Goal: Communication & Community: Answer question/provide support

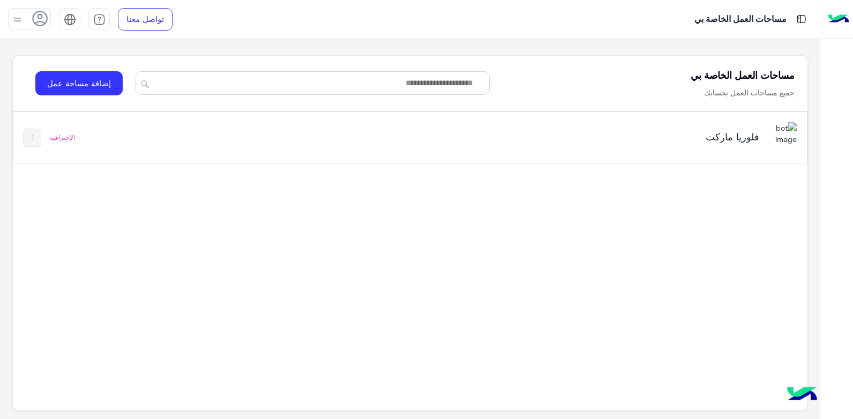
click at [641, 140] on h5 "فلوريا ماركت" at bounding box center [620, 136] width 279 height 13
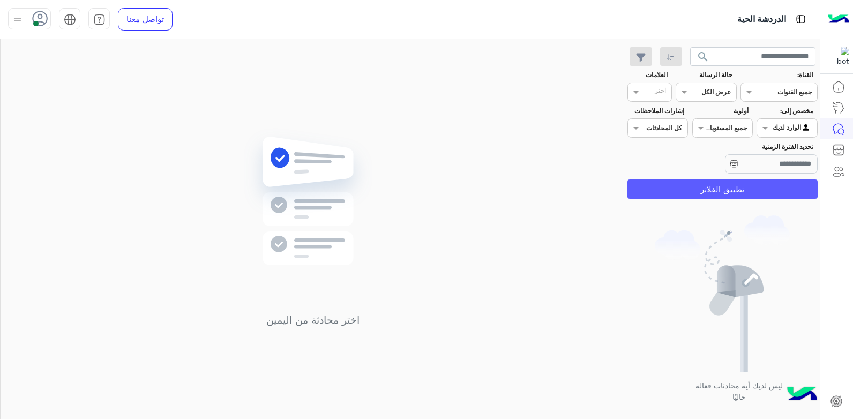
click at [692, 189] on button "تطبيق الفلاتر" at bounding box center [723, 189] width 190 height 19
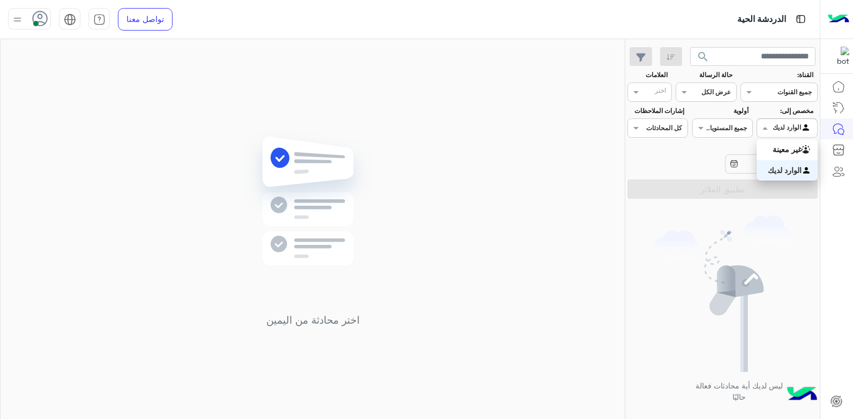
click at [785, 131] on div "الوارد لديك" at bounding box center [792, 128] width 39 height 11
click at [763, 127] on span at bounding box center [763, 127] width 13 height 11
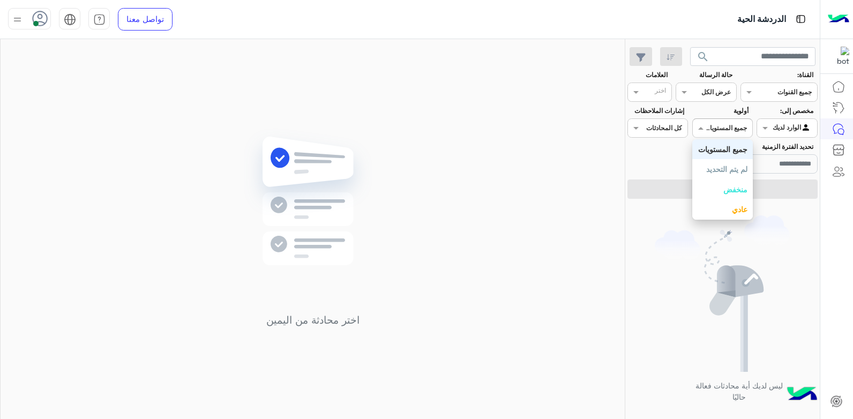
click at [715, 125] on div at bounding box center [722, 127] width 59 height 10
click at [717, 125] on div at bounding box center [722, 127] width 59 height 10
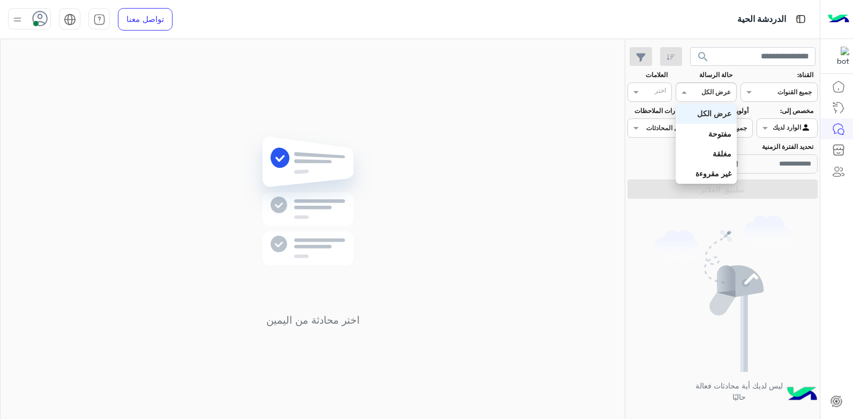
click at [699, 85] on div "القناه عرض الكل" at bounding box center [706, 92] width 61 height 19
click at [705, 151] on div "مغلقة" at bounding box center [706, 154] width 61 height 20
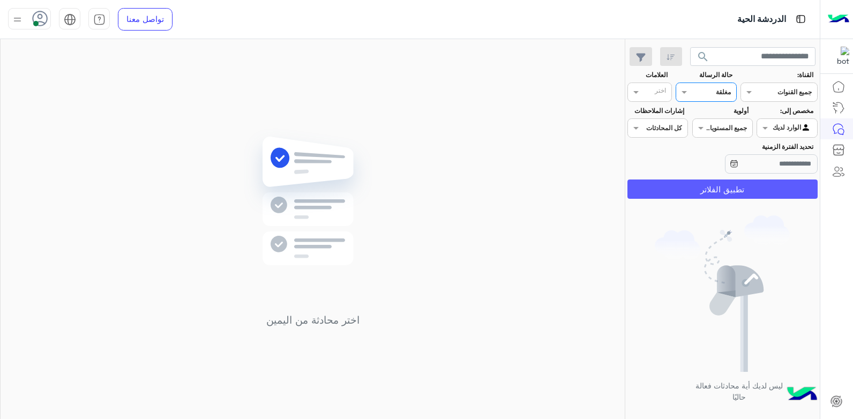
click at [709, 193] on button "تطبيق الفلاتر" at bounding box center [723, 189] width 190 height 19
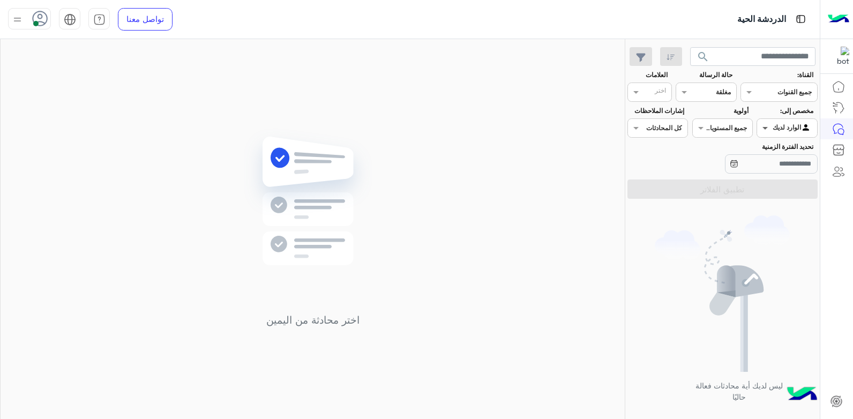
click at [764, 132] on span at bounding box center [763, 127] width 13 height 11
click at [774, 152] on b "غير معينة" at bounding box center [787, 149] width 29 height 9
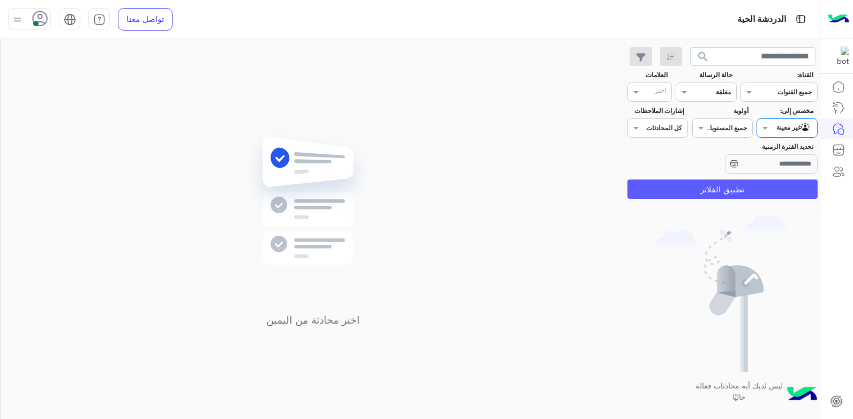
click at [736, 180] on button "تطبيق الفلاتر" at bounding box center [723, 189] width 190 height 19
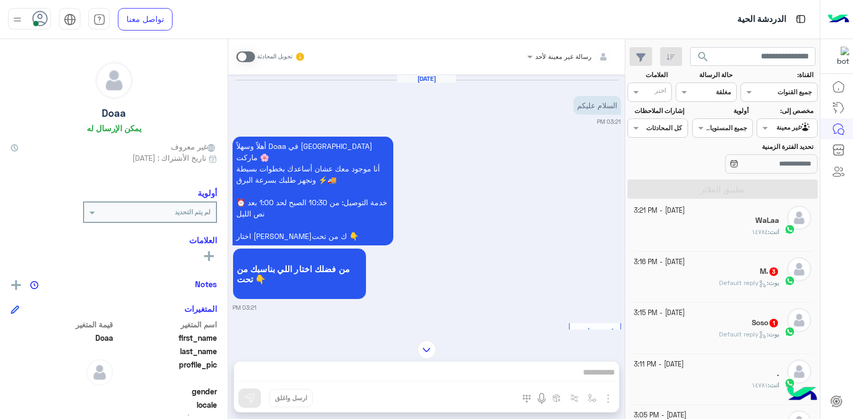
scroll to position [54, 0]
click at [707, 324] on div "Soso 1" at bounding box center [707, 327] width 146 height 11
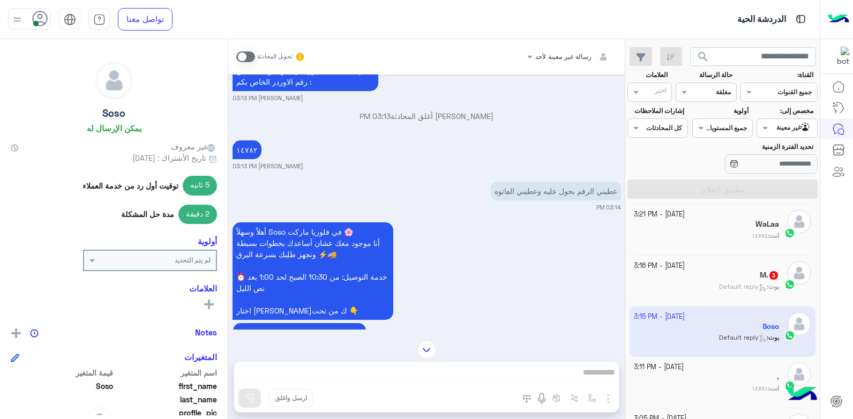
scroll to position [1060, 0]
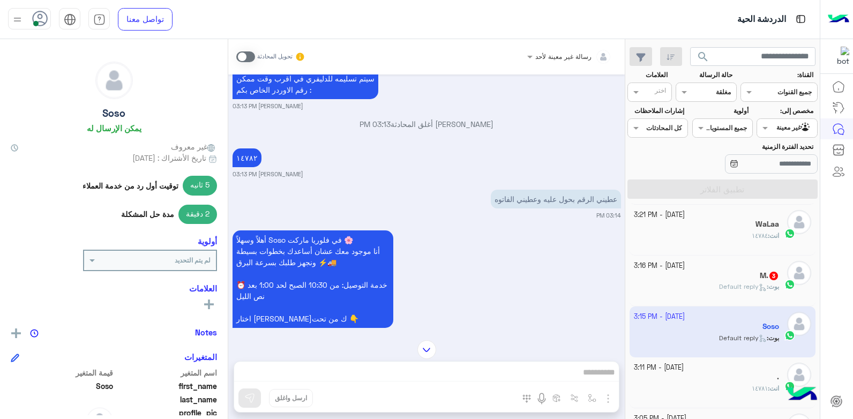
click at [460, 193] on div "عطيني الرقم بحول عليه وعطيني الفاتوه 03:14 PM" at bounding box center [427, 203] width 389 height 33
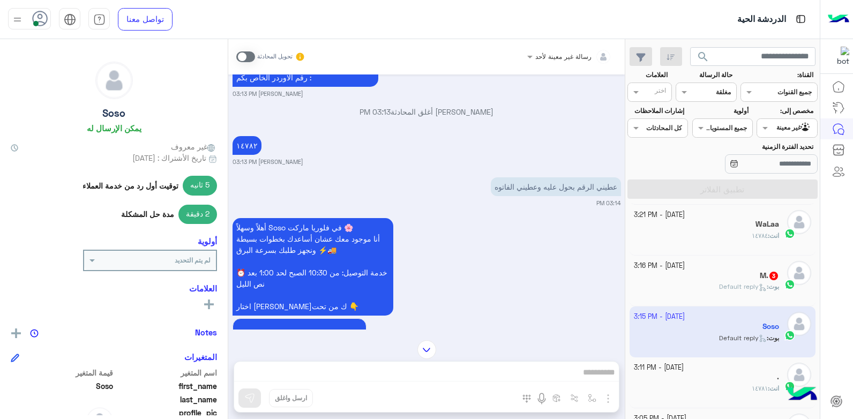
scroll to position [1114, 0]
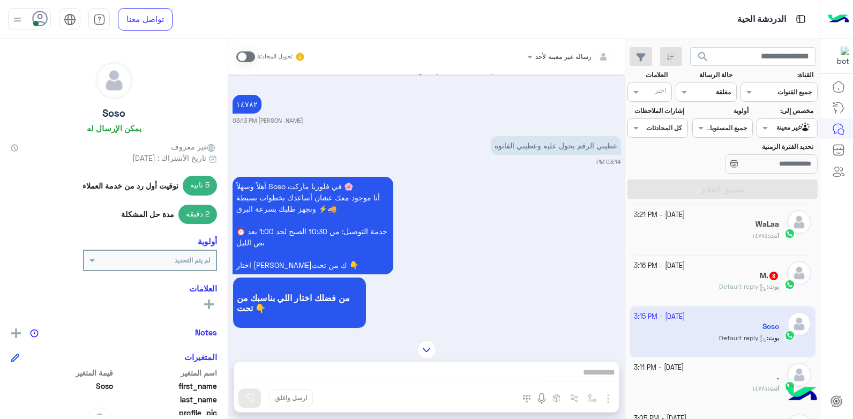
drag, startPoint x: 498, startPoint y: 149, endPoint x: 462, endPoint y: 141, distance: 36.8
click at [462, 141] on div "عطيني الرقم بحول عليه وعطيني الفاتوه 03:14 PM" at bounding box center [427, 149] width 389 height 33
drag, startPoint x: 462, startPoint y: 141, endPoint x: 455, endPoint y: 154, distance: 15.1
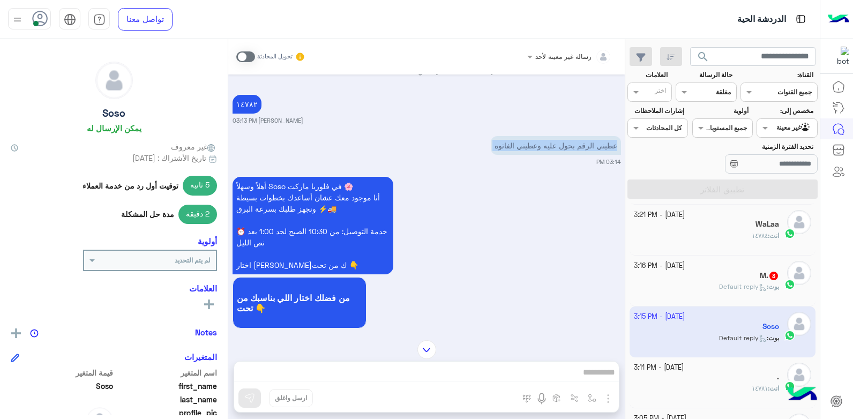
click at [457, 155] on div "عطيني الرقم بحول عليه وعطيني الفاتوه 03:14 PM" at bounding box center [427, 149] width 389 height 33
click at [244, 54] on span at bounding box center [245, 56] width 19 height 11
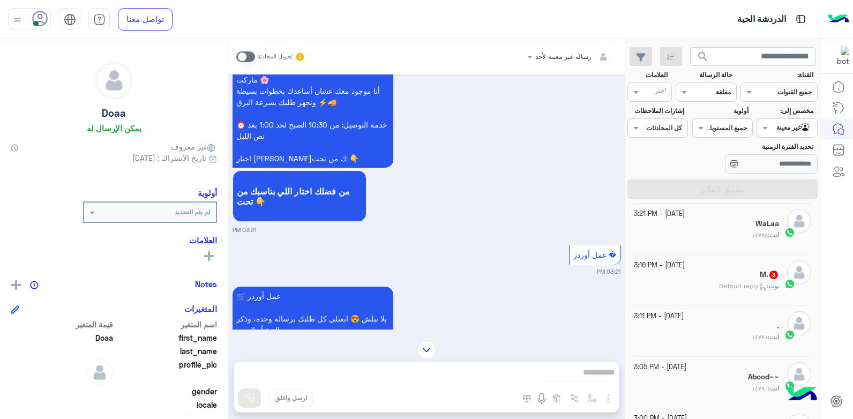
scroll to position [397, 0]
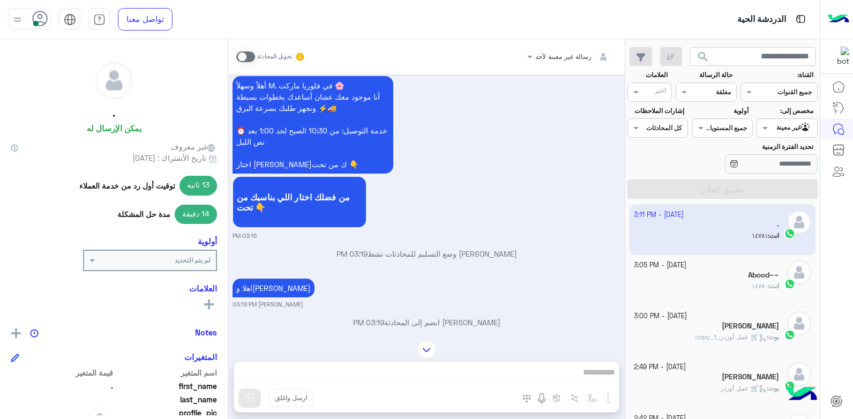
scroll to position [2462, 0]
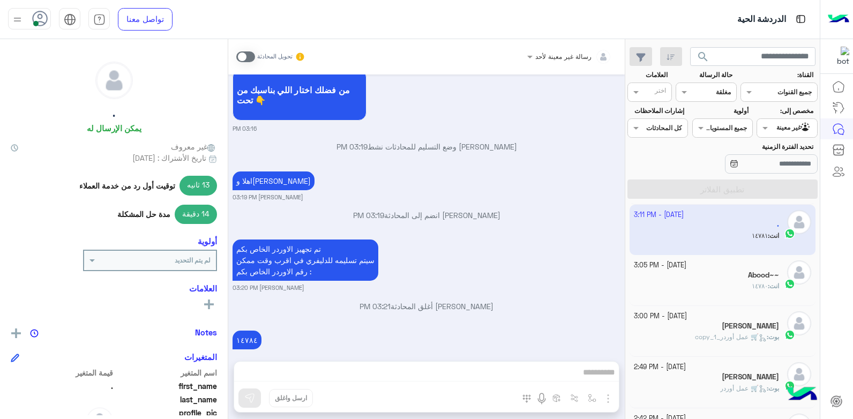
click at [723, 283] on div "انت : ١٤٧٨٠" at bounding box center [707, 290] width 146 height 19
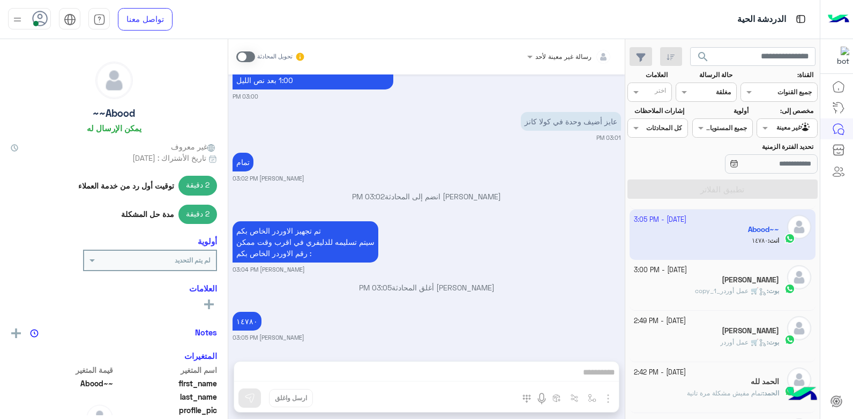
scroll to position [107, 0]
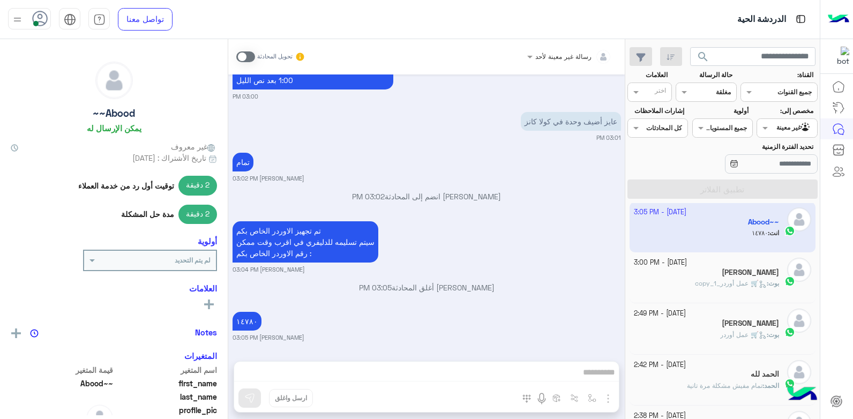
click at [726, 324] on div "Sara" at bounding box center [707, 324] width 146 height 11
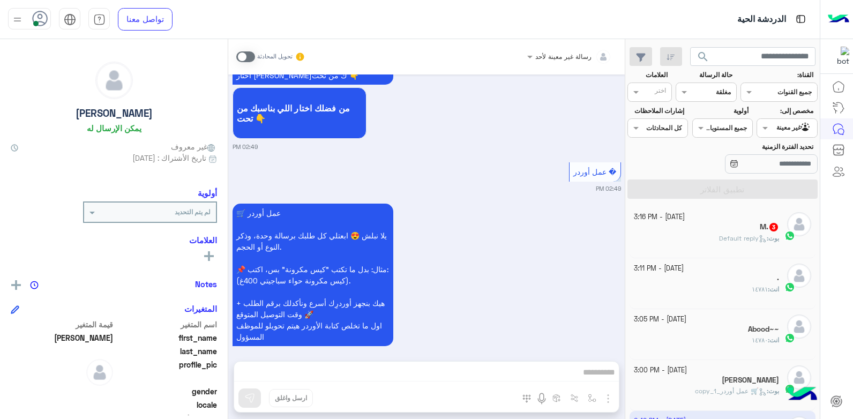
click at [690, 94] on div at bounding box center [705, 91] width 59 height 10
click at [719, 136] on b "مفتوحة" at bounding box center [719, 133] width 23 height 9
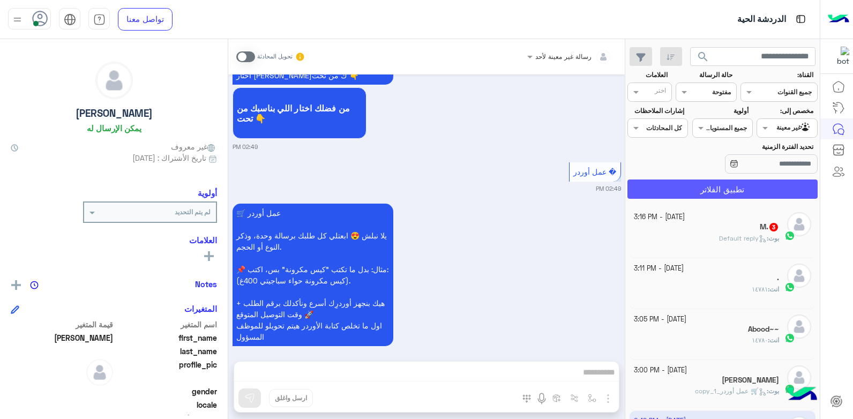
click at [726, 184] on button "تطبيق الفلاتر" at bounding box center [723, 189] width 190 height 19
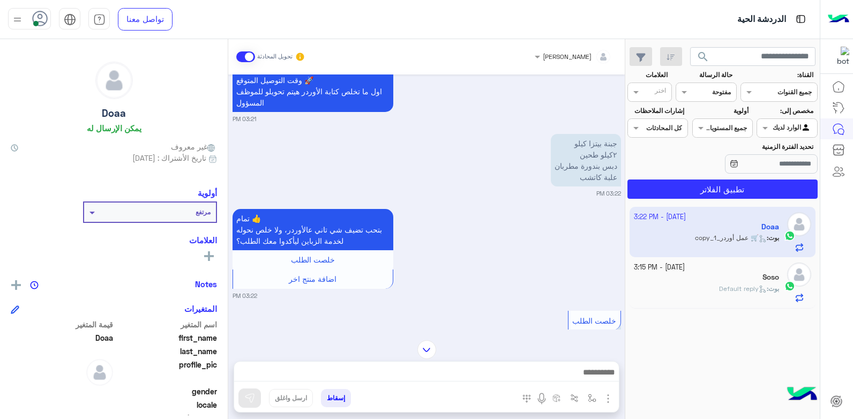
scroll to position [341, 0]
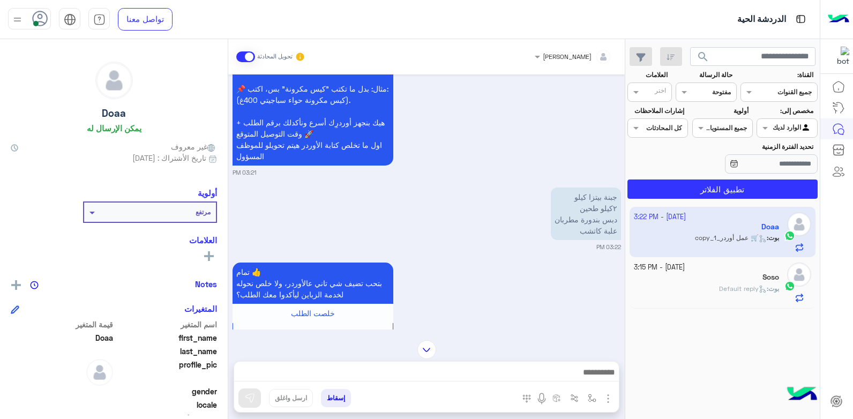
click at [694, 286] on div "بوت : Default reply" at bounding box center [707, 293] width 146 height 19
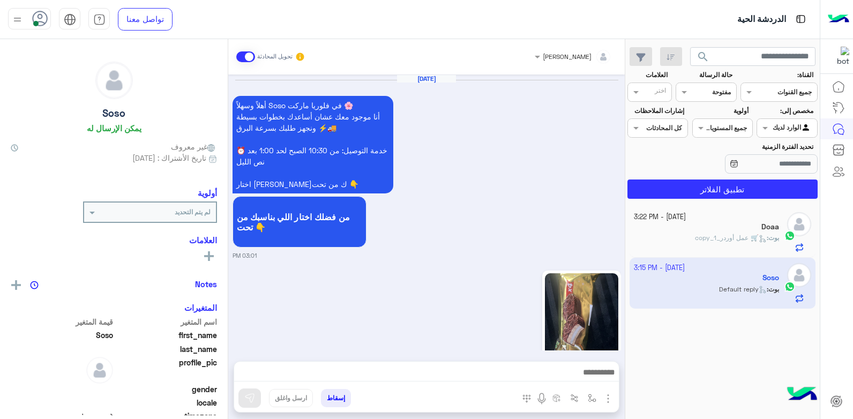
scroll to position [1304, 0]
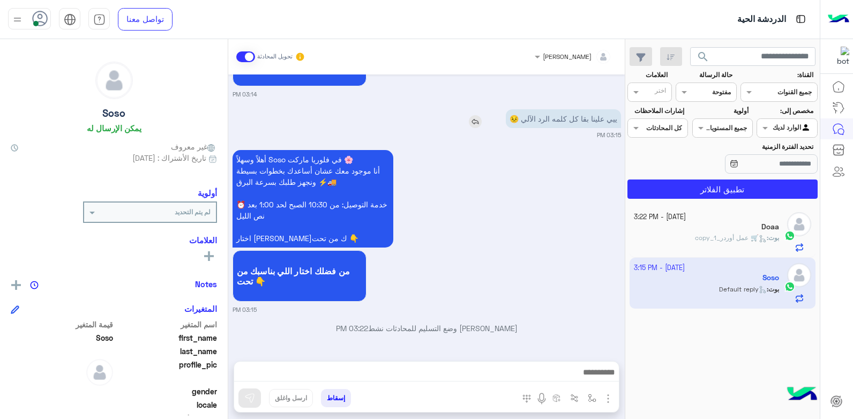
click at [477, 122] on img at bounding box center [475, 121] width 13 height 13
click at [475, 121] on img at bounding box center [475, 121] width 13 height 13
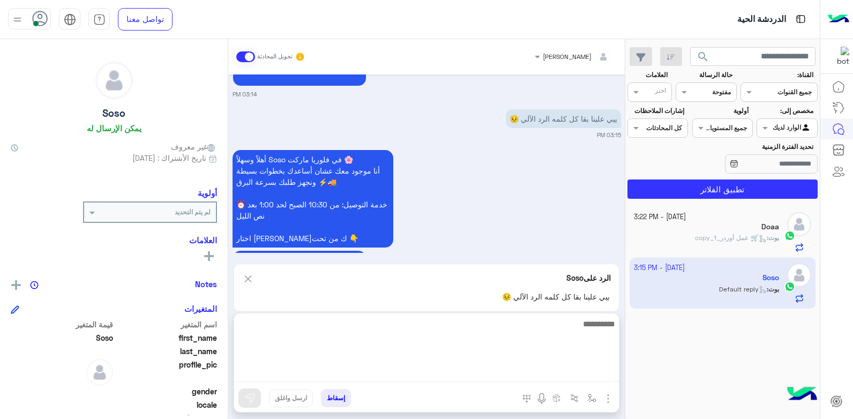
click at [539, 371] on textarea at bounding box center [426, 349] width 385 height 64
type textarea "**********"
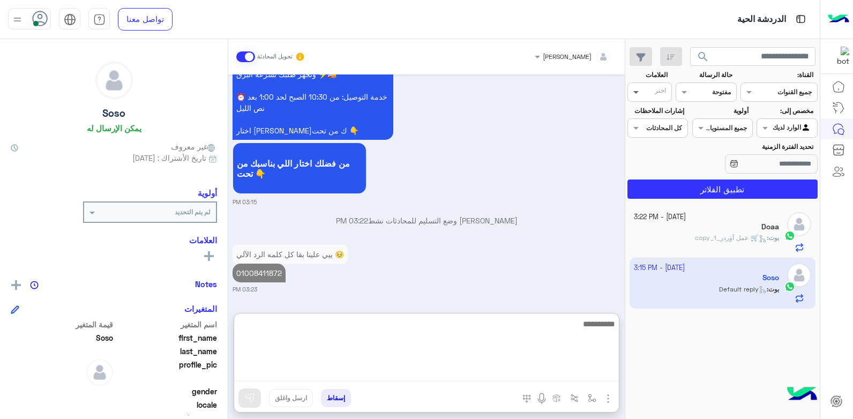
scroll to position [1439, 0]
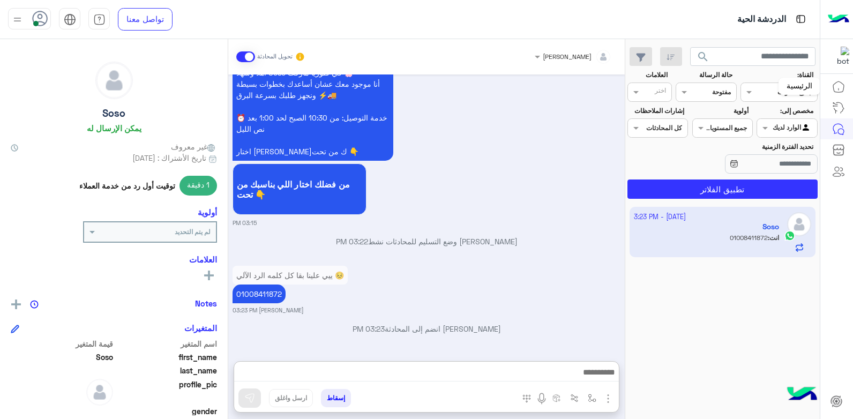
click at [841, 84] on icon at bounding box center [838, 86] width 13 height 13
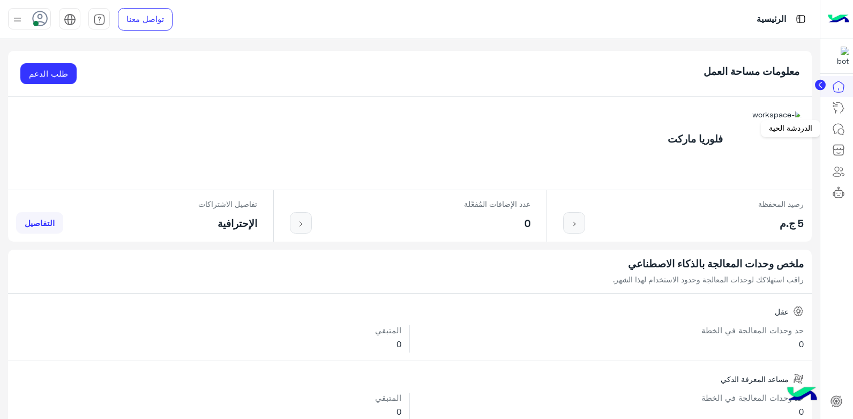
click at [846, 128] on link at bounding box center [838, 128] width 29 height 21
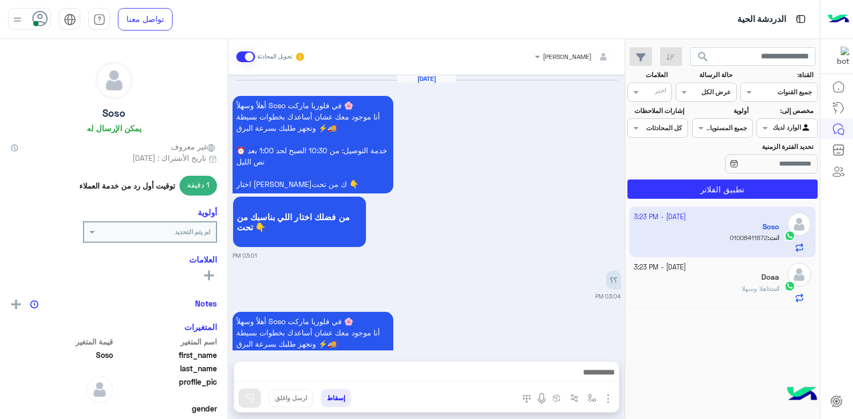
scroll to position [1058, 0]
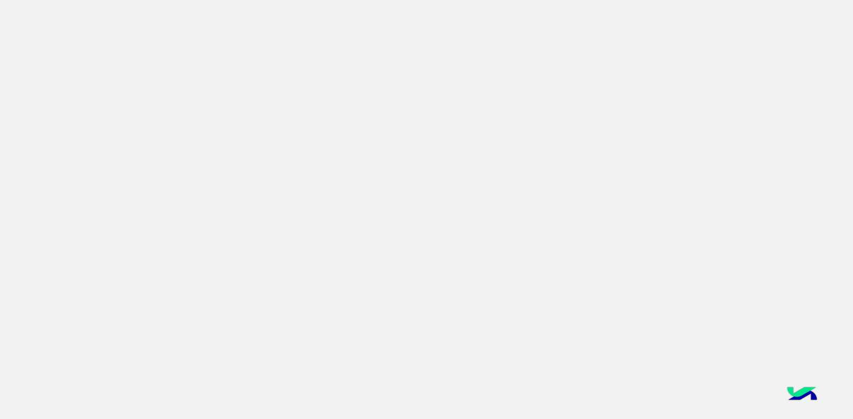
click at [596, 176] on app-root at bounding box center [426, 209] width 853 height 419
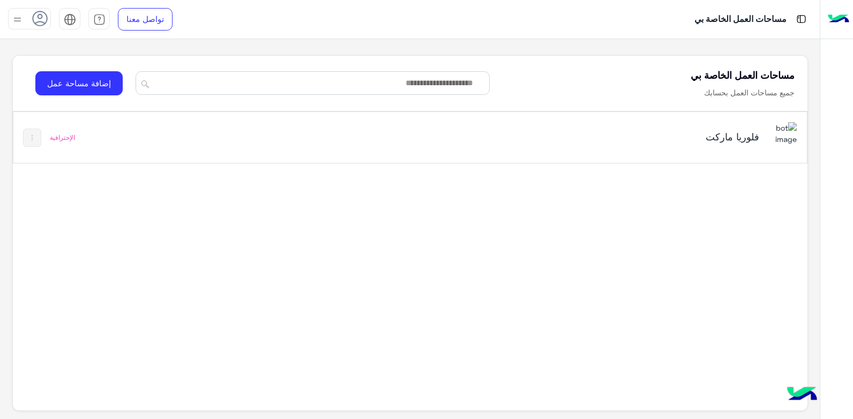
click at [489, 130] on h5 "فلوريا ماركت" at bounding box center [620, 136] width 279 height 13
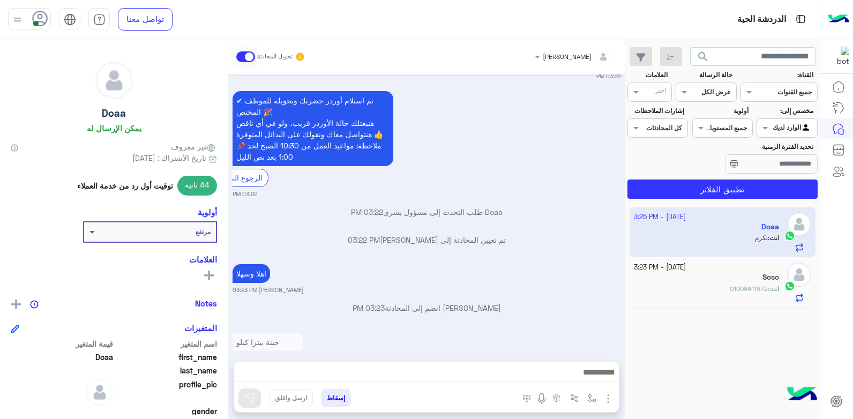
scroll to position [709, 0]
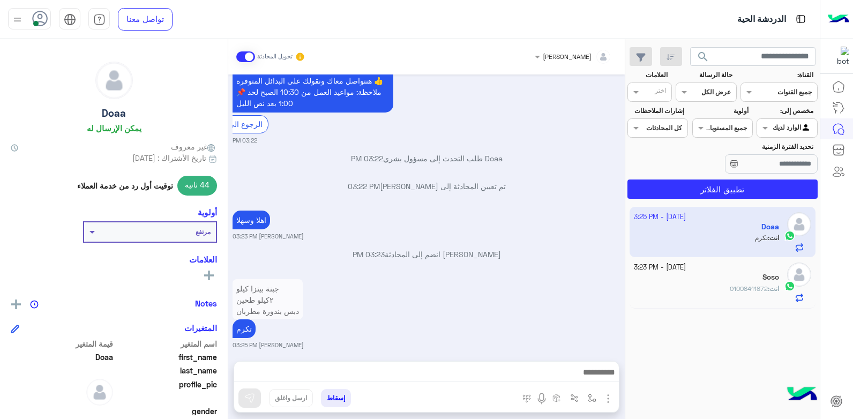
click at [607, 395] on img "button" at bounding box center [608, 398] width 13 height 13
click at [580, 312] on div "جبنة بيتزا كيلو ٢كيلو طحين دبس بندورة مطربان علبة كاتشب تكرم بشار قطان 03:25 PM" at bounding box center [427, 313] width 389 height 73
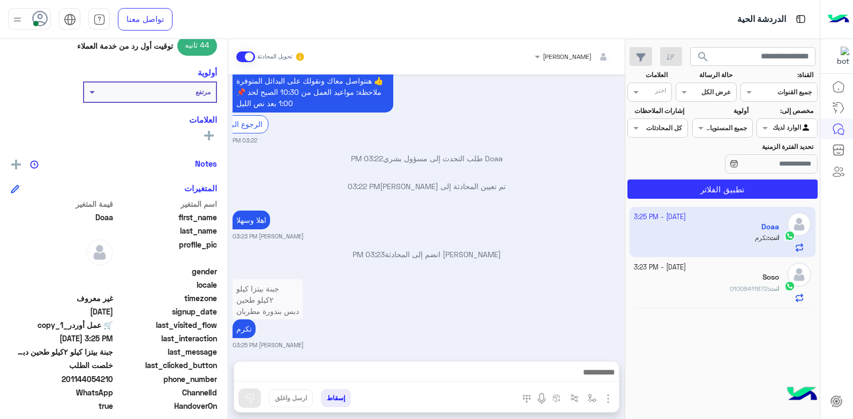
scroll to position [161, 0]
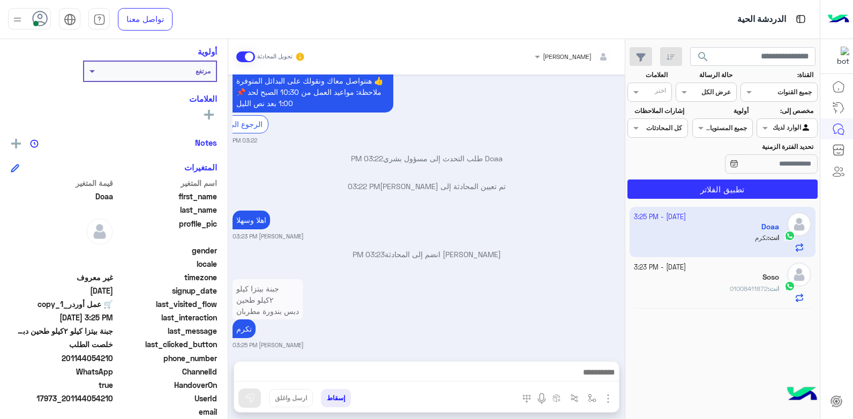
click at [609, 399] on img "button" at bounding box center [608, 398] width 13 height 13
click at [587, 393] on button "button" at bounding box center [593, 398] width 18 height 18
click at [580, 374] on input "text" at bounding box center [568, 373] width 54 height 10
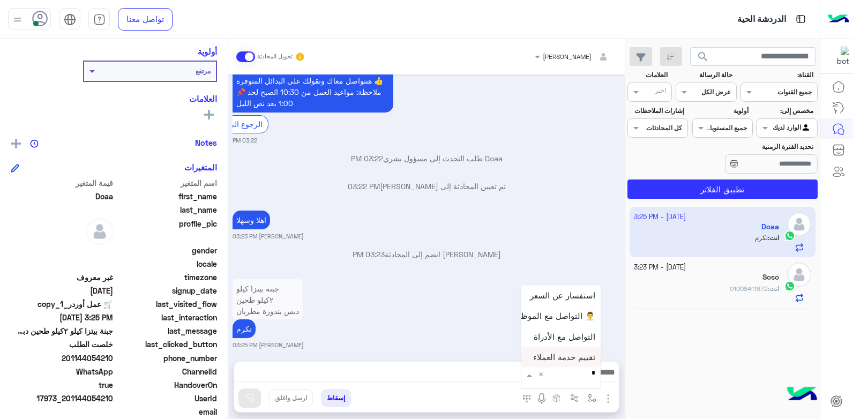
type input "**"
click at [571, 355] on span "تم تجهيز الاوردر" at bounding box center [568, 355] width 53 height 10
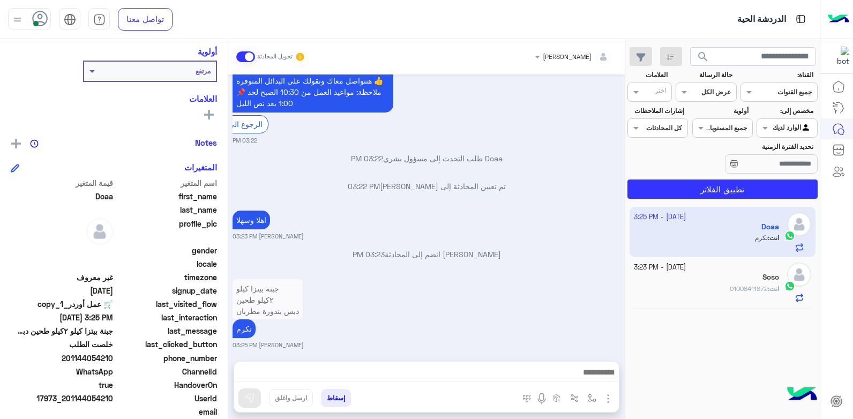
type textarea "**********"
click at [244, 399] on img at bounding box center [249, 398] width 11 height 11
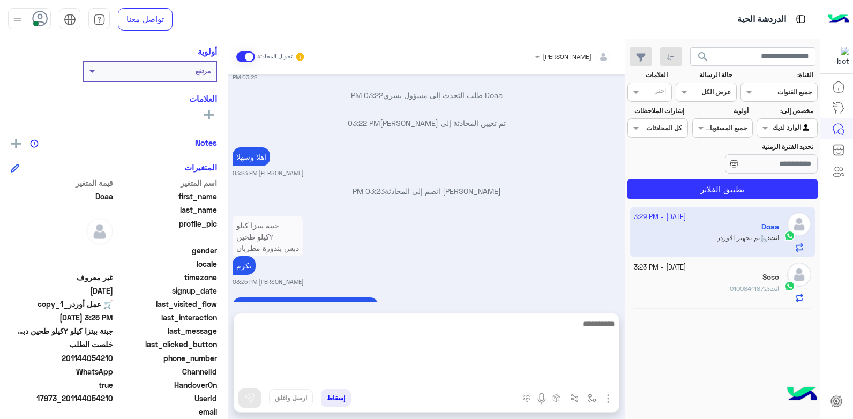
click at [530, 374] on textarea at bounding box center [426, 349] width 385 height 64
type textarea "*****"
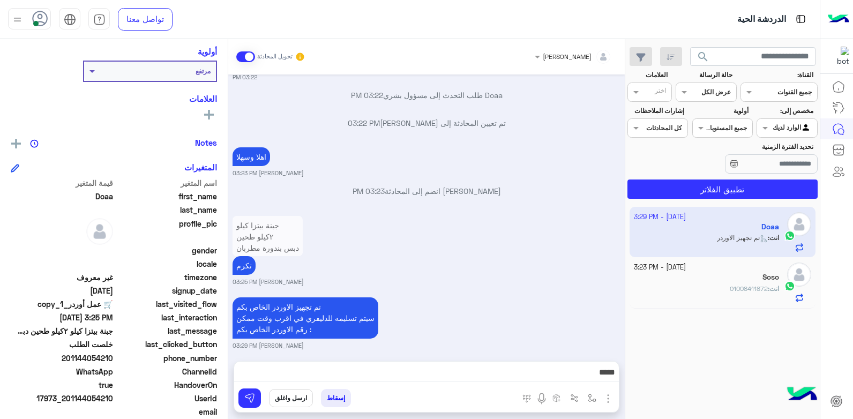
click at [283, 398] on button "ارسل واغلق" at bounding box center [291, 398] width 44 height 18
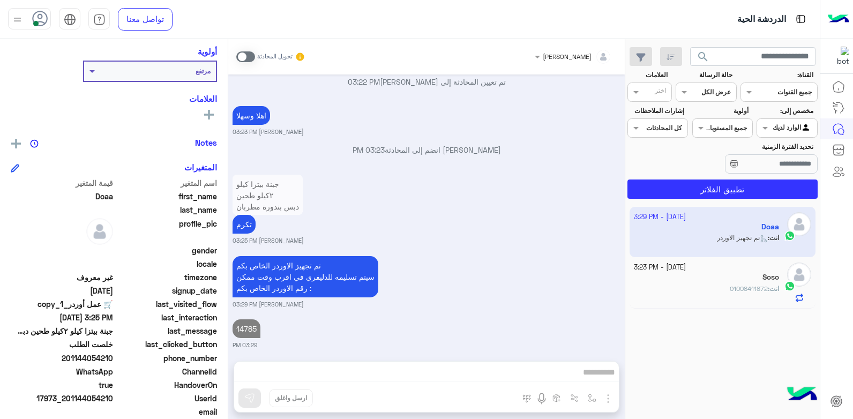
scroll to position [841, 0]
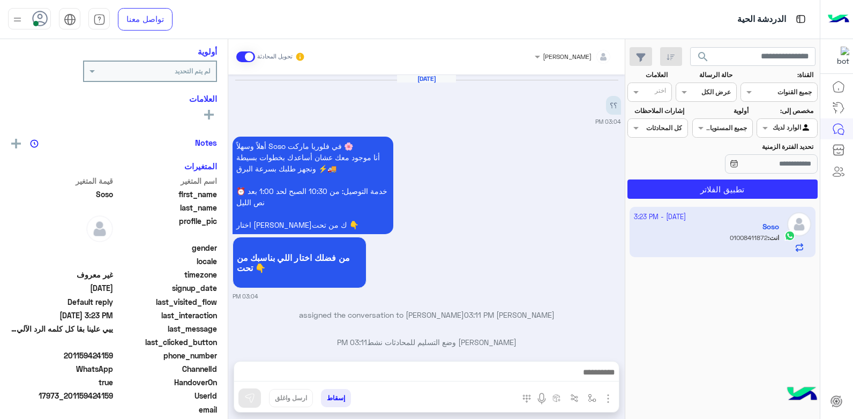
scroll to position [924, 0]
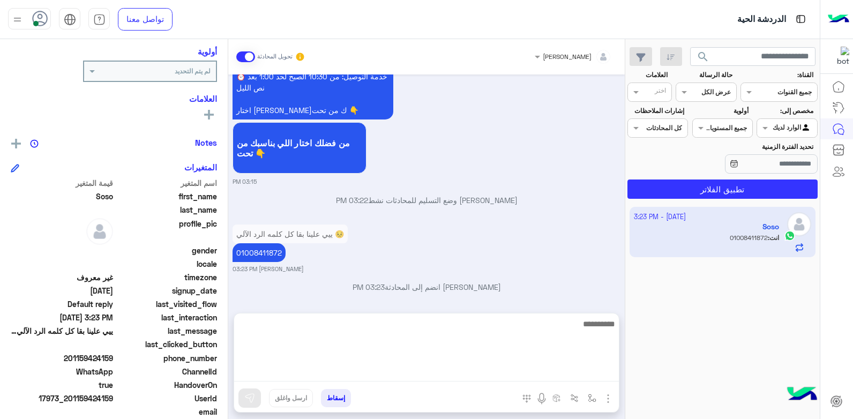
click at [534, 376] on textarea at bounding box center [426, 349] width 385 height 64
type textarea "********"
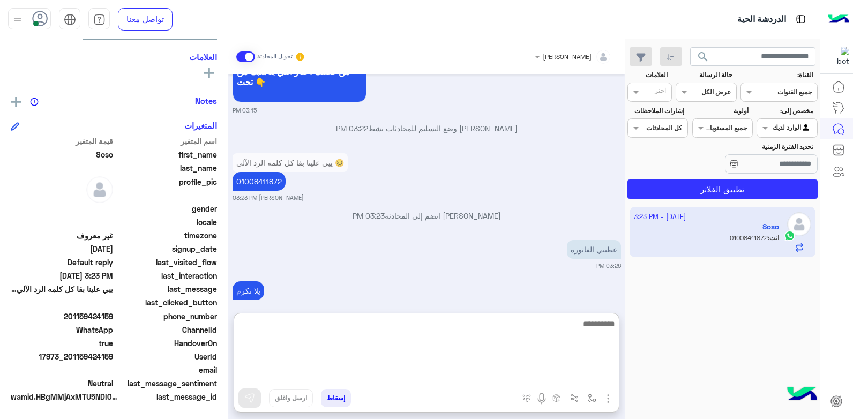
scroll to position [1573, 0]
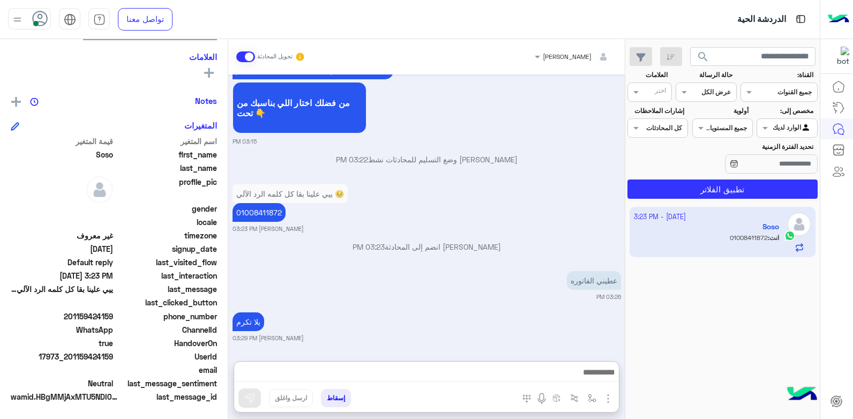
click at [607, 395] on img "button" at bounding box center [608, 398] width 13 height 13
click at [596, 369] on span "الصور" at bounding box center [588, 375] width 20 height 12
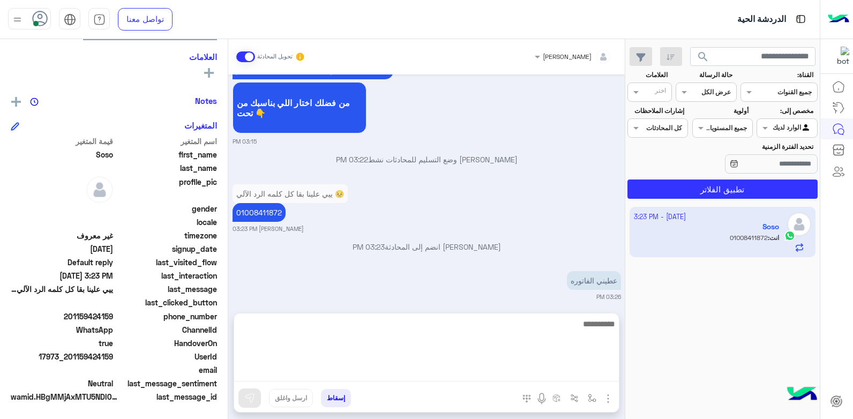
click at [582, 369] on textarea at bounding box center [426, 349] width 385 height 64
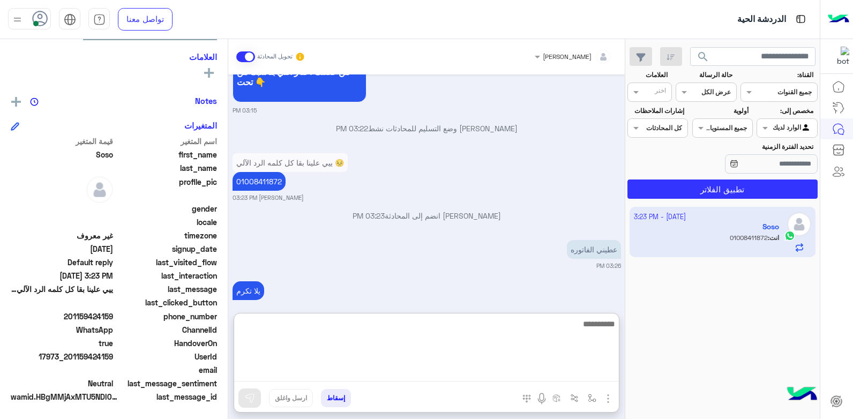
scroll to position [1573, 0]
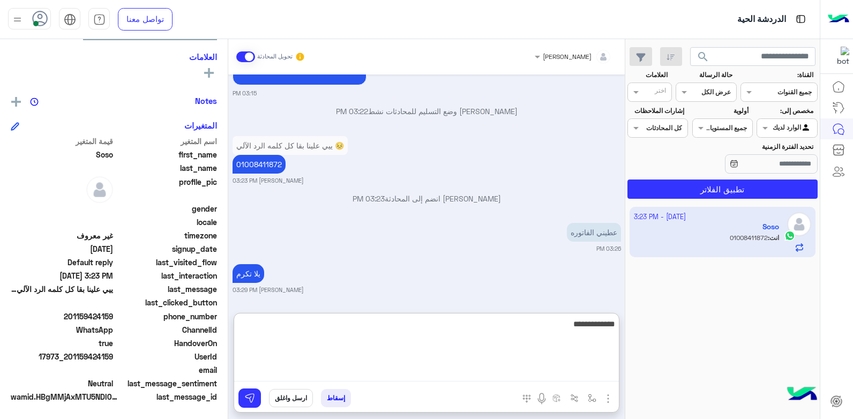
type textarea "**********"
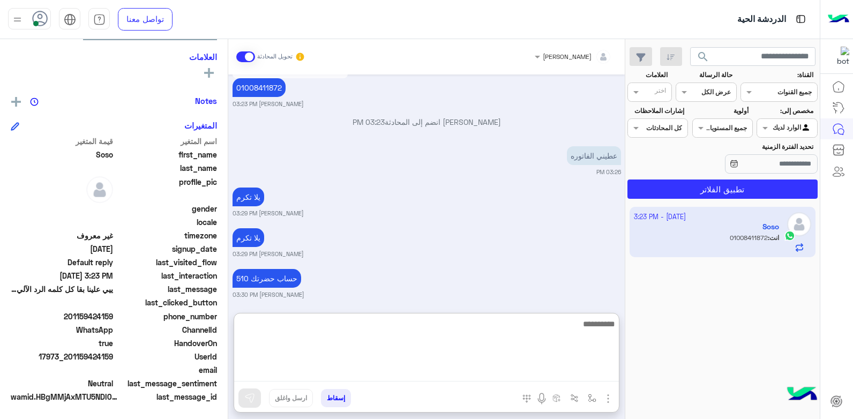
scroll to position [1655, 0]
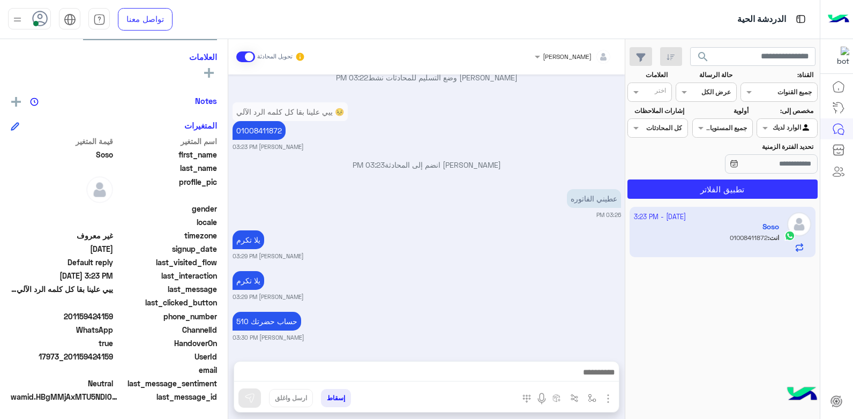
click at [682, 290] on div "1 October - 3:23 PM Soso انت : 01008411872" at bounding box center [722, 313] width 195 height 220
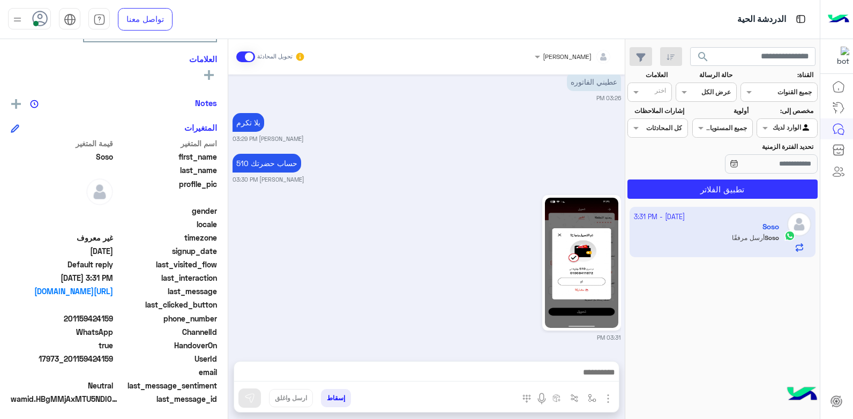
scroll to position [203, 0]
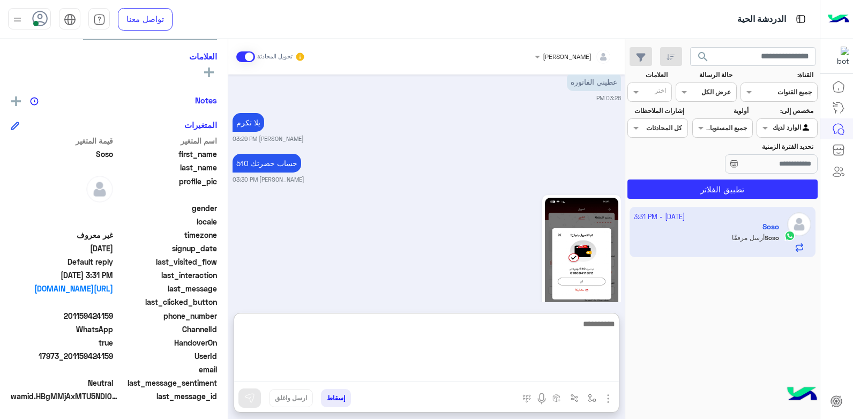
click at [537, 369] on textarea at bounding box center [426, 349] width 385 height 64
type textarea "**********"
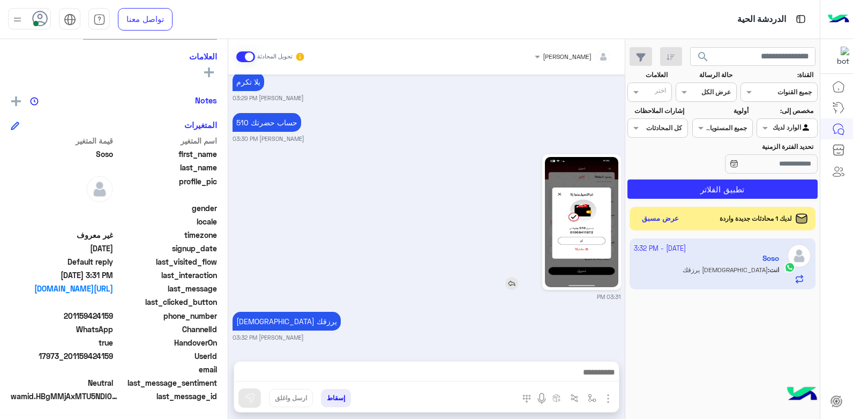
click at [577, 189] on img at bounding box center [581, 222] width 73 height 130
click at [332, 399] on button "إسقاط" at bounding box center [336, 398] width 30 height 18
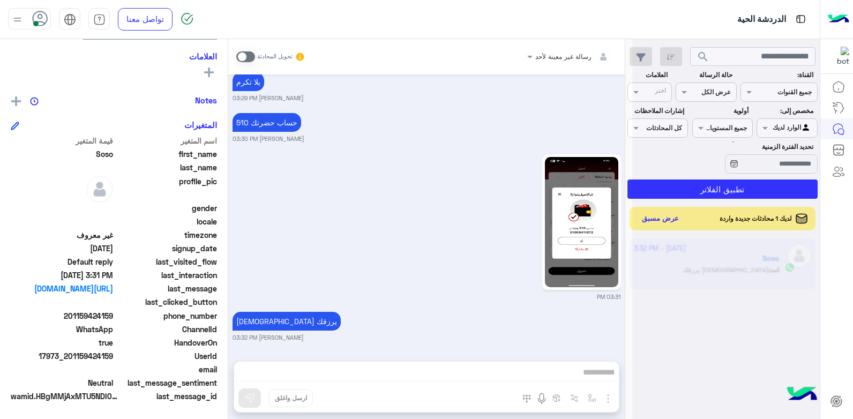
scroll to position [989, 0]
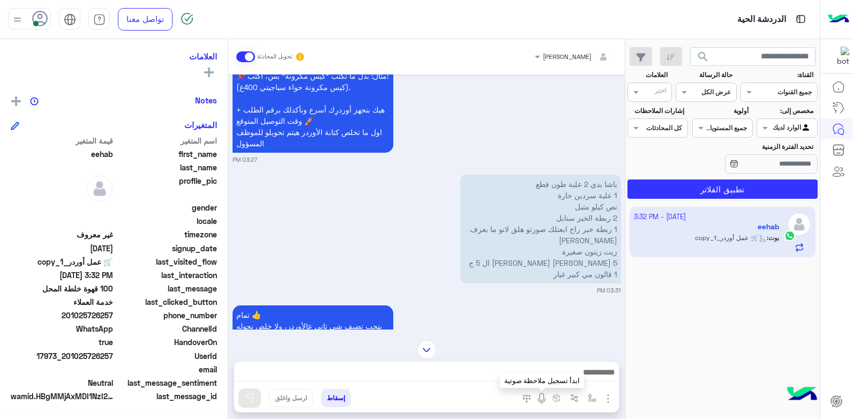
scroll to position [589, 0]
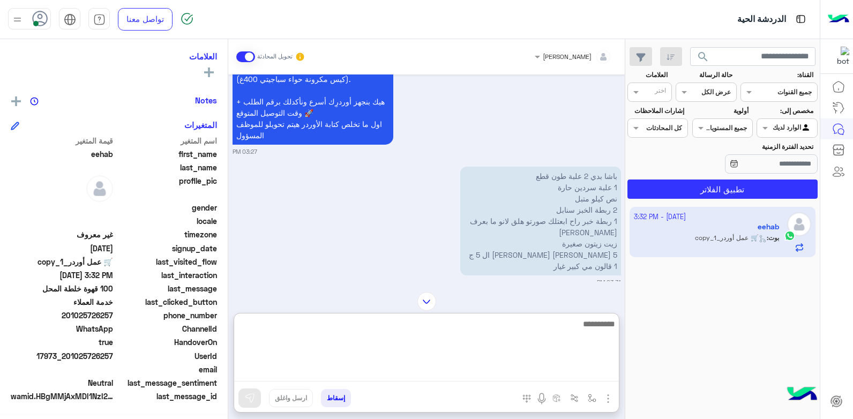
click at [556, 370] on textarea at bounding box center [426, 349] width 385 height 64
type textarea "**********"
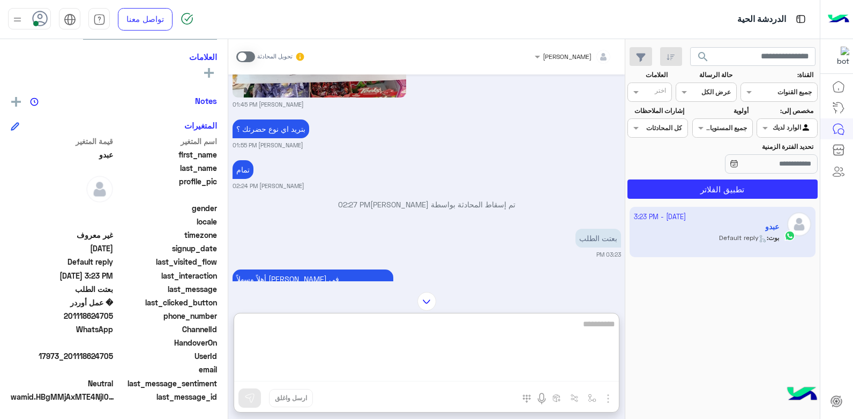
scroll to position [1344, 0]
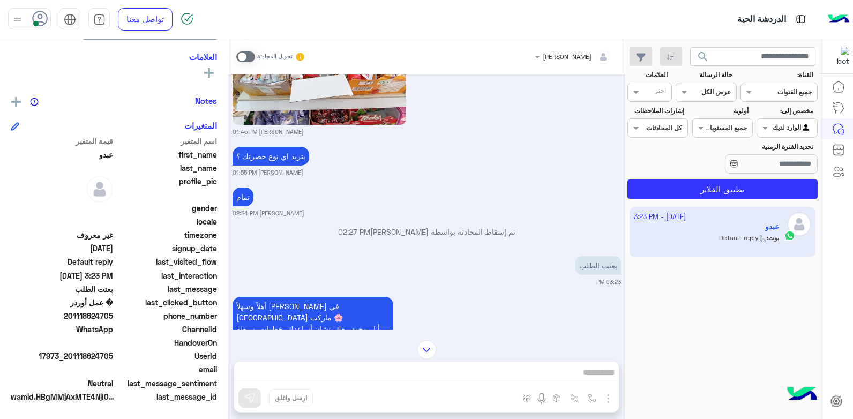
click at [558, 326] on div "بشار قطان تحويل المحادثة Oct 1, 2025 🛒 عمل أوردر يلا نبلش 😍 ابعتلي كل طلبك برسا…" at bounding box center [426, 231] width 397 height 384
click at [247, 59] on span at bounding box center [245, 56] width 19 height 11
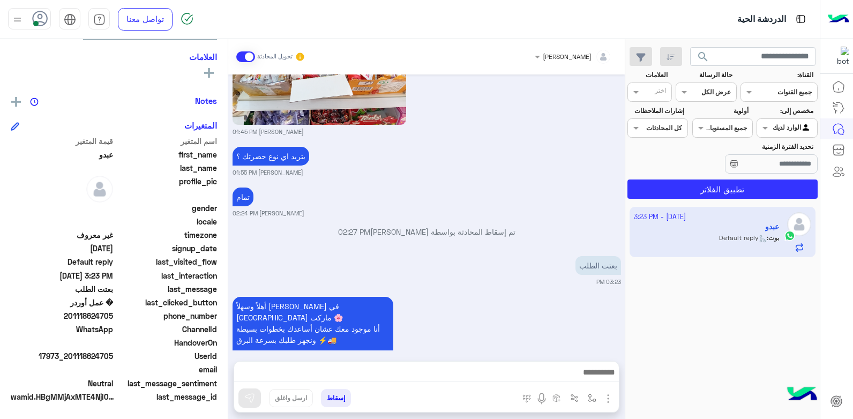
scroll to position [1484, 0]
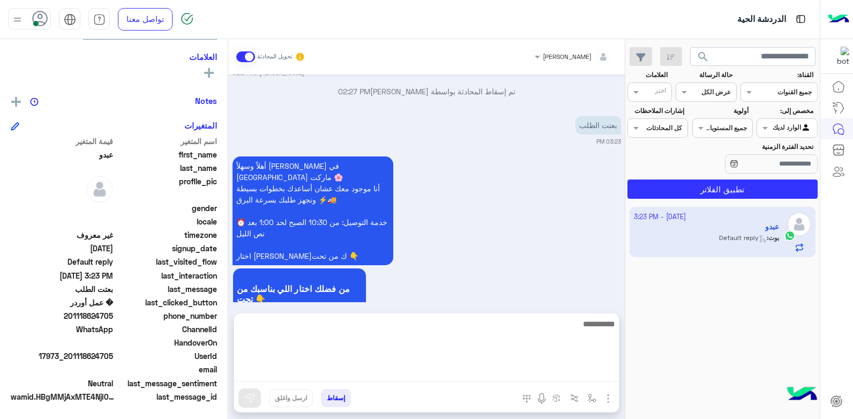
click at [571, 373] on textarea at bounding box center [426, 349] width 385 height 64
type textarea "**********"
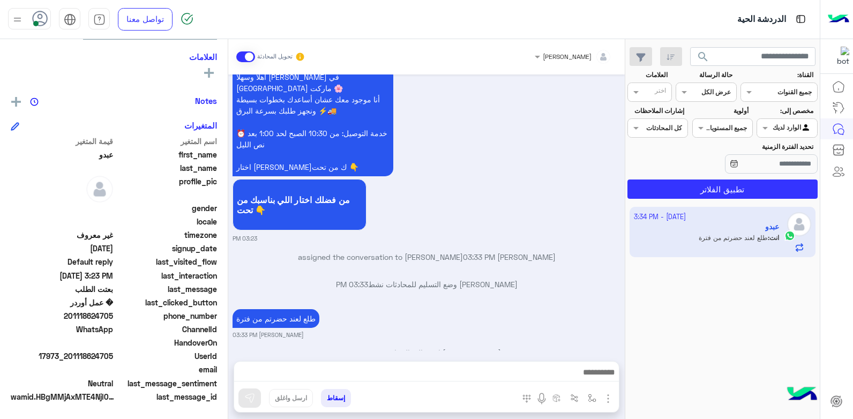
click at [336, 399] on button "إسقاط" at bounding box center [336, 398] width 30 height 18
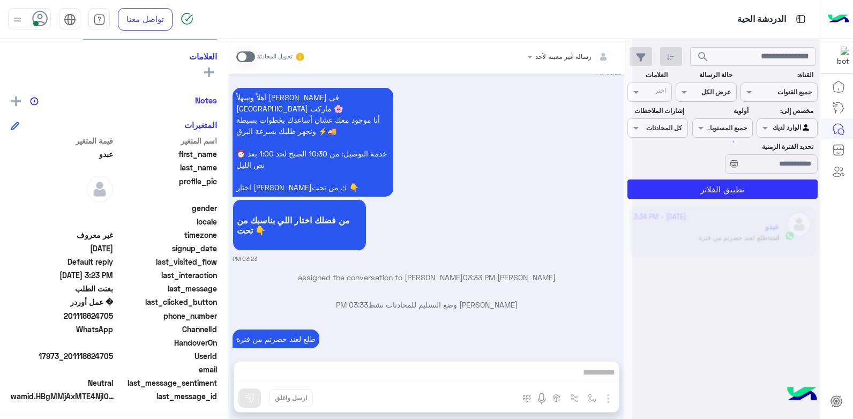
scroll to position [1580, 0]
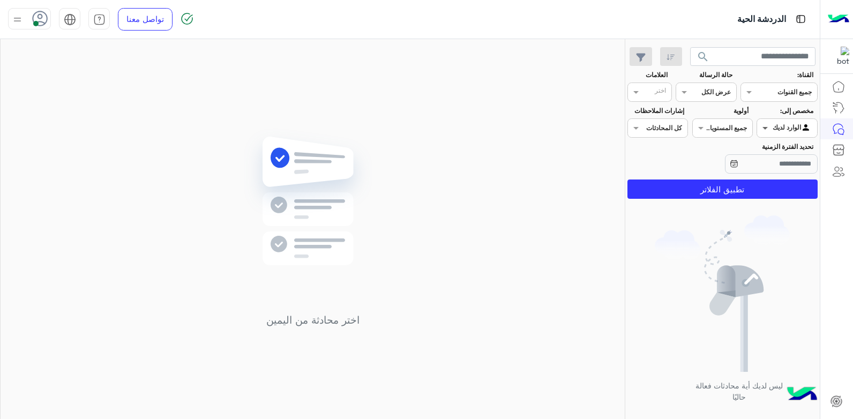
click at [764, 127] on span at bounding box center [763, 127] width 13 height 11
click at [768, 153] on div "غير معينة" at bounding box center [787, 149] width 61 height 21
click at [716, 185] on button "تطبيق الفلاتر" at bounding box center [723, 189] width 190 height 19
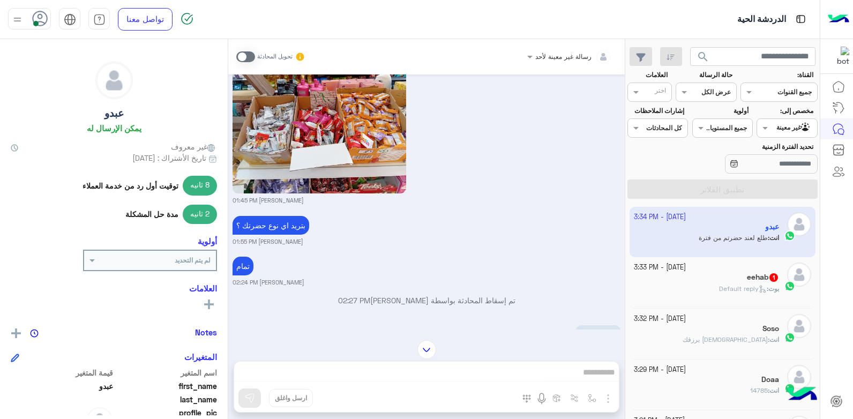
scroll to position [910, 0]
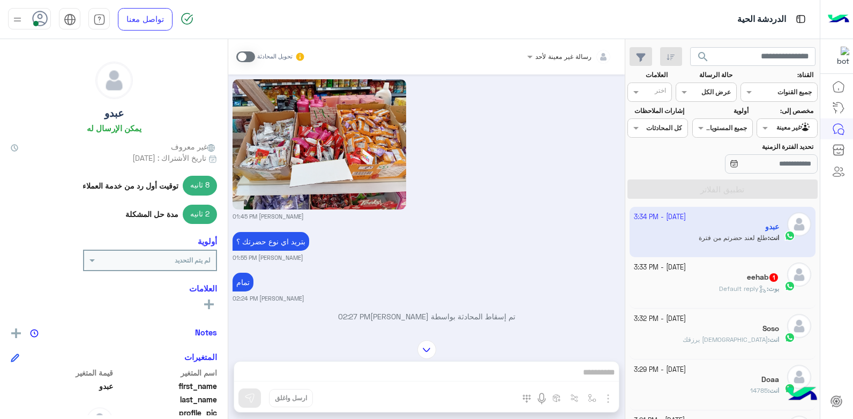
click at [660, 277] on div "eehab 1" at bounding box center [707, 278] width 146 height 11
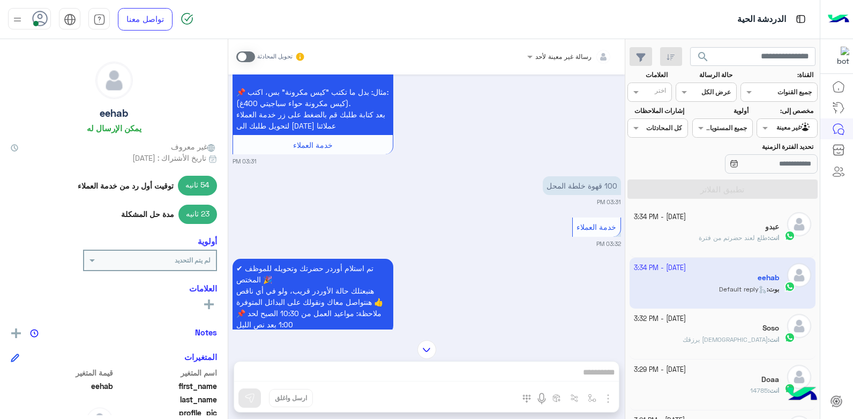
scroll to position [980, 0]
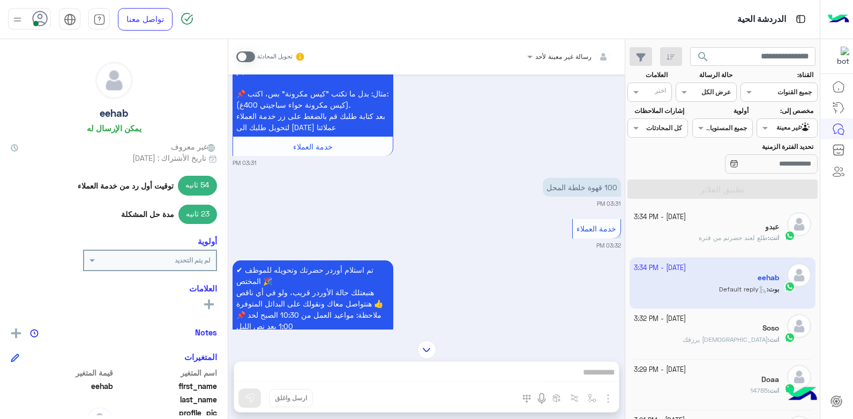
click at [247, 55] on span at bounding box center [245, 56] width 19 height 11
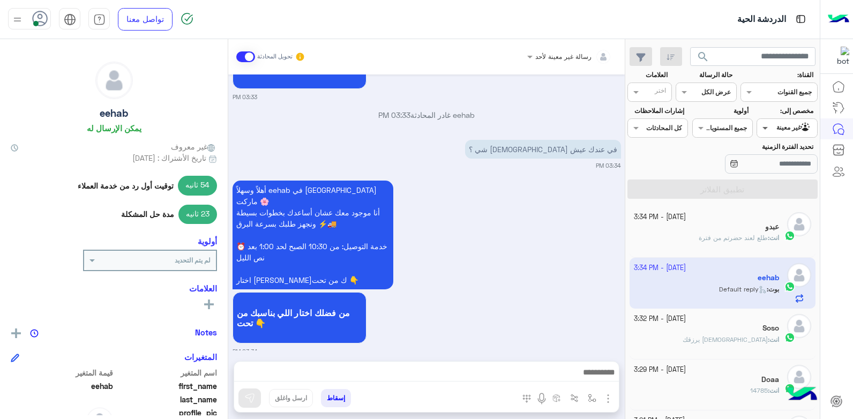
click at [764, 127] on span at bounding box center [763, 127] width 13 height 11
click at [768, 169] on b "الوارد لديك" at bounding box center [785, 170] width 34 height 9
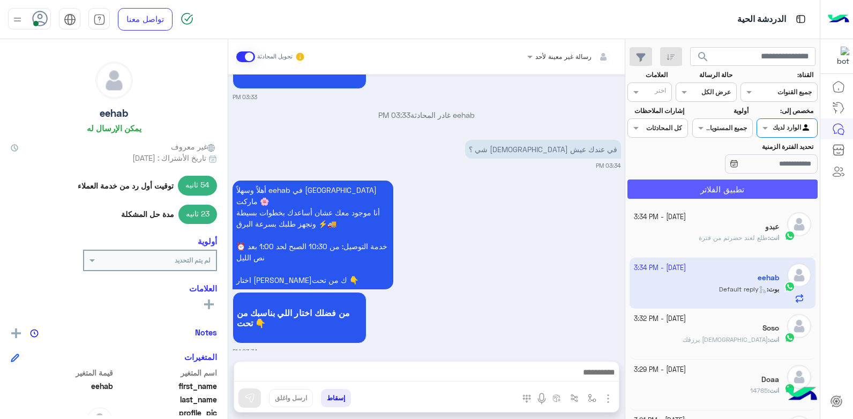
click at [733, 185] on button "تطبيق الفلاتر" at bounding box center [723, 189] width 190 height 19
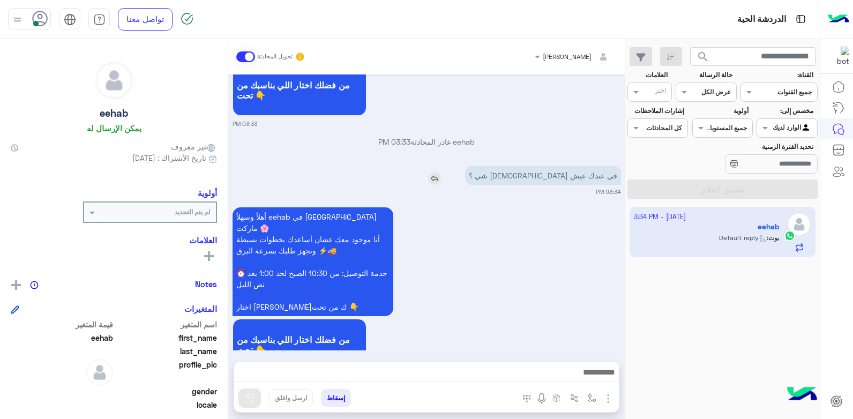
scroll to position [1287, 0]
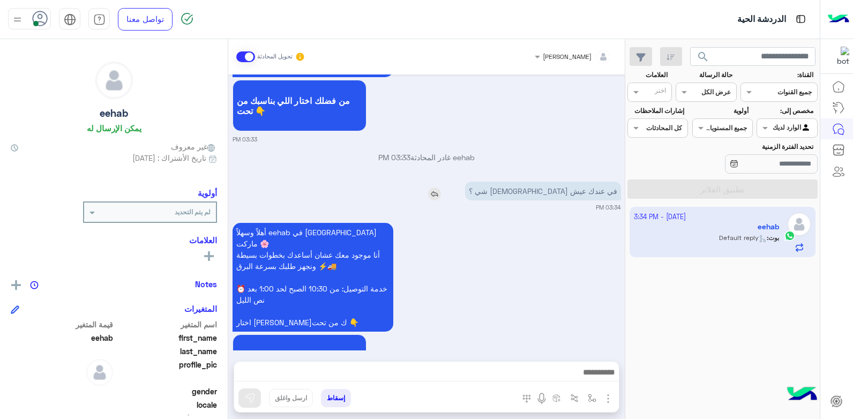
click at [441, 188] on img at bounding box center [434, 194] width 13 height 13
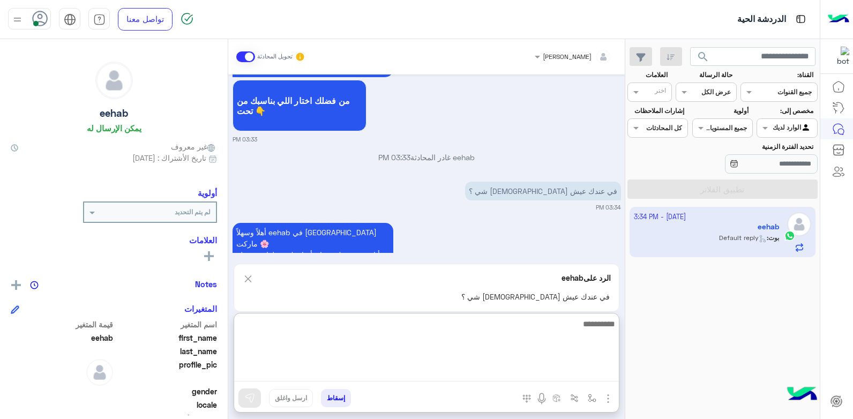
click at [553, 368] on textarea at bounding box center [426, 349] width 385 height 64
type textarea "**********"
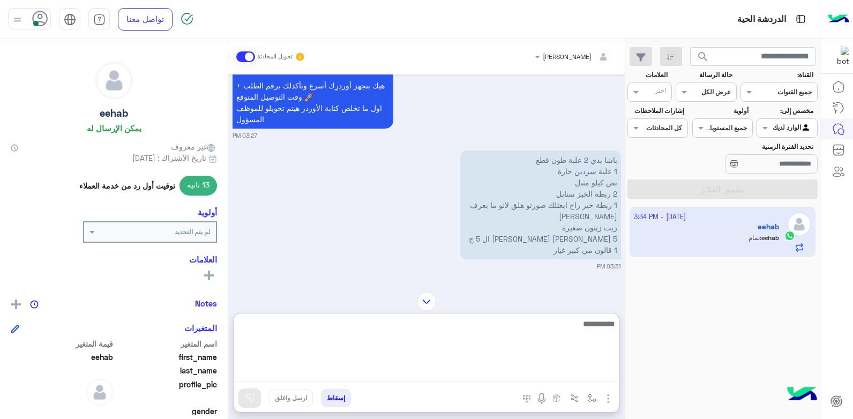
scroll to position [391, 0]
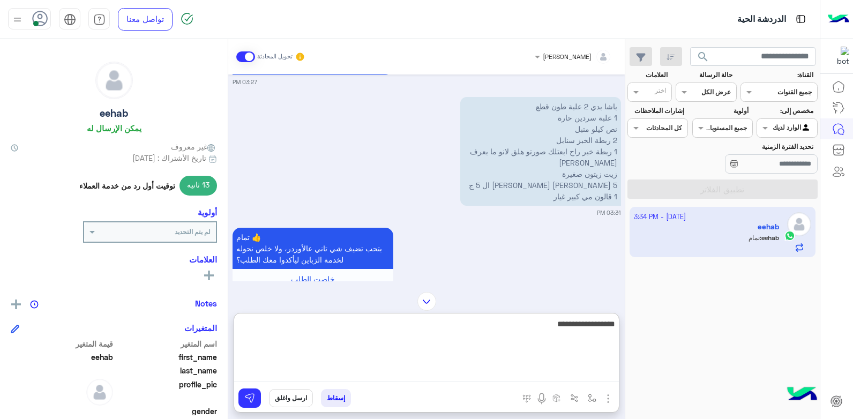
type textarea "**********"
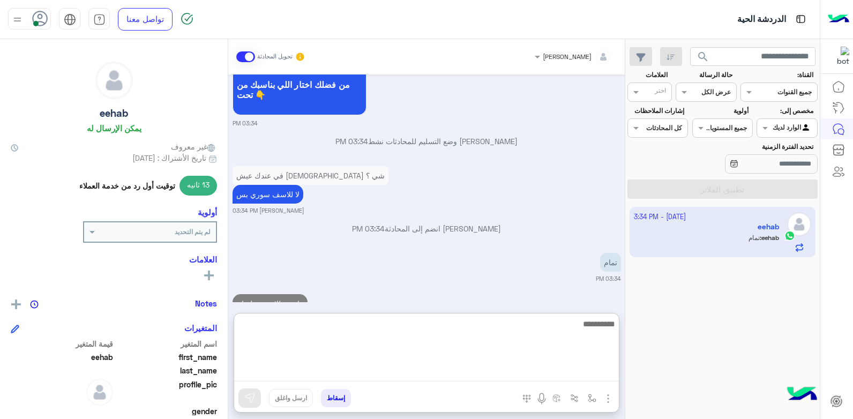
click at [551, 369] on textarea at bounding box center [426, 349] width 385 height 64
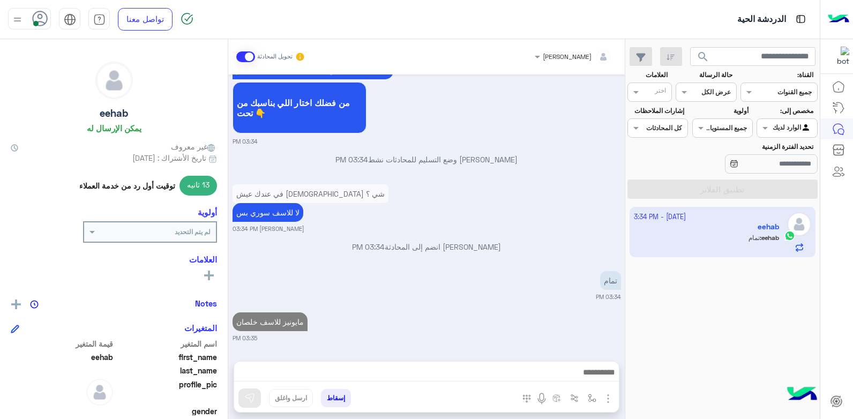
click at [637, 354] on div "1 October - 3:34 PM eehab eehab : تمام" at bounding box center [722, 313] width 195 height 220
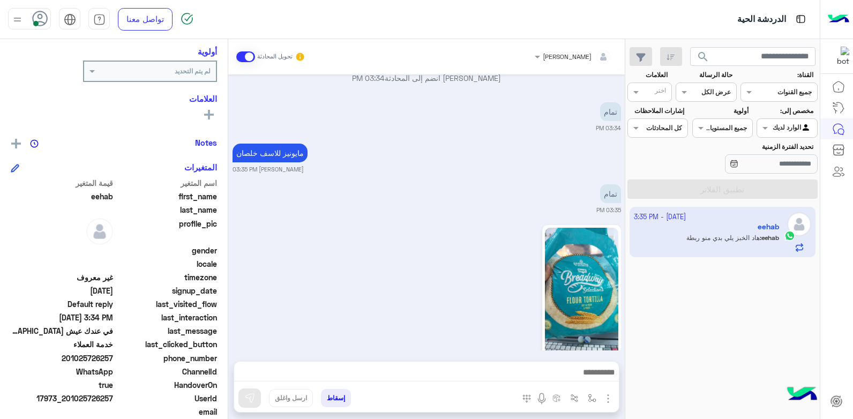
scroll to position [1749, 0]
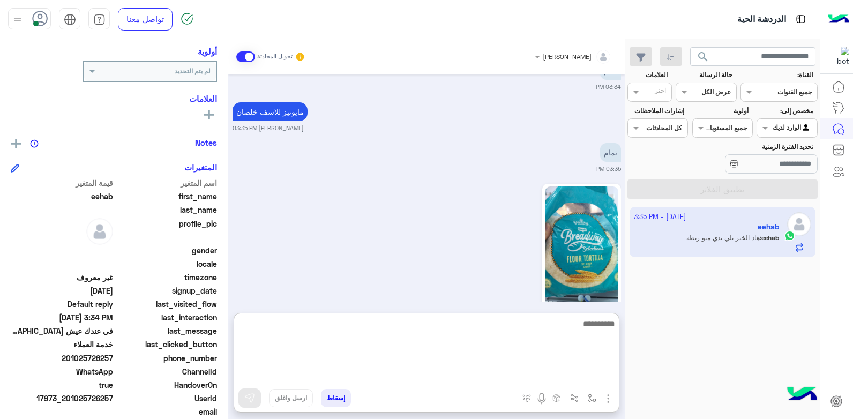
click at [566, 375] on textarea at bounding box center [426, 349] width 385 height 64
type textarea "****"
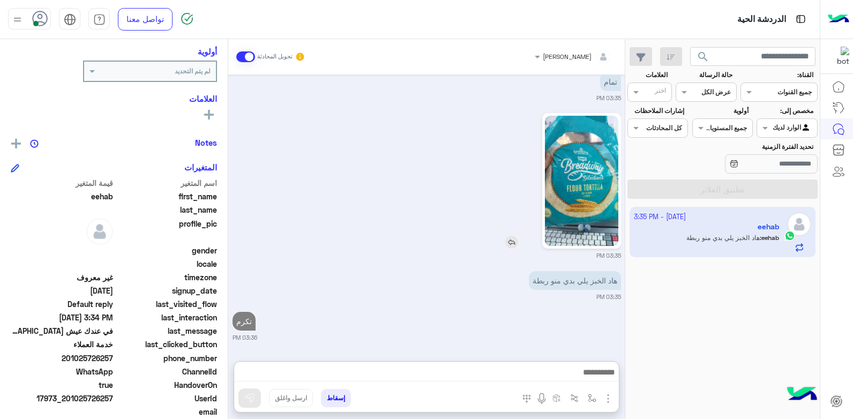
click at [568, 143] on img at bounding box center [581, 181] width 73 height 130
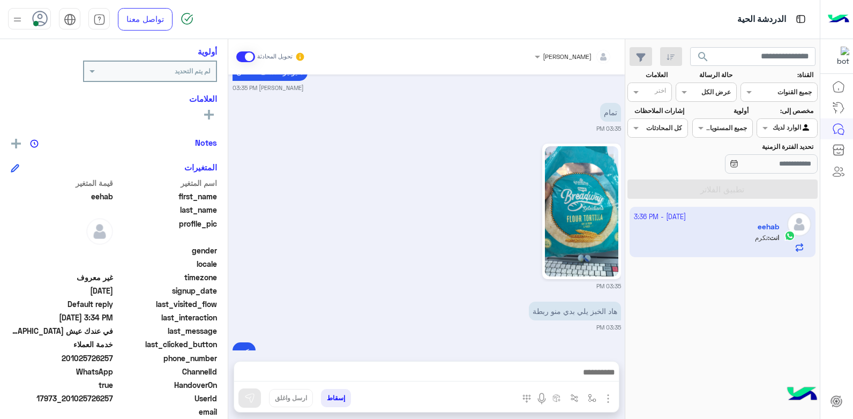
scroll to position [1790, 0]
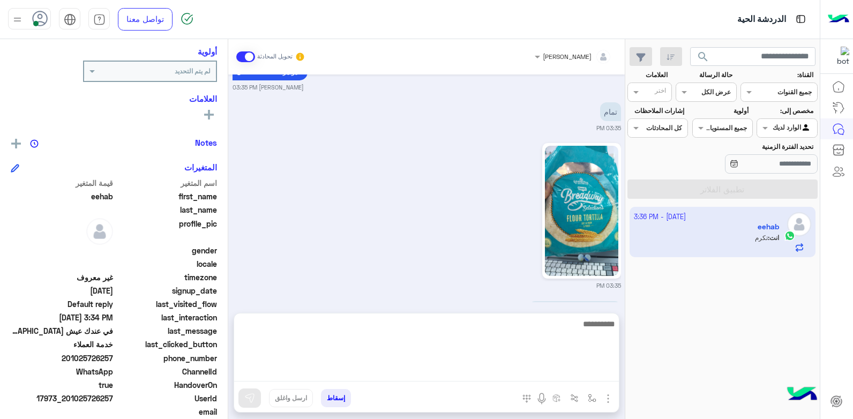
click at [558, 377] on textarea at bounding box center [426, 349] width 385 height 64
type textarea "**********"
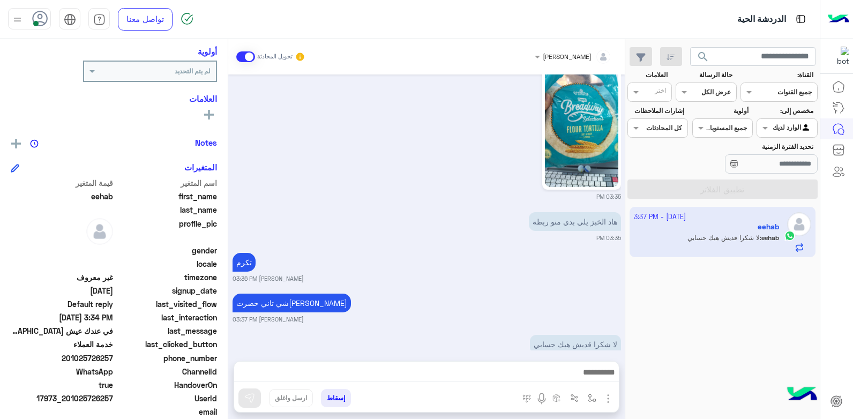
scroll to position [1872, 0]
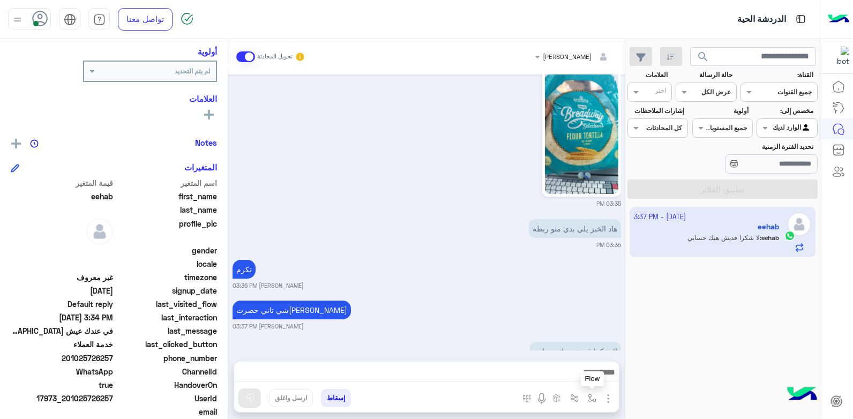
click at [589, 399] on img "button" at bounding box center [592, 398] width 9 height 9
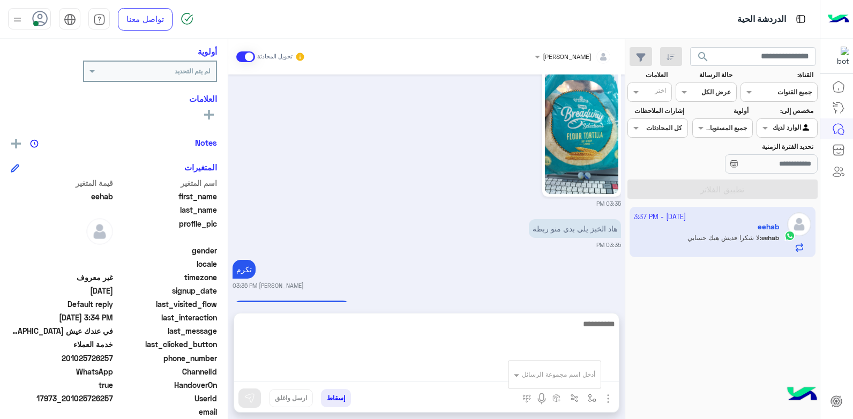
click at [480, 378] on textarea at bounding box center [426, 349] width 385 height 64
type textarea "***"
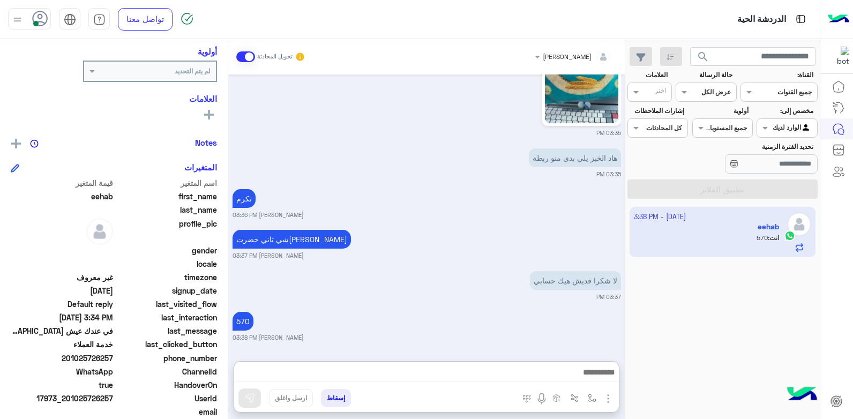
click at [607, 394] on img "button" at bounding box center [608, 398] width 13 height 13
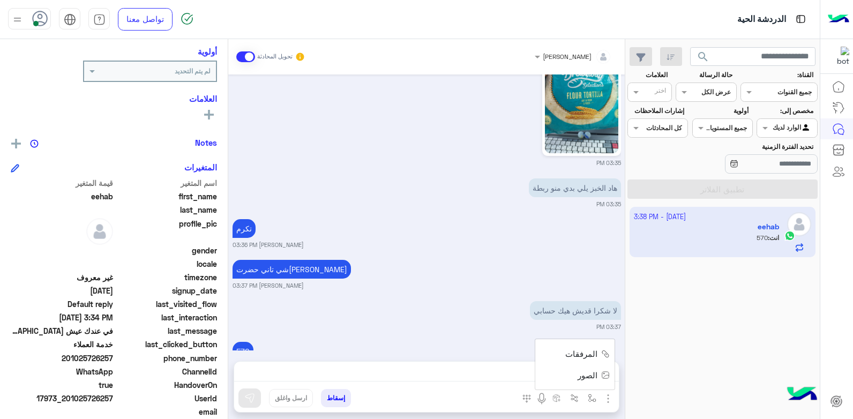
scroll to position [1913, 0]
click at [587, 401] on button "button" at bounding box center [593, 398] width 18 height 18
click at [572, 375] on input "text" at bounding box center [568, 373] width 54 height 10
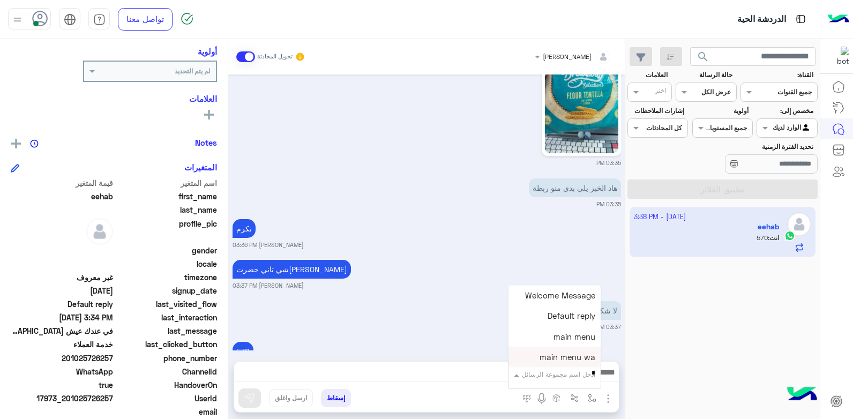
type input "**"
click at [563, 354] on span "تم تجهيز الاوردر" at bounding box center [568, 355] width 53 height 10
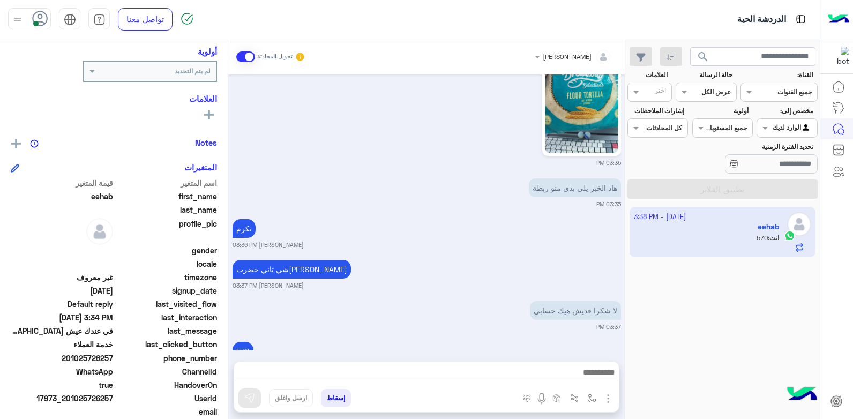
type textarea "**********"
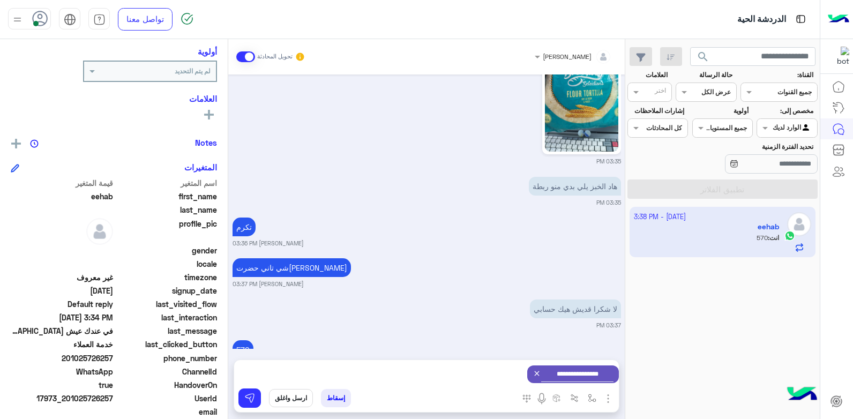
click at [461, 379] on div "**********" at bounding box center [426, 374] width 385 height 28
click at [609, 401] on img "button" at bounding box center [608, 398] width 13 height 13
click at [400, 396] on div "إسقاط ارسل واغلق" at bounding box center [374, 401] width 280 height 24
click at [603, 397] on img "button" at bounding box center [608, 398] width 13 height 13
click at [607, 398] on img "button" at bounding box center [608, 398] width 13 height 13
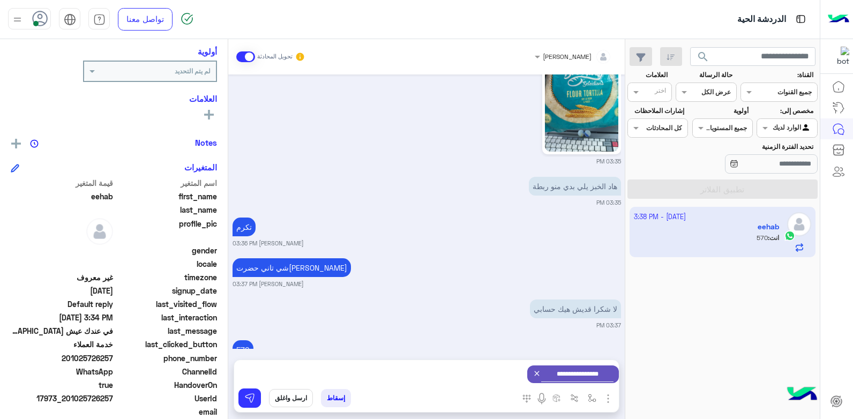
click at [533, 374] on icon at bounding box center [537, 373] width 9 height 9
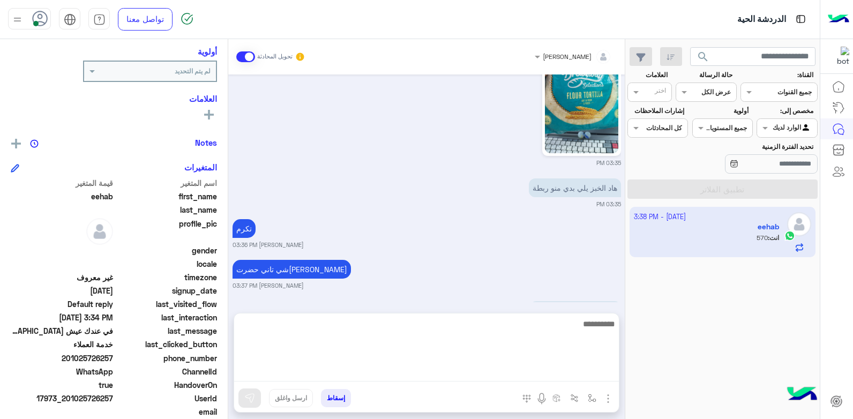
click at [528, 374] on textarea at bounding box center [426, 349] width 385 height 64
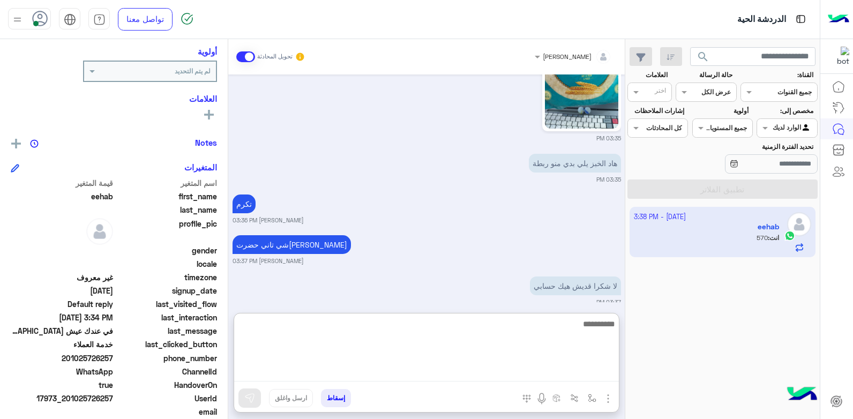
scroll to position [1961, 0]
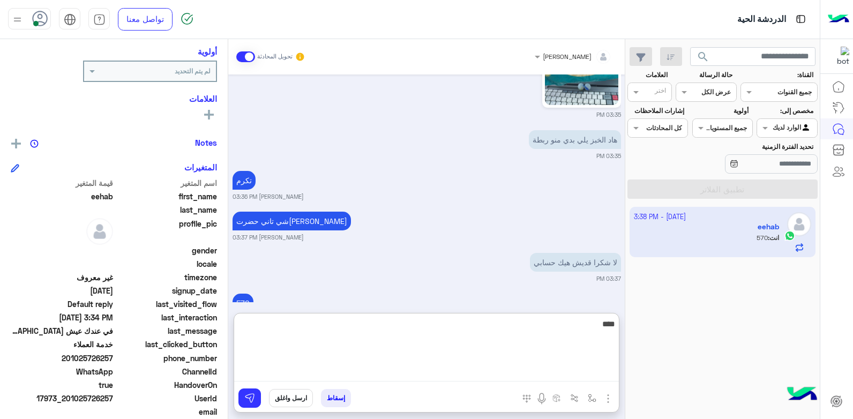
type textarea "*****"
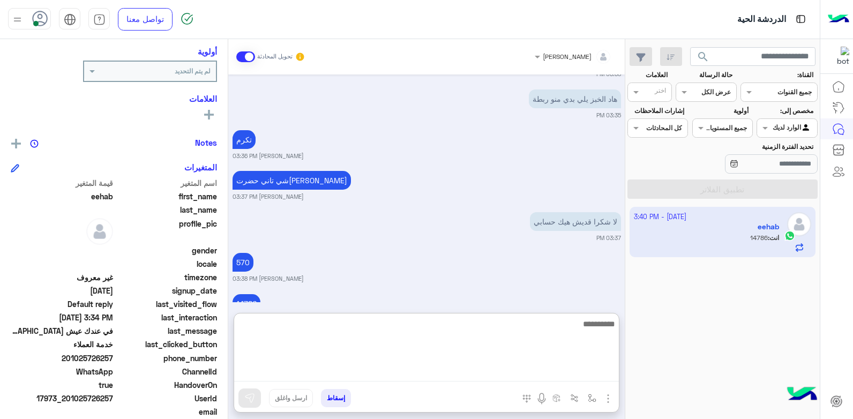
click at [582, 328] on textarea at bounding box center [426, 349] width 385 height 64
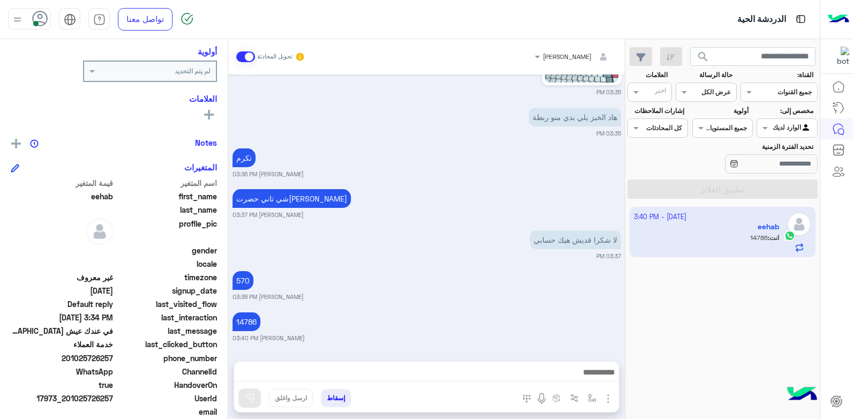
scroll to position [1953, 0]
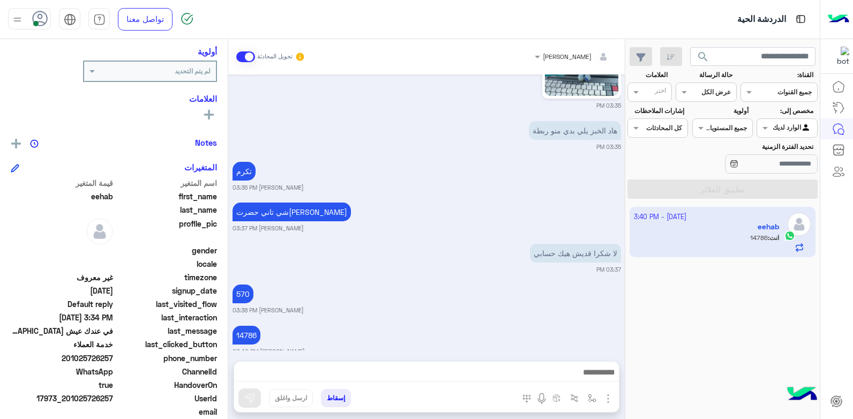
click at [607, 400] on img "button" at bounding box center [608, 398] width 13 height 13
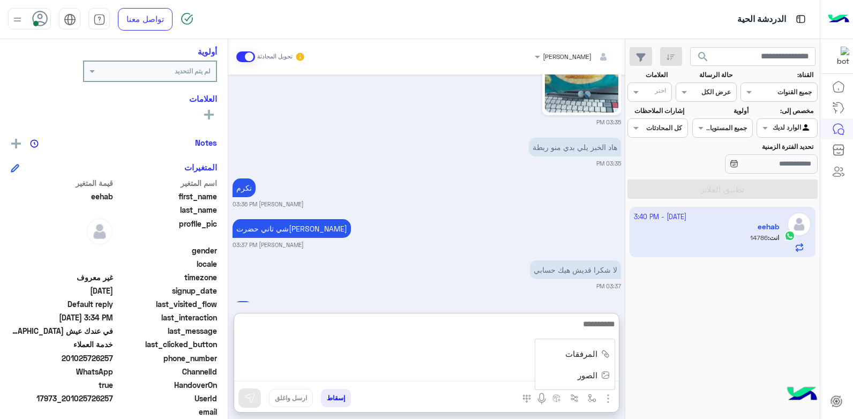
click at [488, 378] on textarea at bounding box center [426, 349] width 385 height 64
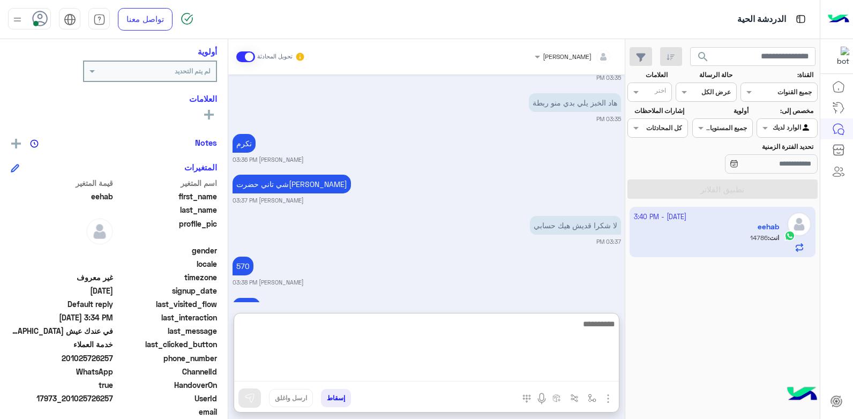
scroll to position [2001, 0]
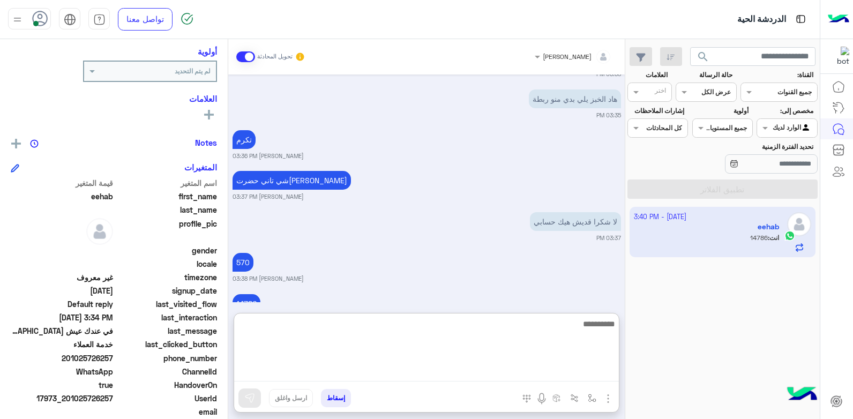
drag, startPoint x: 579, startPoint y: 334, endPoint x: 589, endPoint y: 343, distance: 14.1
click at [579, 334] on textarea at bounding box center [426, 349] width 385 height 64
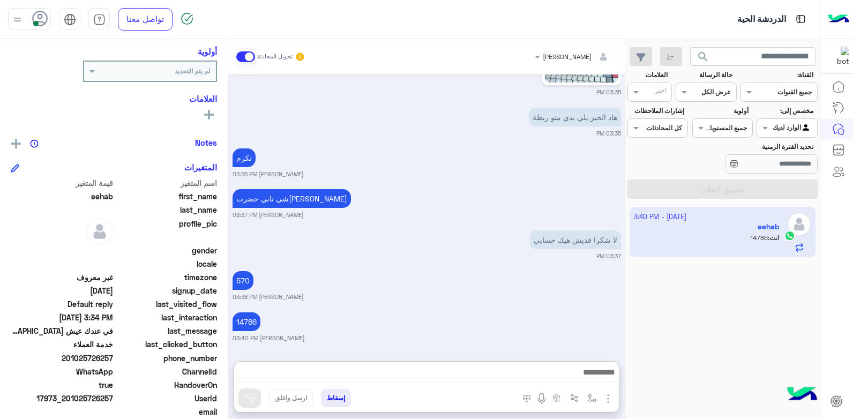
click at [604, 397] on img "button" at bounding box center [608, 398] width 13 height 13
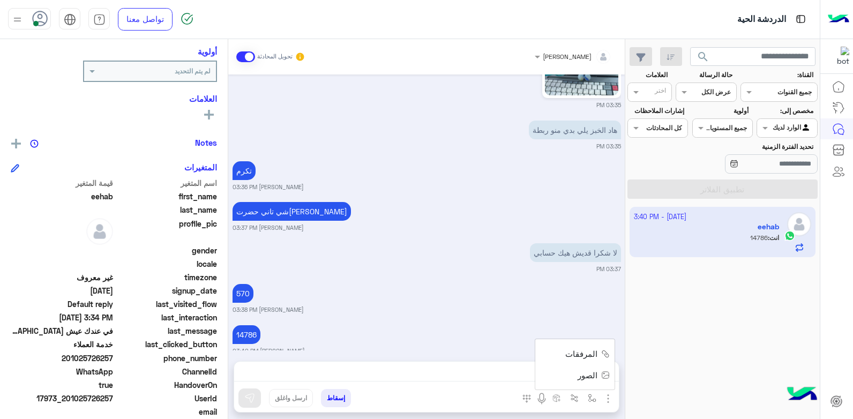
scroll to position [1953, 0]
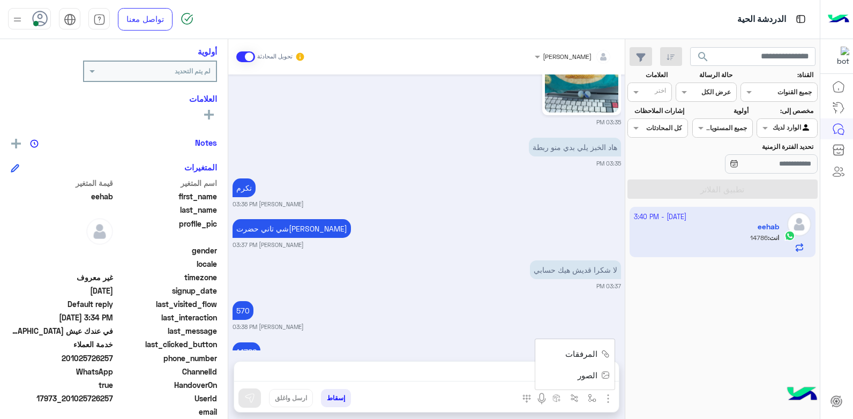
click at [604, 397] on img "button" at bounding box center [608, 398] width 13 height 13
drag, startPoint x: 244, startPoint y: 318, endPoint x: 596, endPoint y: 397, distance: 360.3
click at [596, 397] on img "button" at bounding box center [592, 398] width 9 height 9
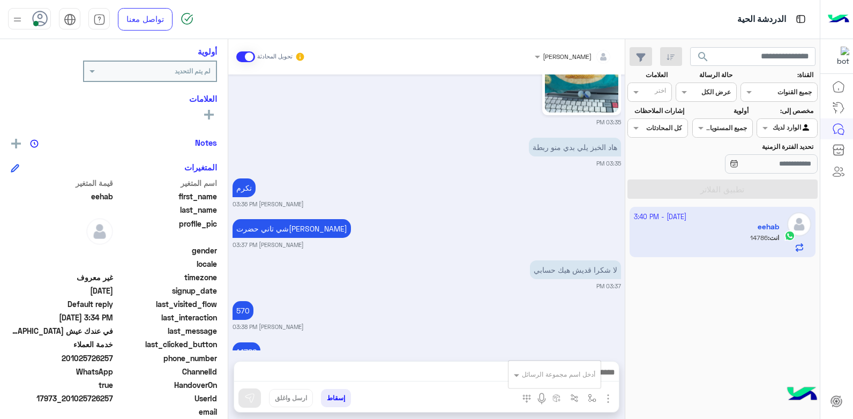
click at [579, 377] on input "text" at bounding box center [568, 373] width 54 height 10
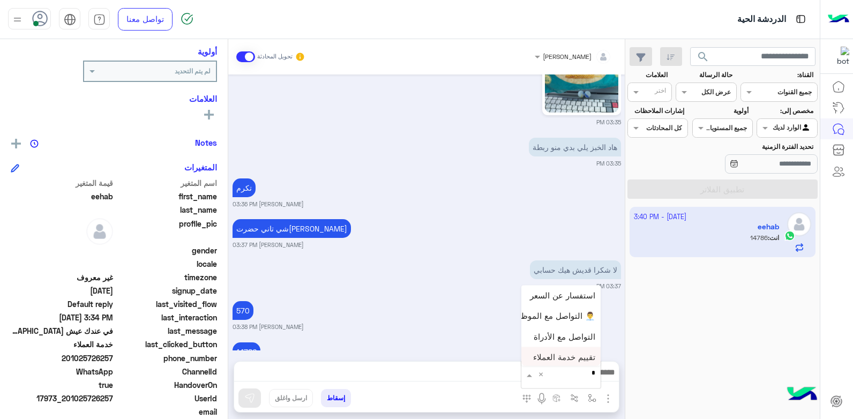
type input "**"
click at [567, 353] on span "تم تجهيز الاوردر" at bounding box center [568, 355] width 53 height 10
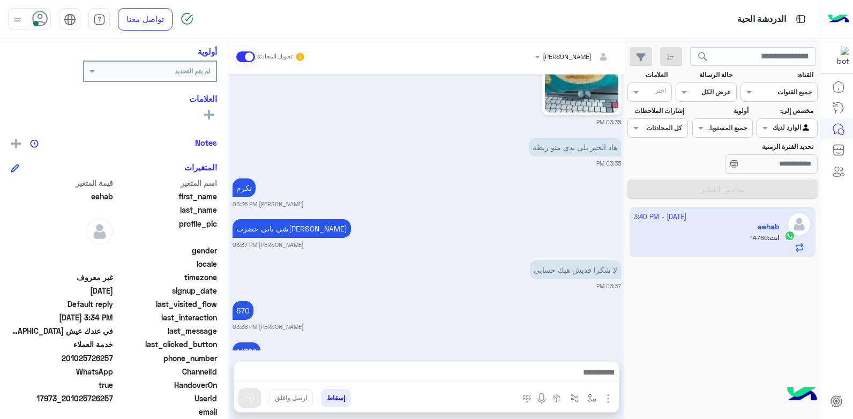
type textarea "**********"
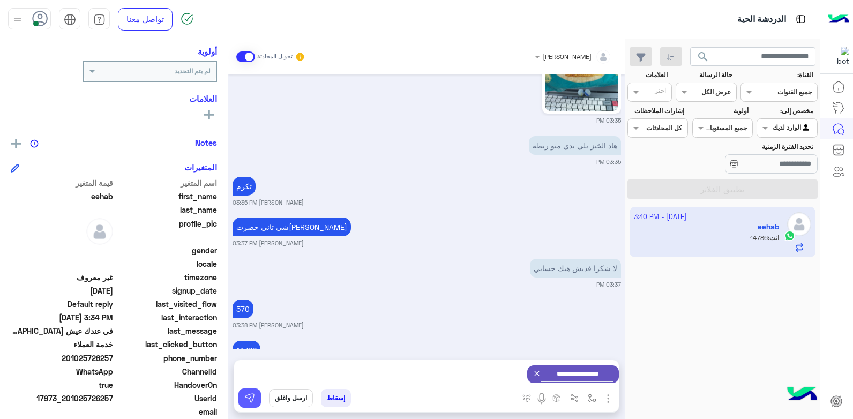
click at [257, 396] on button at bounding box center [249, 398] width 23 height 19
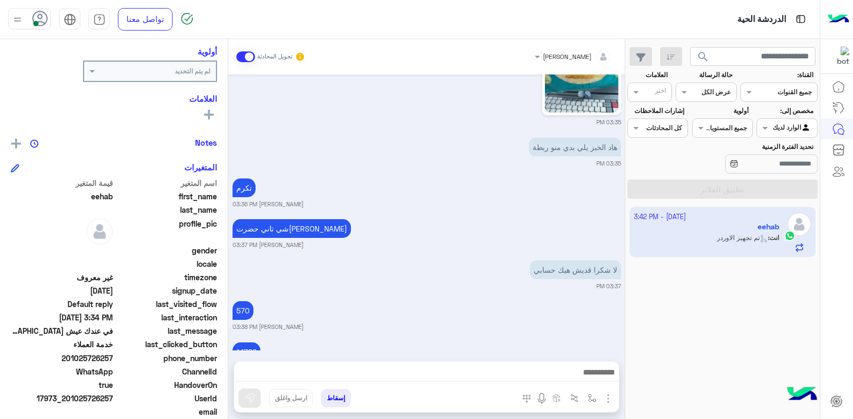
scroll to position [2017, 0]
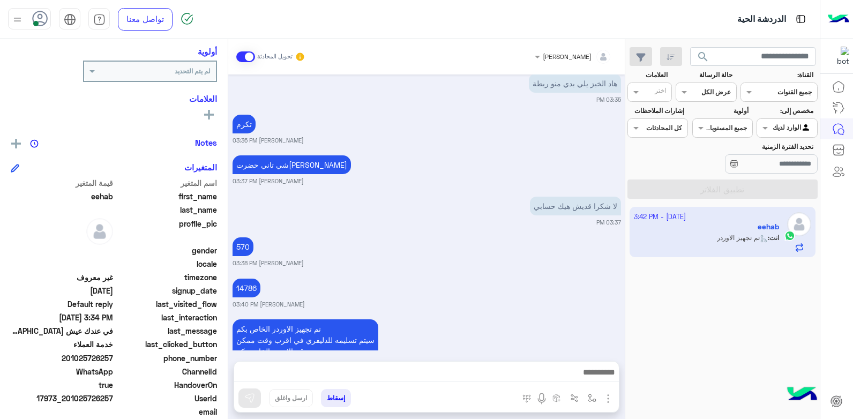
click at [328, 399] on button "إسقاط" at bounding box center [336, 398] width 30 height 18
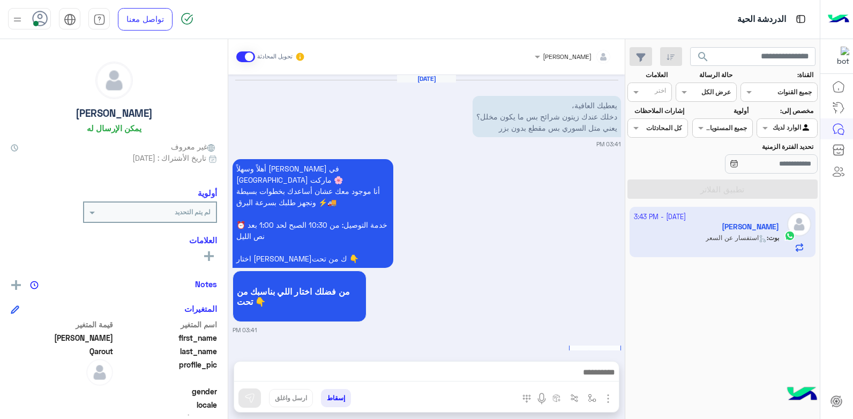
scroll to position [686, 0]
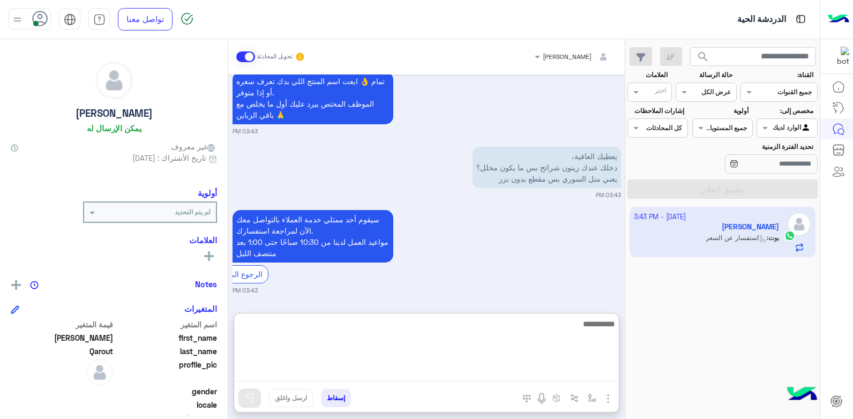
click at [567, 371] on textarea at bounding box center [426, 349] width 385 height 64
type textarea "**********"
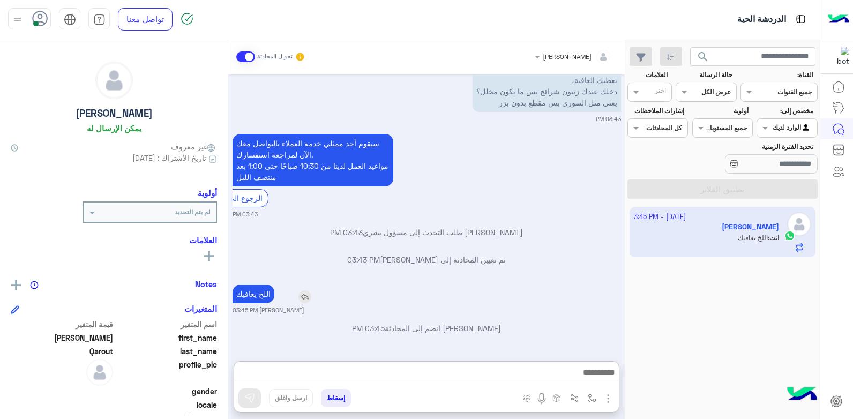
click at [265, 285] on p "اللخ يعافيك" at bounding box center [254, 294] width 42 height 19
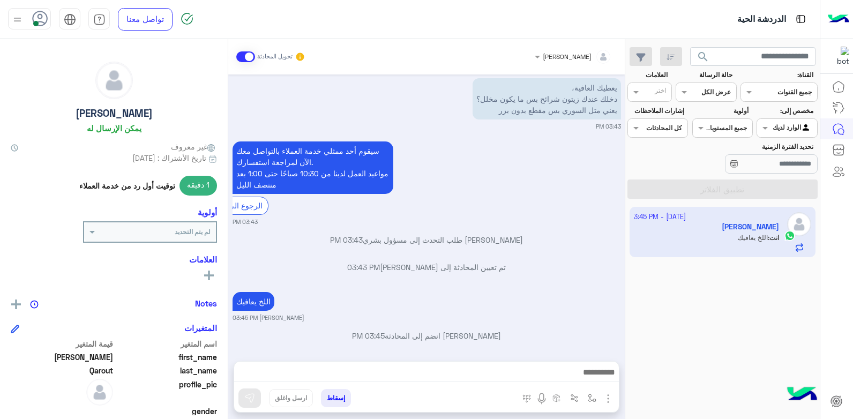
drag, startPoint x: 264, startPoint y: 292, endPoint x: 434, endPoint y: 316, distance: 171.6
click at [434, 316] on div "Oct 1, 2025 يعطيك العافية، دخلك عندك زيتون شرائح بس ما يكون مخلل؟ يعني متل السو…" at bounding box center [426, 212] width 397 height 276
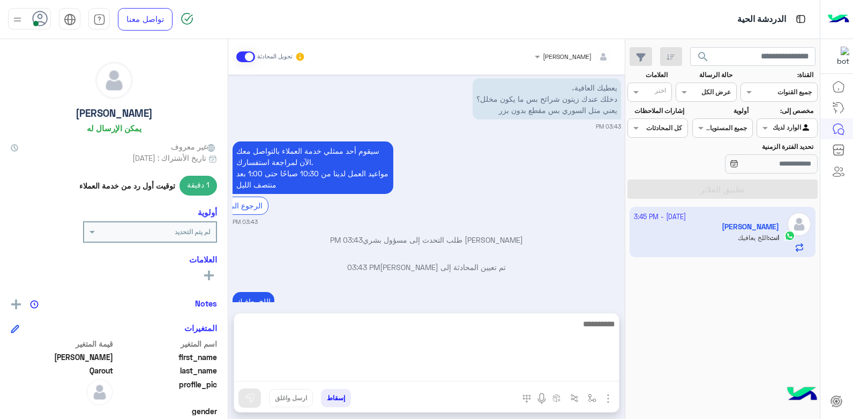
click at [458, 372] on textarea at bounding box center [426, 349] width 385 height 64
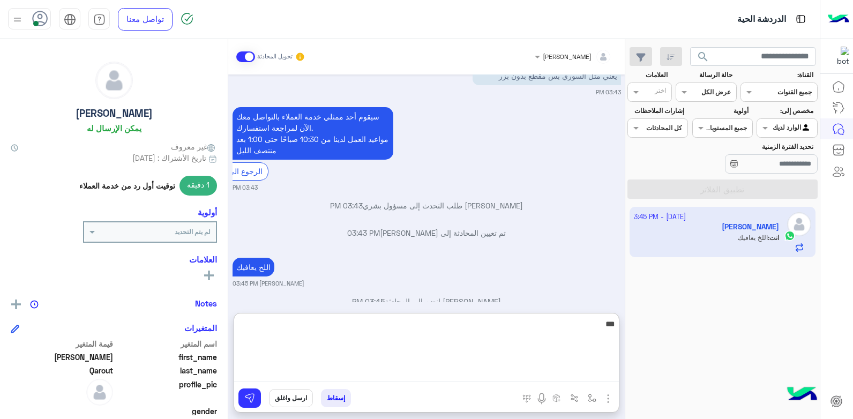
type textarea "****"
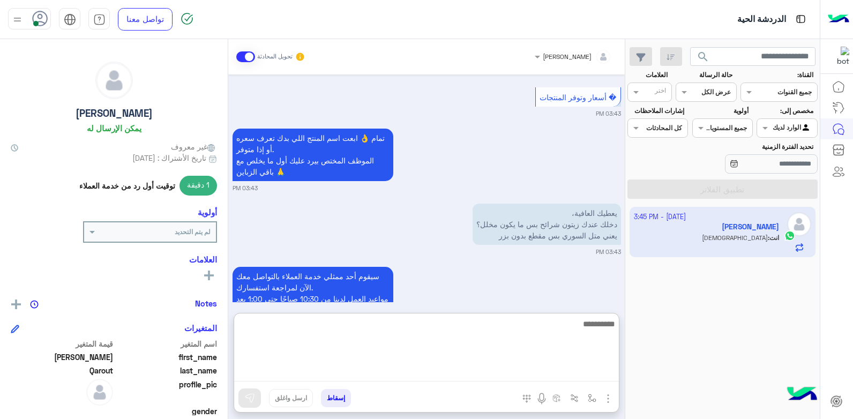
scroll to position [844, 0]
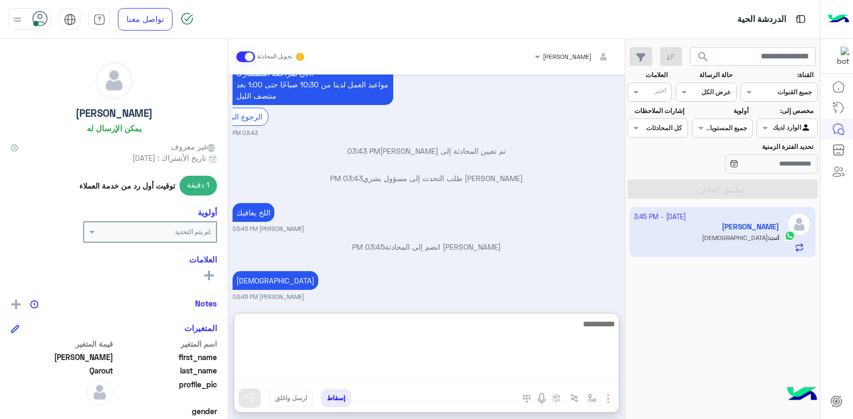
click at [528, 337] on textarea at bounding box center [426, 349] width 385 height 64
type textarea "**********"
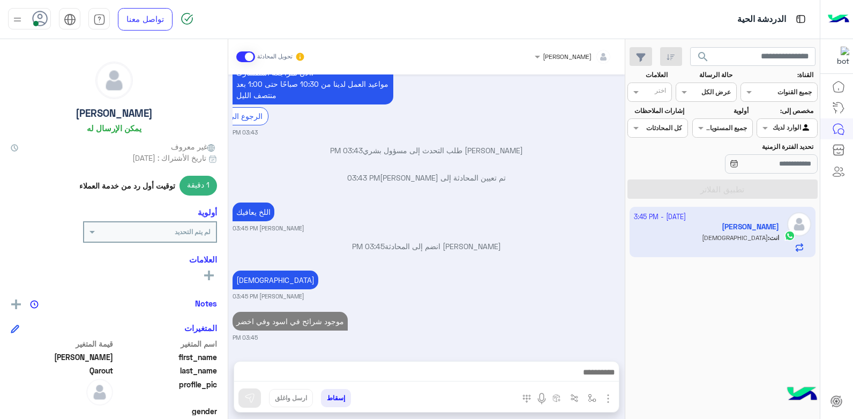
click at [658, 331] on div "1 October - 3:45 PM Mohammad Qarout انت : الله" at bounding box center [722, 313] width 195 height 220
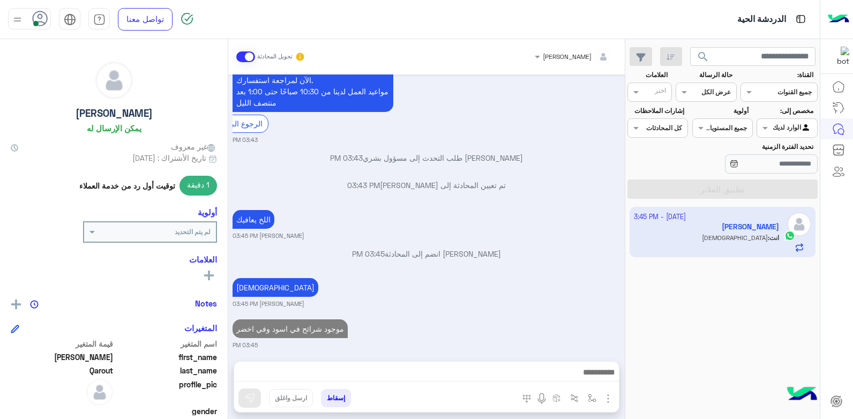
click at [668, 310] on div "1 October - 3:45 PM Mohammad Qarout انت : الله" at bounding box center [722, 313] width 195 height 220
drag, startPoint x: 668, startPoint y: 310, endPoint x: 652, endPoint y: 304, distance: 16.9
click at [667, 310] on div "1 October - 3:45 PM Mohammad Qarout انت : الله" at bounding box center [722, 313] width 195 height 220
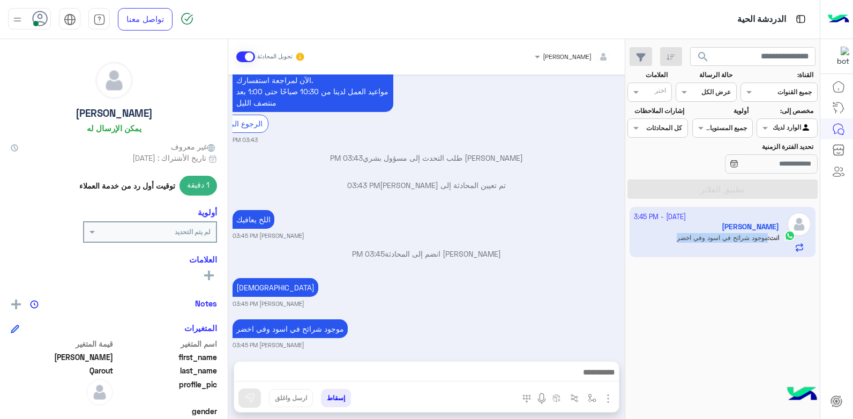
scroll to position [836, 0]
click at [838, 85] on icon at bounding box center [838, 86] width 13 height 13
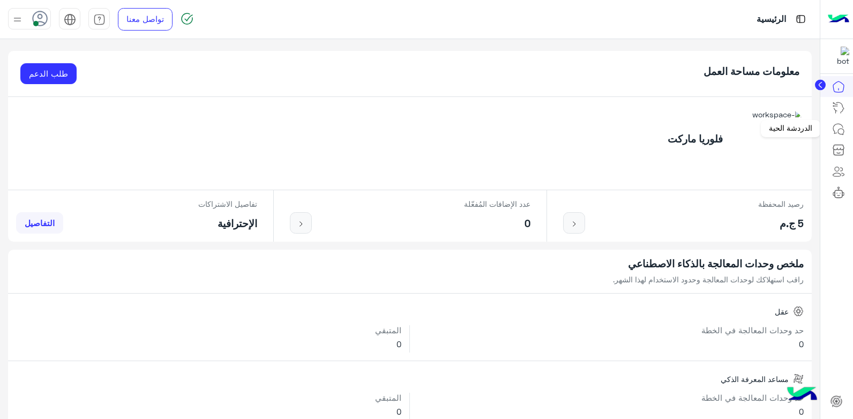
click at [836, 128] on icon at bounding box center [838, 129] width 13 height 13
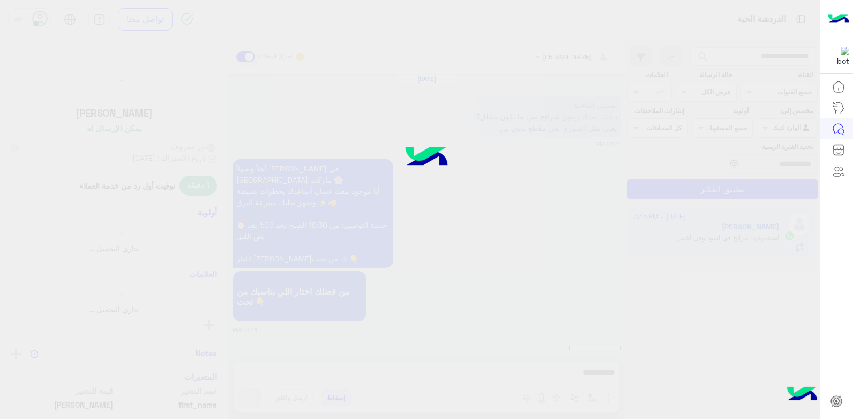
scroll to position [837, 0]
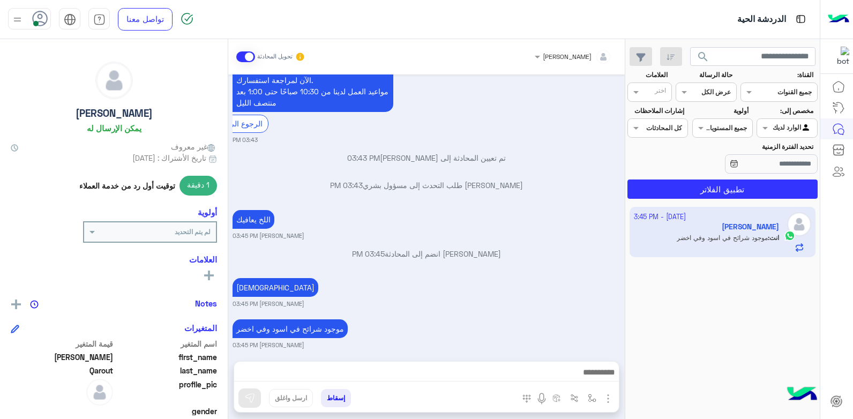
click at [709, 295] on div "1 October - 3:45 PM Mohammad Qarout انت : موجود شرائح في اسود وفي اخضر" at bounding box center [722, 313] width 195 height 220
click at [836, 92] on icon at bounding box center [838, 86] width 11 height 11
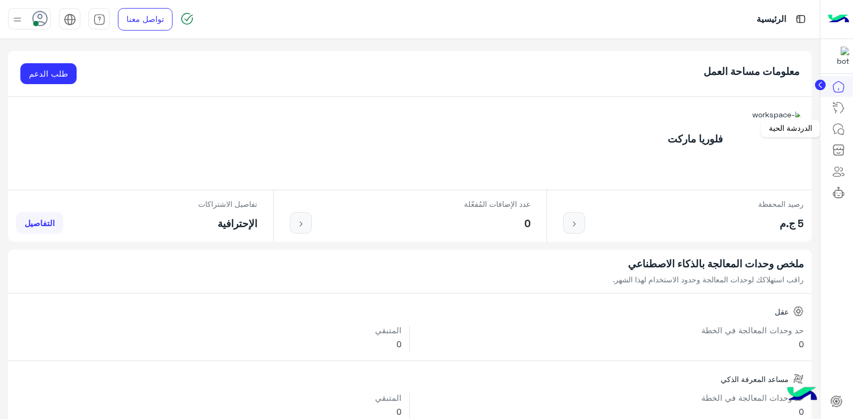
click at [840, 131] on icon at bounding box center [838, 129] width 13 height 13
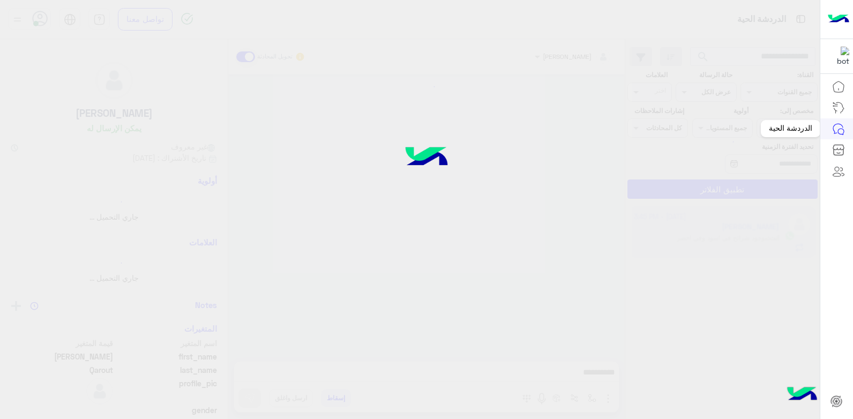
scroll to position [837, 0]
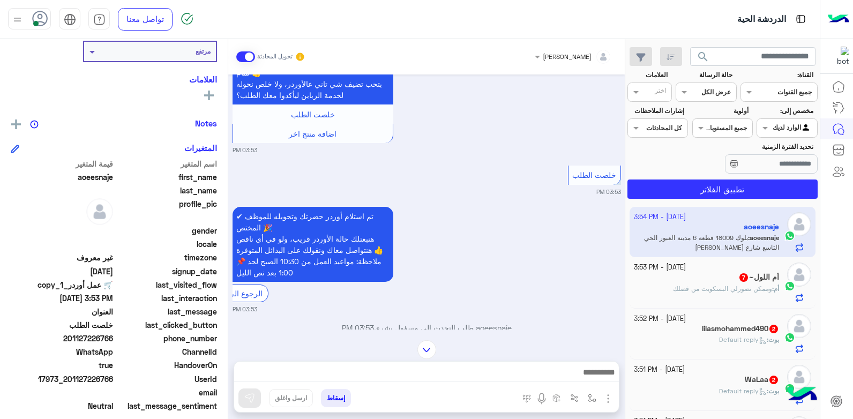
scroll to position [816, 0]
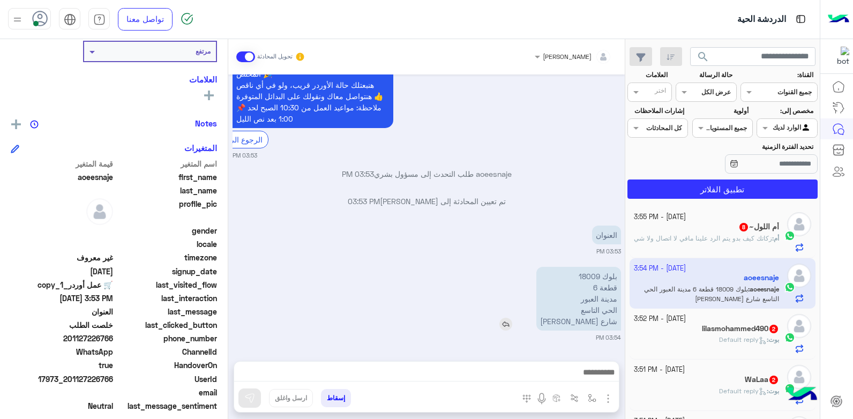
click at [560, 305] on p "بلوك 18009 قطعة 6 مدينة العبور الحي التاسع شارع علي محمود طه" at bounding box center [578, 299] width 85 height 64
drag, startPoint x: 561, startPoint y: 305, endPoint x: 587, endPoint y: 296, distance: 27.8
click at [594, 289] on p "بلوك 18009 قطعة 6 مدينة العبور الحي التاسع شارع علي محمود طه" at bounding box center [578, 299] width 85 height 64
drag, startPoint x: 550, startPoint y: 324, endPoint x: 622, endPoint y: 277, distance: 86.1
click at [622, 277] on div "Oct 1, 2025 السلا م عليكم 03:50 PM سيقوم أحد ممثلي خدمة العملاء بالتواصل معك ال…" at bounding box center [426, 212] width 397 height 276
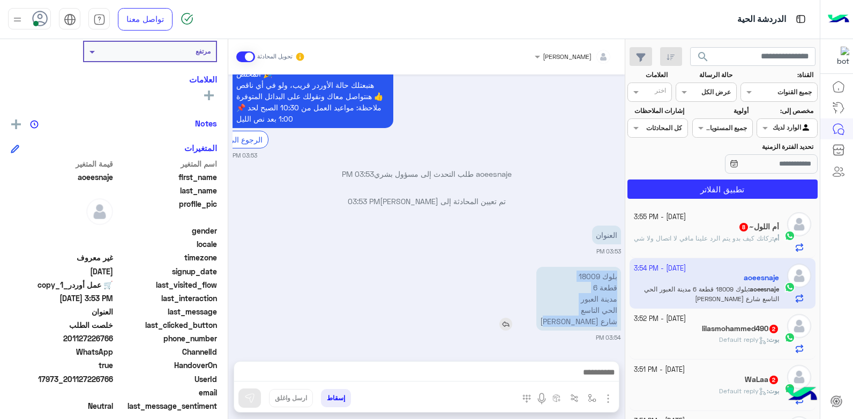
drag, startPoint x: 622, startPoint y: 277, endPoint x: 600, endPoint y: 302, distance: 33.4
drag, startPoint x: 600, startPoint y: 302, endPoint x: 584, endPoint y: 314, distance: 20.4
click at [584, 314] on p "بلوك 18009 قطعة 6 مدينة العبور الحي التاسع شارع علي محمود طه" at bounding box center [578, 299] width 85 height 64
drag, startPoint x: 550, startPoint y: 321, endPoint x: 620, endPoint y: 277, distance: 82.4
click at [620, 277] on p "بلوك 18009 قطعة 6 مدينة العبور الحي التاسع شارع علي محمود طه" at bounding box center [578, 299] width 85 height 64
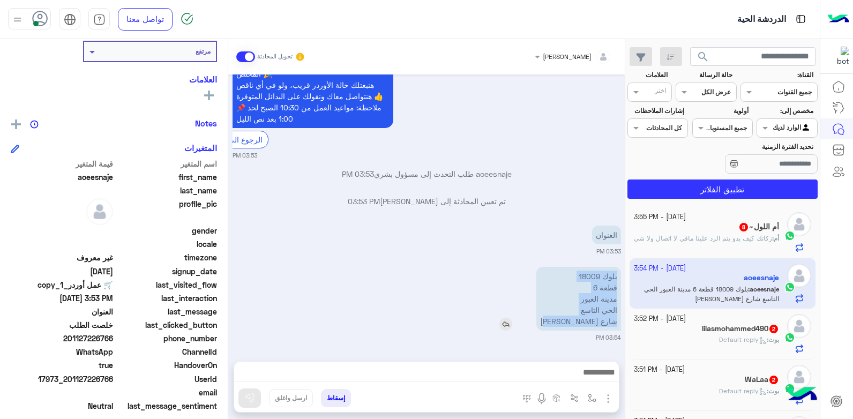
copy p "بلوك 18009 قطعة 6 مدينة العبور الحي التاسع شارع علي محمود طه"
click at [517, 281] on div "بلوك 18009 قطعة 6 مدينة العبور الحي التاسع شارع علي محمود طه" at bounding box center [548, 299] width 146 height 64
click at [568, 309] on p "بلوك 18009 قطعة 6 مدينة العبور الحي التاسع شارع علي محمود طه" at bounding box center [578, 299] width 85 height 64
click at [608, 401] on img "button" at bounding box center [608, 398] width 13 height 13
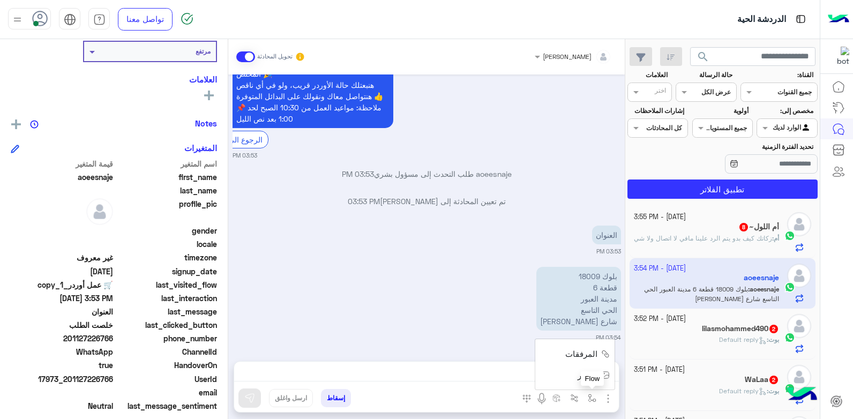
click at [591, 398] on img "button" at bounding box center [592, 398] width 9 height 9
click at [576, 378] on div "أدخل اسم مجموعة الرسائل" at bounding box center [558, 375] width 73 height 10
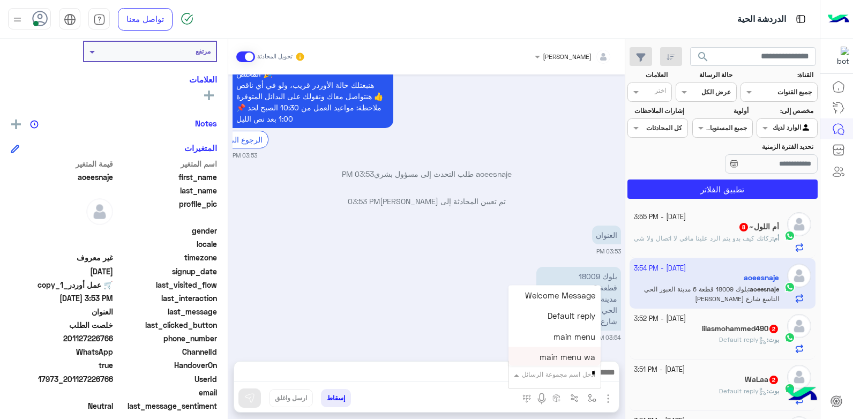
type input "**"
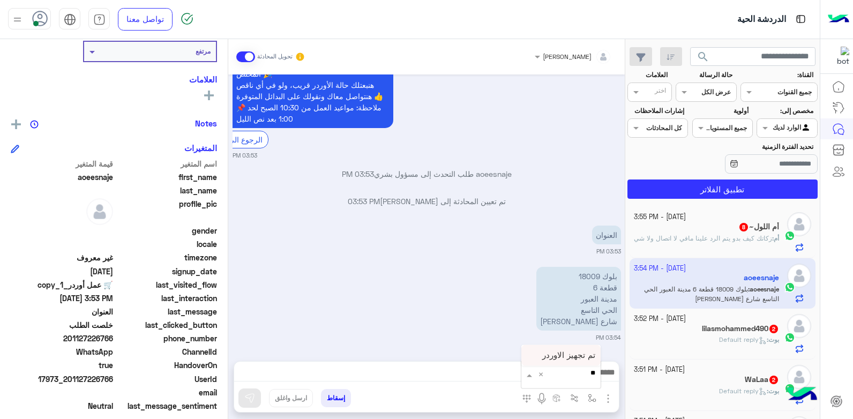
click at [563, 359] on span "تم تجهيز الاوردر" at bounding box center [568, 355] width 53 height 10
type textarea "**********"
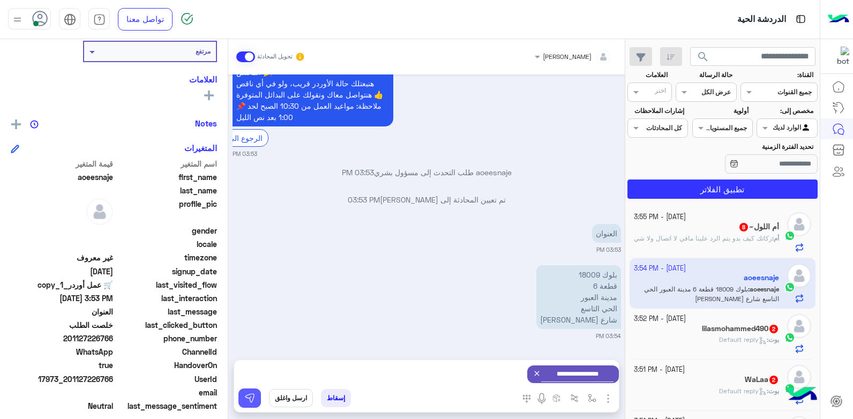
click at [248, 398] on img at bounding box center [249, 398] width 11 height 11
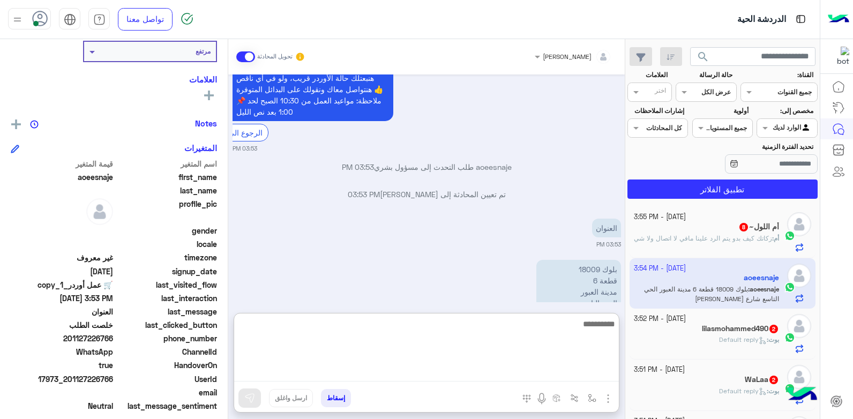
click at [409, 376] on textarea at bounding box center [426, 349] width 385 height 64
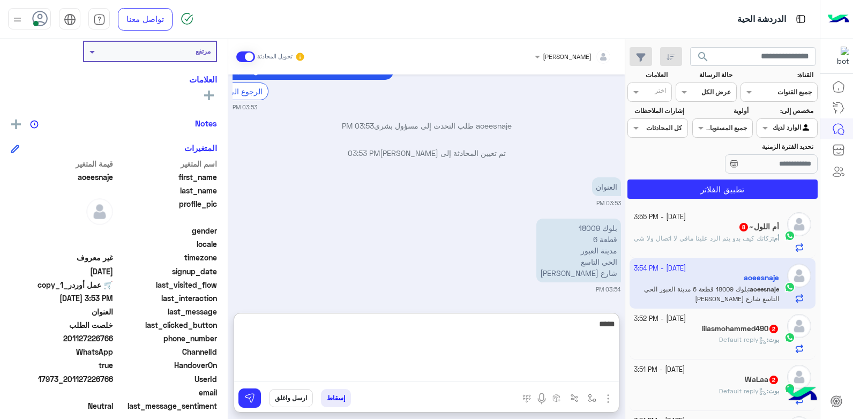
type textarea "*****"
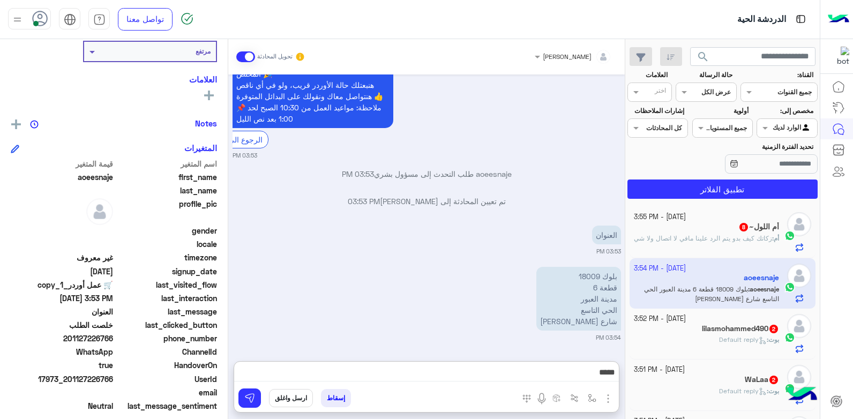
click at [843, 271] on div at bounding box center [836, 248] width 33 height 344
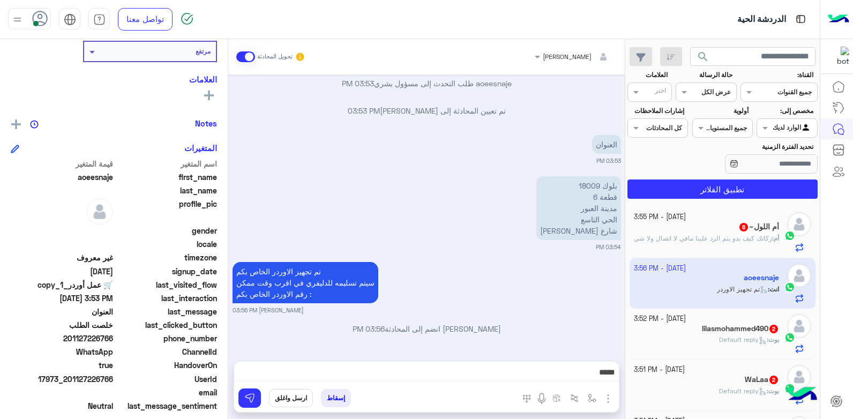
scroll to position [181, 0]
click at [252, 394] on img at bounding box center [249, 398] width 11 height 11
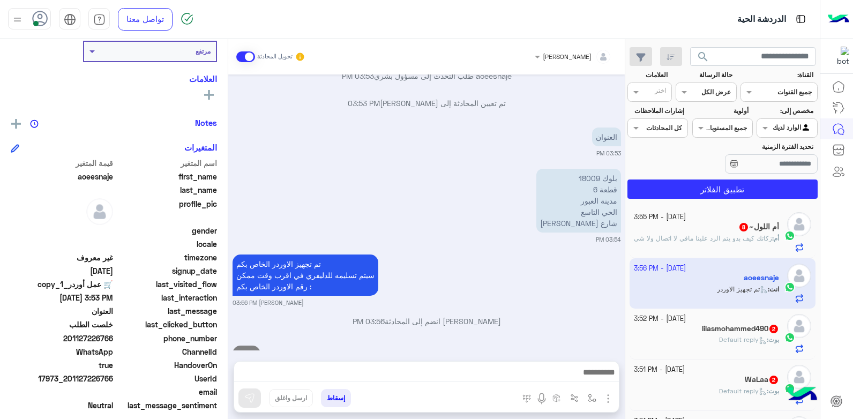
scroll to position [948, 0]
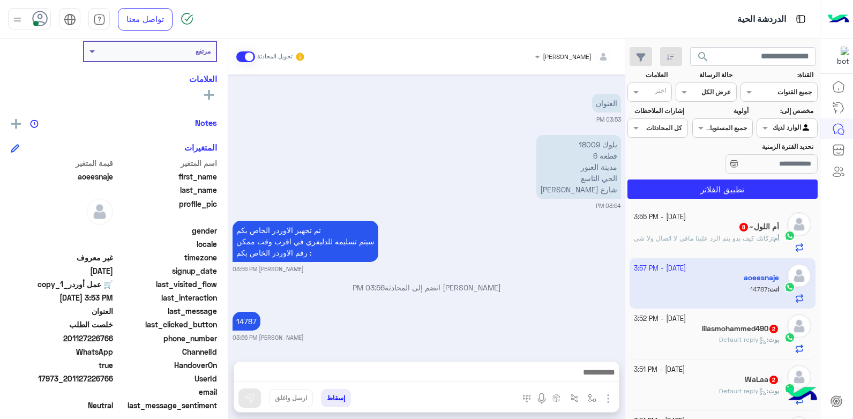
click at [340, 400] on button "إسقاط" at bounding box center [336, 398] width 30 height 18
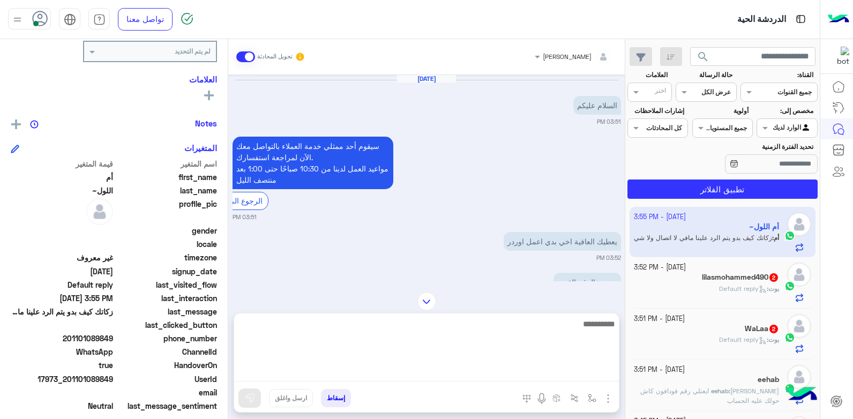
click at [509, 377] on textarea at bounding box center [426, 349] width 385 height 64
type textarea "**********"
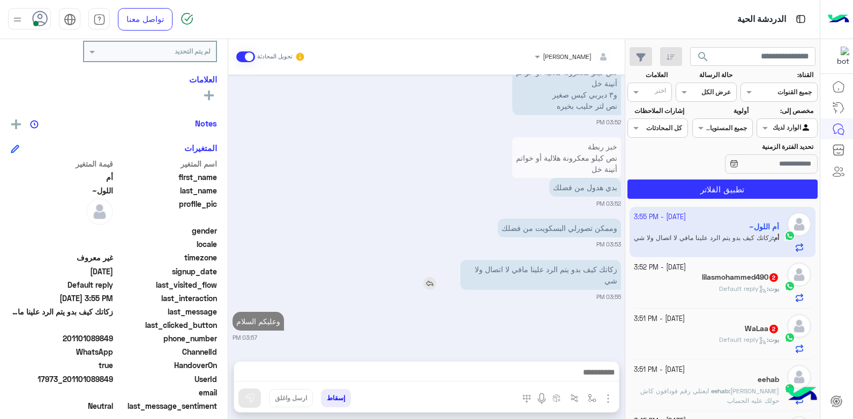
drag, startPoint x: 405, startPoint y: 268, endPoint x: 436, endPoint y: 263, distance: 30.9
click at [405, 267] on div "Oct 1, 2025 السلام عليكم 03:51 PM سيقوم أحد ممثلي خدمة العملاء بالتواصل معك الآ…" at bounding box center [426, 212] width 397 height 276
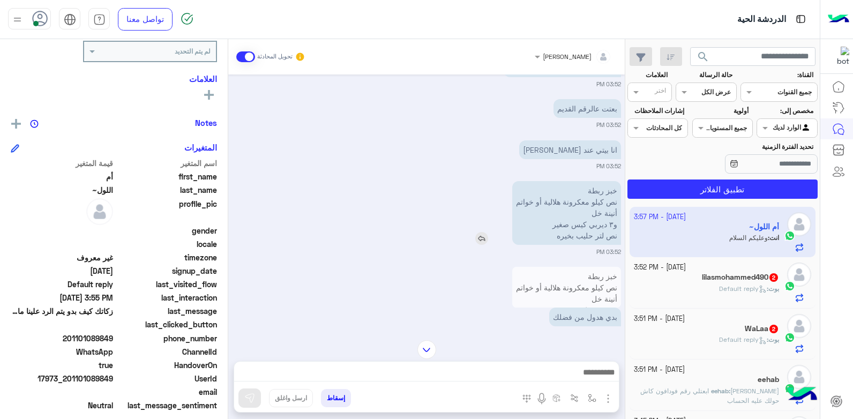
scroll to position [227, 0]
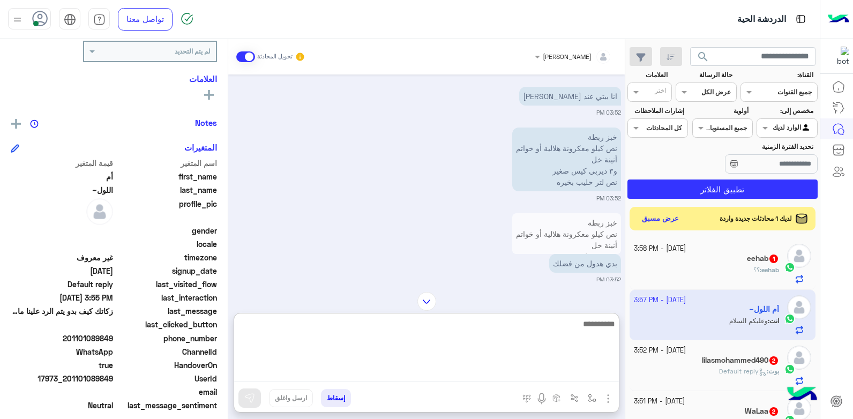
click at [541, 369] on textarea at bounding box center [426, 349] width 385 height 64
type textarea "**********"
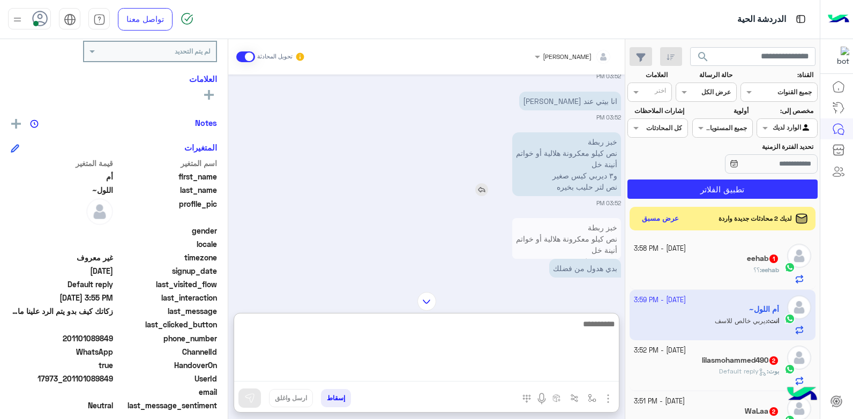
scroll to position [210, 0]
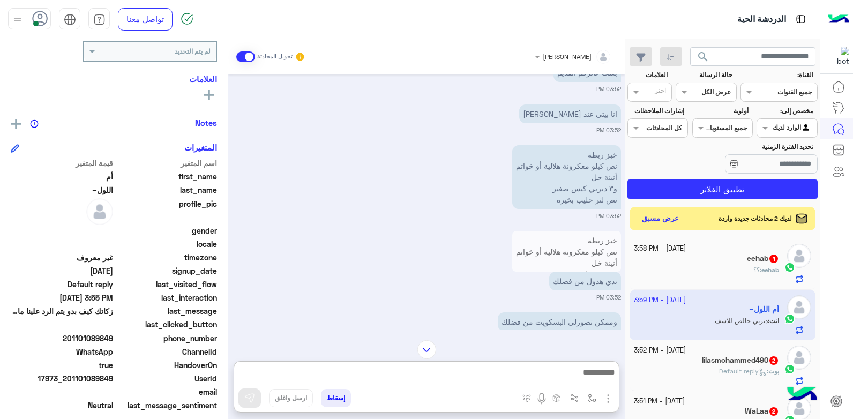
click at [347, 231] on div "Oct 1, 2025 السلام عليكم 03:51 PM سيقوم أحد ممثلي خدمة العملاء بالتواصل معك الآ…" at bounding box center [426, 201] width 397 height 255
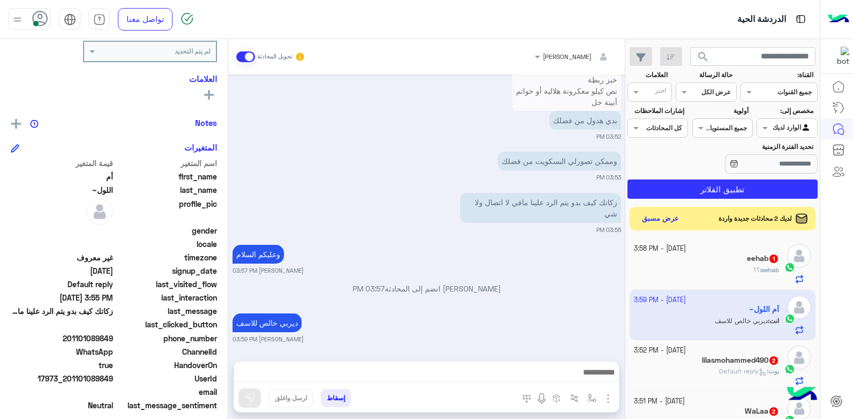
scroll to position [375, 0]
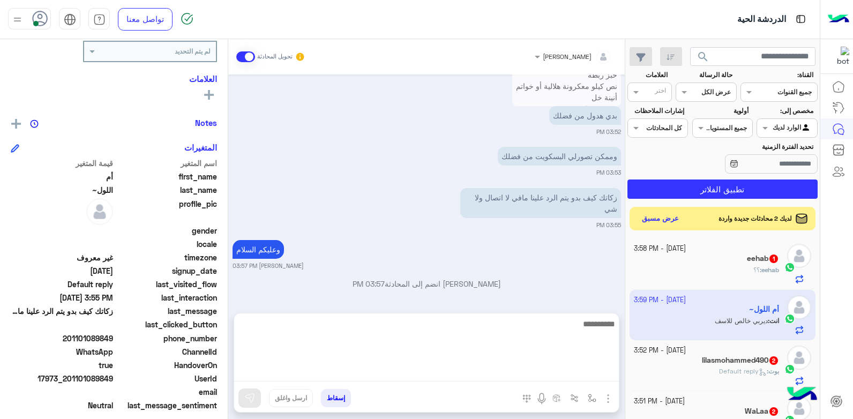
click at [566, 372] on textarea at bounding box center [426, 349] width 385 height 64
type textarea "*"
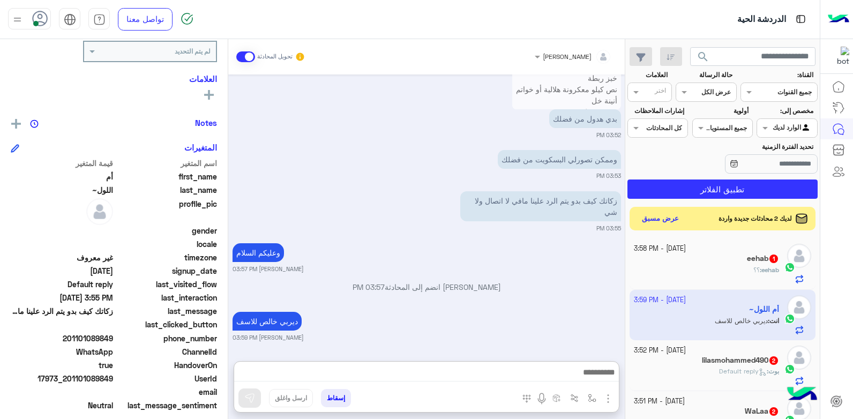
click at [489, 263] on div "وعليكم السلام بشار قطان 03:57 PM" at bounding box center [427, 257] width 389 height 33
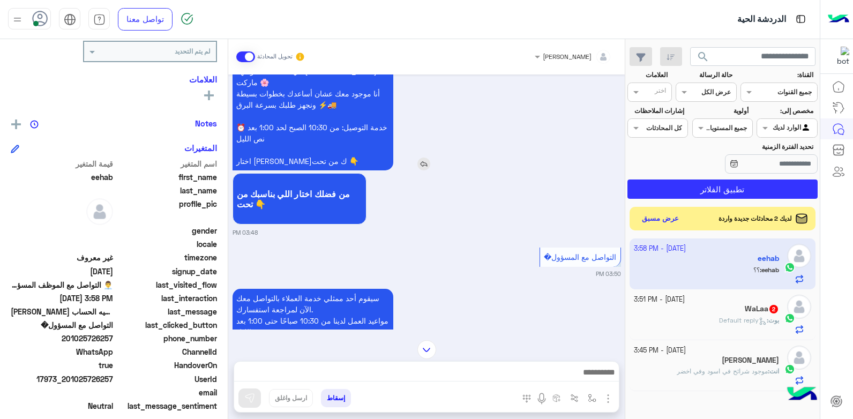
scroll to position [998, 0]
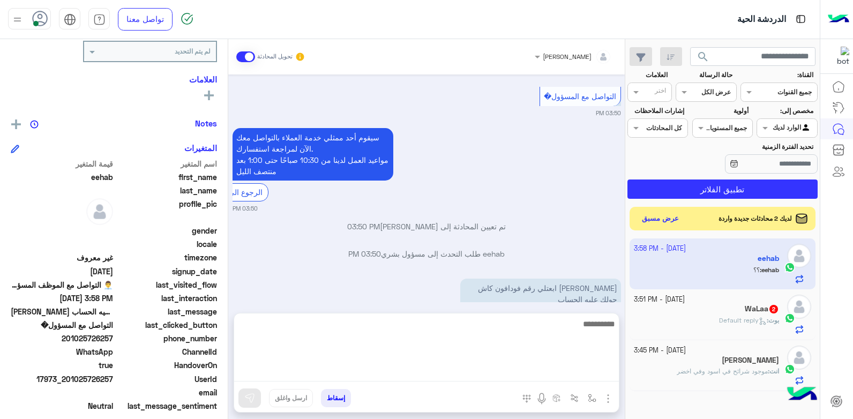
click at [567, 373] on textarea at bounding box center [426, 349] width 385 height 64
type textarea "**********"
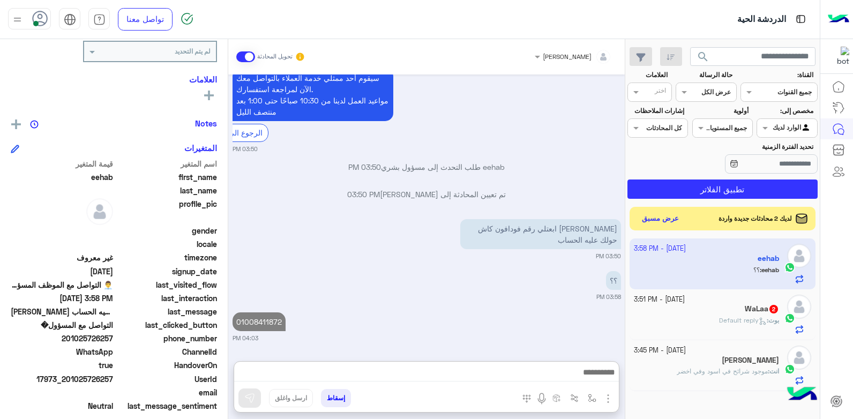
click at [834, 251] on div at bounding box center [836, 248] width 33 height 344
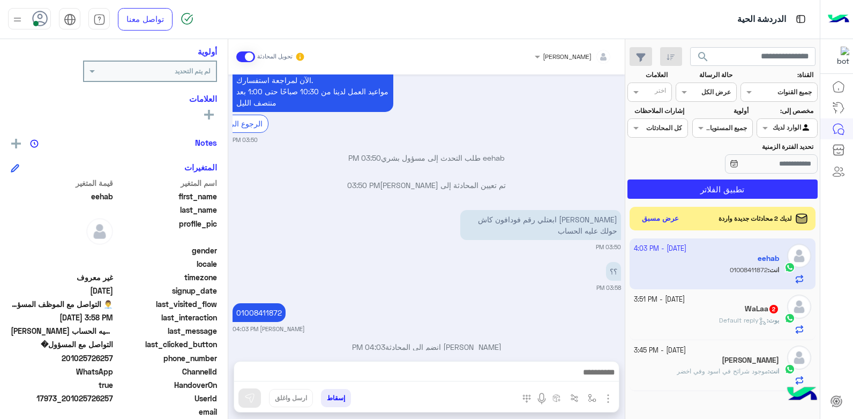
scroll to position [181, 0]
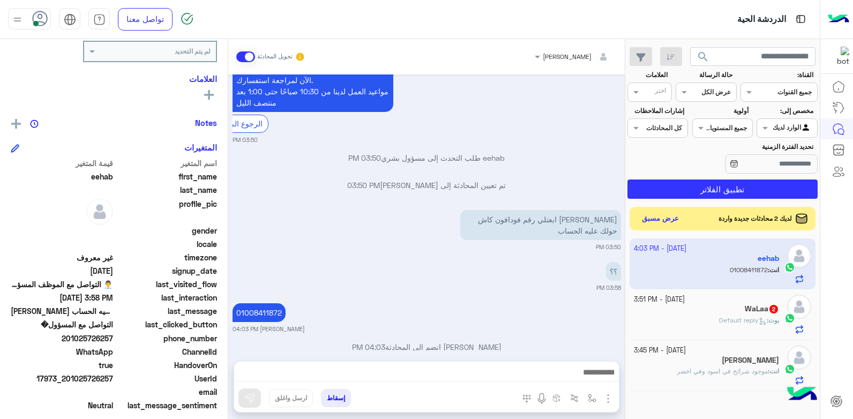
click at [676, 308] on div "WaLaa 2" at bounding box center [707, 309] width 146 height 11
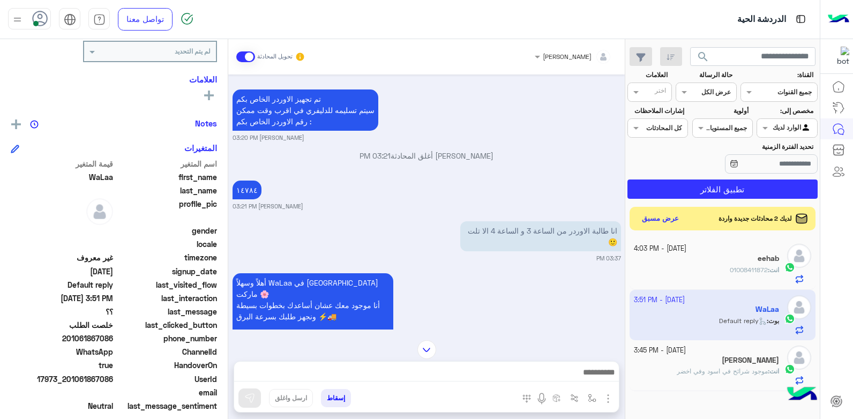
scroll to position [978, 0]
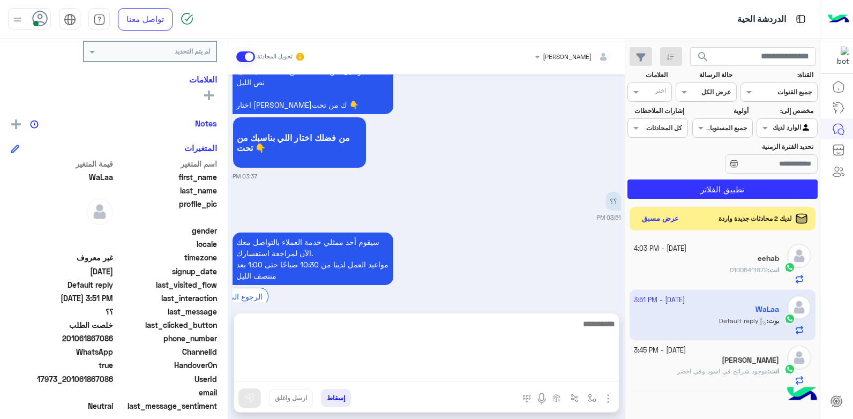
click at [524, 365] on textarea at bounding box center [426, 349] width 385 height 64
type textarea "**********"
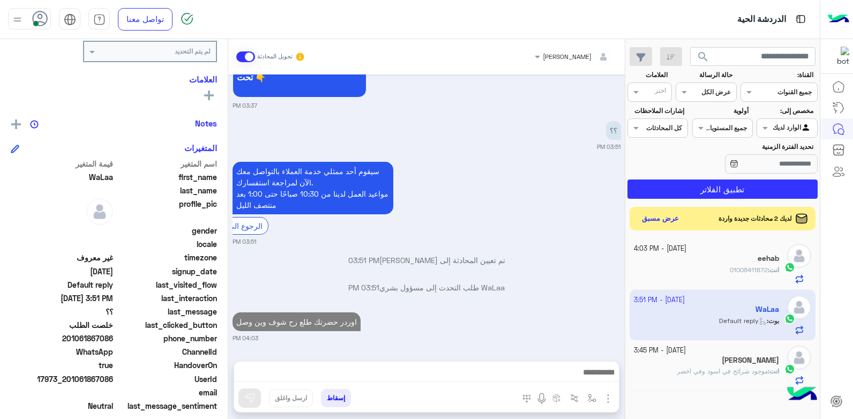
click at [742, 359] on h5 "Mohammad Qarout" at bounding box center [750, 360] width 57 height 9
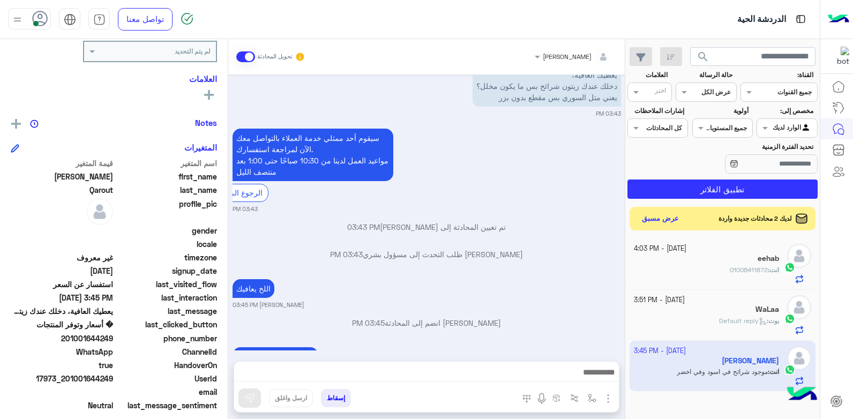
scroll to position [836, 0]
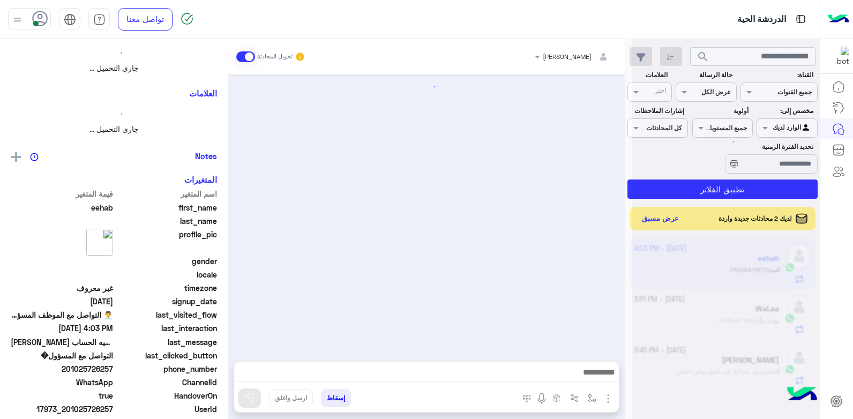
click at [337, 395] on button "إسقاط" at bounding box center [336, 398] width 30 height 18
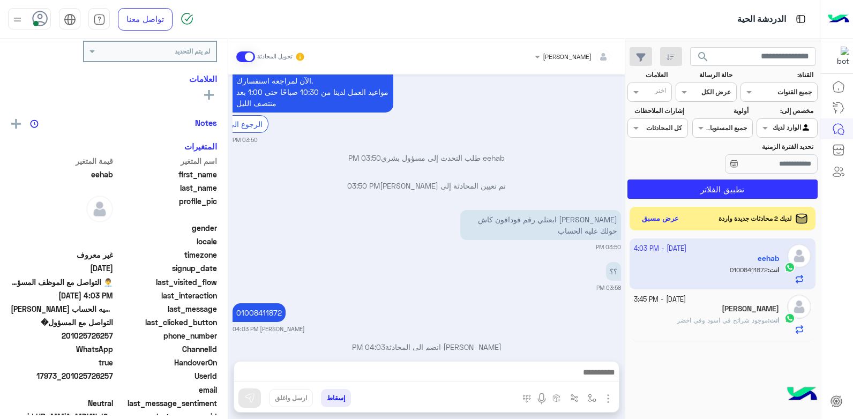
scroll to position [895, 0]
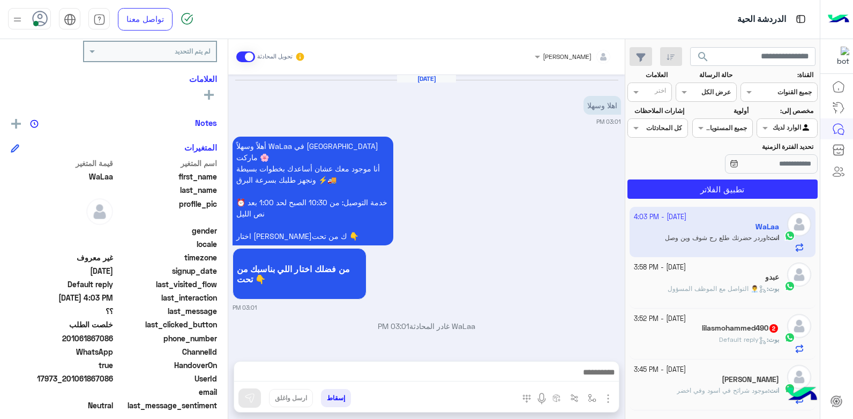
scroll to position [978, 0]
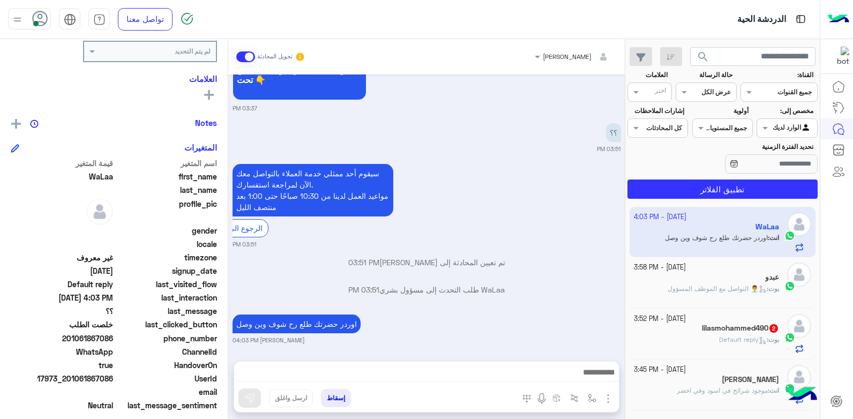
click at [789, 129] on input "text" at bounding box center [799, 127] width 25 height 10
click at [775, 152] on b "غير معينة" at bounding box center [787, 149] width 29 height 9
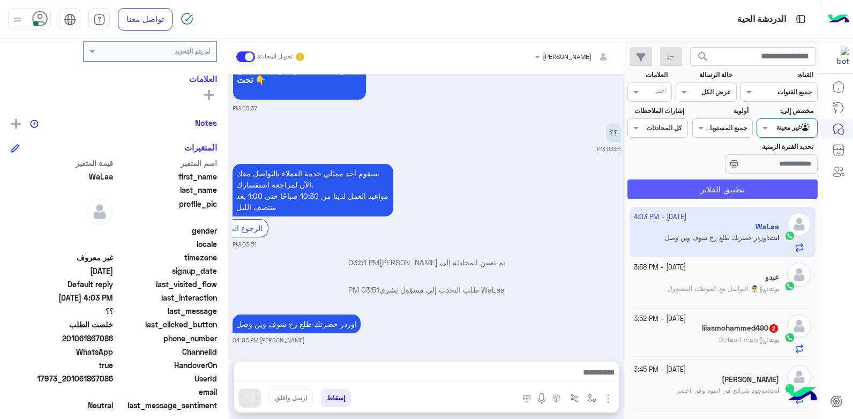
click at [726, 183] on button "تطبيق الفلاتر" at bounding box center [723, 189] width 190 height 19
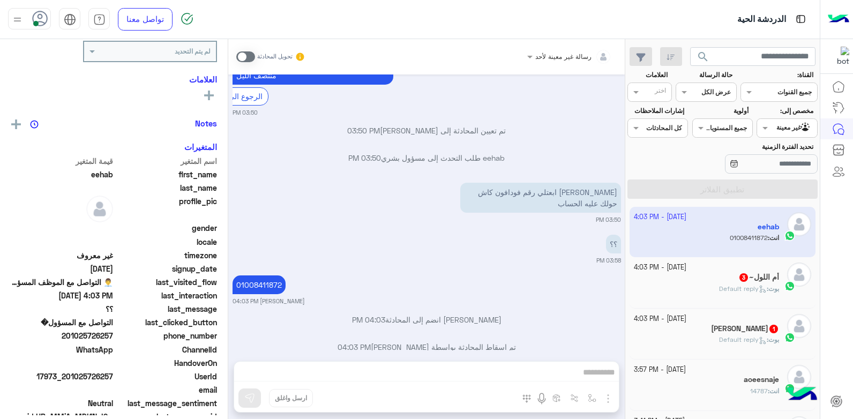
scroll to position [54, 0]
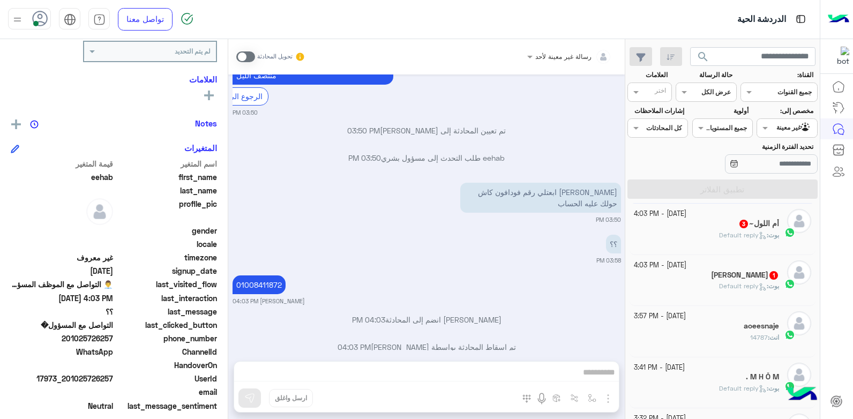
click at [708, 277] on div "Heba Elmahdy 1" at bounding box center [707, 276] width 146 height 11
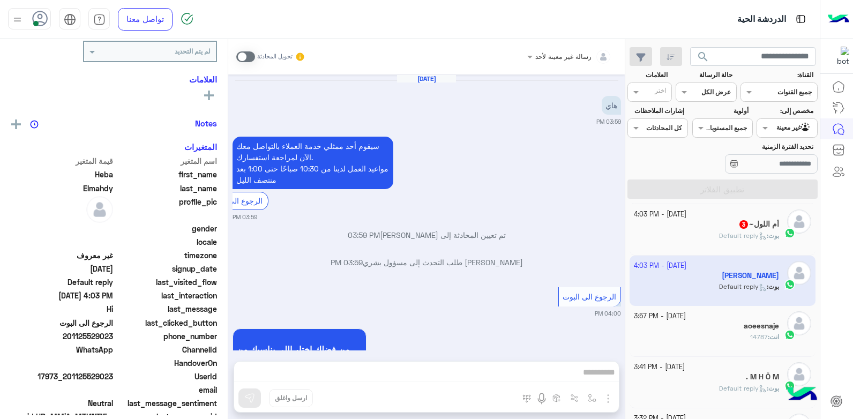
scroll to position [743, 0]
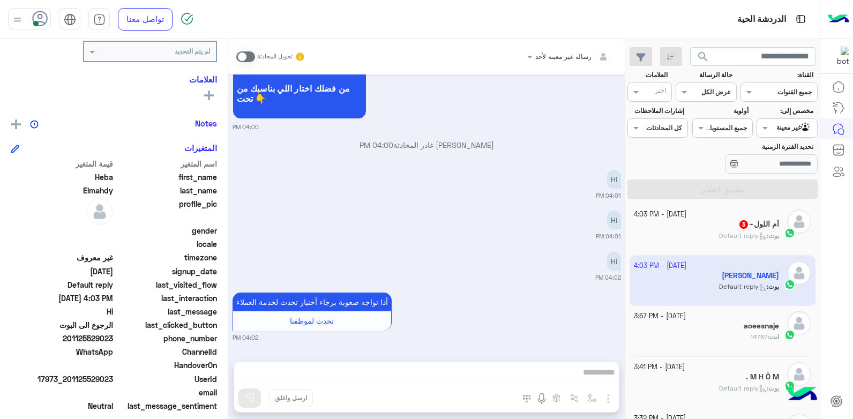
click at [697, 237] on div "بوت : Default reply" at bounding box center [707, 240] width 146 height 19
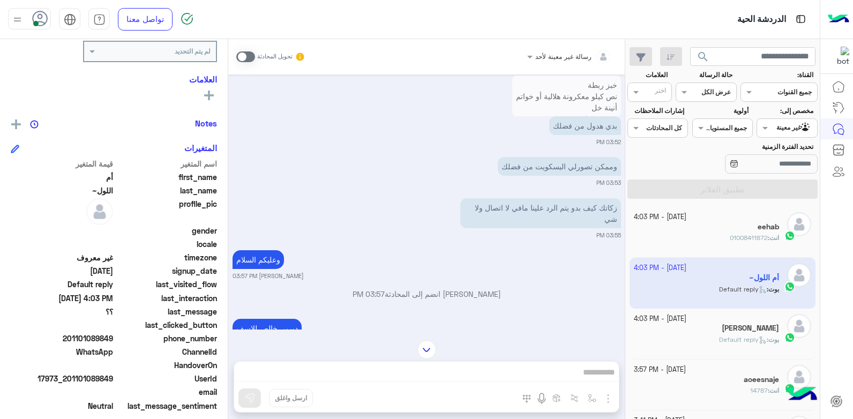
click at [742, 238] on span "01008411872" at bounding box center [749, 238] width 38 height 8
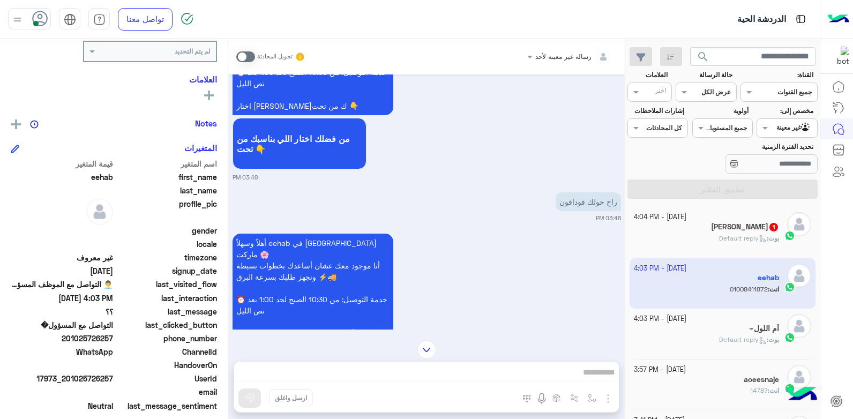
click at [727, 235] on span "Default reply" at bounding box center [743, 238] width 48 height 8
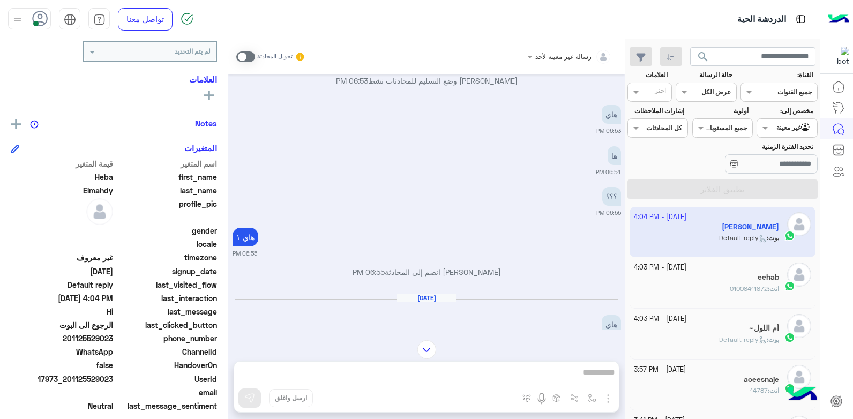
click at [673, 282] on div "eehab" at bounding box center [707, 278] width 146 height 11
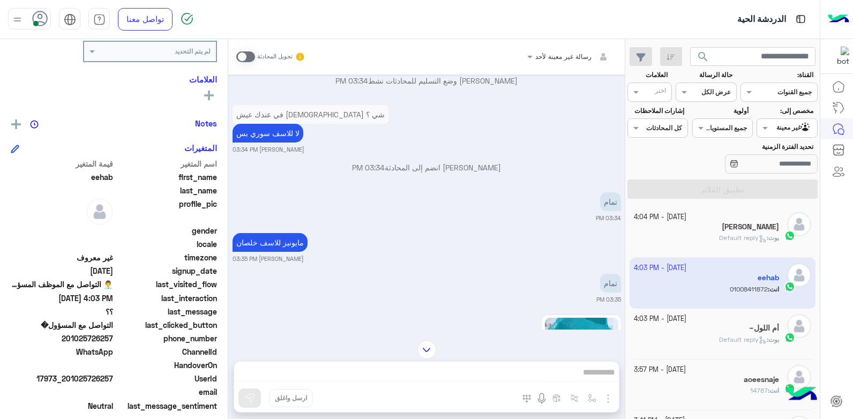
click at [733, 323] on div "1 October - 4:03 PM أم اللول~ بوت : Default reply" at bounding box center [707, 334] width 146 height 40
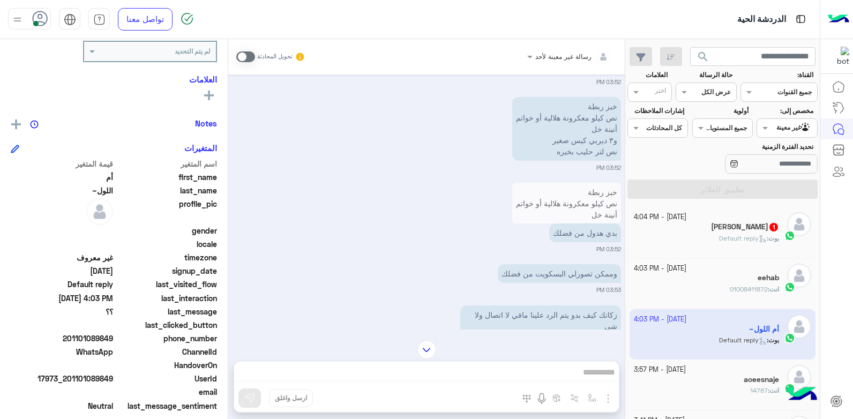
click at [242, 59] on span at bounding box center [245, 56] width 19 height 11
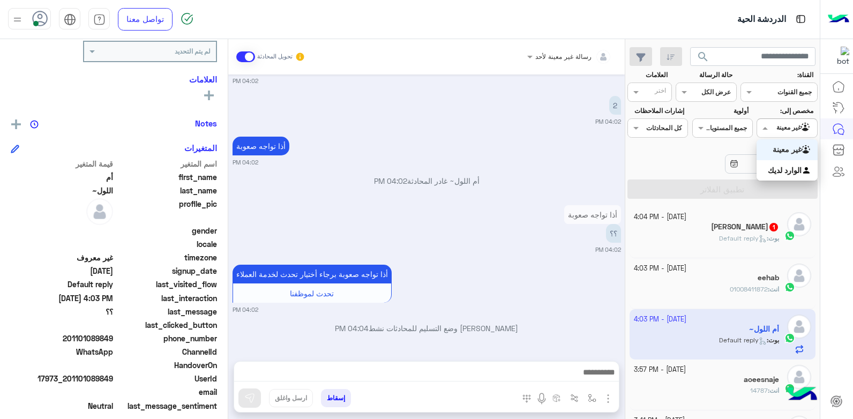
click at [763, 129] on span at bounding box center [763, 127] width 13 height 11
click at [774, 165] on div "الوارد لديك" at bounding box center [787, 170] width 61 height 21
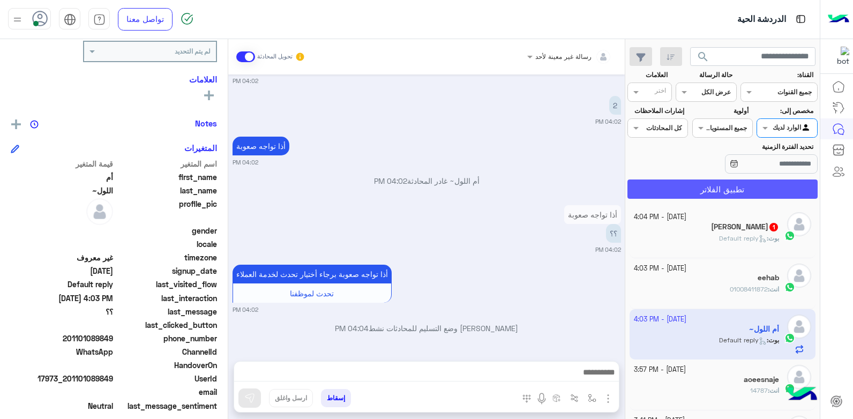
click at [743, 185] on button "تطبيق الفلاتر" at bounding box center [723, 189] width 190 height 19
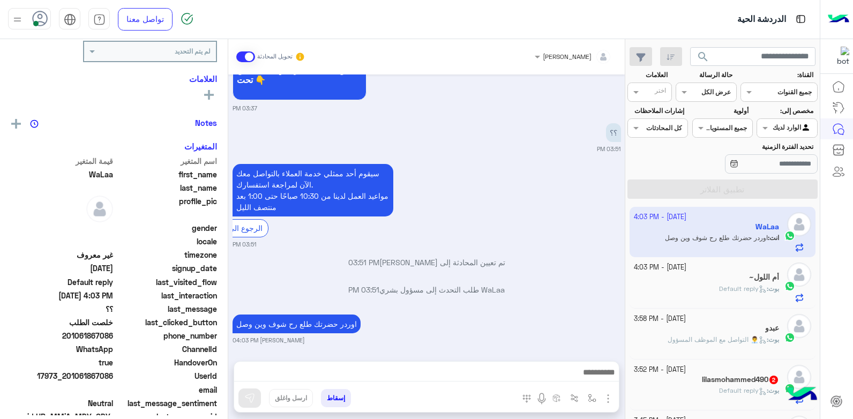
click at [735, 274] on div "أم اللول~" at bounding box center [707, 278] width 146 height 11
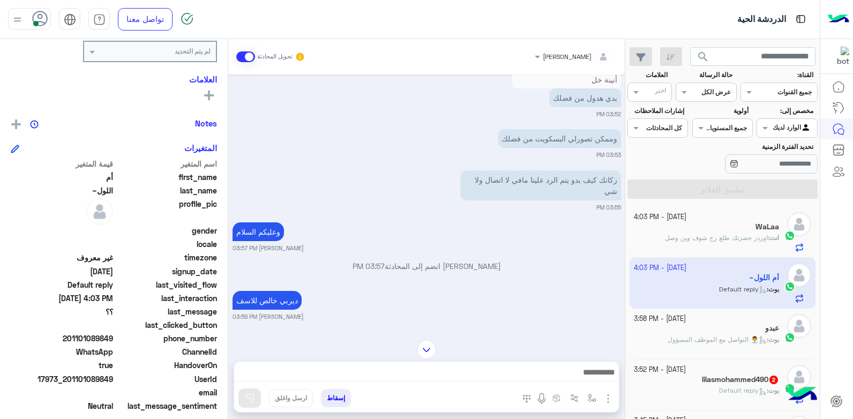
click at [532, 365] on div at bounding box center [426, 375] width 385 height 27
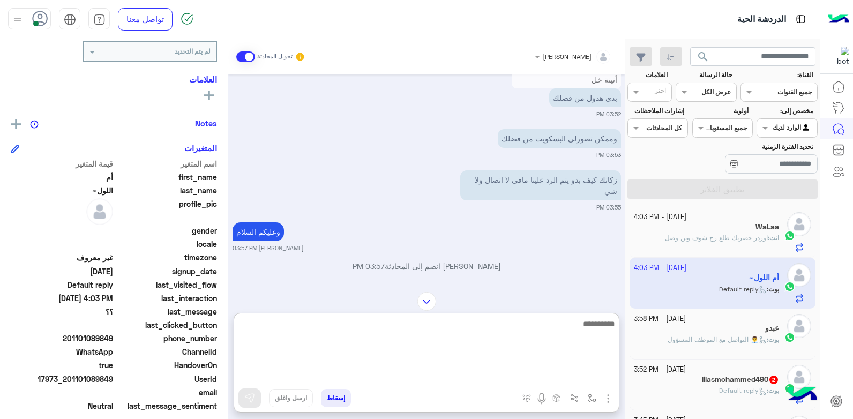
click at [534, 375] on textarea at bounding box center [426, 349] width 385 height 64
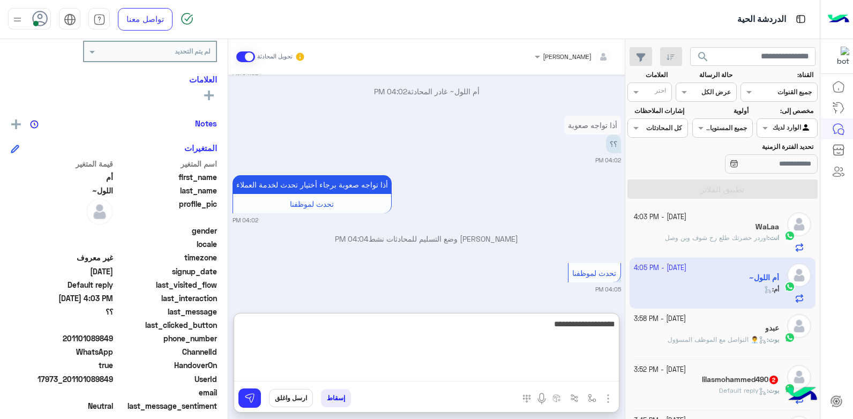
type textarea "**********"
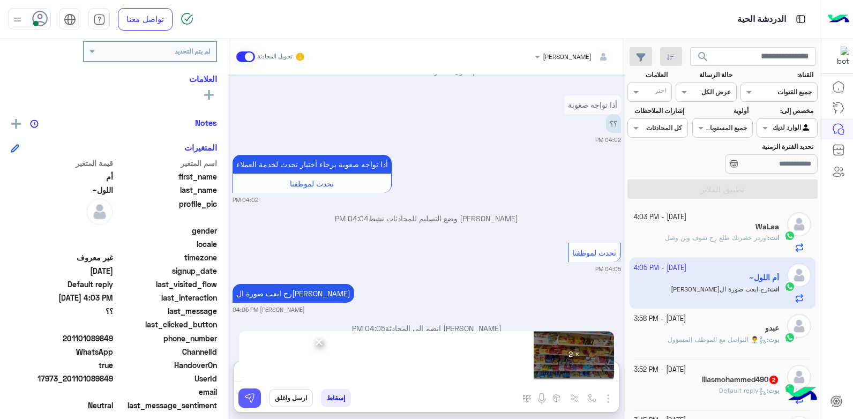
click at [247, 394] on img at bounding box center [249, 398] width 11 height 11
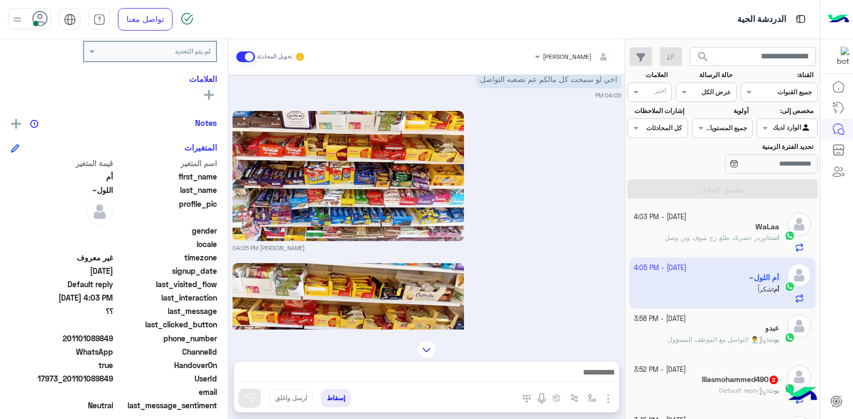
scroll to position [1211, 0]
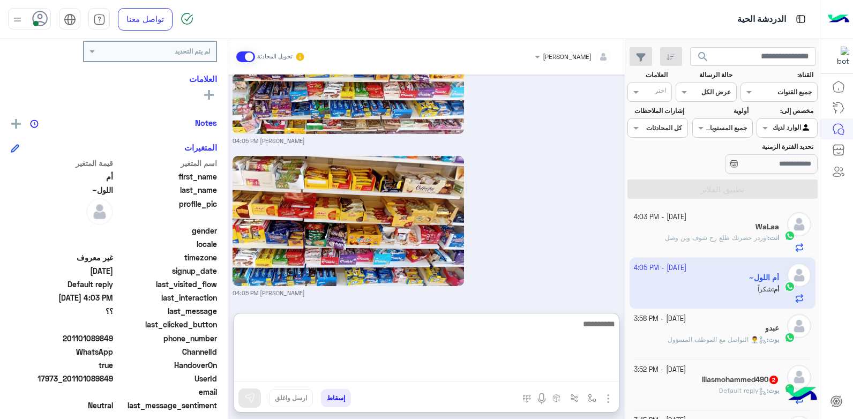
click at [557, 379] on textarea at bounding box center [426, 349] width 385 height 64
type textarea "**********"
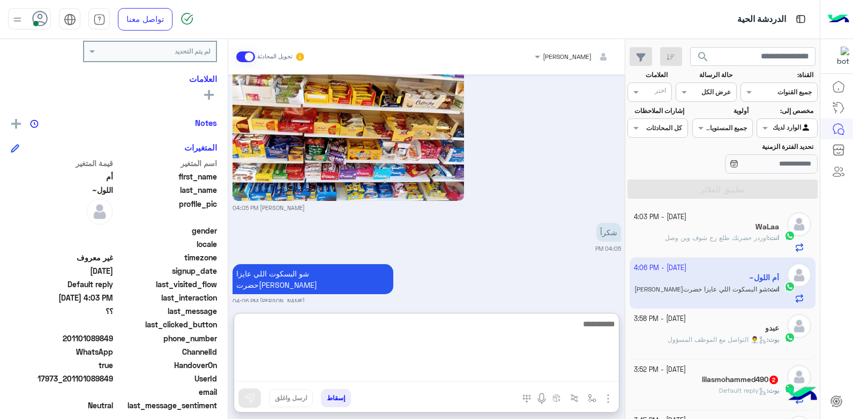
scroll to position [1299, 0]
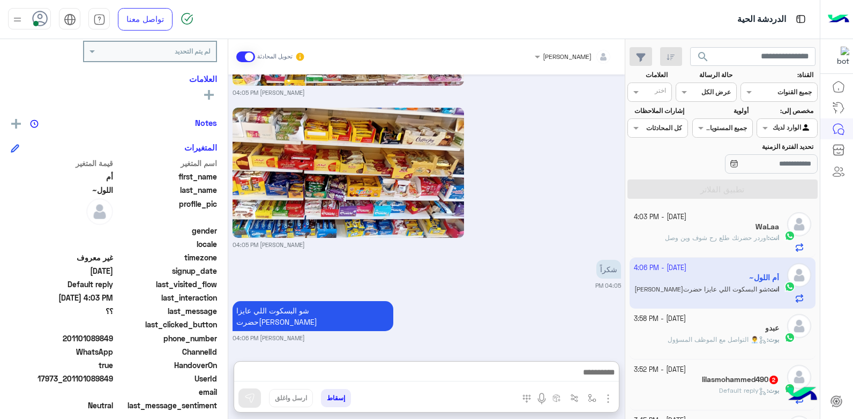
click at [556, 267] on div "Oct 1, 2025 السلام عليكم 03:51 PM سيقوم أحد ممثلي خدمة العملاء بالتواصل معك الآ…" at bounding box center [426, 212] width 397 height 276
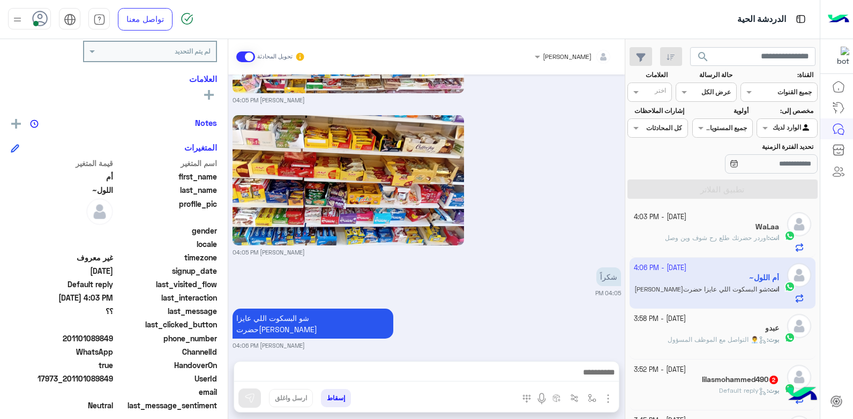
click at [712, 327] on div "عبدو" at bounding box center [707, 329] width 146 height 11
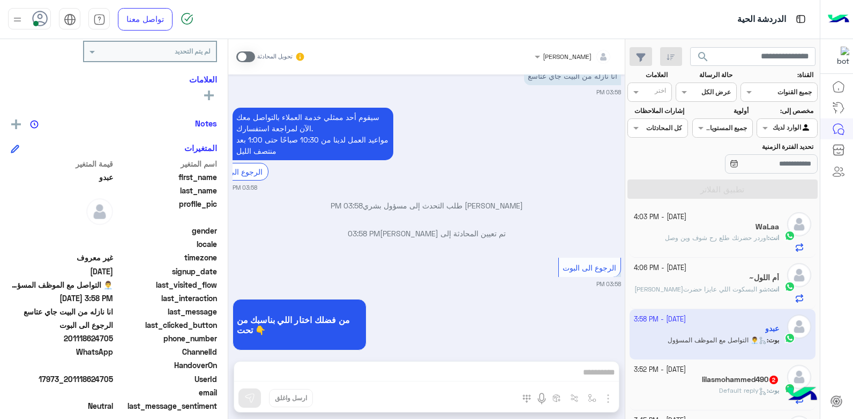
scroll to position [779, 0]
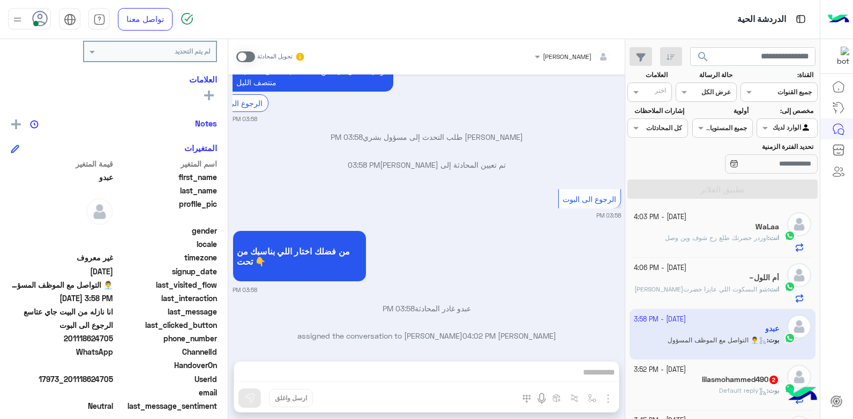
click at [549, 369] on div "بشار قطان تحويل المحادثة Oct 1, 2025 رح صور الموجود بشار قطان 01:44 PM بشار قطا…" at bounding box center [426, 231] width 397 height 384
click at [558, 370] on div "بشار قطان تحويل المحادثة Oct 1, 2025 رح صور الموجود بشار قطان 01:44 PM بشار قطا…" at bounding box center [426, 231] width 397 height 384
click at [567, 370] on div "بشار قطان تحويل المحادثة Oct 1, 2025 رح صور الموجود بشار قطان 01:44 PM بشار قطا…" at bounding box center [426, 231] width 397 height 384
click at [243, 56] on span at bounding box center [245, 56] width 19 height 11
click at [246, 55] on span at bounding box center [245, 56] width 19 height 11
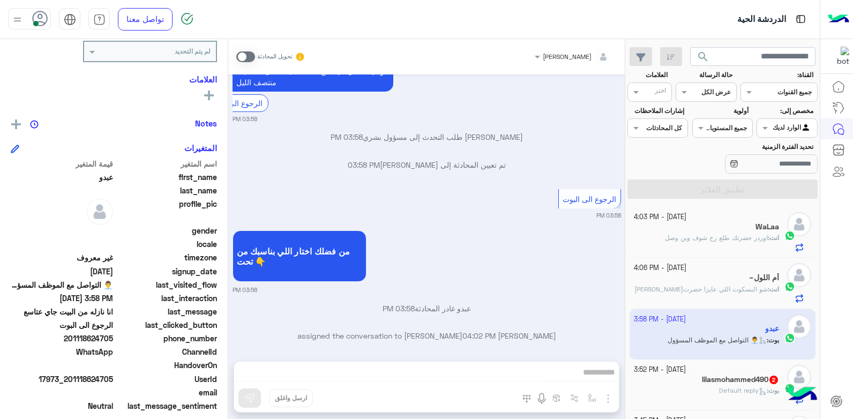
click at [241, 56] on span at bounding box center [245, 56] width 19 height 11
drag, startPoint x: 243, startPoint y: 56, endPoint x: 275, endPoint y: 63, distance: 32.4
click at [275, 63] on div "تحويل المحادثة" at bounding box center [270, 56] width 69 height 19
drag, startPoint x: 275, startPoint y: 63, endPoint x: 350, endPoint y: 60, distance: 75.6
click at [358, 62] on div "بشار قطان تحويل المحادثة" at bounding box center [426, 56] width 380 height 19
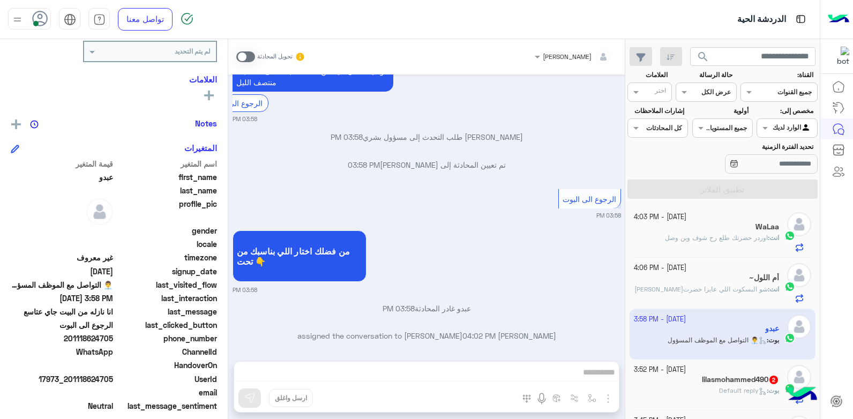
click at [242, 59] on span at bounding box center [245, 56] width 19 height 11
click at [497, 252] on div "من فضلك اختار اللي بناسبك من تحت 👇 03:58 PM" at bounding box center [427, 261] width 389 height 66
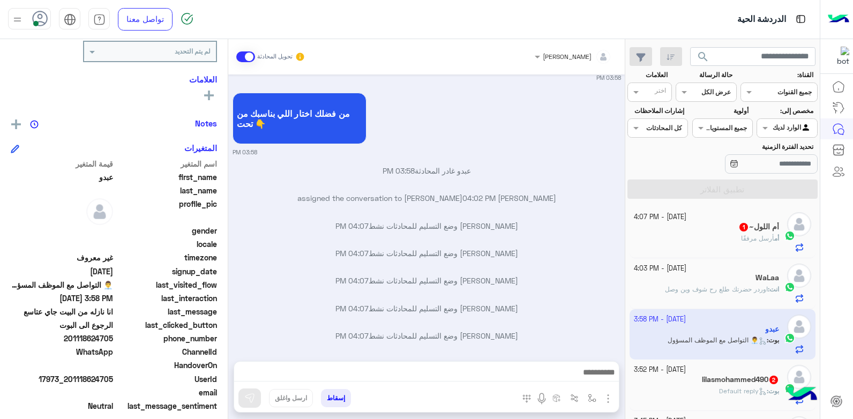
scroll to position [944, 0]
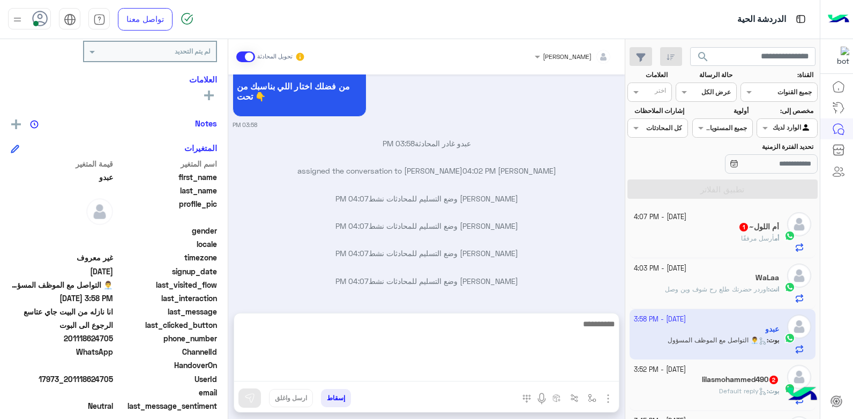
click at [521, 369] on textarea at bounding box center [426, 349] width 385 height 64
type textarea "****"
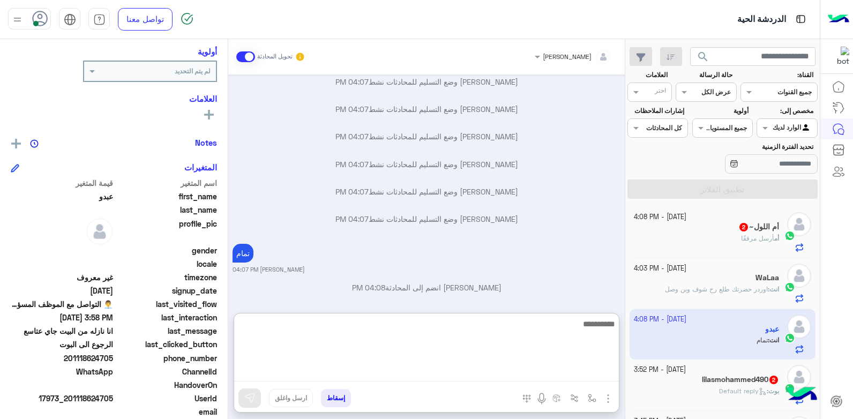
scroll to position [181, 0]
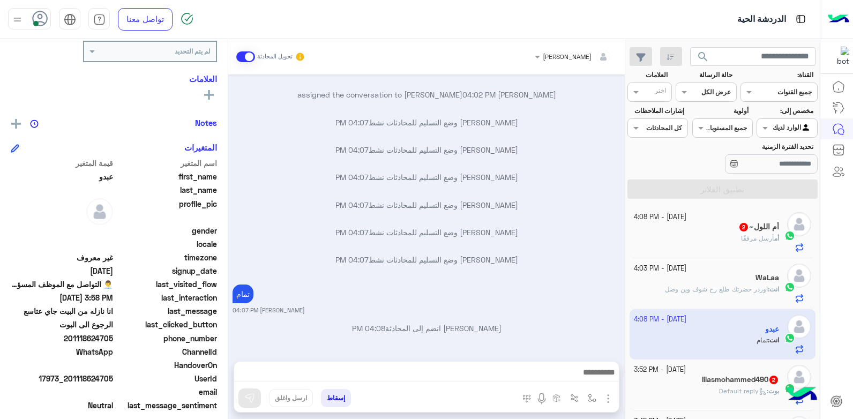
click at [342, 396] on button "إسقاط" at bounding box center [336, 398] width 30 height 18
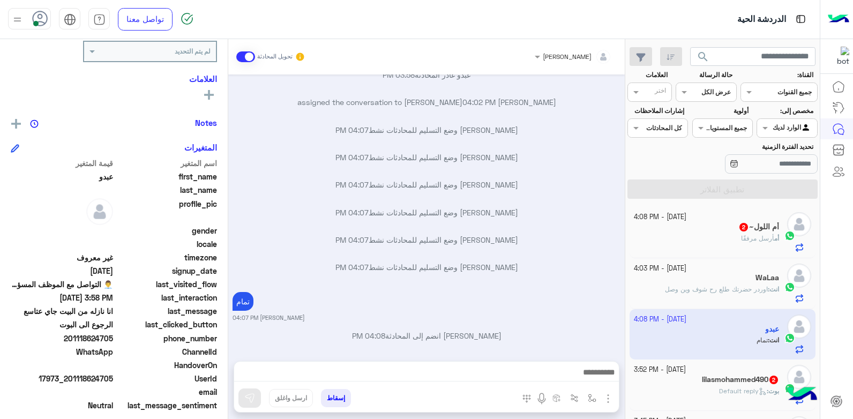
scroll to position [1040, 0]
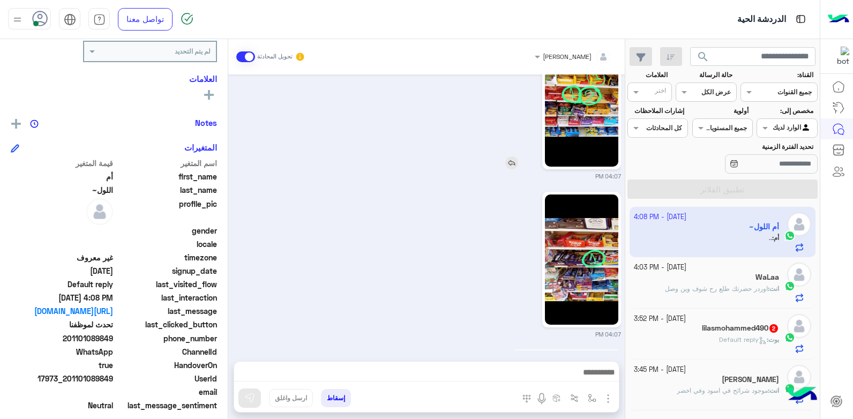
scroll to position [977, 0]
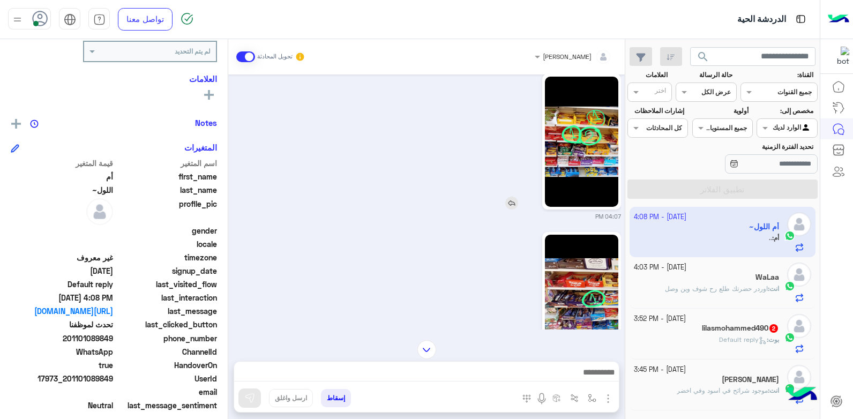
click at [586, 171] on img at bounding box center [581, 142] width 73 height 130
click at [570, 266] on img at bounding box center [581, 300] width 73 height 130
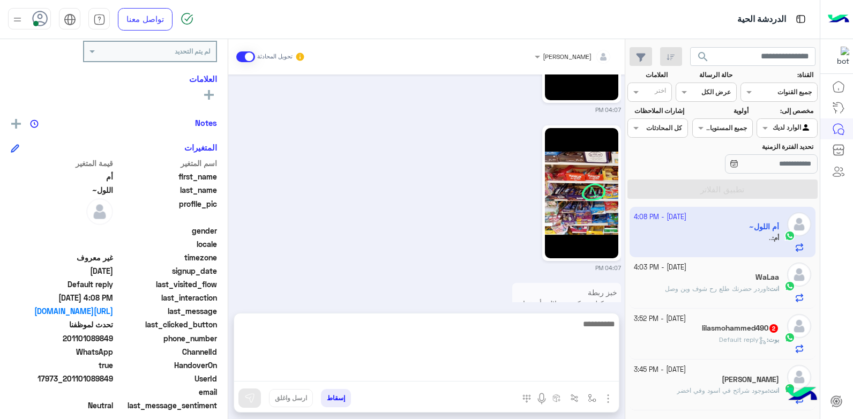
click at [543, 367] on textarea at bounding box center [426, 349] width 385 height 64
type textarea "**********"
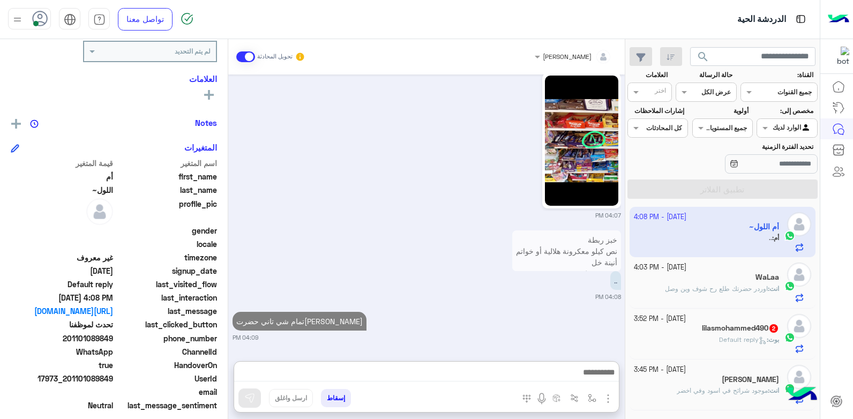
click at [104, 379] on span "17973_201101089849" at bounding box center [62, 378] width 102 height 11
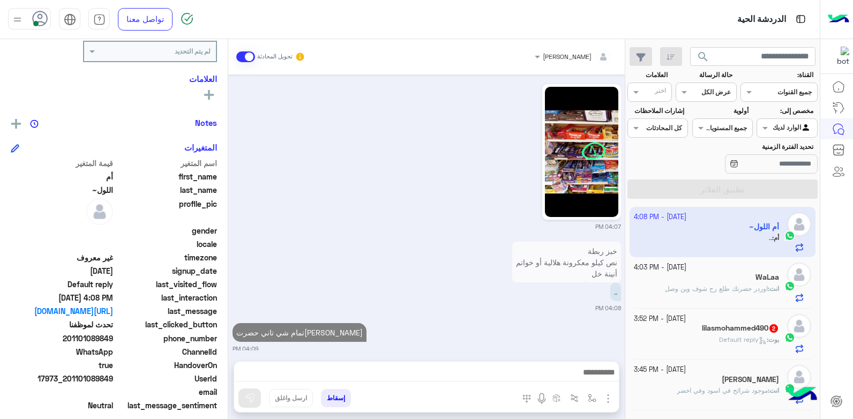
click at [104, 379] on span "17973_201101089849" at bounding box center [62, 378] width 102 height 11
click at [102, 379] on span "17973_201101089849" at bounding box center [62, 378] width 102 height 11
drag, startPoint x: 113, startPoint y: 380, endPoint x: 89, endPoint y: 380, distance: 23.6
click at [89, 380] on span "17973_201101089849" at bounding box center [62, 378] width 102 height 11
copy span "089849"
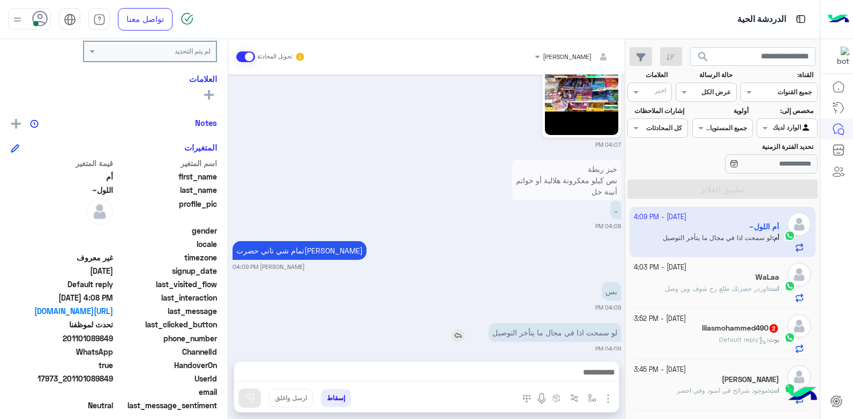
scroll to position [1207, 0]
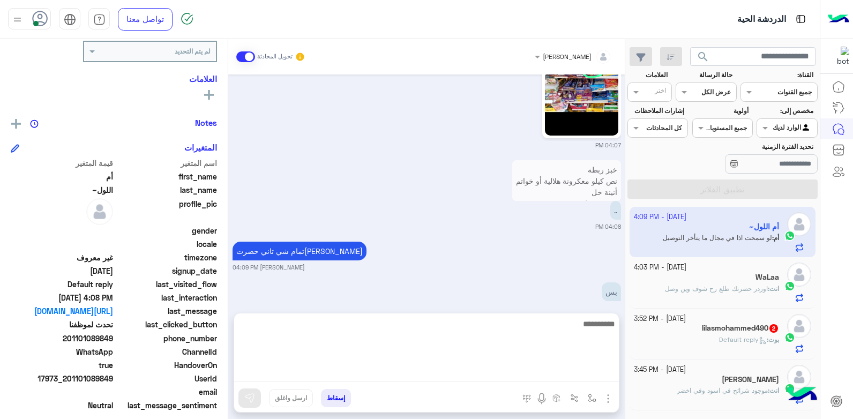
click at [521, 372] on textarea at bounding box center [426, 349] width 385 height 64
type textarea "*********"
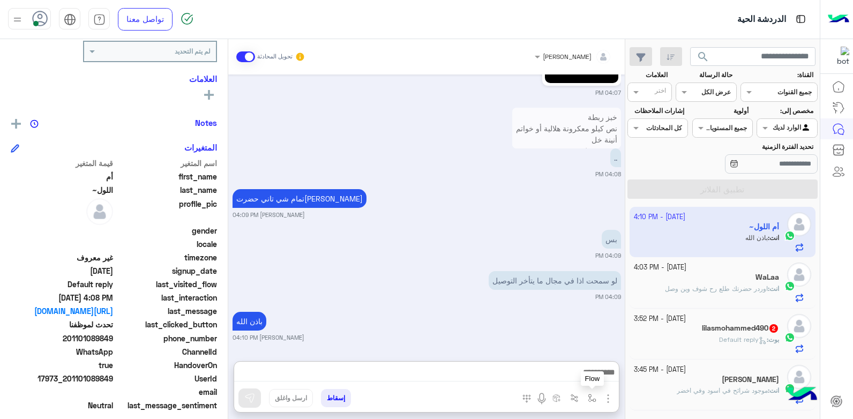
click at [591, 400] on img "button" at bounding box center [592, 398] width 9 height 9
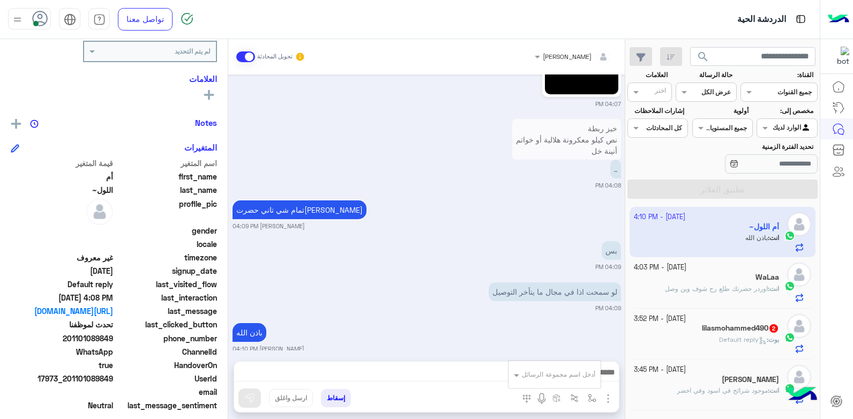
click at [570, 375] on input "text" at bounding box center [568, 373] width 54 height 10
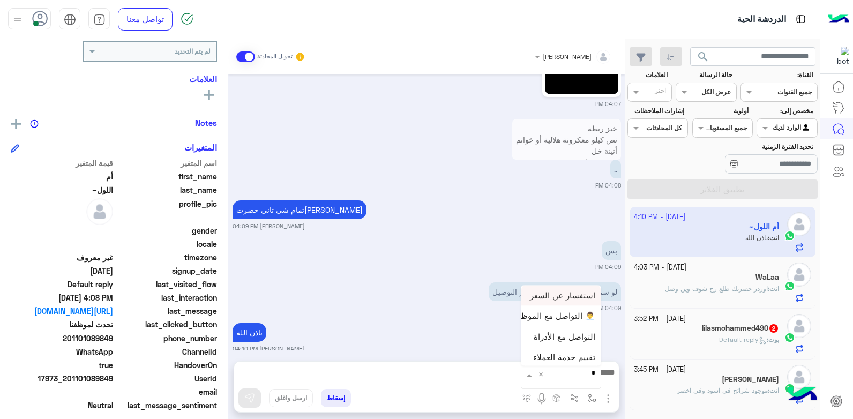
type input "**"
click at [570, 358] on span "تم تجهيز الاوردر" at bounding box center [568, 355] width 53 height 10
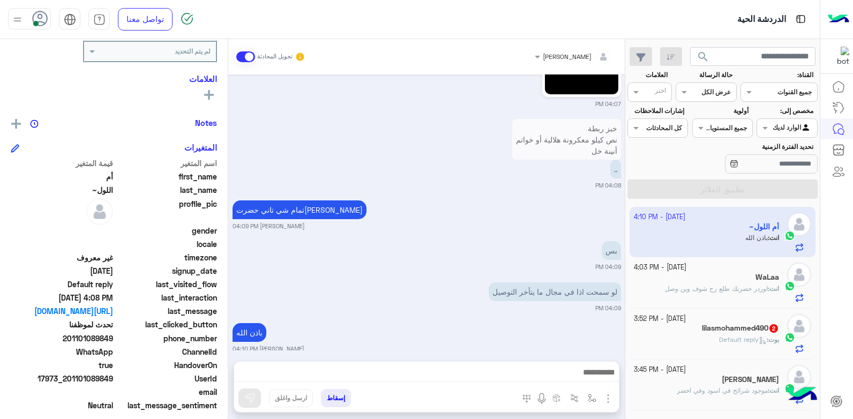
type textarea "**********"
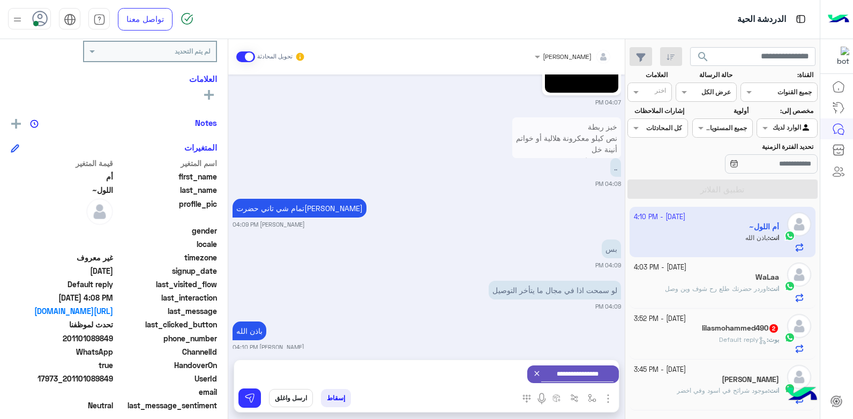
click at [496, 372] on div "**********" at bounding box center [426, 374] width 385 height 28
drag, startPoint x: 496, startPoint y: 372, endPoint x: 488, endPoint y: 377, distance: 9.4
click at [492, 375] on div "**********" at bounding box center [426, 374] width 385 height 28
drag, startPoint x: 488, startPoint y: 377, endPoint x: 473, endPoint y: 389, distance: 19.2
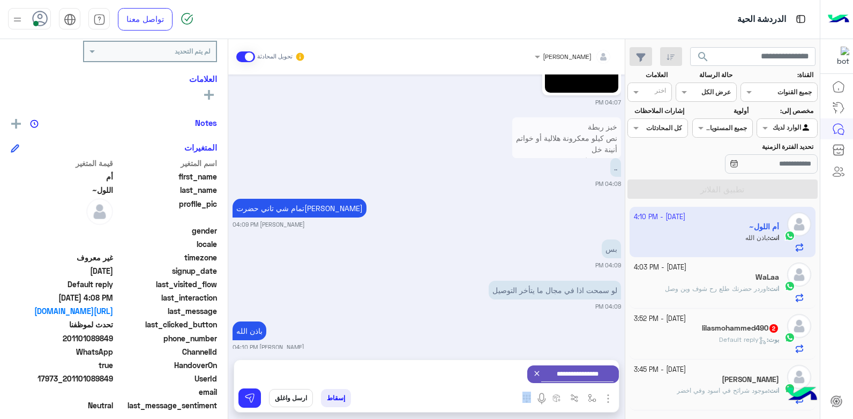
click at [473, 389] on div "إسقاط ارسل واغلق" at bounding box center [374, 401] width 280 height 24
click at [484, 376] on div "**********" at bounding box center [426, 374] width 385 height 28
click at [503, 372] on div "**********" at bounding box center [426, 374] width 385 height 28
click at [254, 398] on img at bounding box center [249, 398] width 11 height 11
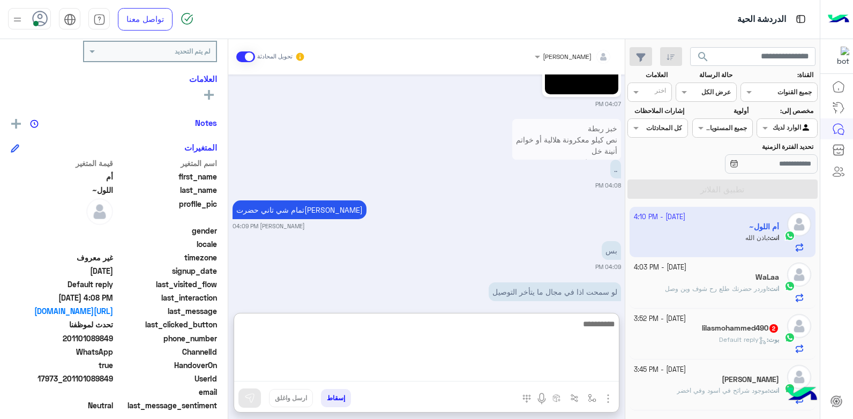
click at [549, 369] on textarea at bounding box center [426, 349] width 385 height 64
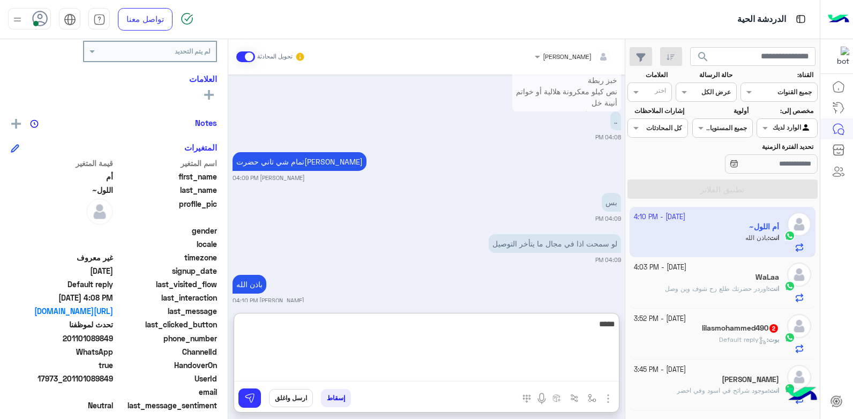
scroll to position [1360, 0]
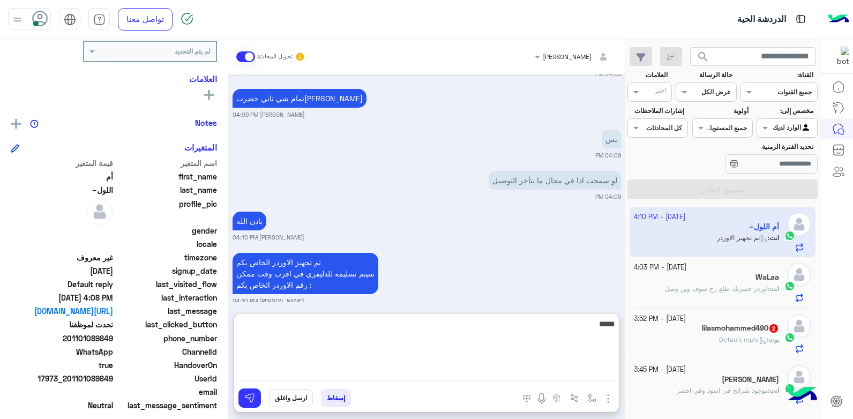
type textarea "*****"
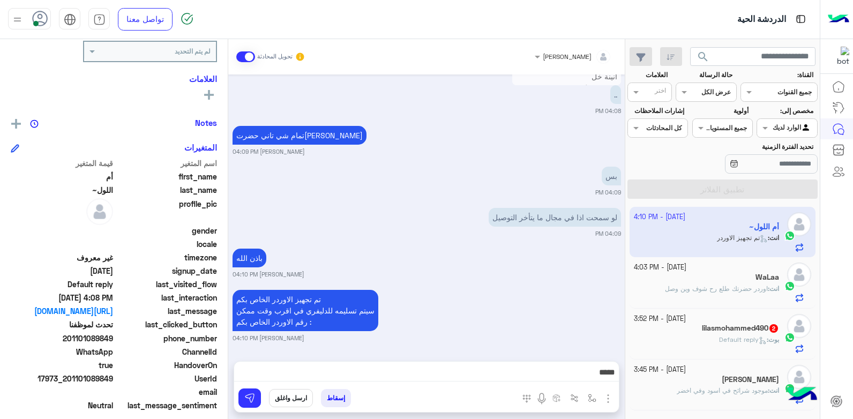
drag, startPoint x: 294, startPoint y: 396, endPoint x: 396, endPoint y: 385, distance: 103.0
click at [294, 397] on button "ارسل واغلق" at bounding box center [291, 398] width 44 height 18
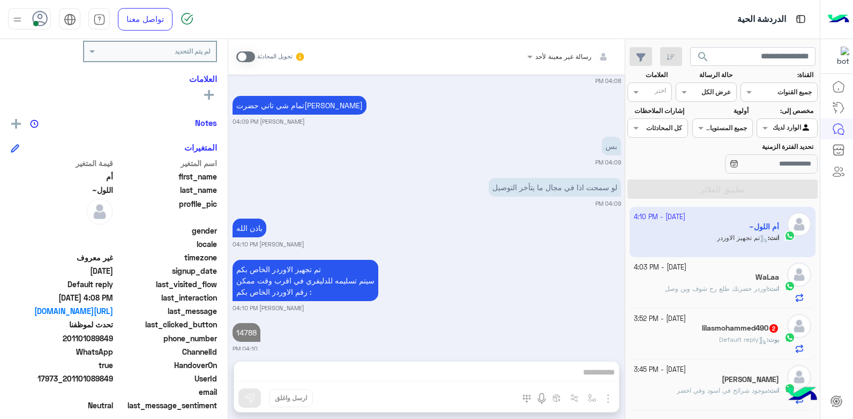
scroll to position [1380, 0]
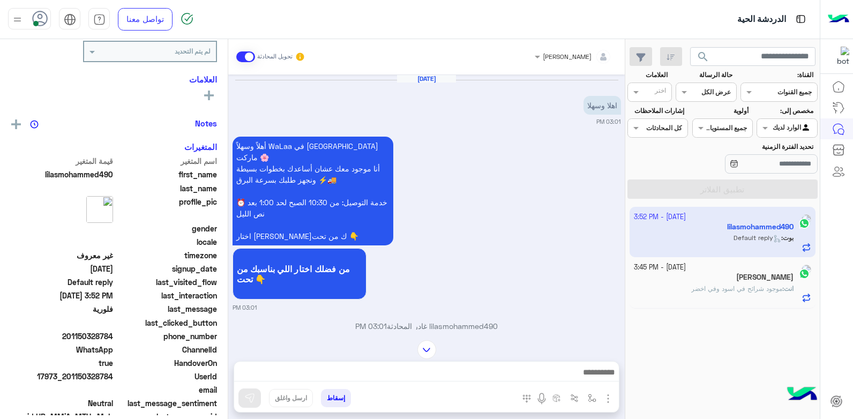
scroll to position [1313, 0]
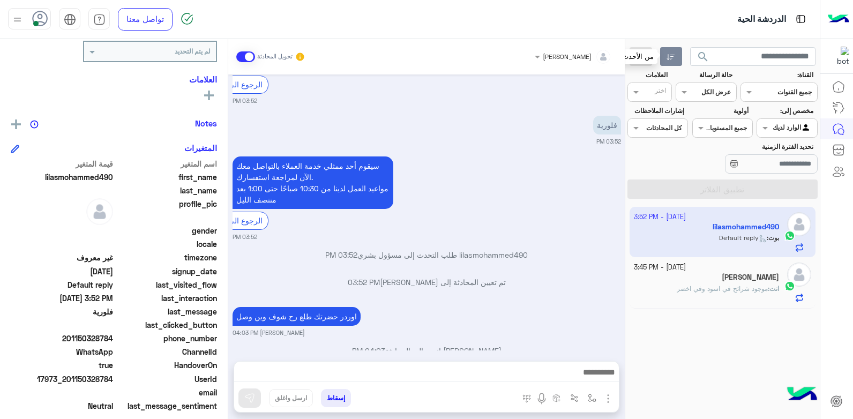
click at [673, 56] on icon "button" at bounding box center [671, 57] width 9 height 9
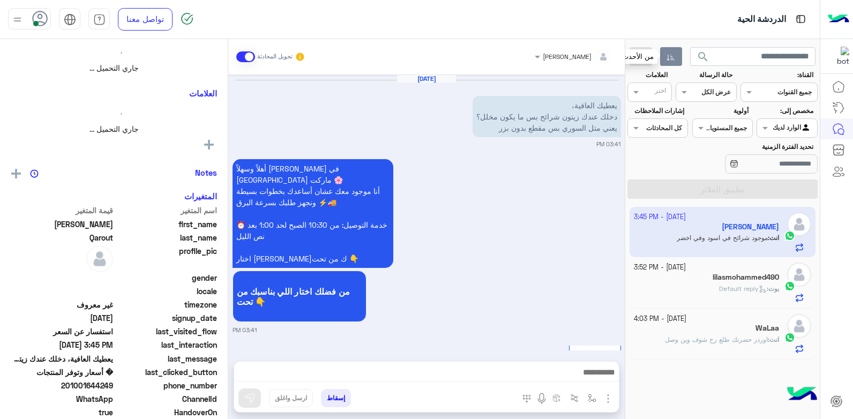
scroll to position [837, 0]
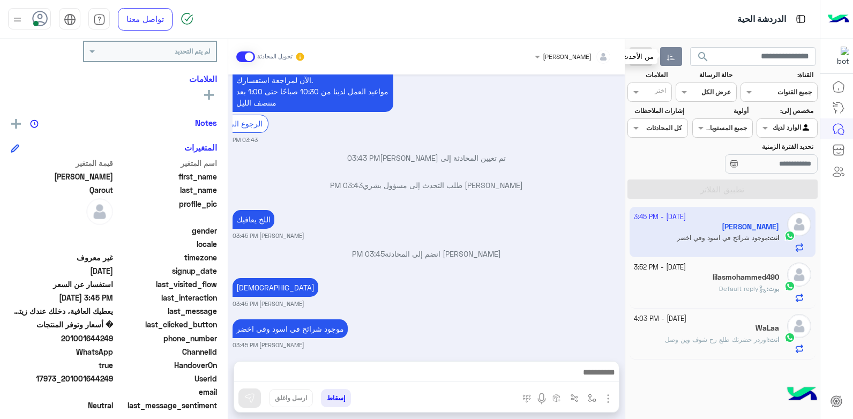
click at [690, 94] on div at bounding box center [705, 91] width 59 height 10
click at [708, 133] on b "مفتوحة" at bounding box center [719, 133] width 23 height 9
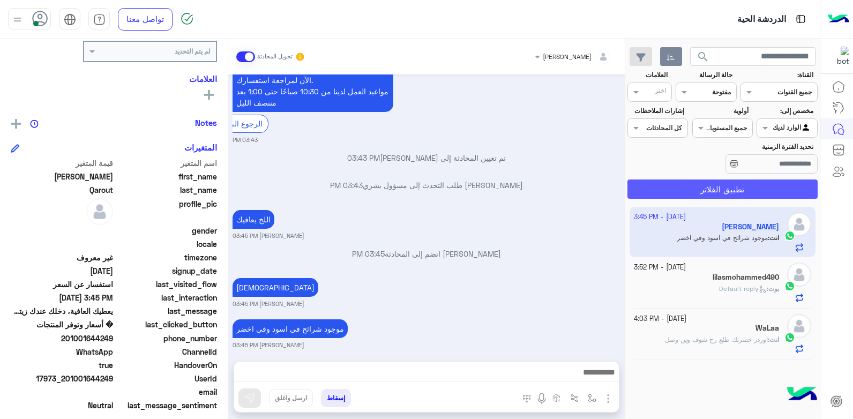
click at [708, 183] on button "تطبيق الفلاتر" at bounding box center [723, 189] width 190 height 19
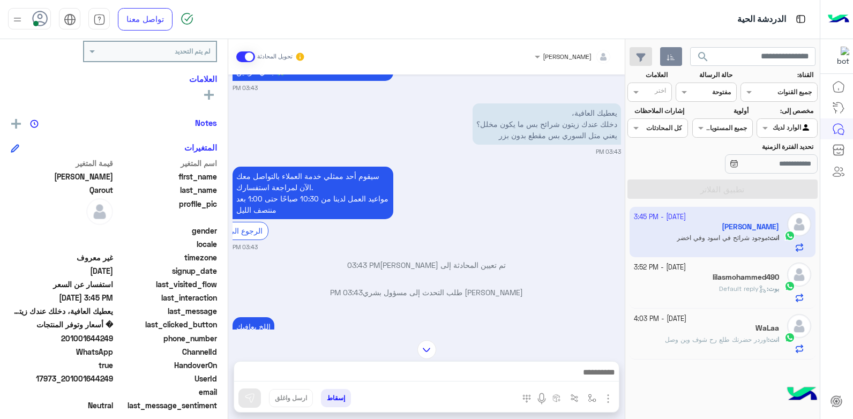
scroll to position [836, 0]
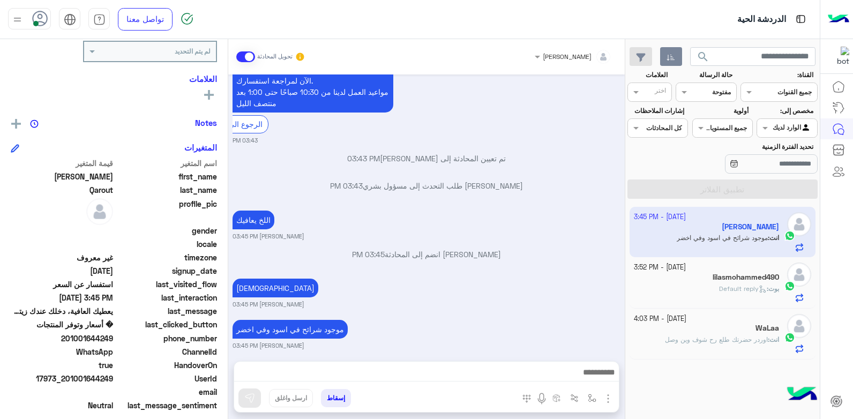
click at [698, 284] on div "بوت : Default reply" at bounding box center [707, 293] width 146 height 19
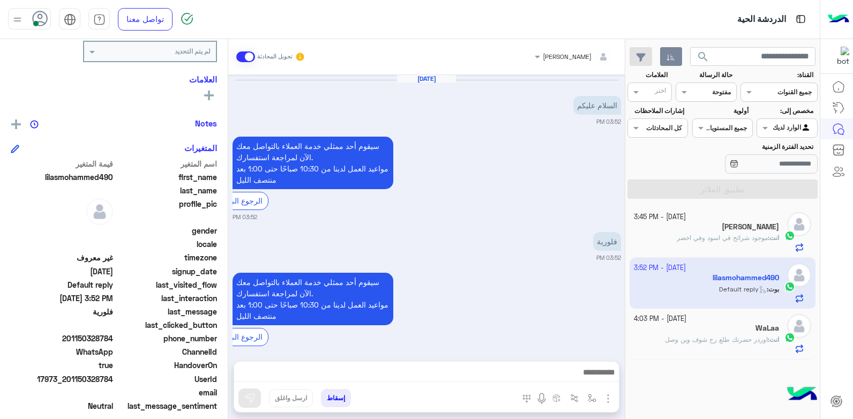
scroll to position [78, 0]
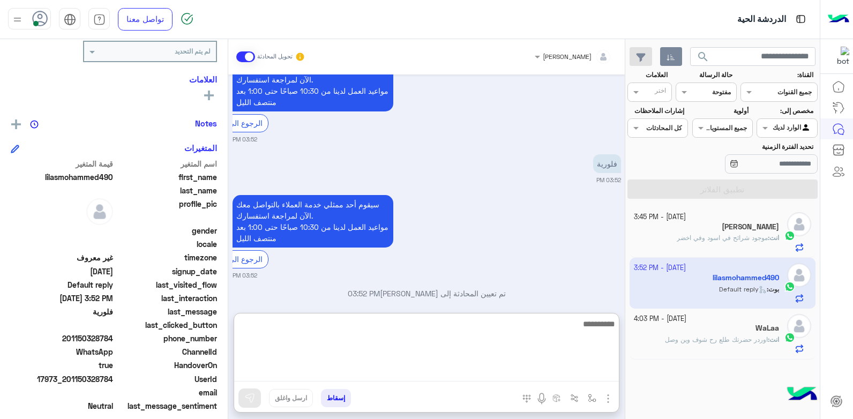
click at [531, 376] on textarea at bounding box center [426, 349] width 385 height 64
type textarea "**********"
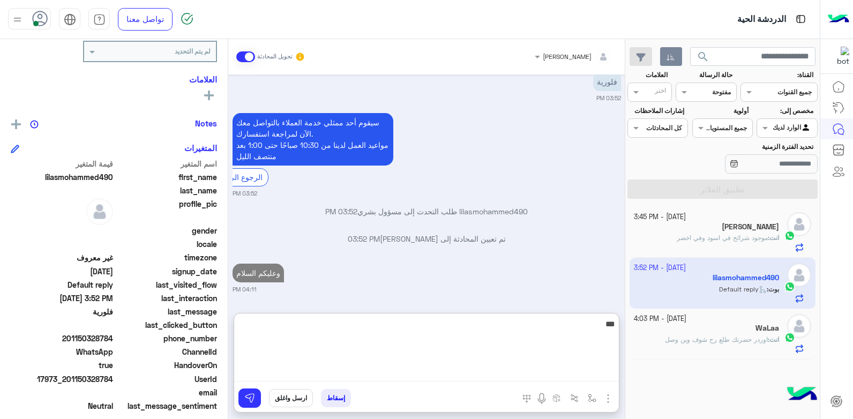
type textarea "****"
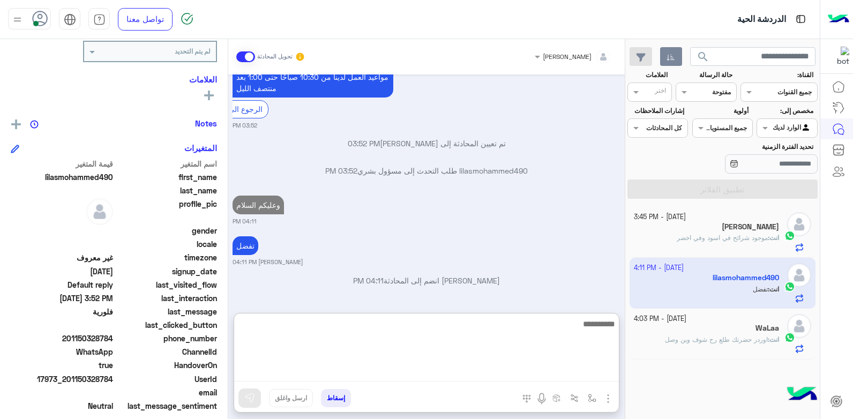
scroll to position [181, 0]
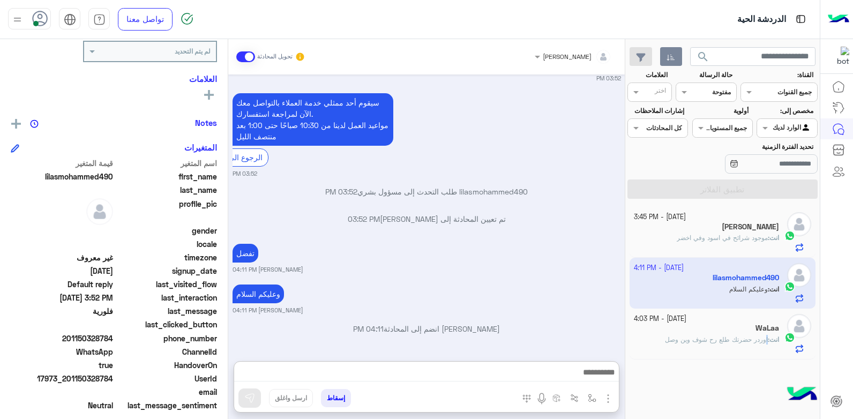
click at [763, 335] on span "اوردر حضرتك طلع رح شوف وين وصل" at bounding box center [716, 339] width 103 height 8
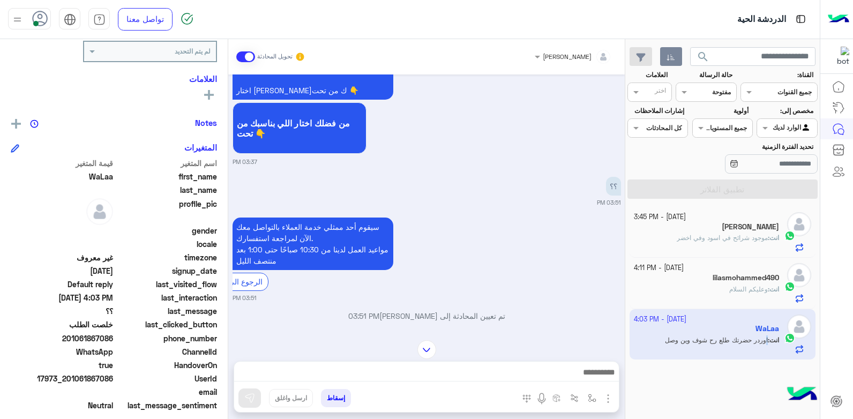
scroll to position [978, 0]
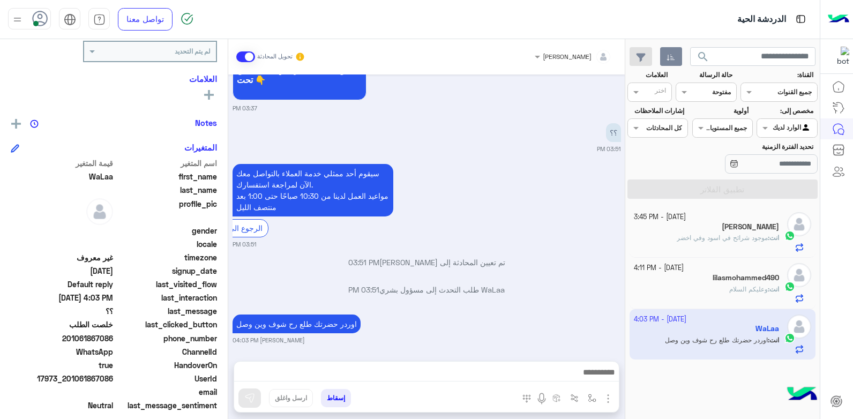
click at [743, 381] on div "1 October - 3:45 PM Mohammad Qarout انت : موجود شرائح في اسود وفي اخضر 1 Octobe…" at bounding box center [722, 313] width 195 height 220
click at [735, 396] on div "1 October - 3:45 PM Mohammad Qarout انت : موجود شرائح في اسود وفي اخضر 1 Octobe…" at bounding box center [722, 313] width 195 height 220
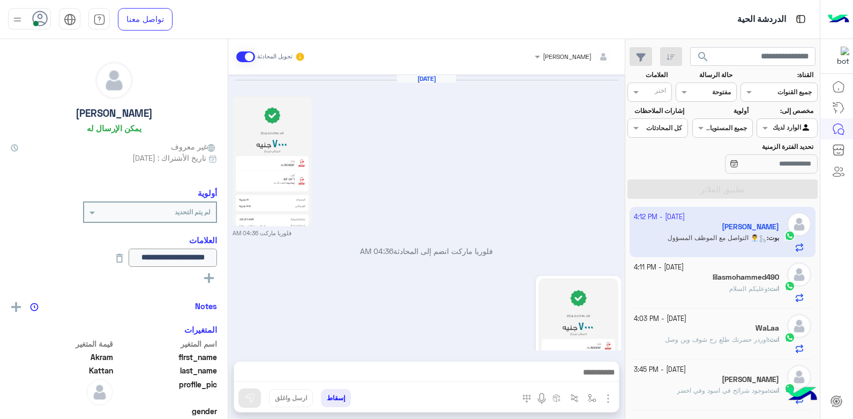
scroll to position [2109, 0]
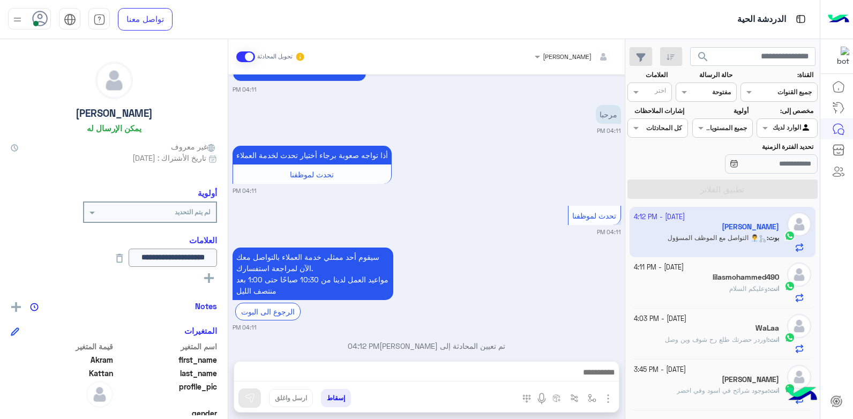
click at [694, 235] on app-inbox-user "[DATE] - 4:12 PM [PERSON_NAME] : 👨‍💼 التواصل مع الموظف المسؤول" at bounding box center [723, 232] width 186 height 50
click at [340, 400] on button "إسقاط" at bounding box center [336, 398] width 30 height 18
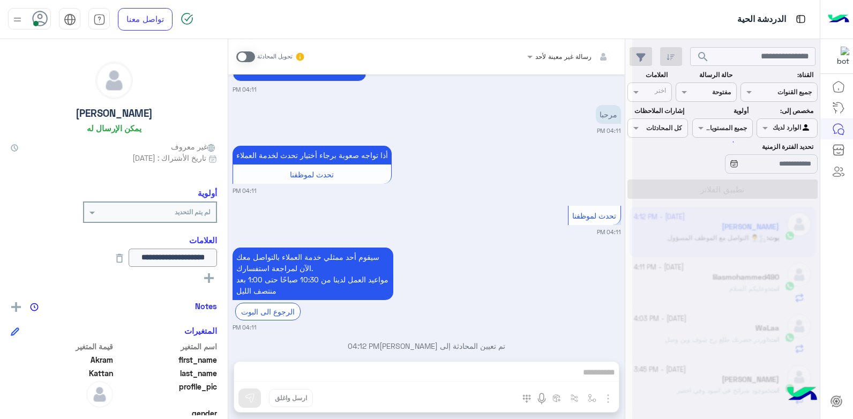
scroll to position [2136, 0]
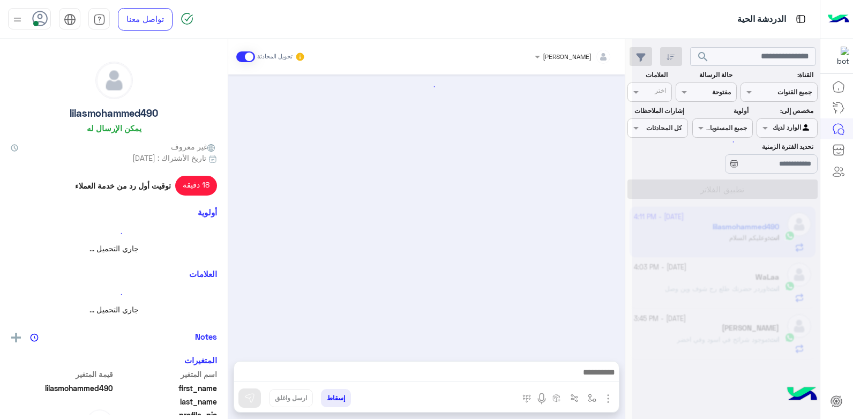
scroll to position [180, 0]
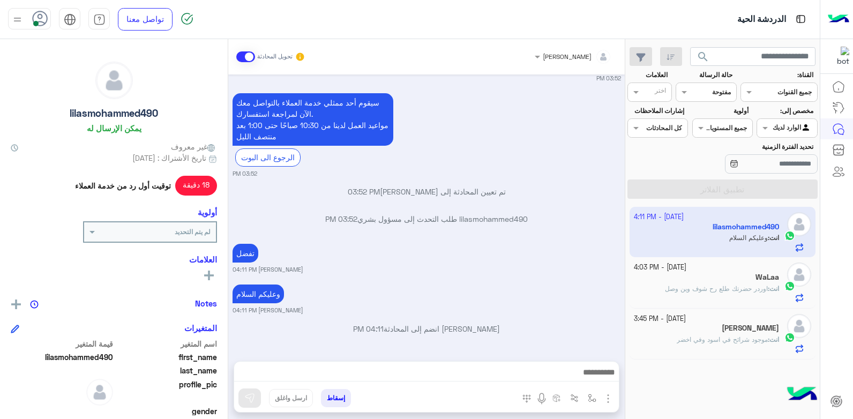
click at [776, 127] on div at bounding box center [786, 127] width 59 height 10
click at [777, 153] on b "غير معينة" at bounding box center [787, 149] width 29 height 9
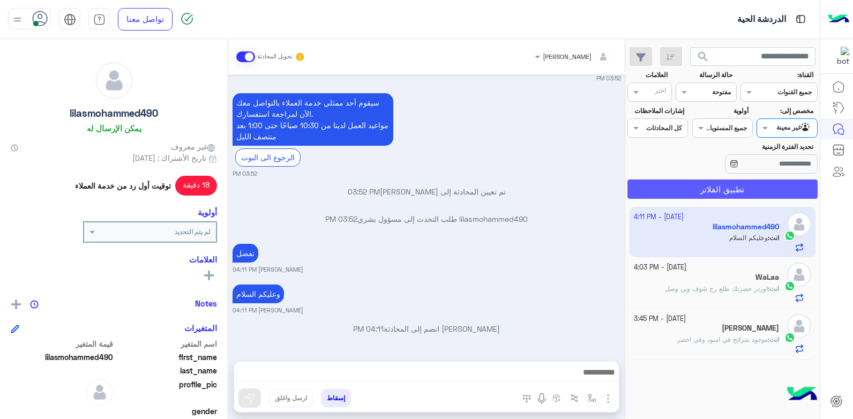
click at [688, 192] on button "تطبيق الفلاتر" at bounding box center [723, 189] width 190 height 19
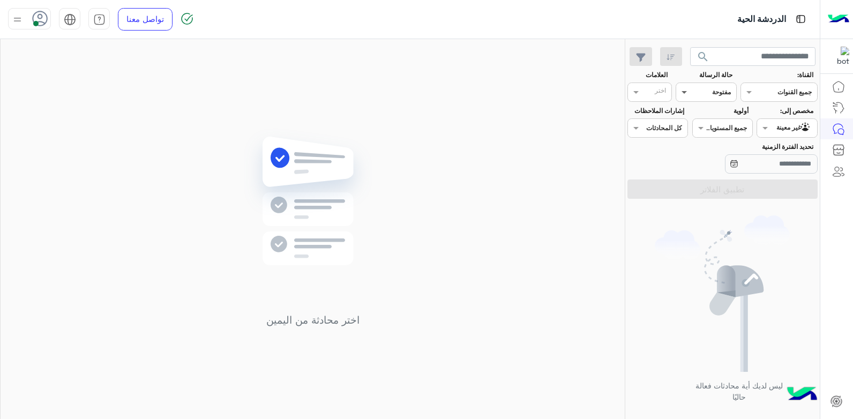
click at [684, 88] on span at bounding box center [682, 91] width 13 height 11
click at [694, 119] on div "عرض الكل" at bounding box center [706, 113] width 61 height 20
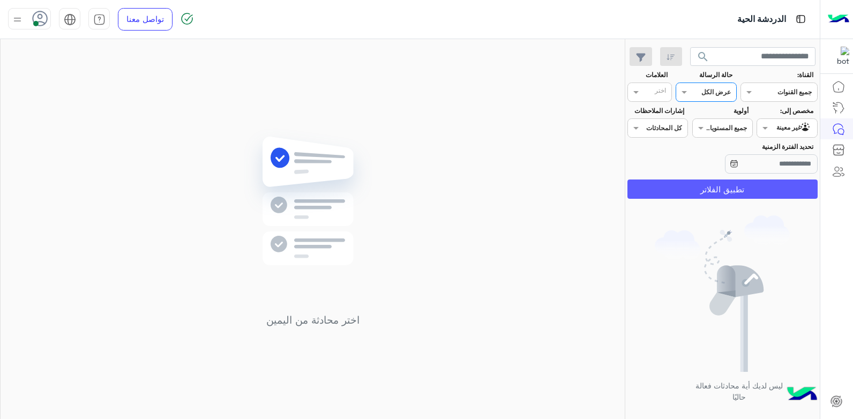
click at [686, 193] on button "تطبيق الفلاتر" at bounding box center [723, 189] width 190 height 19
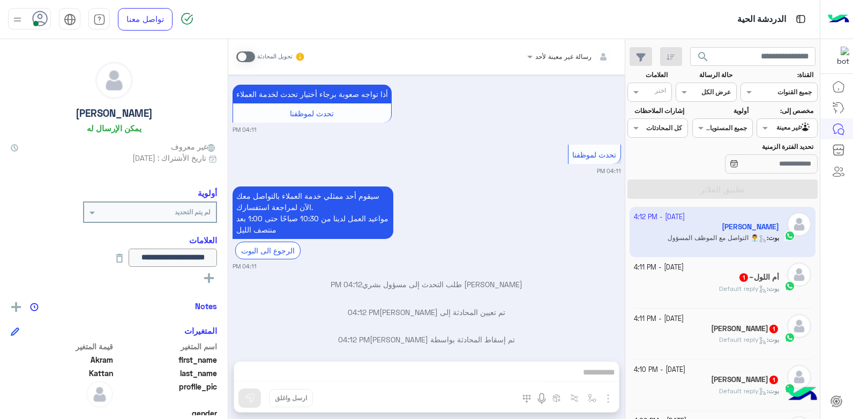
click at [734, 286] on span "Default reply" at bounding box center [743, 289] width 48 height 8
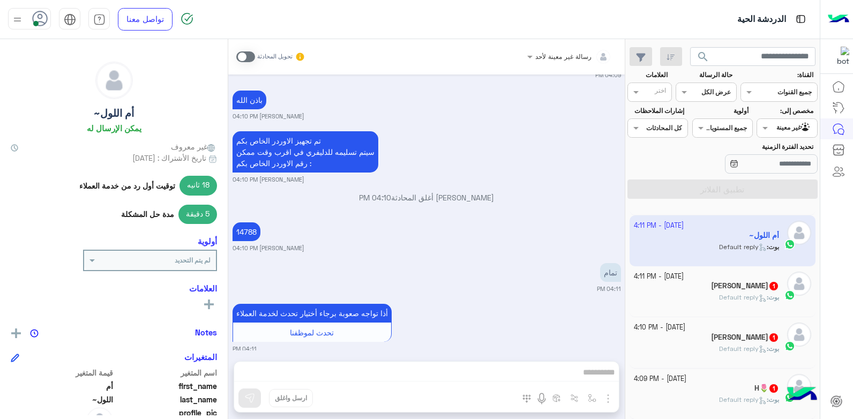
scroll to position [54, 0]
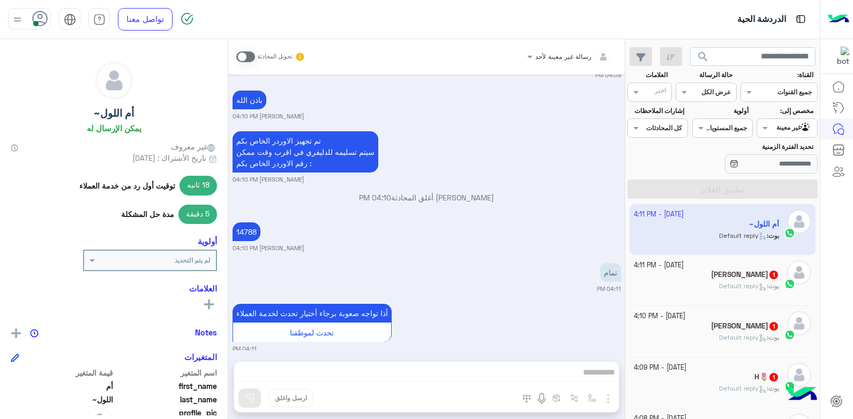
click at [724, 283] on span "Default reply" at bounding box center [743, 286] width 48 height 8
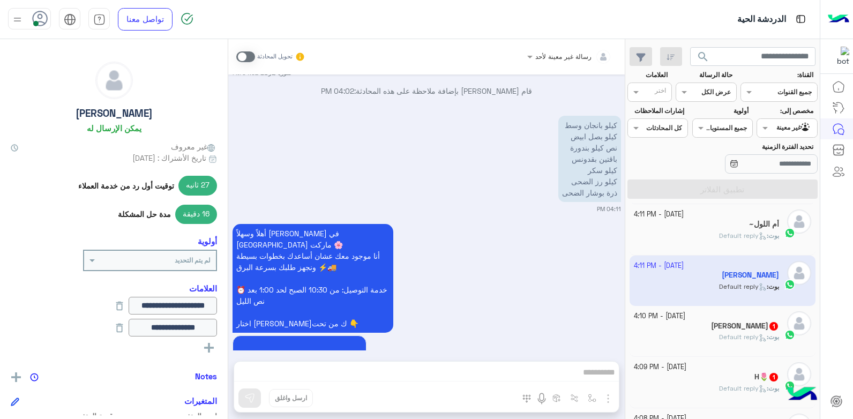
scroll to position [956, 0]
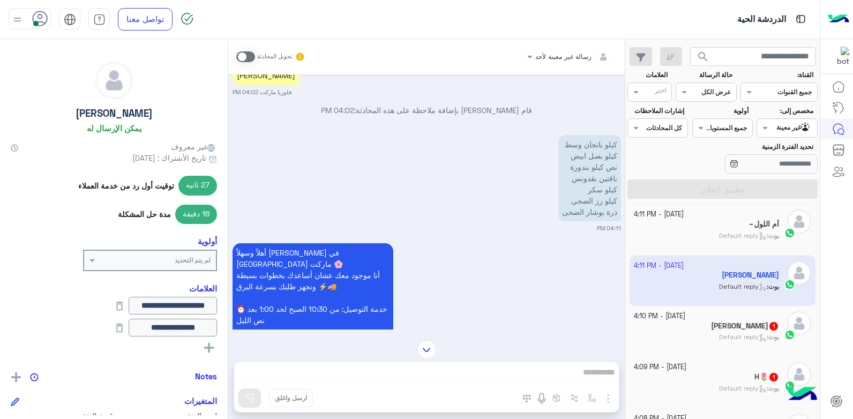
click at [244, 57] on span at bounding box center [245, 56] width 19 height 11
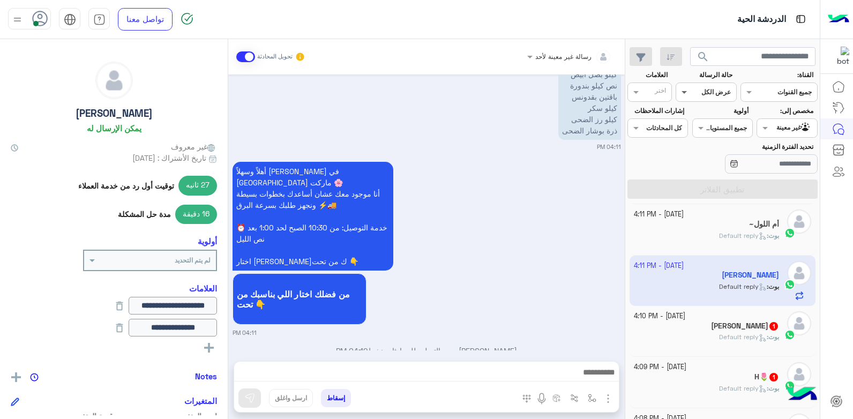
click at [686, 95] on span at bounding box center [682, 91] width 13 height 11
click at [700, 136] on div "مفتوحة" at bounding box center [706, 134] width 61 height 20
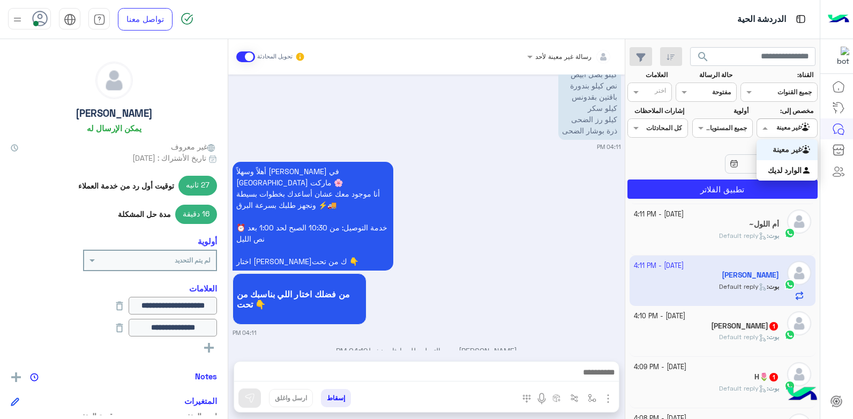
click at [765, 123] on span at bounding box center [763, 127] width 13 height 11
click at [762, 170] on div "الوارد لديك" at bounding box center [787, 170] width 61 height 21
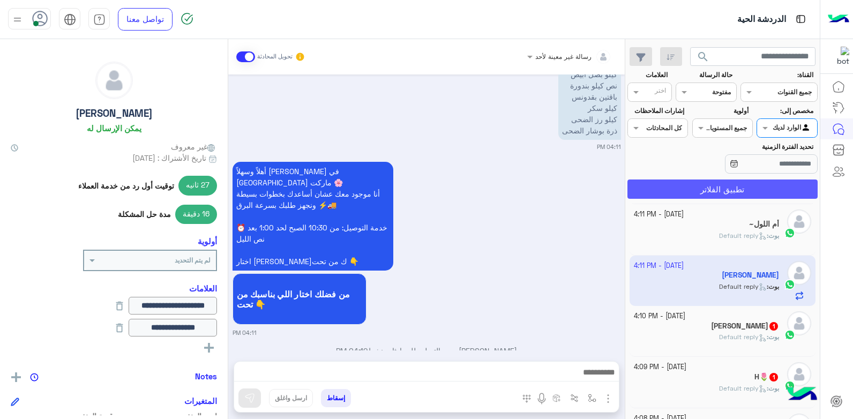
click at [713, 190] on button "تطبيق الفلاتر" at bounding box center [723, 189] width 190 height 19
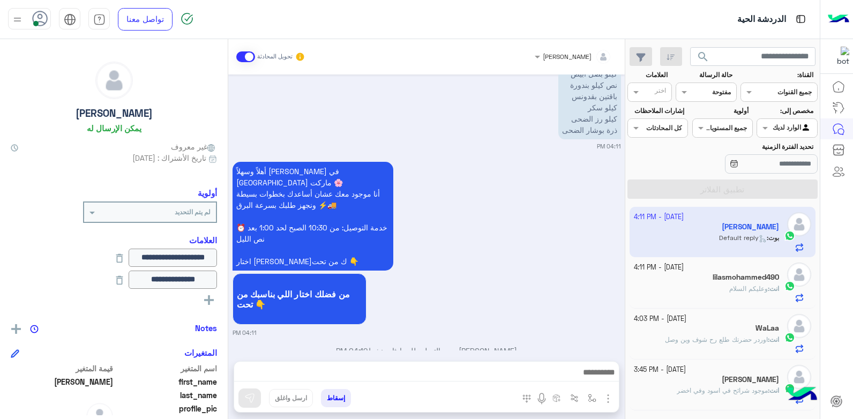
scroll to position [856, 0]
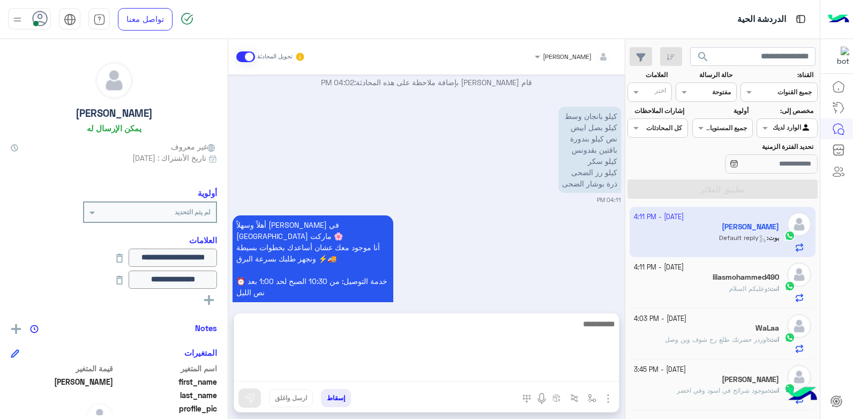
click at [520, 368] on textarea at bounding box center [426, 349] width 385 height 64
type textarea "****"
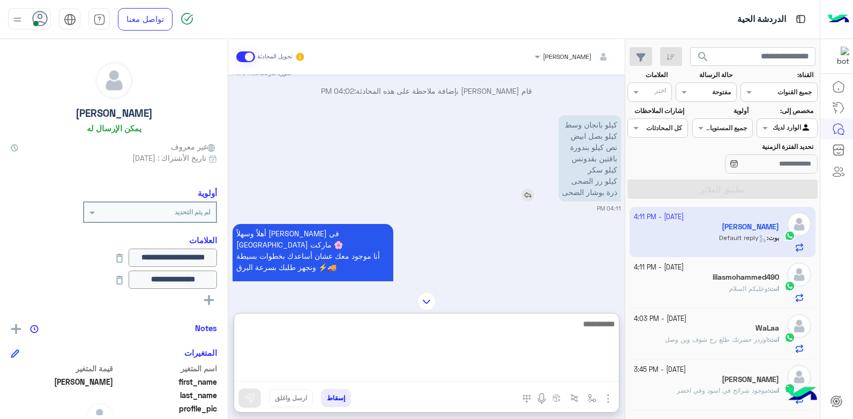
scroll to position [838, 0]
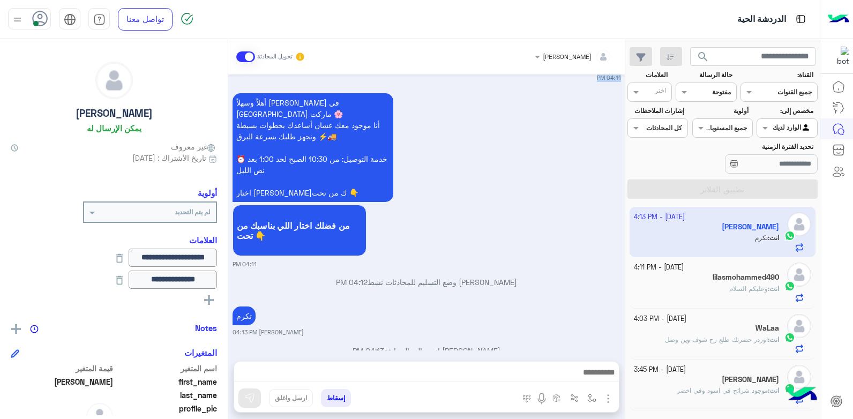
drag, startPoint x: 564, startPoint y: 193, endPoint x: 617, endPoint y: 121, distance: 90.0
click at [617, 121] on div "Sep 30, 2025 خبز الريفي اسمر 05:40 PM السلام عليكم ورحمة الله وبركاته 06:31 PM …" at bounding box center [426, 212] width 397 height 276
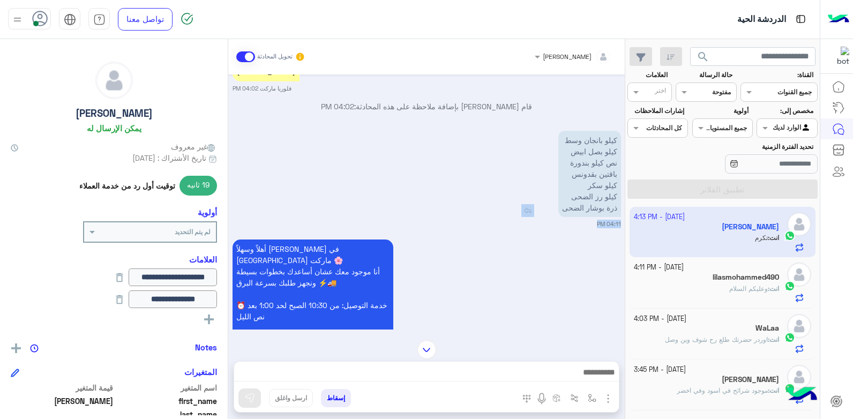
scroll to position [818, 0]
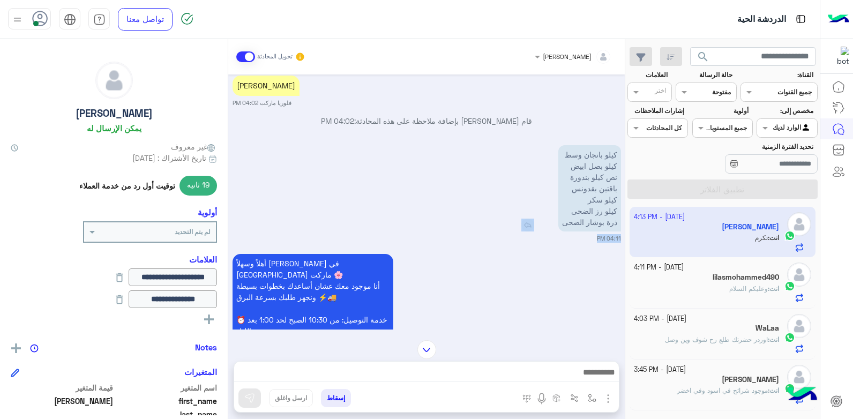
click at [551, 208] on div "كيلو بانجان وسط كيلو بصل ابيض نص كيلو بندورة باقتين بقدونس كيلو سكر كيلو رز الض…" at bounding box center [559, 188] width 124 height 86
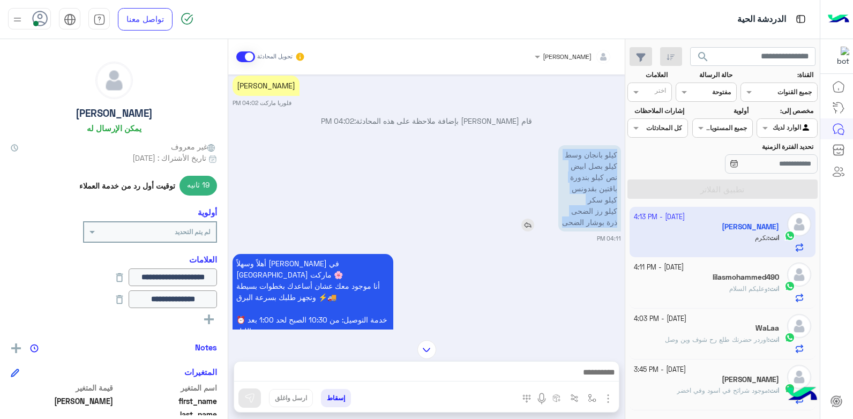
drag, startPoint x: 565, startPoint y: 213, endPoint x: 616, endPoint y: 142, distance: 87.5
click at [616, 145] on p "كيلو بانجان وسط كيلو بصل ابيض نص كيلو بندورة باقتين بقدونس كيلو سكر كيلو رز الض…" at bounding box center [589, 188] width 63 height 86
copy p "كيلو بانجان وسط كيلو بصل ابيض نص كيلو بندورة باقتين بقدونس كيلو سكر كيلو رز الض…"
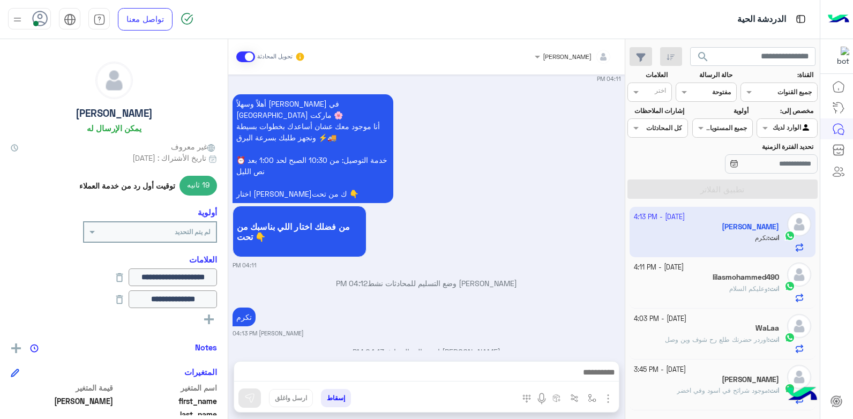
scroll to position [978, 0]
click at [663, 56] on button "button" at bounding box center [671, 56] width 22 height 19
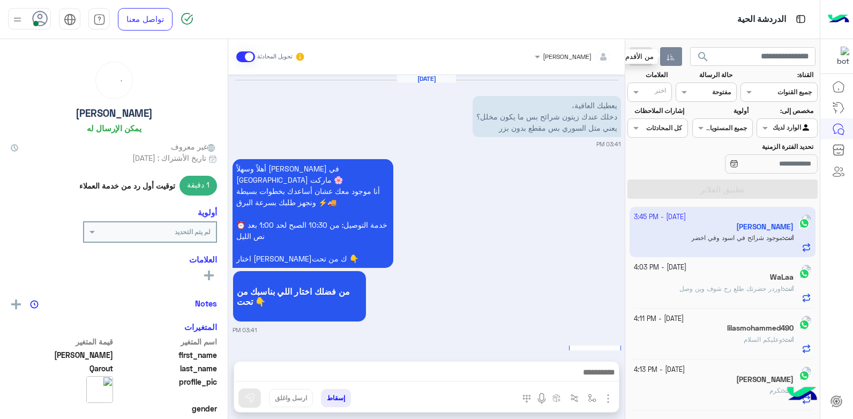
scroll to position [833, 0]
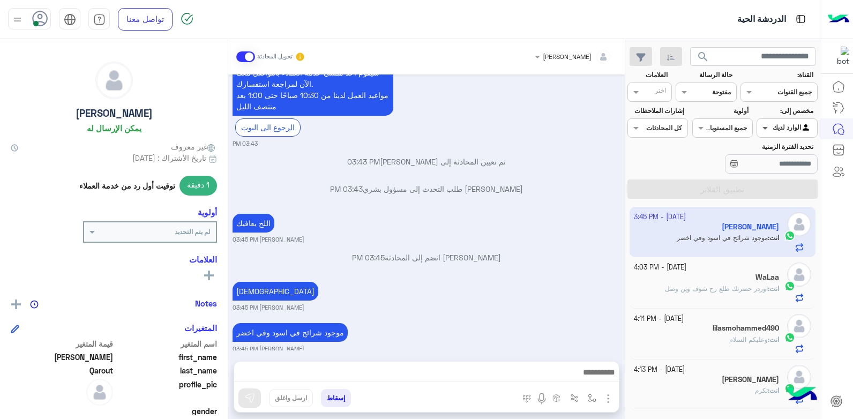
click at [765, 126] on span at bounding box center [763, 127] width 13 height 11
click at [775, 154] on div "غير معينة" at bounding box center [787, 149] width 61 height 21
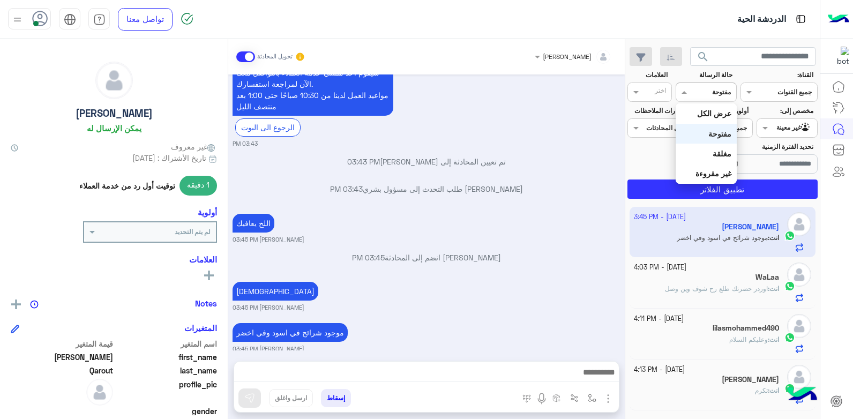
click at [688, 92] on span at bounding box center [682, 91] width 13 height 11
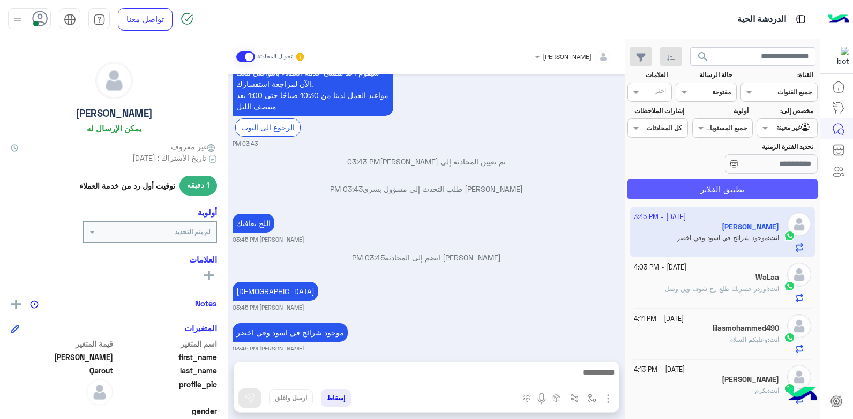
click at [641, 190] on button "تطبيق الفلاتر" at bounding box center [723, 189] width 190 height 19
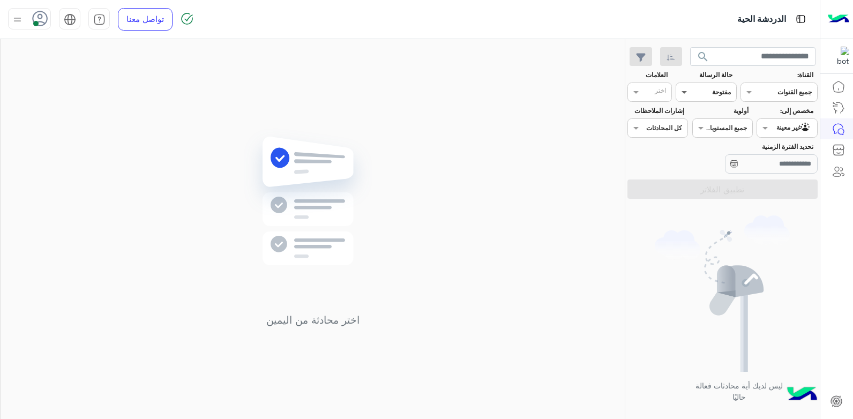
click at [679, 90] on span at bounding box center [682, 91] width 13 height 11
click at [698, 116] on b "عرض الكل" at bounding box center [714, 113] width 34 height 9
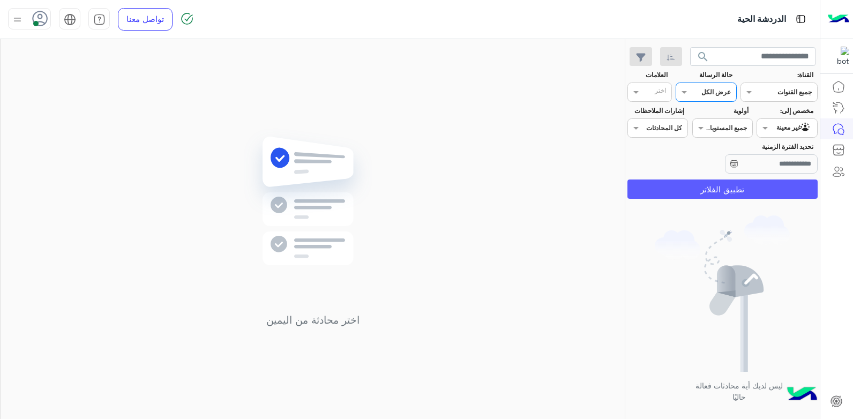
click at [685, 189] on button "تطبيق الفلاتر" at bounding box center [723, 189] width 190 height 19
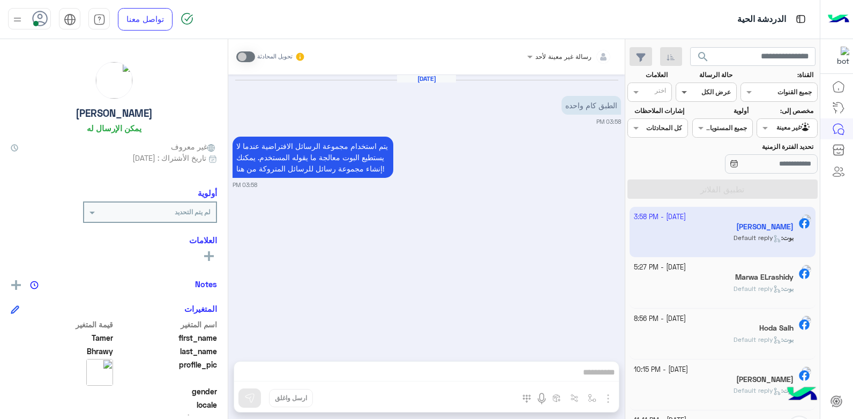
click at [688, 94] on span at bounding box center [682, 91] width 13 height 11
click at [691, 177] on div "غير مقروءة" at bounding box center [706, 173] width 61 height 20
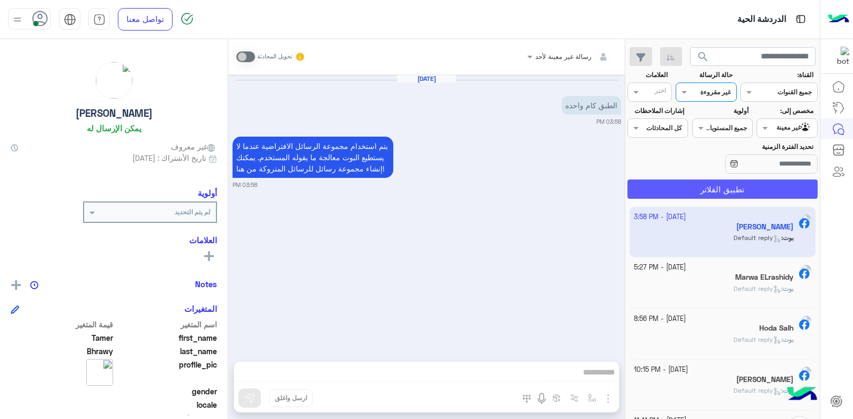
click at [644, 192] on button "تطبيق الفلاتر" at bounding box center [723, 189] width 190 height 19
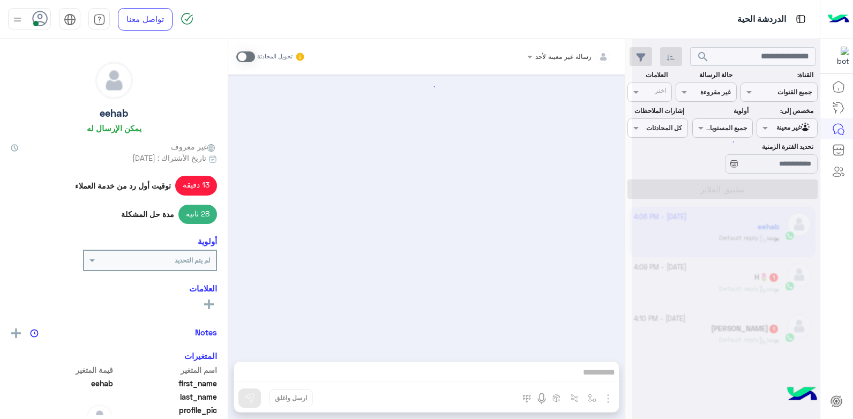
scroll to position [1102, 0]
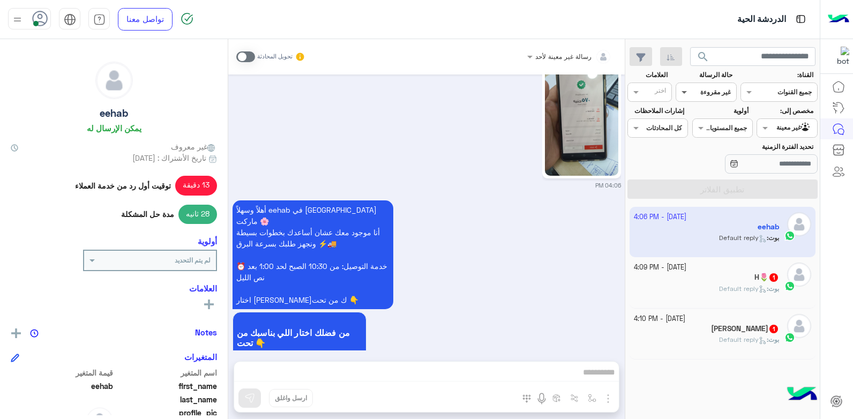
click at [682, 96] on span at bounding box center [682, 91] width 13 height 11
click at [699, 117] on b "عرض الكل" at bounding box center [714, 113] width 34 height 9
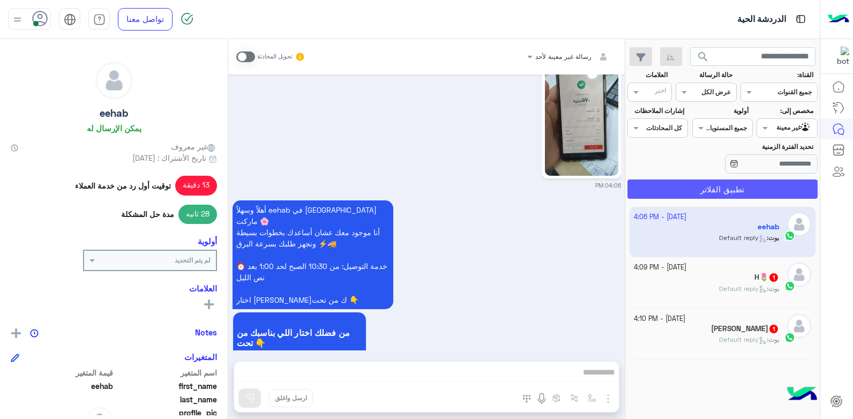
click at [678, 184] on button "تطبيق الفلاتر" at bounding box center [723, 189] width 190 height 19
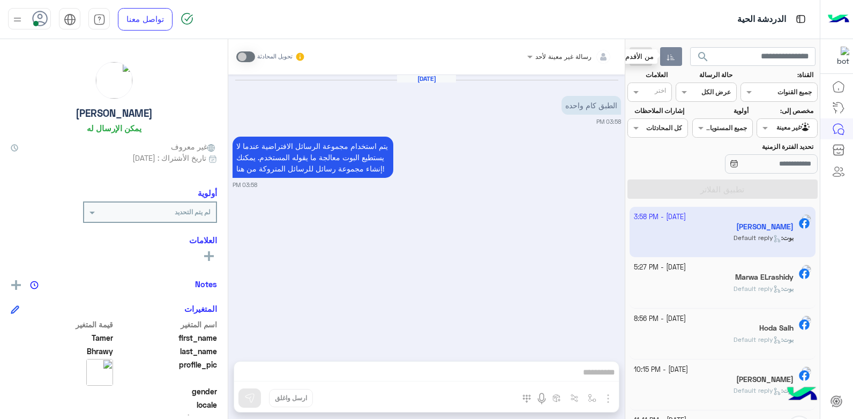
click at [675, 63] on button "button" at bounding box center [671, 56] width 22 height 19
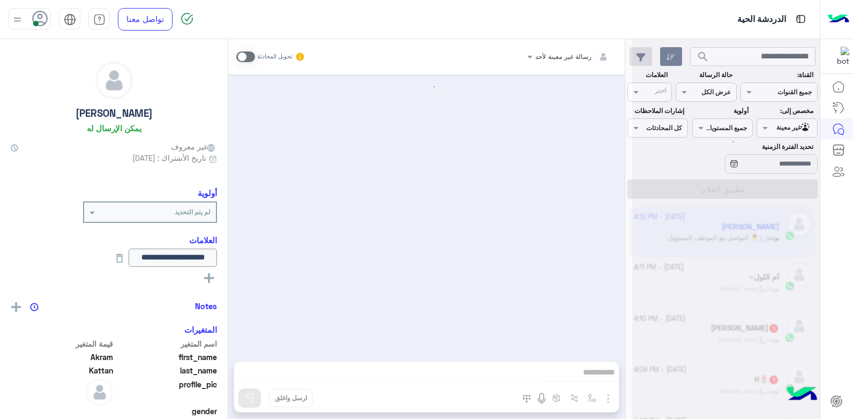
scroll to position [752, 0]
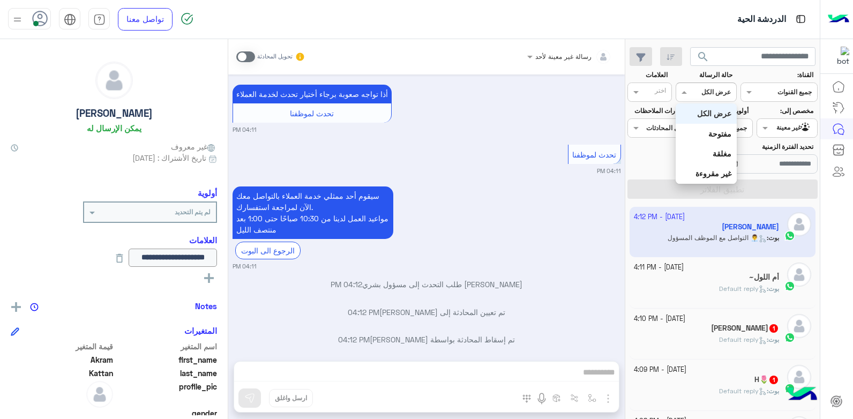
click at [685, 94] on span at bounding box center [682, 91] width 13 height 11
click at [700, 169] on b "غير مقروءة" at bounding box center [714, 173] width 36 height 9
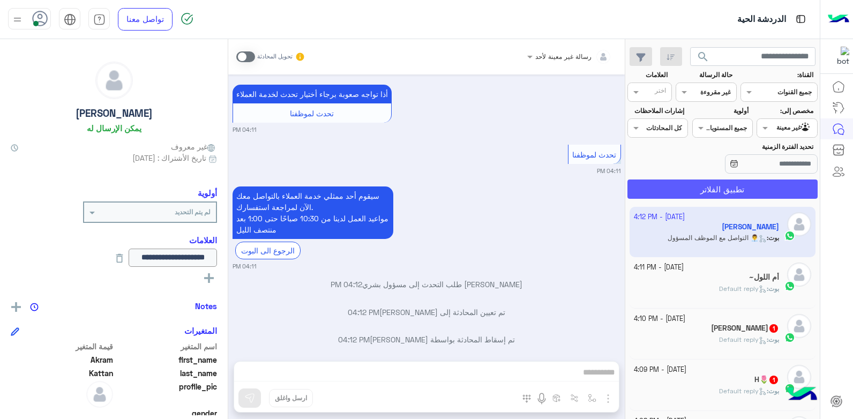
click at [691, 187] on button "تطبيق الفلاتر" at bounding box center [723, 189] width 190 height 19
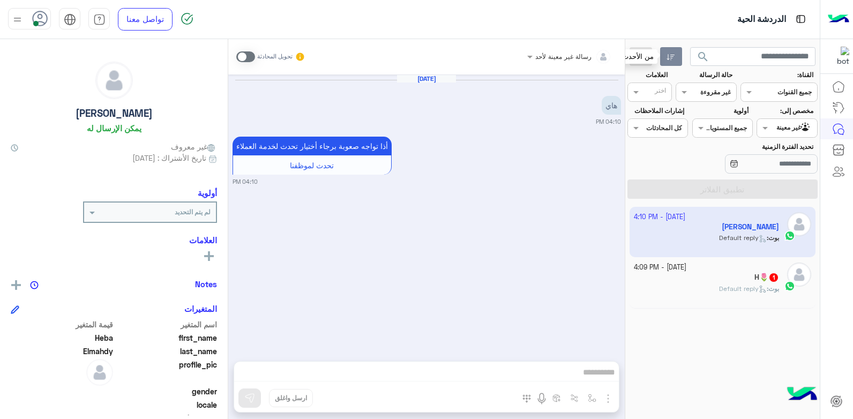
click at [675, 64] on button "button" at bounding box center [671, 56] width 22 height 19
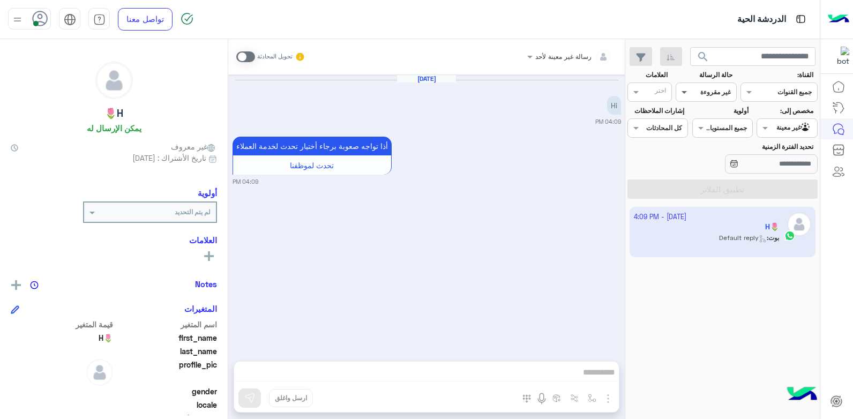
click at [686, 91] on span at bounding box center [682, 91] width 13 height 11
click at [706, 112] on b "عرض الكل" at bounding box center [714, 113] width 34 height 9
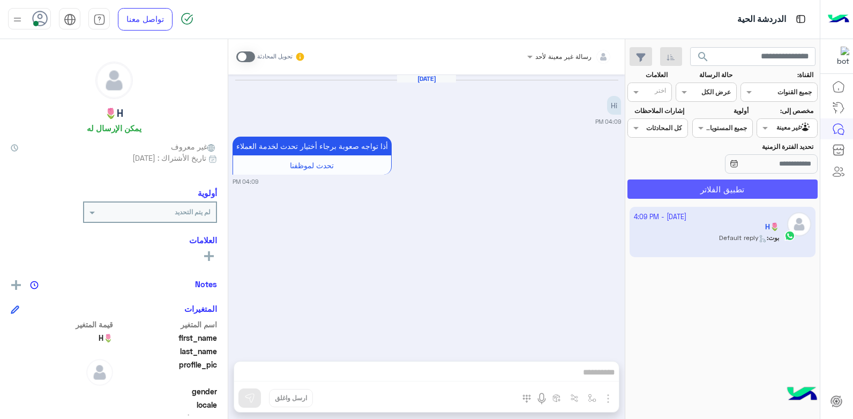
click at [690, 189] on button "تطبيق الفلاتر" at bounding box center [723, 189] width 190 height 19
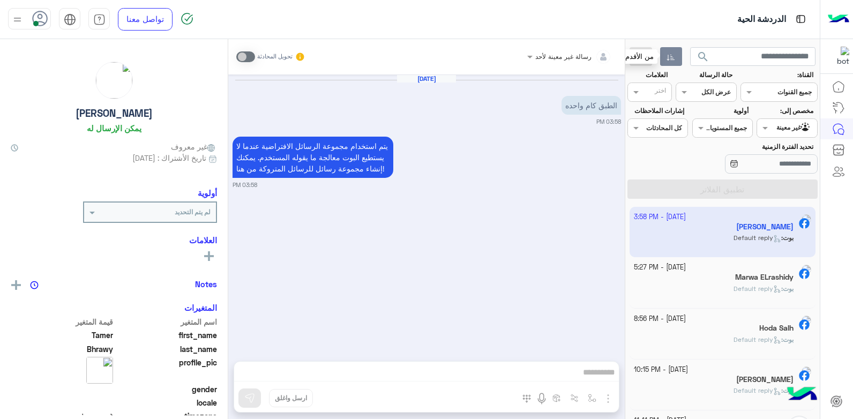
click at [668, 59] on icon "button" at bounding box center [671, 58] width 8 height 6
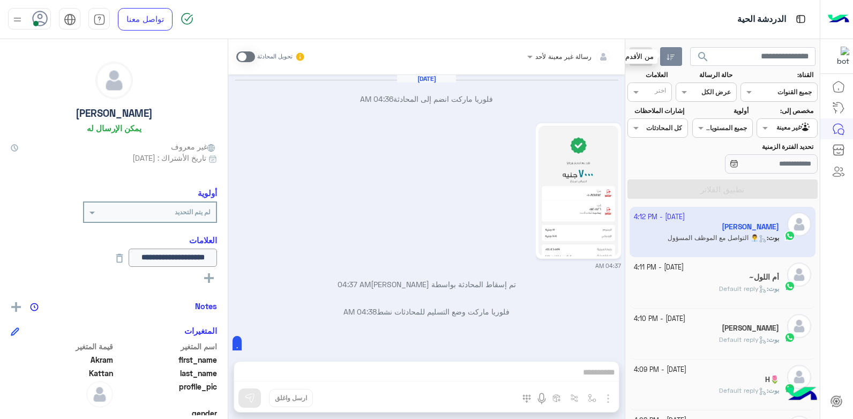
scroll to position [752, 0]
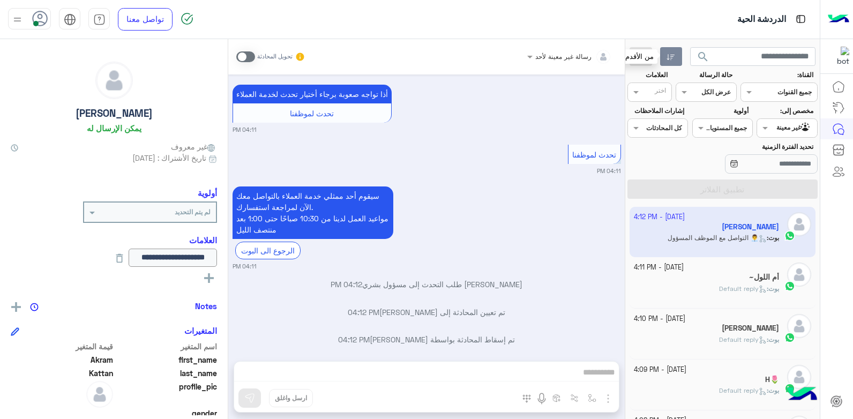
click at [712, 276] on div "أم اللول~" at bounding box center [707, 278] width 146 height 11
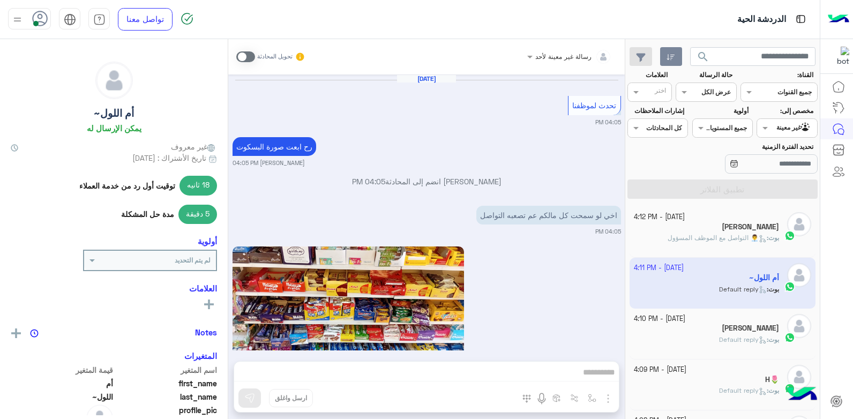
scroll to position [1074, 0]
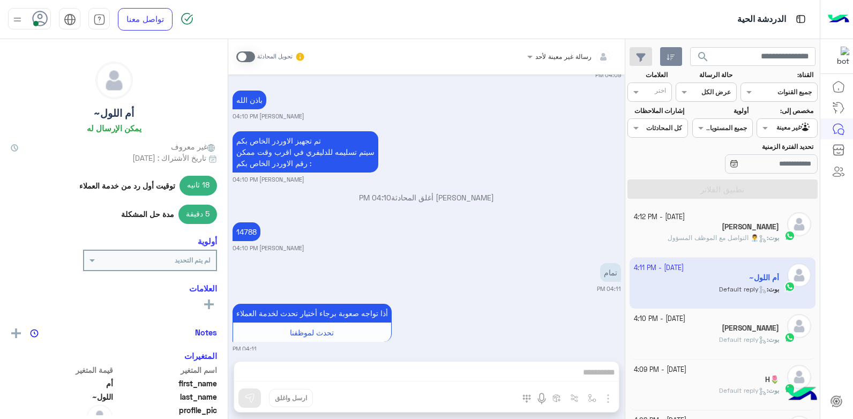
click at [690, 331] on div "Heba Elmahdy" at bounding box center [707, 329] width 146 height 11
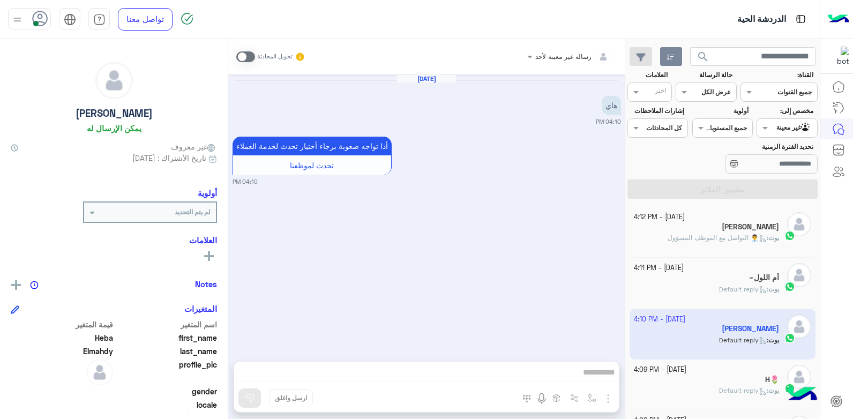
click at [504, 376] on div "رسالة غير معينة لأحد تحويل المحادثة Oct 1, 2025 هاي 04:10 PM أذا تواجه صعوبة بر…" at bounding box center [426, 231] width 397 height 384
click at [245, 58] on span at bounding box center [245, 56] width 19 height 11
click at [725, 371] on div "1 October - 4:09 PM" at bounding box center [707, 370] width 146 height 10
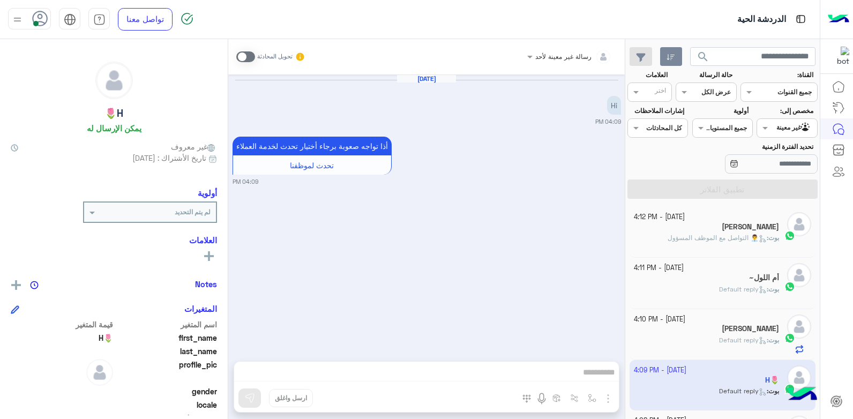
click at [243, 58] on span at bounding box center [245, 56] width 19 height 11
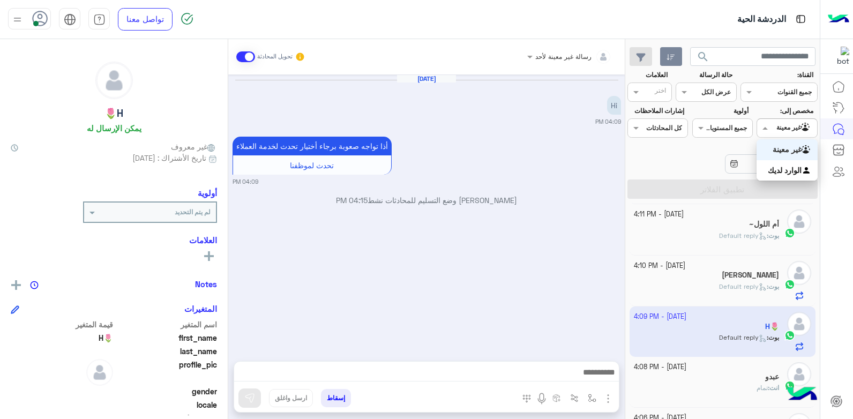
click at [768, 128] on span at bounding box center [763, 127] width 13 height 11
click at [776, 166] on b "الوارد لديك" at bounding box center [785, 170] width 34 height 9
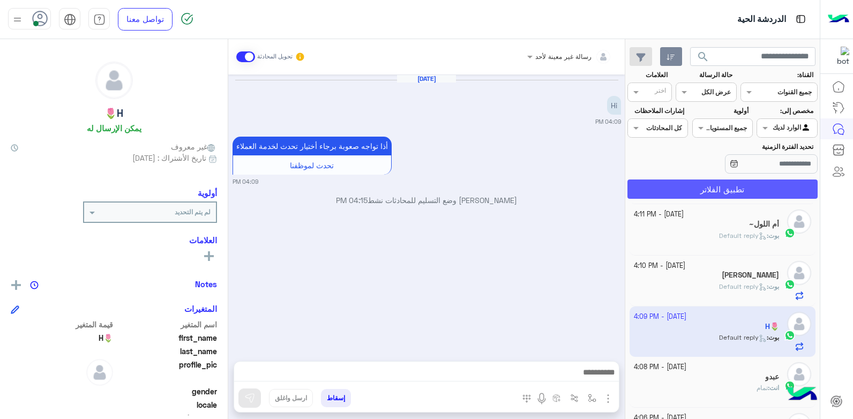
click at [736, 186] on button "تطبيق الفلاتر" at bounding box center [723, 189] width 190 height 19
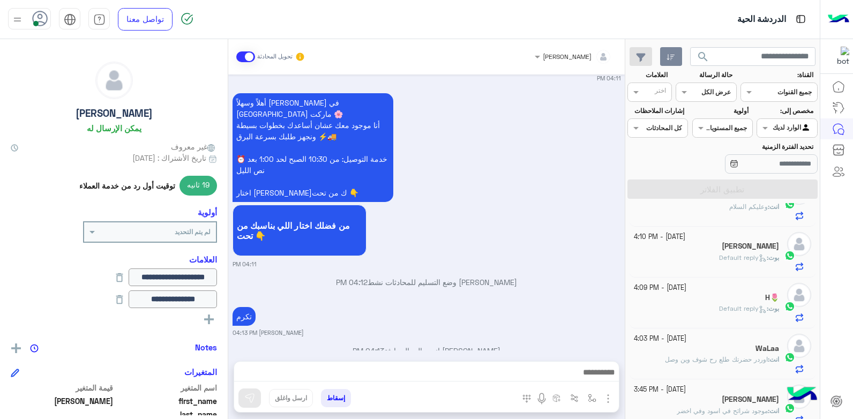
scroll to position [93, 0]
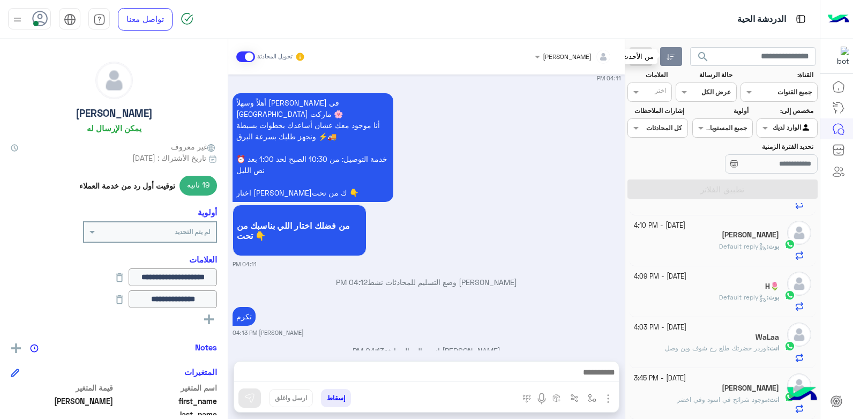
click at [671, 58] on icon "button" at bounding box center [671, 57] width 8 height 6
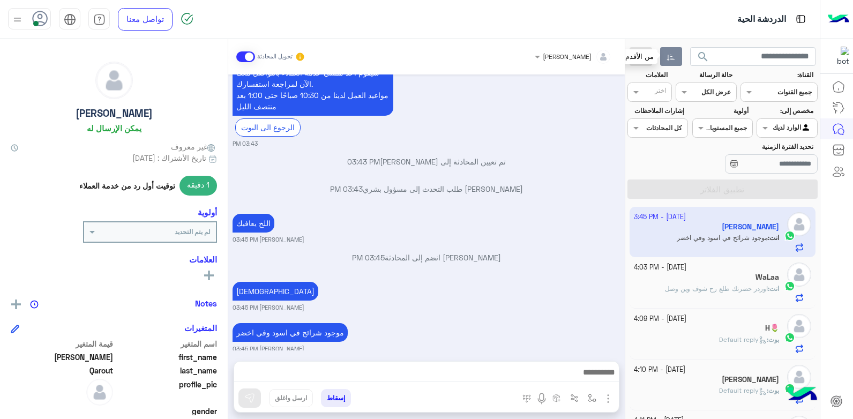
click at [669, 55] on icon "button" at bounding box center [671, 57] width 9 height 9
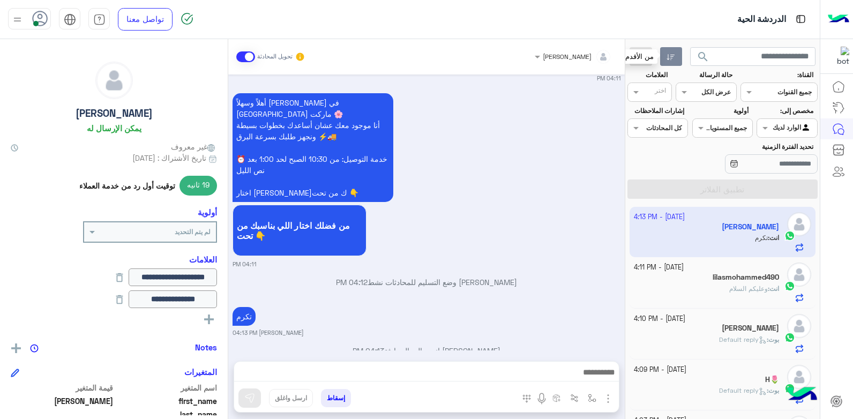
scroll to position [896, 0]
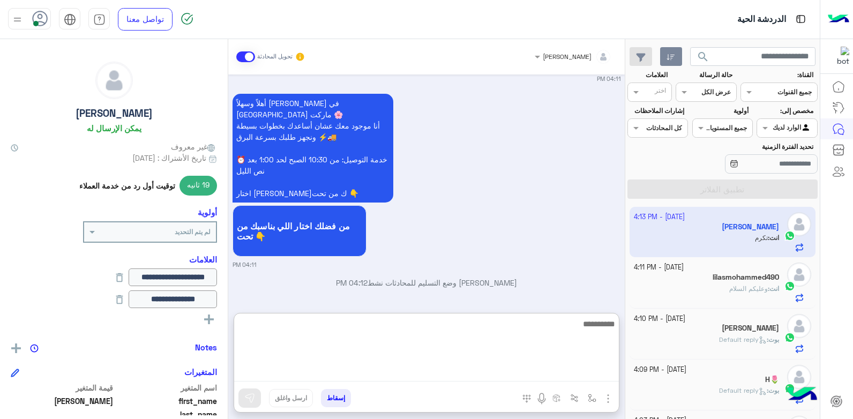
click at [543, 367] on textarea at bounding box center [426, 349] width 385 height 64
type textarea "*******"
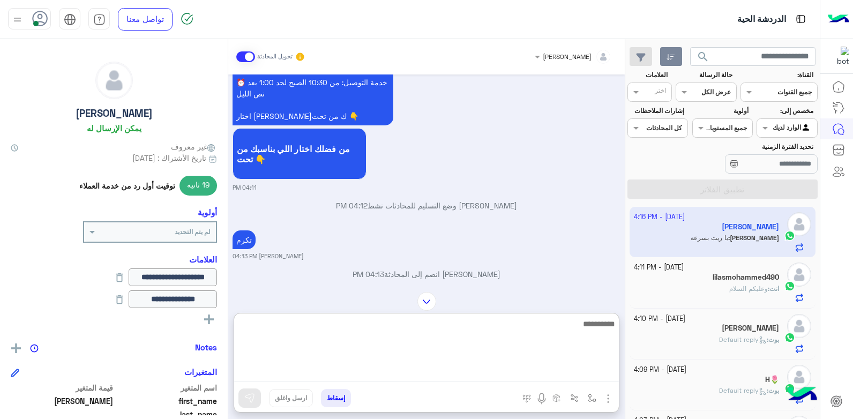
scroll to position [1062, 0]
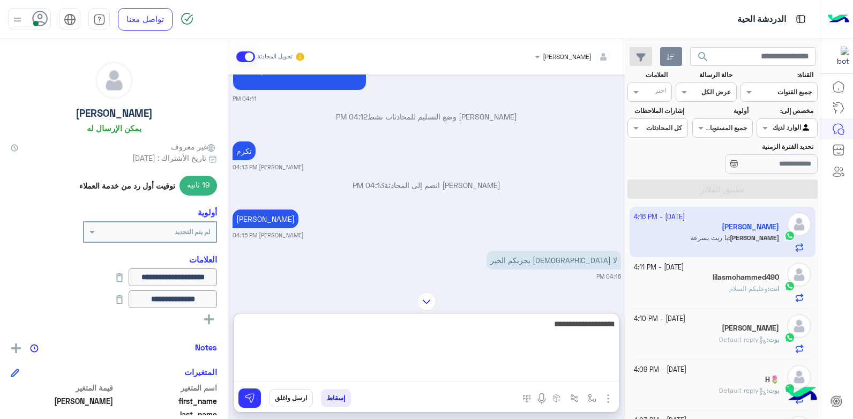
type textarea "**********"
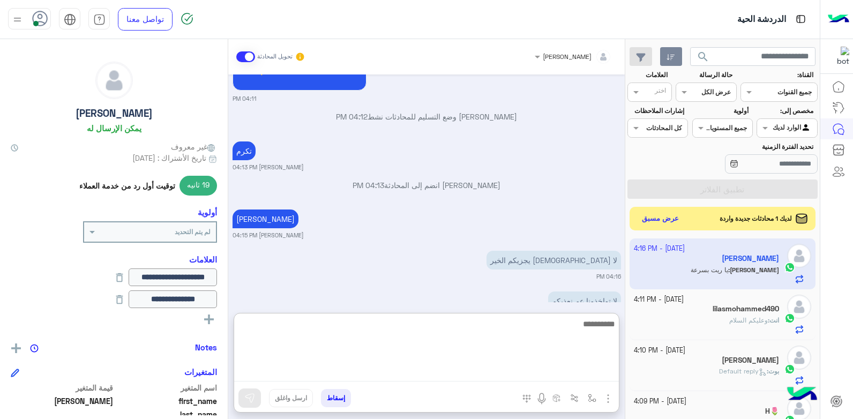
scroll to position [1149, 0]
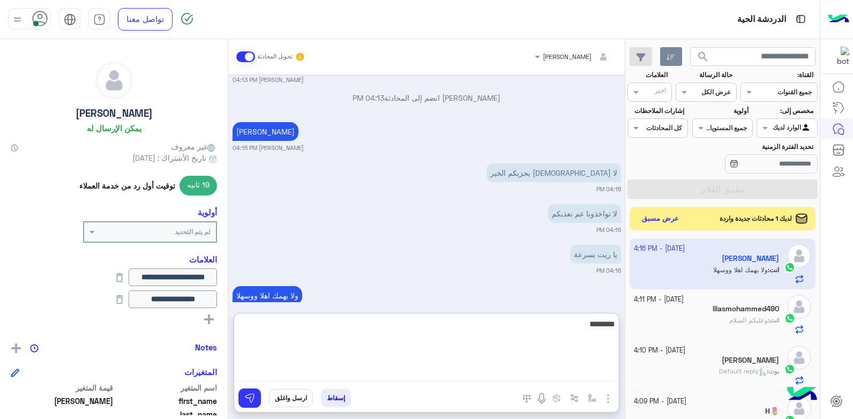
type textarea "*********"
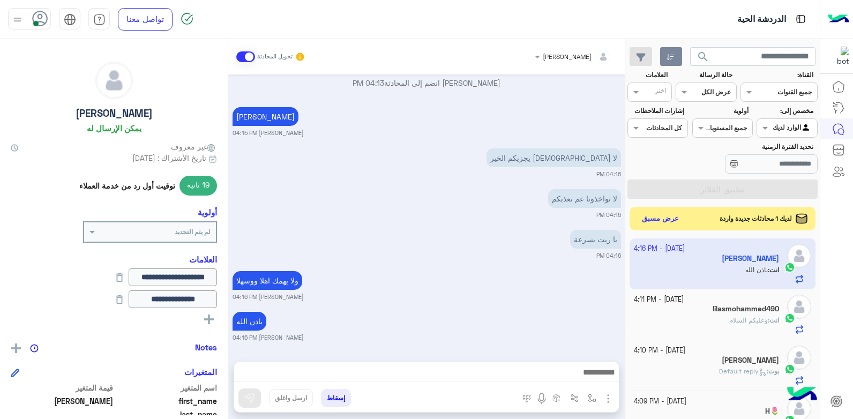
click at [579, 309] on div "باذن الله بشار قطان 04:16 PM" at bounding box center [427, 325] width 389 height 33
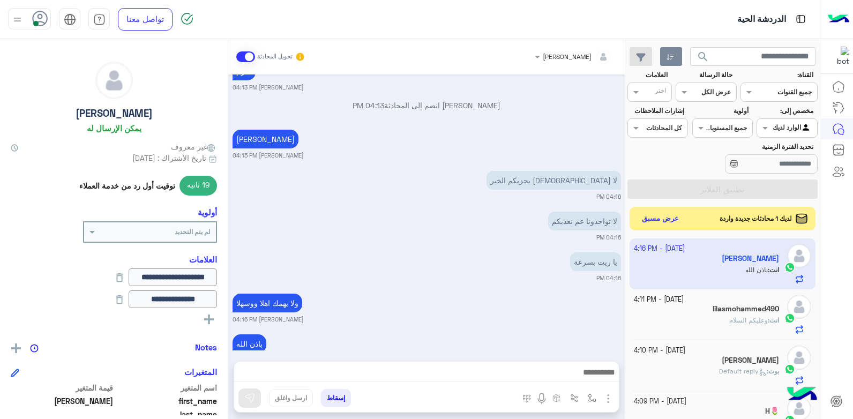
scroll to position [125, 0]
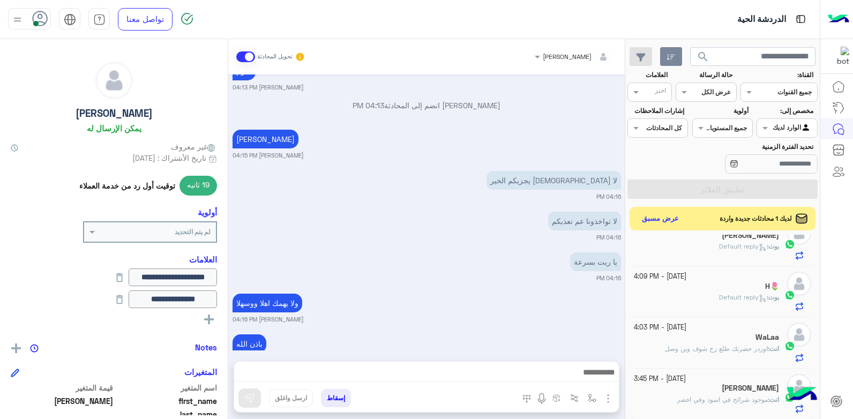
click at [700, 287] on div "H🌷" at bounding box center [707, 287] width 146 height 11
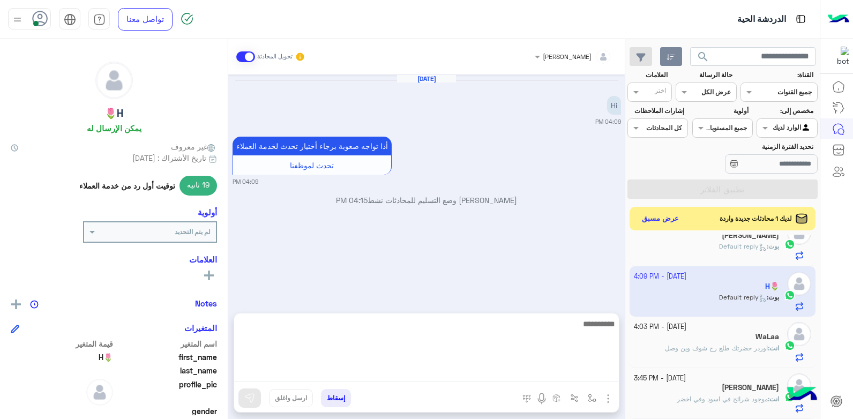
click at [528, 374] on textarea at bounding box center [426, 349] width 385 height 64
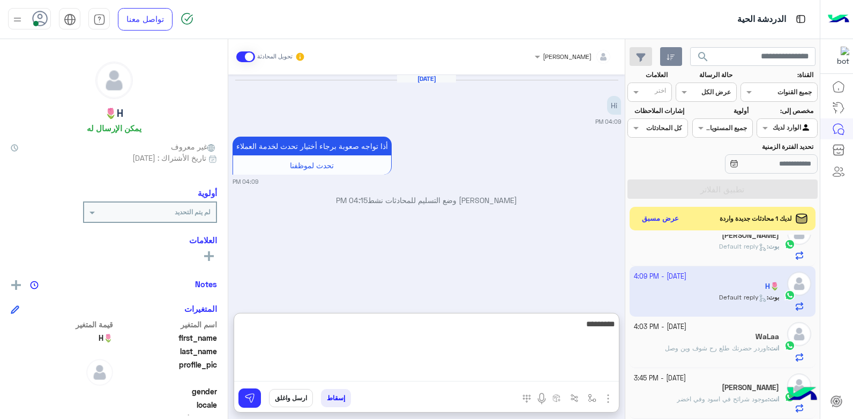
type textarea "**********"
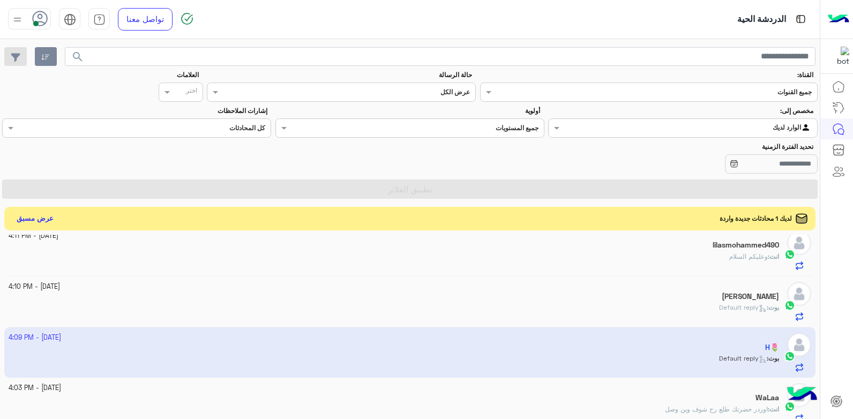
scroll to position [0, 0]
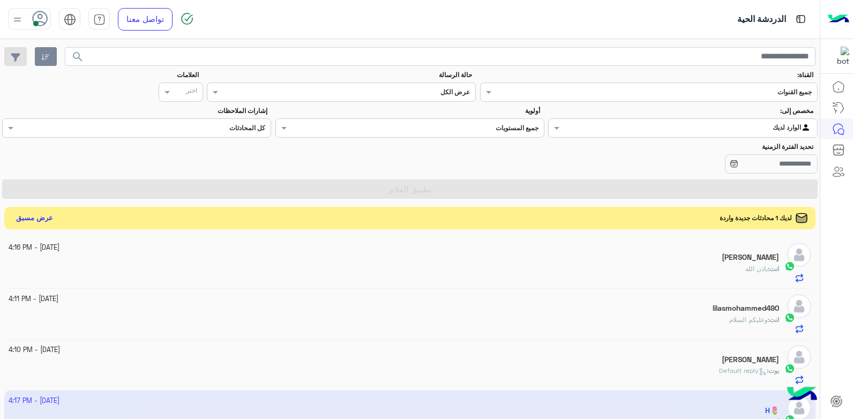
click at [32, 219] on button "عرض مسبق" at bounding box center [34, 218] width 45 height 14
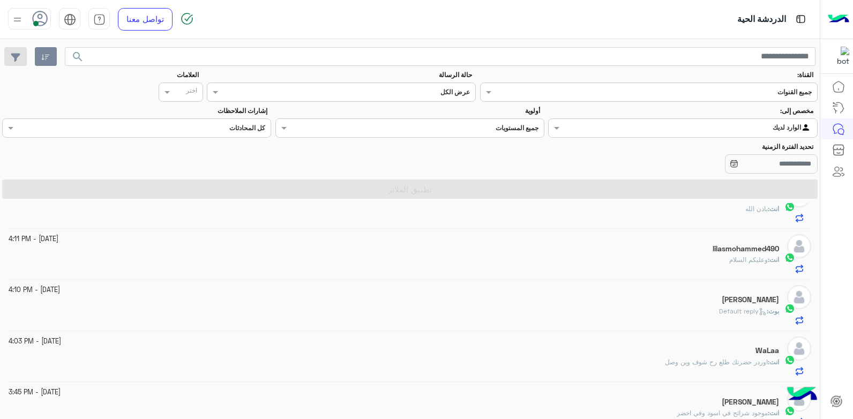
scroll to position [145, 0]
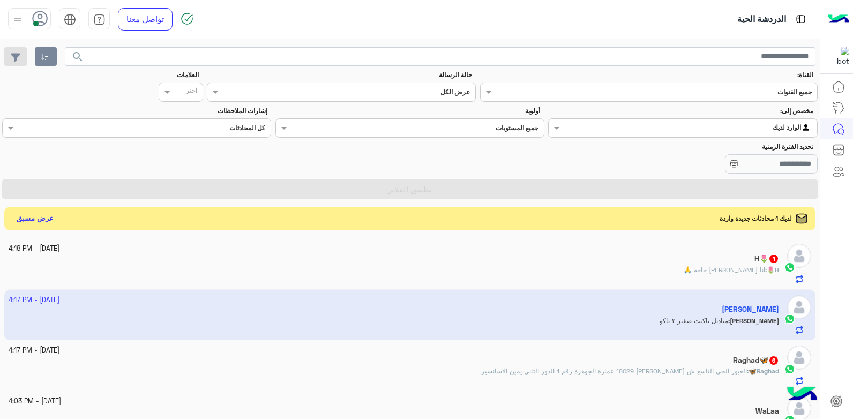
click at [627, 316] on app-inbox-user "1 October - 4:17 PM عبدالله عبدالله : مناديل باكيت صغير ٢ باكو" at bounding box center [410, 315] width 812 height 50
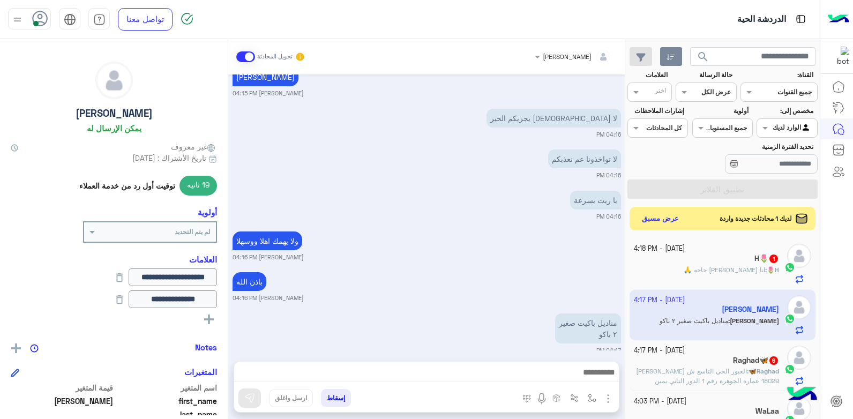
scroll to position [712, 0]
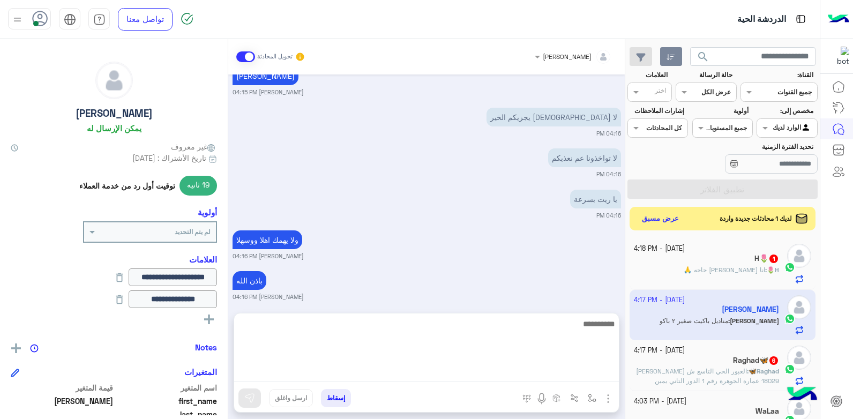
click at [517, 375] on textarea at bounding box center [426, 349] width 385 height 64
type textarea "****"
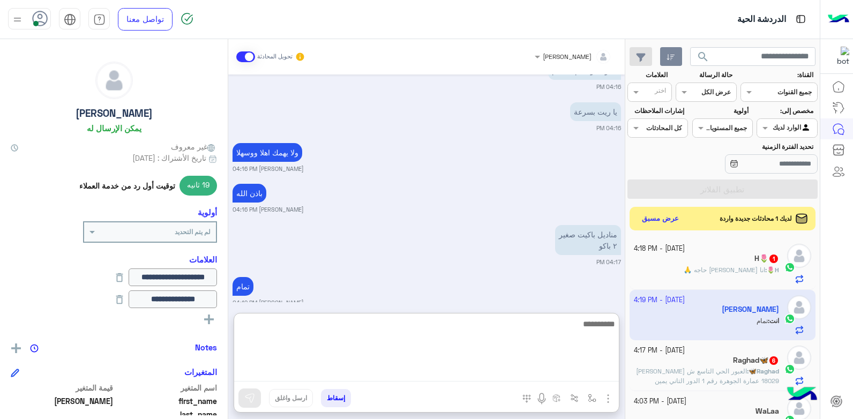
scroll to position [801, 0]
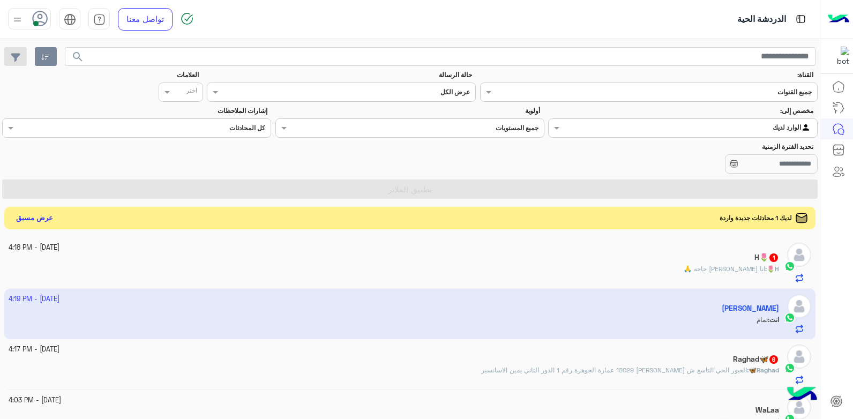
click at [46, 218] on button "عرض مسبق" at bounding box center [34, 218] width 45 height 14
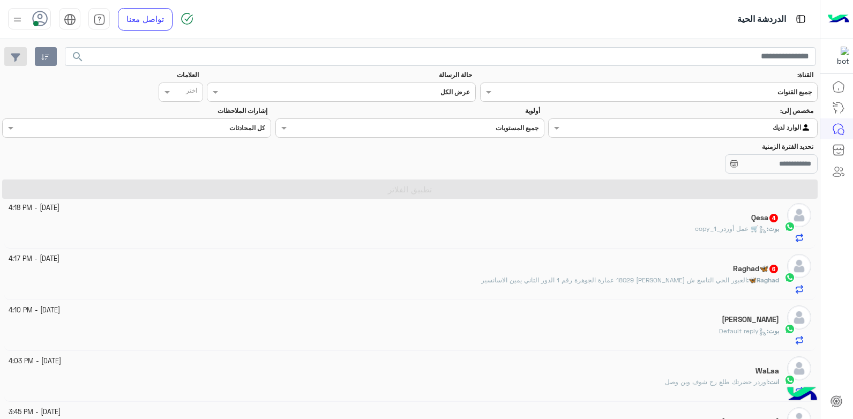
scroll to position [91, 0]
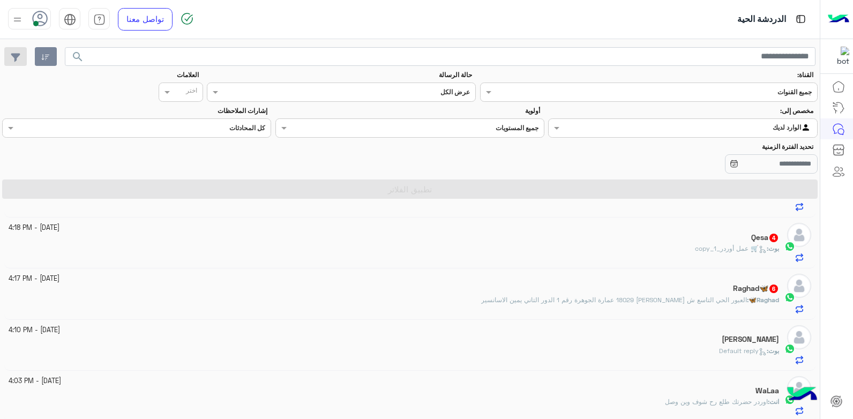
click at [597, 292] on div "Raghad🦋 6" at bounding box center [394, 289] width 771 height 11
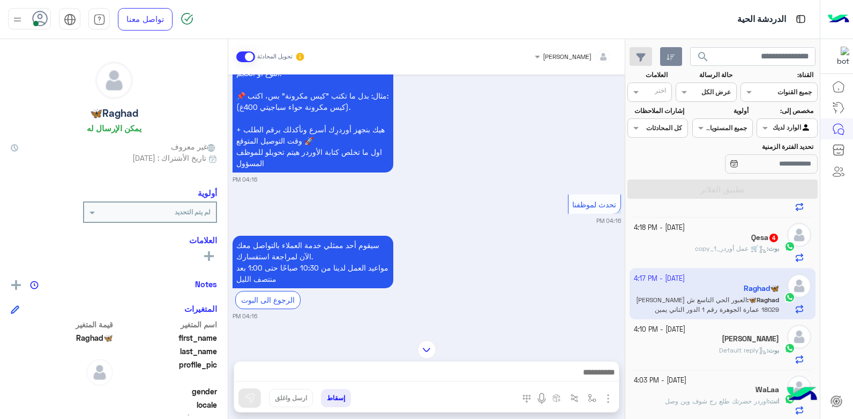
scroll to position [536, 0]
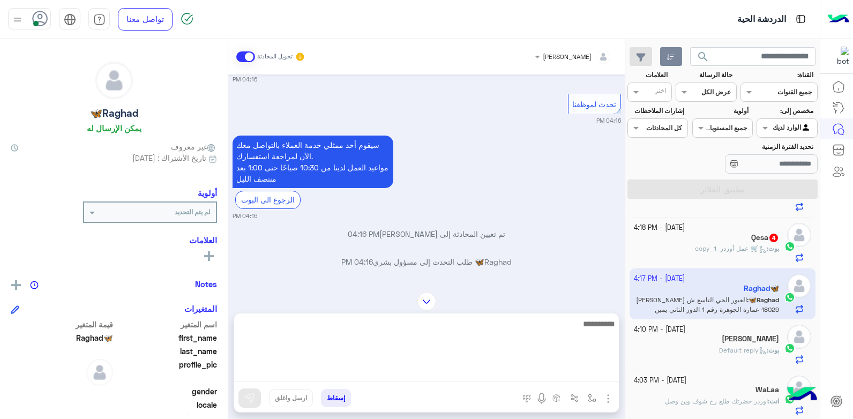
click at [540, 376] on textarea at bounding box center [426, 349] width 385 height 64
type textarea "**********"
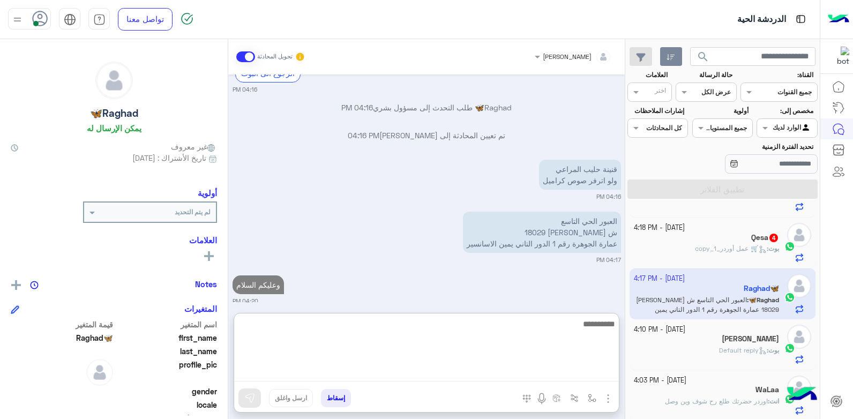
scroll to position [690, 0]
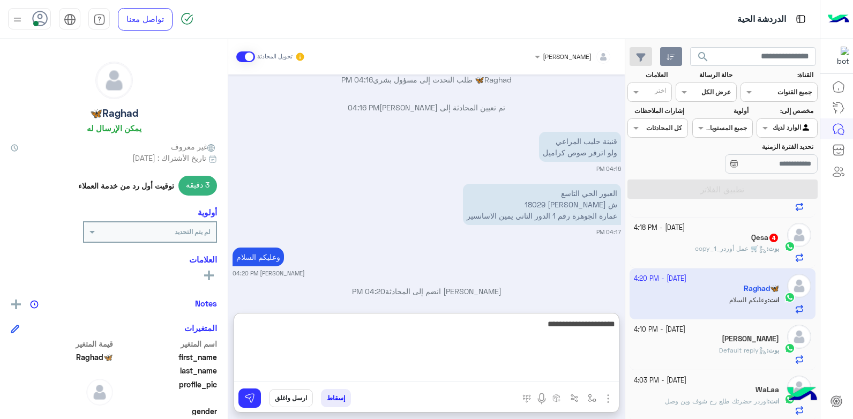
type textarea "**********"
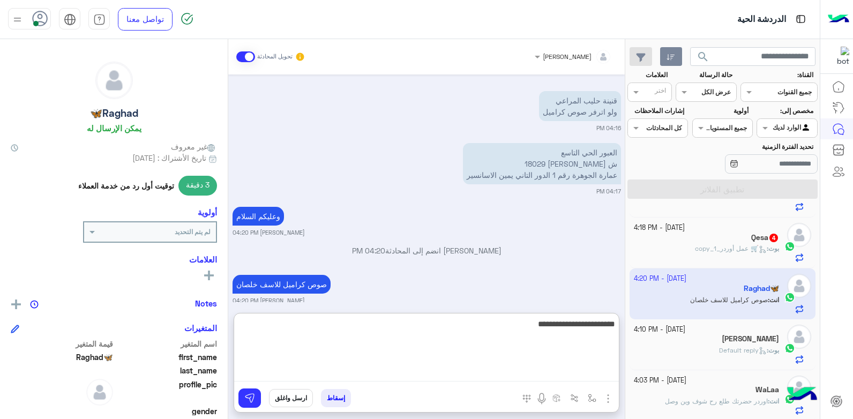
type textarea "**********"
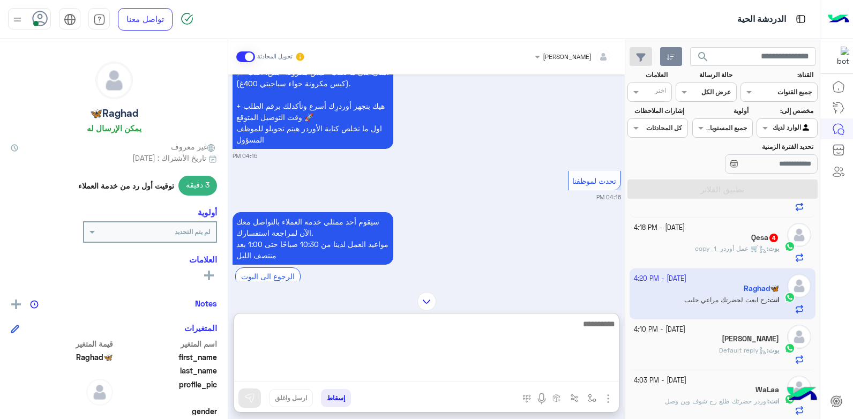
scroll to position [397, 0]
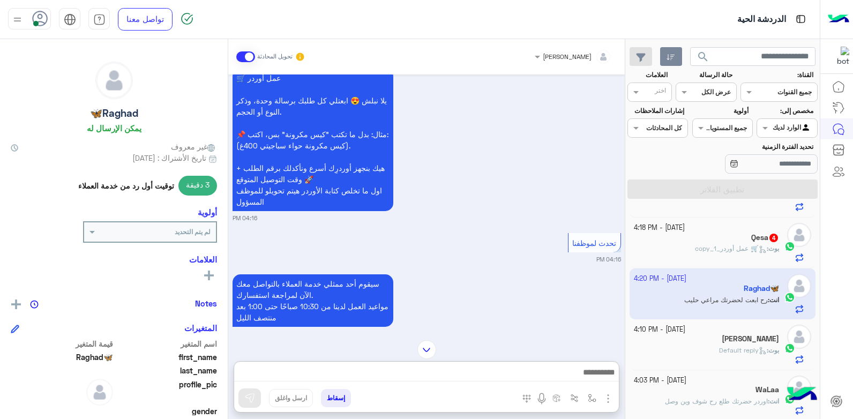
click at [488, 212] on div "Oct 1, 2025 السلام عليكم 04:16 PM أهلاً وسهلاً Raghad🦋 في فلوريا ماركت 🌸 أنا مو…" at bounding box center [426, 201] width 397 height 255
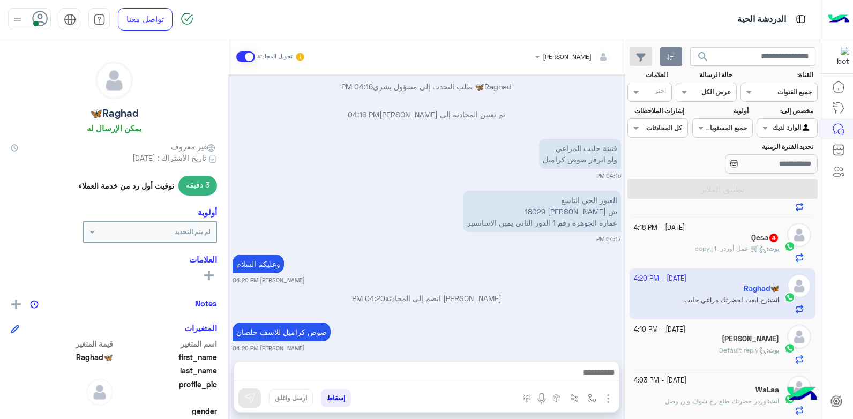
scroll to position [723, 0]
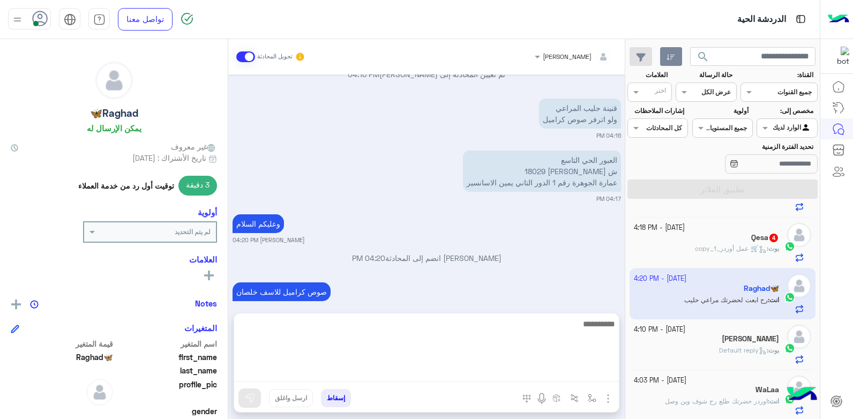
click at [519, 376] on textarea at bounding box center [426, 349] width 385 height 64
type textarea "**********"
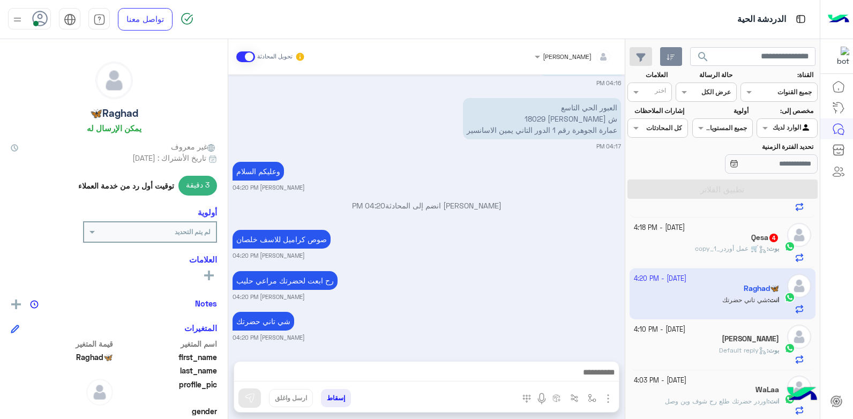
drag, startPoint x: 517, startPoint y: 237, endPoint x: 446, endPoint y: 259, distance: 74.6
click at [517, 268] on div "رح ابعت لحضرتك مراعي حليب بشار قطان 04:20 PM" at bounding box center [427, 284] width 389 height 33
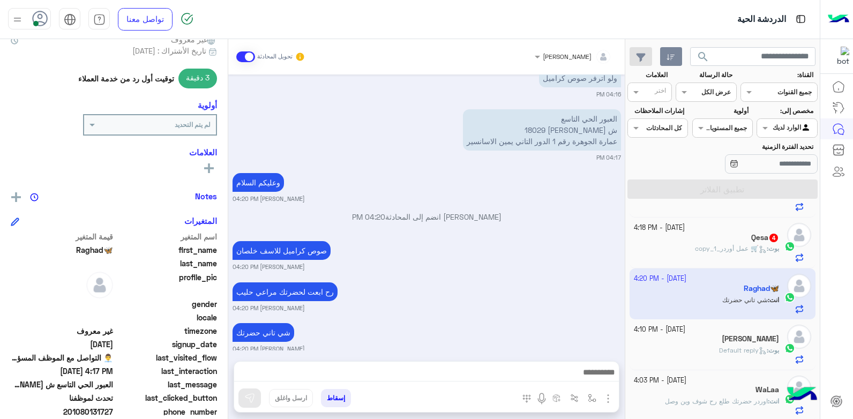
scroll to position [161, 0]
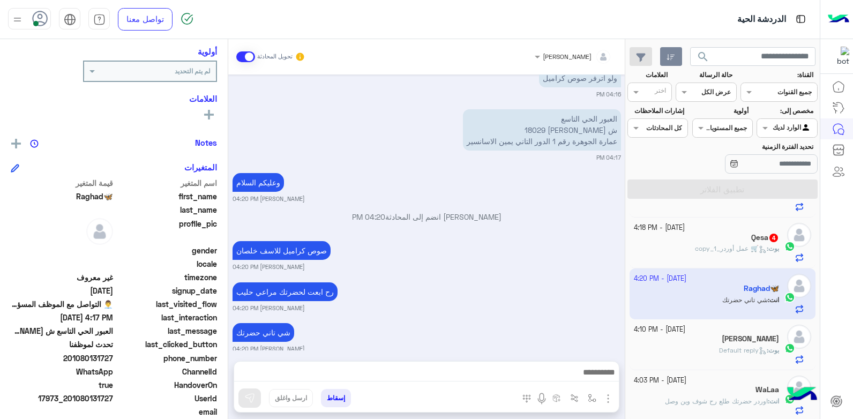
drag, startPoint x: 115, startPoint y: 358, endPoint x: 93, endPoint y: 356, distance: 22.1
click at [93, 356] on div "phone_number 201080131727" at bounding box center [114, 359] width 206 height 13
copy span "131727"
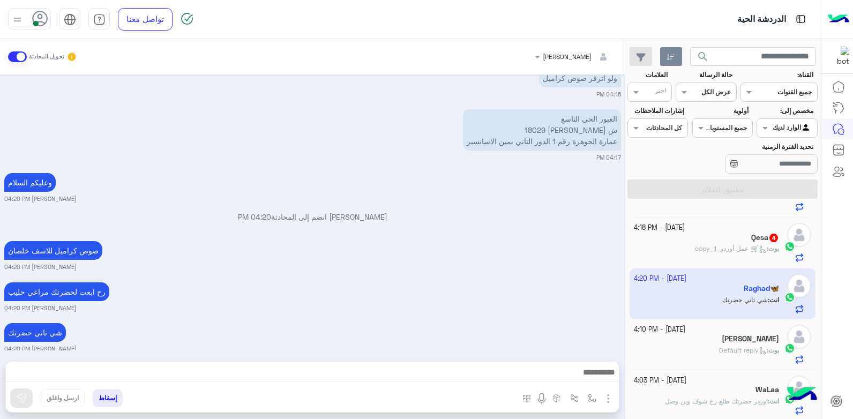
click at [512, 263] on small "بشار قطان 04:20 PM" at bounding box center [312, 267] width 617 height 9
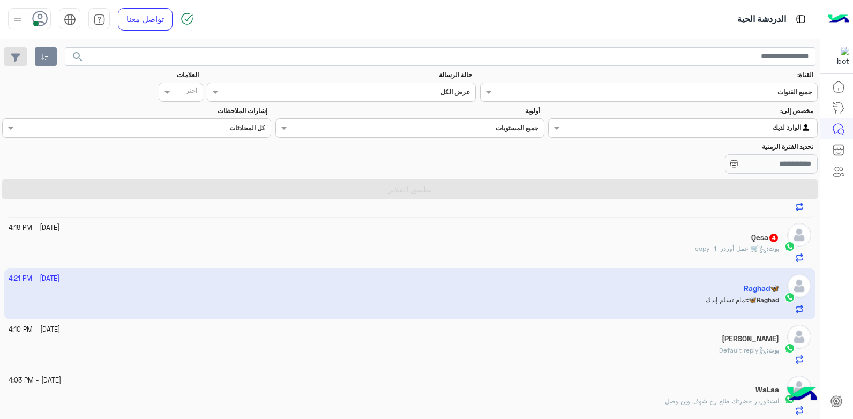
click at [636, 244] on div "بوت : 🛒 عمل أوردر_copy_1" at bounding box center [394, 253] width 771 height 19
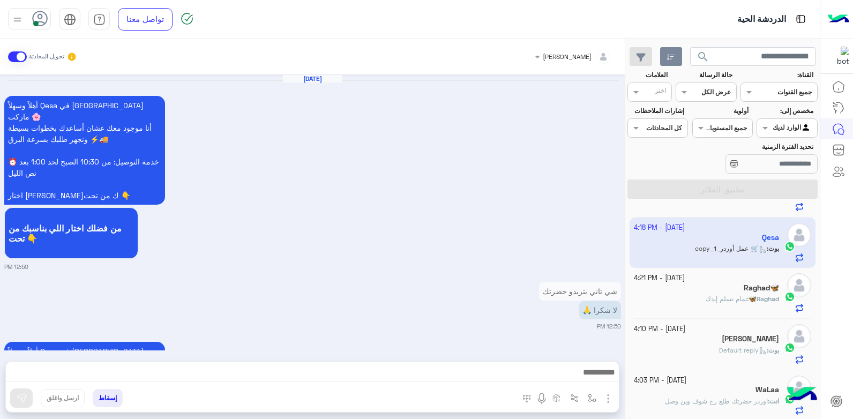
scroll to position [1198, 0]
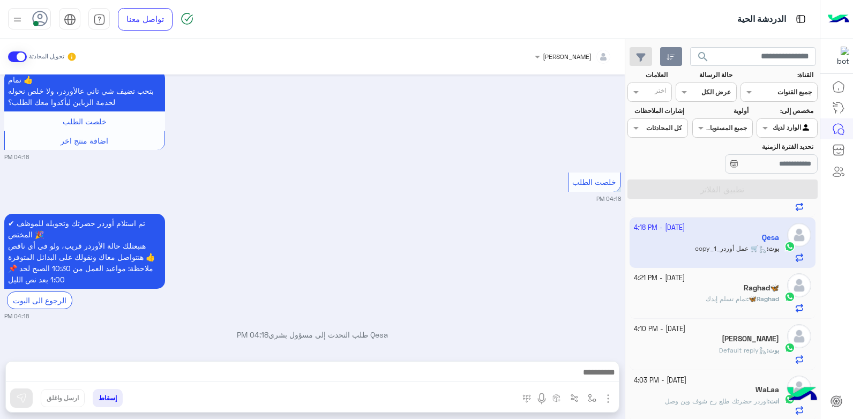
click at [671, 286] on div "Raghad🦋" at bounding box center [707, 288] width 146 height 11
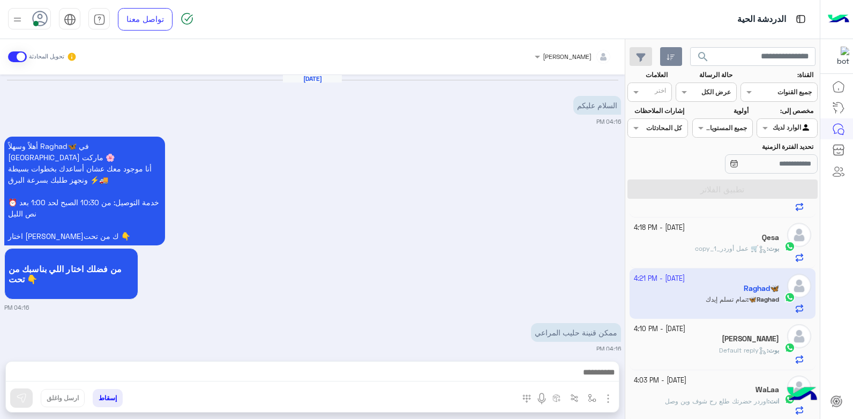
scroll to position [805, 0]
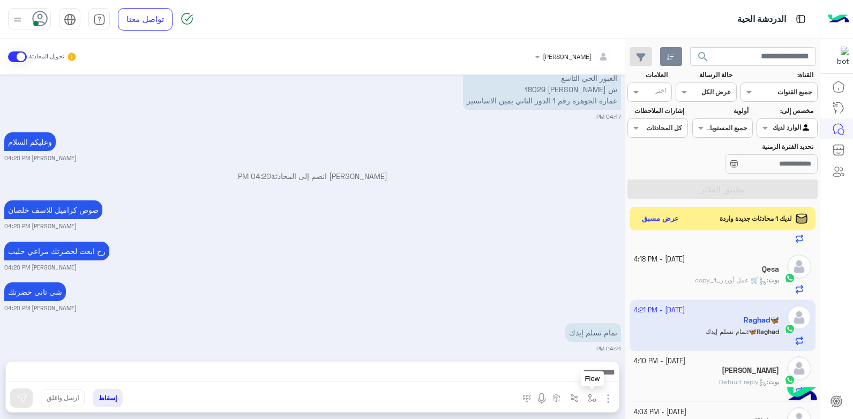
click at [591, 399] on img "button" at bounding box center [592, 398] width 9 height 9
click at [564, 371] on input "text" at bounding box center [568, 373] width 54 height 10
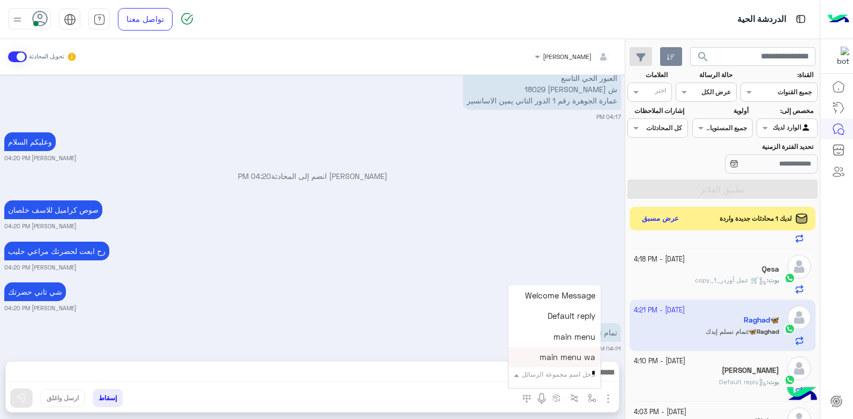
type input "**"
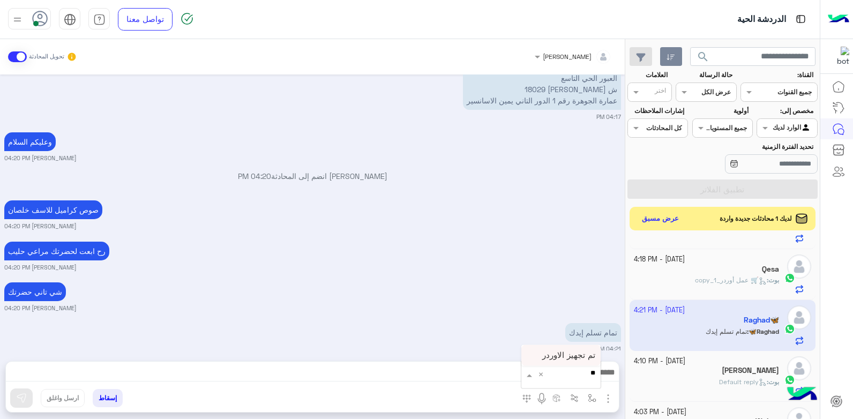
click at [567, 355] on span "تم تجهيز الاوردر" at bounding box center [568, 355] width 53 height 10
type textarea "**********"
click at [18, 394] on img at bounding box center [21, 398] width 11 height 11
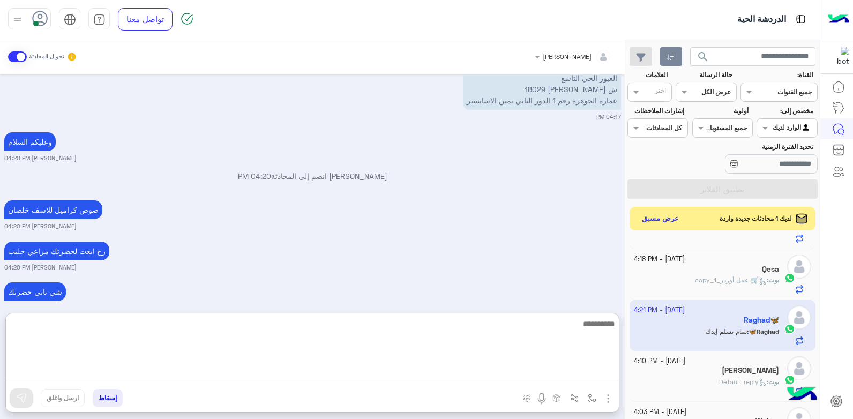
click at [536, 373] on textarea at bounding box center [312, 349] width 613 height 64
type textarea "*****"
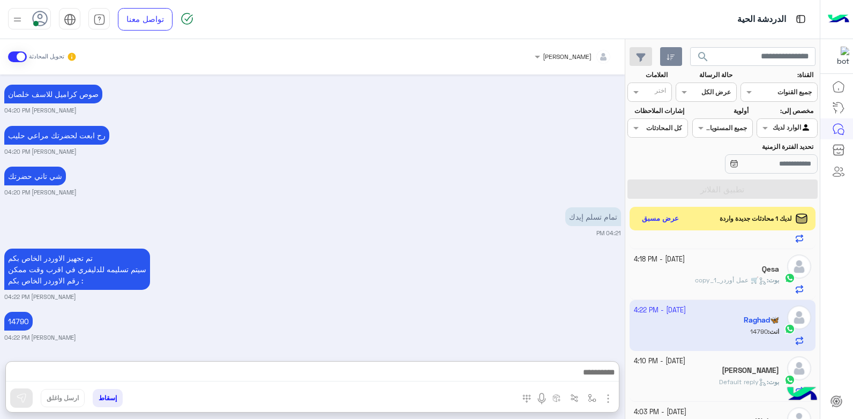
click at [108, 401] on button "إسقاط" at bounding box center [108, 398] width 30 height 18
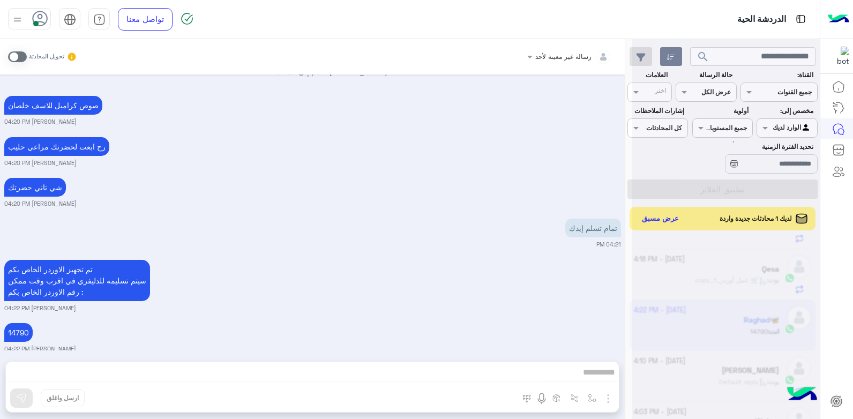
scroll to position [937, 0]
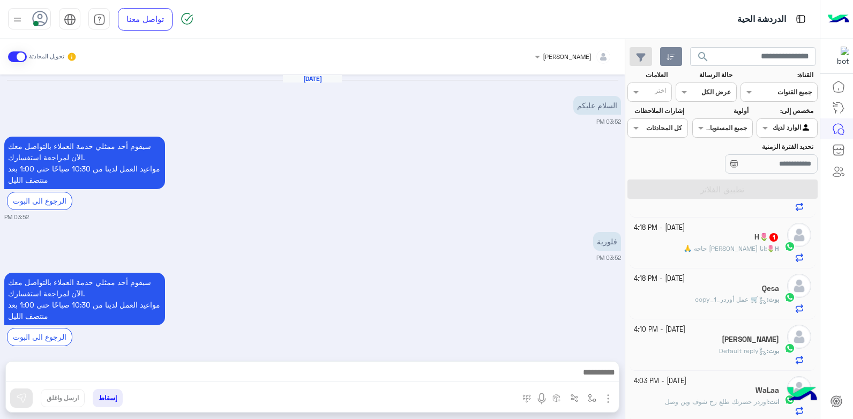
scroll to position [500, 0]
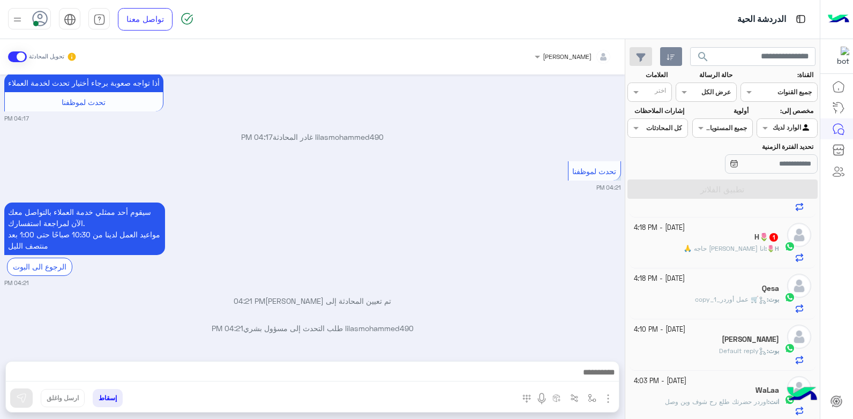
click at [483, 267] on div "سيقوم أحد ممثلي خدمة العملاء بالتواصل معك الآن لمراجعة استفسارك. مواعيد العمل ل…" at bounding box center [312, 243] width 617 height 87
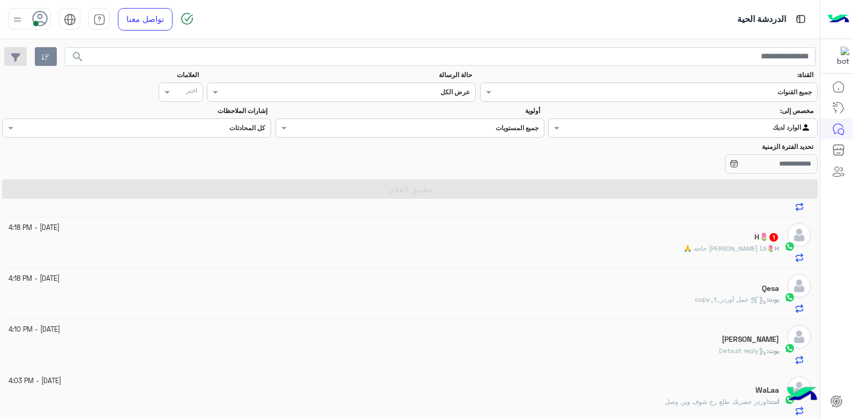
click at [623, 255] on div "H🌷 : انا هبه بجرب حاجه 🙏" at bounding box center [394, 253] width 771 height 19
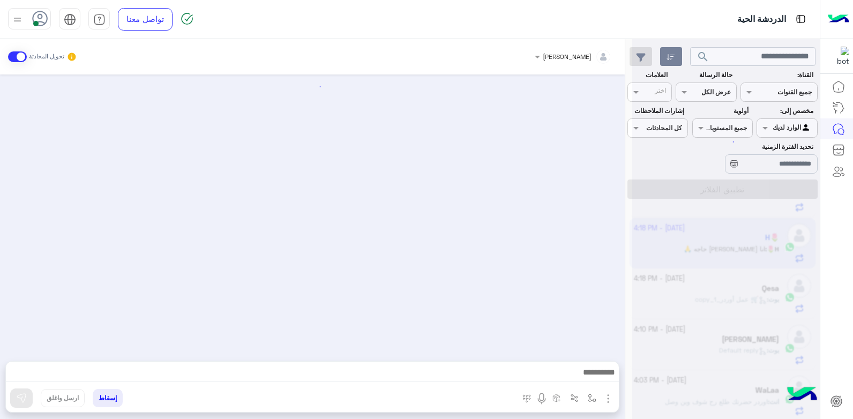
scroll to position [92, 0]
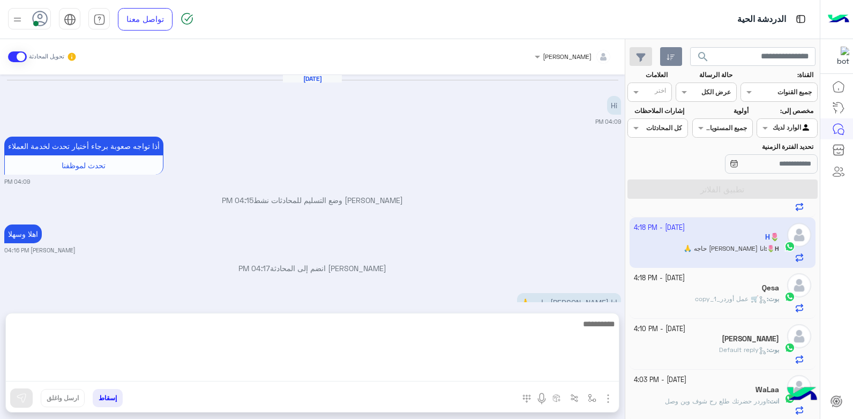
click at [489, 371] on textarea at bounding box center [312, 349] width 613 height 64
type textarea "****"
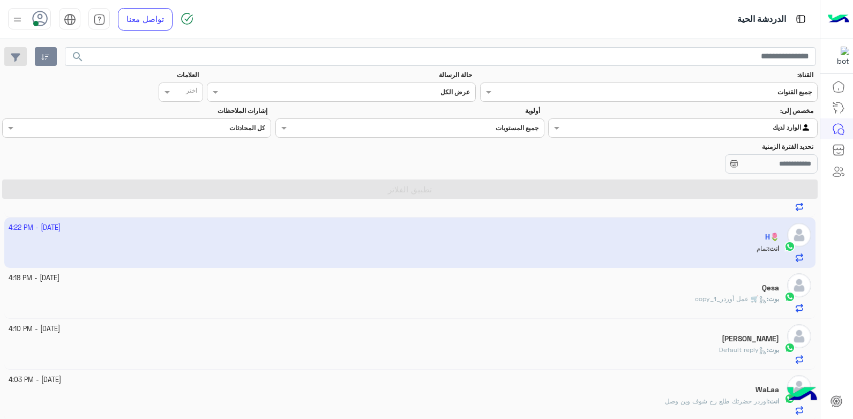
click at [602, 293] on div "Qesa" at bounding box center [394, 288] width 771 height 11
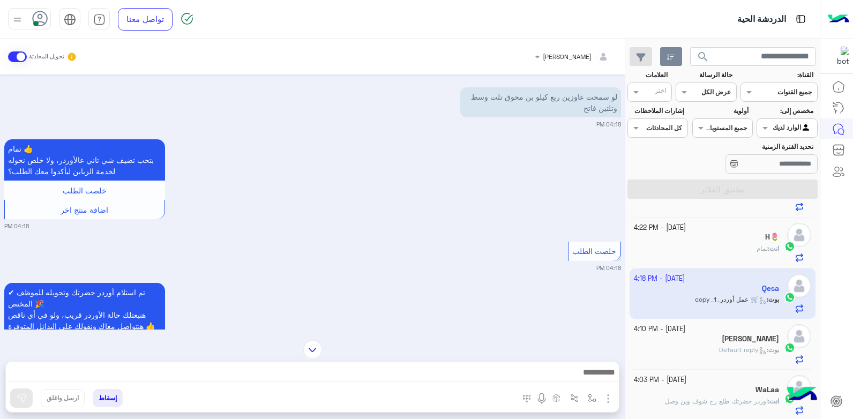
scroll to position [1145, 0]
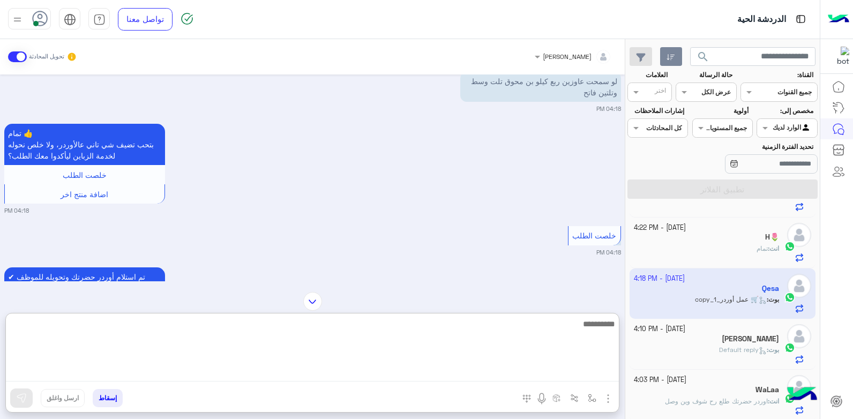
click at [489, 373] on textarea at bounding box center [312, 349] width 613 height 64
type textarea "**********"
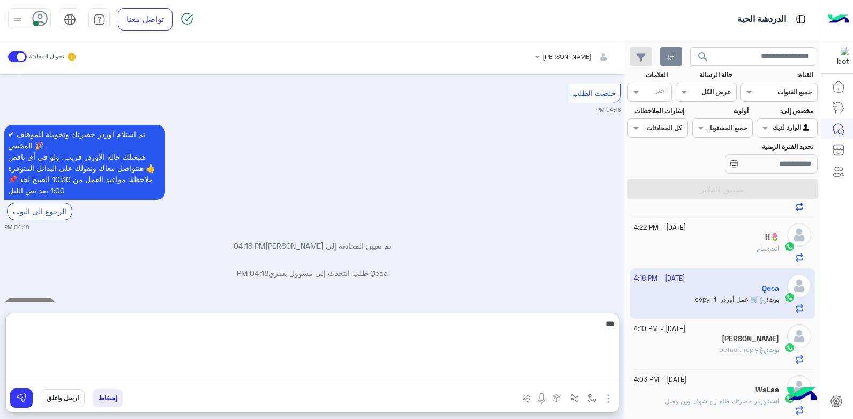
type textarea "****"
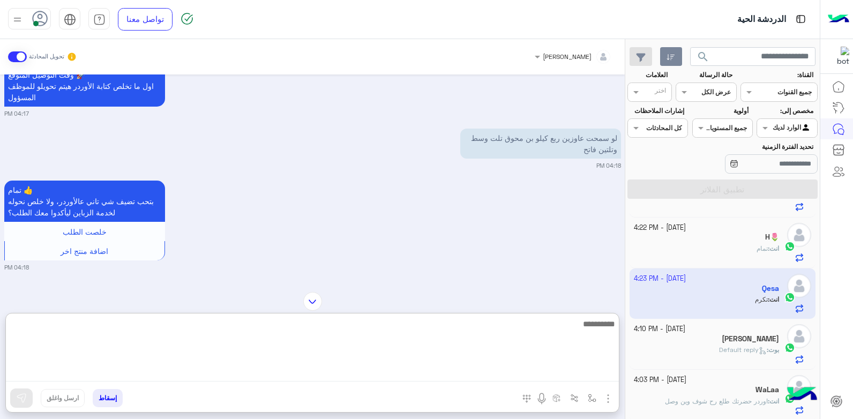
scroll to position [1034, 0]
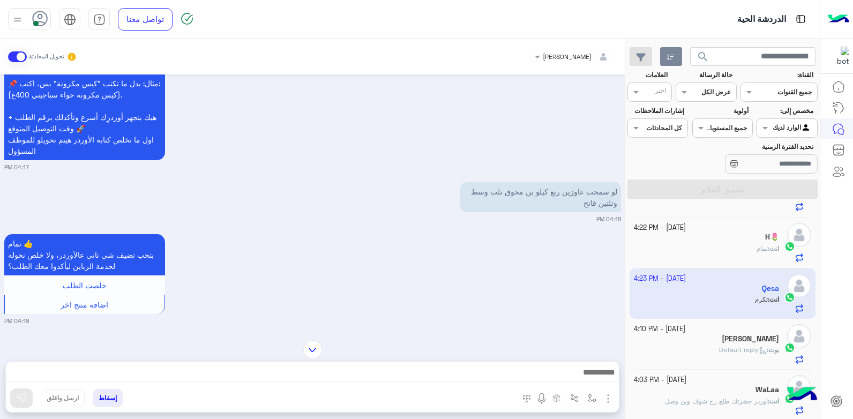
click at [489, 241] on div "تمام 👍 بتحب تضيف شي تاني عالأوردر، ولا خلص نحوله لخدمة الزباين ليأكدوا معك الطل…" at bounding box center [312, 278] width 617 height 94
click at [329, 57] on div "بشار قطان تحويل المحادثة" at bounding box center [312, 56] width 609 height 19
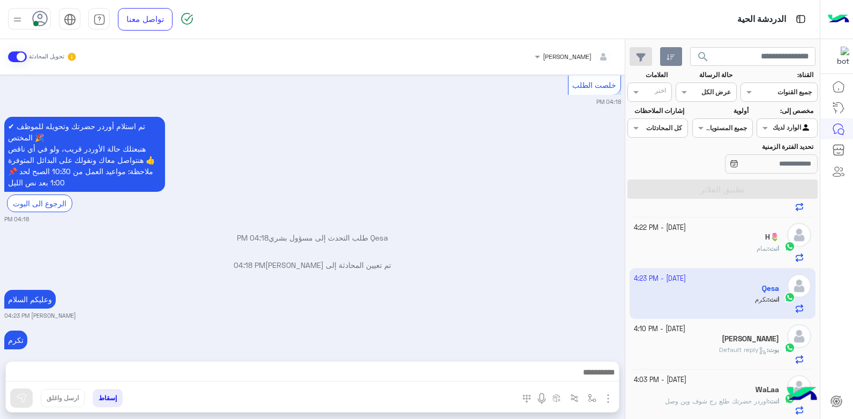
scroll to position [1308, 0]
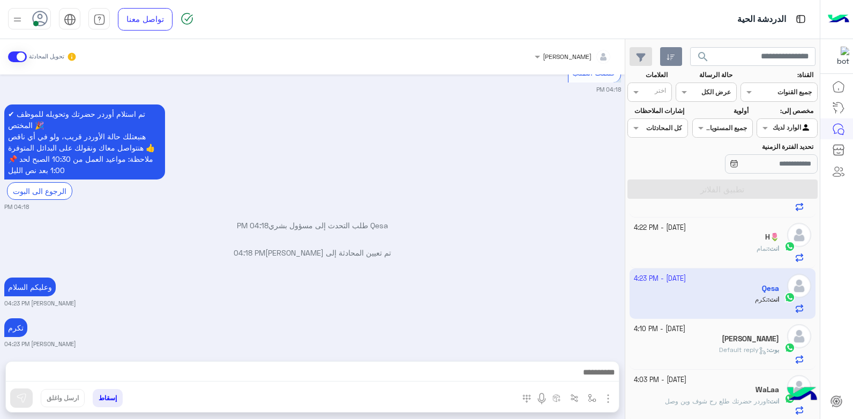
click at [798, 283] on app-inbox-user "1 October - 4:23 PM Qesa انت : تكرم" at bounding box center [723, 293] width 186 height 50
drag, startPoint x: 798, startPoint y: 283, endPoint x: 553, endPoint y: 258, distance: 246.2
click at [553, 275] on div "وعليكم السلام بشار قطان 04:23 PM" at bounding box center [312, 291] width 617 height 33
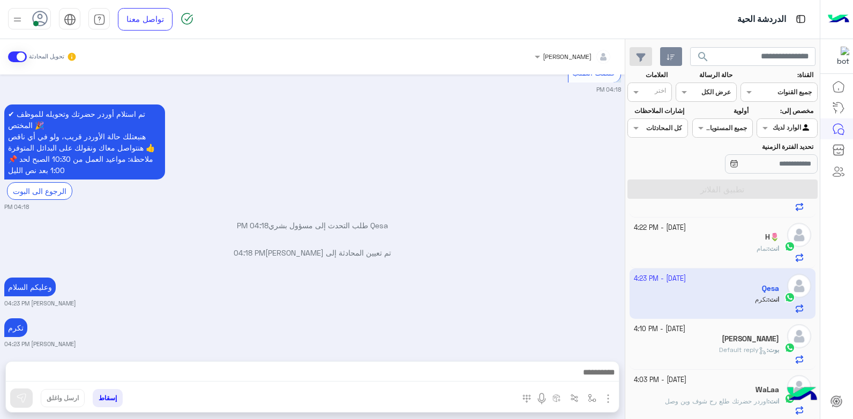
drag, startPoint x: 497, startPoint y: 271, endPoint x: 491, endPoint y: 273, distance: 5.6
click at [491, 299] on small "بشار قطان 04:23 PM" at bounding box center [312, 303] width 617 height 9
drag, startPoint x: 454, startPoint y: 280, endPoint x: 507, endPoint y: 258, distance: 57.4
click at [507, 275] on div "وعليكم السلام بشار قطان 04:23 PM" at bounding box center [312, 291] width 617 height 33
drag, startPoint x: 67, startPoint y: 204, endPoint x: 347, endPoint y: 206, distance: 279.7
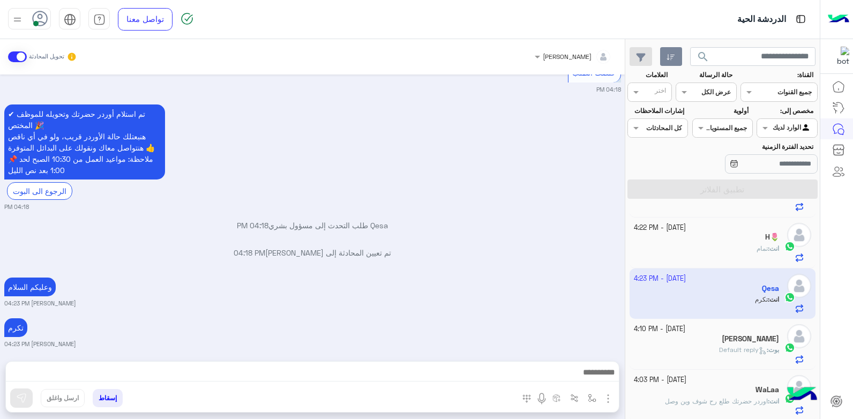
click at [347, 206] on div "Oct 1, 2025 أهلاً وسهلاً Qesa في فلوريا ماركت 🌸 أنا موجود معك عشان أساعدك بخطوا…" at bounding box center [312, 212] width 625 height 276
drag, startPoint x: 347, startPoint y: 206, endPoint x: 436, endPoint y: 237, distance: 94.4
click at [440, 237] on div "Oct 1, 2025 أهلاً وسهلاً Qesa في فلوريا ماركت 🌸 أنا موجود معك عشان أساعدك بخطوا…" at bounding box center [312, 212] width 625 height 276
click at [379, 220] on p "Qesa طلب التحدث إلى مسؤول بشري 04:18 PM" at bounding box center [312, 225] width 617 height 11
click at [382, 220] on p "Qesa طلب التحدث إلى مسؤول بشري 04:18 PM" at bounding box center [312, 225] width 617 height 11
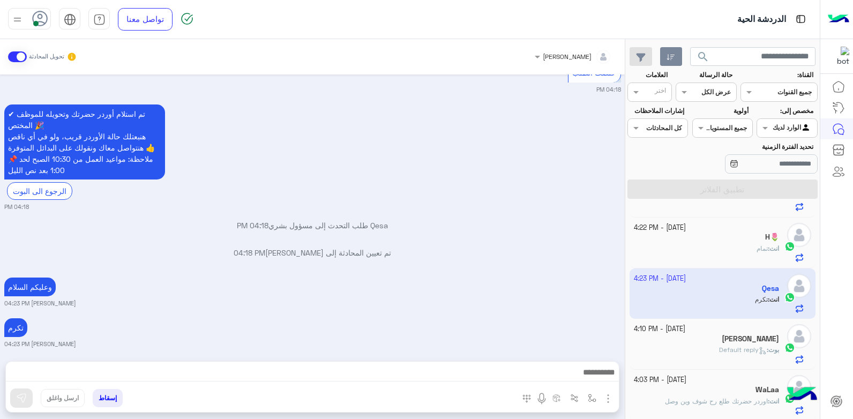
click at [240, 56] on div "بشار قطان تحويل المحادثة" at bounding box center [312, 56] width 609 height 19
click at [402, 48] on div "بشار قطان تحويل المحادثة" at bounding box center [312, 56] width 609 height 19
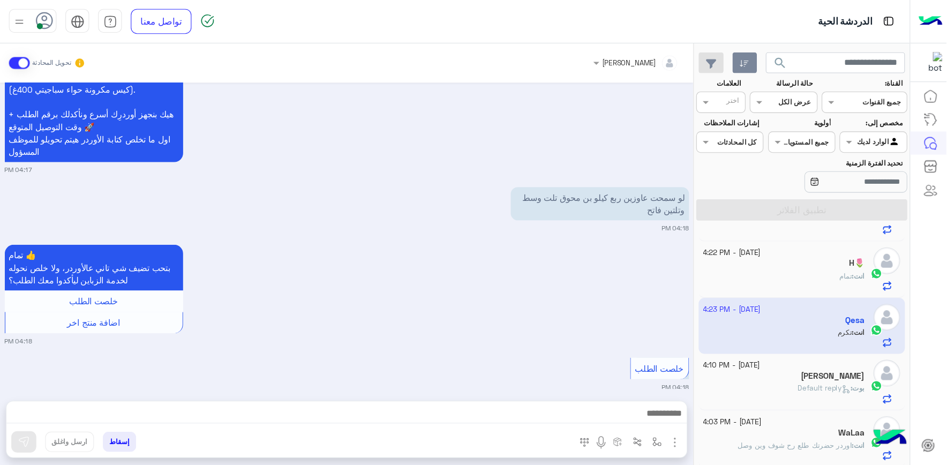
scroll to position [2580, 0]
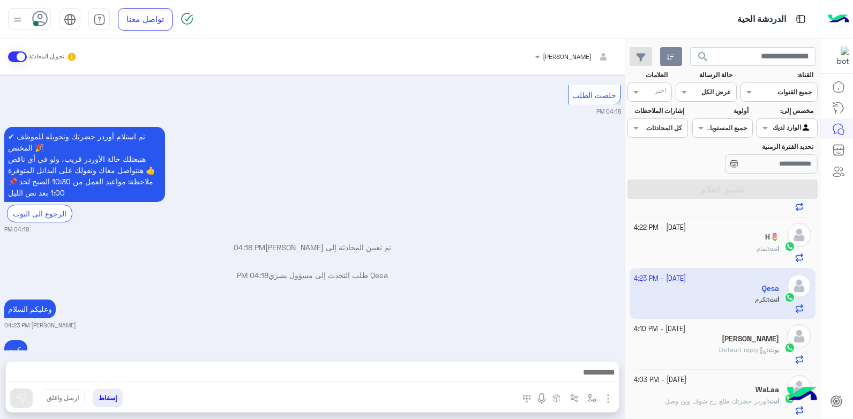
drag, startPoint x: 760, startPoint y: 292, endPoint x: 564, endPoint y: 260, distance: 198.7
click at [428, 297] on div "وعليكم السلام بشار قطان 04:23 PM" at bounding box center [312, 313] width 617 height 33
click at [795, 289] on app-inbox-user "1 October - 4:23 PM Qesa انت : تكرم" at bounding box center [723, 293] width 186 height 50
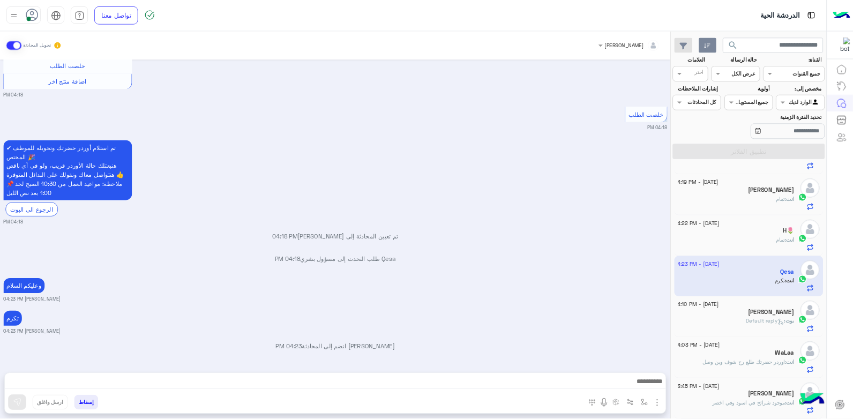
scroll to position [2477, 0]
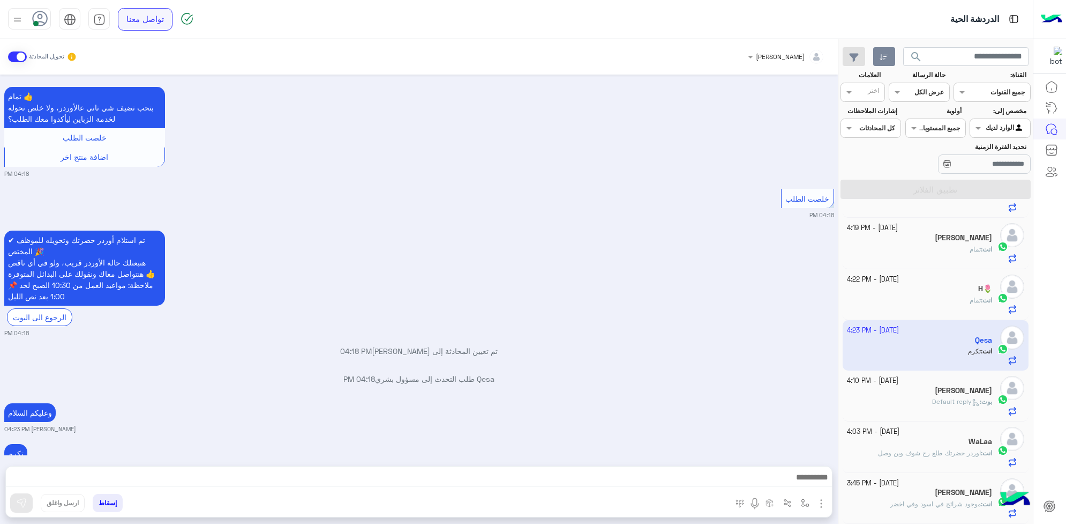
click at [145, 14] on link "تواصل معنا" at bounding box center [145, 19] width 55 height 23
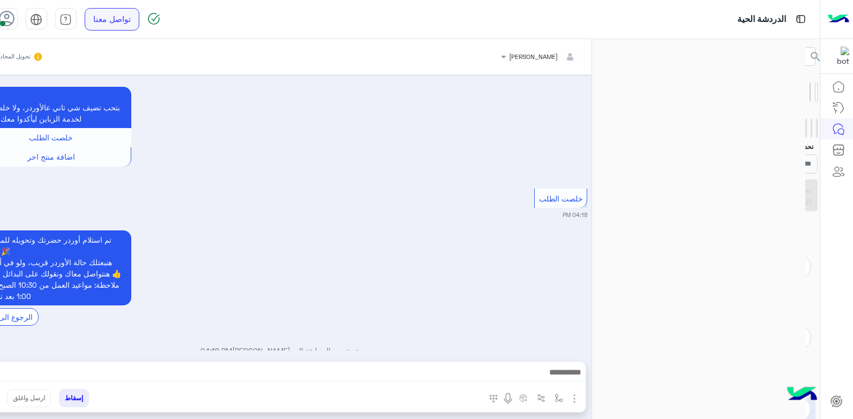
scroll to position [2477, 0]
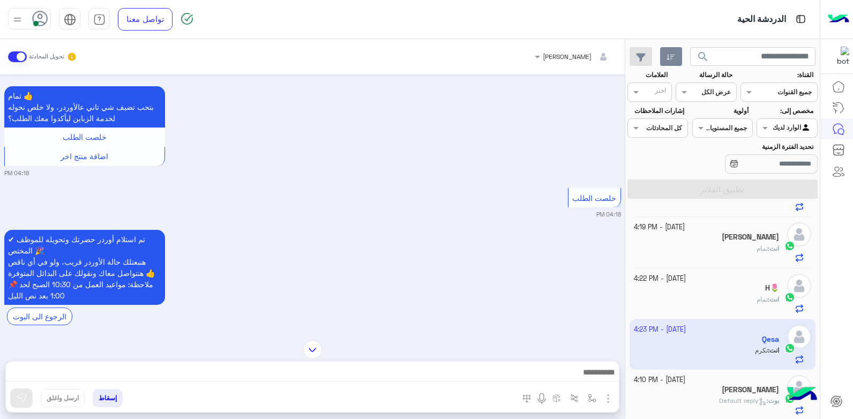
click at [422, 69] on div "بشار قطان تحويل المحادثة" at bounding box center [312, 56] width 625 height 35
click at [699, 351] on app-inbox-user "1 October - 4:23 PM Qesa انت : تكرم" at bounding box center [723, 344] width 186 height 50
click at [240, 54] on div "بشار قطان تحويل المحادثة" at bounding box center [312, 56] width 609 height 19
click at [263, 185] on div "خلصت الطلب 04:18 PM" at bounding box center [312, 201] width 617 height 33
click at [575, 51] on div at bounding box center [573, 55] width 88 height 10
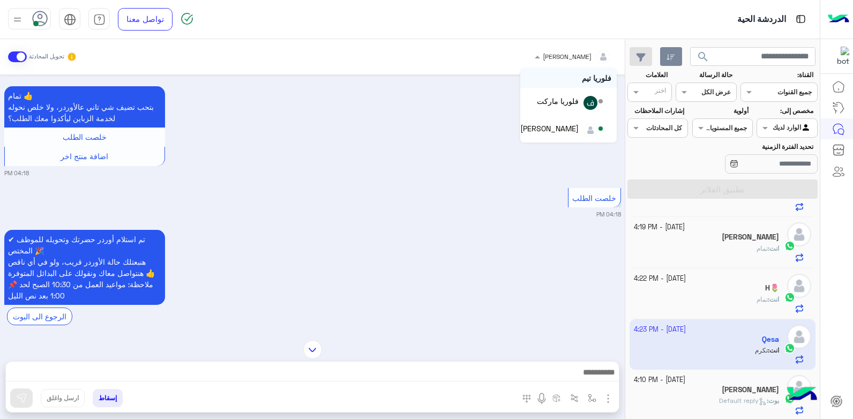
click at [488, 54] on div "بشار قطان فلوريا تيم فلوريا ماركت بشار قطان تحويل المحادثة" at bounding box center [312, 56] width 609 height 19
drag, startPoint x: 400, startPoint y: 56, endPoint x: 237, endPoint y: 45, distance: 163.8
click at [236, 45] on div "بشار قطان تحويل المحادثة" at bounding box center [312, 56] width 625 height 35
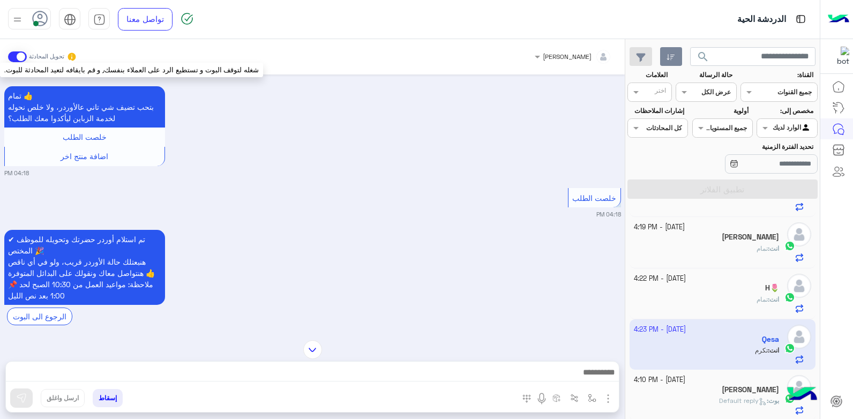
click at [68, 54] on icon at bounding box center [71, 56] width 9 height 9
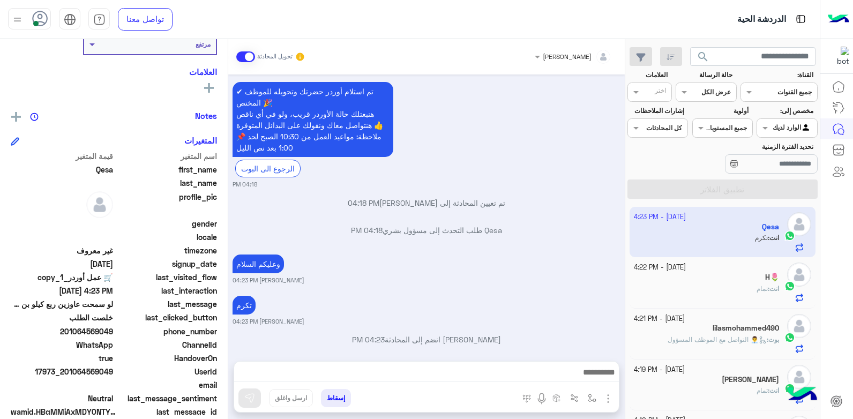
scroll to position [203, 0]
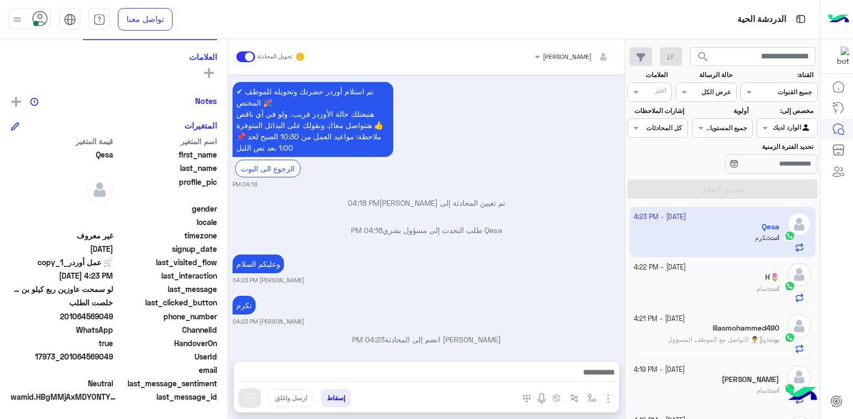
drag, startPoint x: 114, startPoint y: 358, endPoint x: 89, endPoint y: 360, distance: 25.2
click at [89, 360] on span "17973_201064569049" at bounding box center [62, 356] width 102 height 11
copy span "569049"
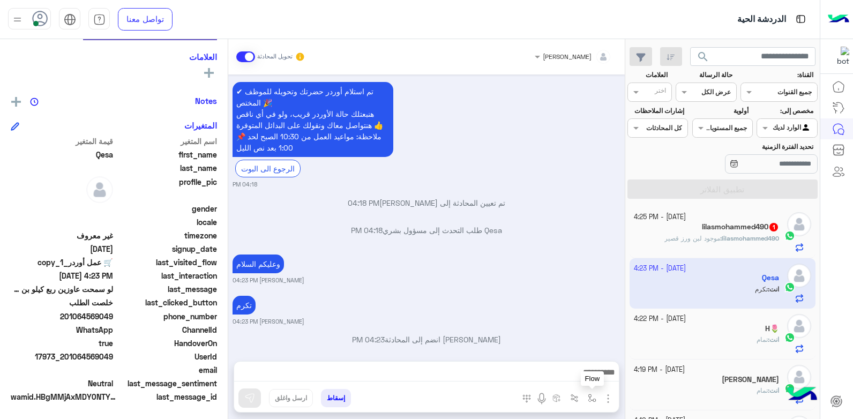
click at [587, 398] on button "button" at bounding box center [593, 398] width 18 height 18
click at [568, 376] on input "text" at bounding box center [568, 373] width 54 height 10
type input "**"
click at [549, 354] on span "تم تجهيز الاوردر" at bounding box center [568, 355] width 53 height 10
type textarea "**********"
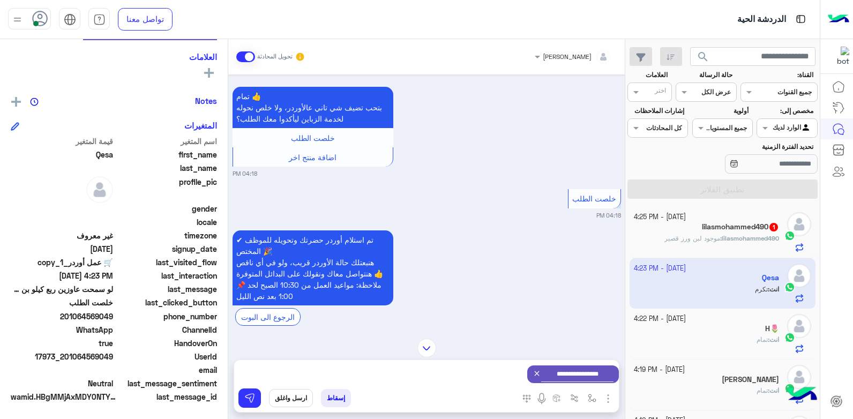
scroll to position [684, 0]
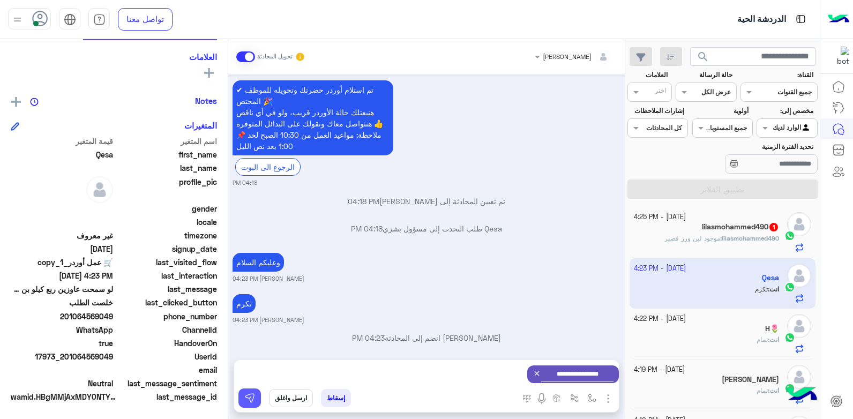
click at [252, 402] on img at bounding box center [249, 398] width 11 height 11
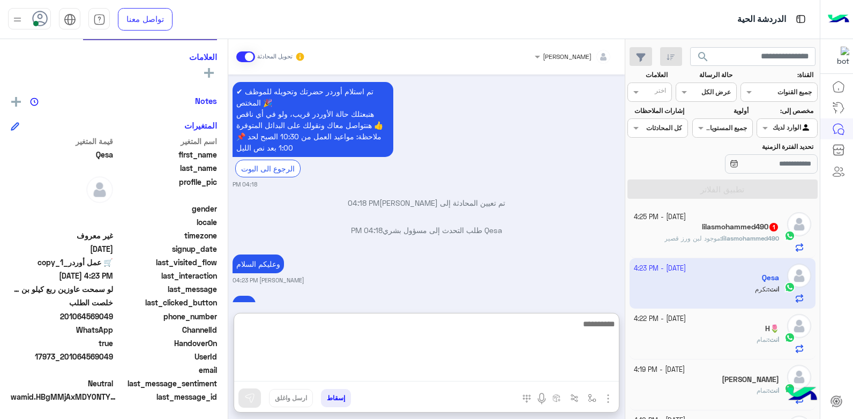
scroll to position [900, 0]
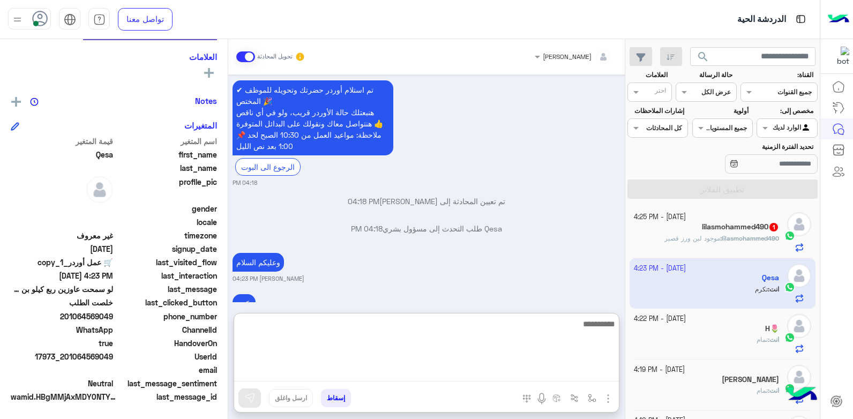
click at [456, 378] on textarea at bounding box center [426, 349] width 385 height 64
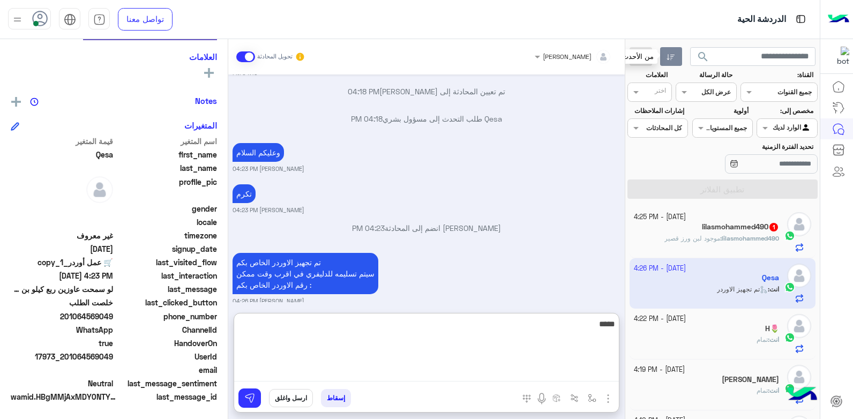
type textarea "*****"
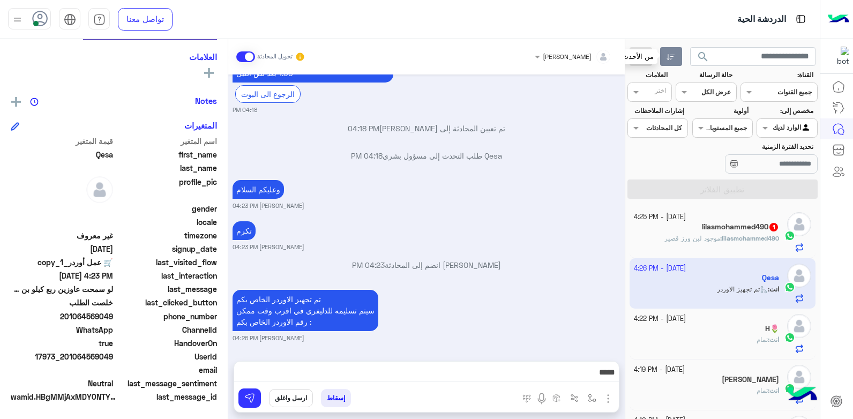
click at [667, 56] on icon "button" at bounding box center [671, 57] width 9 height 9
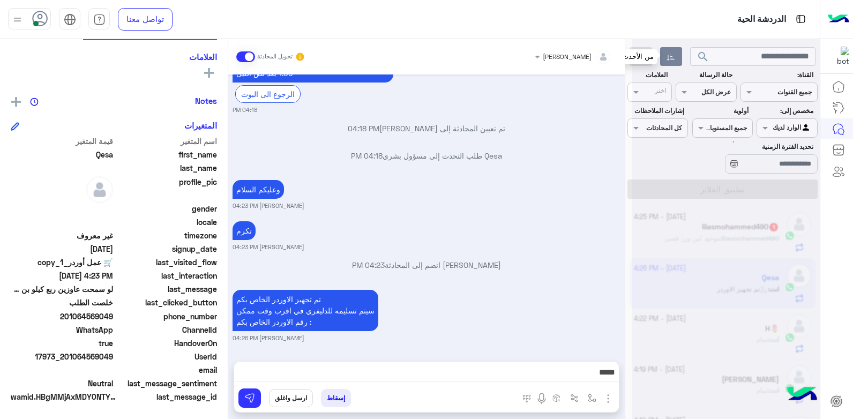
scroll to position [961, 0]
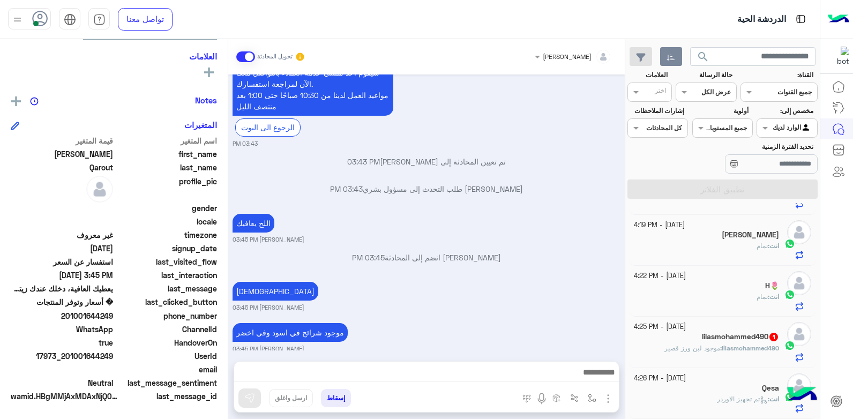
scroll to position [10, 0]
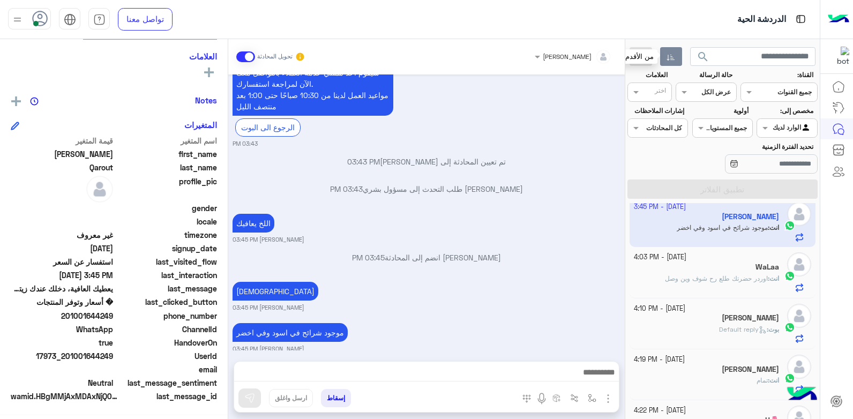
click at [673, 58] on icon "button" at bounding box center [671, 58] width 8 height 6
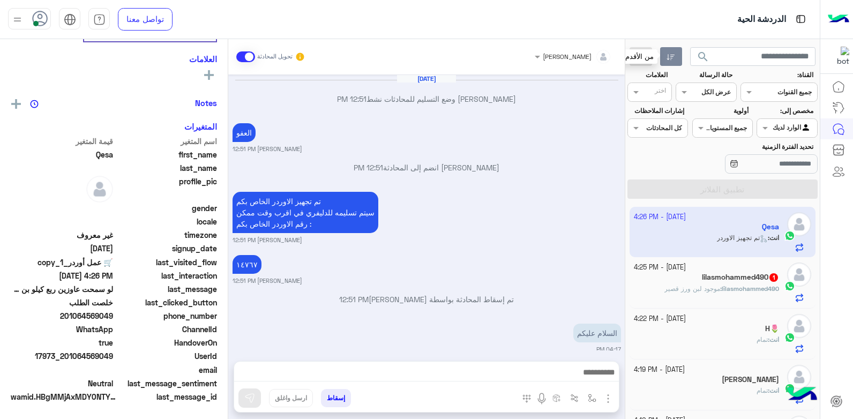
scroll to position [934, 0]
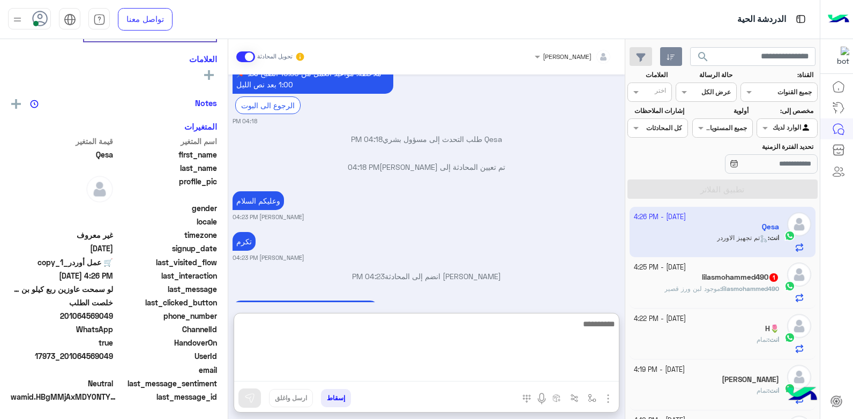
click at [548, 369] on textarea at bounding box center [426, 349] width 385 height 64
type textarea "*****"
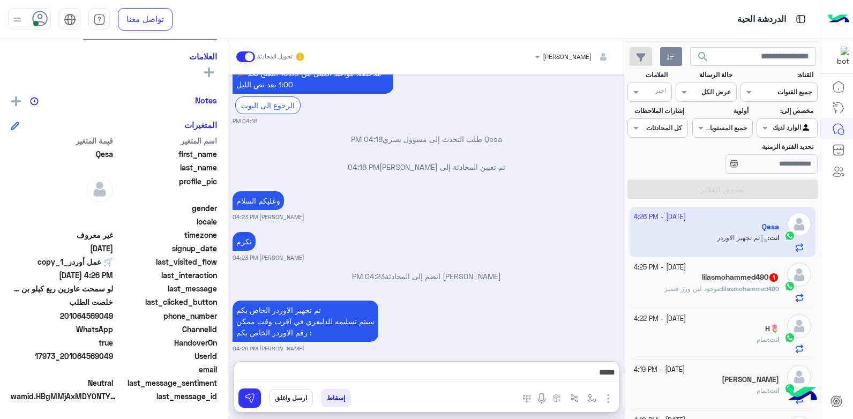
click at [283, 391] on button "ارسل واغلق" at bounding box center [291, 398] width 44 height 18
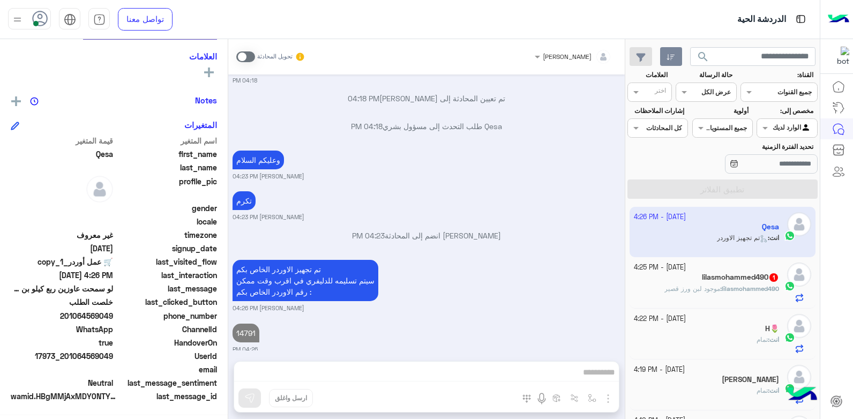
scroll to position [1003, 0]
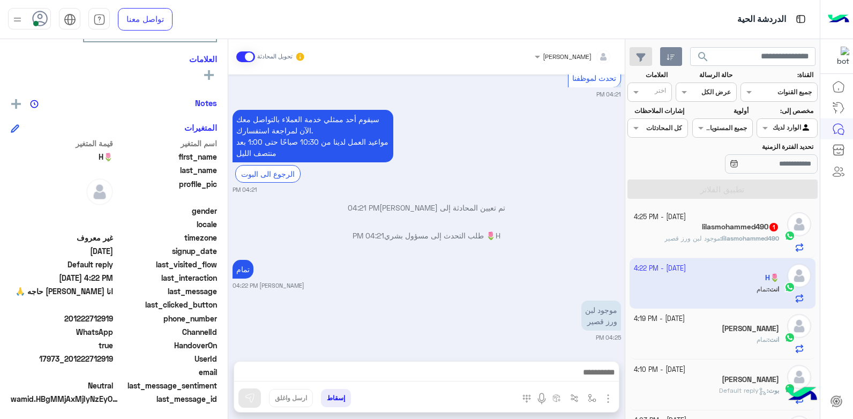
scroll to position [203, 0]
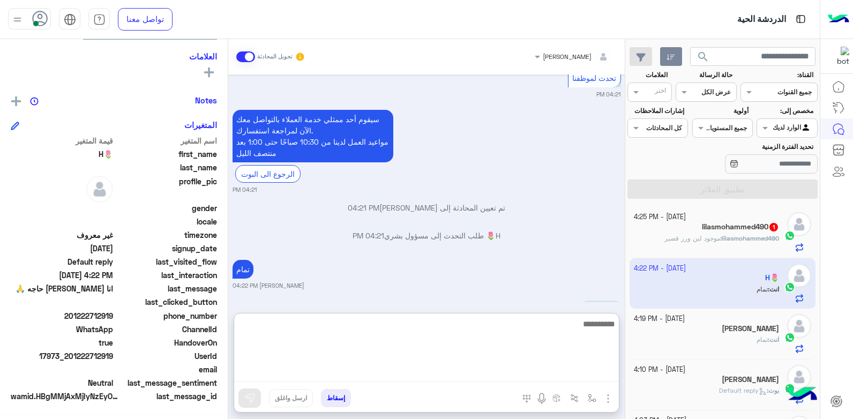
click at [560, 374] on textarea at bounding box center [426, 349] width 385 height 64
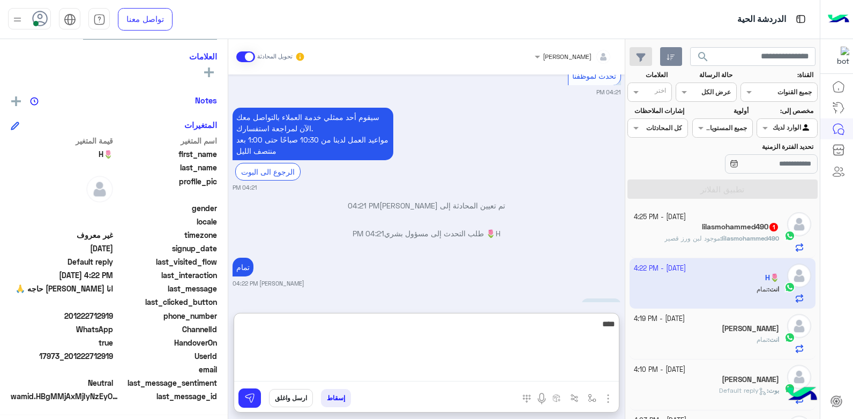
type textarea "*****"
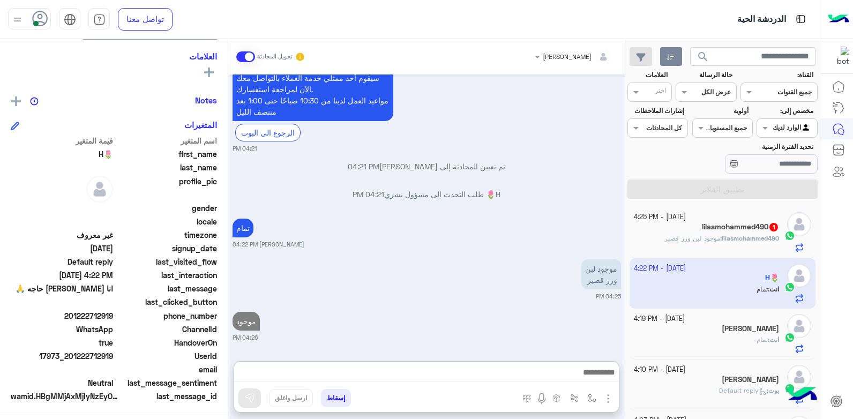
click at [718, 320] on div "[DATE] - 4:19 PM" at bounding box center [707, 319] width 146 height 10
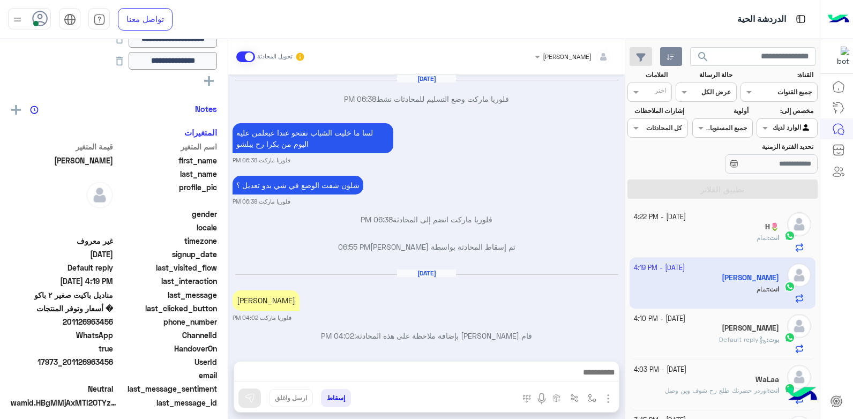
scroll to position [725, 0]
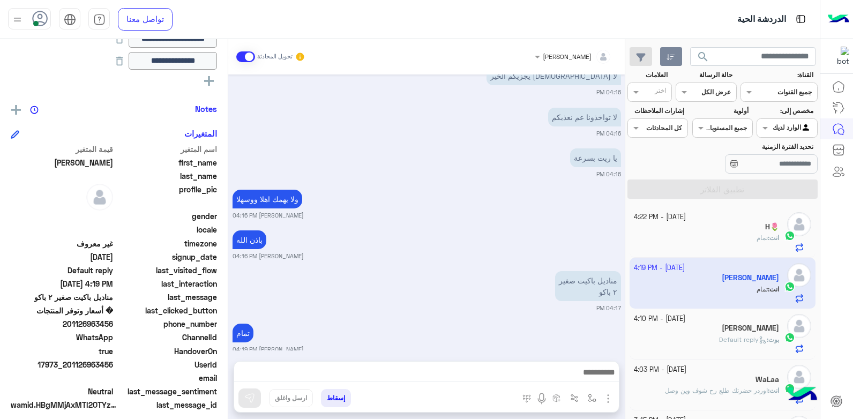
click at [467, 345] on small "[PERSON_NAME] 04:19 PM" at bounding box center [427, 349] width 389 height 9
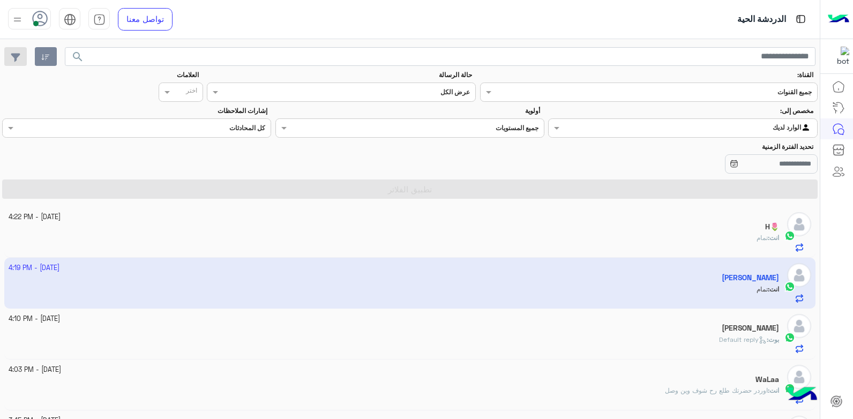
click at [551, 291] on app-inbox-user "[DATE] - 4:19 PM [PERSON_NAME] انت : تمام" at bounding box center [410, 283] width 812 height 50
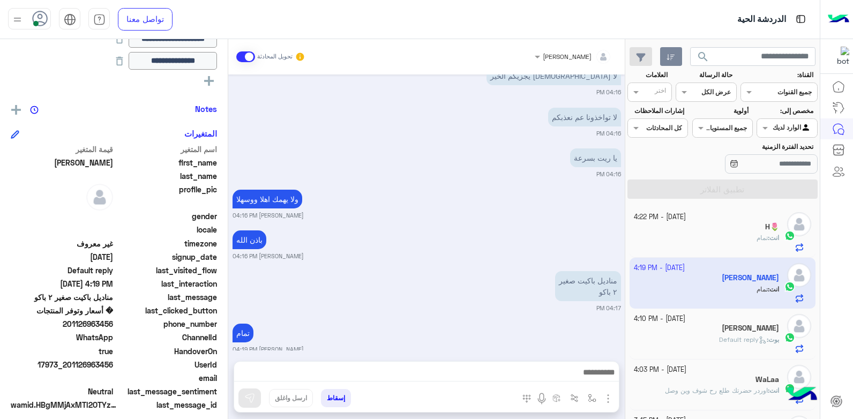
drag, startPoint x: 328, startPoint y: 396, endPoint x: 399, endPoint y: 352, distance: 83.7
click at [328, 396] on button "إسقاط" at bounding box center [336, 398] width 30 height 18
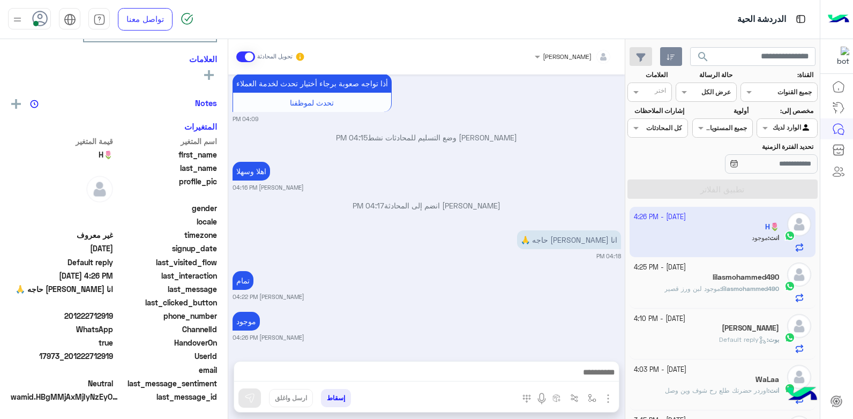
scroll to position [203, 0]
click at [340, 400] on button "إسقاط" at bounding box center [336, 398] width 30 height 18
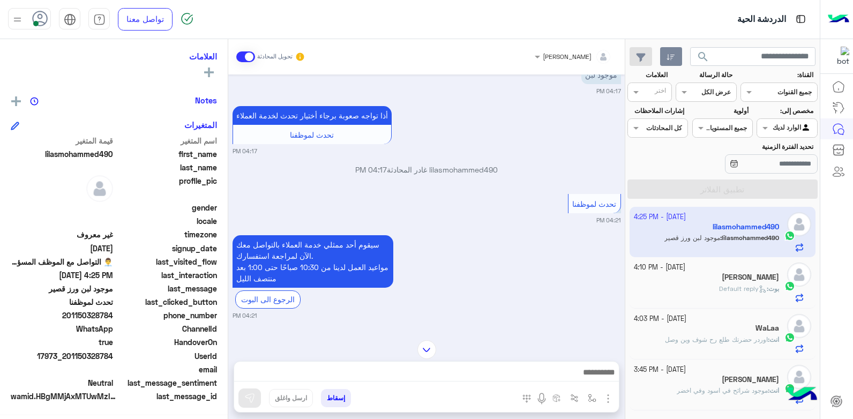
scroll to position [552, 0]
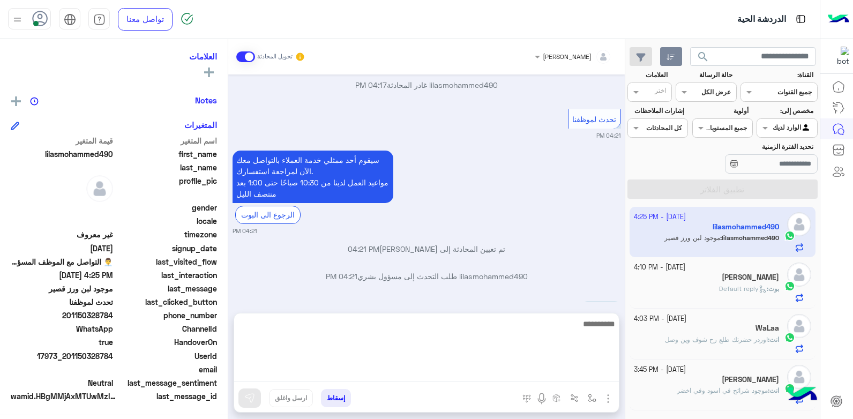
click at [513, 367] on textarea at bounding box center [426, 349] width 385 height 64
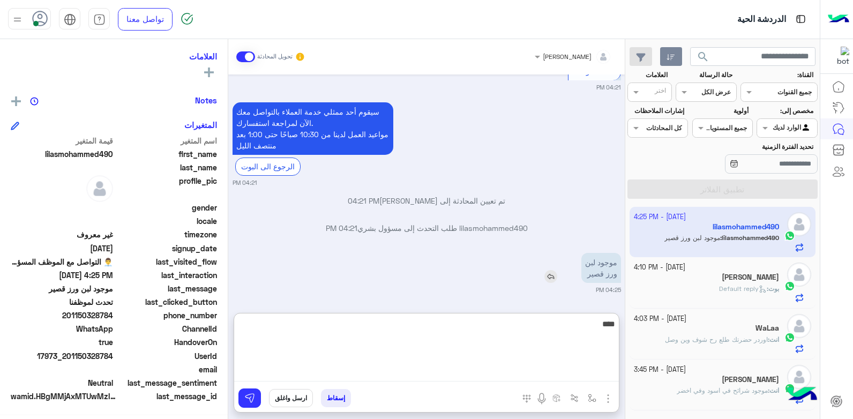
type textarea "*****"
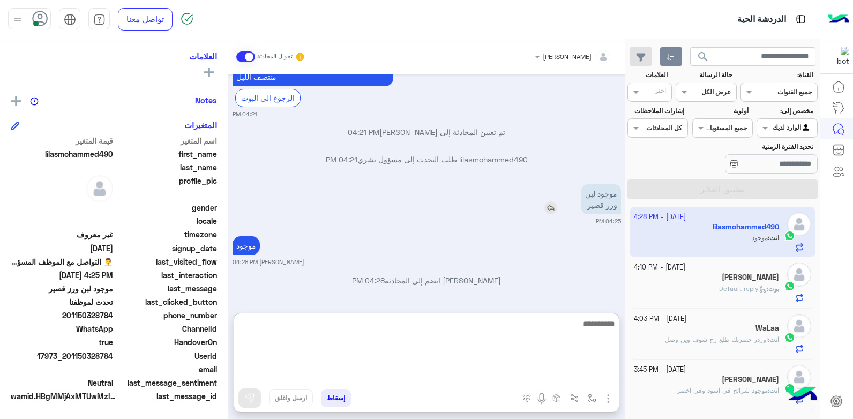
scroll to position [203, 0]
type textarea "**********"
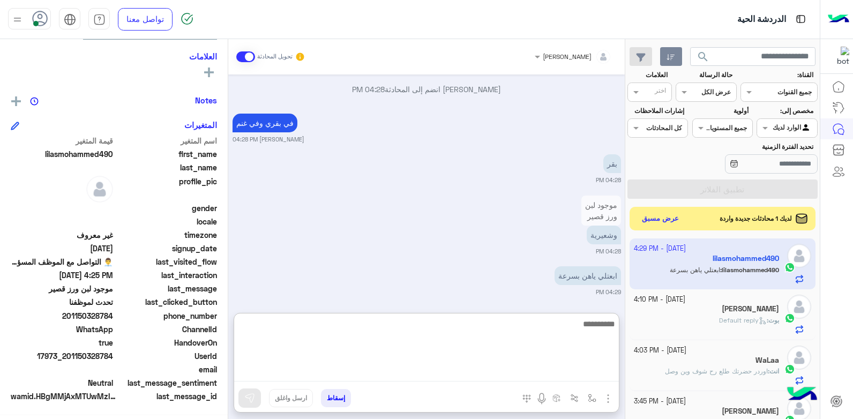
scroll to position [863, 0]
type textarea "****"
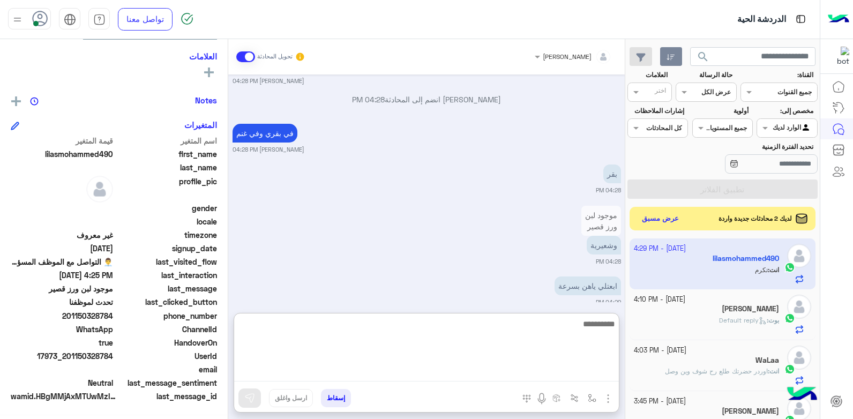
scroll to position [903, 0]
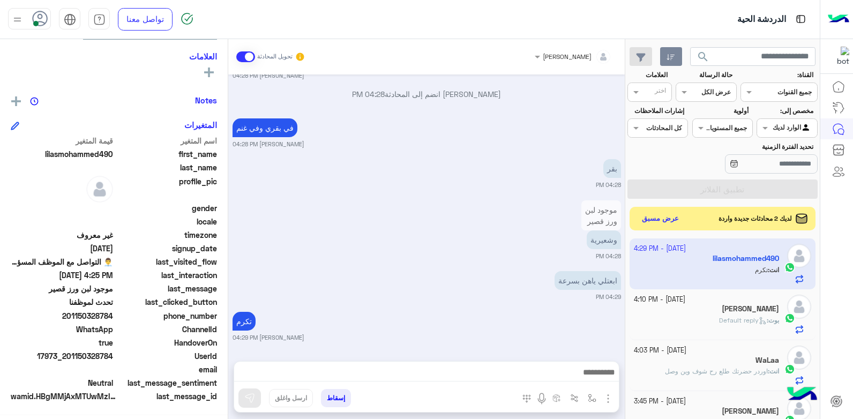
click at [114, 354] on div "UserId 17973_201150328784" at bounding box center [114, 356] width 206 height 13
click at [113, 355] on span "17973_201150328784" at bounding box center [62, 355] width 102 height 11
drag, startPoint x: 114, startPoint y: 356, endPoint x: 87, endPoint y: 356, distance: 26.8
click at [87, 356] on span "17973_201150328784" at bounding box center [62, 355] width 102 height 11
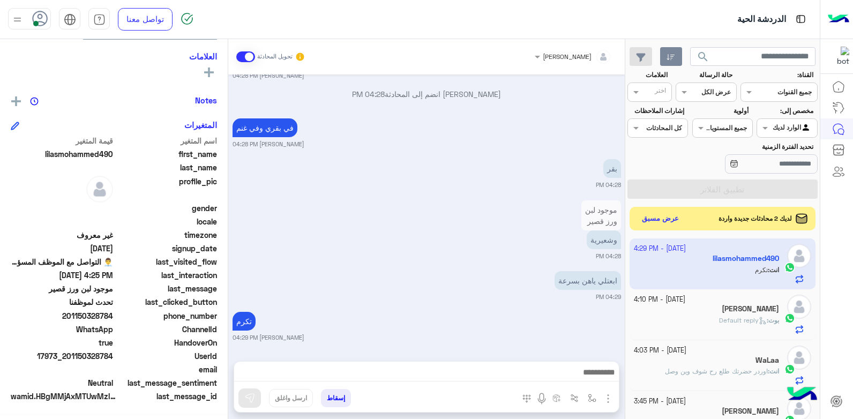
copy span "328784"
click at [575, 397] on img "button" at bounding box center [574, 398] width 9 height 9
click at [586, 398] on button "button" at bounding box center [593, 398] width 18 height 18
click at [569, 378] on div "أدخل اسم مجموعة الرسائل" at bounding box center [558, 375] width 73 height 10
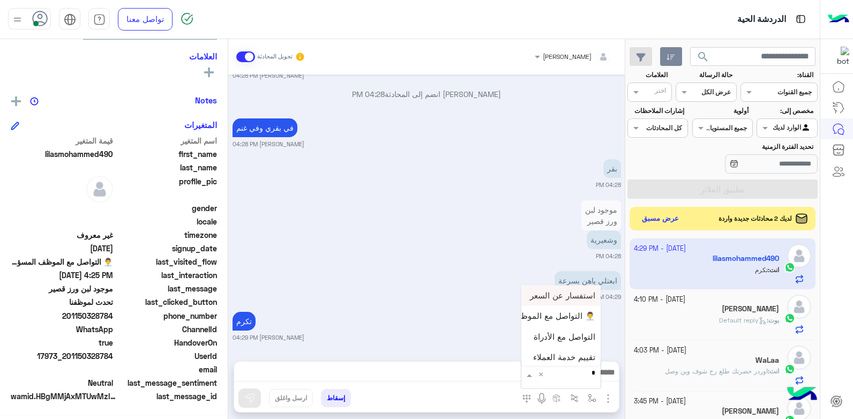
type input "**"
click at [556, 354] on span "تم تجهيز الاوردر" at bounding box center [568, 355] width 53 height 10
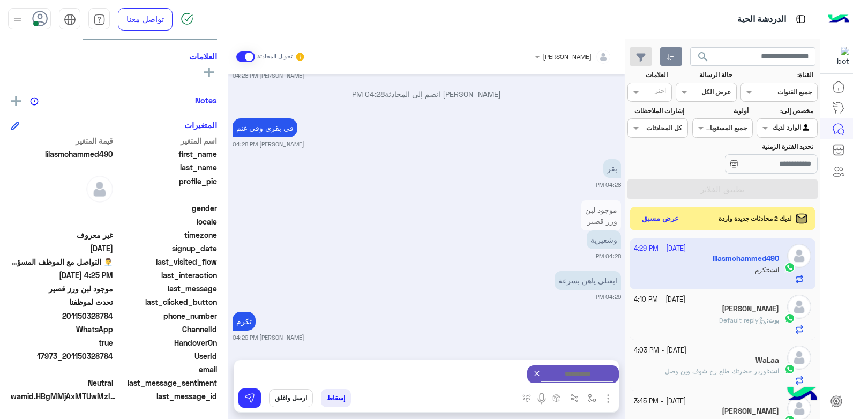
type textarea "**********"
drag, startPoint x: 245, startPoint y: 397, endPoint x: 320, endPoint y: 391, distance: 75.3
click at [247, 397] on img at bounding box center [249, 398] width 11 height 11
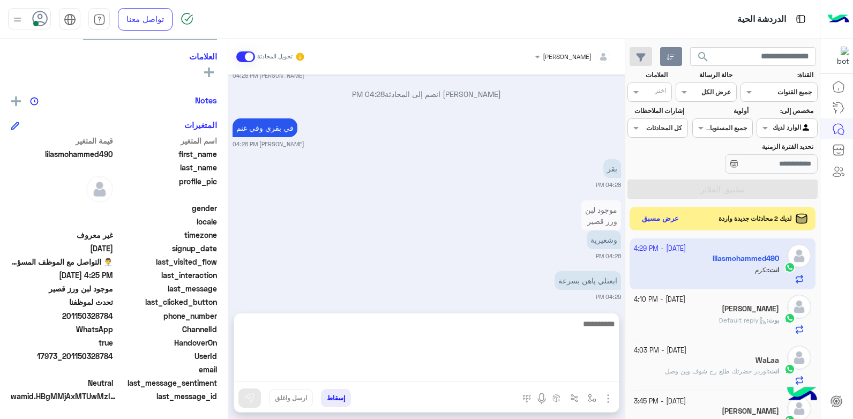
click at [473, 374] on textarea at bounding box center [426, 349] width 385 height 64
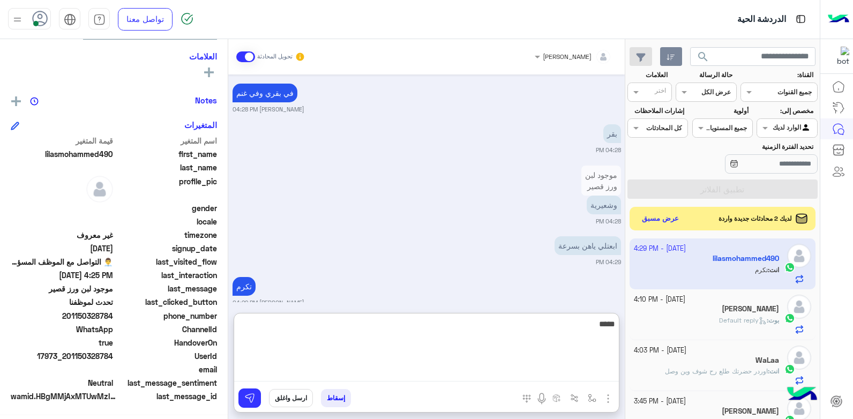
scroll to position [903, 0]
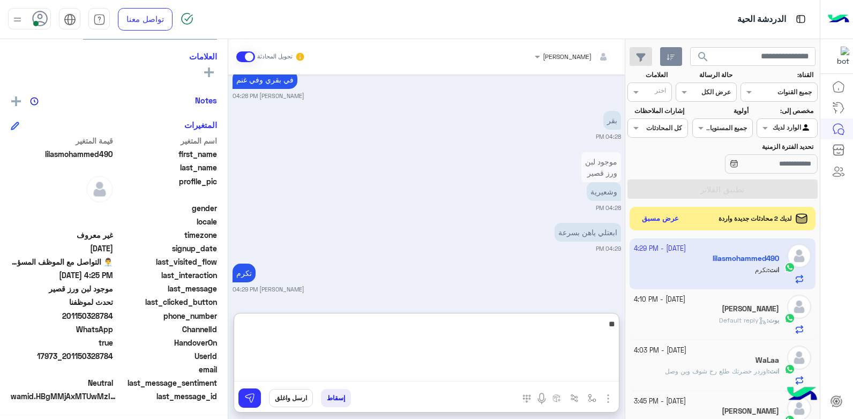
type textarea "*"
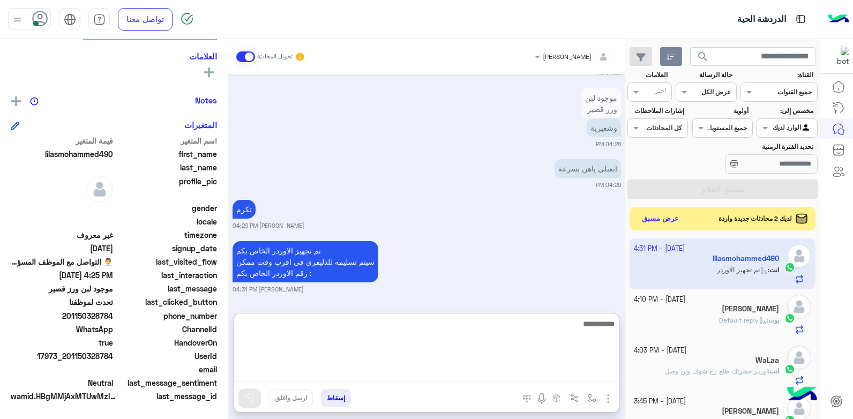
click at [568, 369] on textarea at bounding box center [426, 349] width 385 height 64
type textarea "*****"
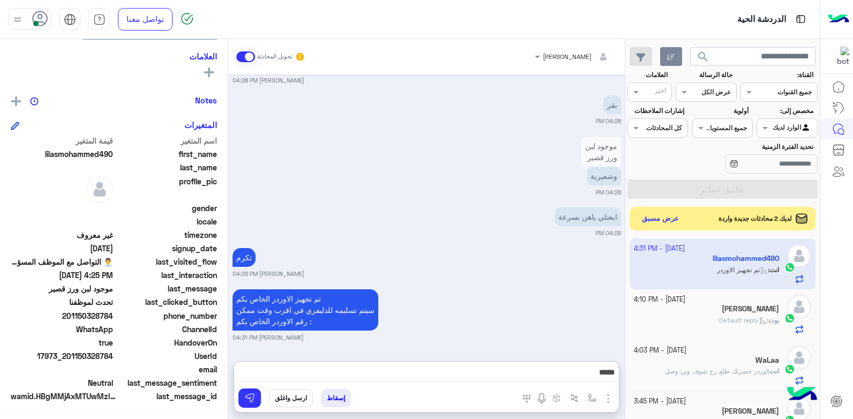
click at [292, 395] on button "ارسل واغلق" at bounding box center [291, 398] width 44 height 18
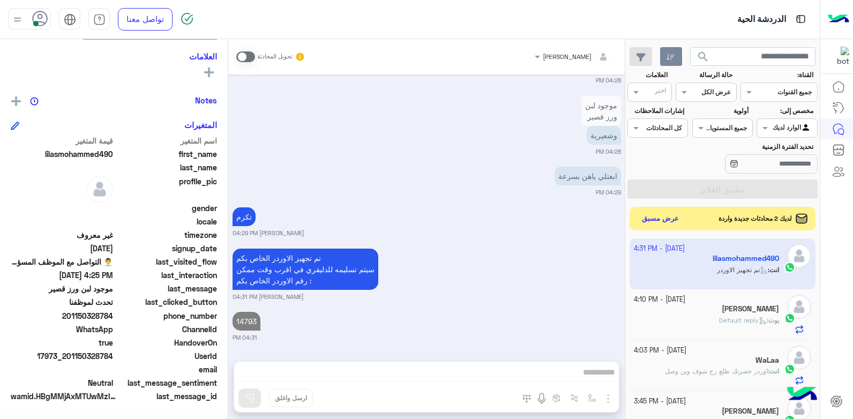
scroll to position [987, 0]
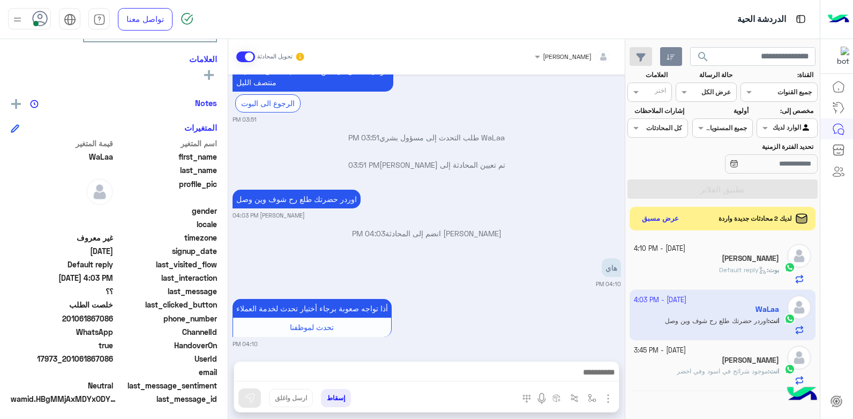
scroll to position [203, 0]
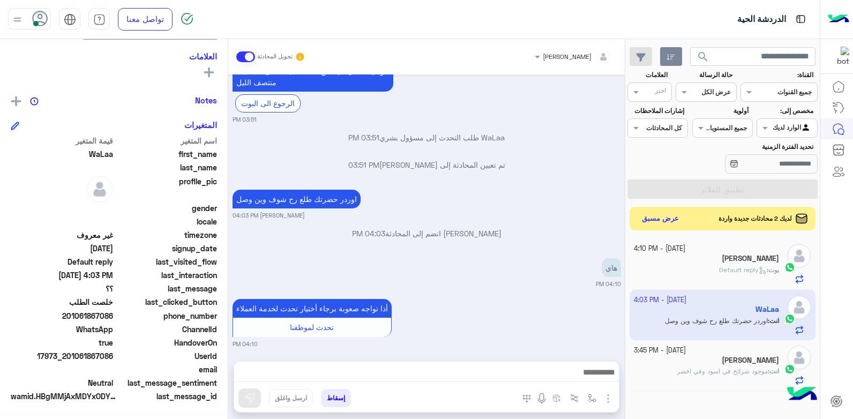
click at [686, 316] on app-inbox-user "1 October - 4:03 PM WaLaa انت : اوردر حضرتك طلع رح شوف وين وصل" at bounding box center [723, 315] width 186 height 50
click at [327, 394] on button "إسقاط" at bounding box center [336, 398] width 30 height 18
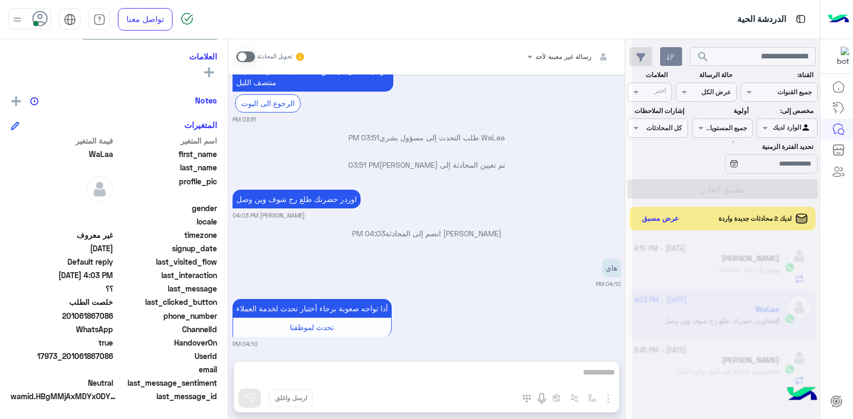
scroll to position [1131, 0]
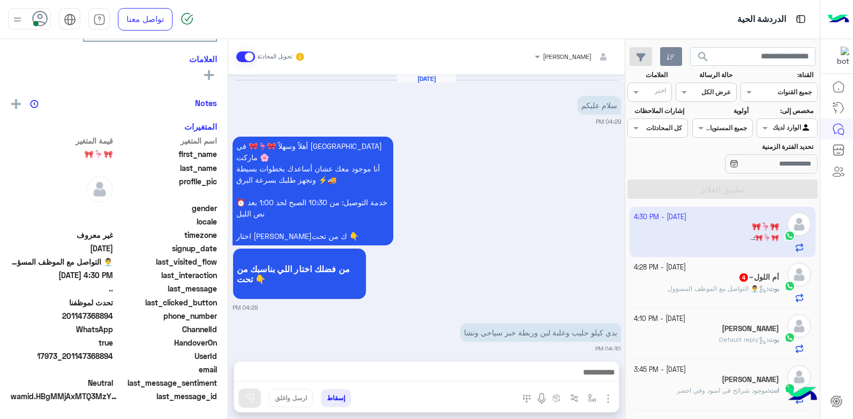
scroll to position [632, 0]
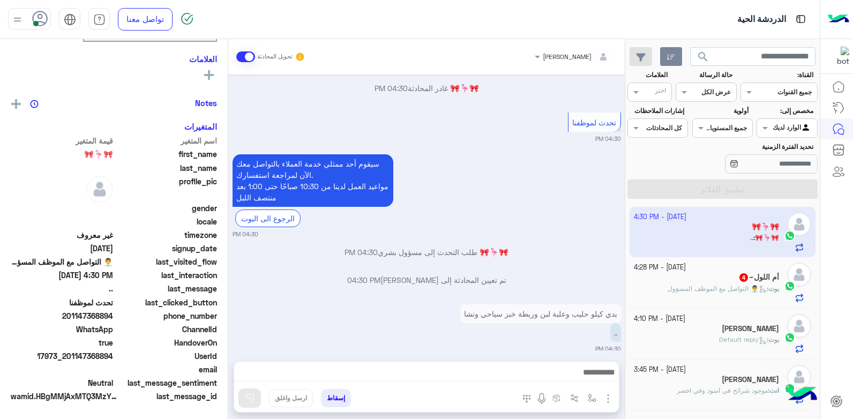
click at [710, 383] on div "Mohammad Qarout" at bounding box center [707, 380] width 146 height 11
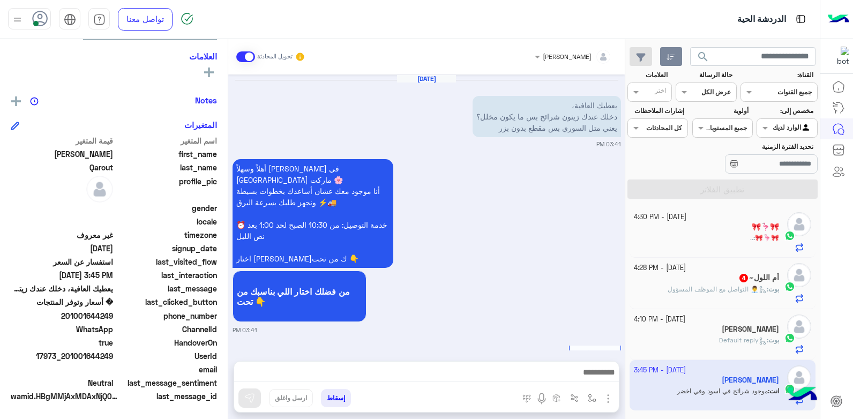
scroll to position [833, 0]
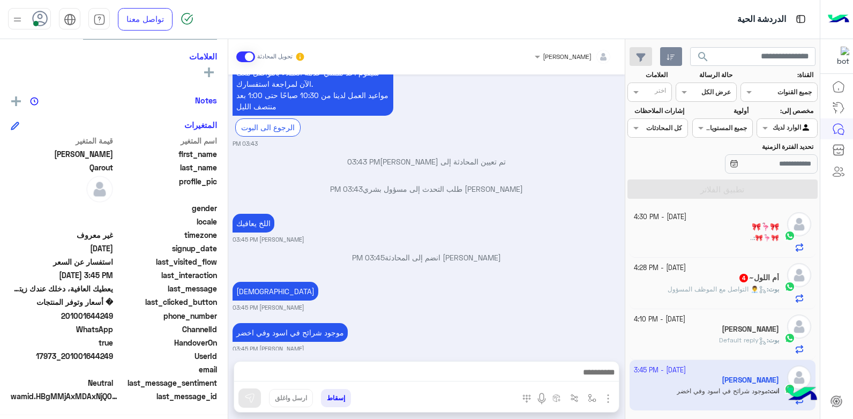
click at [337, 399] on button "إسقاط" at bounding box center [336, 398] width 30 height 18
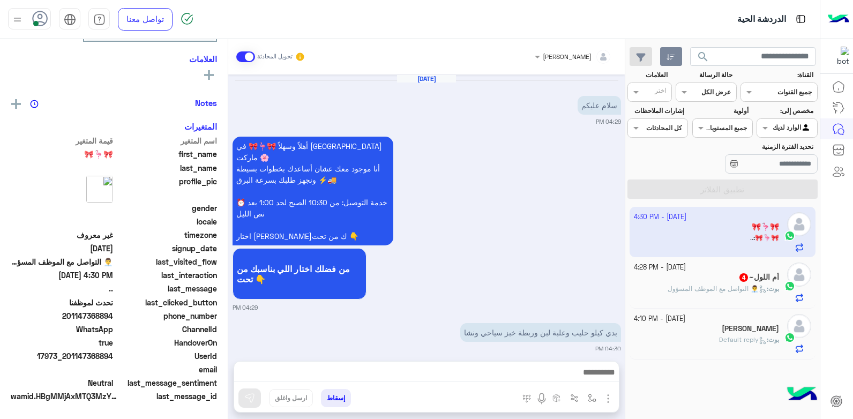
scroll to position [632, 0]
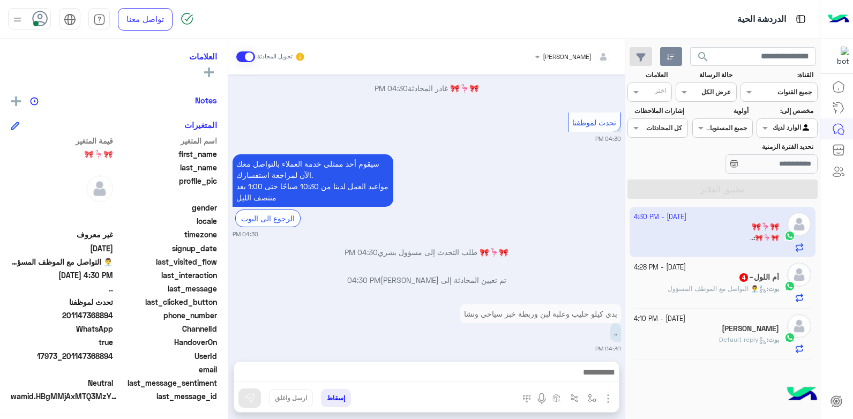
click at [700, 349] on div "بوت : Default reply" at bounding box center [707, 344] width 146 height 19
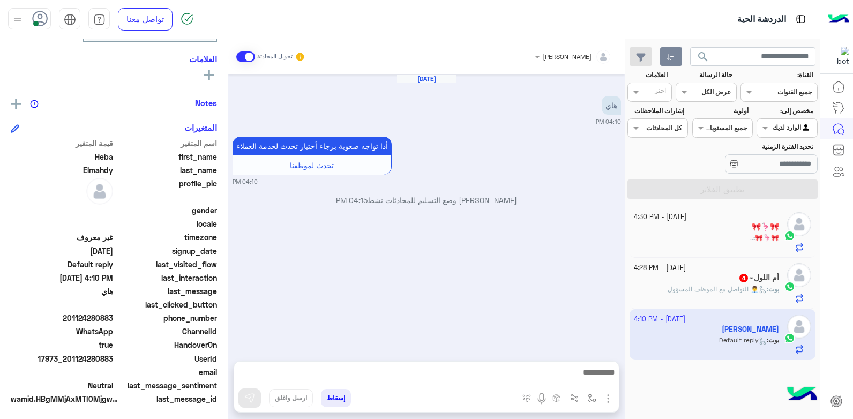
scroll to position [184, 0]
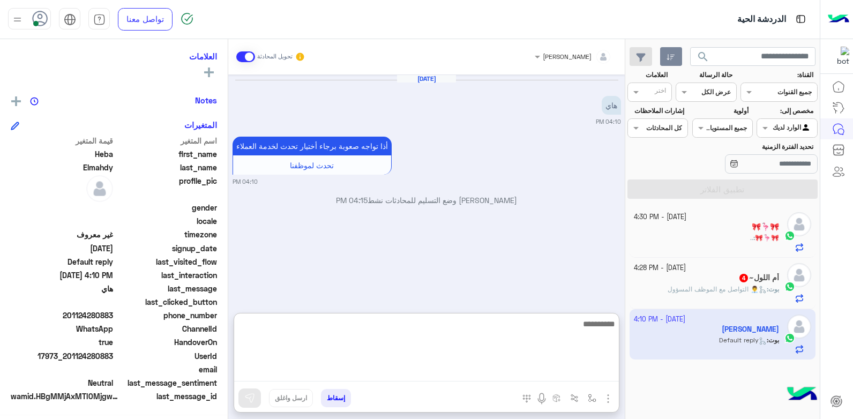
click at [570, 378] on textarea at bounding box center [426, 349] width 385 height 64
type textarea "*"
type textarea "**********"
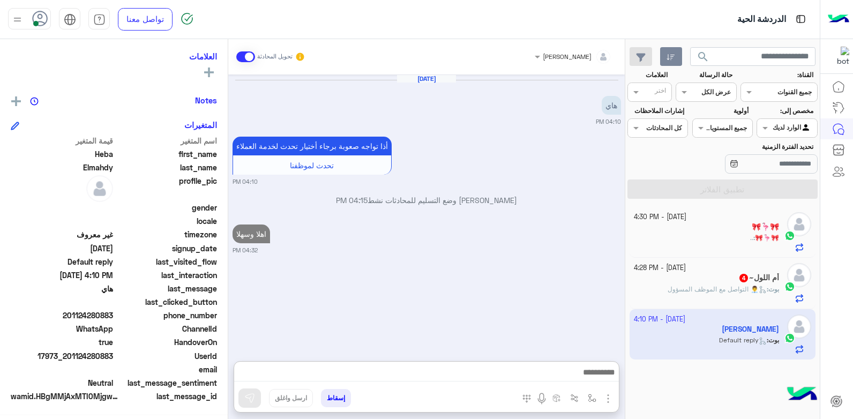
click at [550, 272] on div "Oct 1, 2025 هاي 04:10 PM أذا تواجه صعوبة برجاء أختيار تحدث لخدمة العملاء تحدث ل…" at bounding box center [426, 212] width 397 height 276
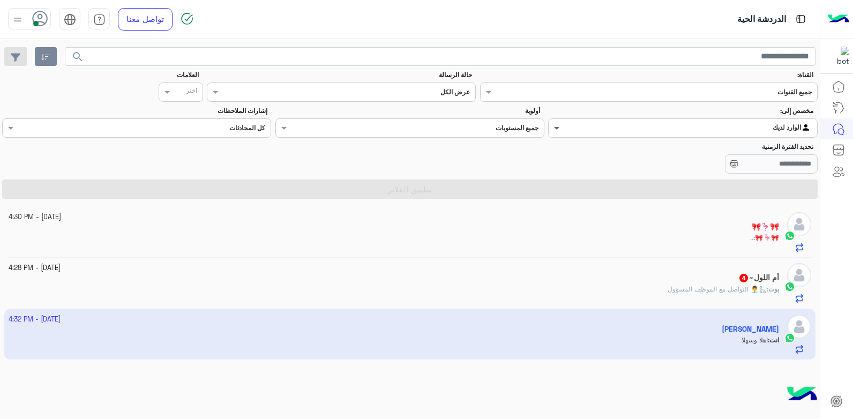
click at [556, 128] on span at bounding box center [555, 127] width 13 height 11
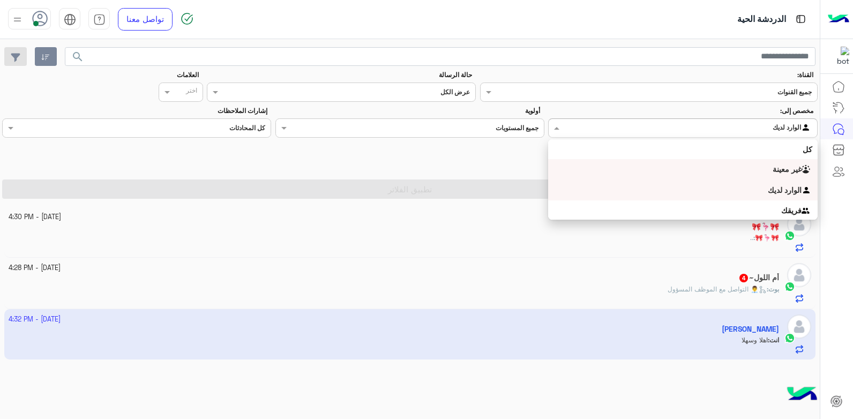
click at [676, 175] on div "غير معينة" at bounding box center [682, 169] width 269 height 21
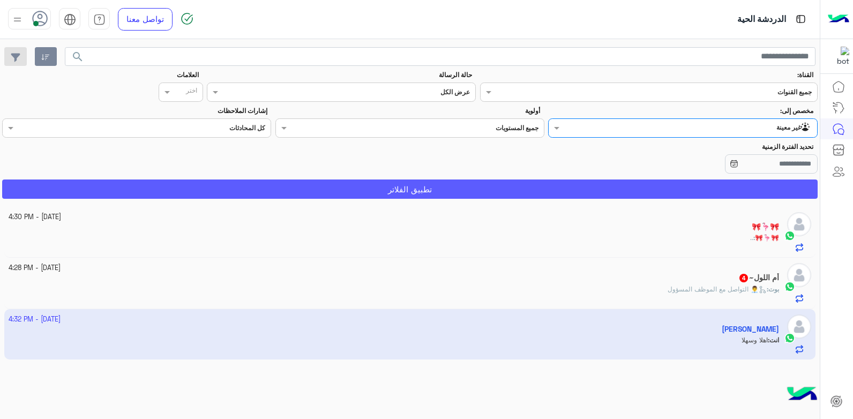
click at [548, 189] on button "تطبيق الفلاتر" at bounding box center [410, 189] width 816 height 19
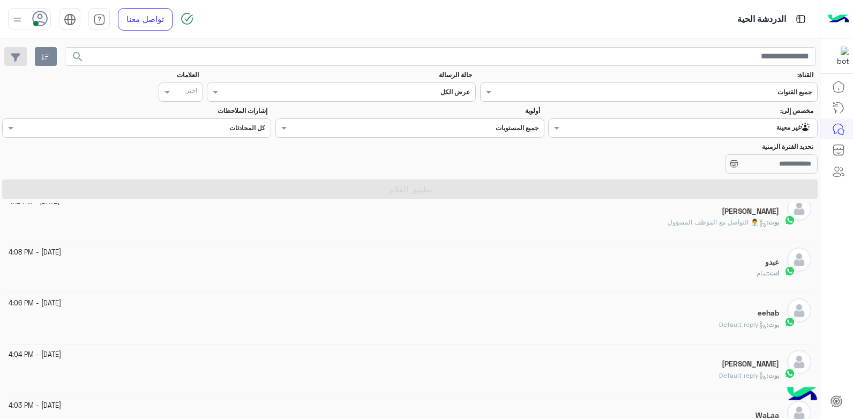
click at [673, 267] on div "عبدو" at bounding box center [394, 263] width 771 height 11
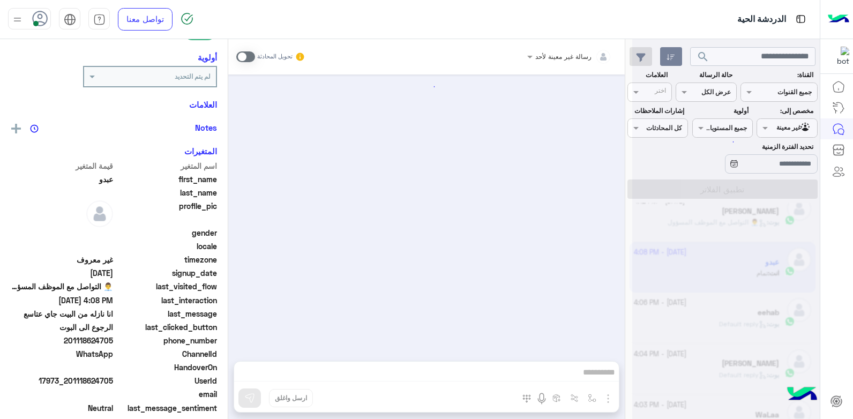
scroll to position [462, 0]
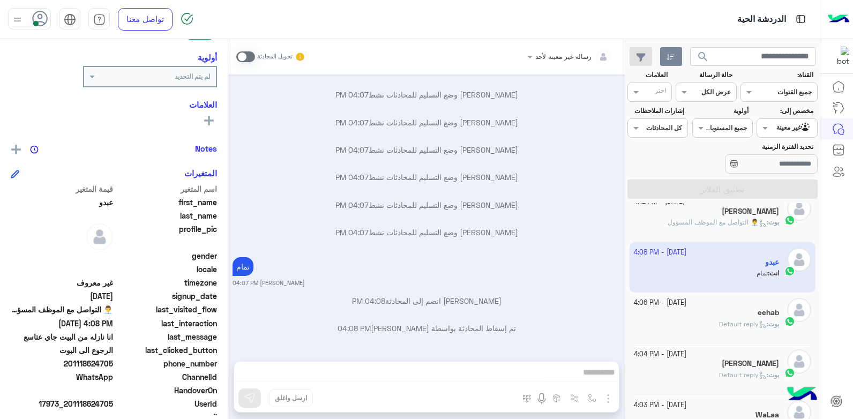
click at [681, 314] on div "eehab" at bounding box center [707, 313] width 146 height 11
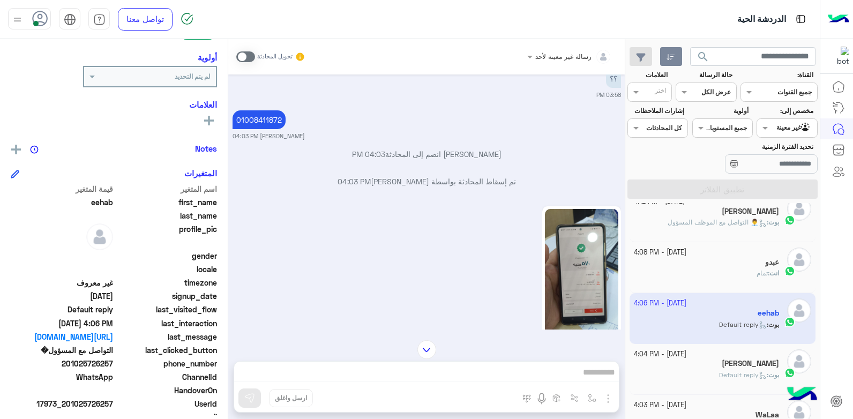
scroll to position [995, 0]
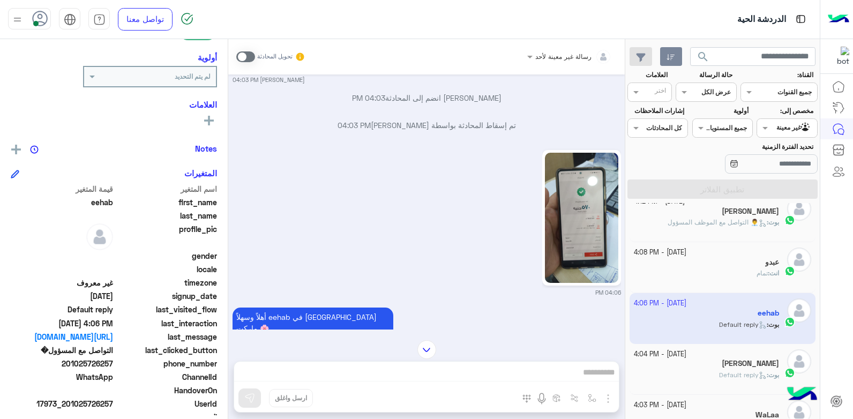
click at [571, 203] on img at bounding box center [581, 218] width 73 height 130
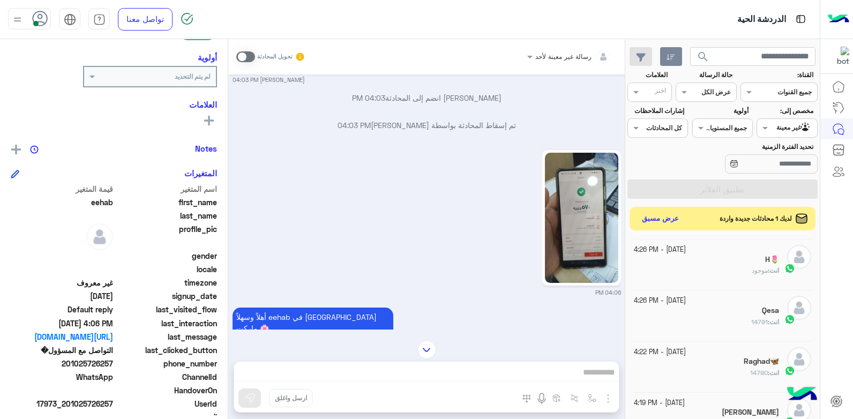
scroll to position [54, 0]
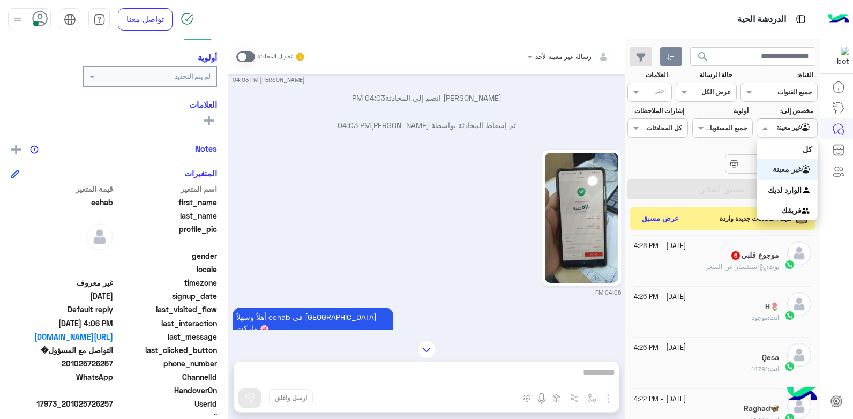
click at [764, 129] on span at bounding box center [763, 127] width 13 height 11
click at [775, 192] on b "الوارد لديك" at bounding box center [785, 189] width 34 height 9
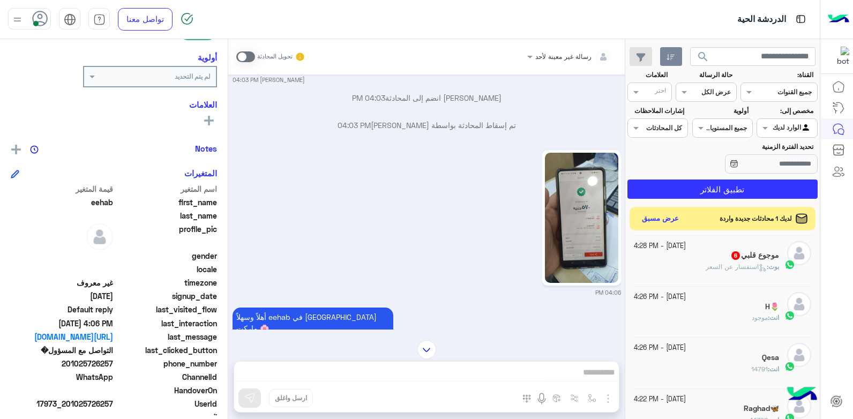
click at [475, 311] on div "أهلاً وسهلاً eehab في فلوريا ماركت 🌸 أنا موجود معك عشان أساعدك بخطوات بسيطة ونج…" at bounding box center [427, 394] width 389 height 178
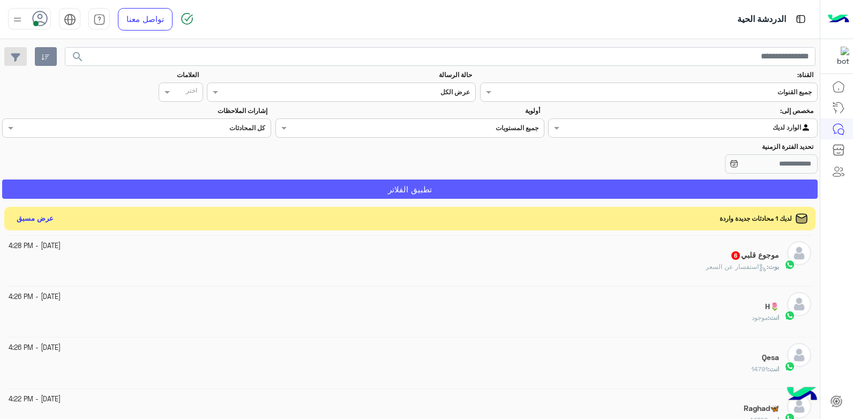
click at [544, 191] on button "تطبيق الفلاتر" at bounding box center [410, 189] width 816 height 19
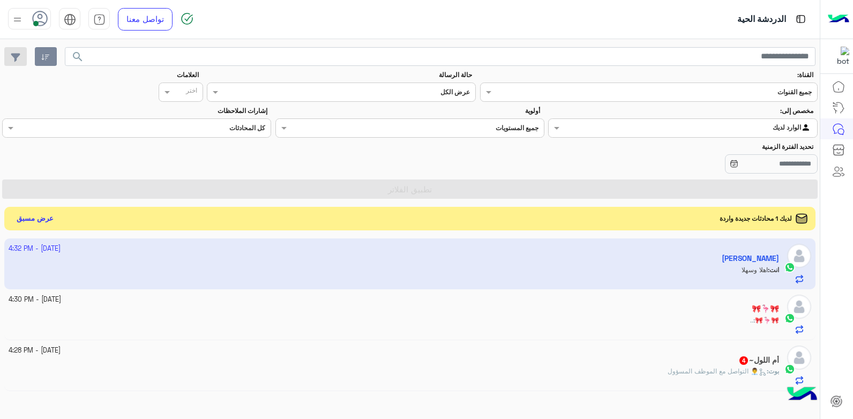
drag, startPoint x: 551, startPoint y: 384, endPoint x: 472, endPoint y: 28, distance: 364.6
click at [474, 23] on div "الدردشة الحية" at bounding box center [546, 19] width 547 height 39
click at [627, 363] on div "أم اللول~ 4" at bounding box center [394, 361] width 771 height 11
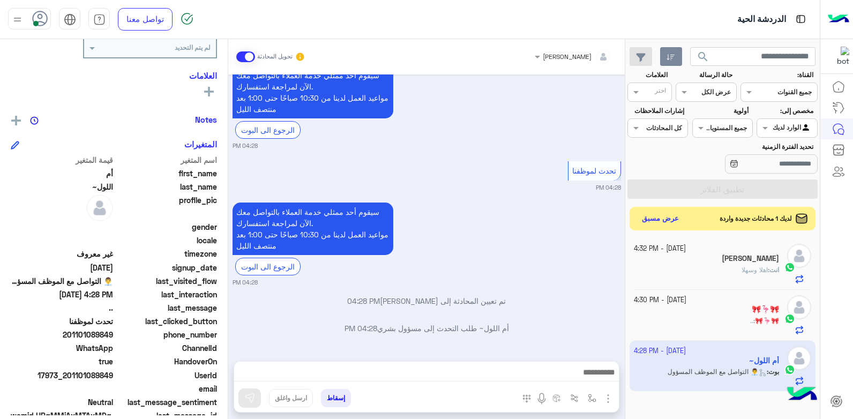
scroll to position [789, 0]
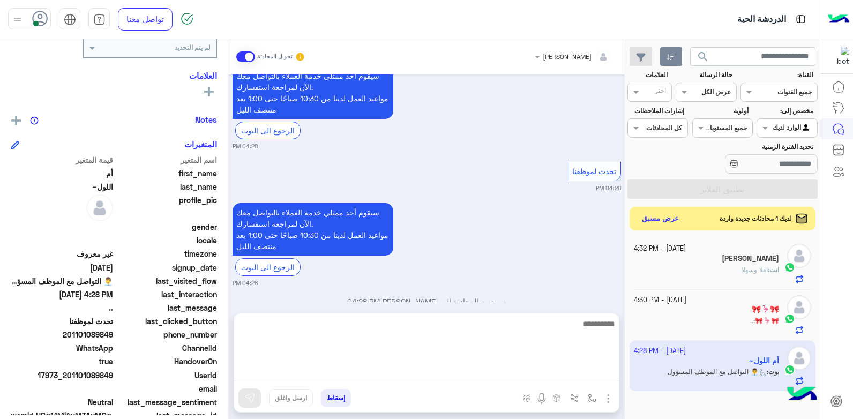
click at [545, 375] on textarea at bounding box center [426, 349] width 385 height 64
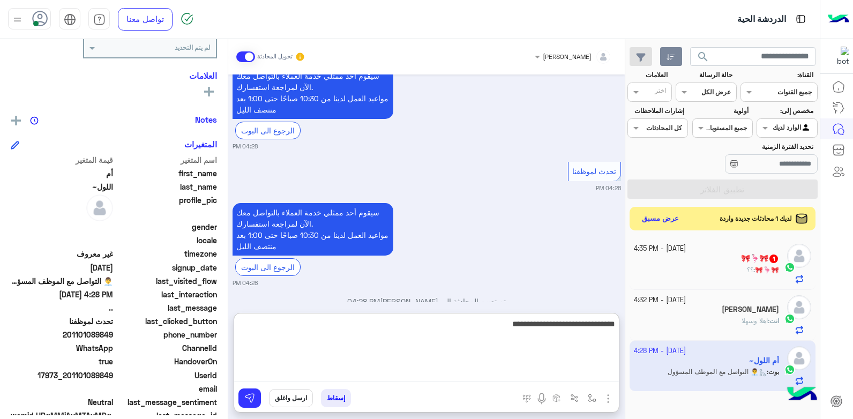
type textarea "**********"
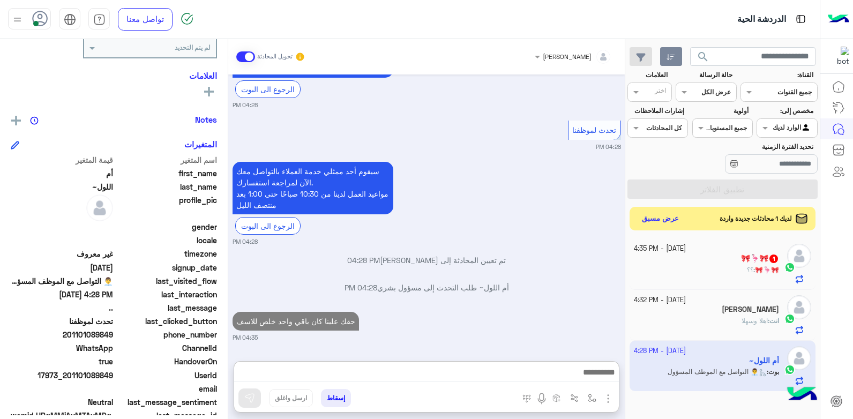
click at [522, 282] on p "أم اللول~ طلب التحدث إلى مسؤول بشري 04:28 PM" at bounding box center [427, 287] width 389 height 11
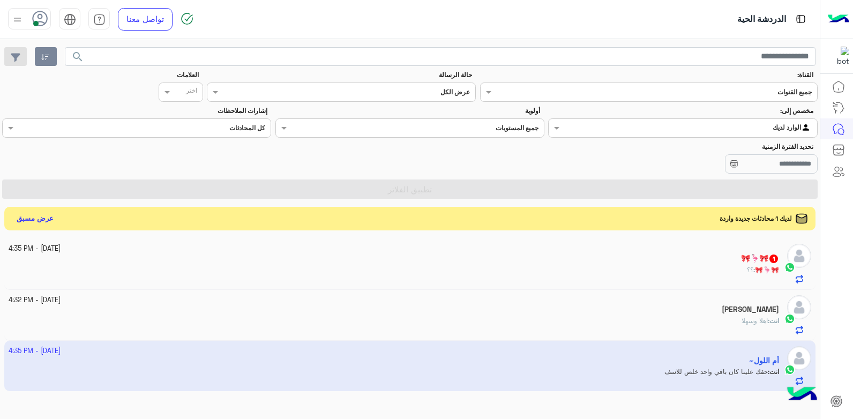
scroll to position [184, 0]
click at [648, 305] on div "Heba Elmahdy" at bounding box center [394, 310] width 771 height 11
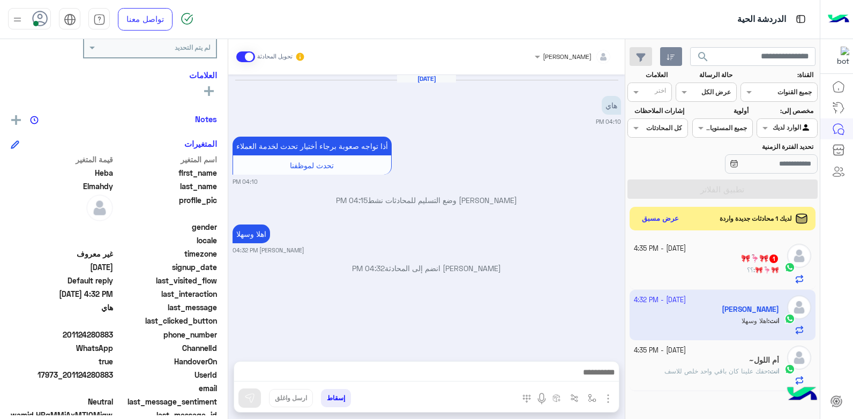
click at [337, 397] on button "إسقاط" at bounding box center [336, 398] width 30 height 18
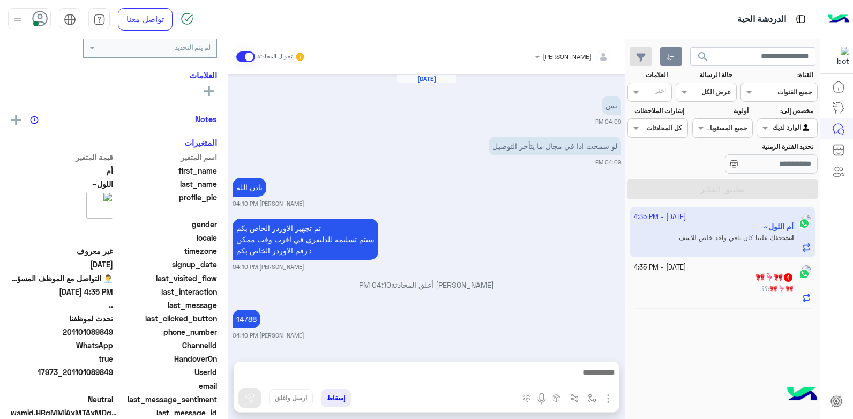
scroll to position [735, 0]
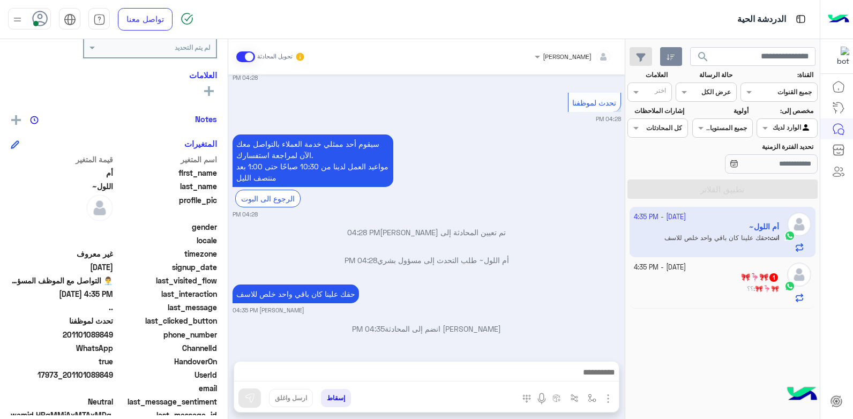
click at [679, 272] on small "1 October - 4:35 PM" at bounding box center [660, 268] width 52 height 10
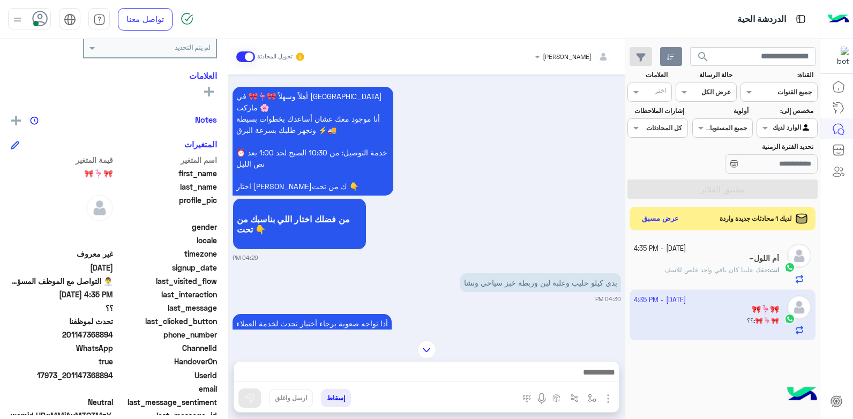
scroll to position [54, 0]
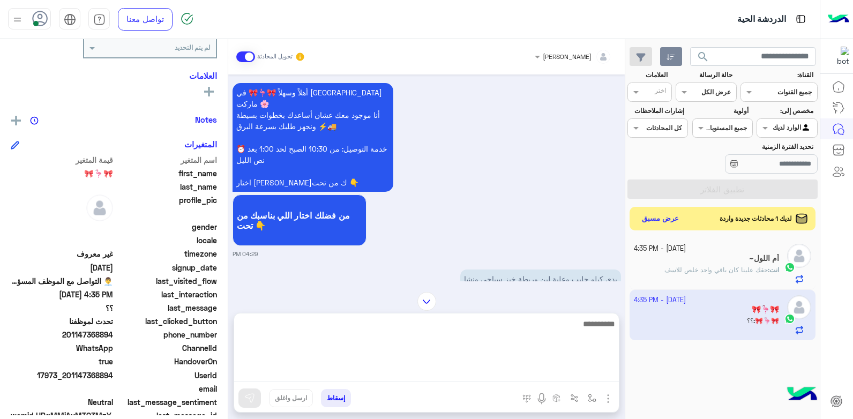
click at [511, 377] on textarea at bounding box center [426, 349] width 385 height 64
type textarea "**********"
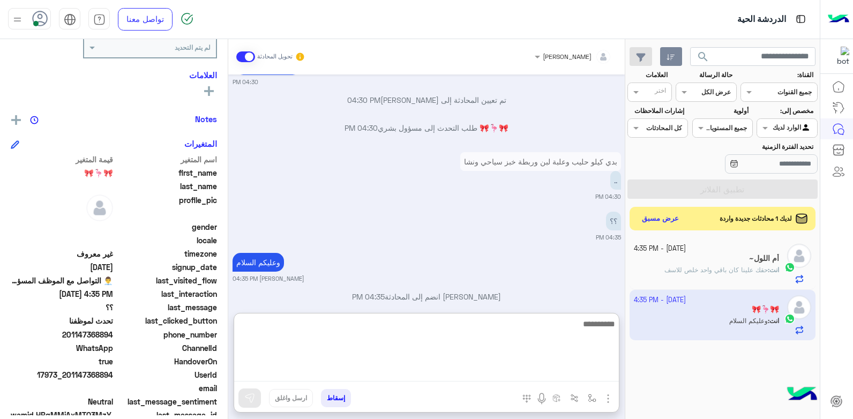
scroll to position [789, 0]
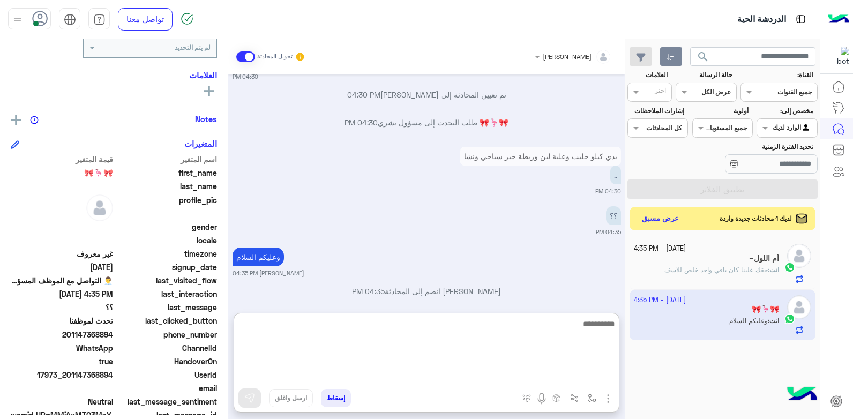
click at [539, 328] on textarea at bounding box center [426, 349] width 385 height 64
type textarea "****"
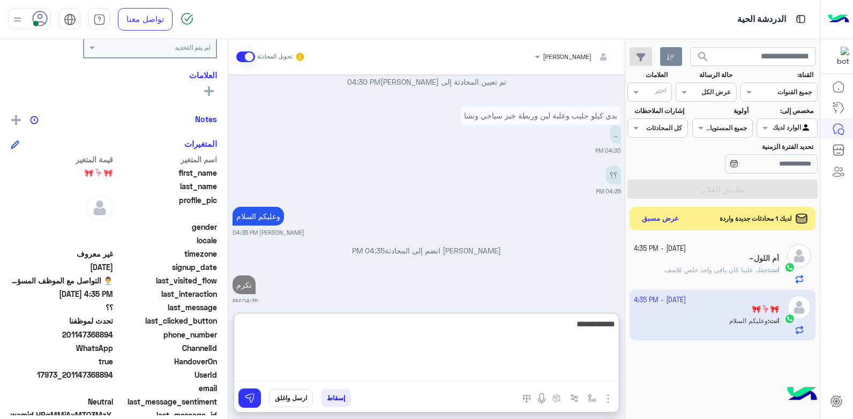
type textarea "**********"
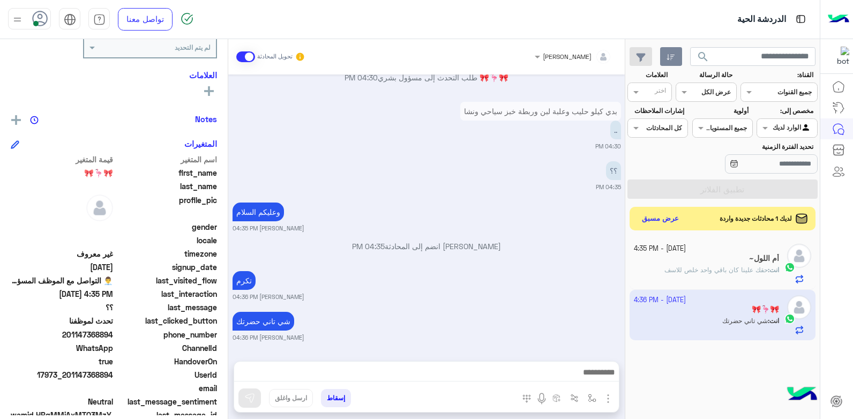
click at [518, 262] on div "Oct 1, 2025 سلام عليكم 04:29 PM أهلاً وسهلاً 🎀🦩🎀 في فلوريا ماركت 🌸 أنا موجود مع…" at bounding box center [426, 212] width 397 height 276
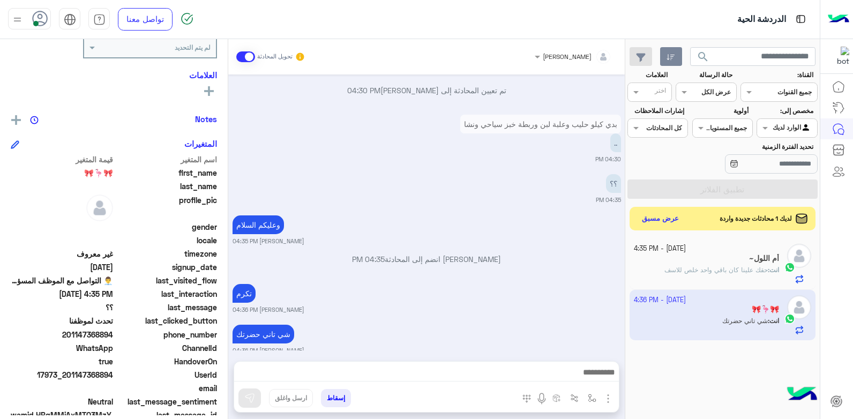
scroll to position [823, 0]
drag, startPoint x: 115, startPoint y: 375, endPoint x: 89, endPoint y: 377, distance: 25.8
click at [89, 377] on div "UserId 17973_201147368894" at bounding box center [114, 375] width 206 height 13
copy span "368894"
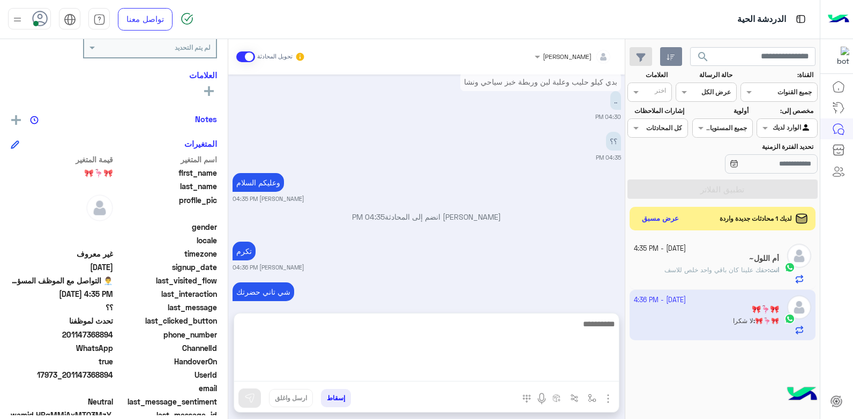
click at [551, 377] on textarea at bounding box center [426, 349] width 385 height 64
type textarea "*****"
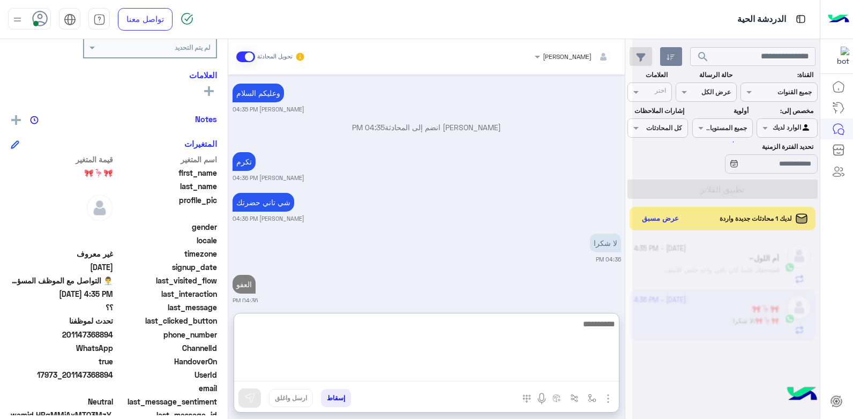
scroll to position [1103, 0]
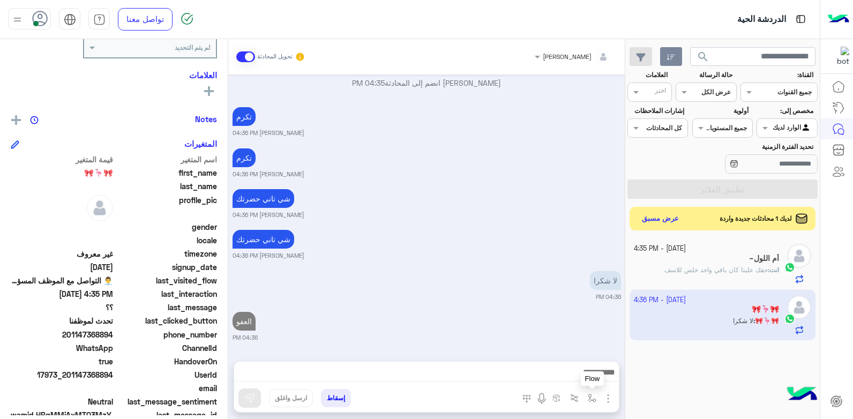
click at [593, 400] on img "button" at bounding box center [592, 398] width 9 height 9
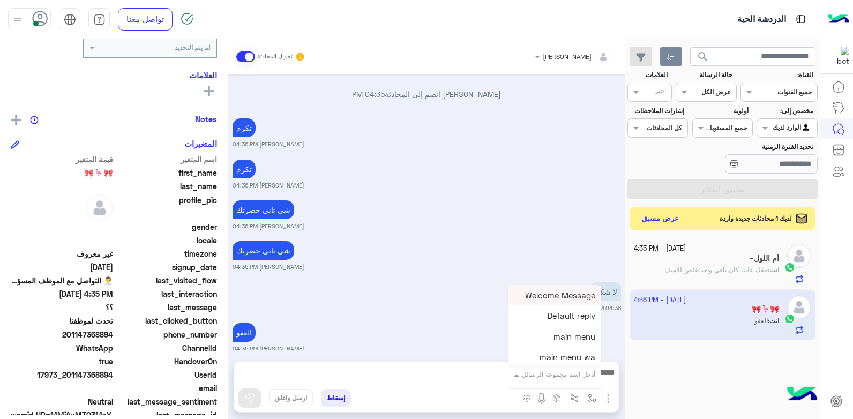
click at [561, 376] on input "text" at bounding box center [568, 373] width 54 height 10
type input "**"
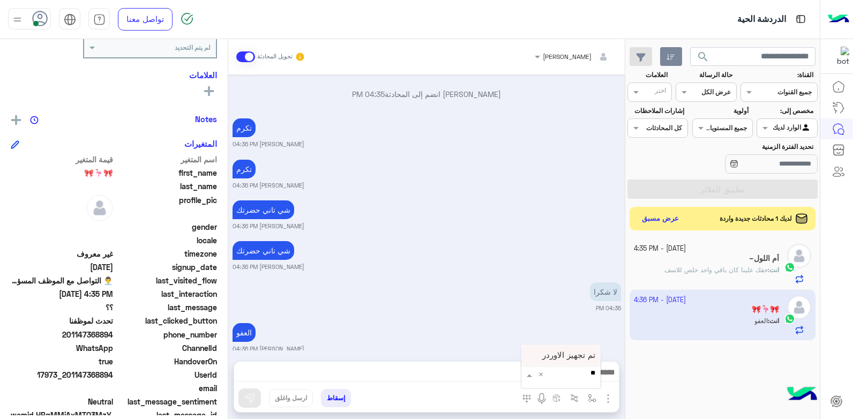
click at [558, 359] on span "تم تجهيز الاوردر" at bounding box center [568, 355] width 53 height 10
type textarea "**********"
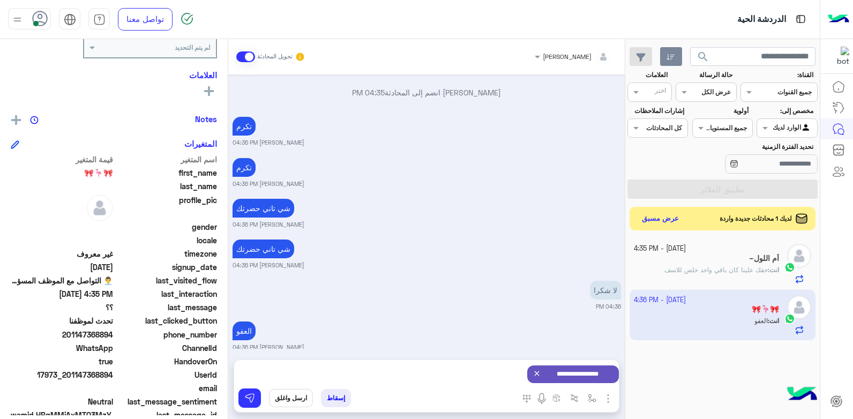
click at [576, 376] on textarea "**********" at bounding box center [577, 394] width 72 height 51
click at [557, 376] on textarea "**********" at bounding box center [577, 394] width 72 height 51
click at [505, 376] on div "**********" at bounding box center [426, 374] width 385 height 28
click at [467, 368] on div "**********" at bounding box center [426, 374] width 385 height 28
click at [250, 395] on img at bounding box center [249, 398] width 11 height 11
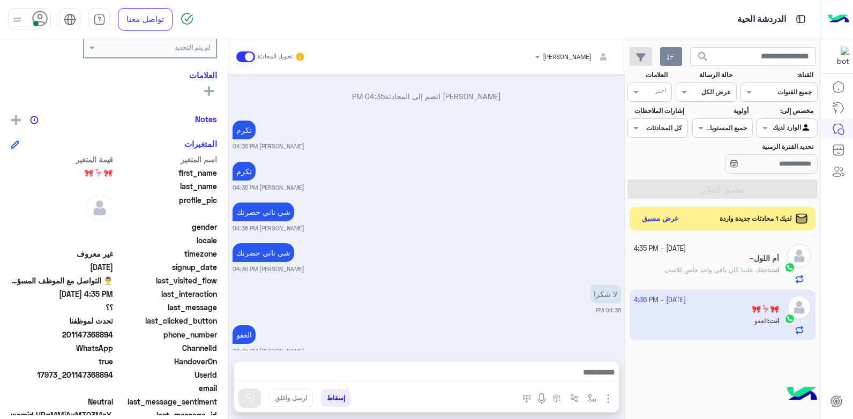
scroll to position [1055, 0]
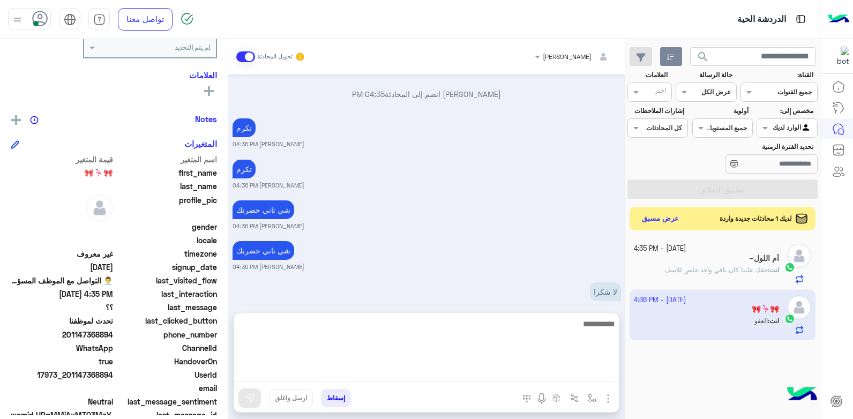
click at [536, 372] on textarea at bounding box center [426, 349] width 385 height 64
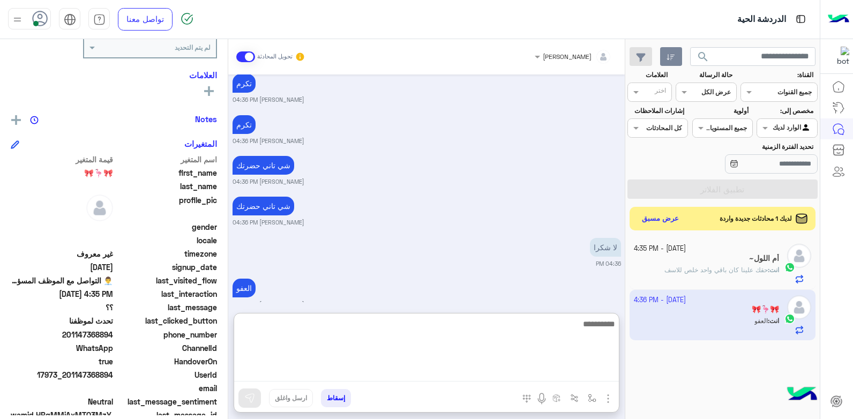
scroll to position [1103, 0]
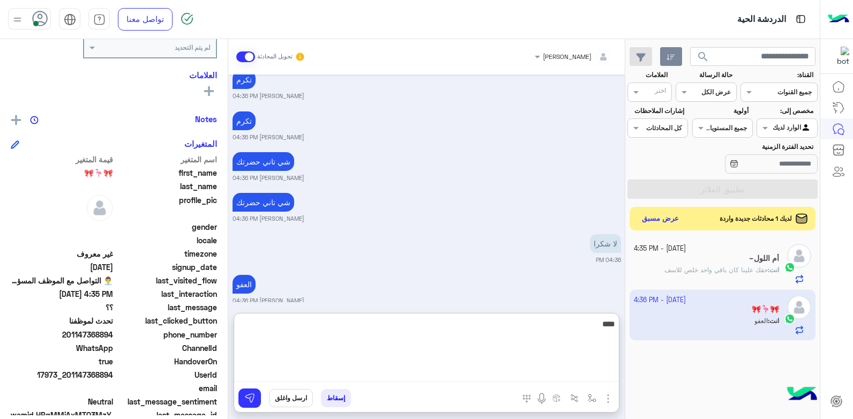
type textarea "*****"
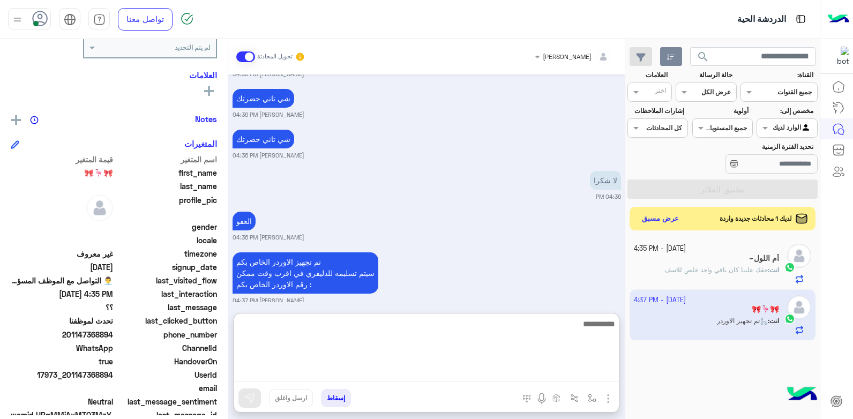
scroll to position [1208, 0]
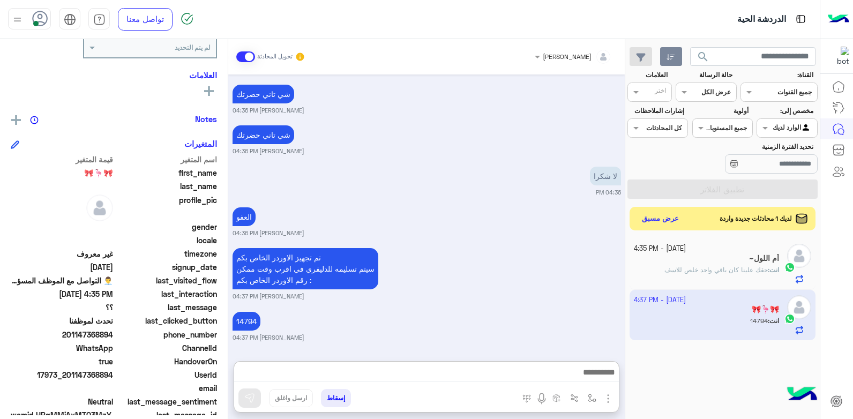
click at [333, 399] on button "إسقاط" at bounding box center [336, 398] width 30 height 18
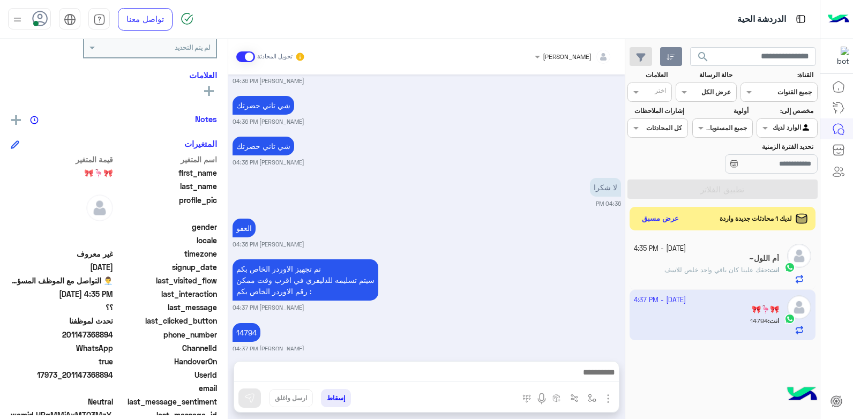
scroll to position [1187, 0]
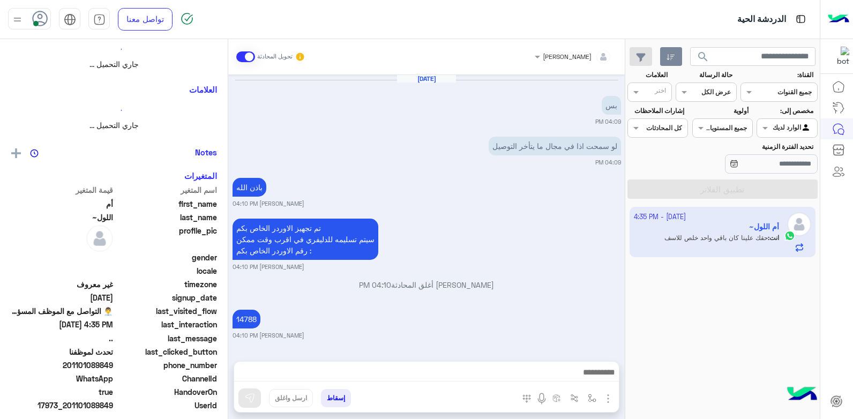
scroll to position [735, 0]
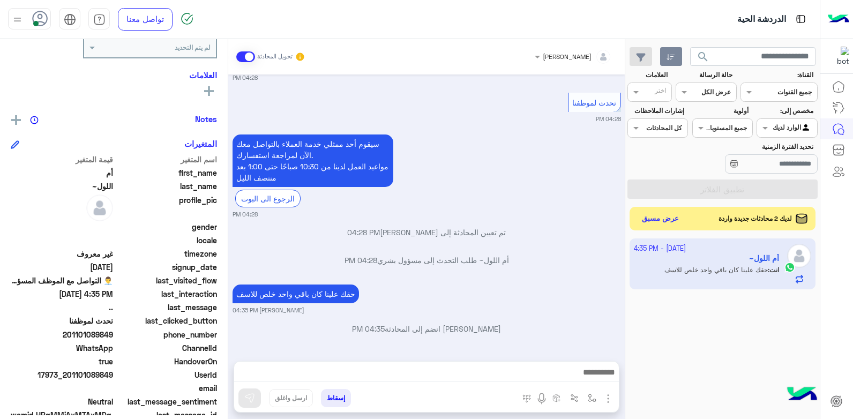
click at [337, 400] on button "إسقاط" at bounding box center [336, 398] width 30 height 18
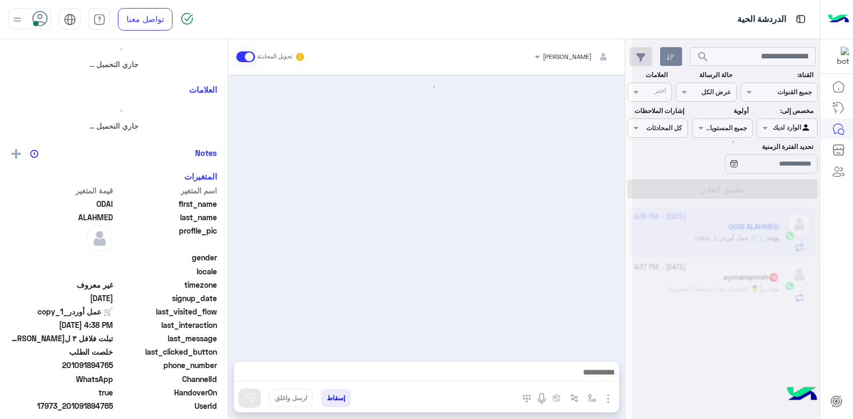
scroll to position [544, 0]
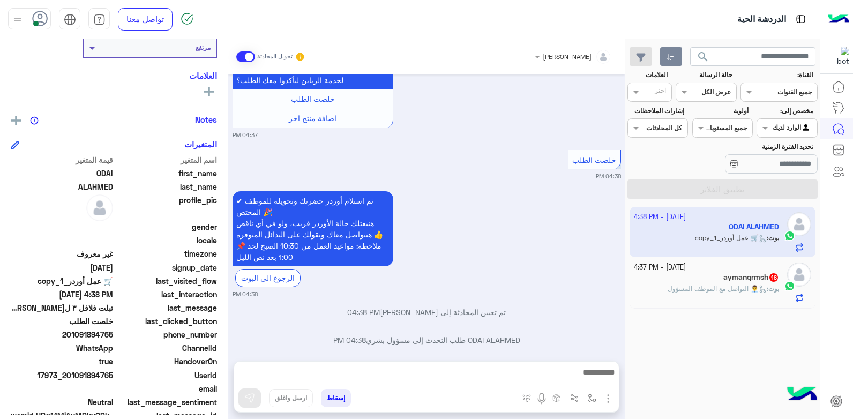
click at [713, 284] on p "بوت : 👨‍💼 التواصل مع الموظف المسؤول" at bounding box center [723, 289] width 111 height 10
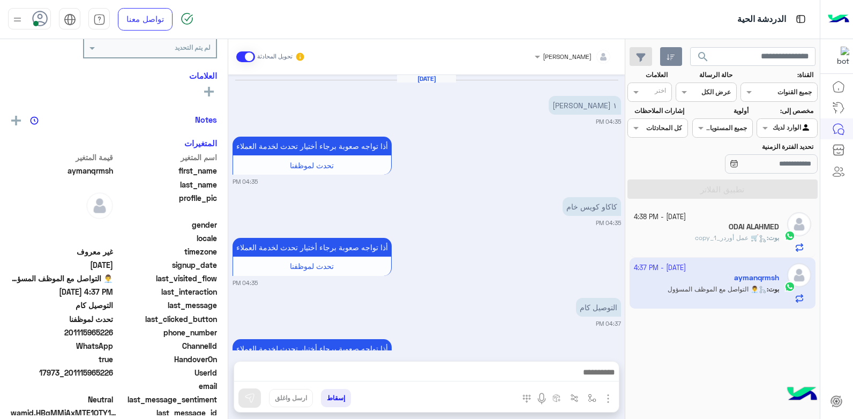
scroll to position [238, 0]
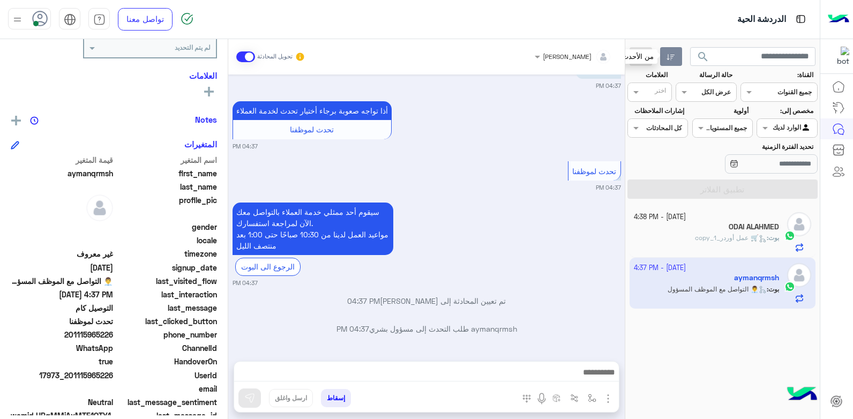
click at [676, 59] on button "button" at bounding box center [671, 56] width 22 height 19
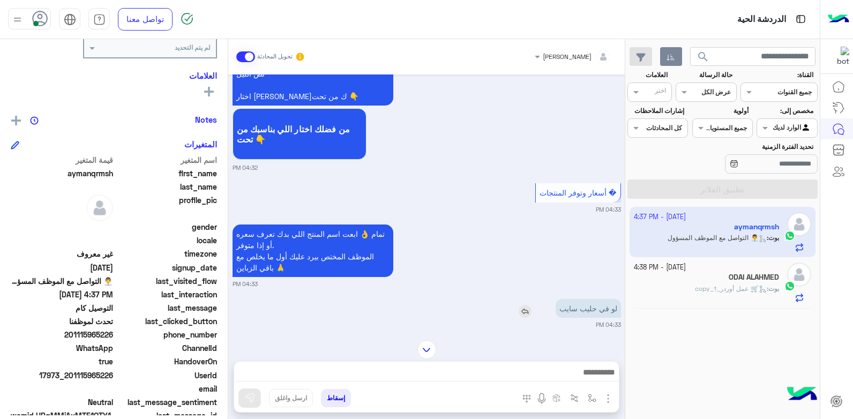
scroll to position [0, 0]
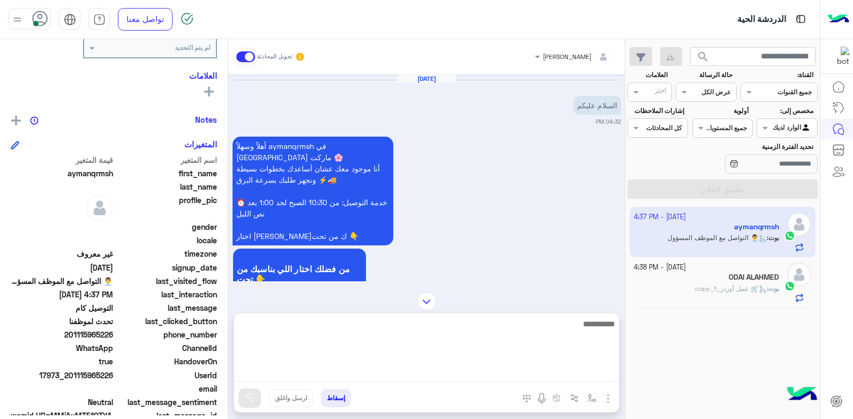
click at [516, 377] on textarea at bounding box center [426, 349] width 385 height 64
type textarea "**********"
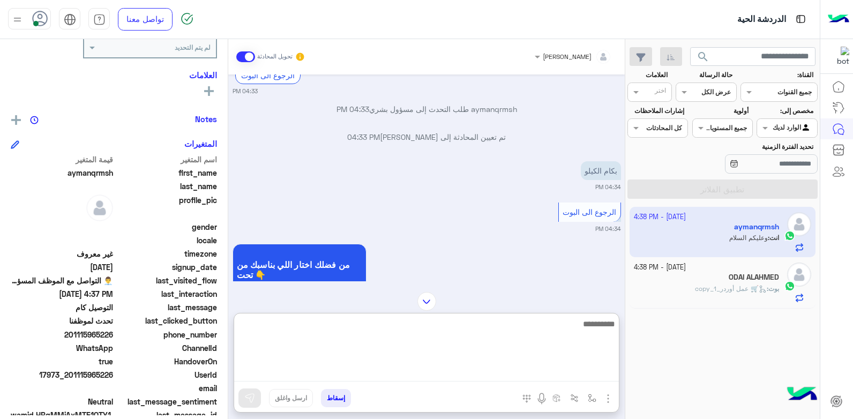
scroll to position [482, 0]
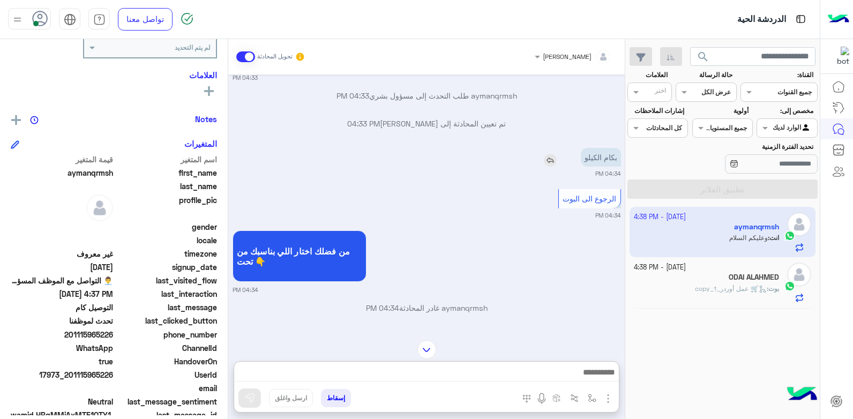
click at [548, 154] on img at bounding box center [550, 160] width 13 height 13
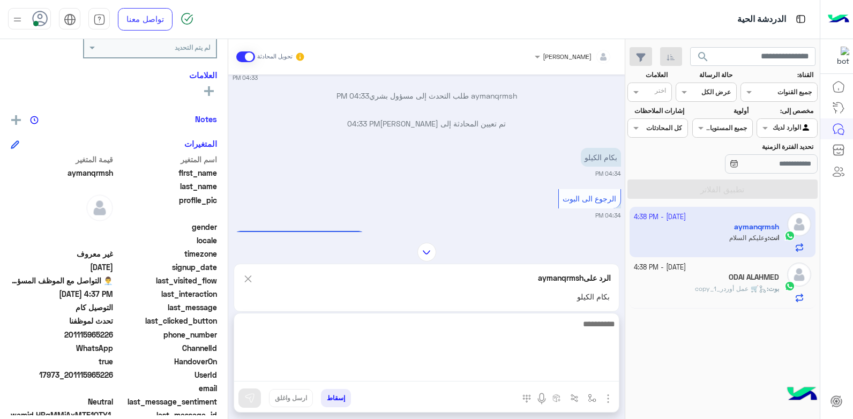
click at [573, 375] on textarea at bounding box center [426, 349] width 385 height 64
type textarea "**"
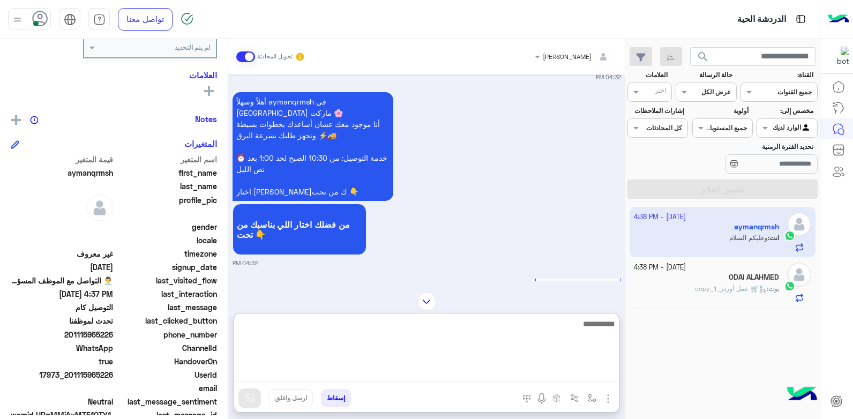
scroll to position [1397, 0]
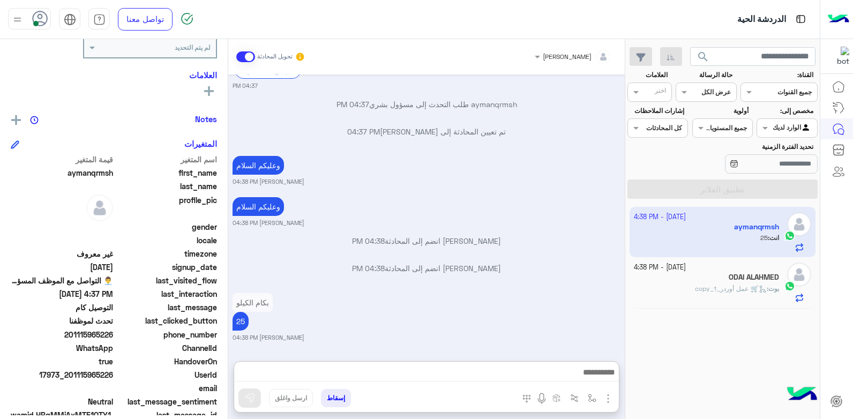
click at [265, 293] on p "بكام الكيلو" at bounding box center [253, 302] width 40 height 19
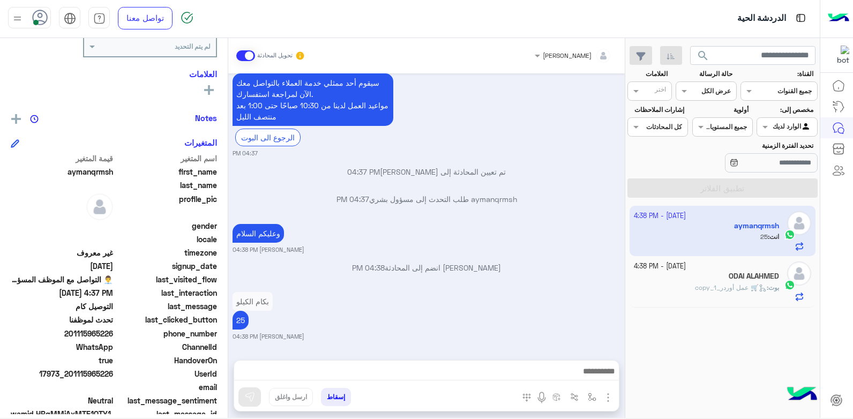
scroll to position [301, 0]
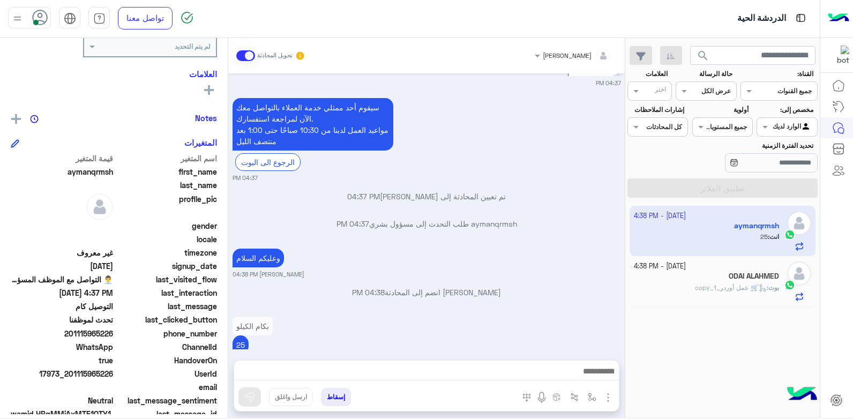
click at [257, 329] on p "بكام الكيلو" at bounding box center [253, 326] width 40 height 19
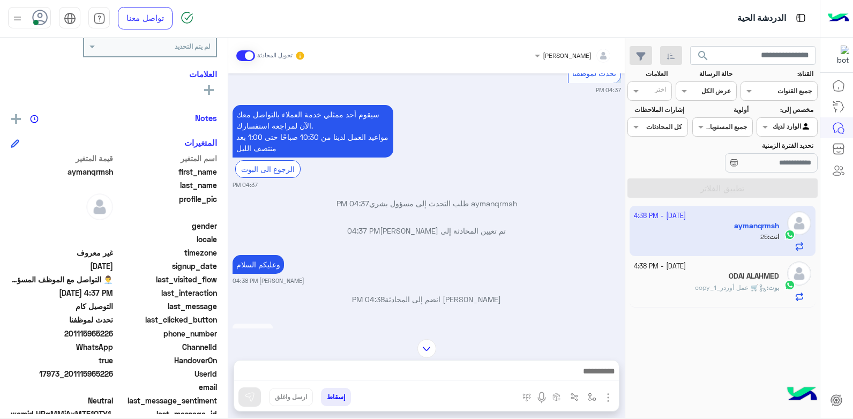
scroll to position [1280, 0]
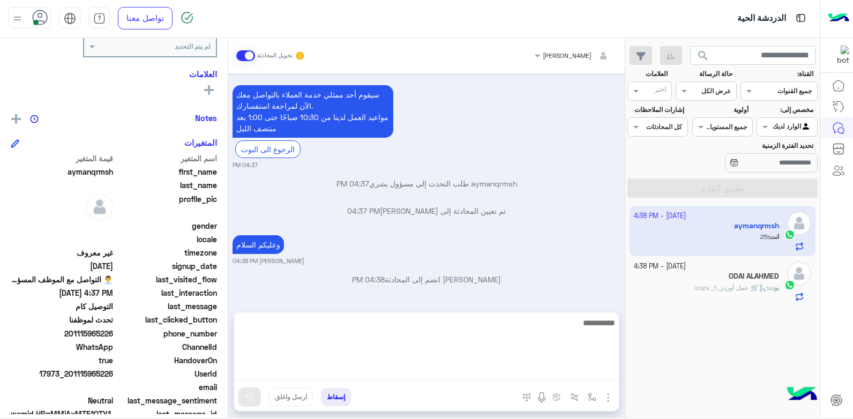
click at [544, 371] on textarea at bounding box center [426, 348] width 385 height 64
type textarea "**********"
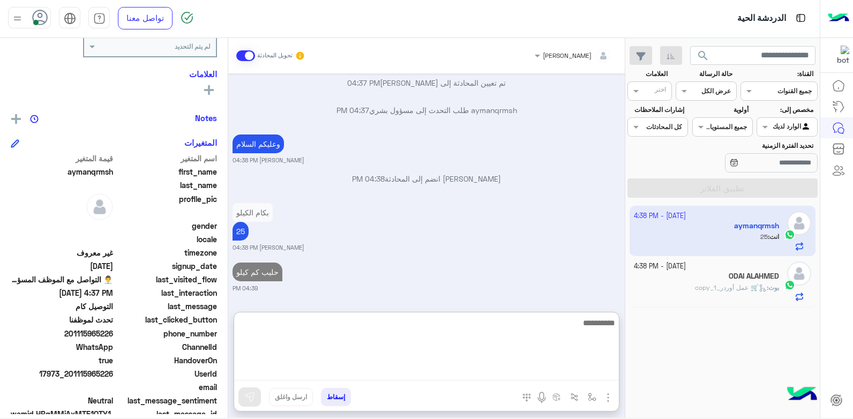
scroll to position [1369, 0]
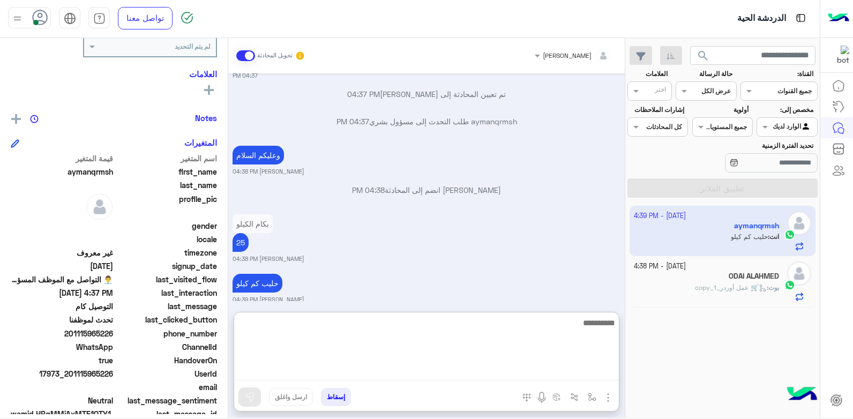
type textarea "*"
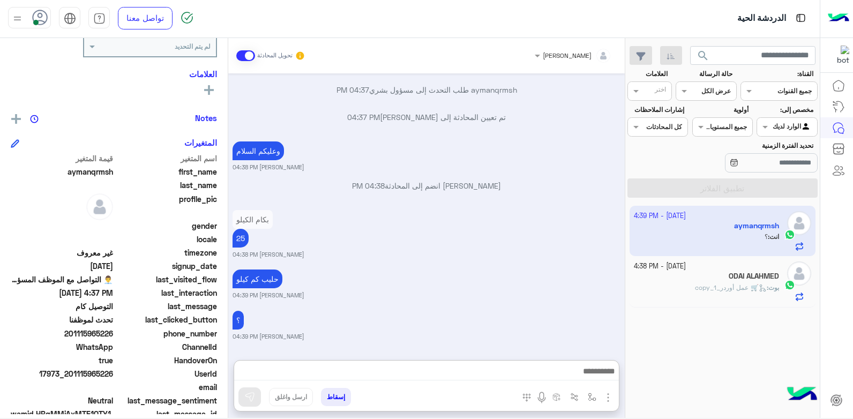
click at [711, 280] on div "ODAI ALAHMED" at bounding box center [707, 277] width 146 height 11
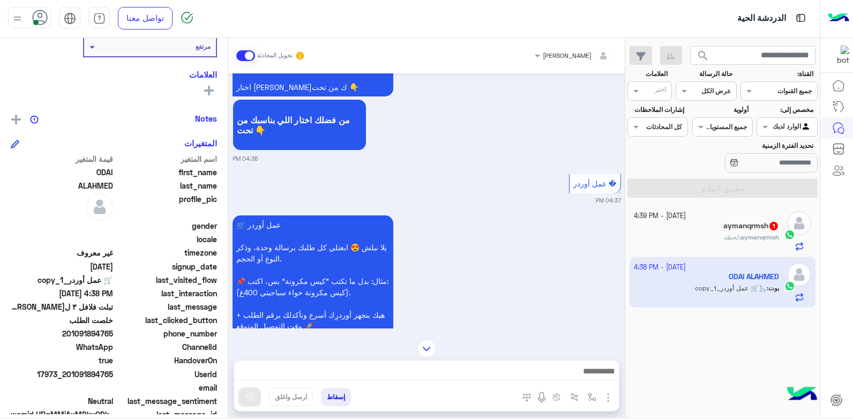
scroll to position [169, 0]
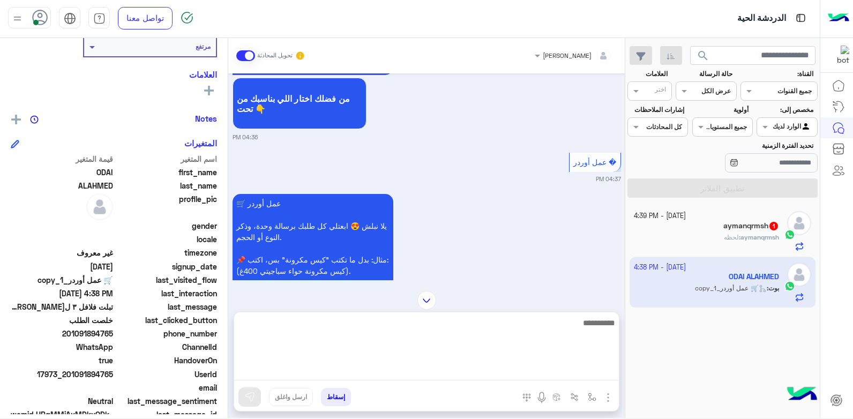
click at [528, 374] on textarea at bounding box center [426, 348] width 385 height 64
type textarea "**********"
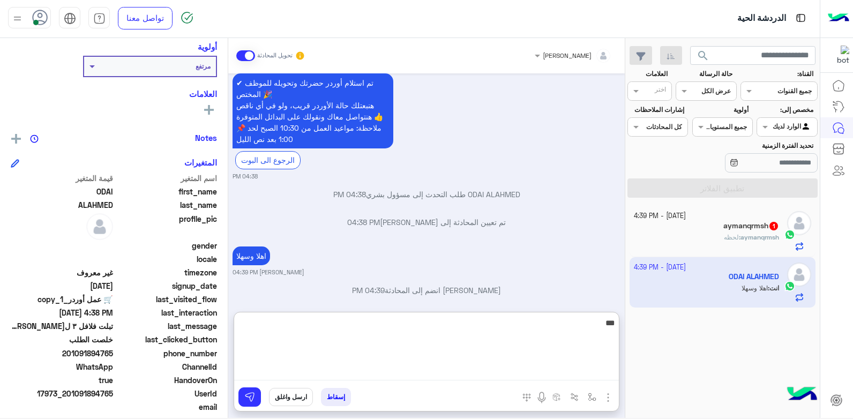
scroll to position [184, 0]
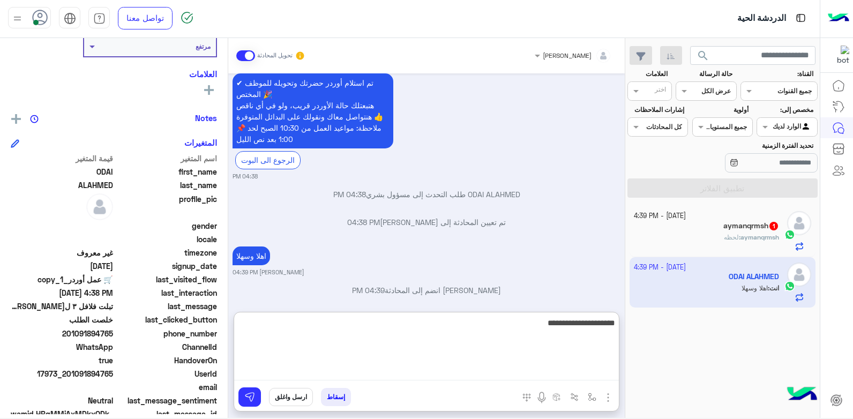
type textarea "**********"
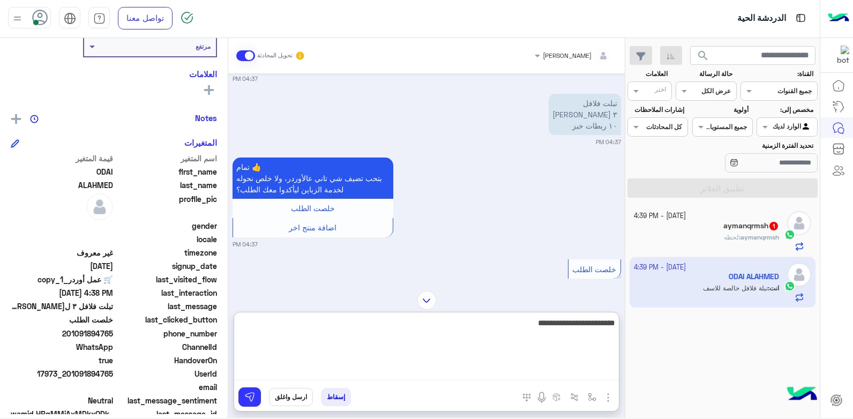
scroll to position [702, 0]
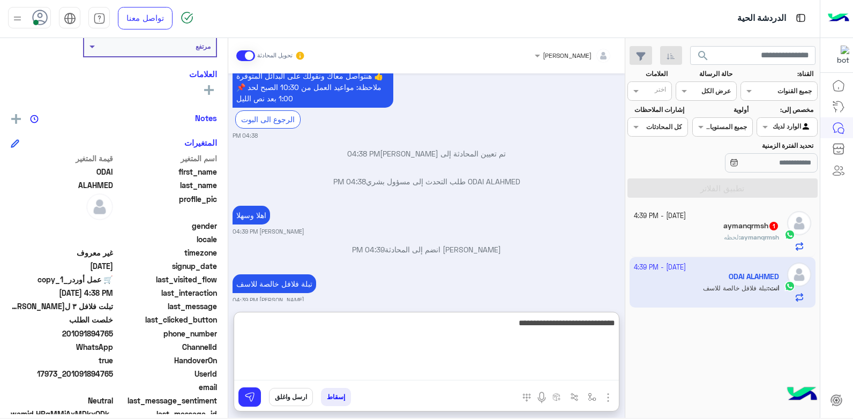
type textarea "**********"
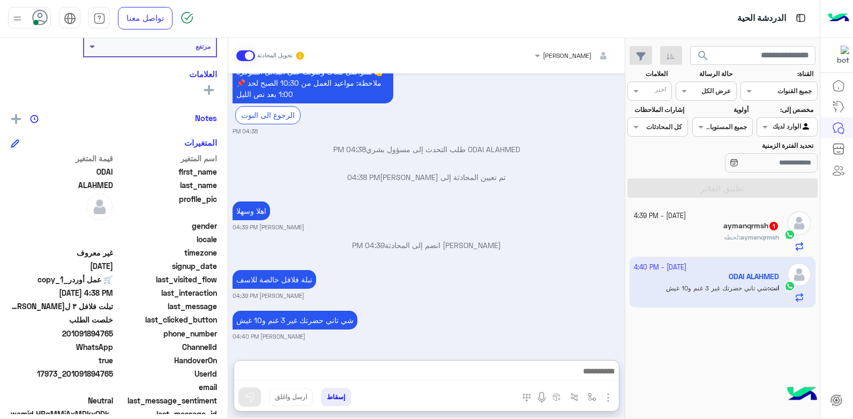
click at [533, 308] on div "شي تاني حضرتك غير 3 غنم و10 غيش بشار قطان 04:40 PM" at bounding box center [427, 324] width 389 height 33
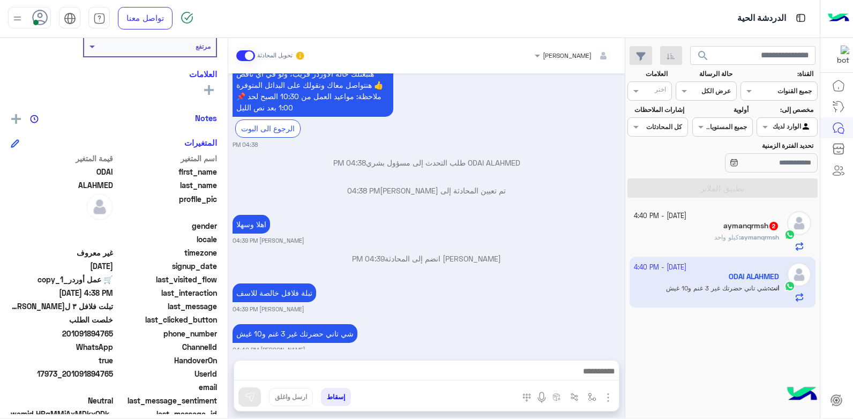
scroll to position [694, 0]
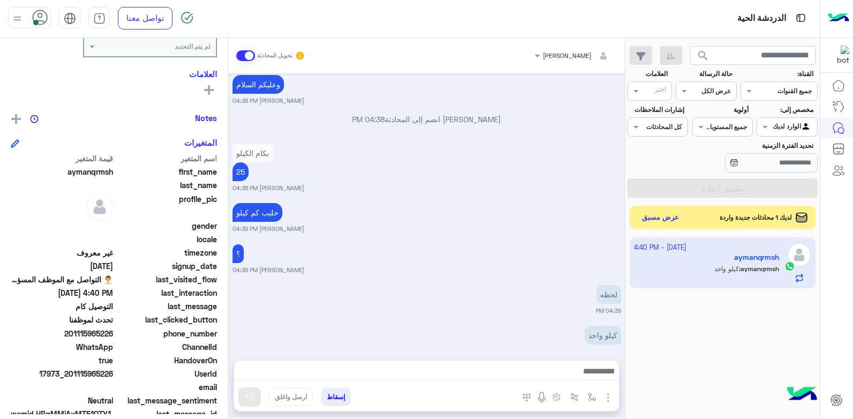
scroll to position [1186, 0]
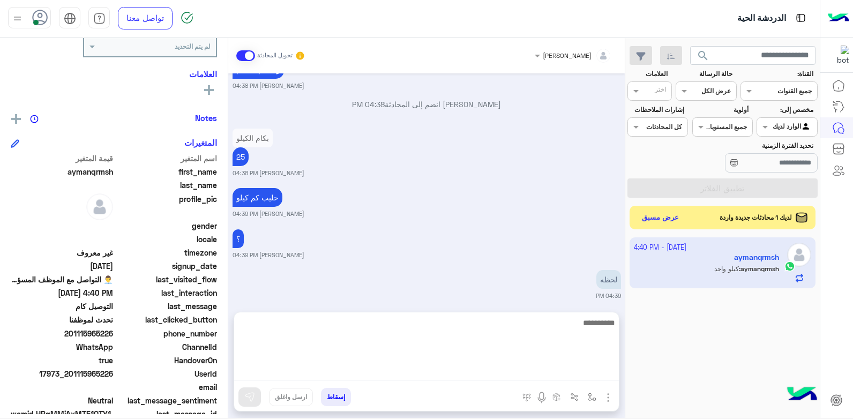
click at [537, 368] on textarea at bounding box center [426, 348] width 385 height 64
type textarea "*"
type textarea "**********"
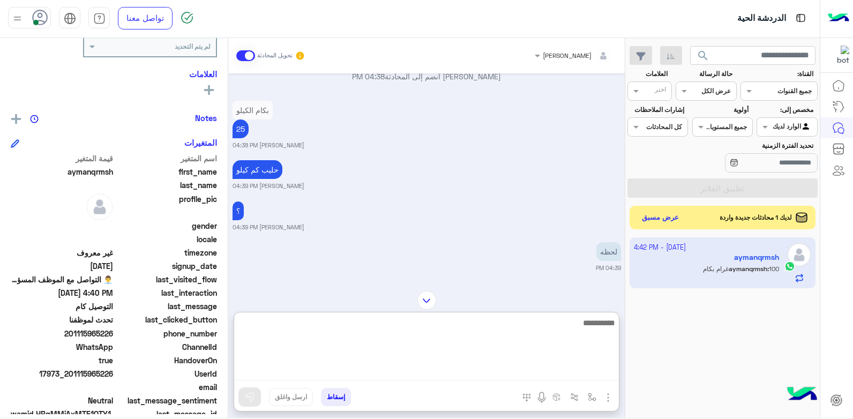
scroll to position [1357, 0]
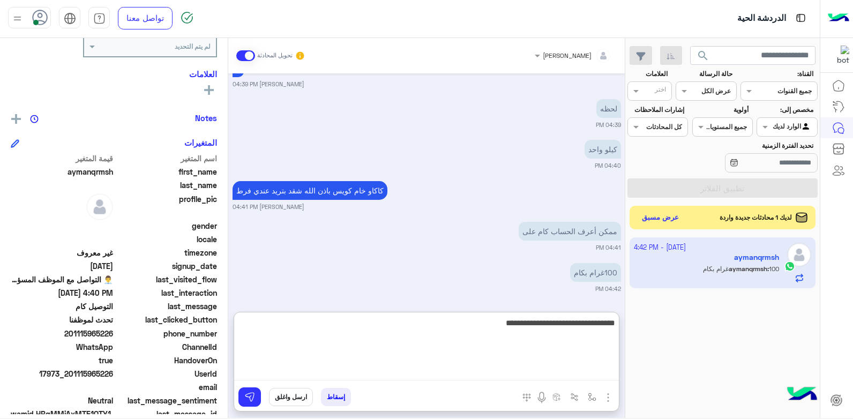
type textarea "**********"
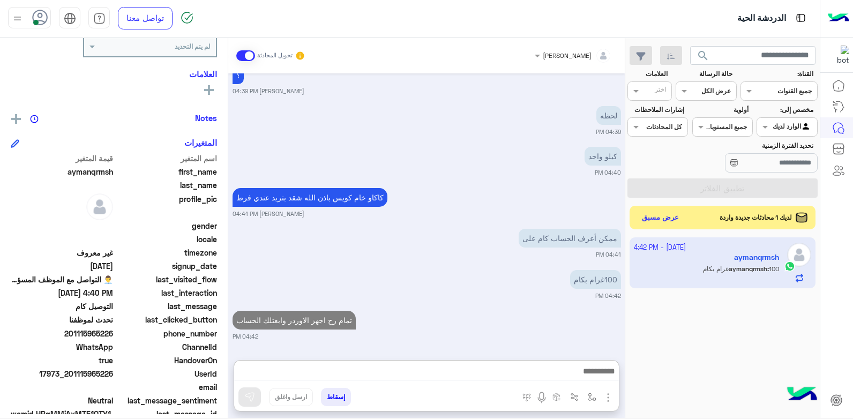
click at [511, 332] on small "04:42 PM" at bounding box center [427, 336] width 389 height 9
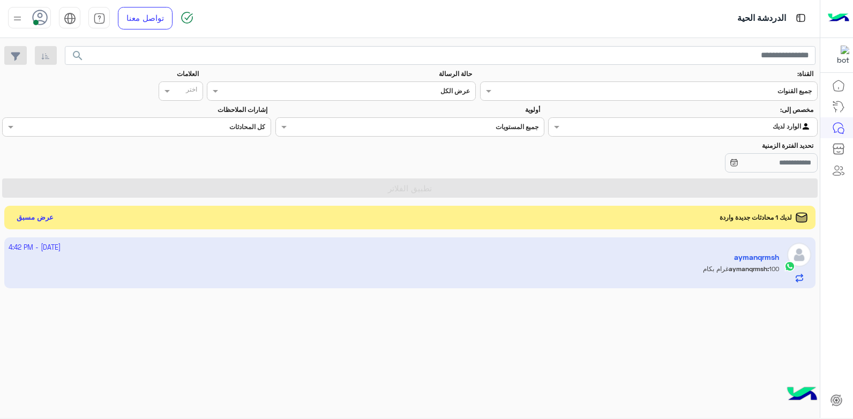
click at [596, 131] on div "Agent Filter الوارد لديك" at bounding box center [689, 127] width 255 height 11
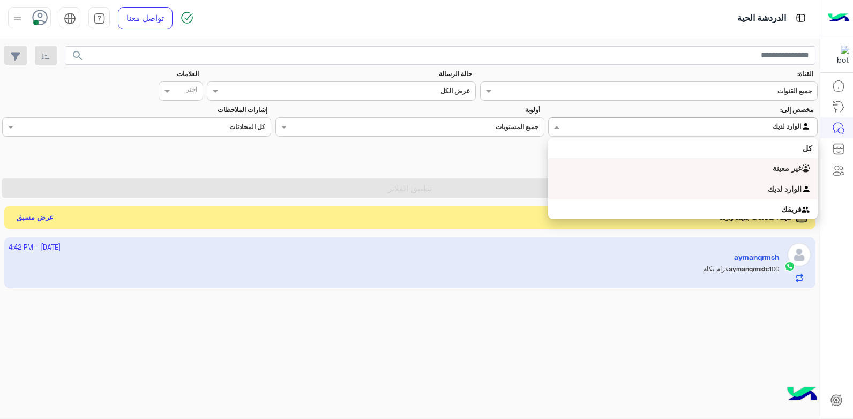
click at [679, 167] on div "غير معينة" at bounding box center [682, 168] width 269 height 21
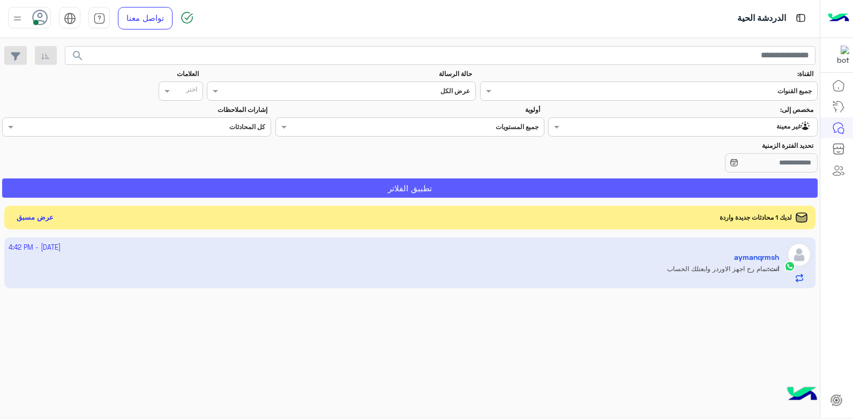
click at [566, 186] on button "تطبيق الفلاتر" at bounding box center [410, 187] width 816 height 19
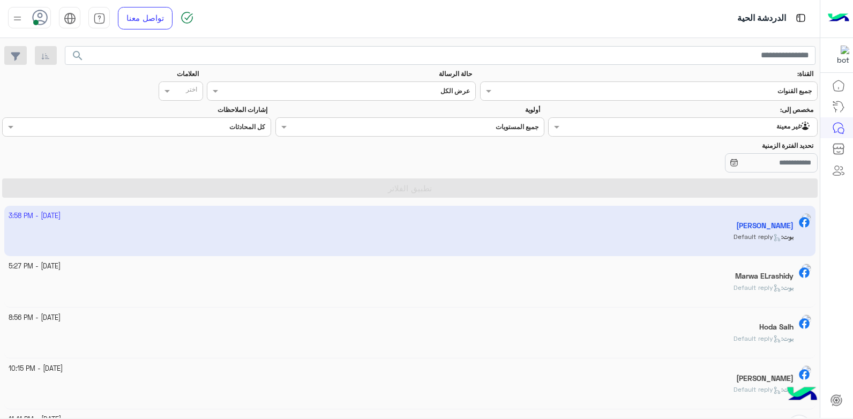
click at [571, 125] on div at bounding box center [683, 126] width 268 height 10
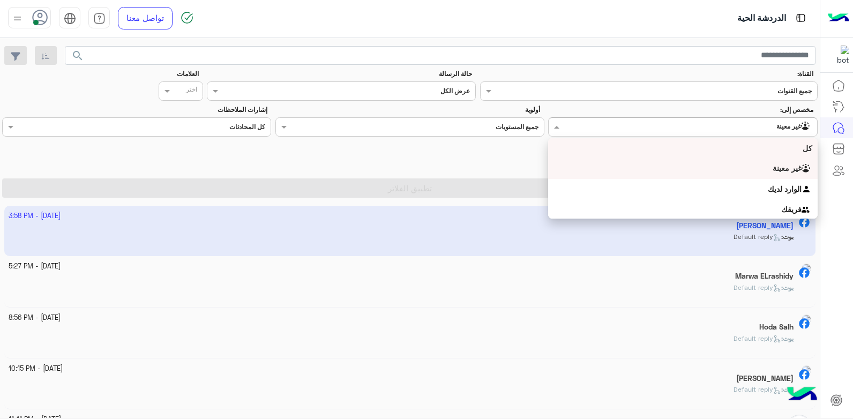
click at [674, 146] on div "كل" at bounding box center [682, 148] width 269 height 20
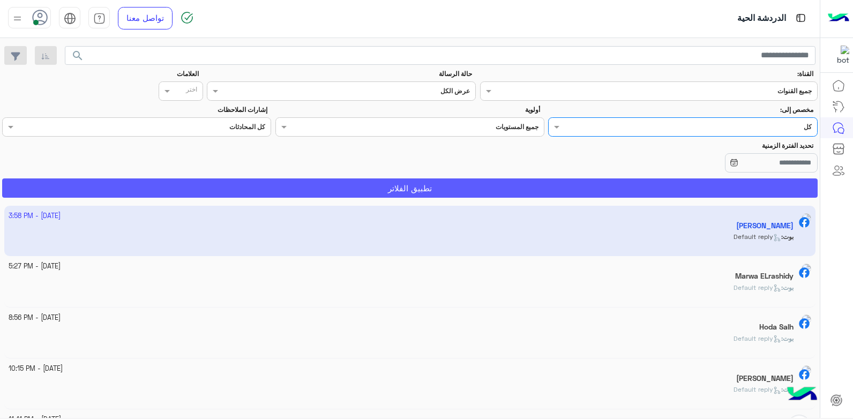
click at [617, 184] on button "تطبيق الفلاتر" at bounding box center [410, 187] width 816 height 19
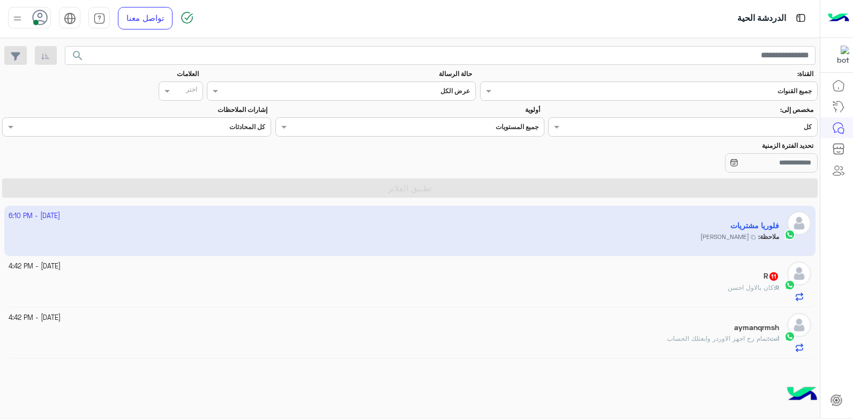
click at [534, 132] on div "جميع المستويات جميع المستويات" at bounding box center [409, 126] width 269 height 19
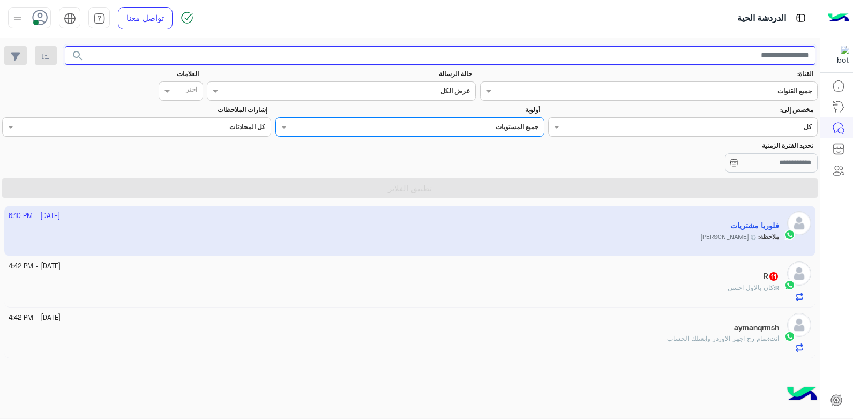
click at [761, 50] on input "text" at bounding box center [440, 55] width 751 height 19
type input "*****"
click at [65, 46] on button "search" at bounding box center [78, 57] width 26 height 23
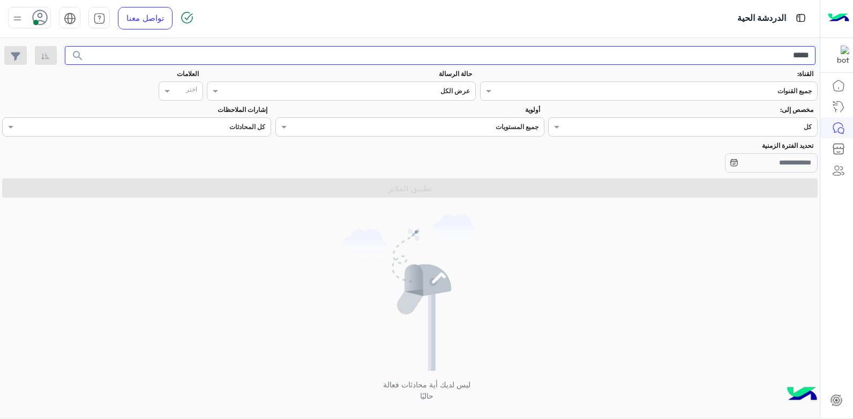
drag, startPoint x: 766, startPoint y: 52, endPoint x: 855, endPoint y: 58, distance: 88.7
click at [853, 58] on html "الدردشة الحية تواصل معنا مركز المساعدة عربي English ***** search القناة: القناه…" at bounding box center [426, 209] width 853 height 419
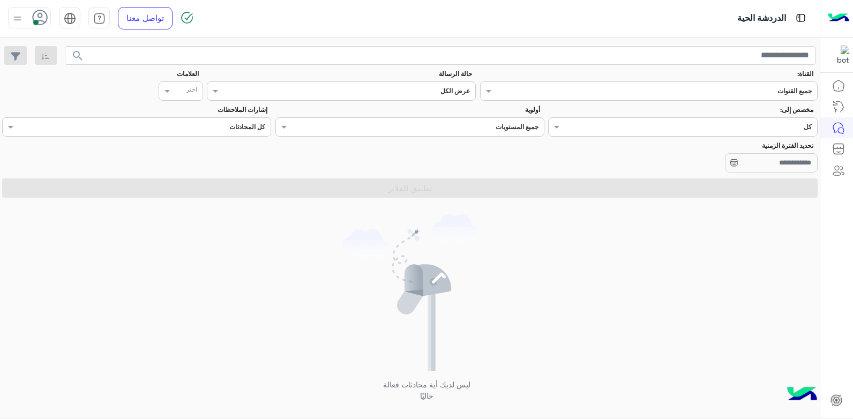
click at [700, 126] on input "text" at bounding box center [705, 126] width 212 height 10
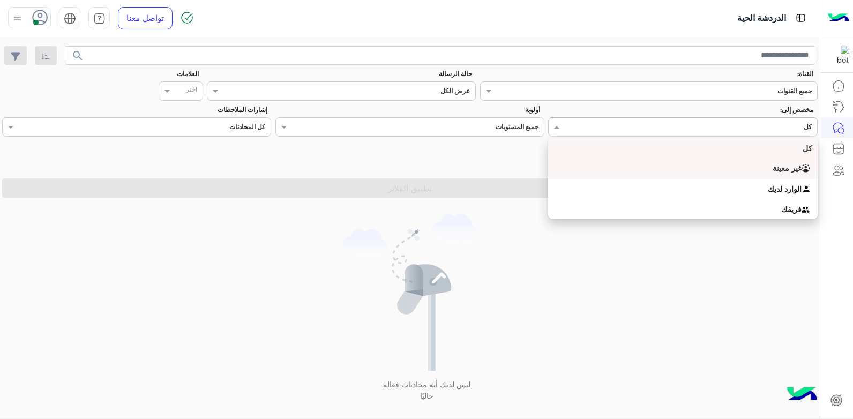
click at [688, 169] on div "غير معينة" at bounding box center [682, 168] width 269 height 21
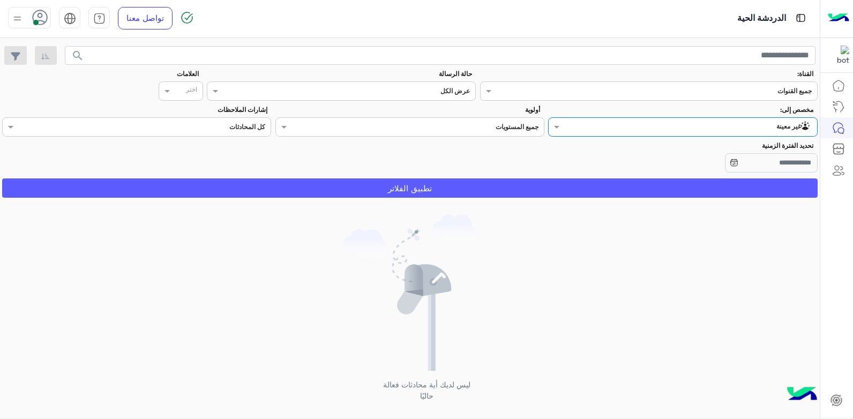
click at [656, 189] on button "تطبيق الفلاتر" at bounding box center [410, 187] width 816 height 19
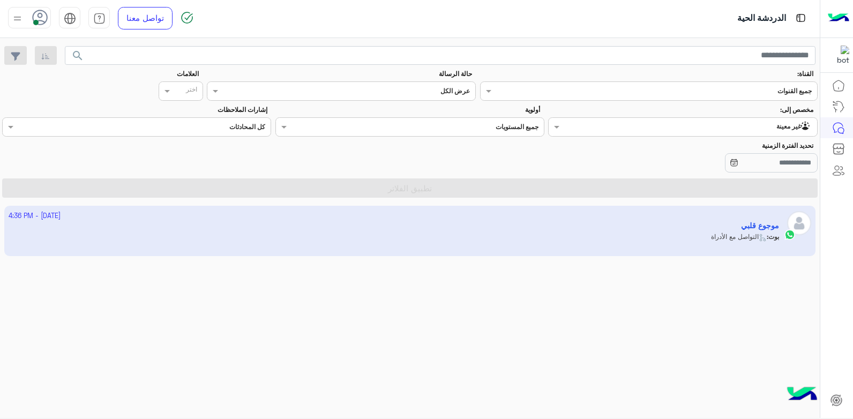
click at [454, 97] on div "القناه عرض الكل" at bounding box center [341, 90] width 269 height 19
click at [454, 95] on div "عرض الكل" at bounding box center [454, 91] width 29 height 10
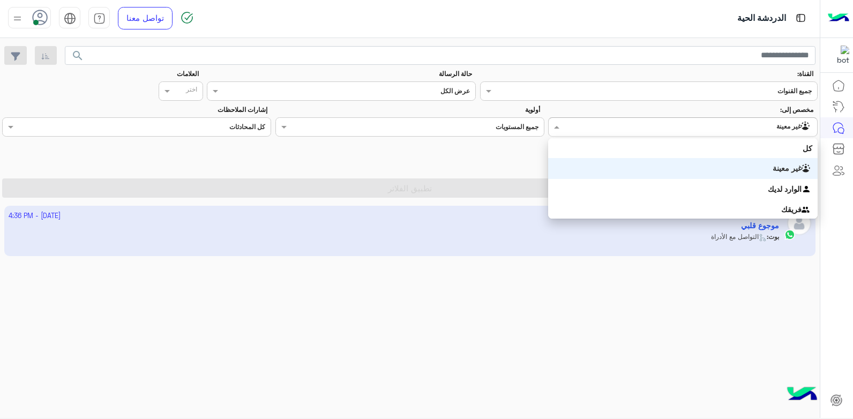
click at [716, 129] on input "text" at bounding box center [705, 126] width 212 height 10
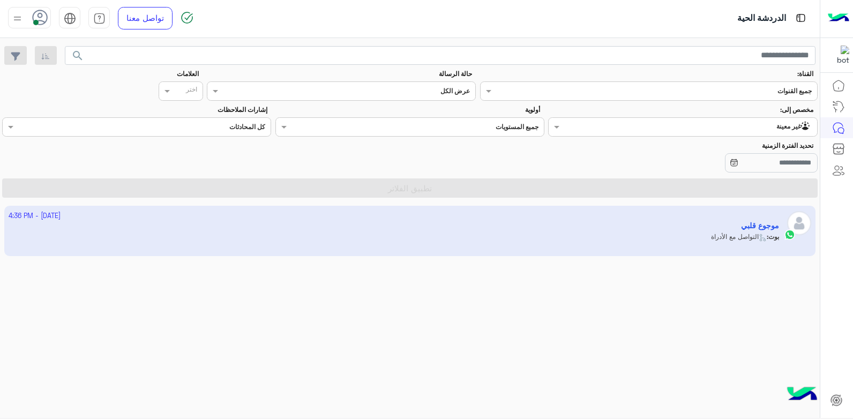
click at [648, 272] on div "1 October - 4:36 PM موجوع قلبي بوت : التواصل مع الأدراة" at bounding box center [410, 312] width 820 height 220
click at [672, 126] on input "text" at bounding box center [705, 126] width 212 height 10
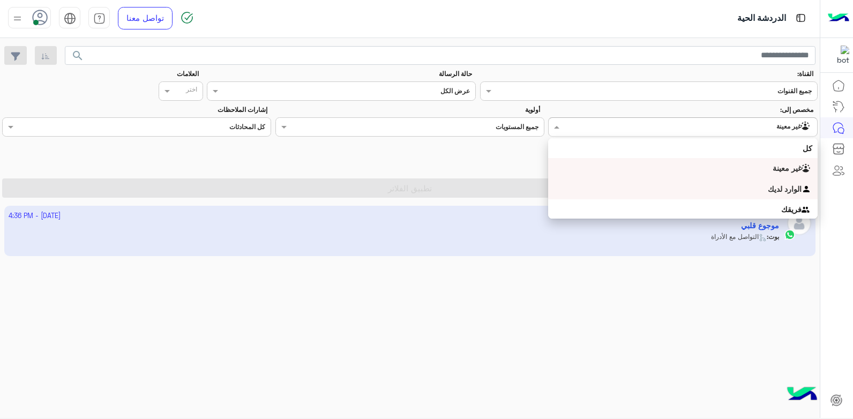
click at [652, 183] on div "الوارد لديك" at bounding box center [682, 189] width 269 height 21
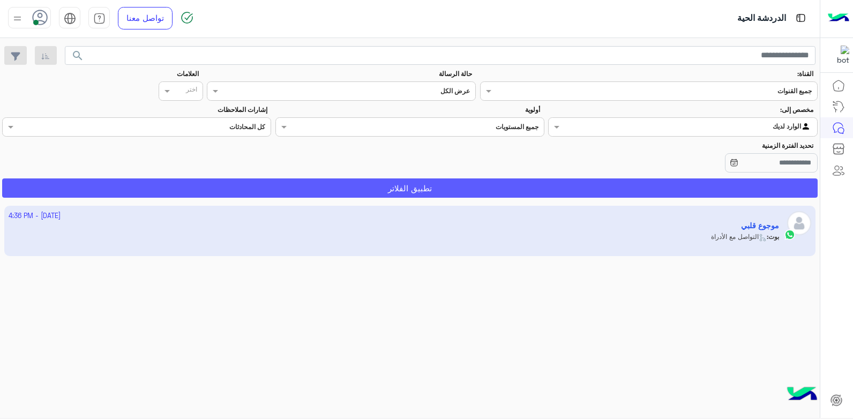
click at [638, 186] on button "تطبيق الفلاتر" at bounding box center [410, 187] width 816 height 19
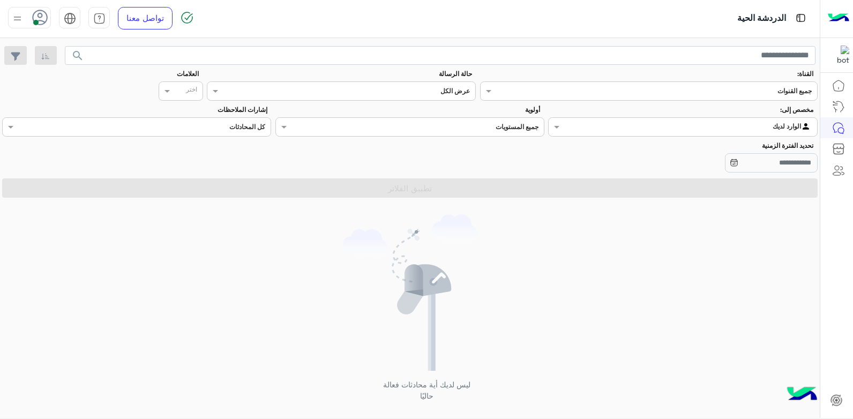
click at [673, 125] on input "text" at bounding box center [705, 126] width 212 height 10
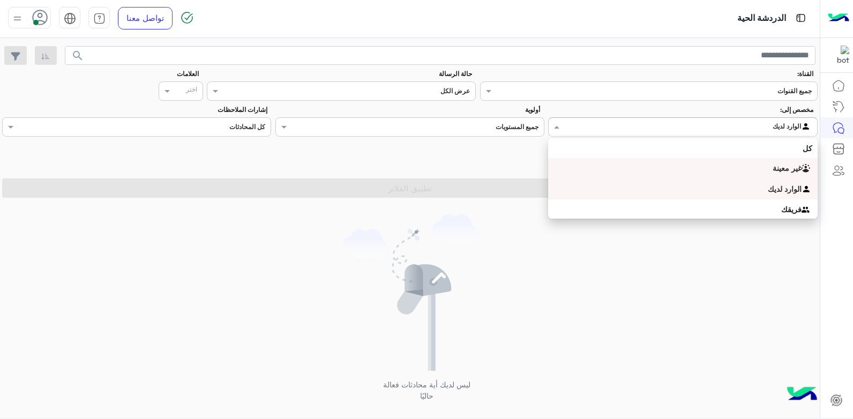
click at [660, 165] on div "غير معينة" at bounding box center [682, 168] width 269 height 21
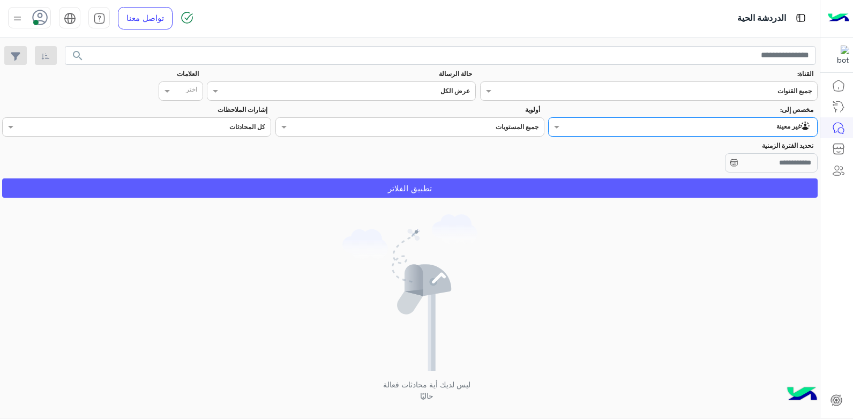
click at [624, 194] on button "تطبيق الفلاتر" at bounding box center [410, 187] width 816 height 19
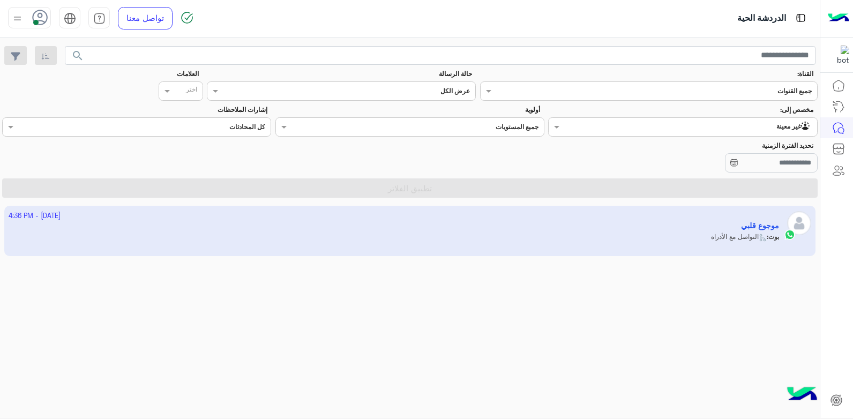
click at [647, 230] on app-inbox-user "1 October - 4:36 PM موجوع قلبي بوت : التواصل مع الأدراة" at bounding box center [410, 231] width 812 height 50
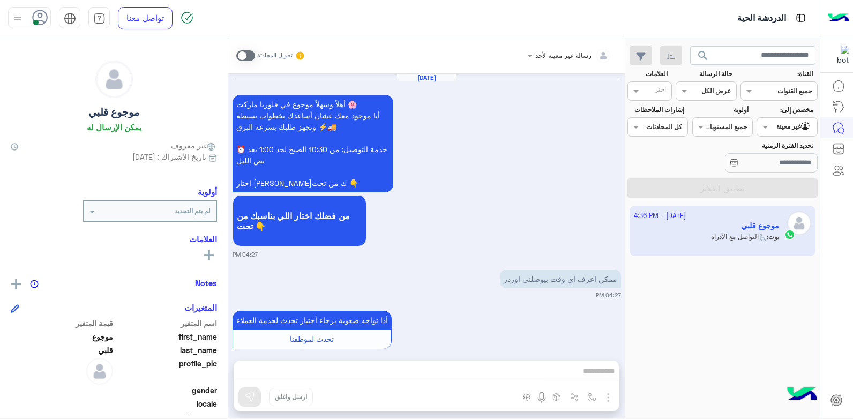
click at [243, 56] on span at bounding box center [245, 55] width 19 height 11
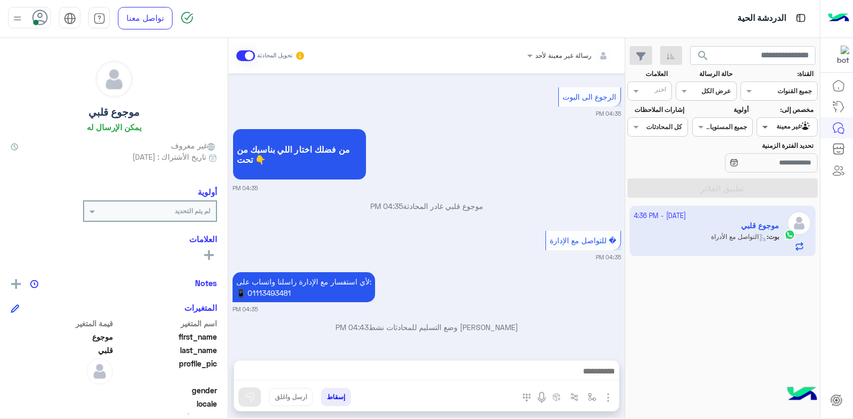
click at [765, 125] on span at bounding box center [763, 126] width 13 height 11
drag, startPoint x: 779, startPoint y: 188, endPoint x: 744, endPoint y: 214, distance: 43.5
click at [779, 188] on b "الوارد لديك" at bounding box center [785, 188] width 34 height 9
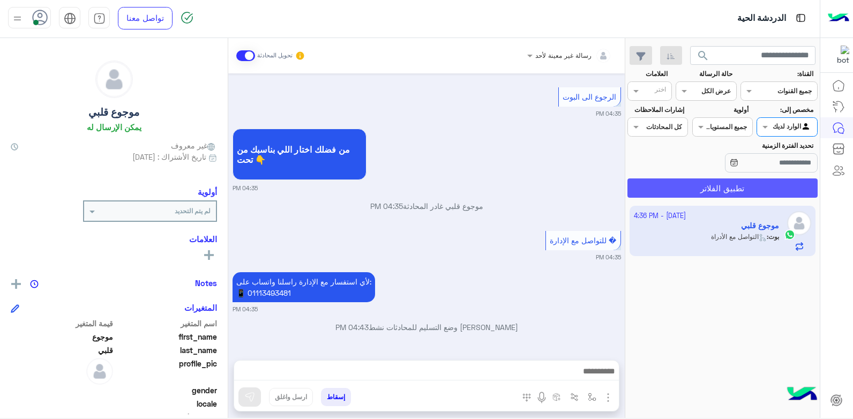
click at [698, 192] on button "تطبيق الفلاتر" at bounding box center [723, 187] width 190 height 19
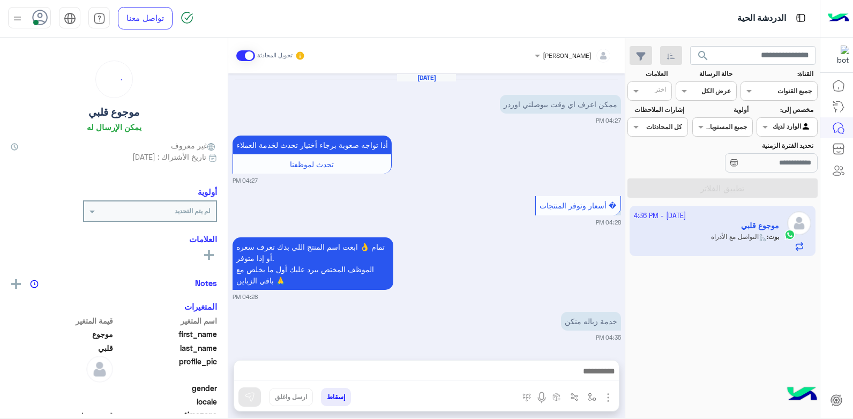
scroll to position [416, 0]
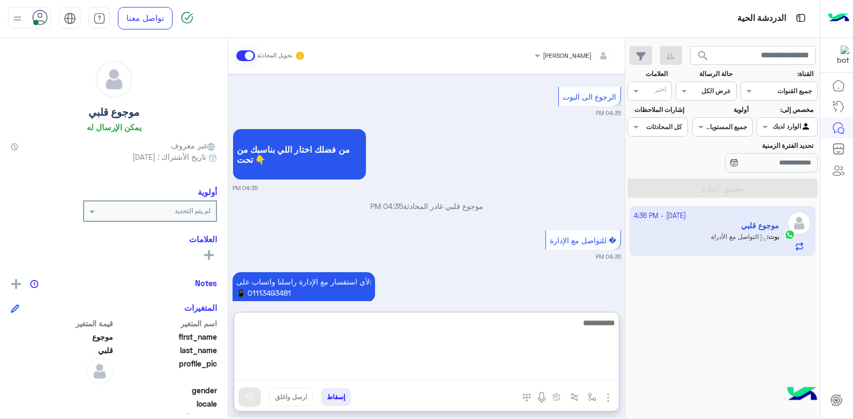
click at [568, 374] on textarea at bounding box center [426, 348] width 385 height 64
type textarea "**********"
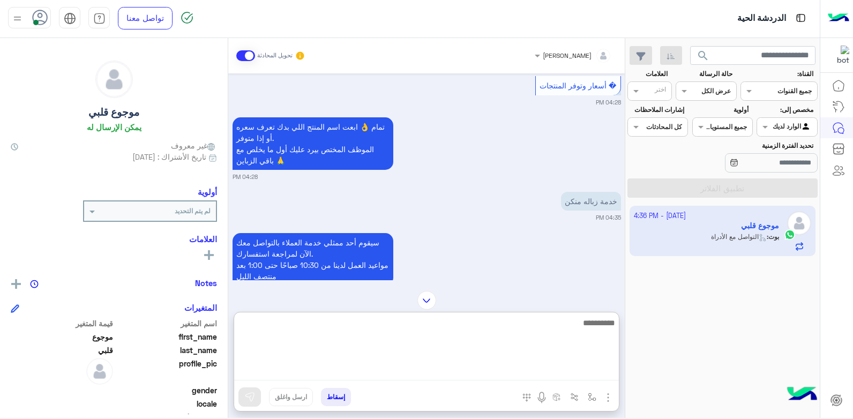
scroll to position [291, 0]
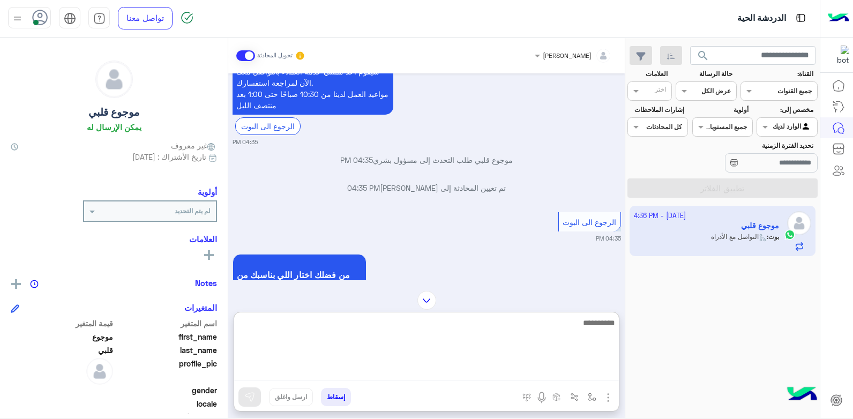
click at [542, 325] on textarea at bounding box center [426, 348] width 385 height 64
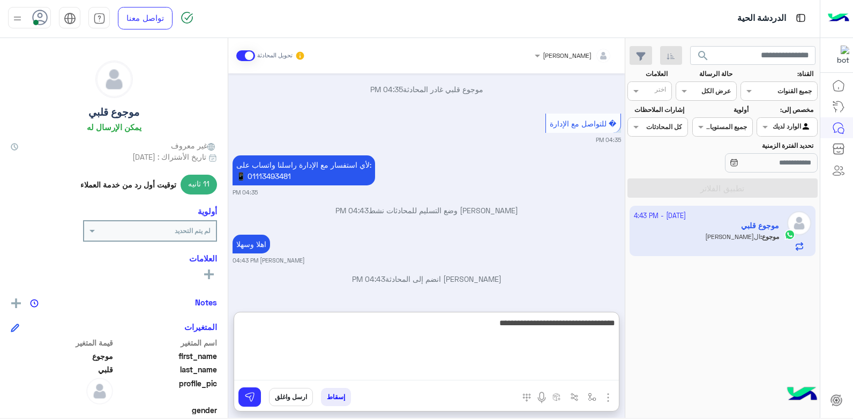
scroll to position [593, 0]
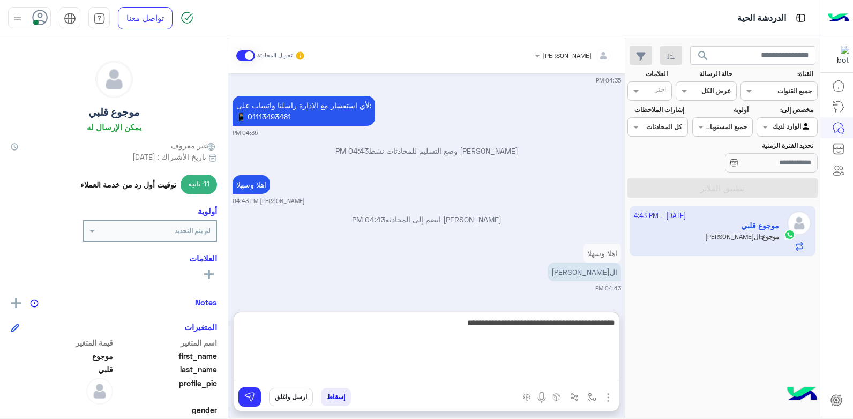
type textarea "**********"
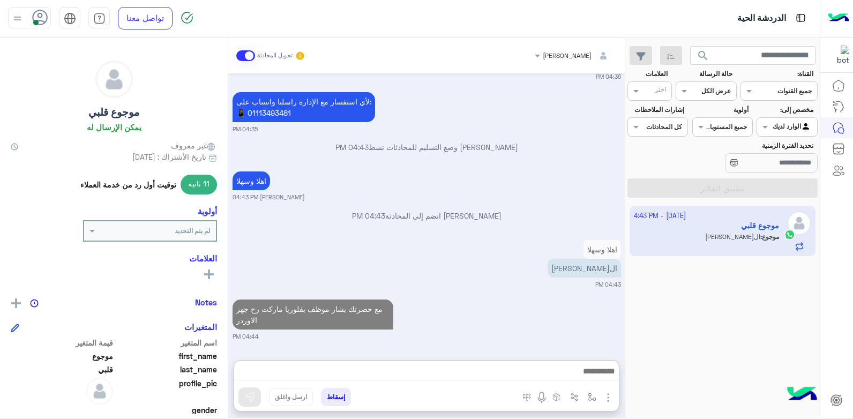
click at [690, 92] on div at bounding box center [705, 90] width 59 height 10
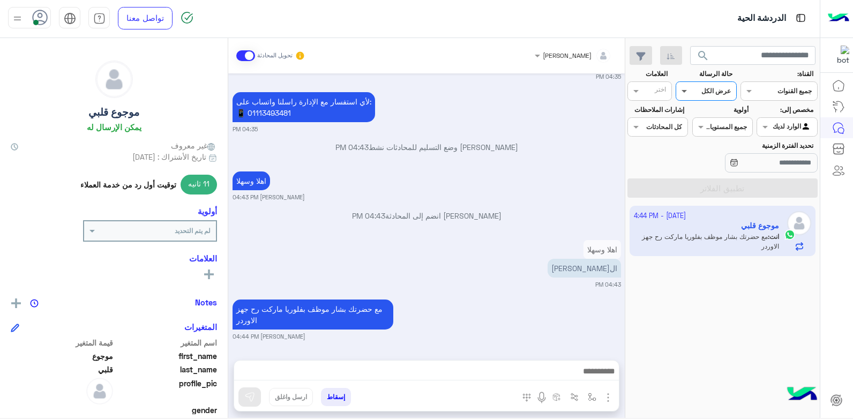
click at [688, 91] on span at bounding box center [682, 90] width 13 height 11
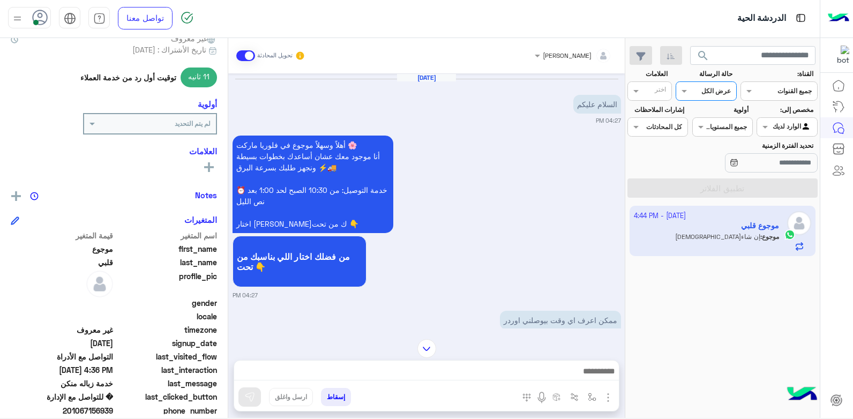
scroll to position [203, 0]
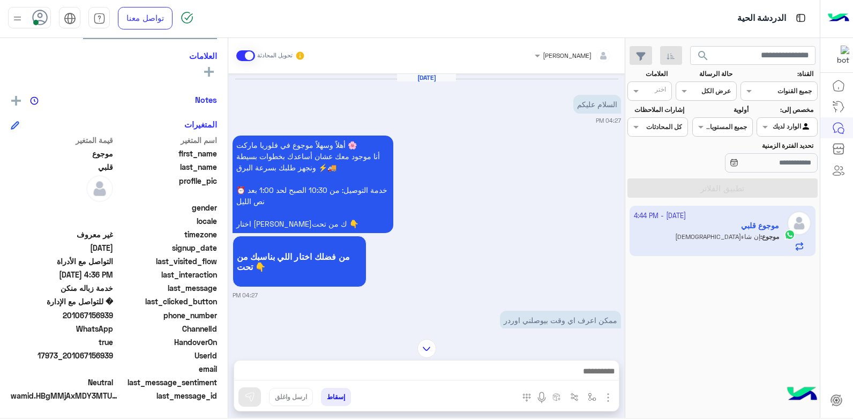
drag, startPoint x: 114, startPoint y: 356, endPoint x: 92, endPoint y: 358, distance: 22.1
click at [92, 358] on span "17973_201067156939" at bounding box center [62, 355] width 102 height 11
copy span "56939"
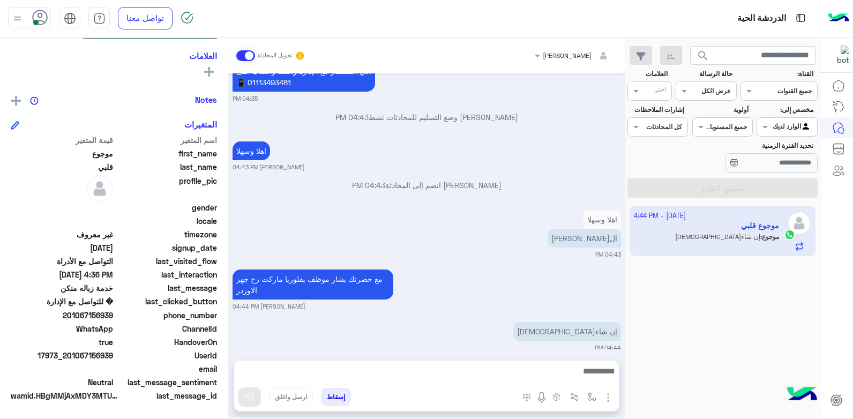
scroll to position [853, 0]
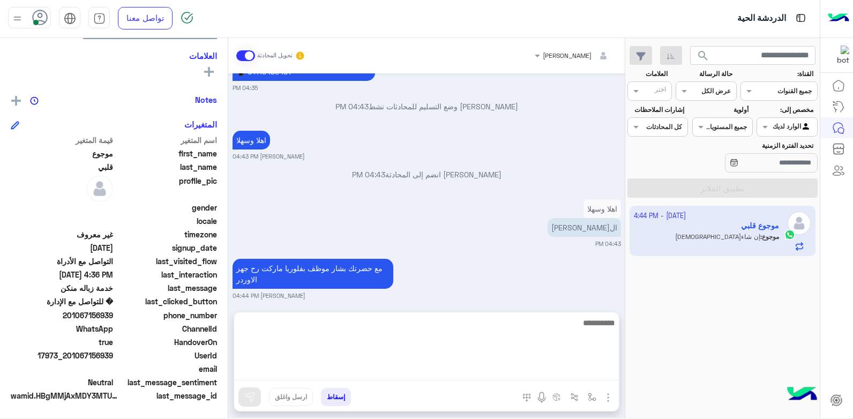
click at [527, 370] on textarea at bounding box center [426, 348] width 385 height 64
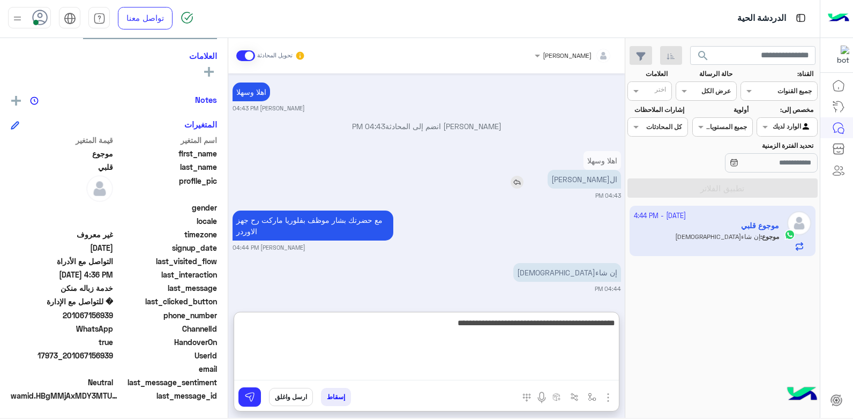
type textarea "**********"
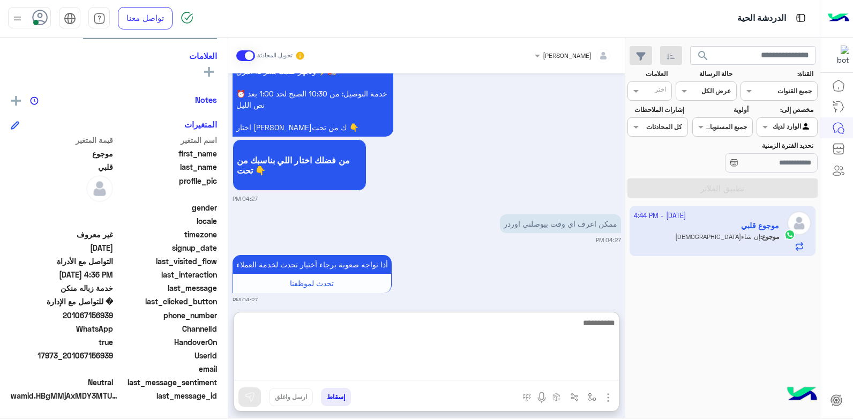
scroll to position [1074, 0]
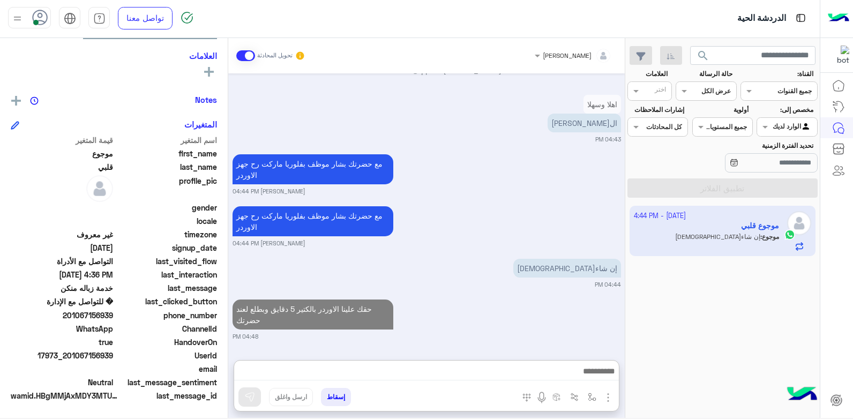
click at [490, 297] on div "حقك علينا الاوردر بالكتير 5 دقايق وبطلع لعند حضرتك 04:48 PM" at bounding box center [427, 319] width 389 height 44
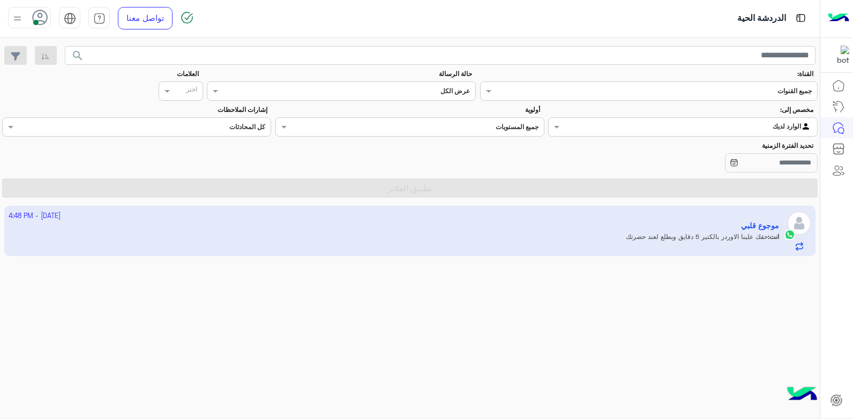
click at [602, 123] on input "text" at bounding box center [705, 126] width 212 height 10
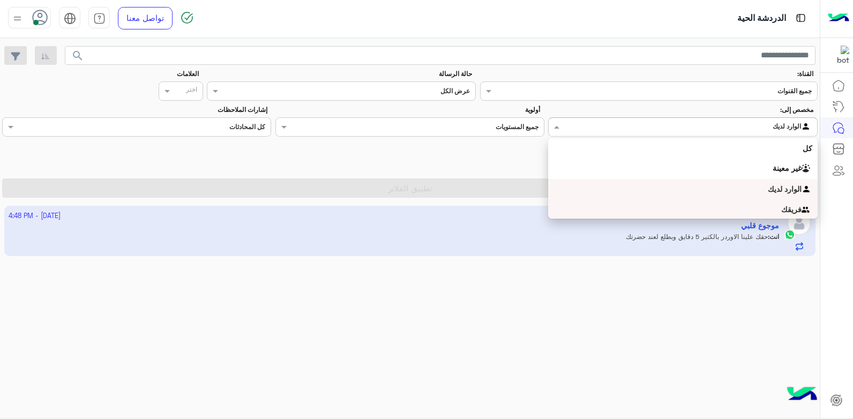
click at [613, 266] on div "1 October - 4:48 PM موجوع قلبي انت : حقك علينا الاوردر بالكتير 5 دقايق وبطلع لع…" at bounding box center [410, 312] width 820 height 220
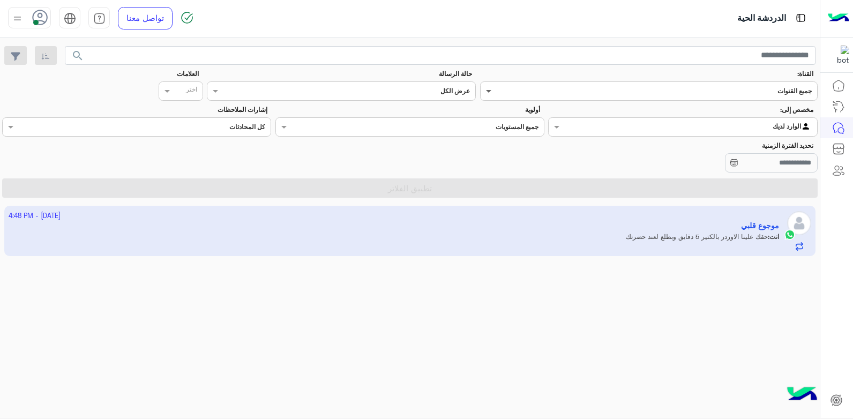
click at [481, 91] on span at bounding box center [487, 90] width 13 height 11
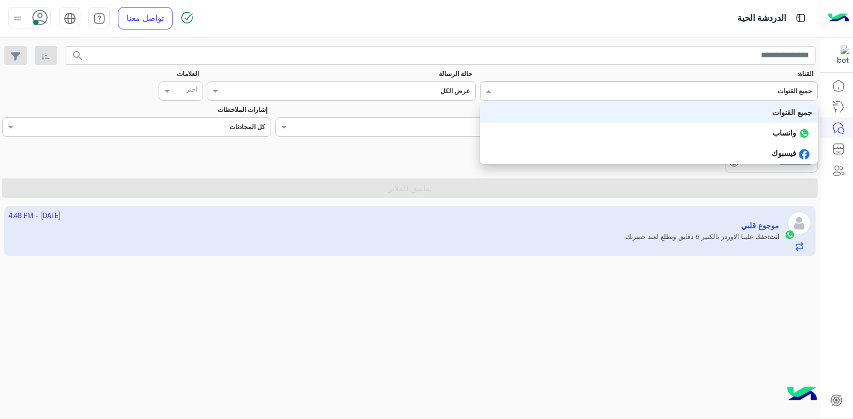
click at [486, 91] on span at bounding box center [487, 90] width 13 height 11
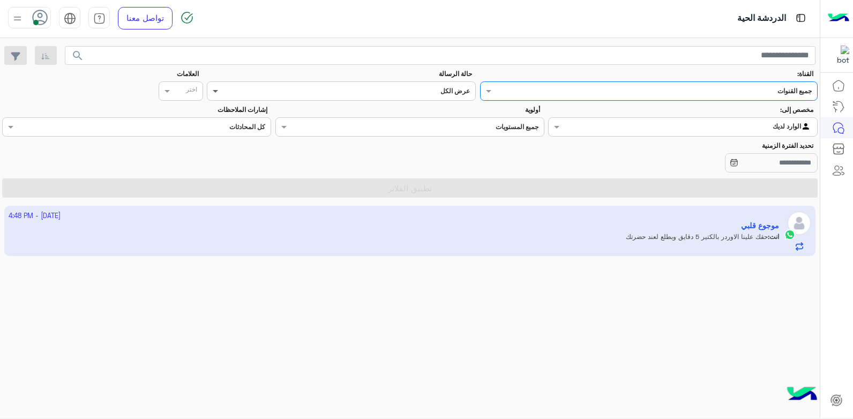
click at [214, 90] on span at bounding box center [213, 90] width 13 height 11
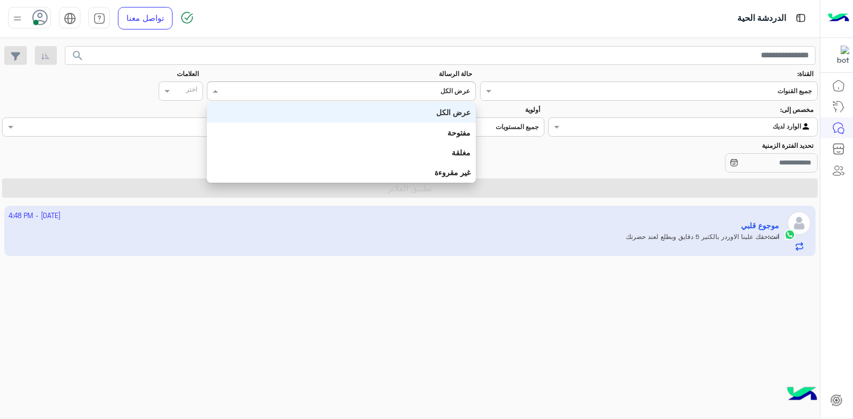
click at [399, 88] on input "text" at bounding box center [364, 90] width 212 height 10
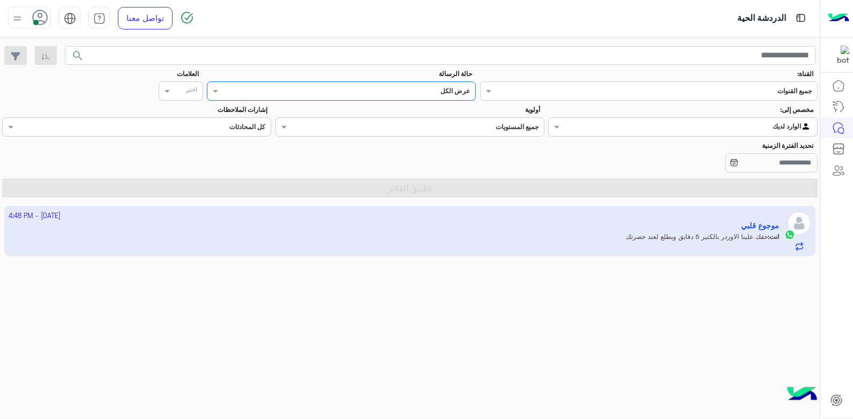
click at [647, 128] on input "text" at bounding box center [705, 126] width 212 height 10
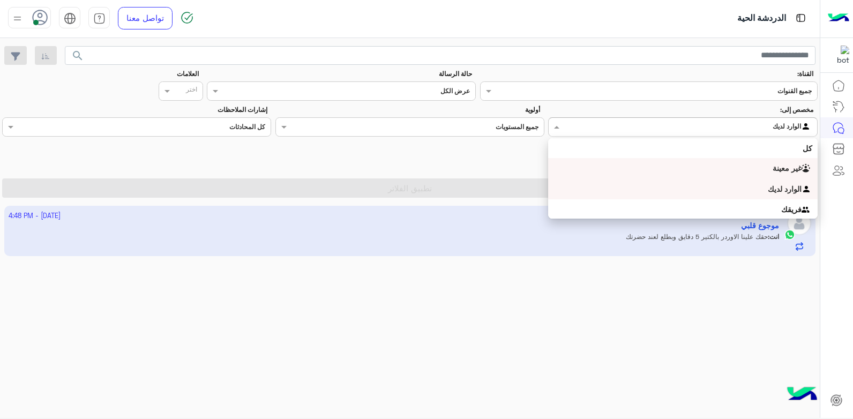
click at [674, 175] on div "غير معينة" at bounding box center [682, 168] width 269 height 21
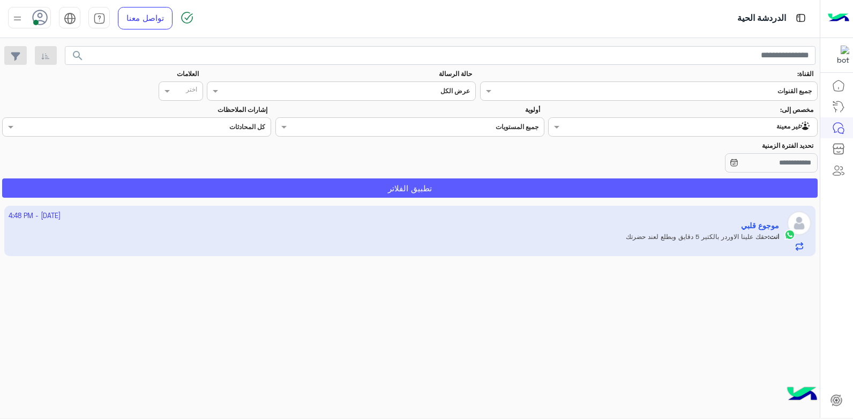
click at [647, 190] on button "تطبيق الفلاتر" at bounding box center [410, 187] width 816 height 19
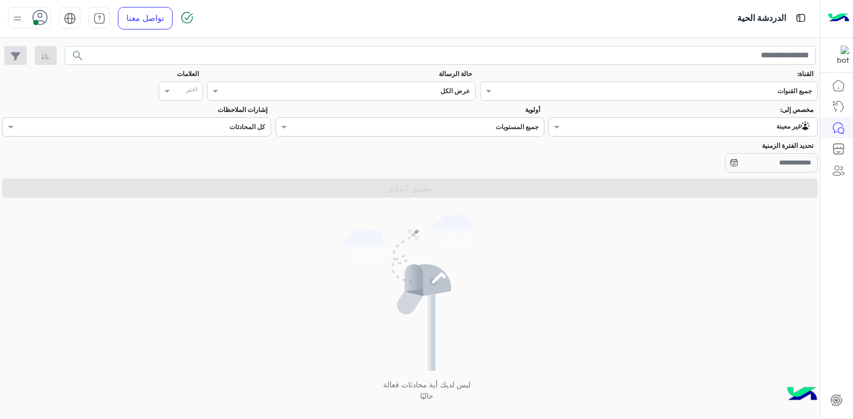
click at [834, 14] on img at bounding box center [838, 18] width 21 height 23
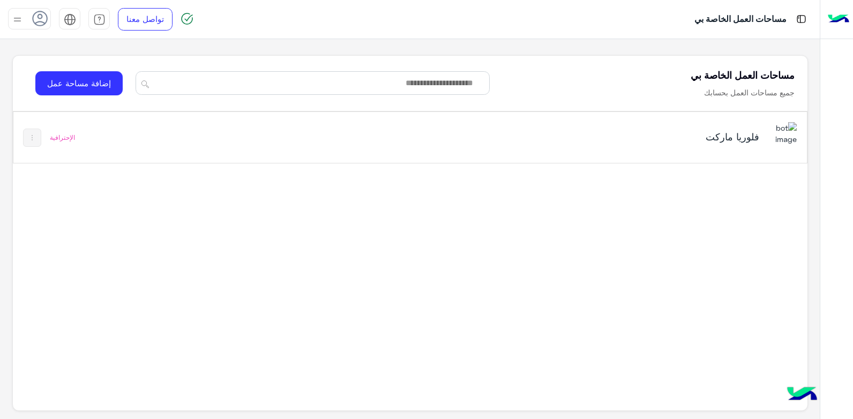
click at [617, 140] on h5 "فلوريا ماركت" at bounding box center [620, 136] width 279 height 13
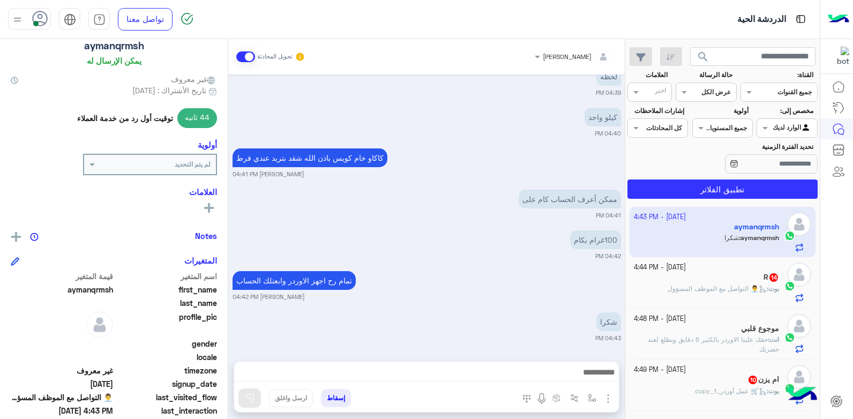
scroll to position [161, 0]
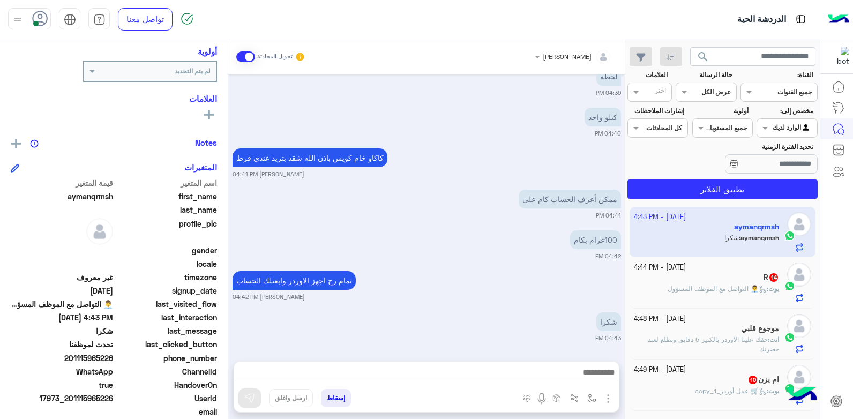
drag, startPoint x: 113, startPoint y: 401, endPoint x: 88, endPoint y: 401, distance: 24.1
click at [88, 401] on span "17973_201115965226" at bounding box center [62, 398] width 102 height 11
copy span "965226"
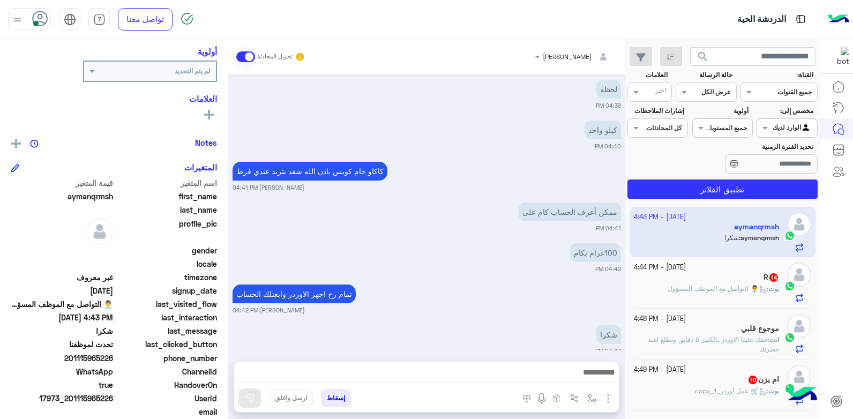
scroll to position [1125, 0]
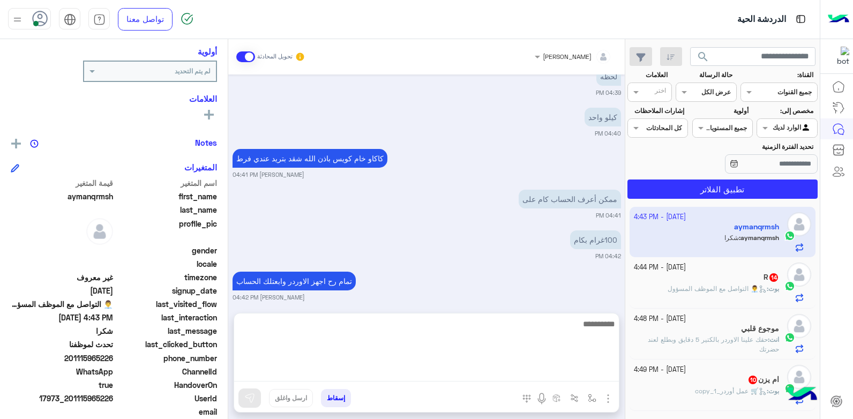
click at [476, 374] on textarea at bounding box center [426, 349] width 385 height 64
type textarea "**********"
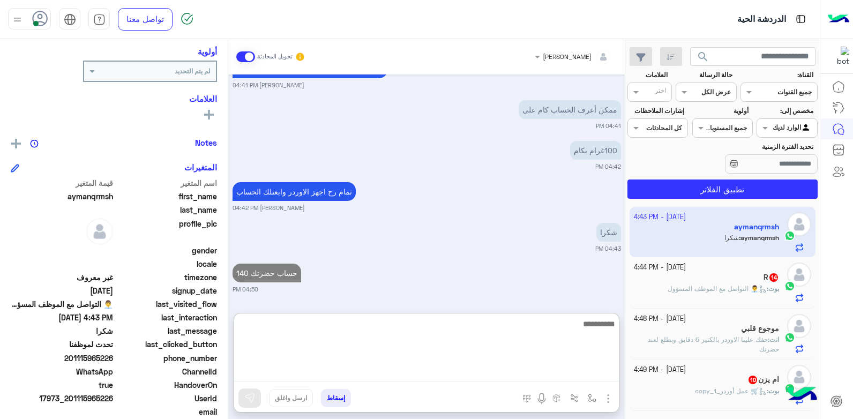
scroll to position [1214, 0]
type textarea "*****"
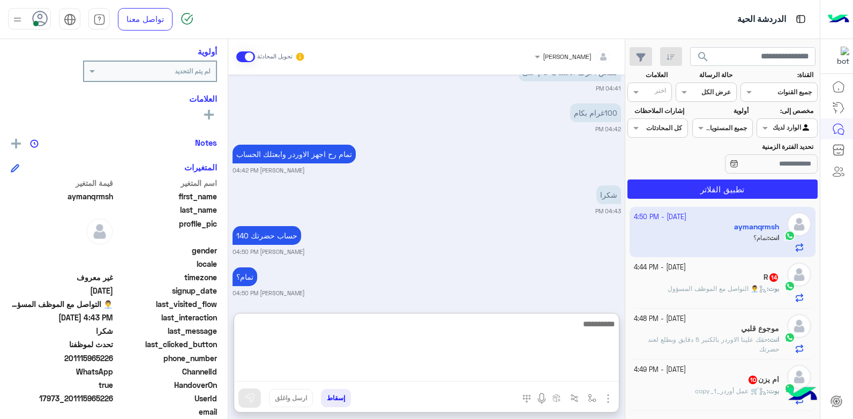
scroll to position [1256, 0]
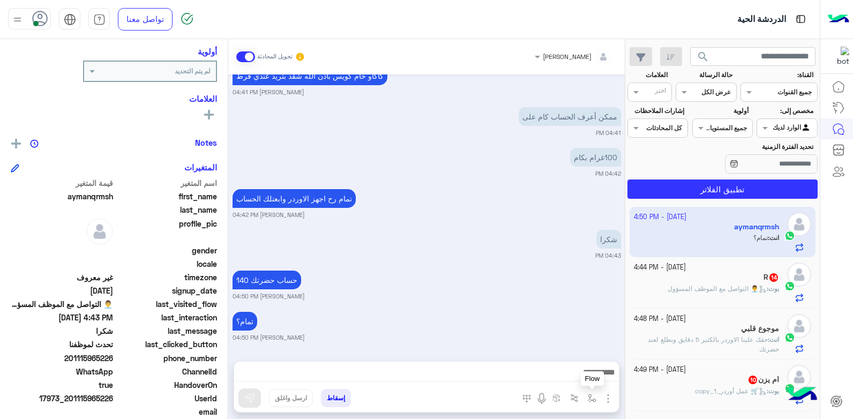
click at [589, 395] on img "button" at bounding box center [592, 398] width 9 height 9
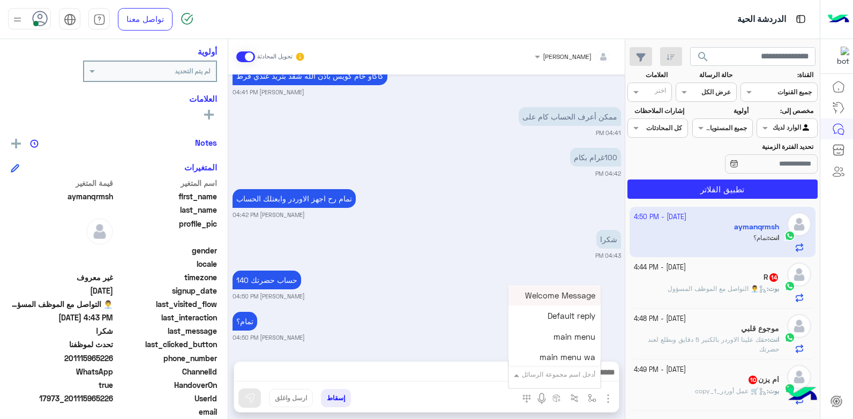
click at [574, 373] on input "text" at bounding box center [568, 373] width 54 height 10
type input "**"
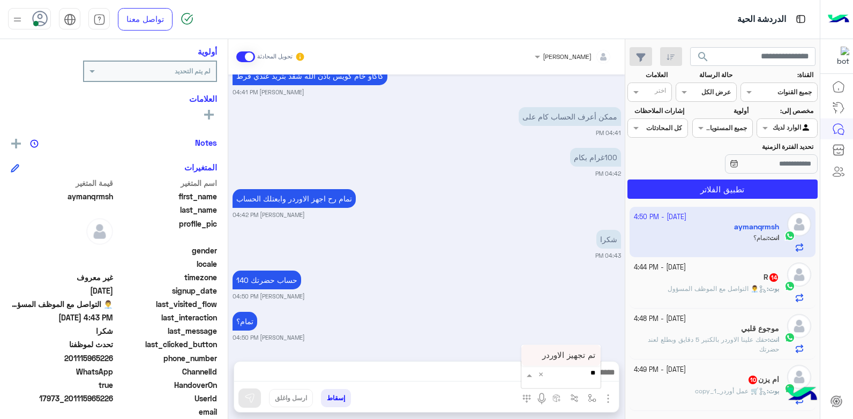
click at [564, 354] on span "تم تجهيز الاوردر" at bounding box center [568, 355] width 53 height 10
type textarea "**********"
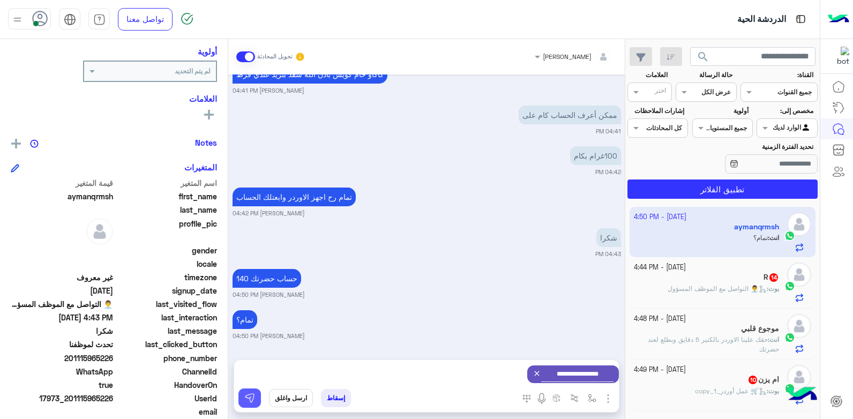
click at [250, 393] on img at bounding box center [249, 398] width 11 height 11
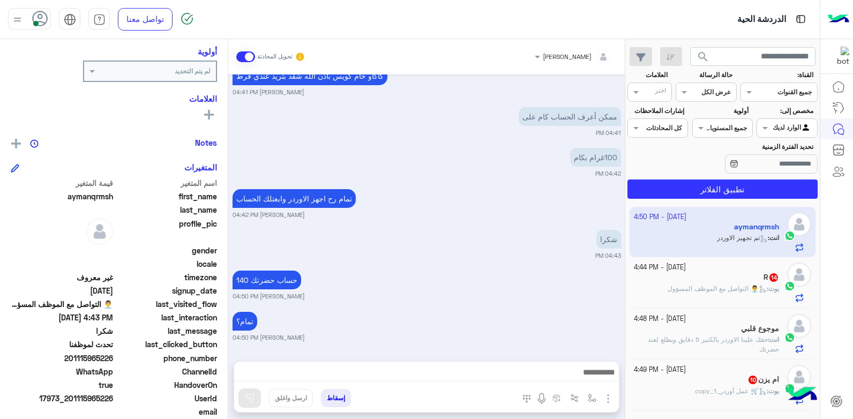
scroll to position [1271, 0]
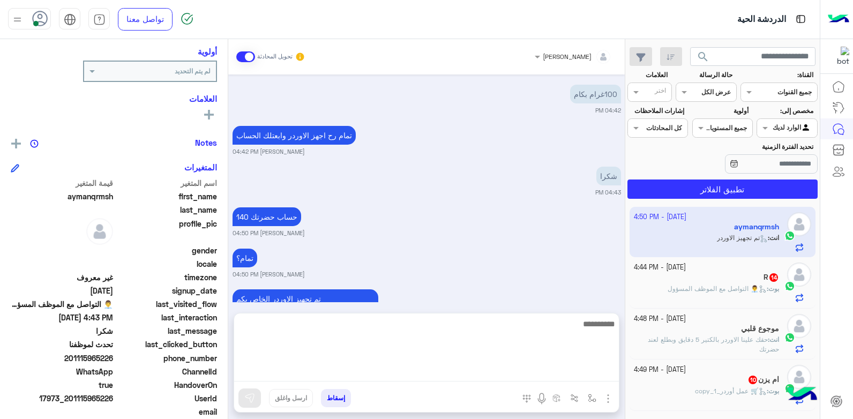
drag, startPoint x: 554, startPoint y: 375, endPoint x: 559, endPoint y: 362, distance: 13.9
click at [554, 375] on textarea at bounding box center [426, 349] width 385 height 64
type textarea "*****"
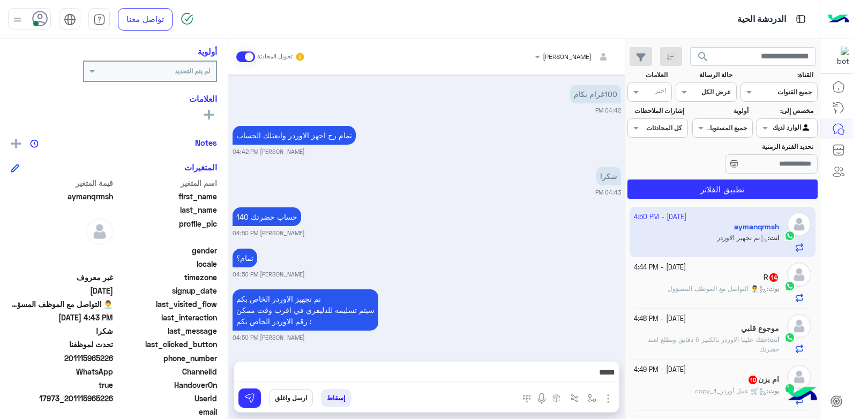
click at [300, 396] on button "ارسل واغلق" at bounding box center [291, 398] width 44 height 18
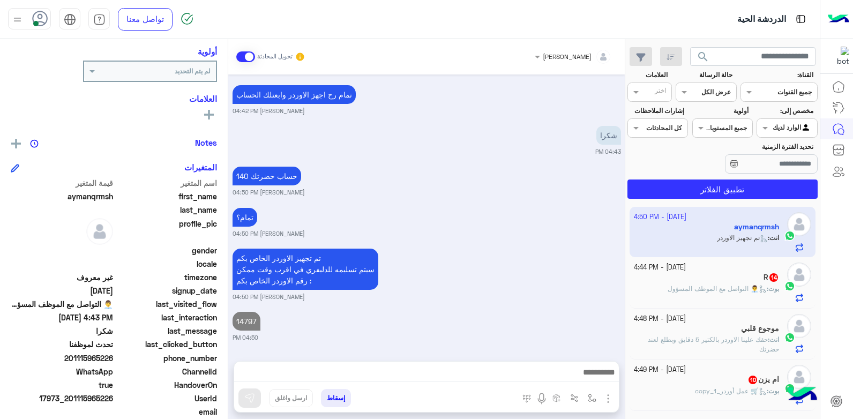
scroll to position [1339, 0]
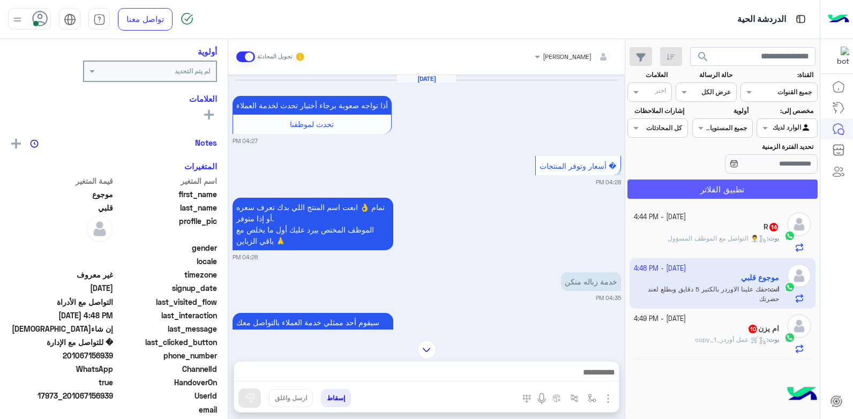
scroll to position [1598, 0]
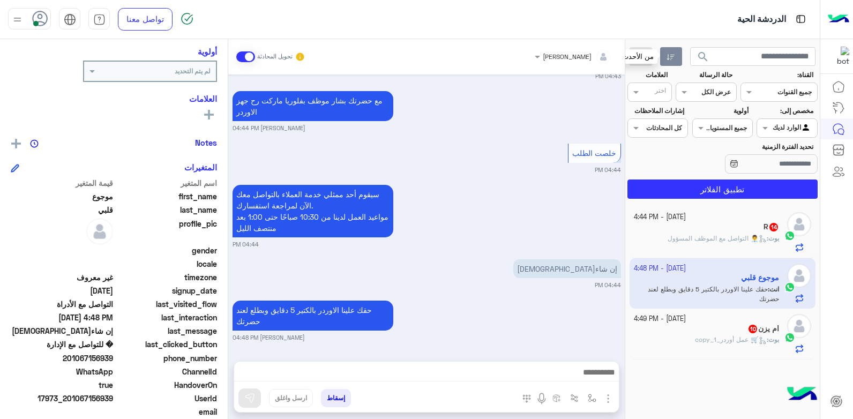
click at [670, 61] on icon "button" at bounding box center [671, 57] width 9 height 9
click at [698, 234] on span "👨‍💼 التواصل مع الموظف المسؤول" at bounding box center [717, 238] width 99 height 8
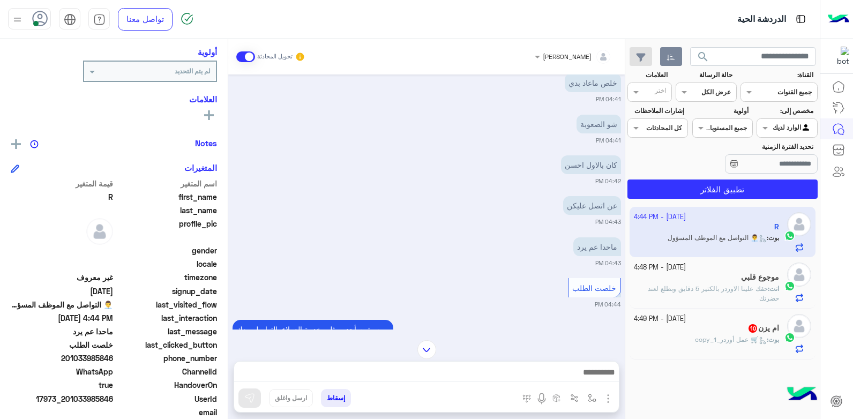
scroll to position [692, 0]
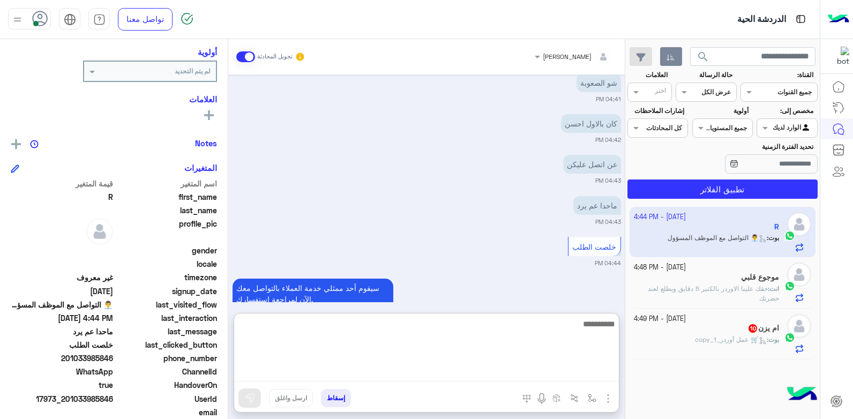
click at [507, 371] on textarea at bounding box center [426, 349] width 385 height 64
type textarea "**********"
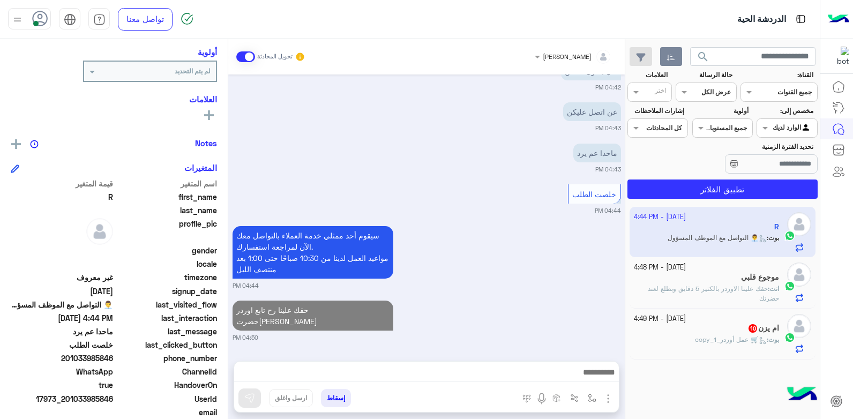
click at [492, 231] on div "سيقوم أحد ممثلي خدمة العملاء بالتواصل معك الآن لمراجعة استفسارك. مواعيد العمل ل…" at bounding box center [427, 256] width 389 height 66
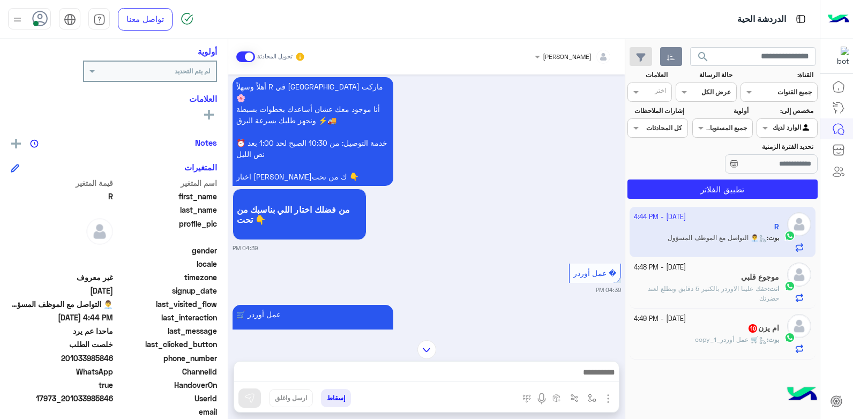
scroll to position [124, 0]
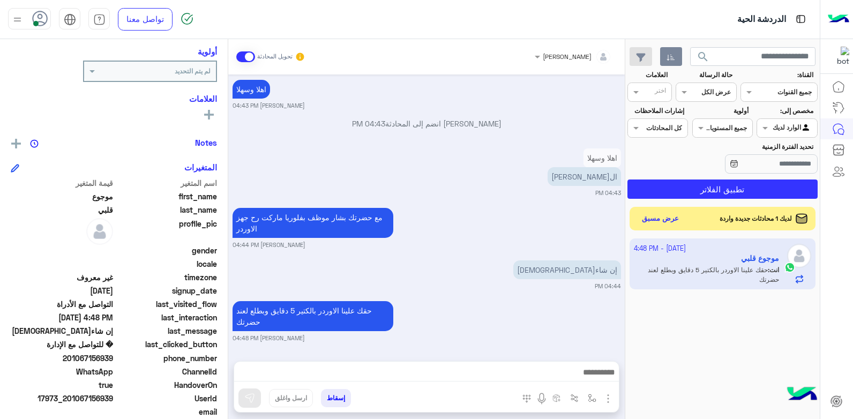
click at [336, 400] on button "إسقاط" at bounding box center [336, 398] width 30 height 18
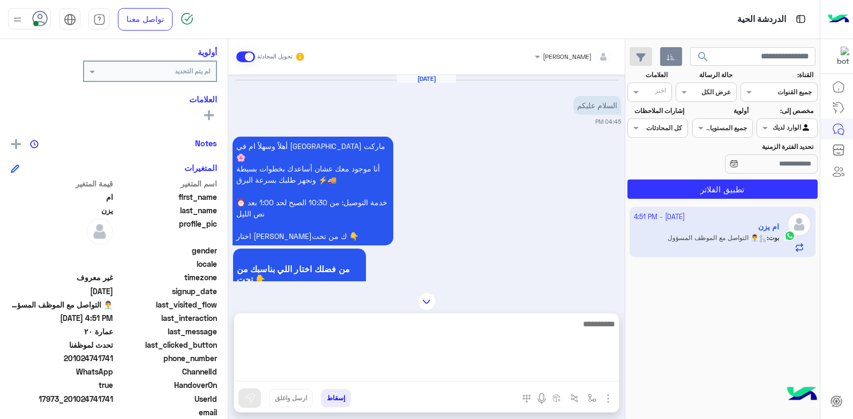
click at [504, 367] on textarea at bounding box center [426, 349] width 385 height 64
type textarea "**********"
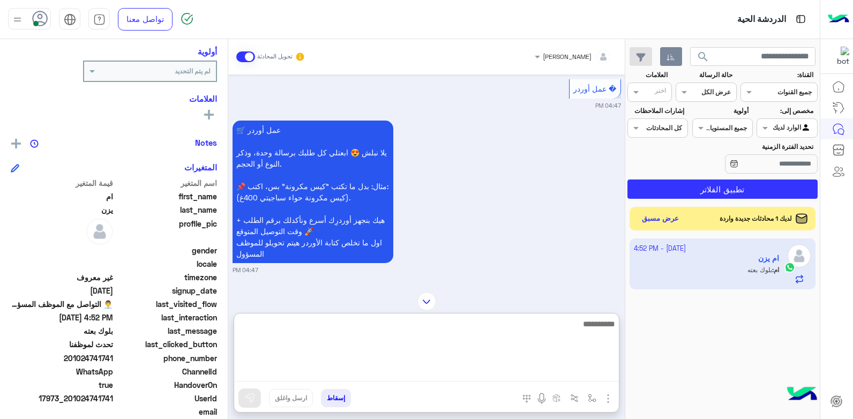
scroll to position [1325, 0]
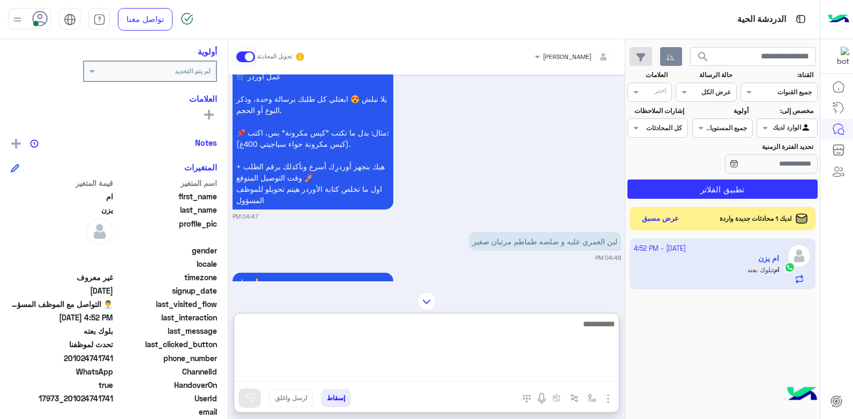
click at [551, 333] on textarea at bounding box center [426, 349] width 385 height 64
type textarea "*"
type textarea "**********"
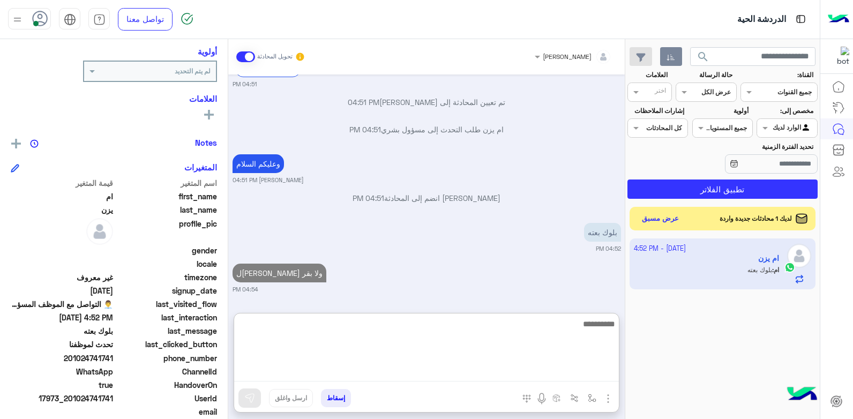
scroll to position [2170, 0]
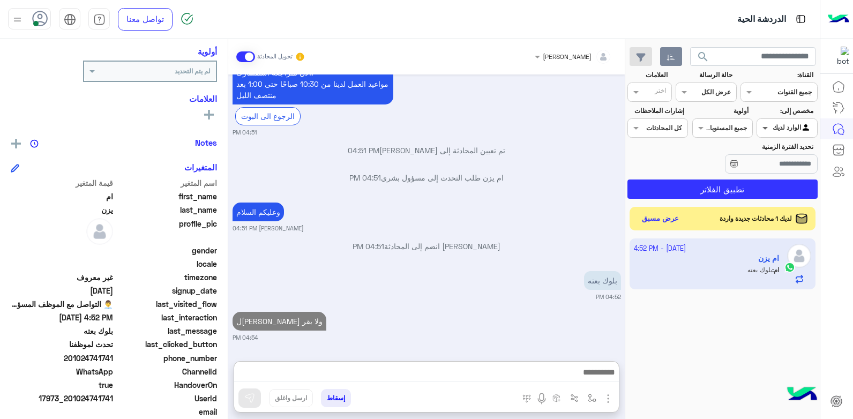
click at [766, 128] on span at bounding box center [763, 127] width 13 height 11
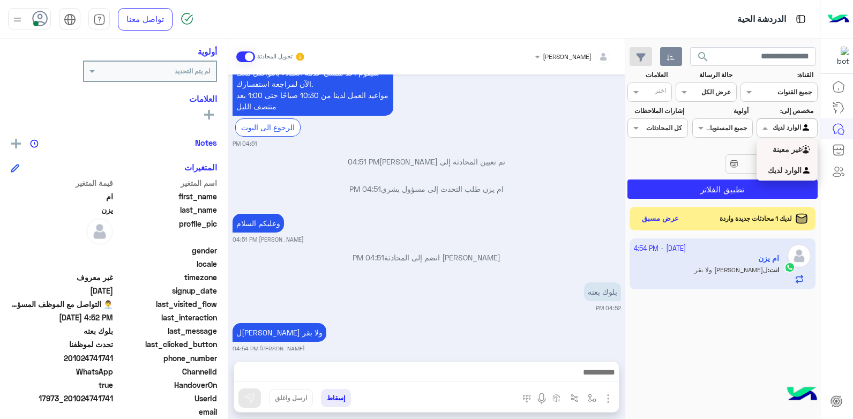
click at [769, 155] on div "غير معينة" at bounding box center [787, 149] width 61 height 21
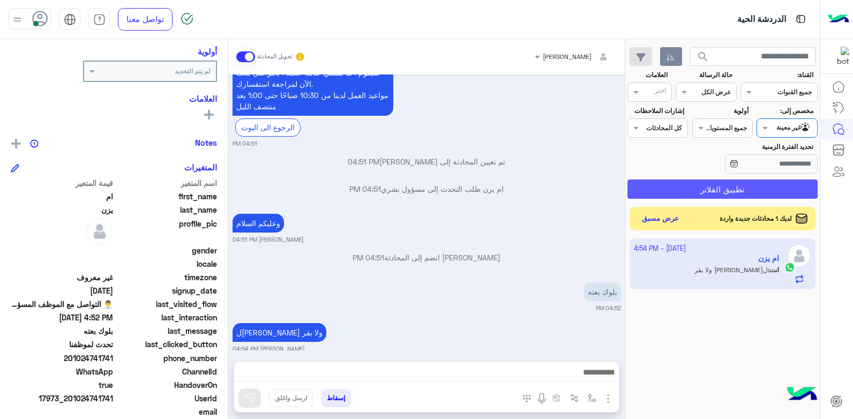
click at [728, 189] on button "تطبيق الفلاتر" at bounding box center [723, 189] width 190 height 19
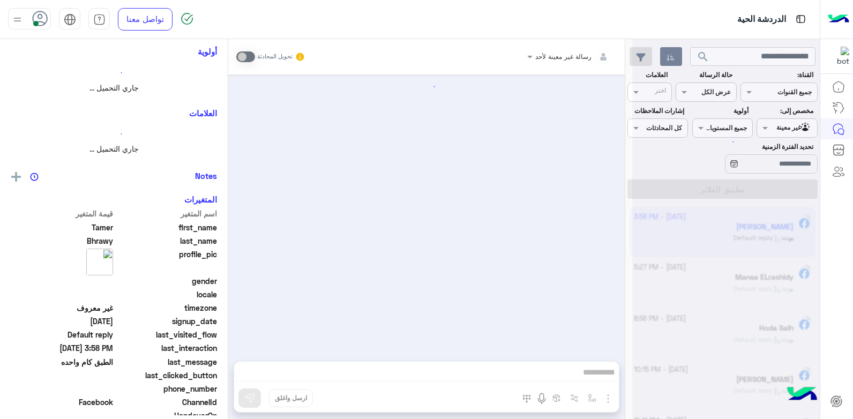
scroll to position [141, 0]
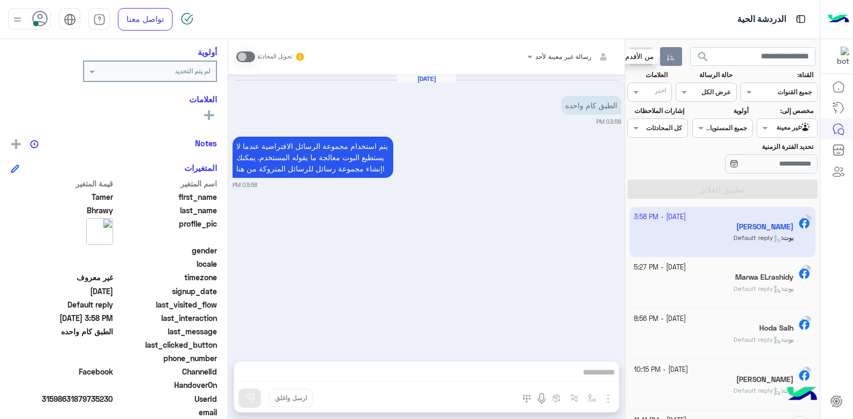
click at [677, 59] on button "button" at bounding box center [671, 56] width 22 height 19
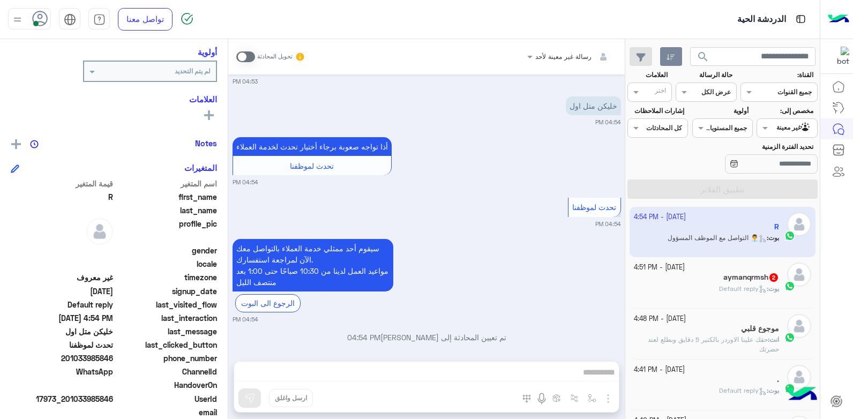
scroll to position [2078, 0]
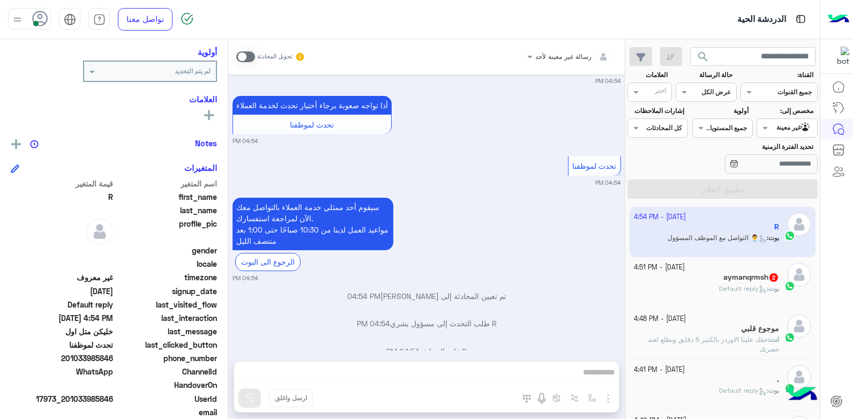
click at [705, 274] on div "aymanqrmsh 2" at bounding box center [707, 278] width 146 height 11
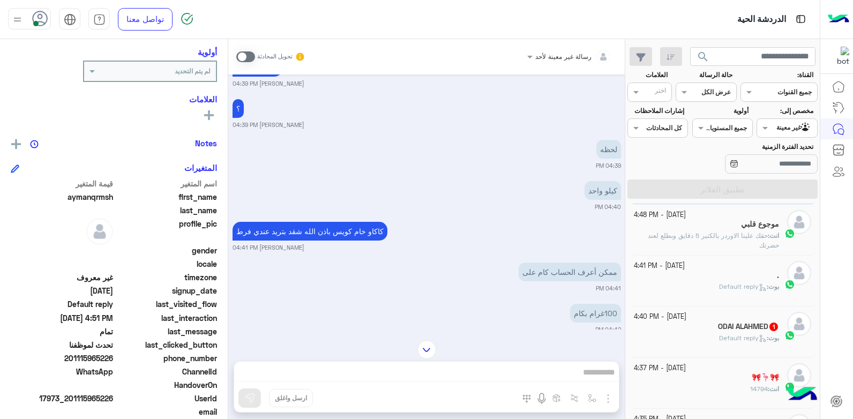
scroll to position [107, 0]
click at [697, 283] on div "بوت : Default reply" at bounding box center [707, 288] width 146 height 19
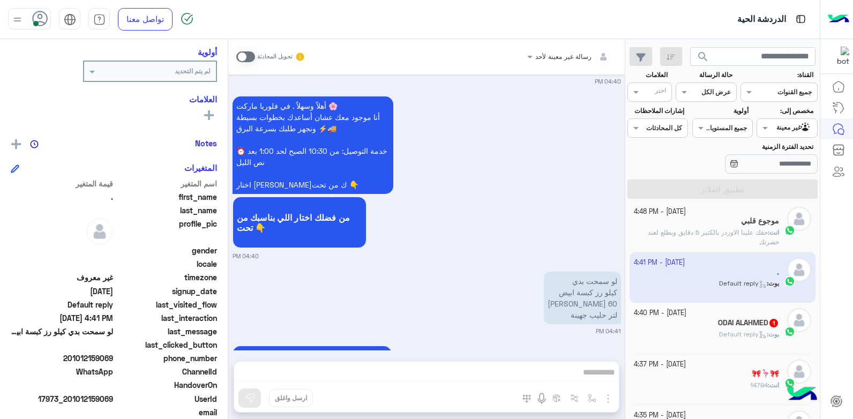
scroll to position [93, 0]
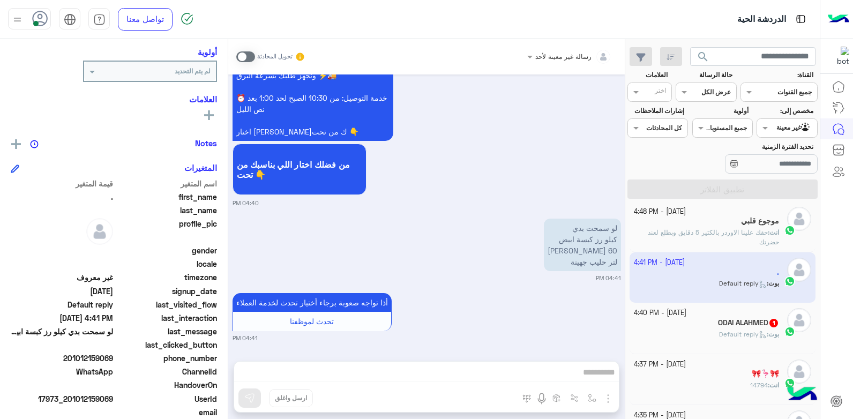
click at [684, 323] on div "ODAI ALAHMED 1" at bounding box center [707, 323] width 146 height 11
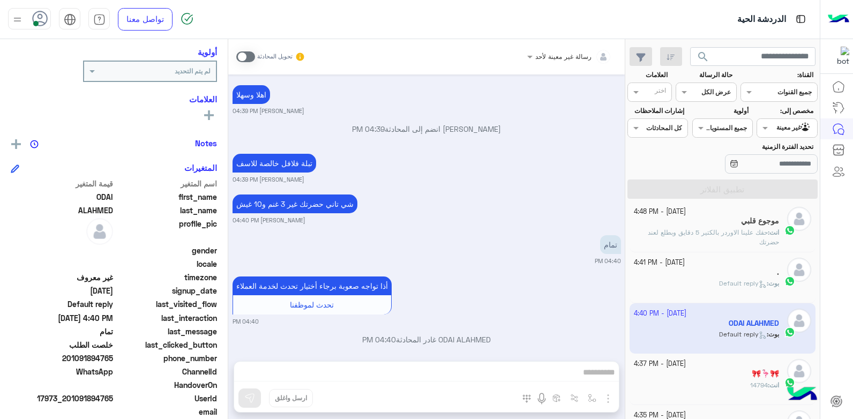
drag, startPoint x: 113, startPoint y: 399, endPoint x: 88, endPoint y: 399, distance: 24.7
click at [88, 399] on span "17973_201091894765" at bounding box center [62, 398] width 102 height 11
copy span "894765"
click at [242, 59] on span at bounding box center [245, 56] width 19 height 11
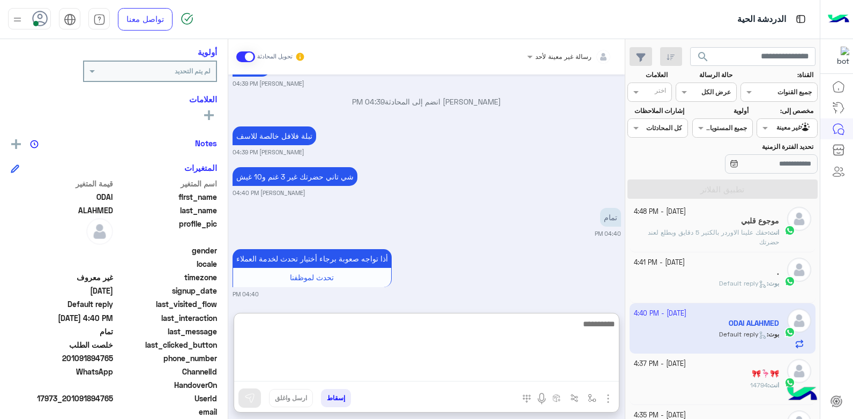
click at [535, 372] on textarea at bounding box center [426, 349] width 385 height 64
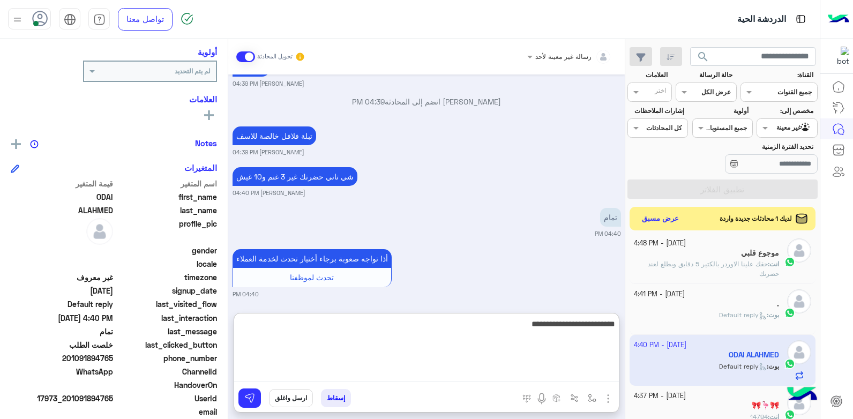
type textarea "**********"
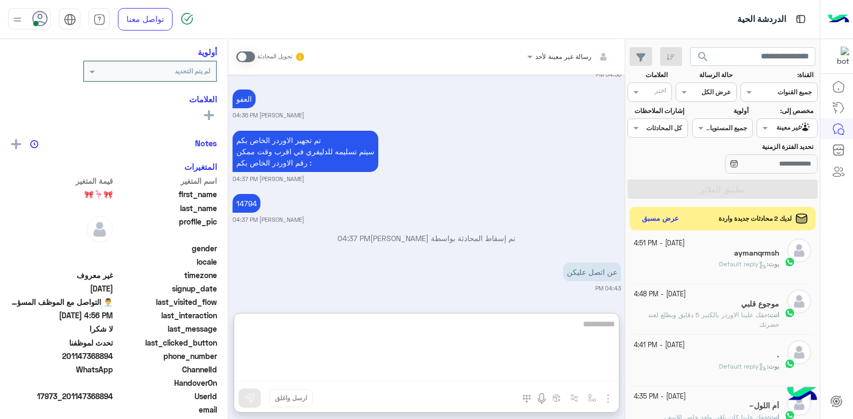
scroll to position [1585, 0]
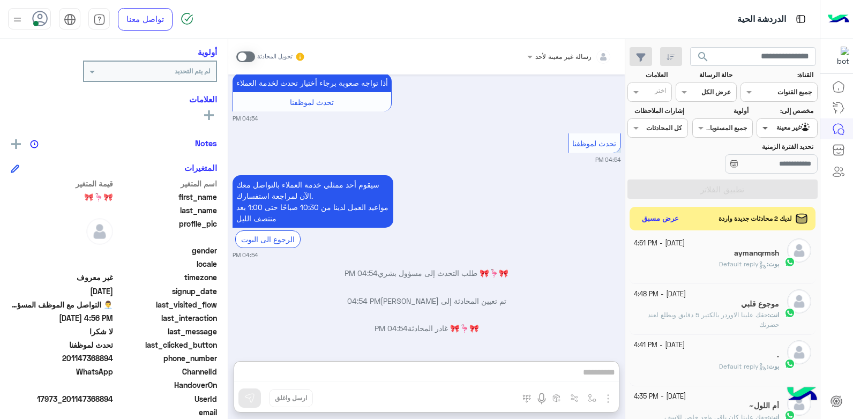
click at [761, 130] on span at bounding box center [763, 127] width 13 height 11
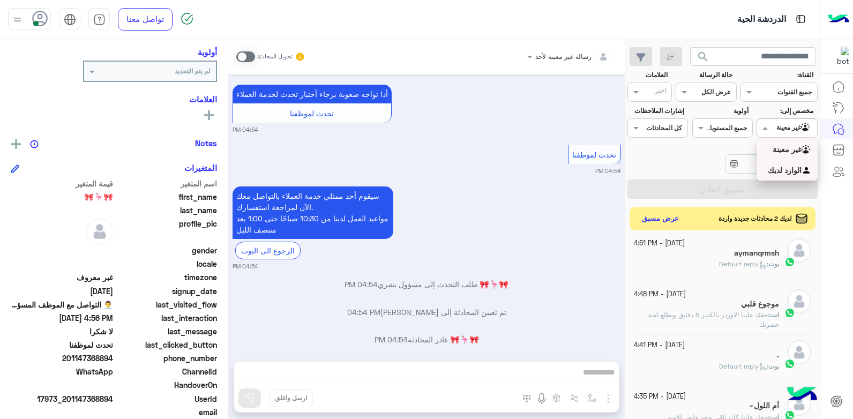
click at [772, 168] on b "الوارد لديك" at bounding box center [785, 170] width 34 height 9
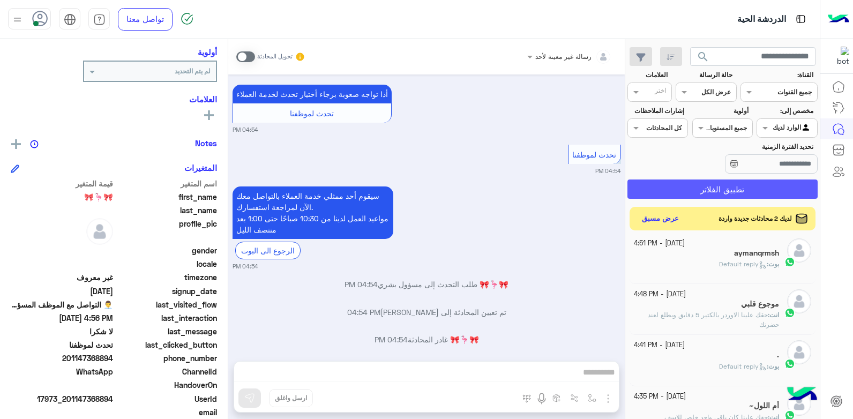
click at [735, 190] on button "تطبيق الفلاتر" at bounding box center [723, 189] width 190 height 19
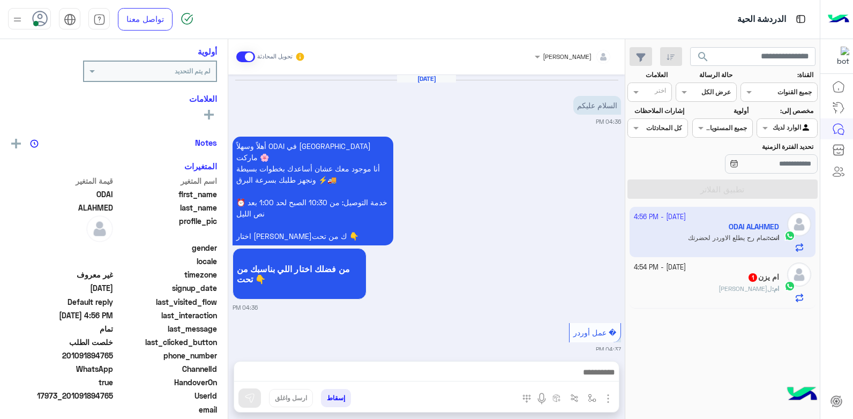
scroll to position [920, 0]
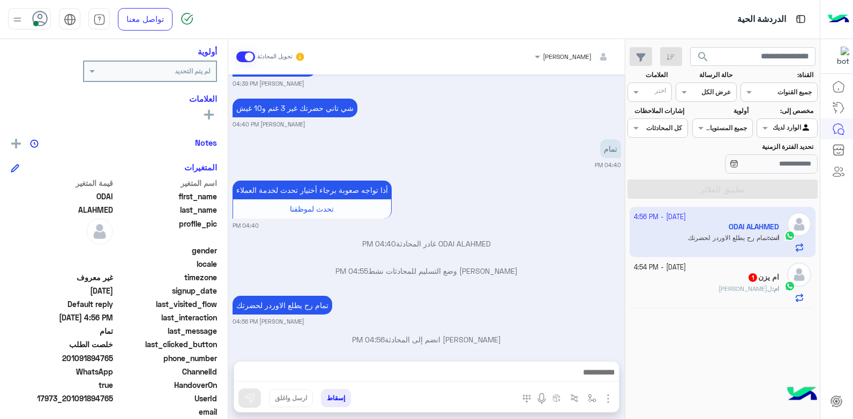
click at [339, 396] on button "إسقاط" at bounding box center [336, 398] width 30 height 18
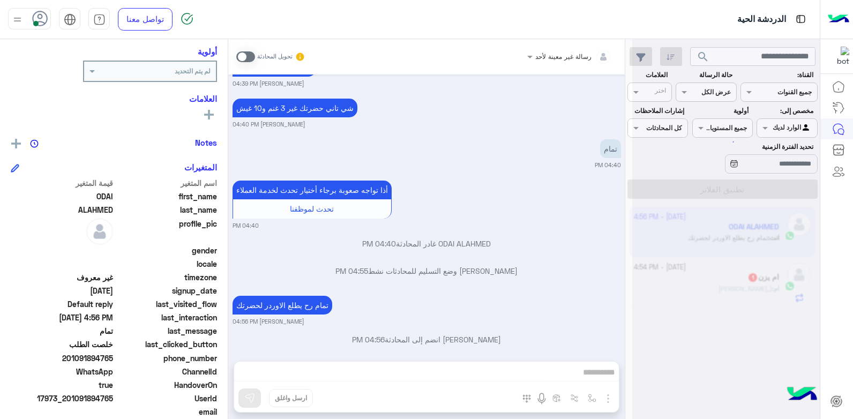
scroll to position [947, 0]
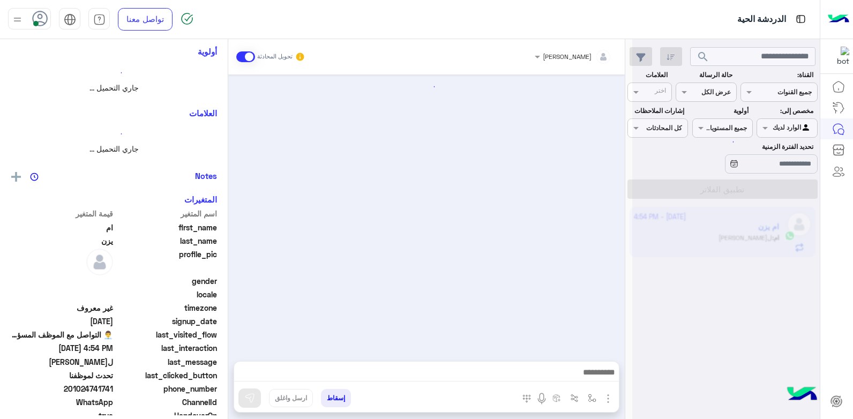
scroll to position [713, 0]
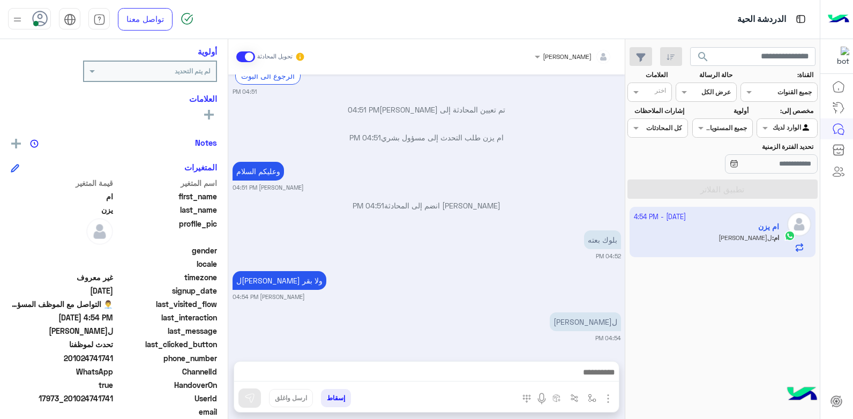
click at [506, 364] on div at bounding box center [426, 375] width 385 height 27
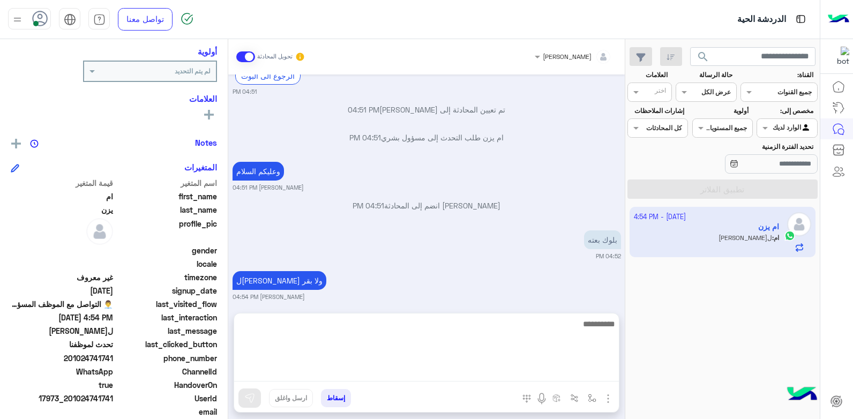
click at [507, 370] on textarea at bounding box center [426, 349] width 385 height 64
type textarea "****"
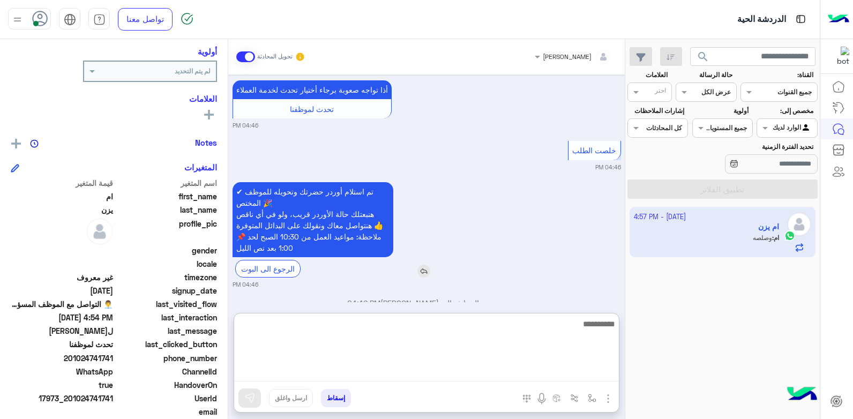
scroll to position [2035, 0]
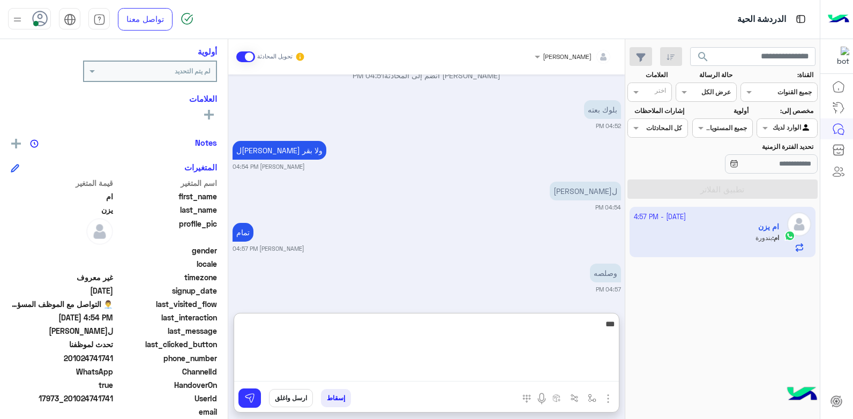
type textarea "****"
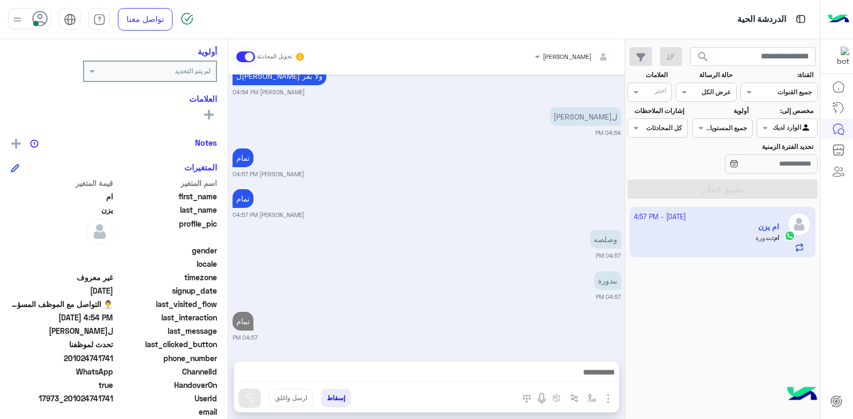
scroll to position [2110, 0]
drag, startPoint x: 115, startPoint y: 397, endPoint x: 92, endPoint y: 402, distance: 23.7
click at [92, 402] on div "UserId 17973_201024741741" at bounding box center [114, 399] width 206 height 13
copy span "741741"
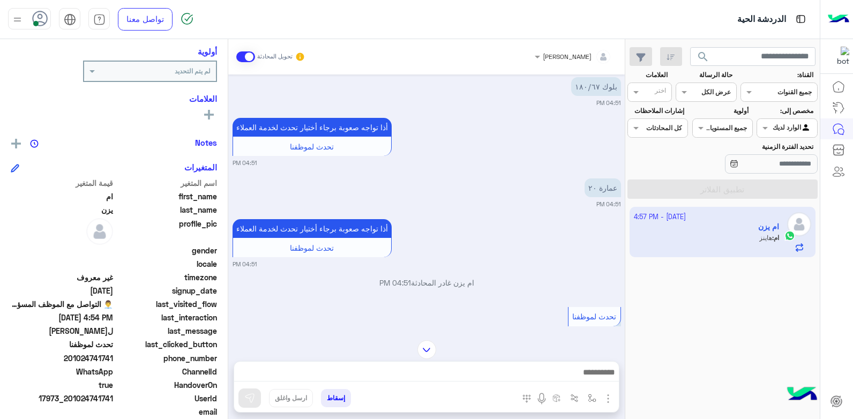
scroll to position [1561, 0]
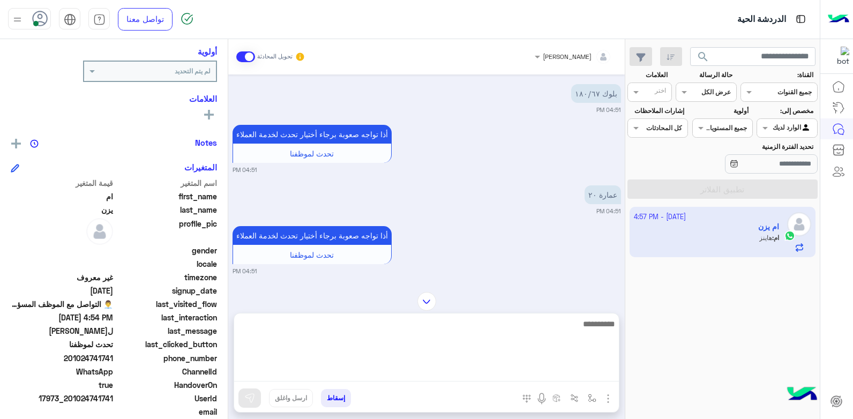
click at [547, 370] on textarea at bounding box center [426, 349] width 385 height 64
type textarea "**********"
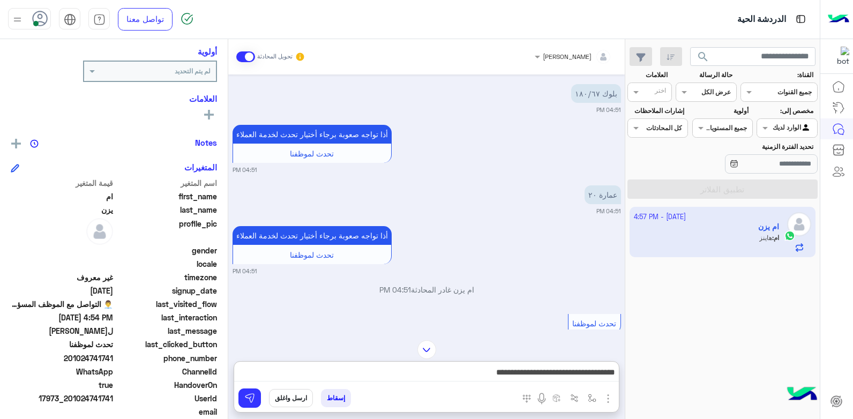
click at [300, 399] on button "ارسل واغلق" at bounding box center [291, 398] width 44 height 18
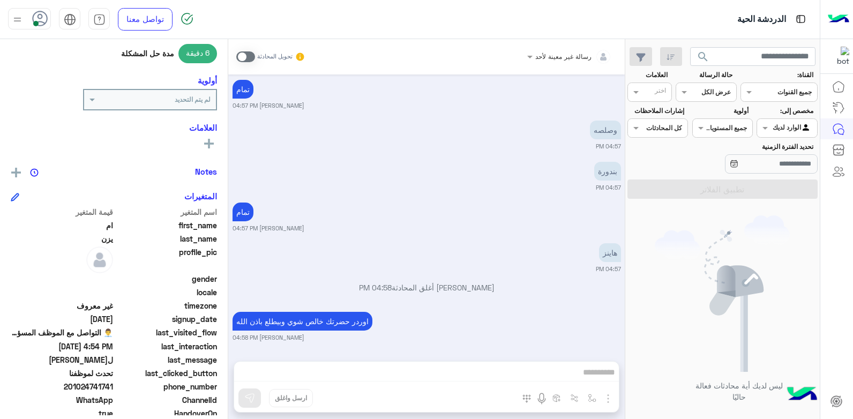
scroll to position [189, 0]
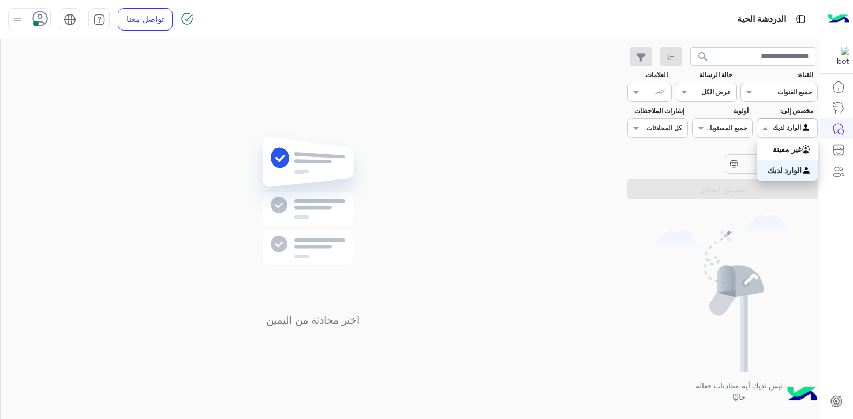
click at [763, 128] on span at bounding box center [763, 127] width 13 height 11
click at [773, 151] on b "غير معينة" at bounding box center [787, 149] width 29 height 9
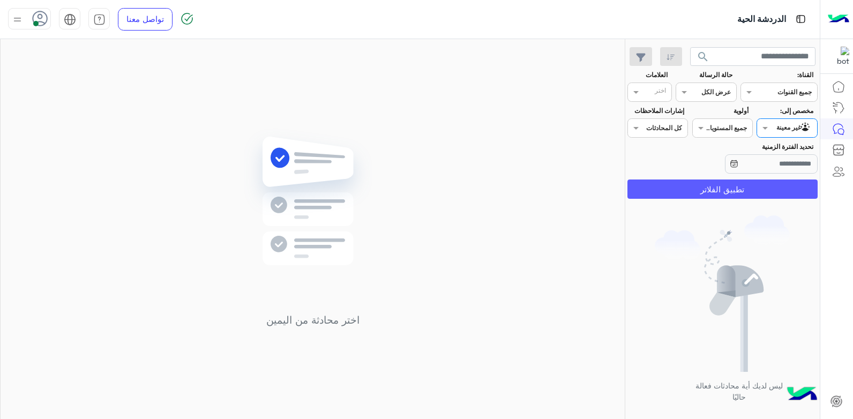
click at [725, 187] on button "تطبيق الفلاتر" at bounding box center [723, 189] width 190 height 19
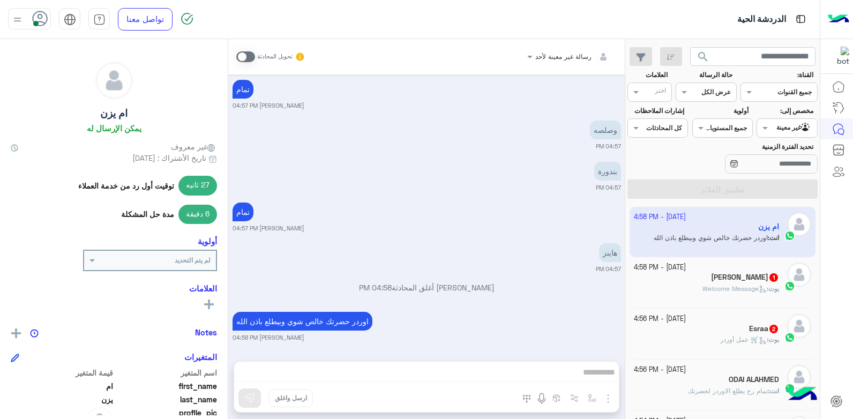
scroll to position [54, 0]
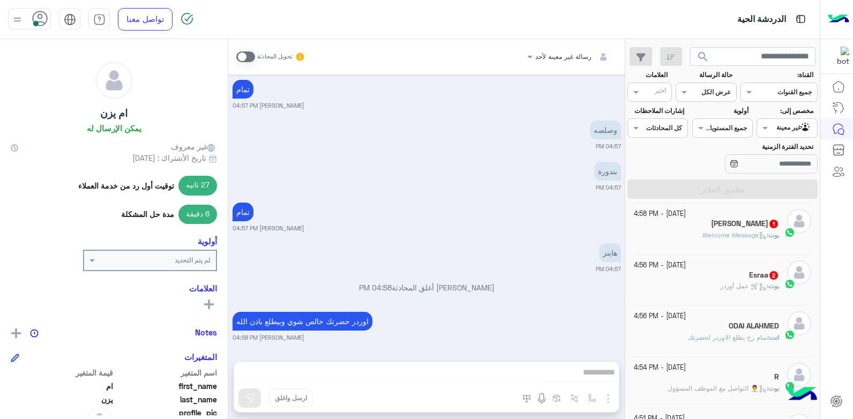
click at [713, 230] on p "بوت : Welcome Message" at bounding box center [741, 235] width 77 height 10
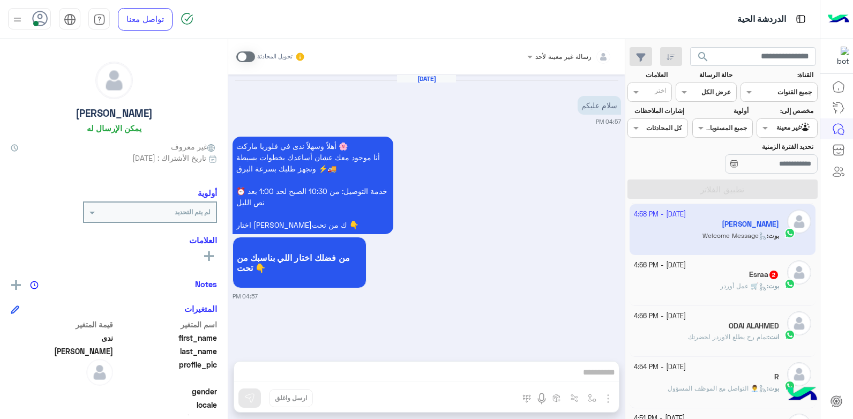
click at [241, 57] on span at bounding box center [245, 56] width 19 height 11
click at [776, 130] on div at bounding box center [786, 127] width 59 height 10
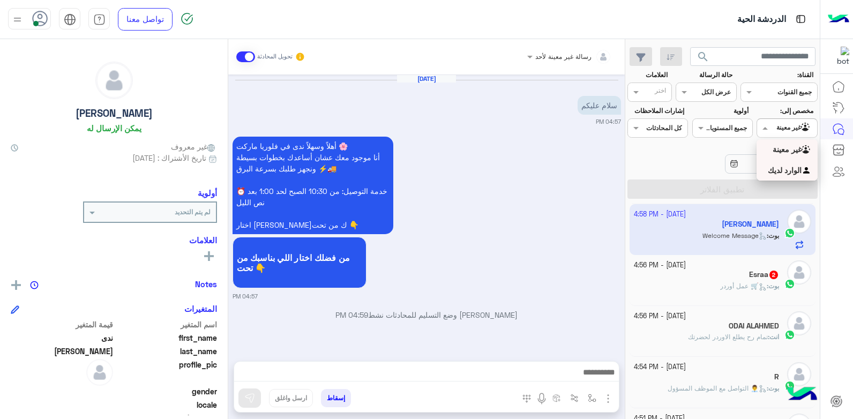
click at [768, 168] on b "الوارد لديك" at bounding box center [785, 170] width 34 height 9
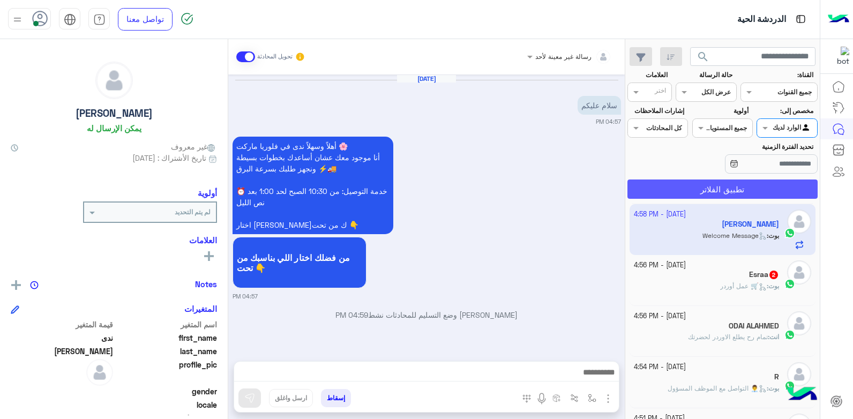
click at [703, 189] on button "تطبيق الفلاتر" at bounding box center [723, 189] width 190 height 19
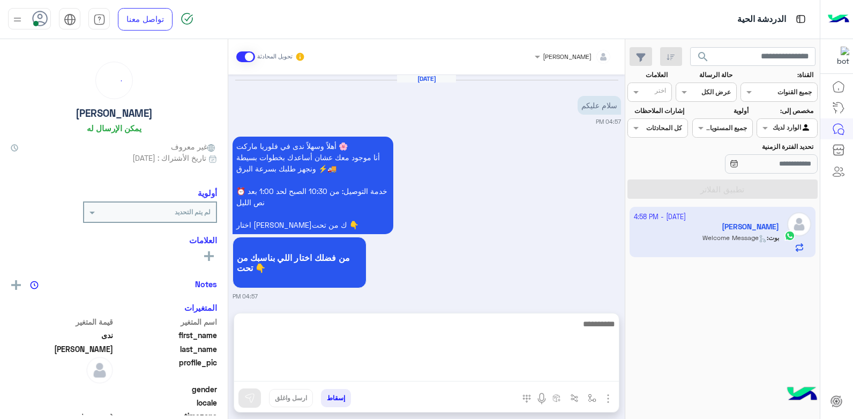
click at [548, 374] on textarea at bounding box center [426, 349] width 385 height 64
type textarea "**********"
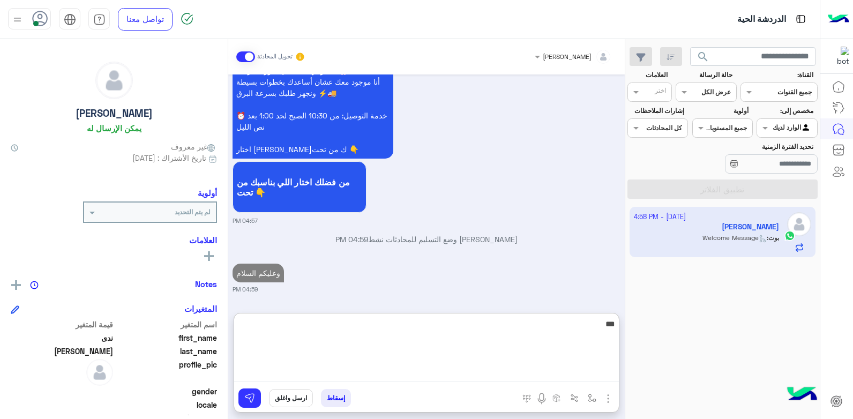
type textarea "****"
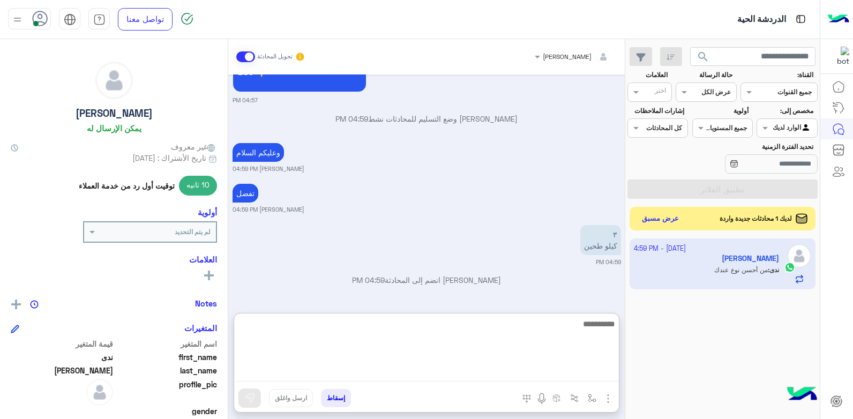
scroll to position [237, 0]
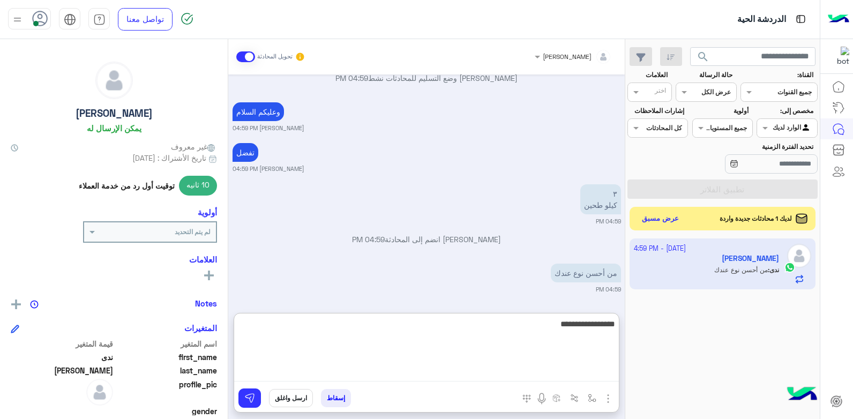
type textarea "**********"
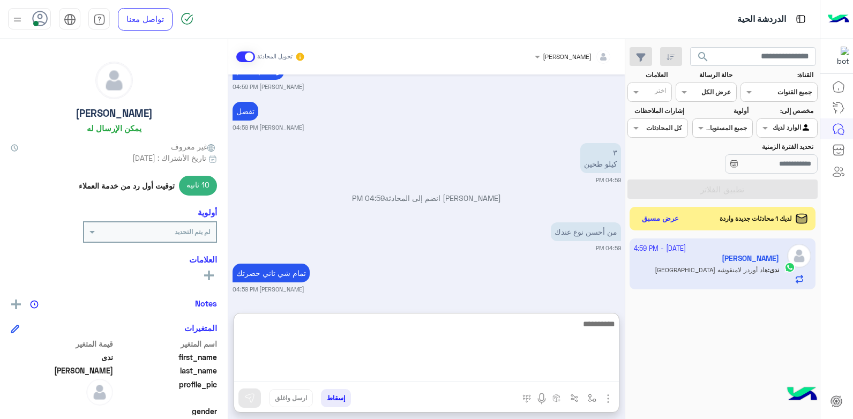
scroll to position [319, 0]
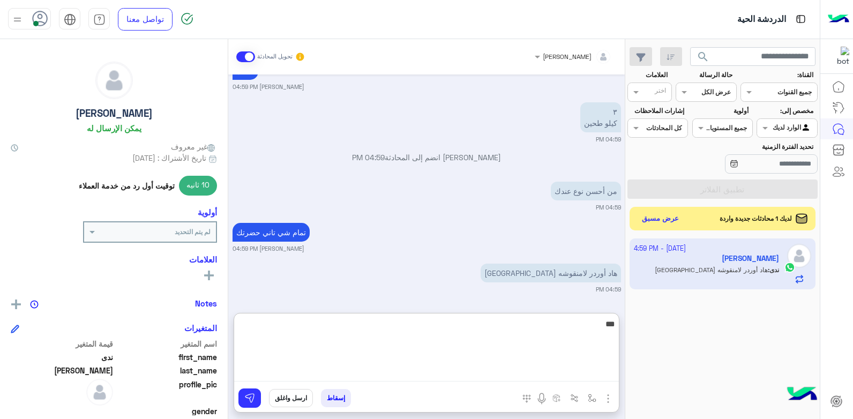
type textarea "****"
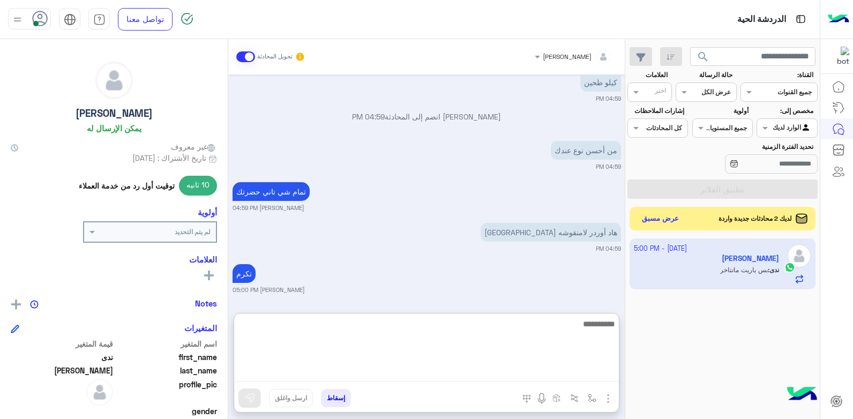
scroll to position [401, 0]
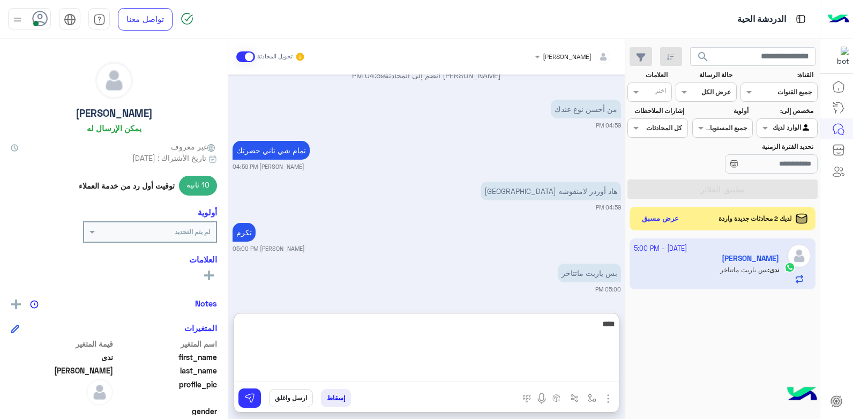
type textarea "*****"
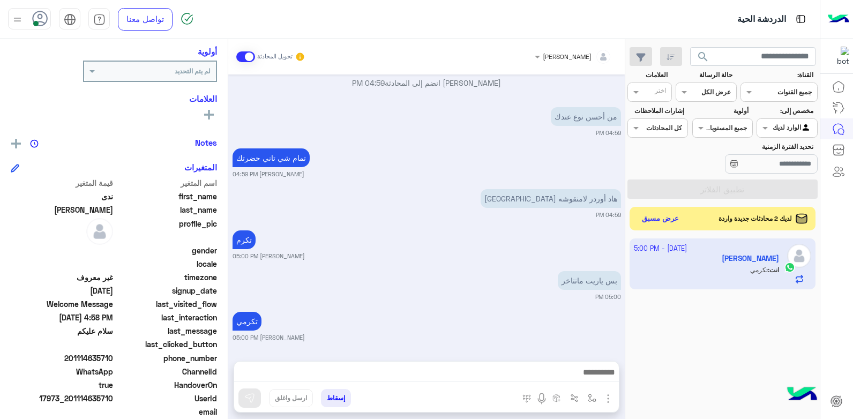
scroll to position [393, 0]
drag, startPoint x: 114, startPoint y: 397, endPoint x: 87, endPoint y: 397, distance: 26.8
click at [87, 397] on span "17973_201114635710" at bounding box center [62, 398] width 102 height 11
copy span "4635710"
click at [334, 399] on button "إسقاط" at bounding box center [336, 398] width 30 height 18
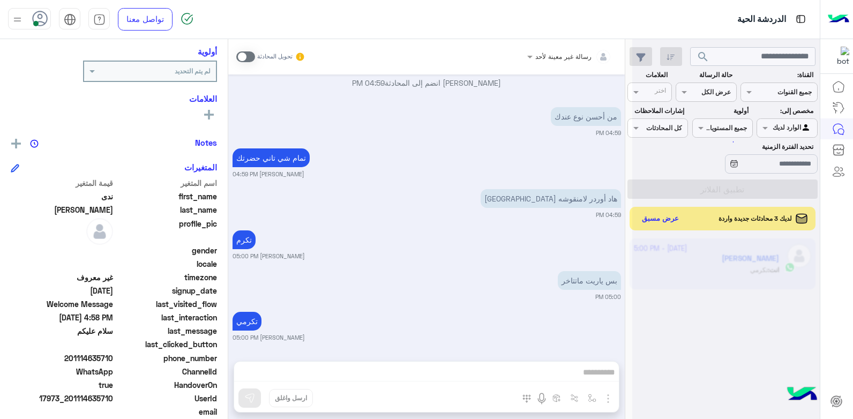
scroll to position [421, 0]
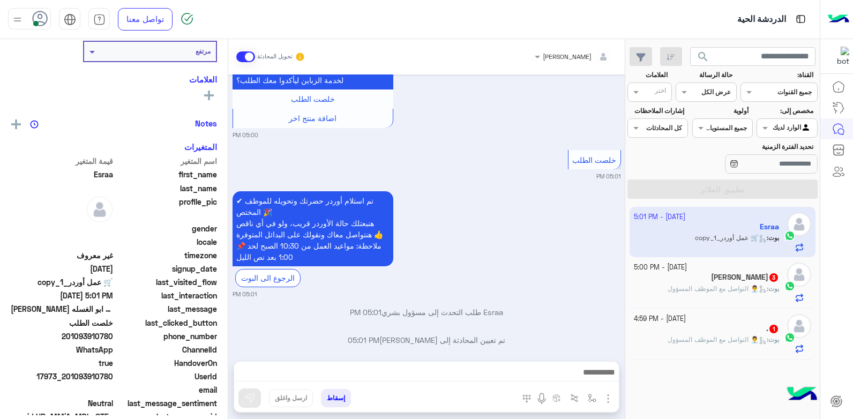
scroll to position [141, 0]
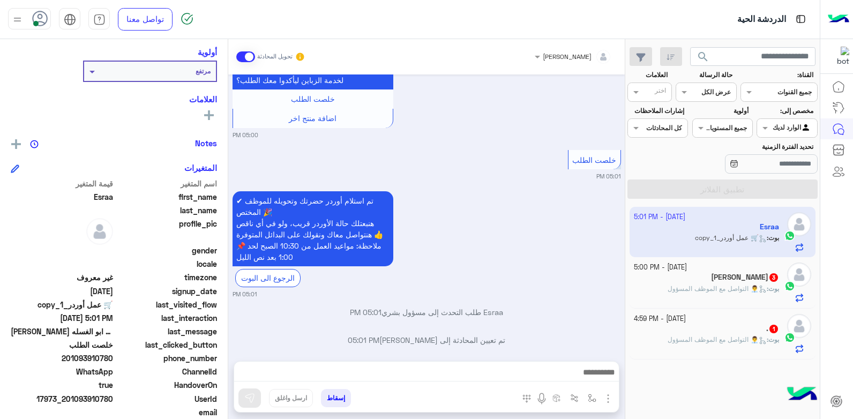
click at [693, 280] on div "Akram Kattan 3" at bounding box center [707, 278] width 146 height 11
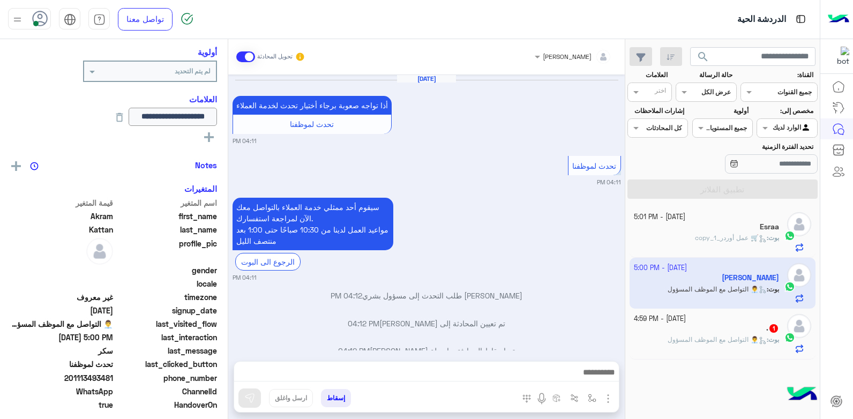
scroll to position [834, 0]
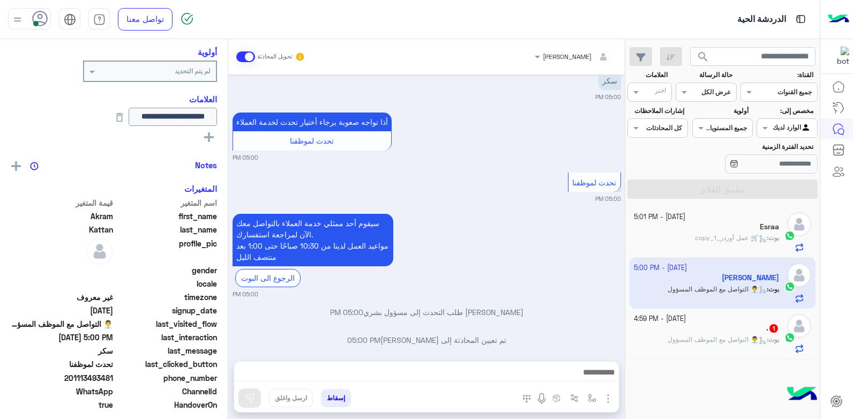
click at [335, 400] on button "إسقاط" at bounding box center [336, 398] width 30 height 18
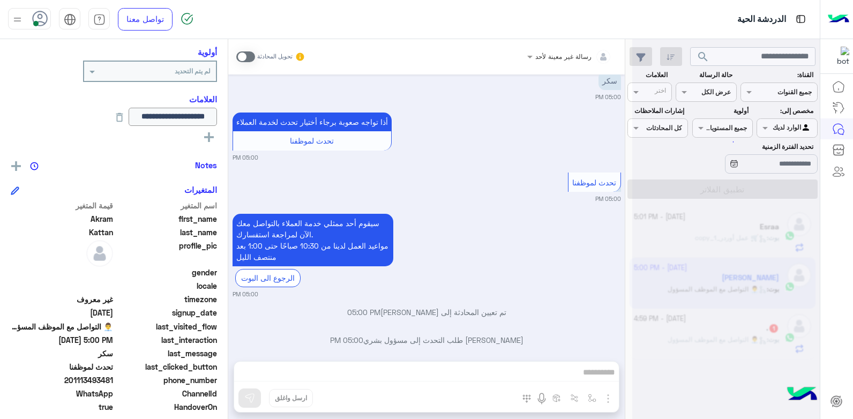
scroll to position [862, 0]
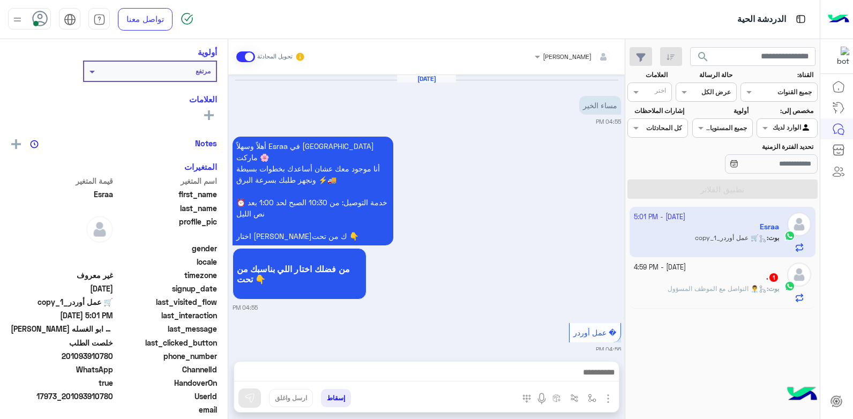
scroll to position [589, 0]
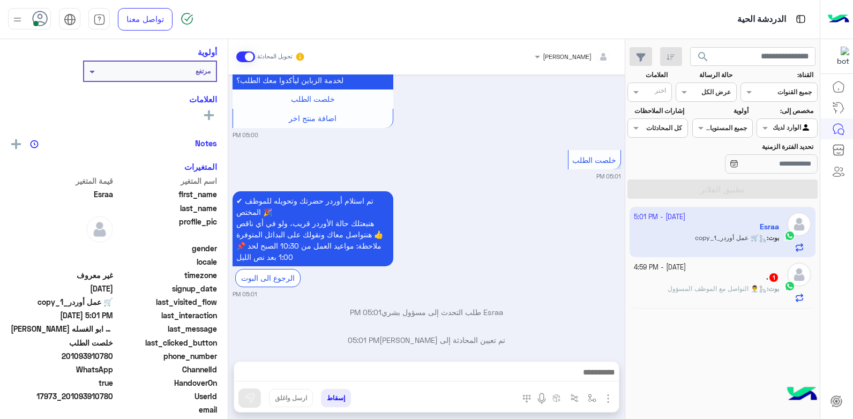
click at [727, 279] on div ". 1" at bounding box center [707, 278] width 146 height 11
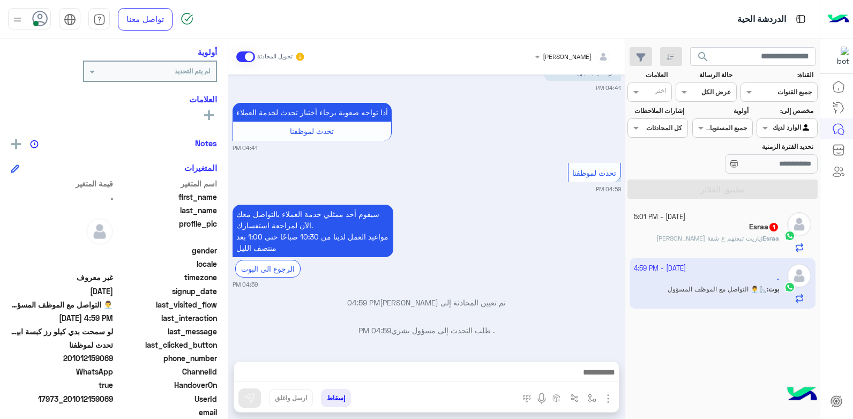
scroll to position [285, 0]
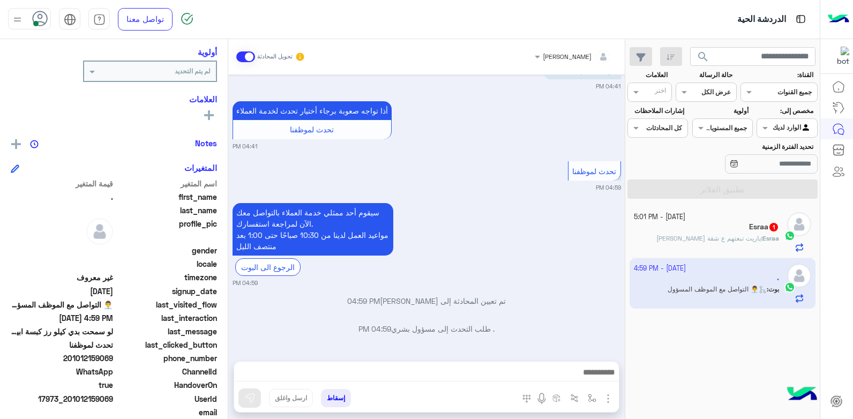
click at [507, 382] on div at bounding box center [426, 375] width 385 height 27
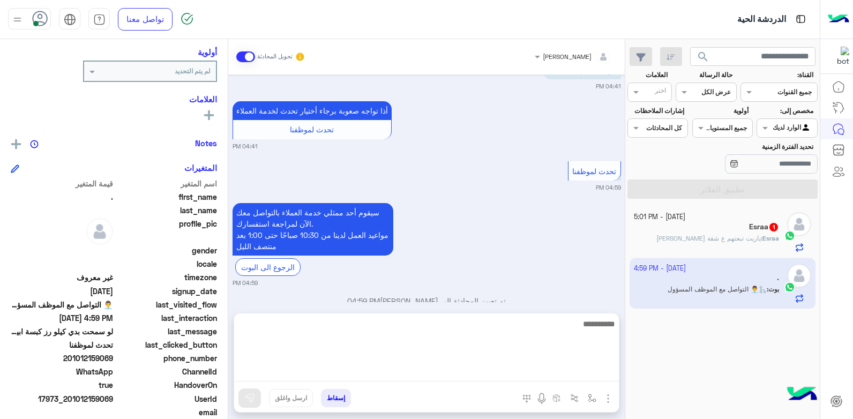
click at [504, 376] on textarea at bounding box center [426, 349] width 385 height 64
type textarea "**********"
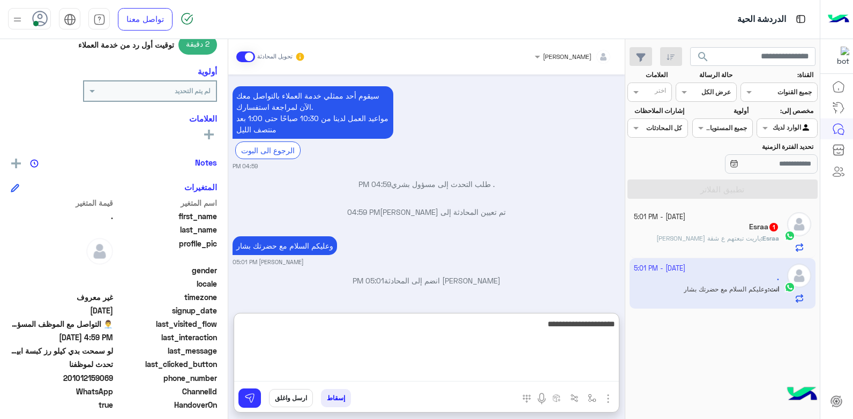
scroll to position [161, 0]
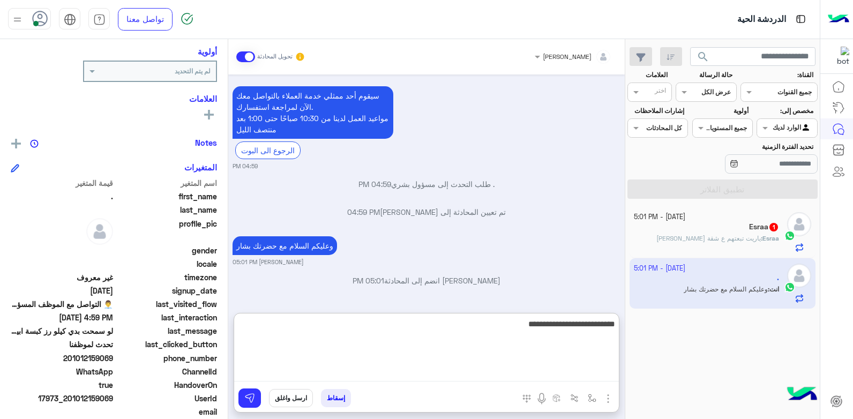
type textarea "**********"
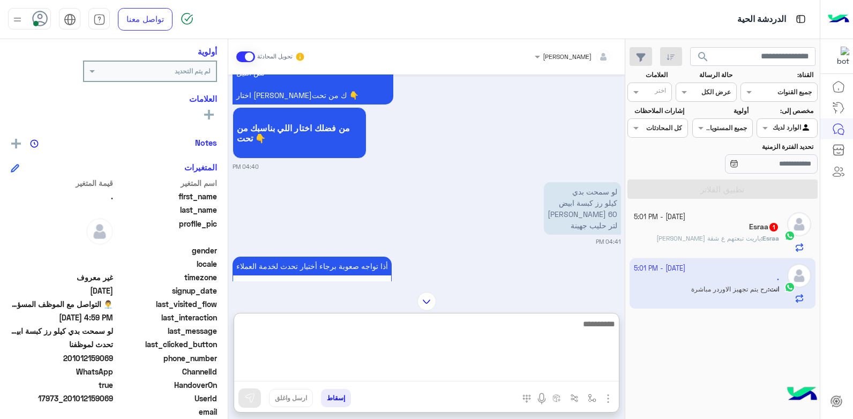
scroll to position [122, 0]
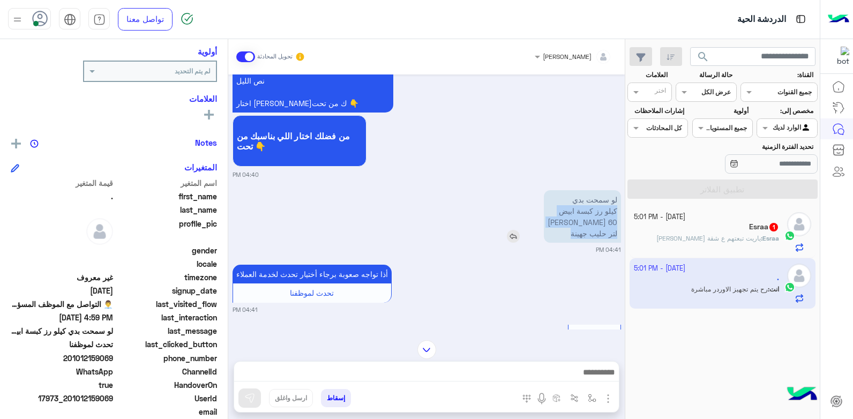
drag, startPoint x: 570, startPoint y: 234, endPoint x: 618, endPoint y: 212, distance: 52.3
click at [618, 212] on p "لو سمحت بدي كيلو رز كبسة ابيض 60 كاجو ني نصاصي لتر حليب جهينة" at bounding box center [582, 216] width 77 height 53
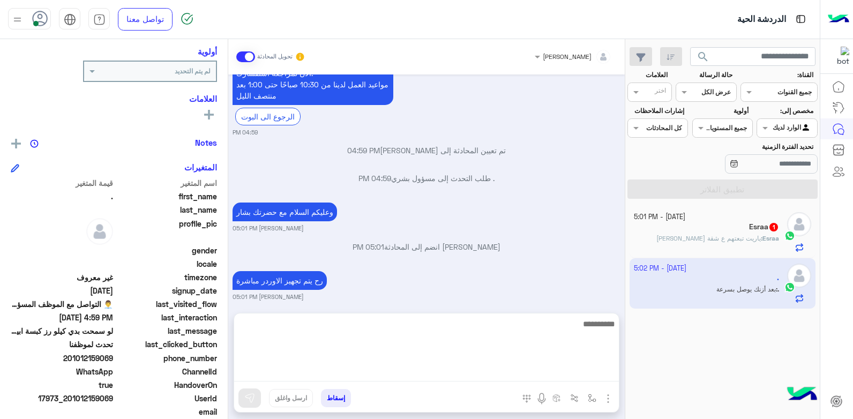
click at [517, 367] on textarea at bounding box center [426, 349] width 385 height 64
type textarea "**********"
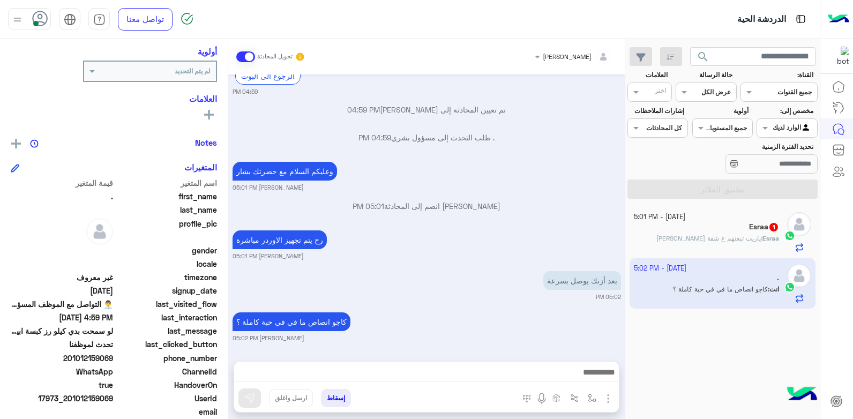
click at [683, 231] on div "Esraa 1" at bounding box center [707, 227] width 146 height 11
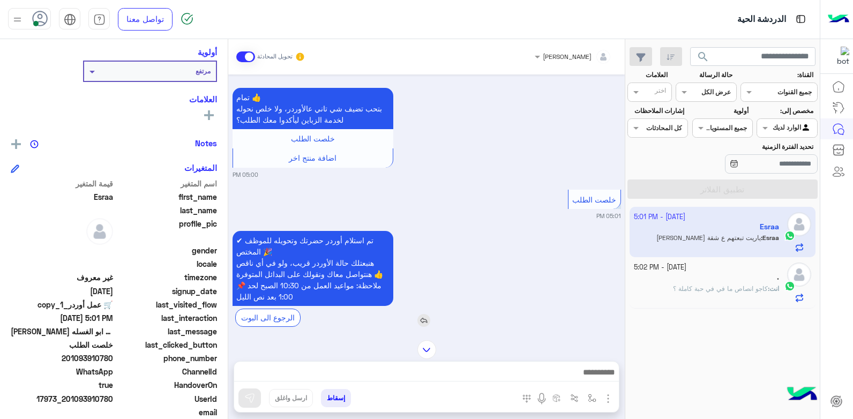
scroll to position [630, 0]
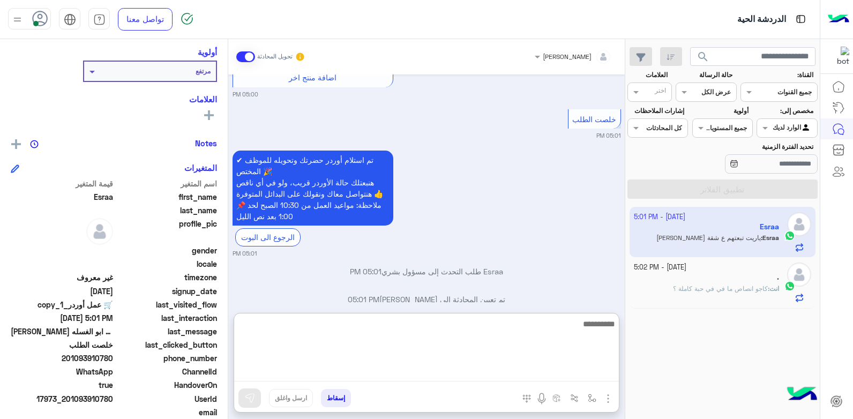
click at [487, 370] on textarea at bounding box center [426, 349] width 385 height 64
type textarea "****"
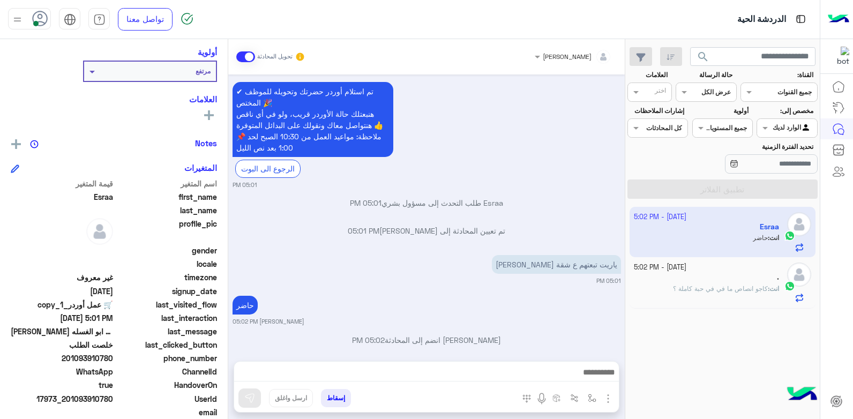
scroll to position [161, 0]
drag, startPoint x: 541, startPoint y: 170, endPoint x: 576, endPoint y: 217, distance: 58.2
click at [576, 225] on p "تم تعيين المحادثة إلى بشار قطان 05:01 PM" at bounding box center [427, 230] width 389 height 11
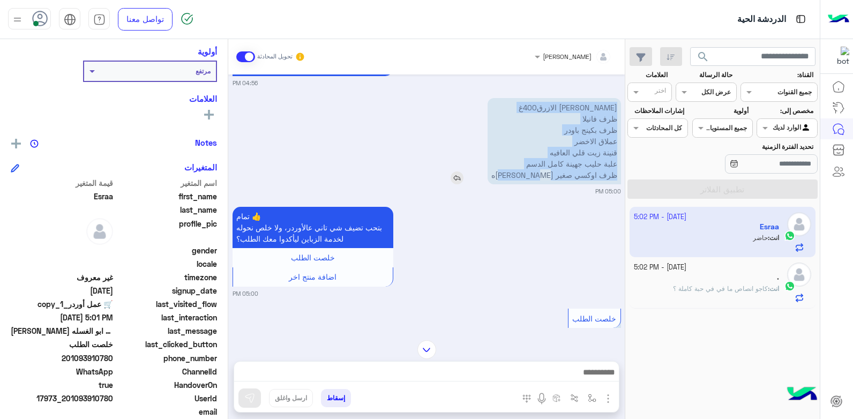
drag, startPoint x: 522, startPoint y: 163, endPoint x: 618, endPoint y: 92, distance: 119.2
click at [618, 98] on p "لازمني بن الحموي الازرق400غ ظرف فانيلا ظرف بكينج باودر عملاق الاخضر قنينة زيت ق…" at bounding box center [554, 141] width 133 height 86
copy p "لازمني بن الحموي الازرق400غ ظرف فانيلا ظرف بكينج باودر عملاق الاخضر قنينة زيت ق…"
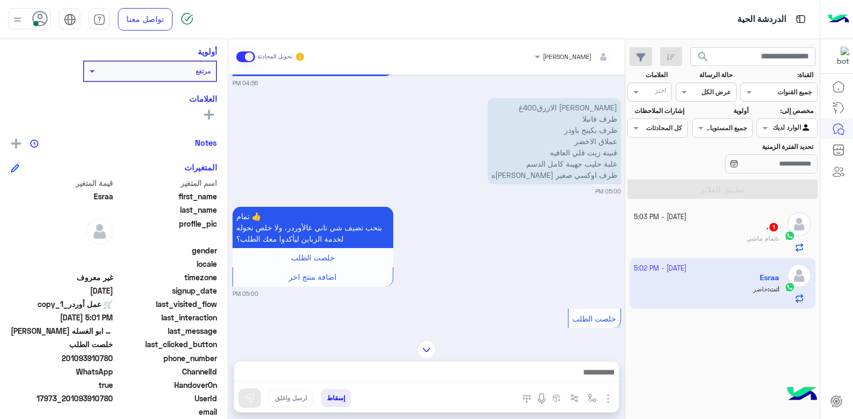
click at [684, 228] on div ". 1" at bounding box center [707, 227] width 146 height 11
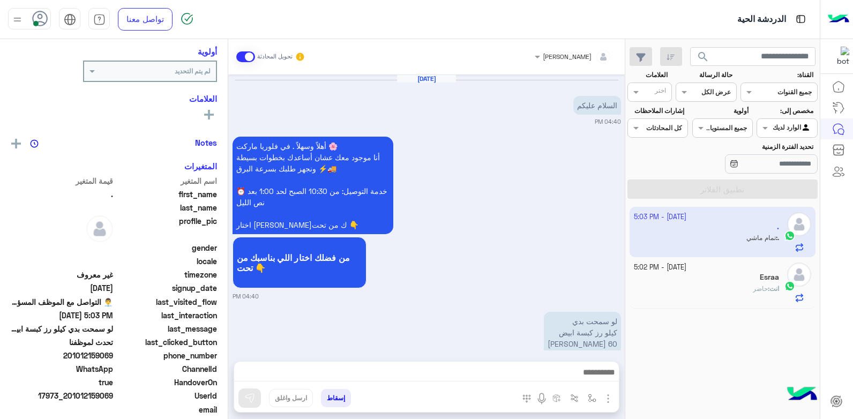
scroll to position [536, 0]
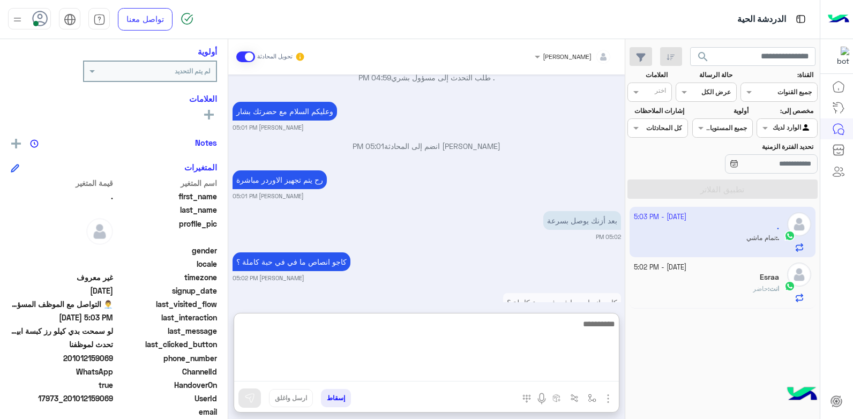
click at [557, 375] on textarea at bounding box center [426, 349] width 385 height 64
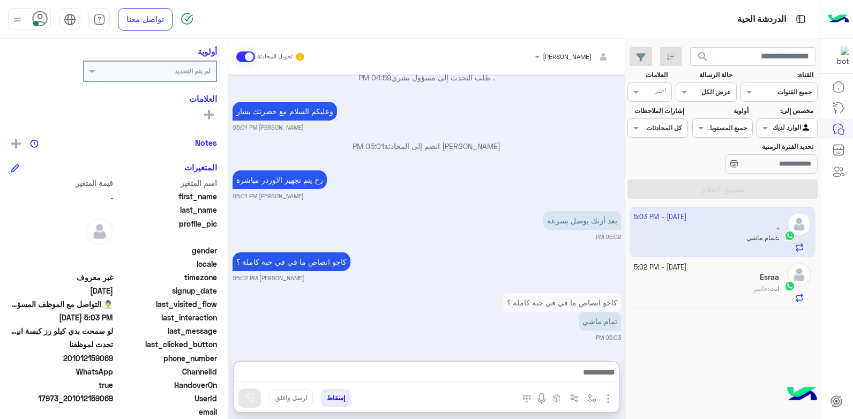
click at [697, 59] on span "search" at bounding box center [703, 56] width 13 height 13
click at [85, 395] on span "17973_201012159069" at bounding box center [62, 398] width 102 height 11
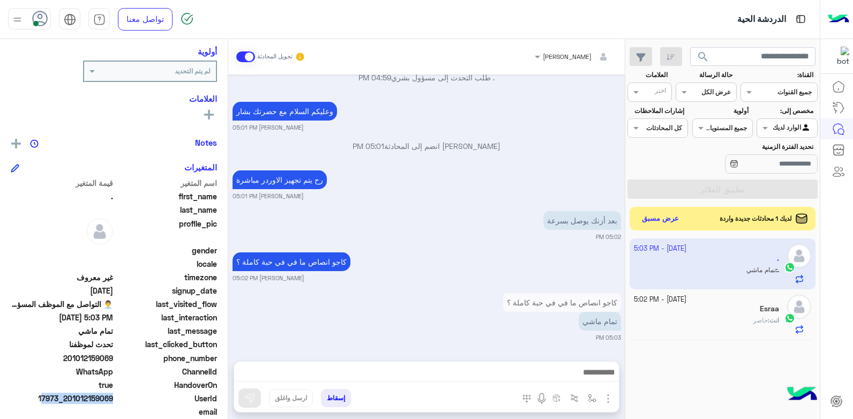
click at [84, 397] on span "17973_201012159069" at bounding box center [62, 398] width 102 height 11
drag, startPoint x: 74, startPoint y: 398, endPoint x: 114, endPoint y: 398, distance: 40.2
click at [113, 398] on span "17973_201012159069" at bounding box center [62, 398] width 102 height 11
copy span "1012159069"
click at [594, 395] on img "button" at bounding box center [592, 398] width 9 height 9
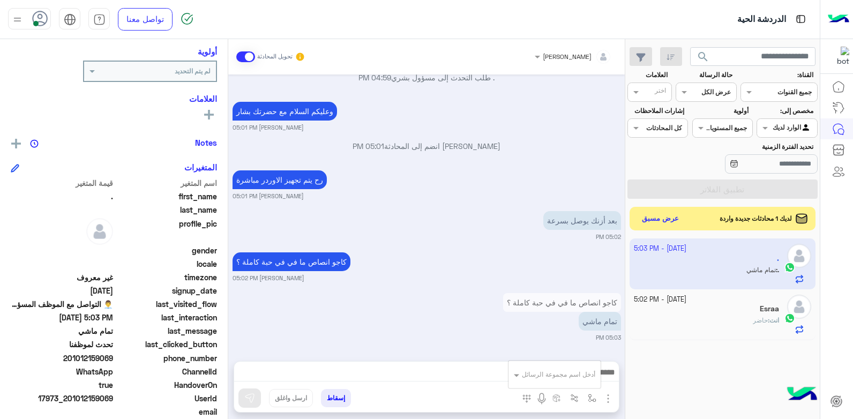
click at [561, 372] on input "text" at bounding box center [568, 373] width 54 height 10
type input "*****"
click at [563, 355] on span "تم تجهيز الاوردر" at bounding box center [568, 355] width 53 height 10
type textarea "**********"
click at [248, 396] on img at bounding box center [249, 398] width 11 height 11
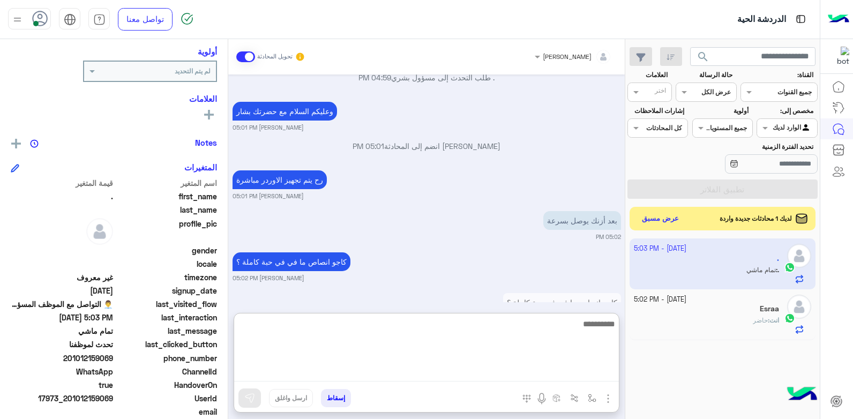
click at [356, 372] on textarea at bounding box center [426, 349] width 385 height 64
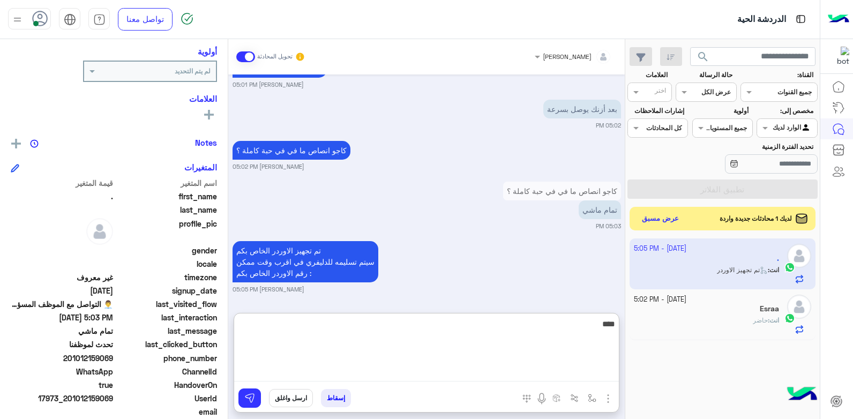
type textarea "*****"
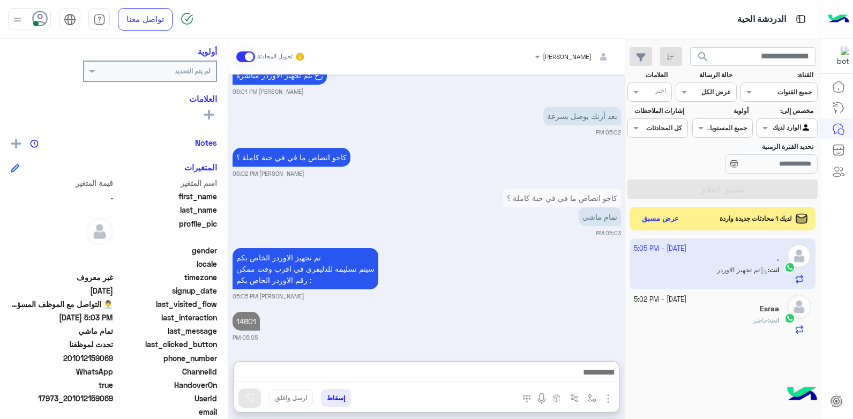
click at [705, 305] on div "Esraa" at bounding box center [707, 309] width 146 height 11
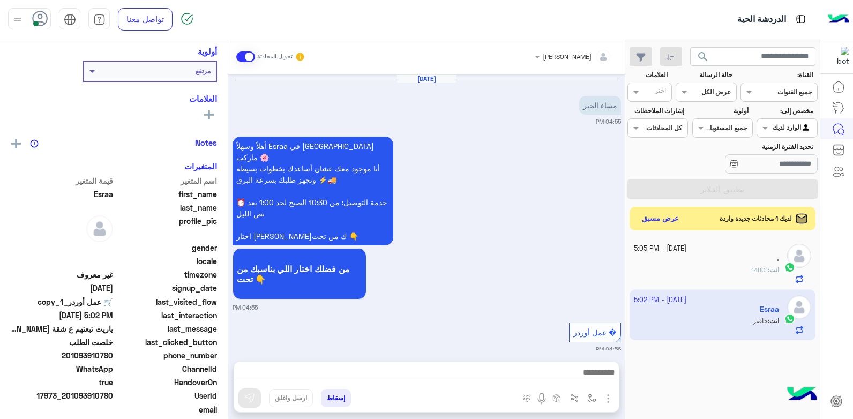
scroll to position [699, 0]
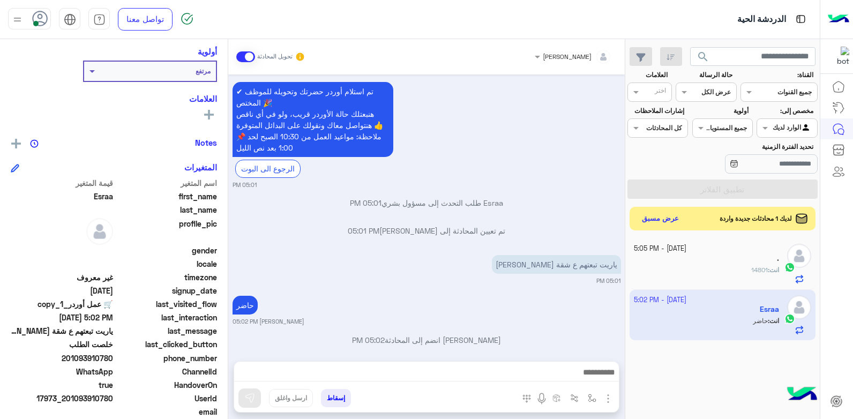
click at [670, 263] on div "." at bounding box center [707, 259] width 146 height 11
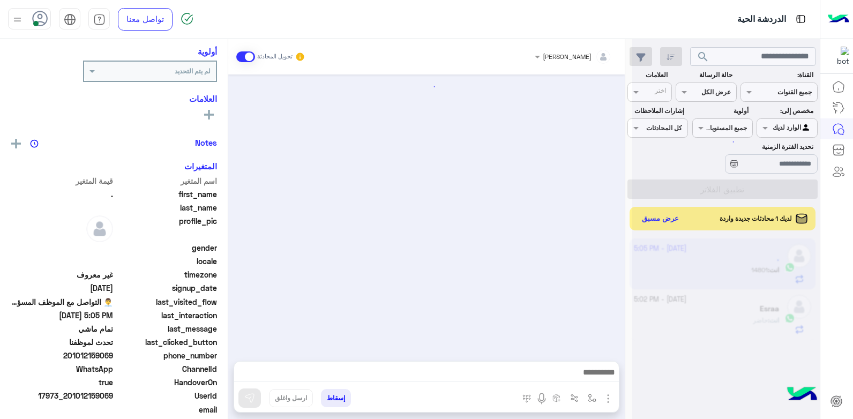
scroll to position [641, 0]
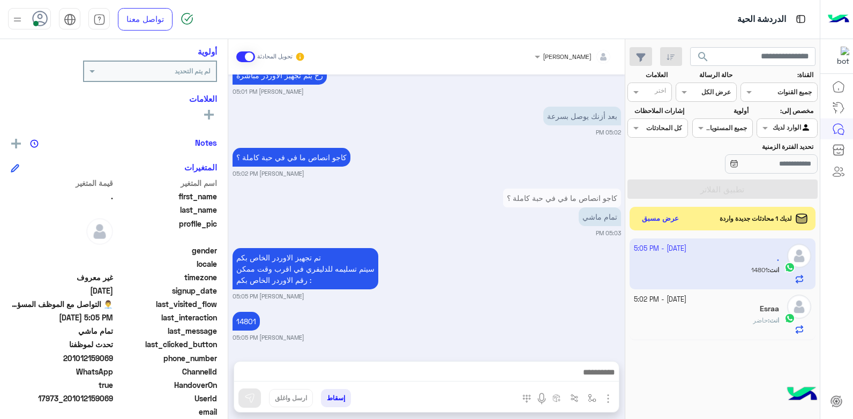
click at [740, 320] on div "انت : حاضر" at bounding box center [707, 325] width 146 height 19
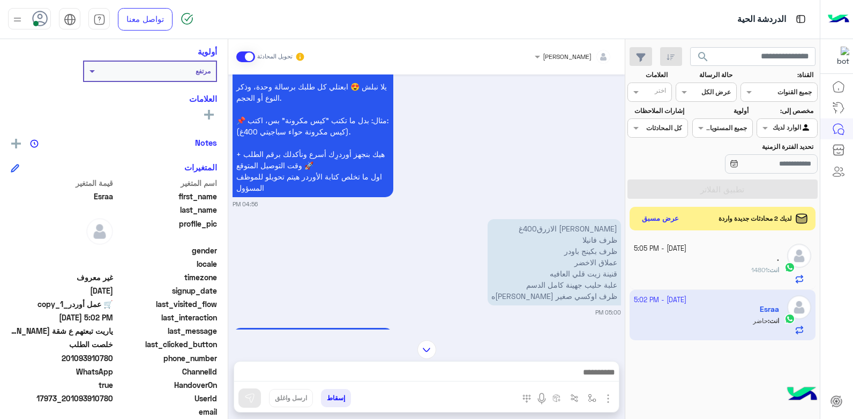
scroll to position [270, 0]
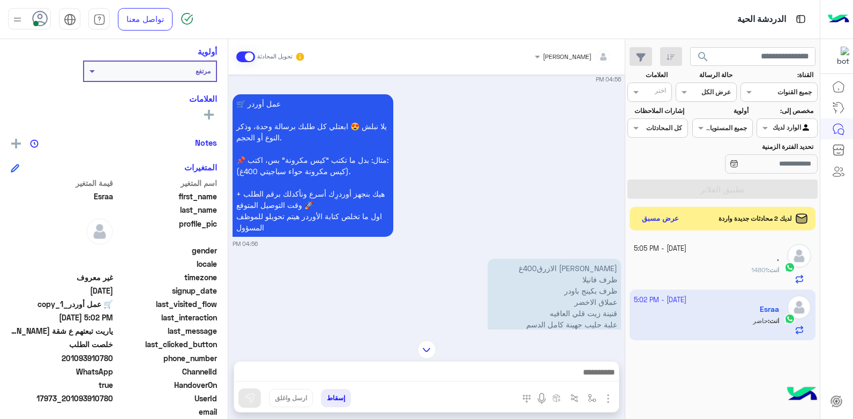
click at [688, 267] on div "انت : 14801" at bounding box center [707, 274] width 146 height 19
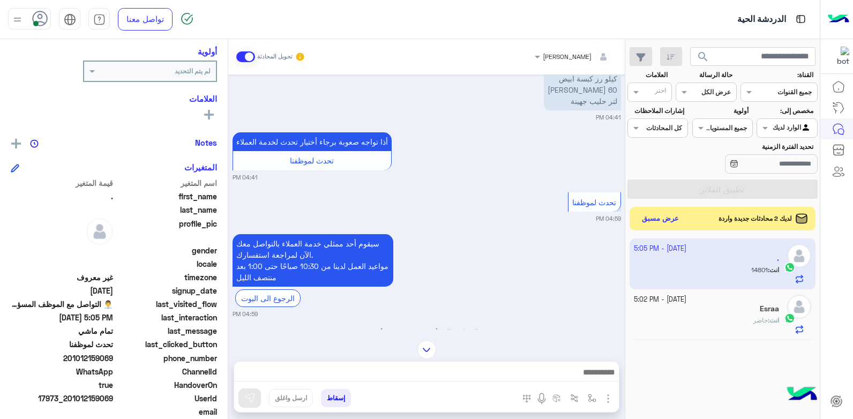
scroll to position [212, 0]
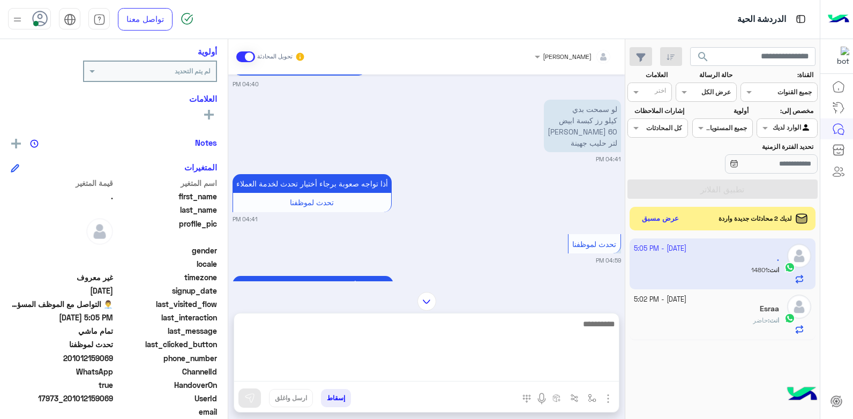
click at [542, 379] on textarea at bounding box center [426, 349] width 385 height 64
type textarea "**********"
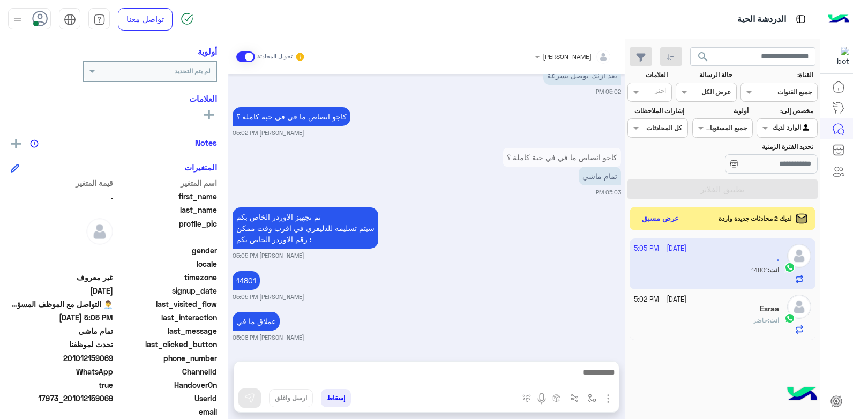
click at [722, 322] on div "انت : حاضر" at bounding box center [707, 325] width 146 height 19
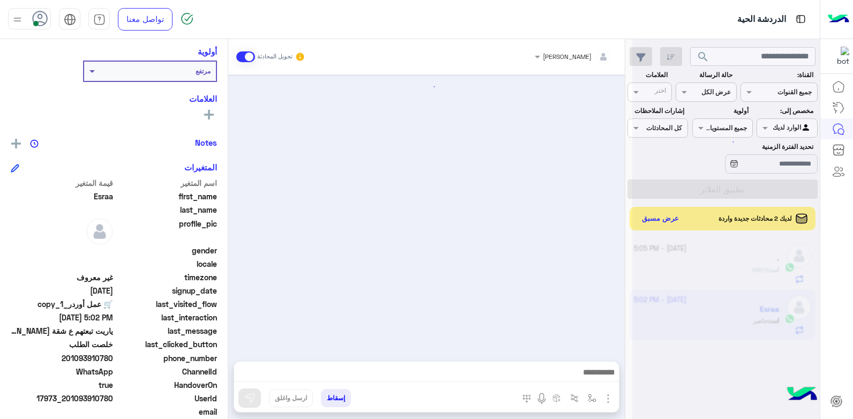
scroll to position [699, 0]
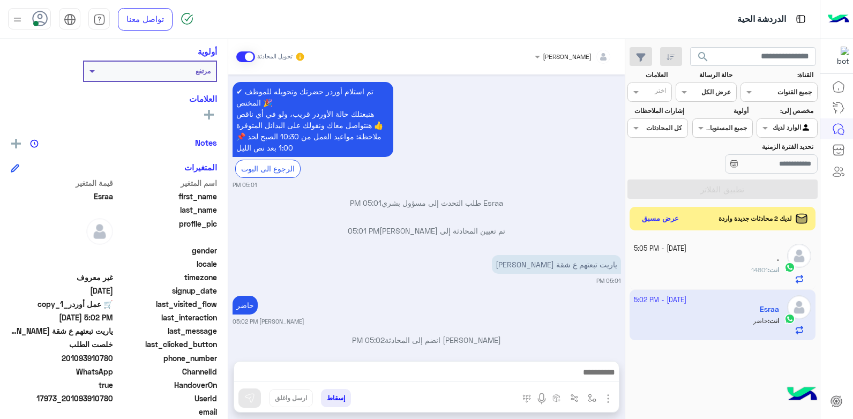
click at [698, 271] on div "انت : 14801" at bounding box center [707, 274] width 146 height 19
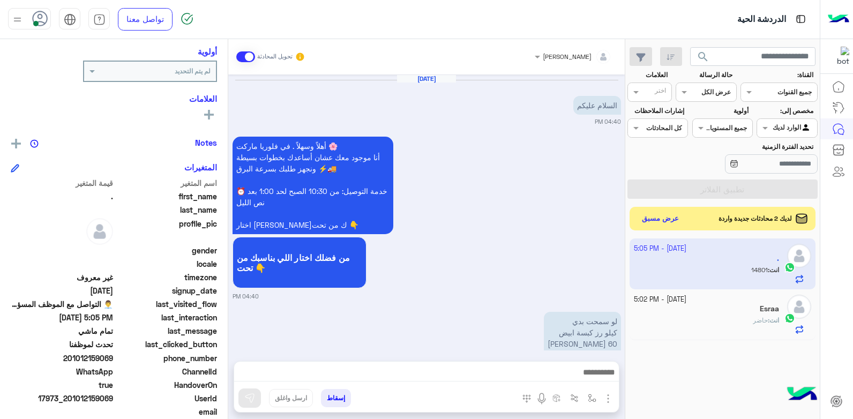
scroll to position [682, 0]
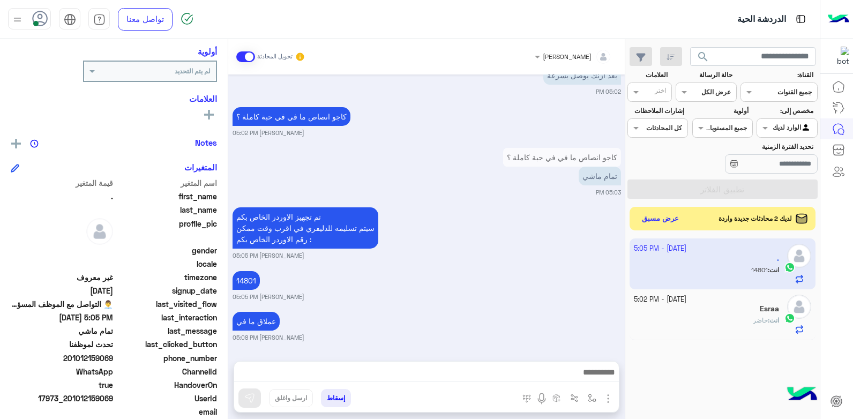
click at [337, 395] on button "إسقاط" at bounding box center [336, 398] width 30 height 18
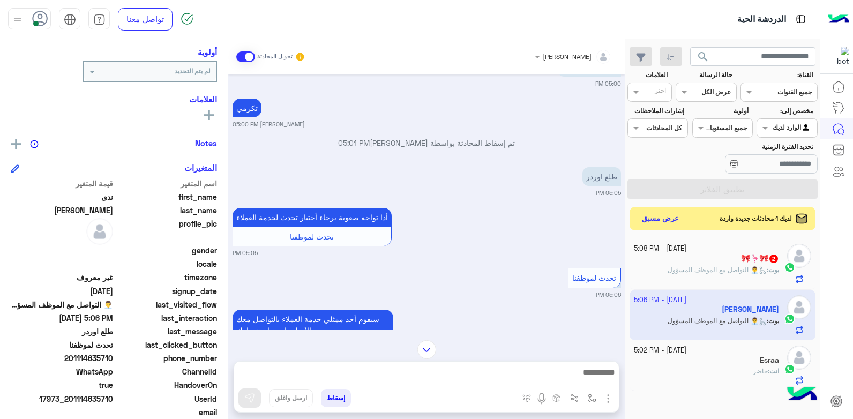
scroll to position [714, 0]
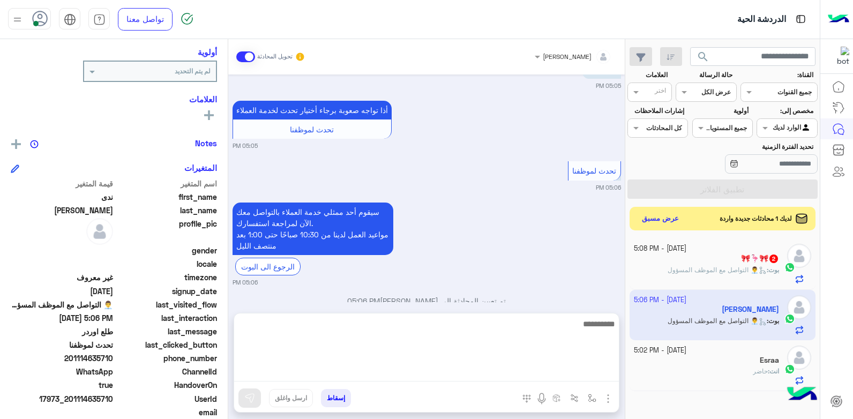
click at [474, 375] on textarea at bounding box center [426, 349] width 385 height 64
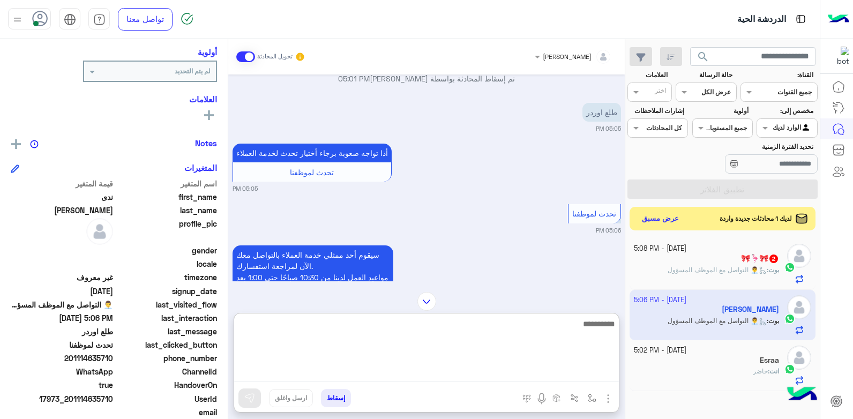
scroll to position [673, 0]
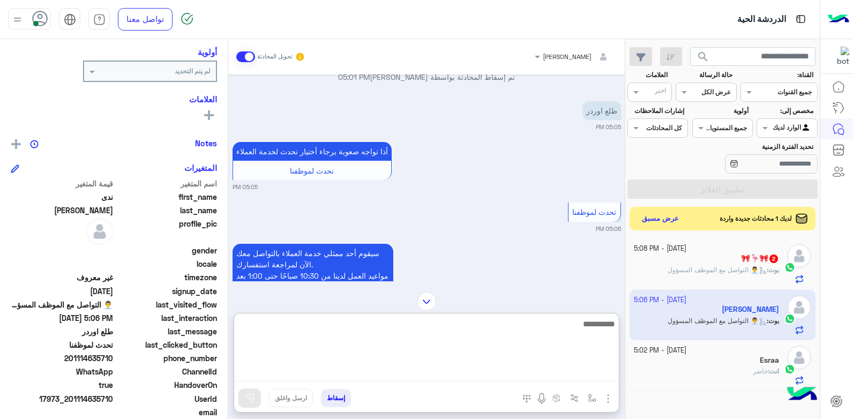
click at [486, 327] on textarea at bounding box center [426, 349] width 385 height 64
type textarea "**********"
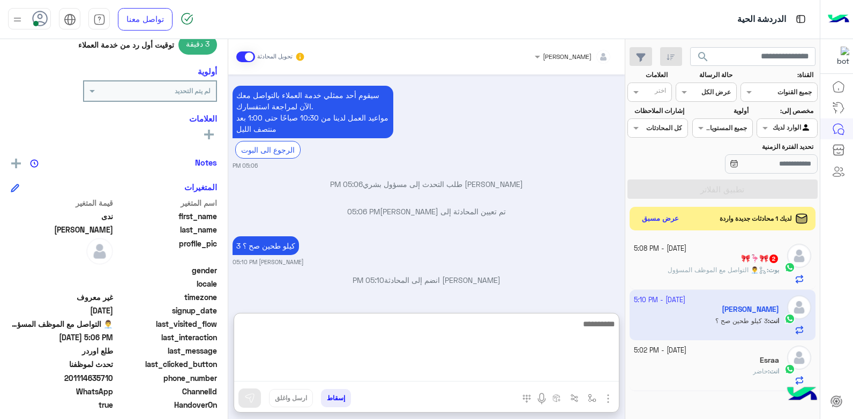
scroll to position [161, 0]
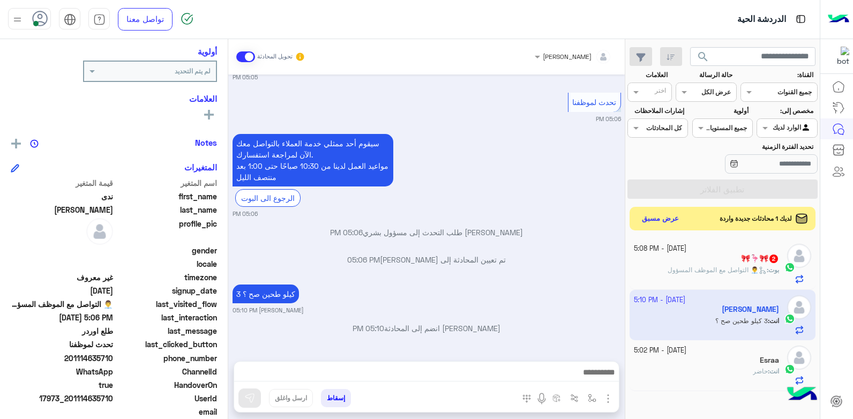
click at [700, 356] on div "Esraa" at bounding box center [707, 361] width 146 height 11
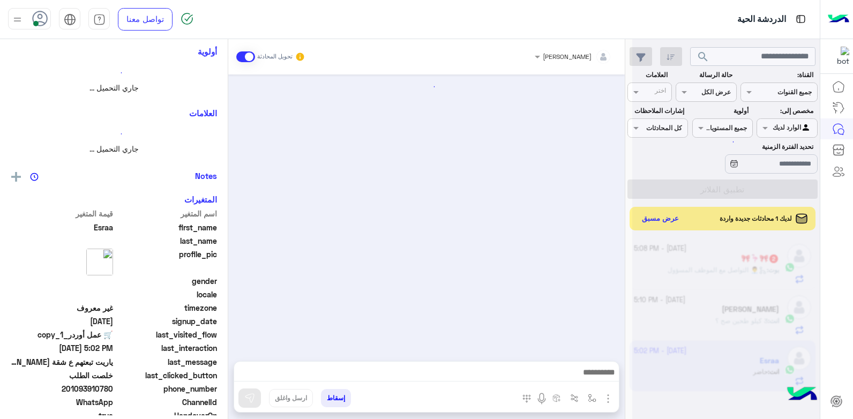
scroll to position [699, 0]
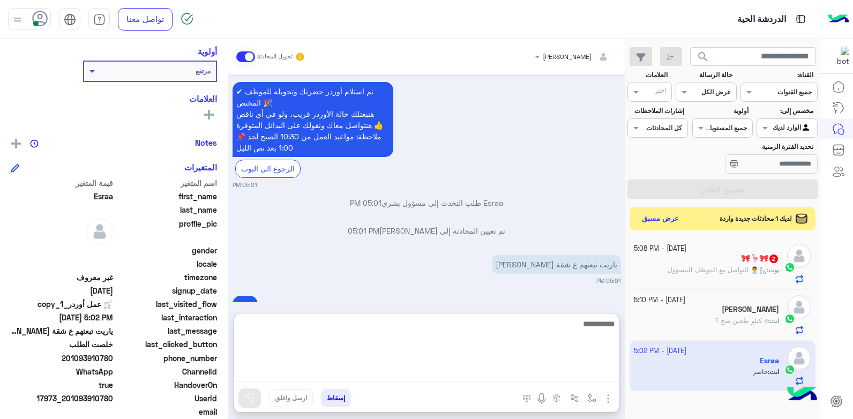
click at [466, 367] on textarea at bounding box center [426, 349] width 385 height 64
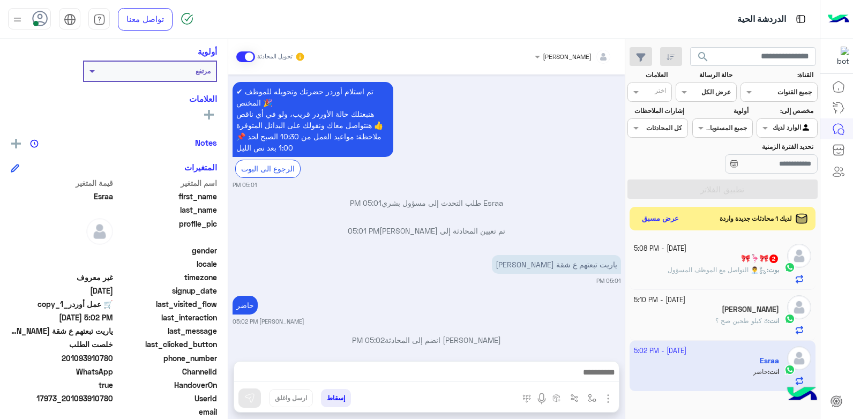
click at [425, 277] on small "05:01 PM" at bounding box center [427, 281] width 389 height 9
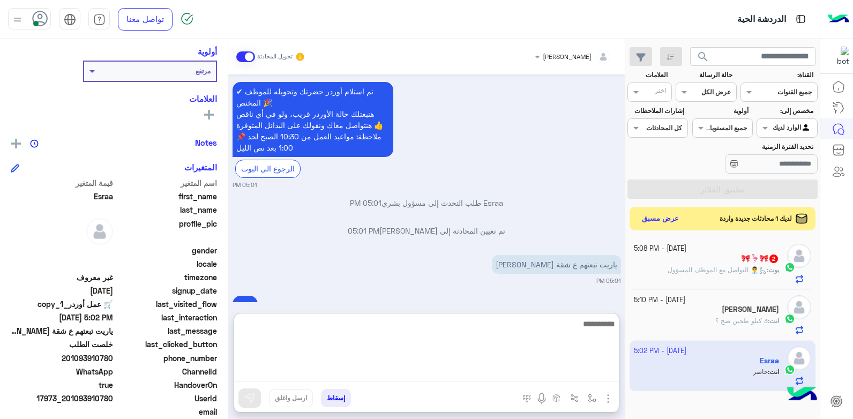
click at [503, 368] on textarea at bounding box center [426, 349] width 385 height 64
type textarea "**********"
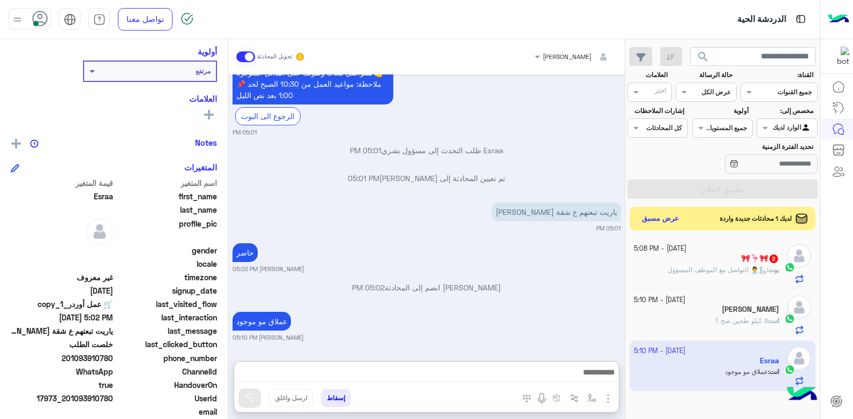
click at [684, 265] on p "بوت : 👨‍💼 التواصل مع الموظف المسؤول" at bounding box center [723, 270] width 111 height 10
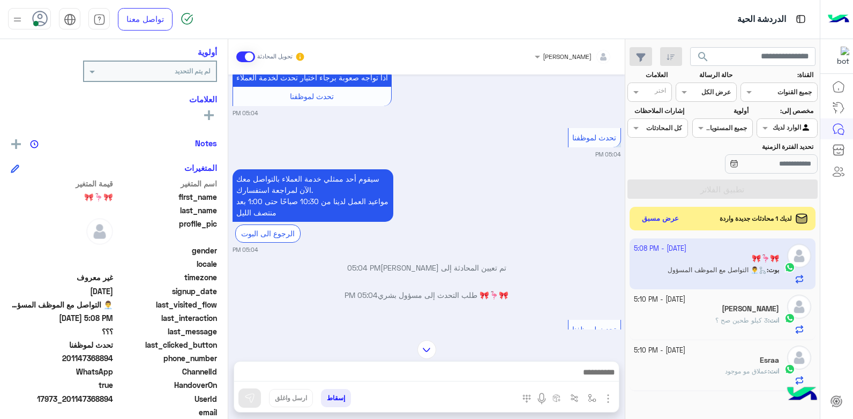
scroll to position [726, 0]
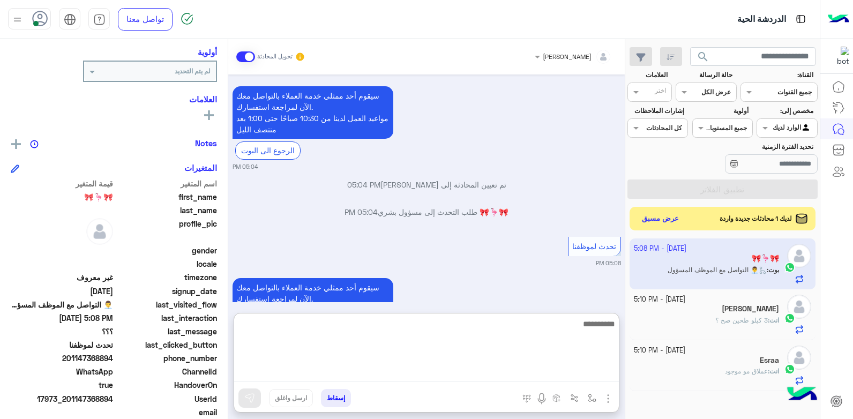
click at [513, 368] on textarea at bounding box center [426, 349] width 385 height 64
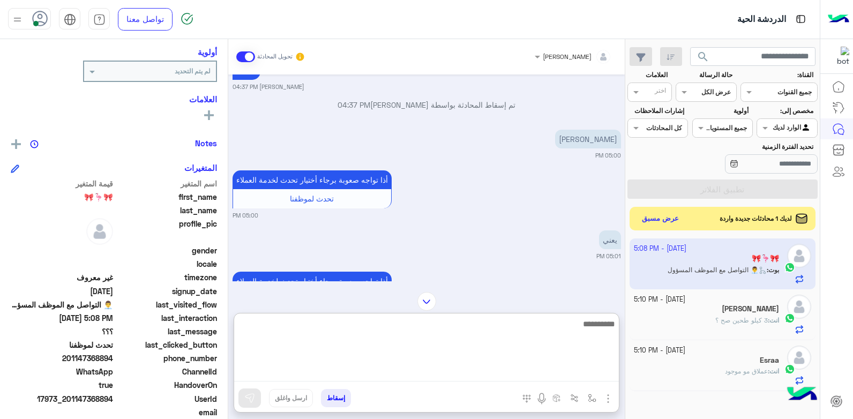
scroll to position [0, 0]
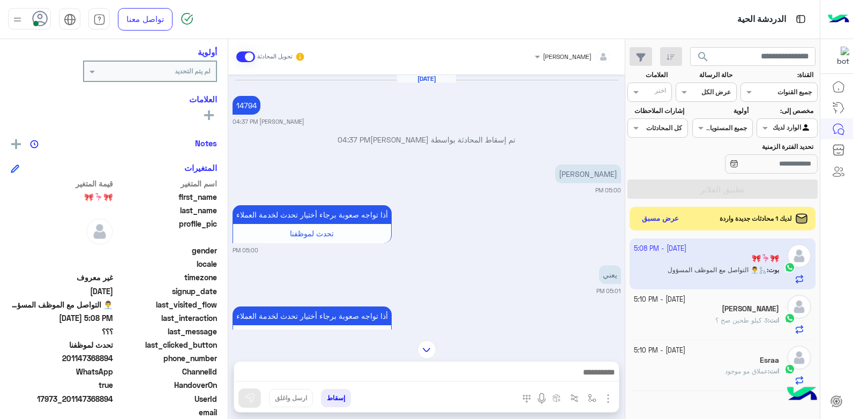
click at [410, 182] on div "مافي لبن زبادي 05:00 PM" at bounding box center [427, 178] width 389 height 33
click at [430, 195] on div "Oct 1, 2025 14794 بشار قطان 04:37 PM تم إسقاط المحادثة بواسطة بشار قطان 04:37 P…" at bounding box center [426, 201] width 397 height 255
click at [486, 143] on p "تم إسقاط المحادثة بواسطة بشار قطان 04:37 PM" at bounding box center [427, 139] width 389 height 11
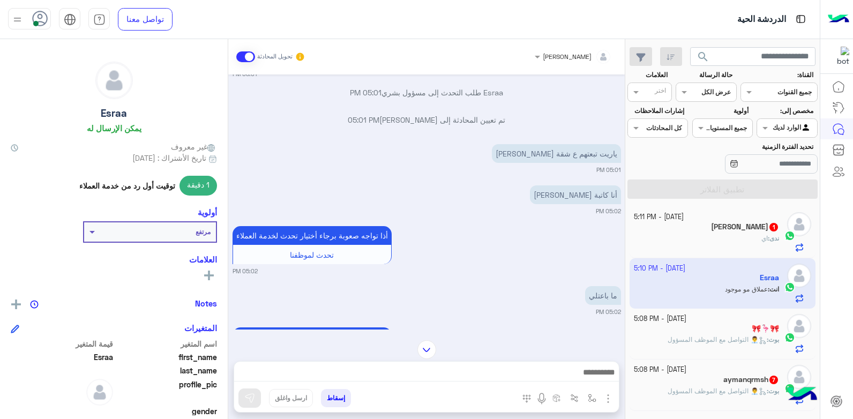
scroll to position [1140, 0]
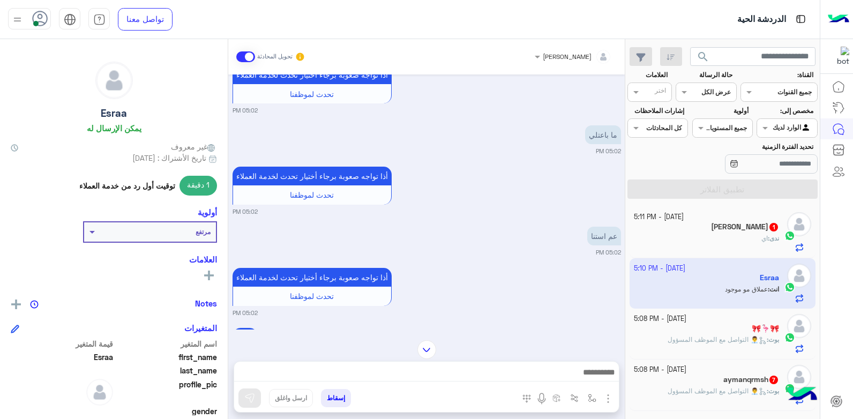
click at [688, 324] on div "🎀🦩🎀" at bounding box center [707, 329] width 146 height 11
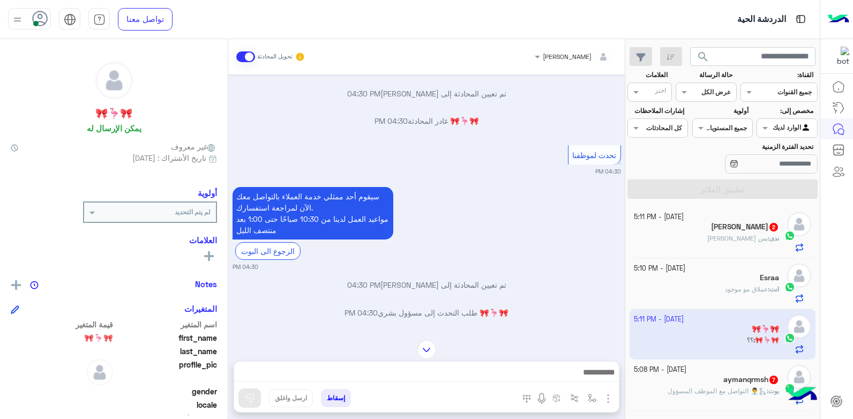
scroll to position [706, 0]
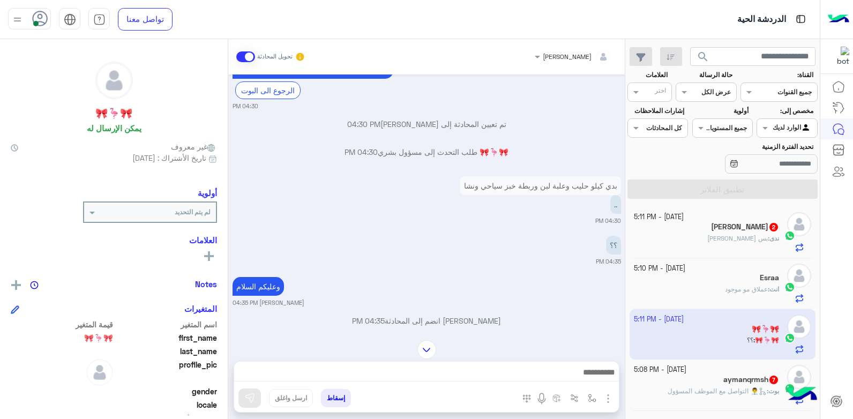
click at [431, 343] on img at bounding box center [426, 349] width 19 height 19
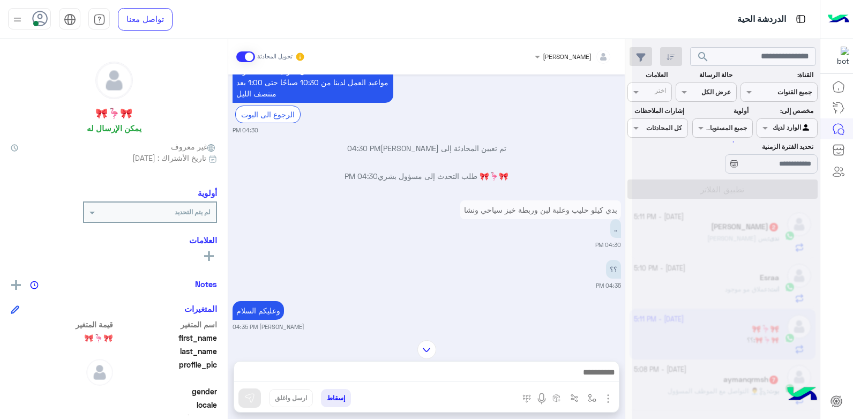
scroll to position [784, 0]
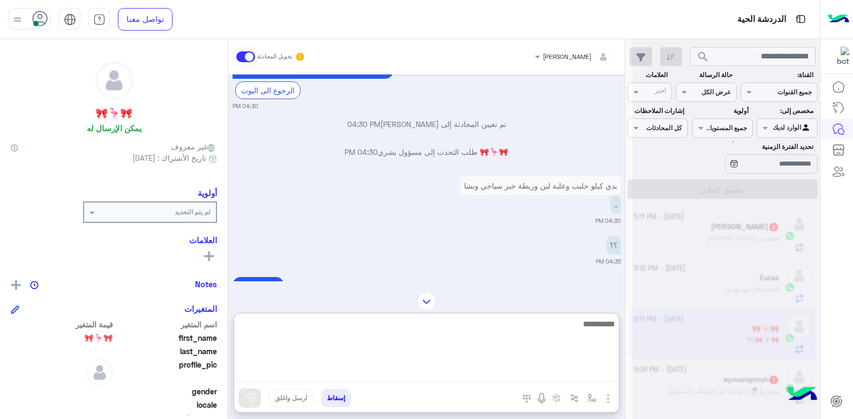
click at [503, 377] on textarea at bounding box center [426, 349] width 385 height 64
type textarea "*"
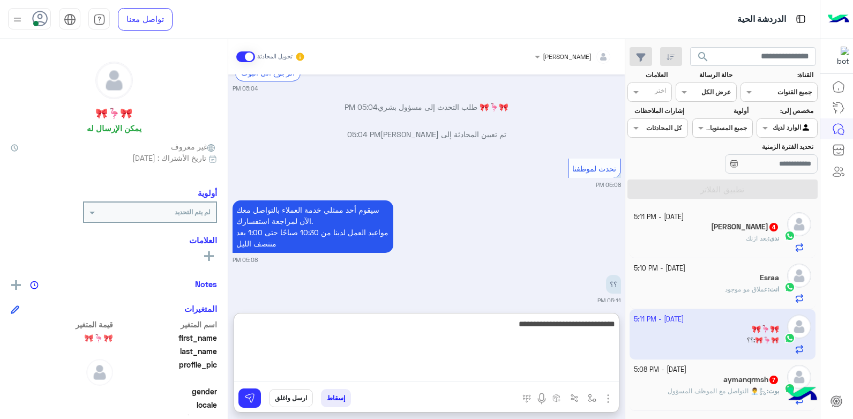
type textarea "**********"
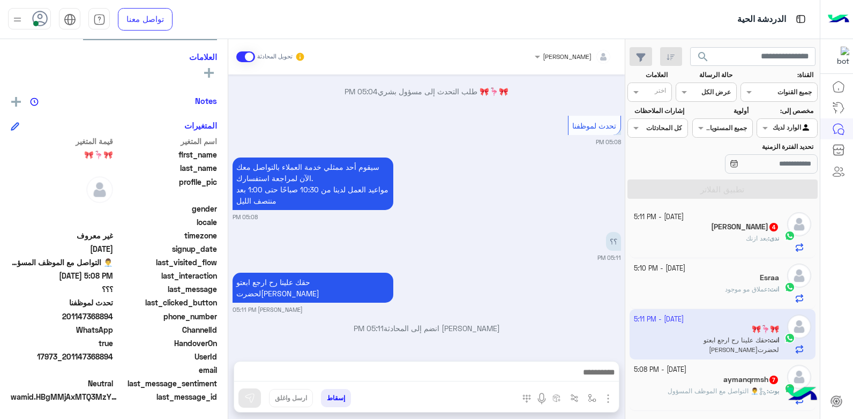
scroll to position [2061, 0]
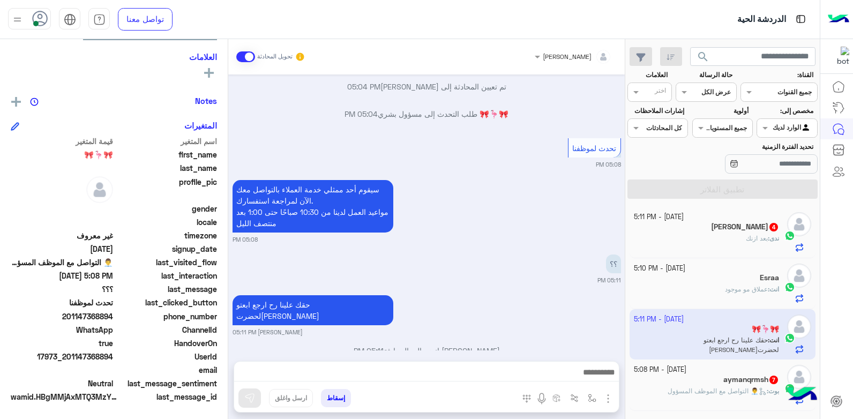
drag, startPoint x: 81, startPoint y: 315, endPoint x: 113, endPoint y: 317, distance: 31.7
click at [113, 317] on span "201147368894" at bounding box center [62, 316] width 102 height 11
copy span "47368894"
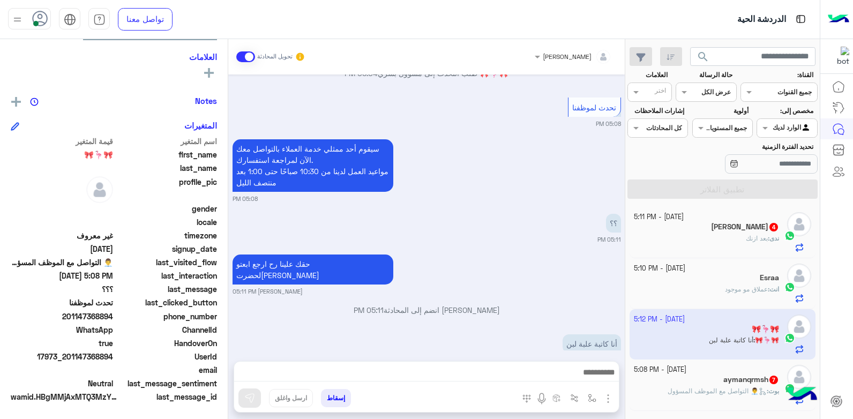
scroll to position [2101, 0]
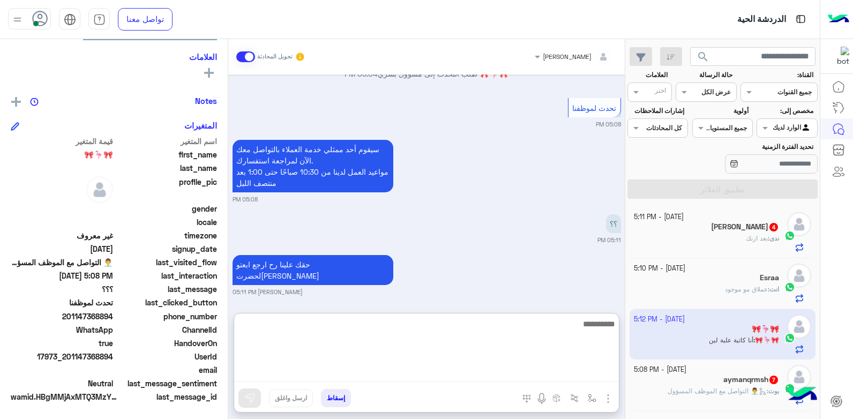
click at [492, 368] on textarea at bounding box center [426, 349] width 385 height 64
type textarea "**********"
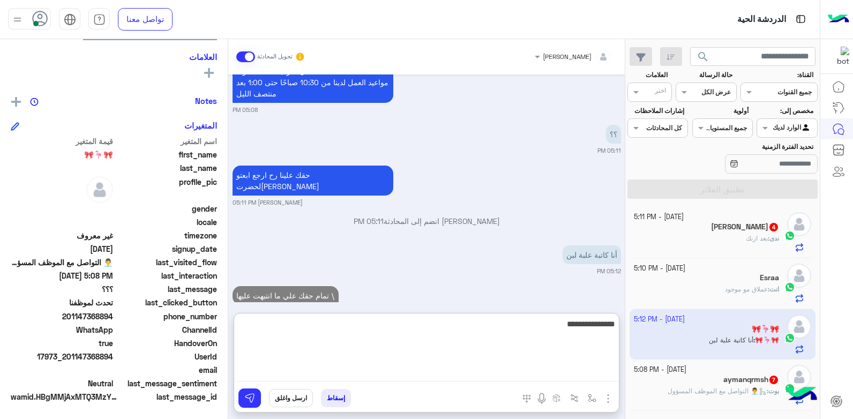
type textarea "**********"
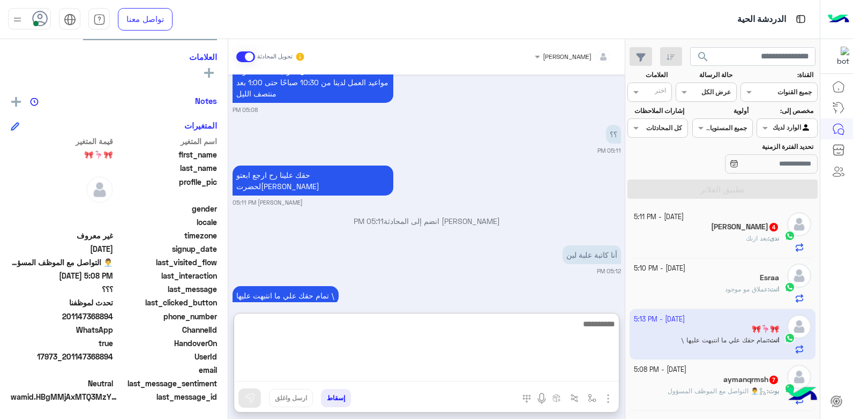
scroll to position [2232, 0]
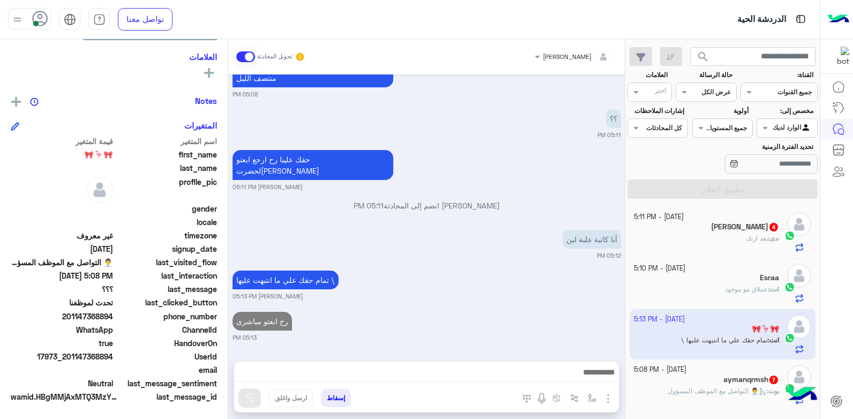
click at [701, 231] on div "[PERSON_NAME] 4" at bounding box center [707, 227] width 146 height 11
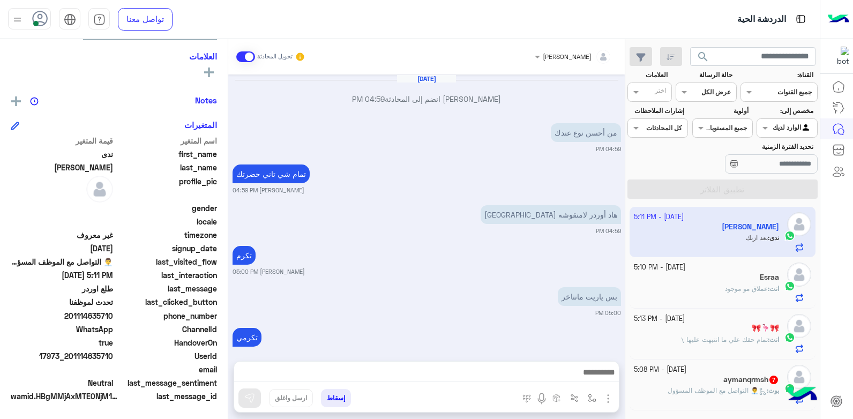
scroll to position [569, 0]
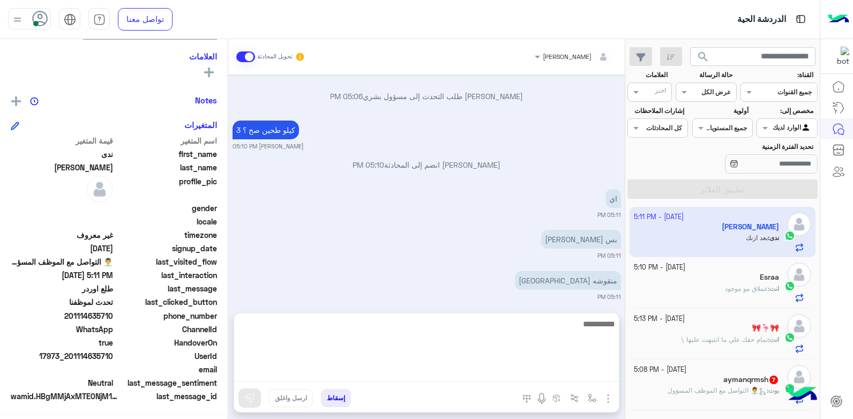
click at [543, 377] on textarea at bounding box center [426, 349] width 385 height 64
type textarea "****"
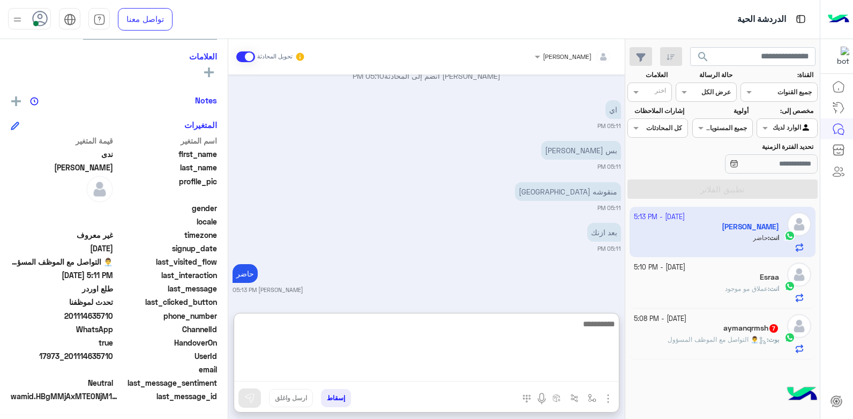
click at [581, 318] on textarea at bounding box center [426, 349] width 385 height 64
type textarea "**********"
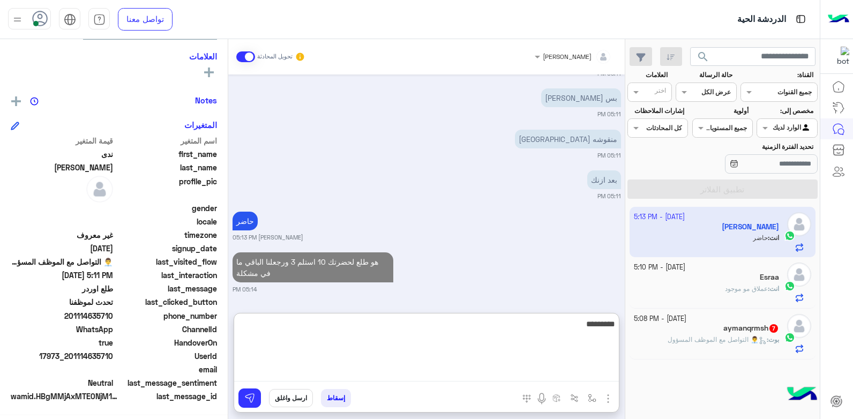
type textarea "*********"
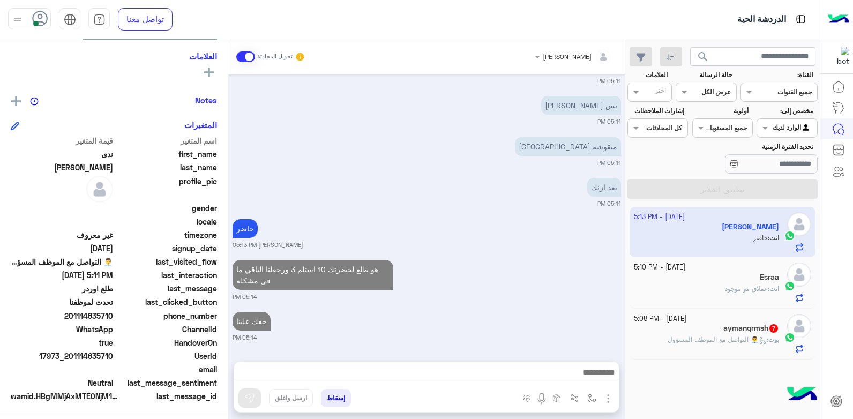
click at [698, 280] on div "Esraa" at bounding box center [707, 278] width 146 height 11
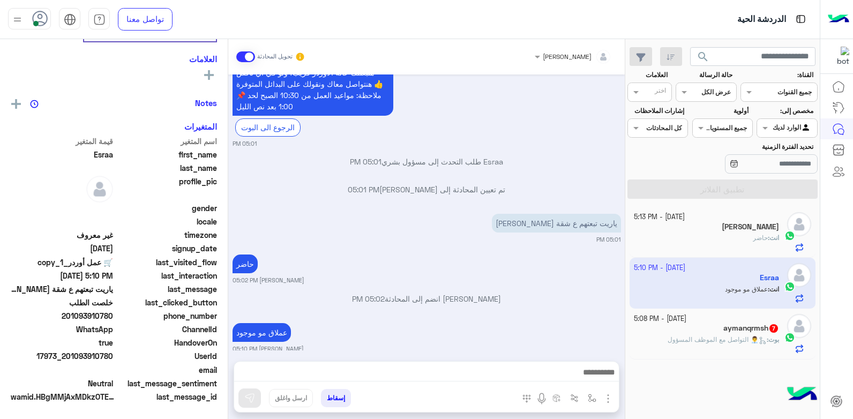
scroll to position [203, 0]
click at [462, 364] on div at bounding box center [426, 375] width 385 height 27
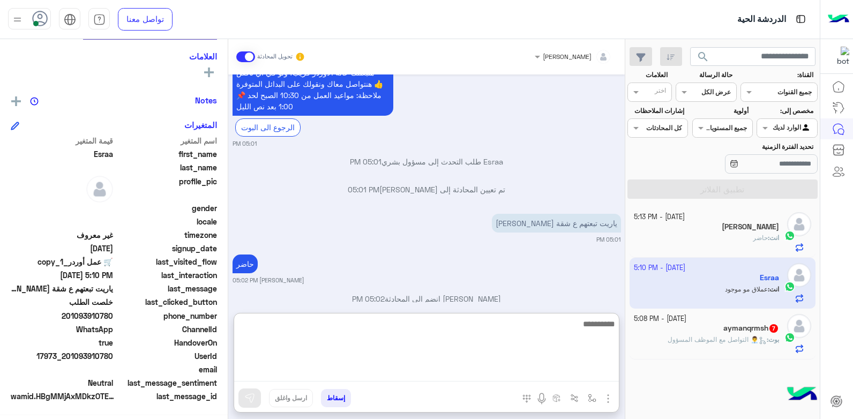
click at [549, 375] on textarea at bounding box center [426, 349] width 385 height 64
type textarea "**********"
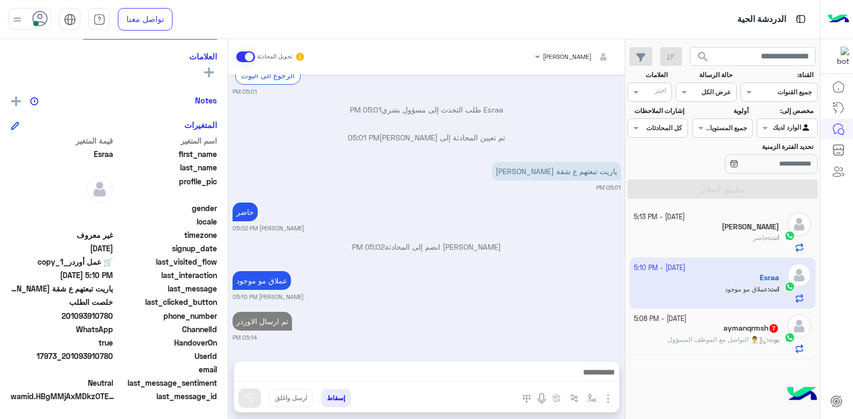
click at [344, 400] on button "إسقاط" at bounding box center [336, 398] width 30 height 18
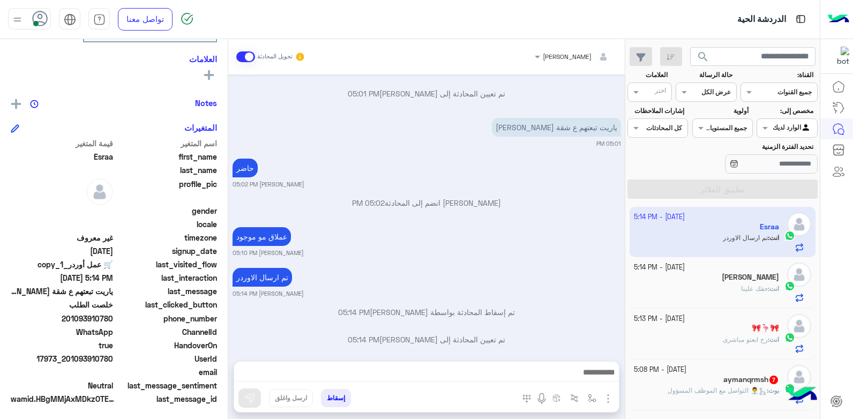
scroll to position [203, 0]
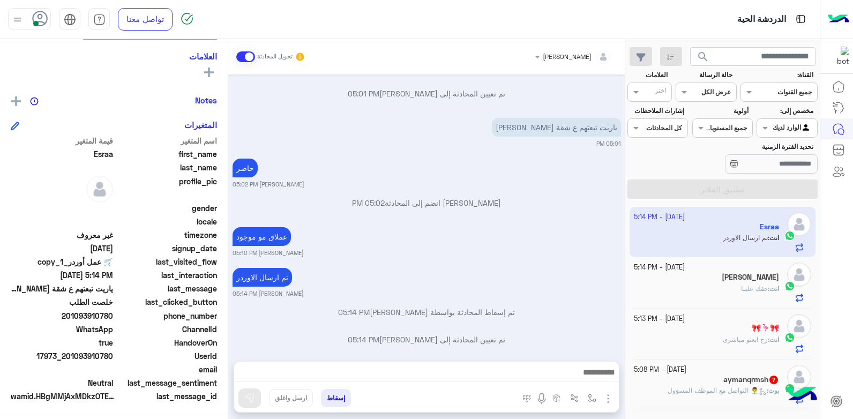
click at [697, 370] on div "[DATE] - 5:08 PM" at bounding box center [707, 370] width 146 height 10
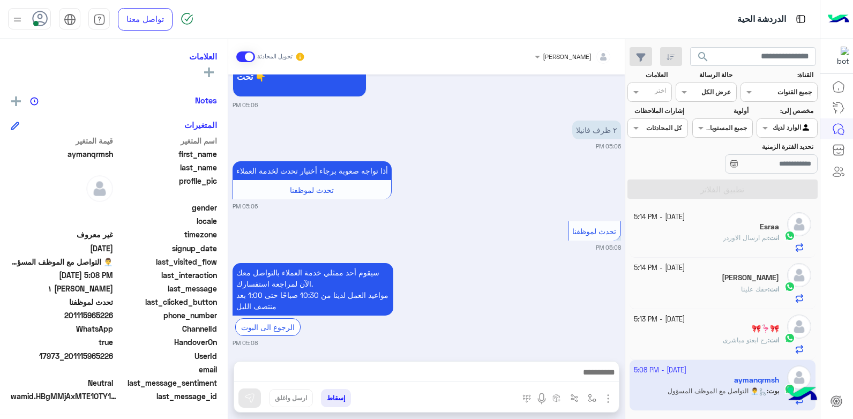
scroll to position [1314, 0]
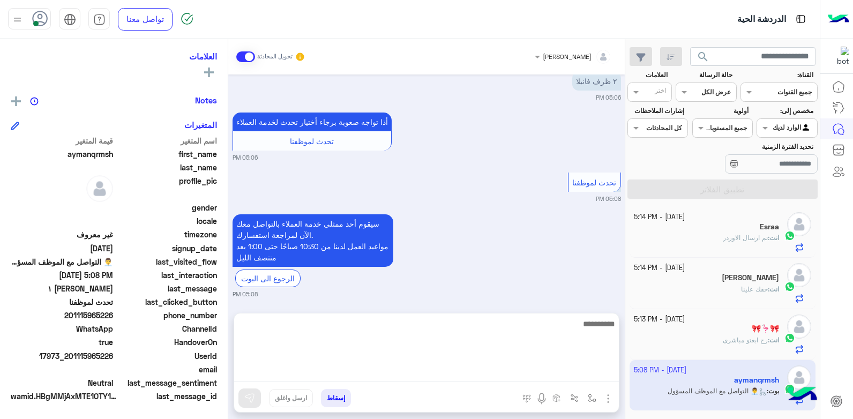
click at [498, 380] on textarea at bounding box center [426, 349] width 385 height 64
type textarea "**********"
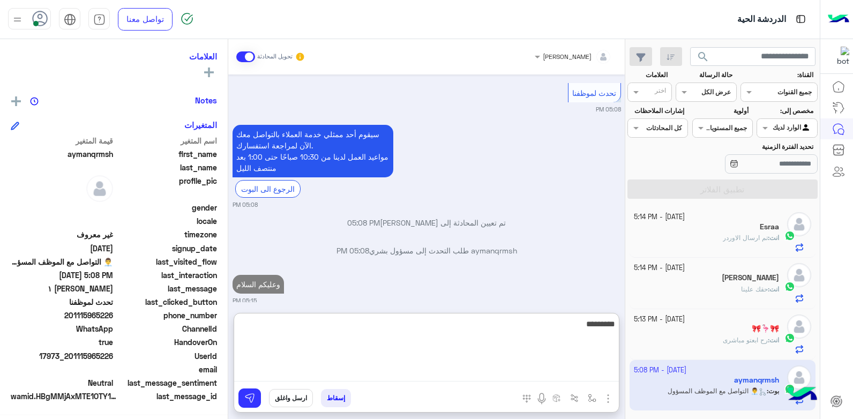
type textarea "*********"
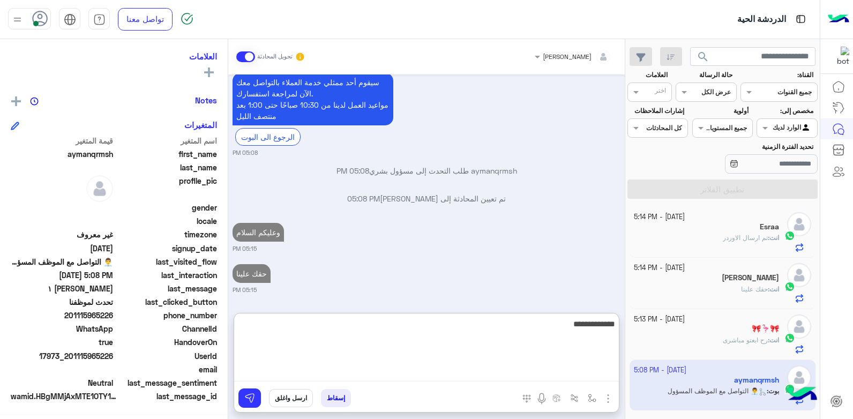
type textarea "**********"
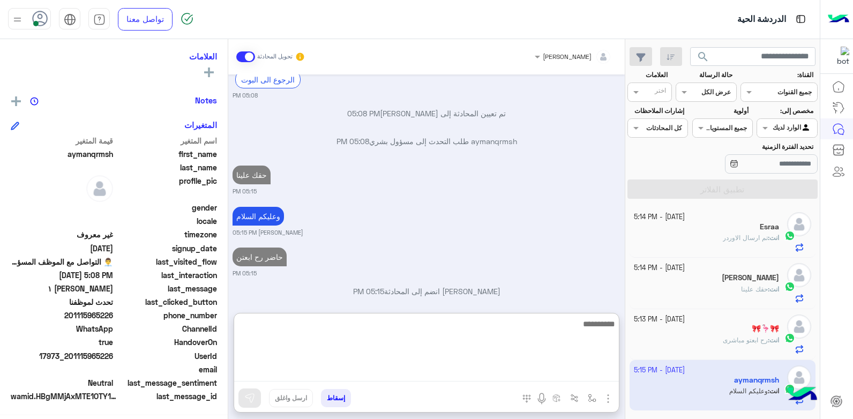
scroll to position [203, 0]
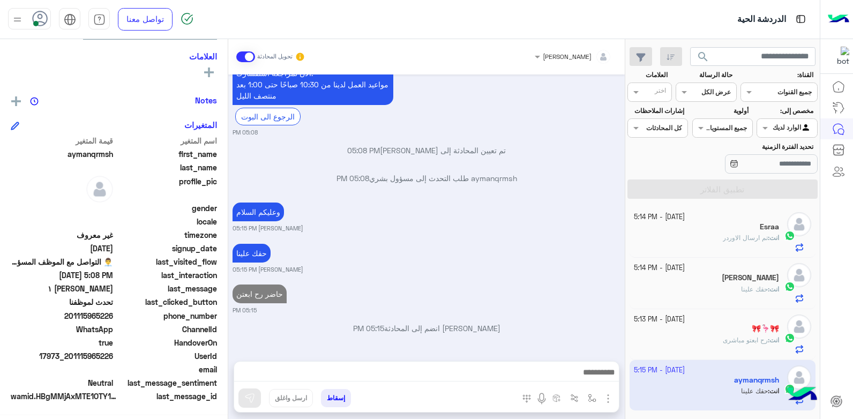
click at [709, 276] on div "[PERSON_NAME]" at bounding box center [707, 278] width 146 height 11
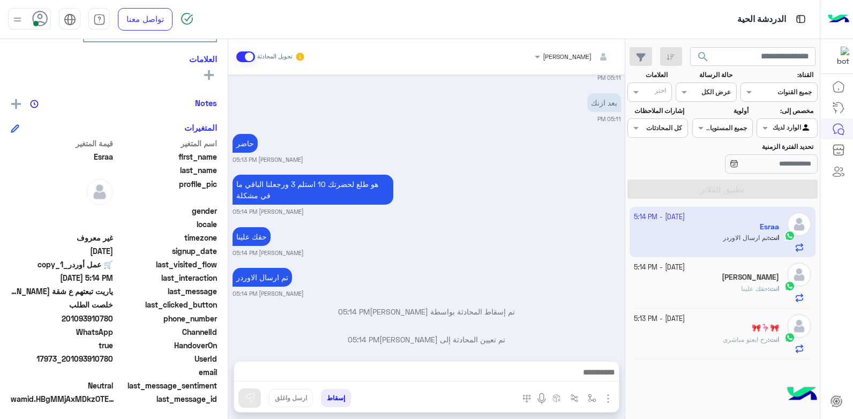
scroll to position [203, 0]
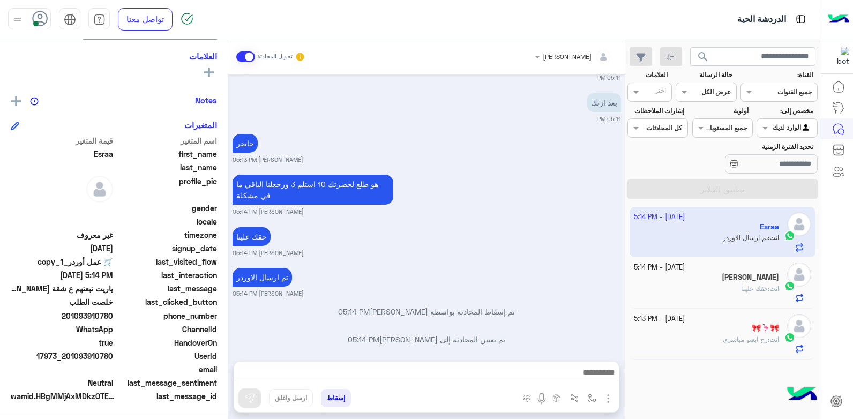
click at [708, 55] on span "search" at bounding box center [703, 56] width 13 height 13
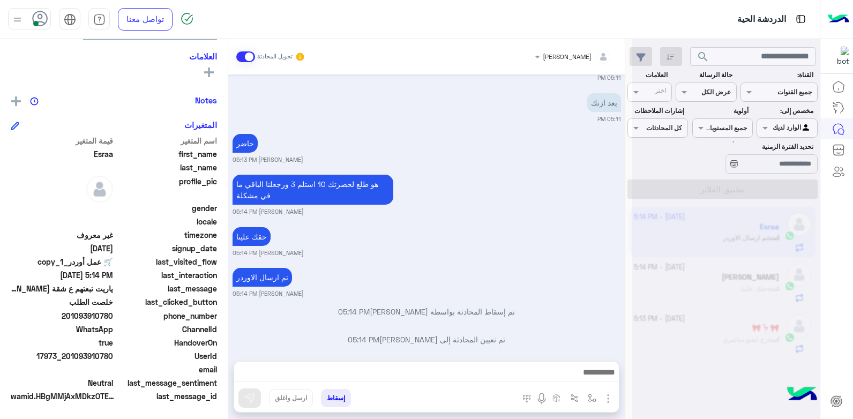
scroll to position [0, 0]
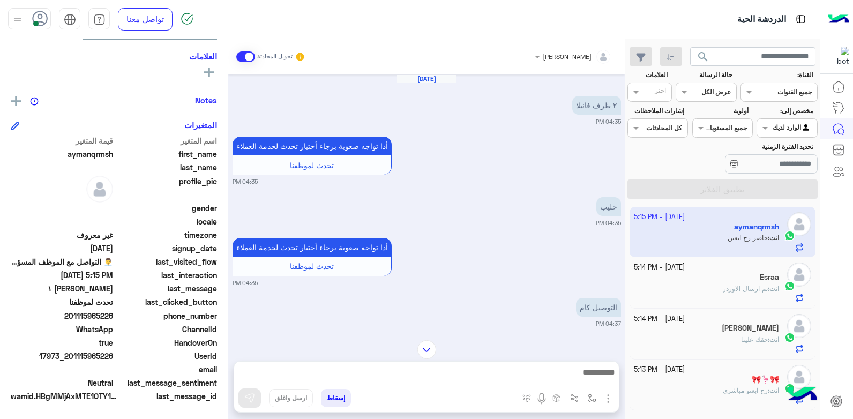
scroll to position [512, 0]
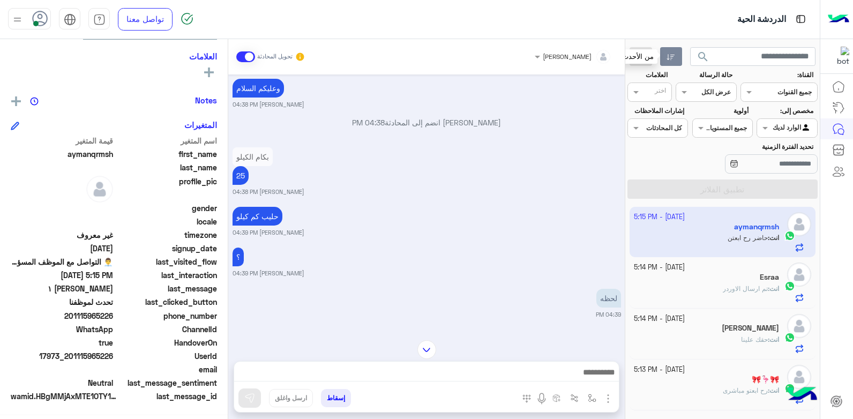
click at [676, 63] on button "button" at bounding box center [671, 56] width 22 height 19
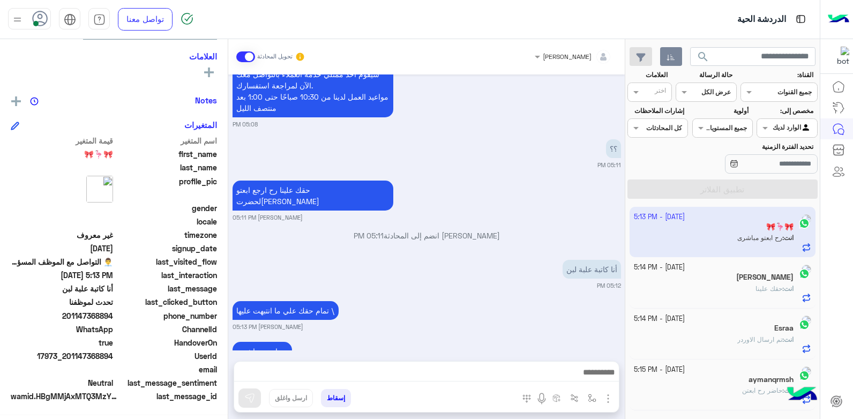
scroll to position [688, 0]
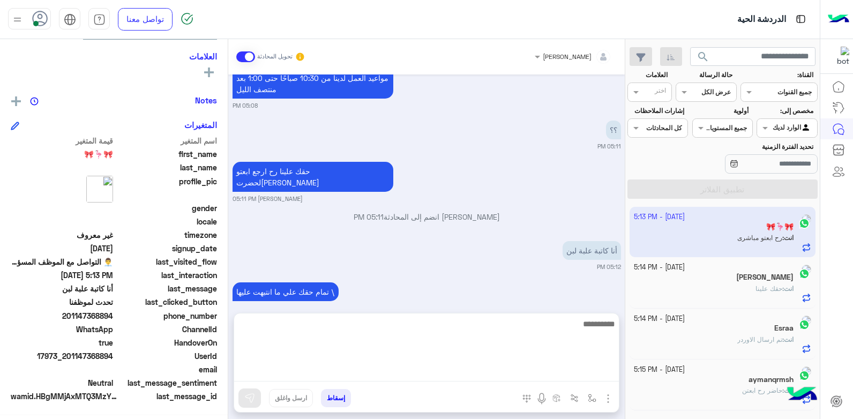
click at [377, 369] on textarea at bounding box center [426, 349] width 385 height 64
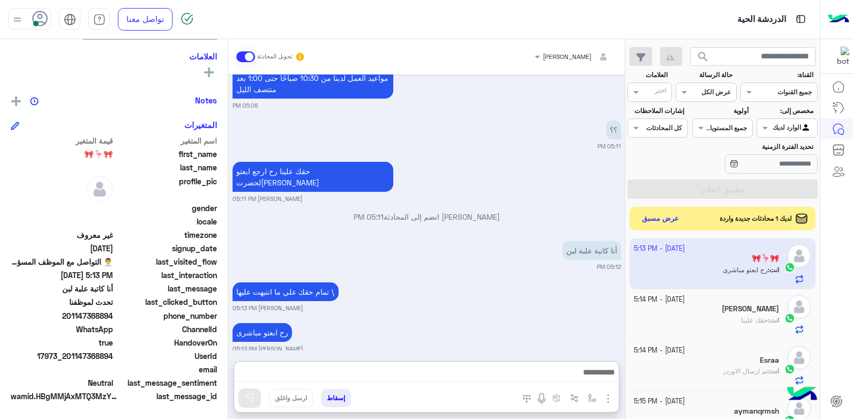
click at [346, 393] on button "إسقاط" at bounding box center [336, 398] width 30 height 18
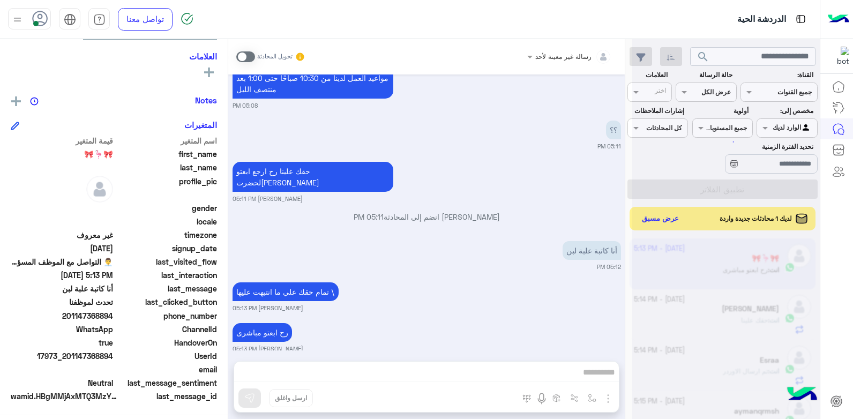
scroll to position [715, 0]
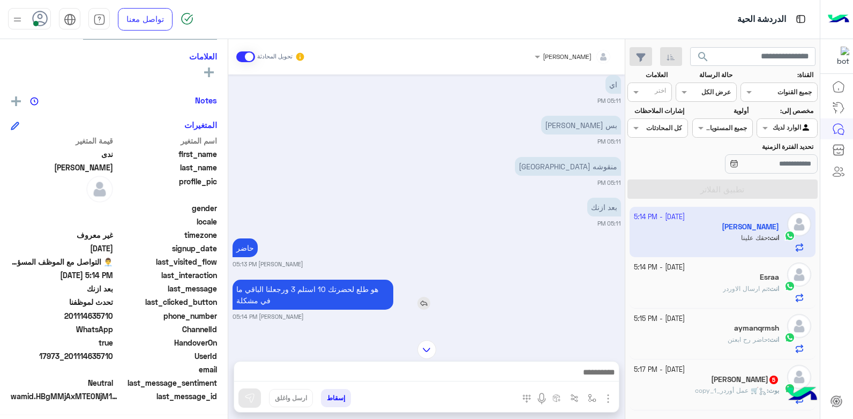
scroll to position [593, 0]
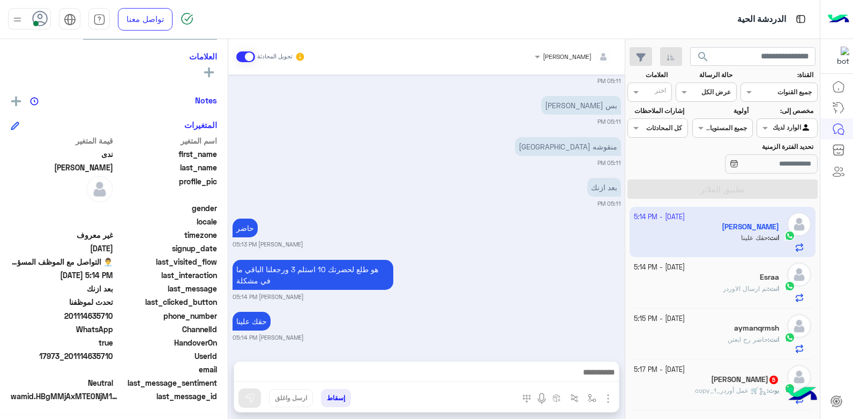
click at [334, 395] on button "إسقاط" at bounding box center [336, 398] width 30 height 18
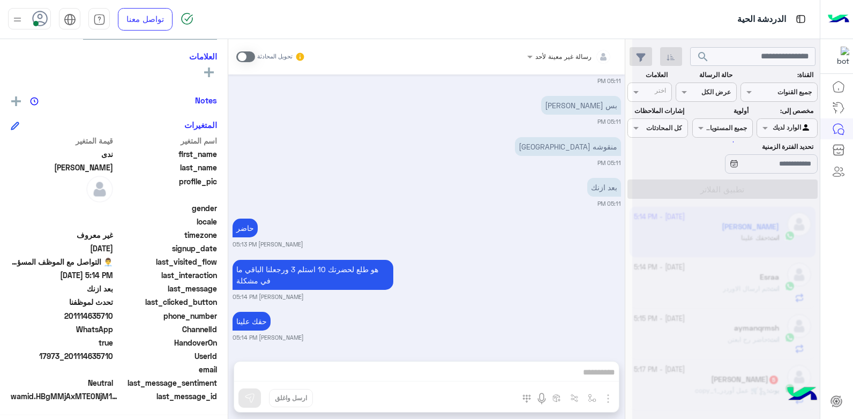
scroll to position [621, 0]
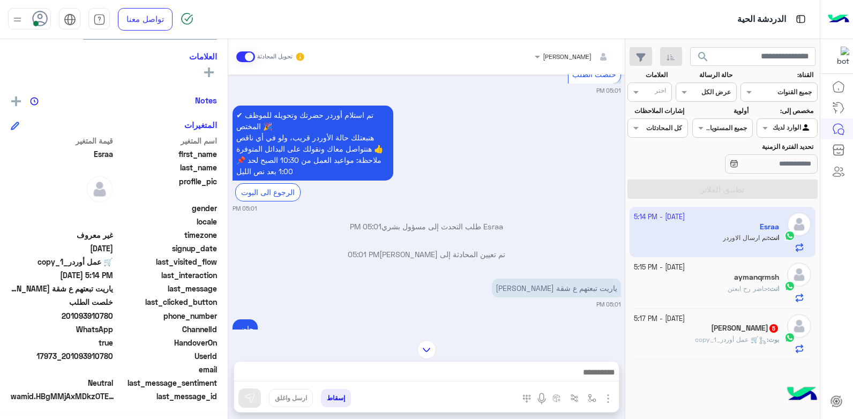
scroll to position [835, 0]
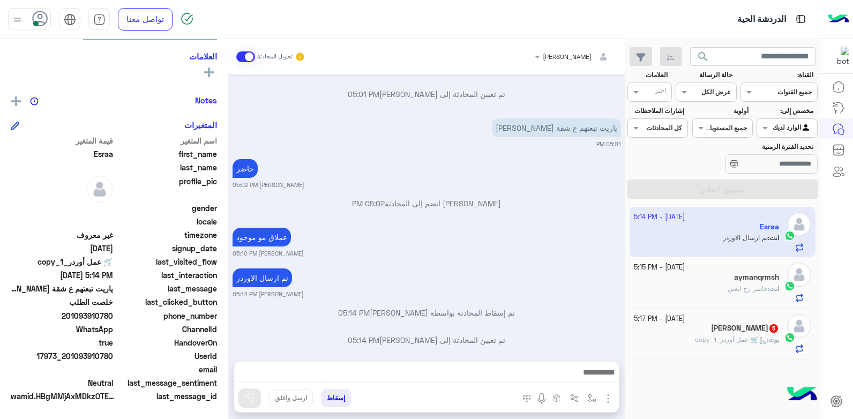
click at [14, 99] on div "Esraa يمكن الإرسال له غير معروف تاريخ الأشتراك : 10/01/2025 -2 ثانيه توقيت أول …" at bounding box center [114, 227] width 228 height 376
click at [201, 71] on button at bounding box center [209, 71] width 16 height 13
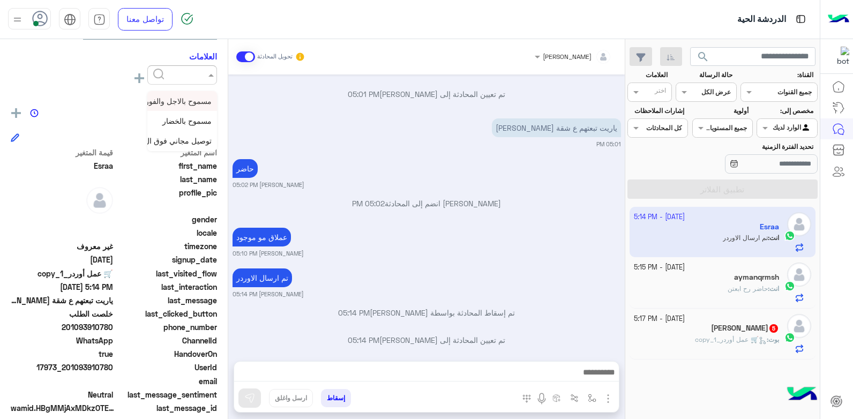
click at [191, 72] on input "text" at bounding box center [191, 74] width 33 height 10
click at [177, 103] on span "مسموح بالاجل والفوري" at bounding box center [175, 100] width 72 height 9
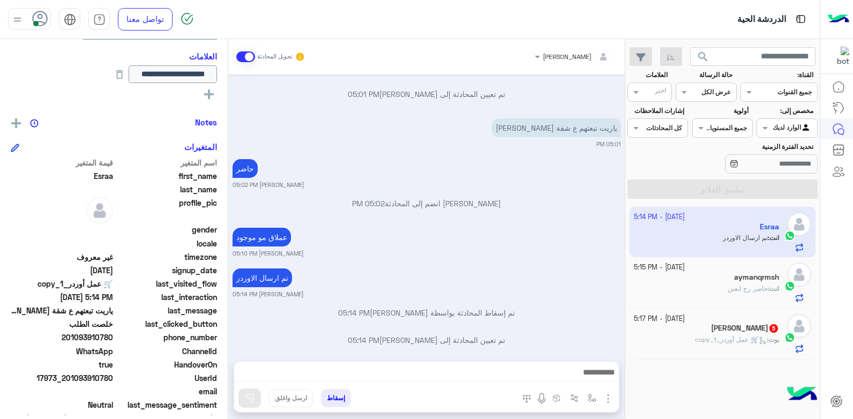
click at [23, 113] on div "**********" at bounding box center [114, 227] width 228 height 376
click at [21, 121] on img at bounding box center [16, 123] width 10 height 10
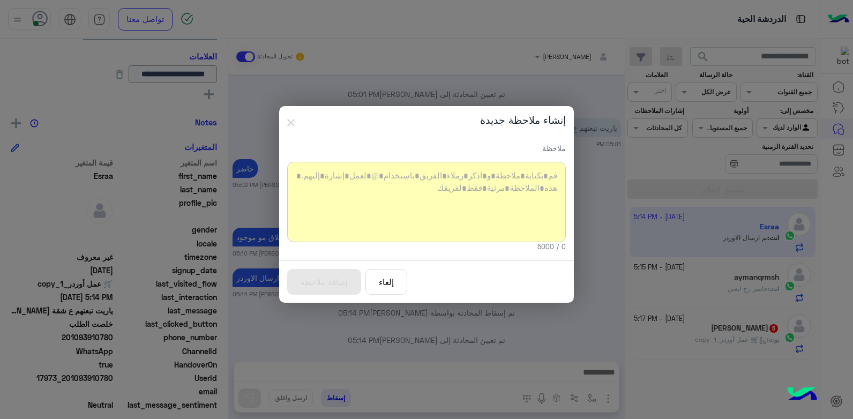
click at [397, 183] on div at bounding box center [426, 202] width 279 height 80
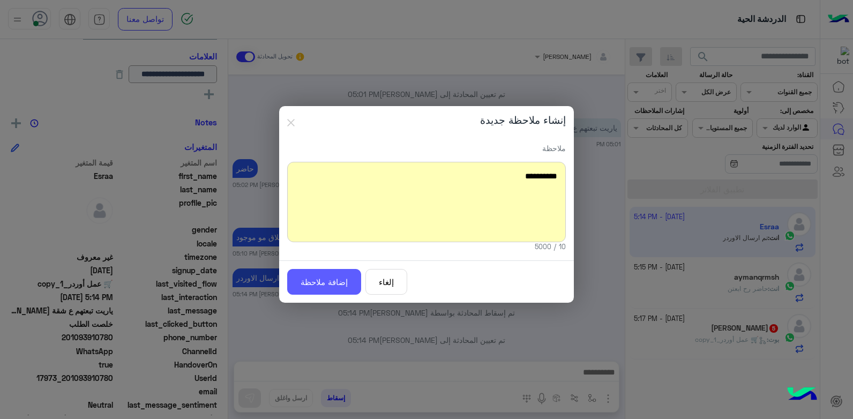
click at [324, 277] on button "إضافة ملاحظة" at bounding box center [324, 282] width 74 height 26
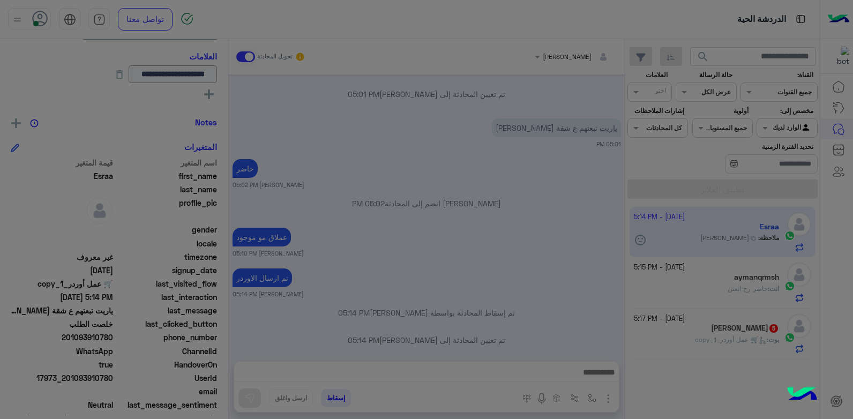
scroll to position [906, 0]
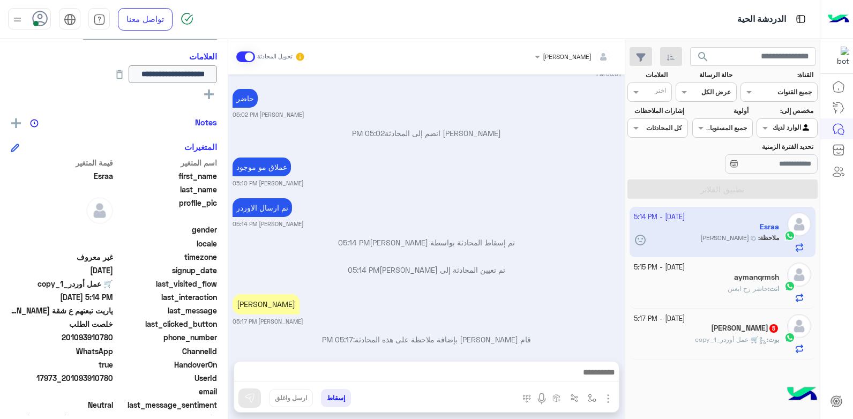
click at [333, 399] on button "إسقاط" at bounding box center [336, 398] width 30 height 18
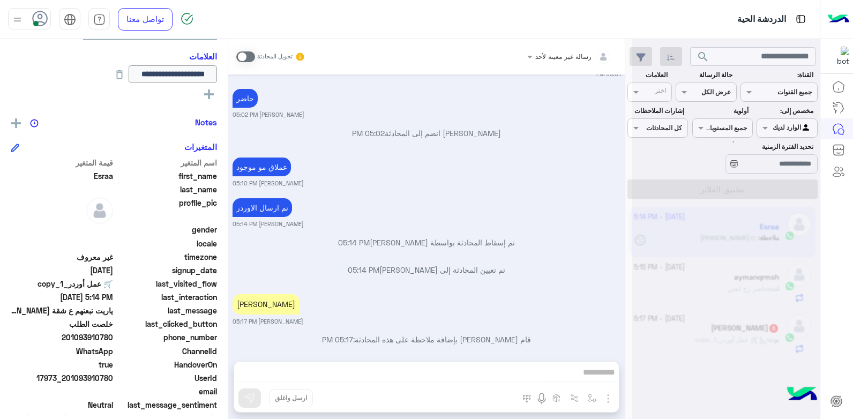
scroll to position [933, 0]
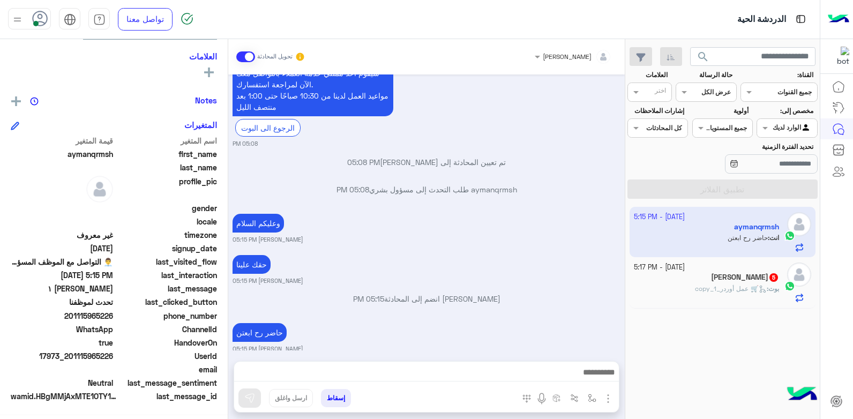
drag, startPoint x: 79, startPoint y: 316, endPoint x: 114, endPoint y: 316, distance: 34.8
click at [113, 316] on span "201115965226" at bounding box center [62, 315] width 102 height 11
copy span "115965226"
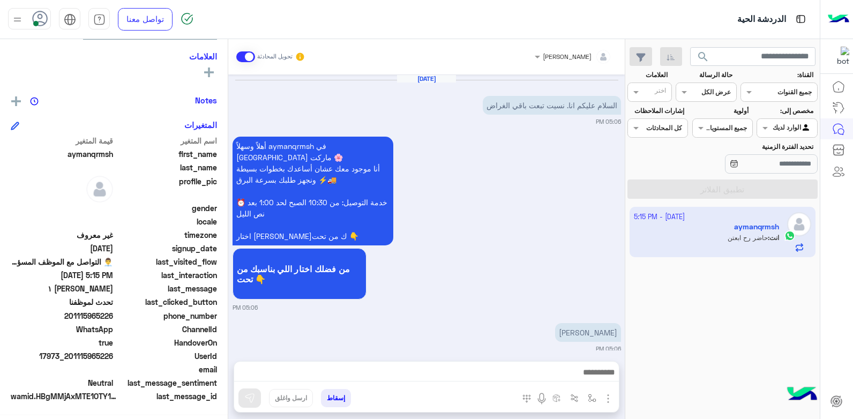
scroll to position [402, 0]
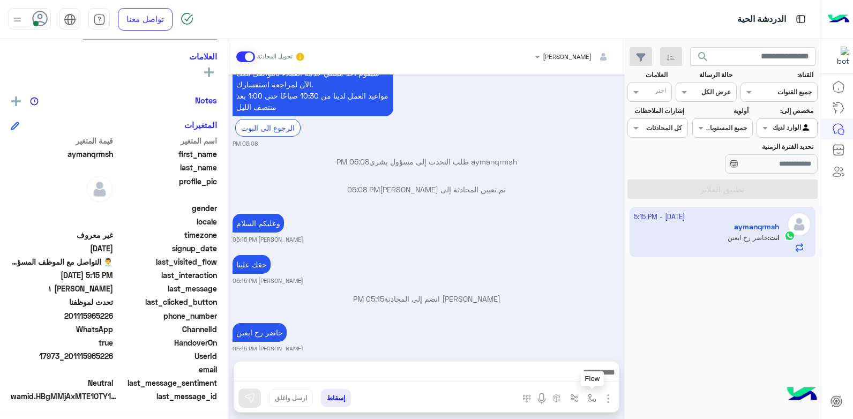
click at [599, 402] on button "button" at bounding box center [593, 398] width 18 height 18
click at [570, 378] on div "أدخل اسم مجموعة الرسائل" at bounding box center [558, 375] width 73 height 10
type input "*****"
drag, startPoint x: 562, startPoint y: 356, endPoint x: 556, endPoint y: 358, distance: 6.0
click at [562, 355] on span "تم تجهيز الاوردر" at bounding box center [568, 355] width 53 height 10
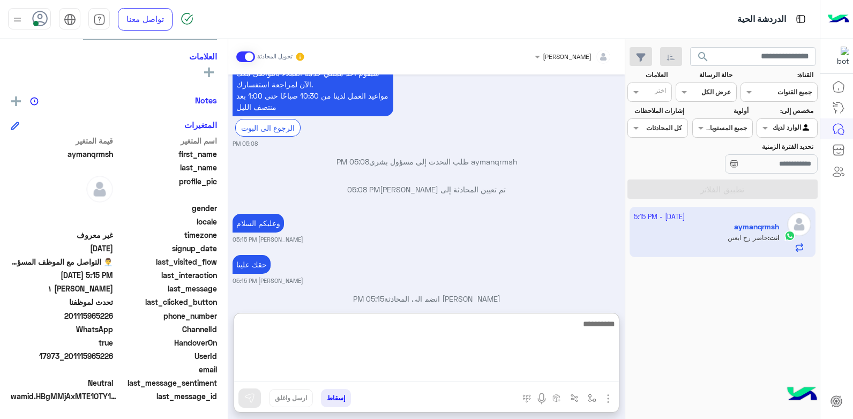
click at [536, 374] on textarea at bounding box center [426, 349] width 385 height 64
type textarea "**********"
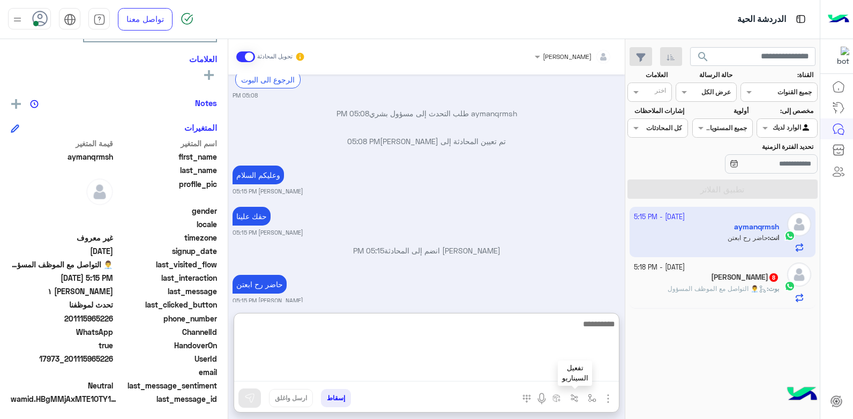
scroll to position [203, 0]
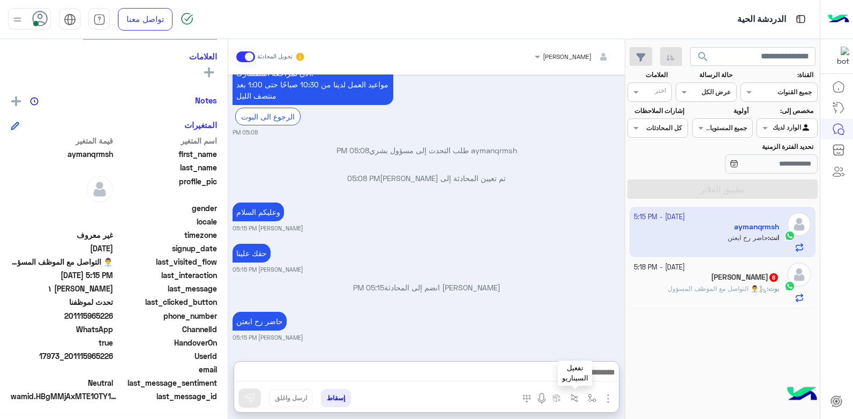
click at [572, 397] on img "button" at bounding box center [574, 398] width 9 height 9
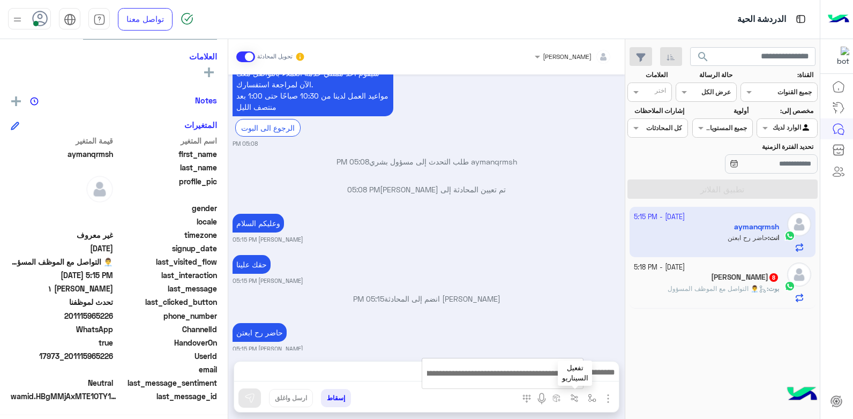
click at [576, 398] on img "button" at bounding box center [574, 398] width 9 height 9
click at [572, 397] on img "button" at bounding box center [574, 398] width 9 height 9
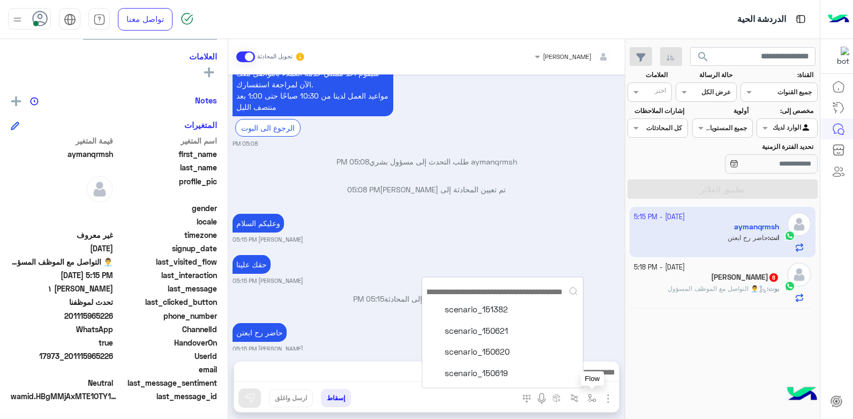
click at [592, 395] on img "button" at bounding box center [592, 398] width 9 height 9
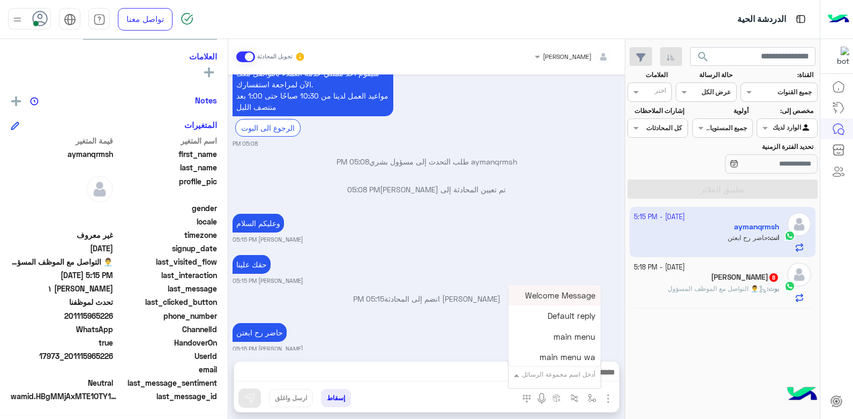
click at [573, 368] on div "أدخل اسم مجموعة الرسائل" at bounding box center [555, 374] width 92 height 19
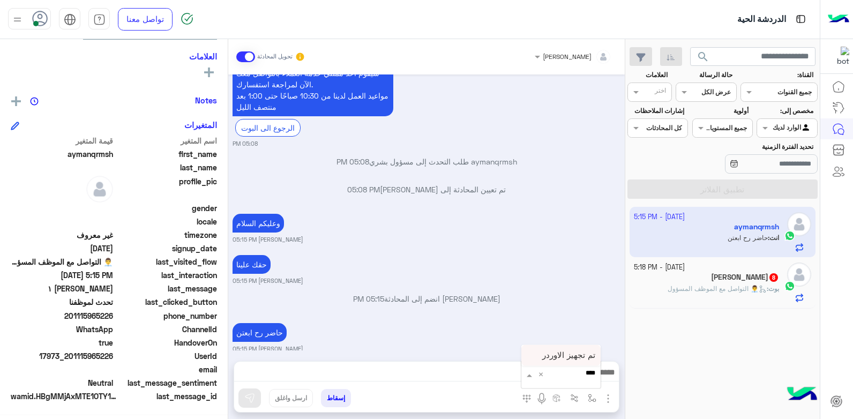
type input "*****"
click at [574, 355] on span "تم تجهيز الاوردر" at bounding box center [568, 355] width 53 height 10
type textarea "**********"
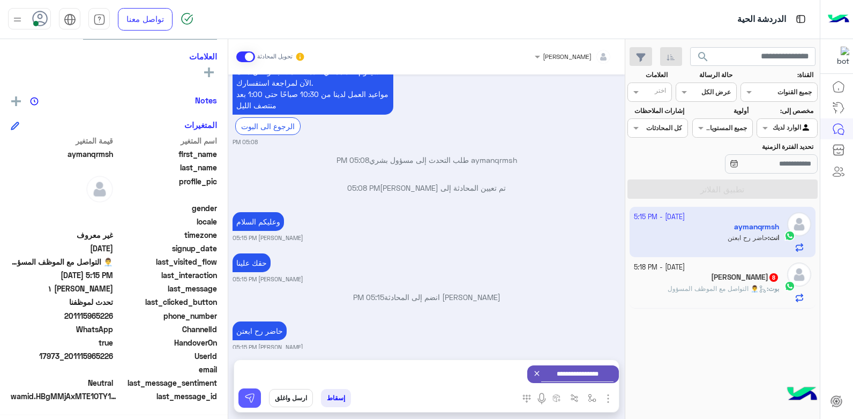
click at [250, 393] on img at bounding box center [249, 398] width 11 height 11
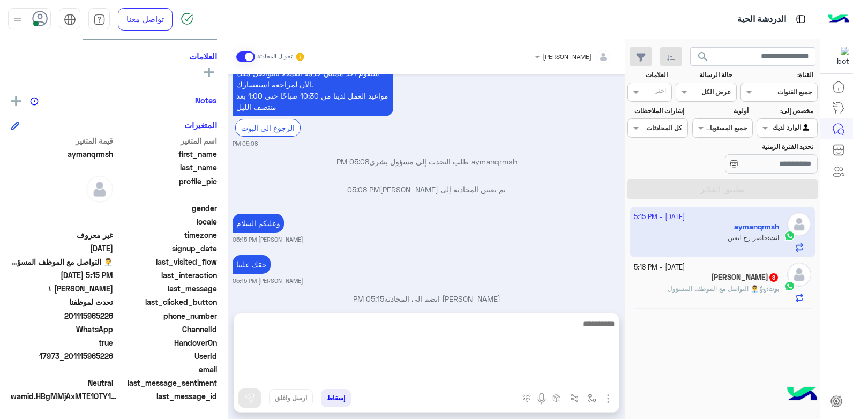
click at [434, 369] on textarea at bounding box center [426, 349] width 385 height 64
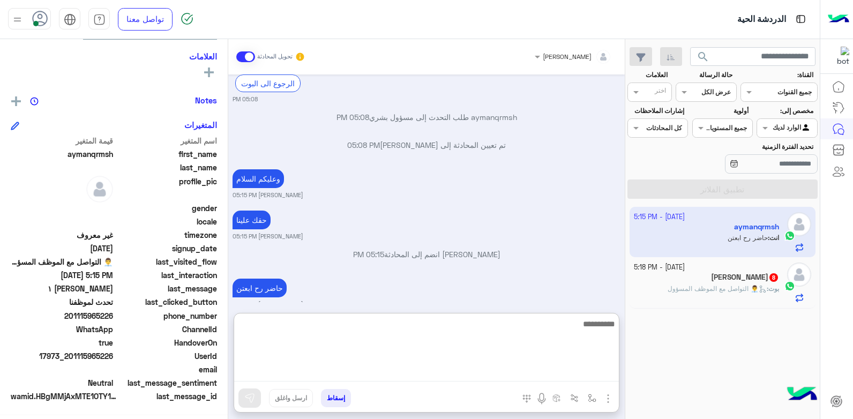
scroll to position [450, 0]
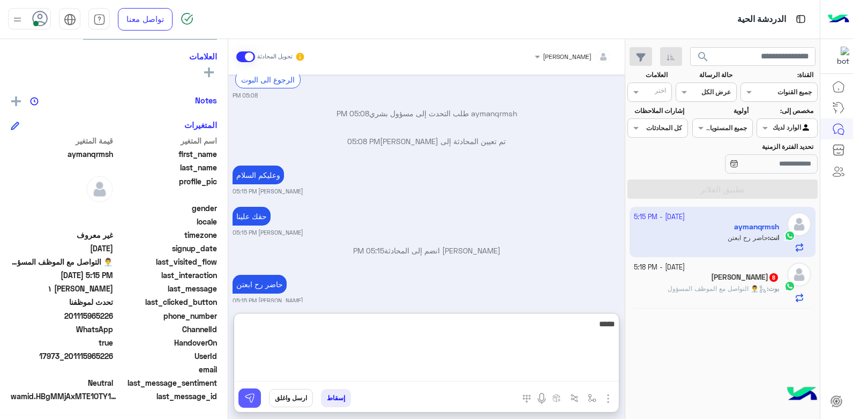
type textarea "*****"
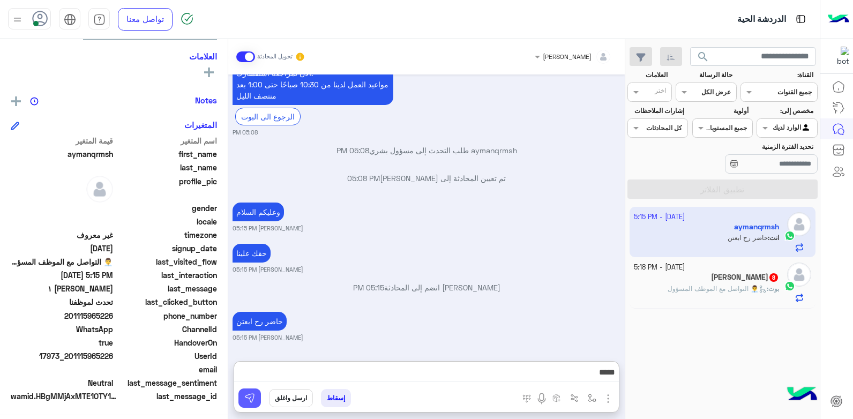
click at [248, 394] on img at bounding box center [249, 398] width 11 height 11
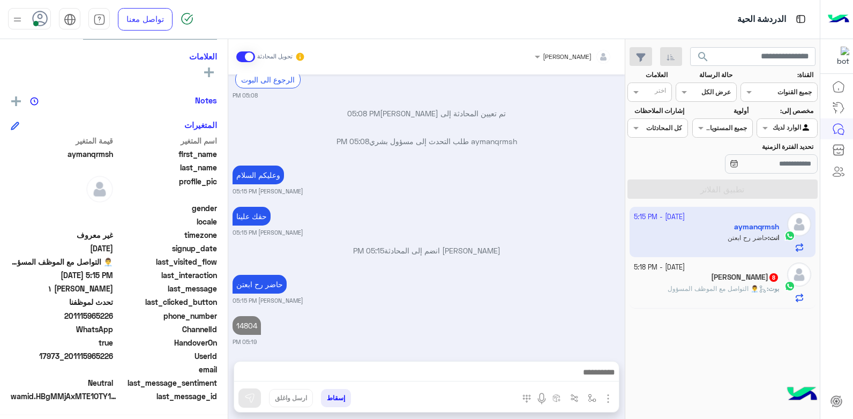
scroll to position [443, 0]
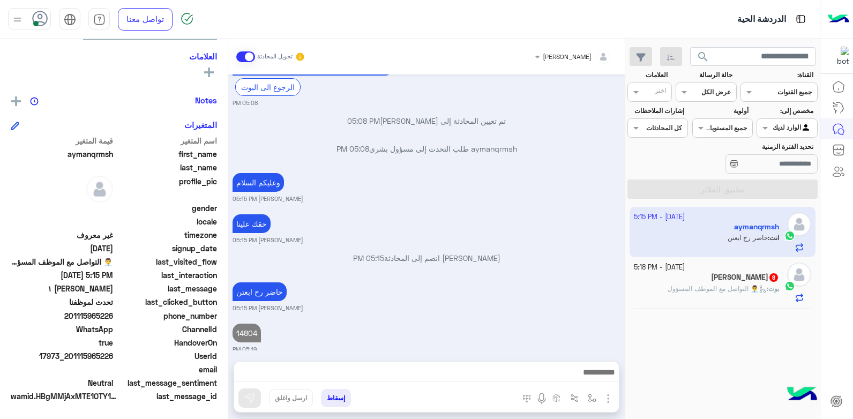
click at [671, 282] on div "احمد قبلان 8" at bounding box center [707, 278] width 146 height 11
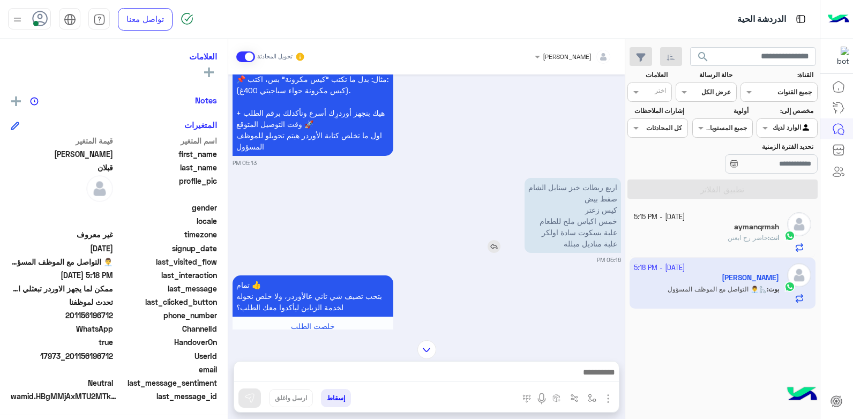
scroll to position [405, 0]
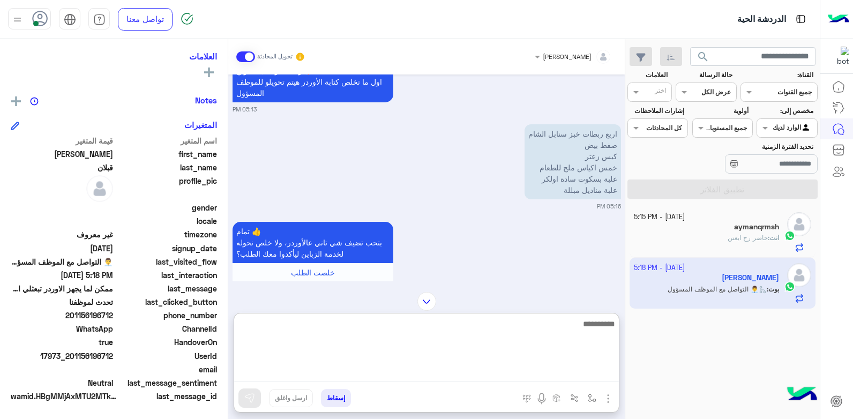
click at [521, 376] on textarea at bounding box center [426, 349] width 385 height 64
type textarea "**********"
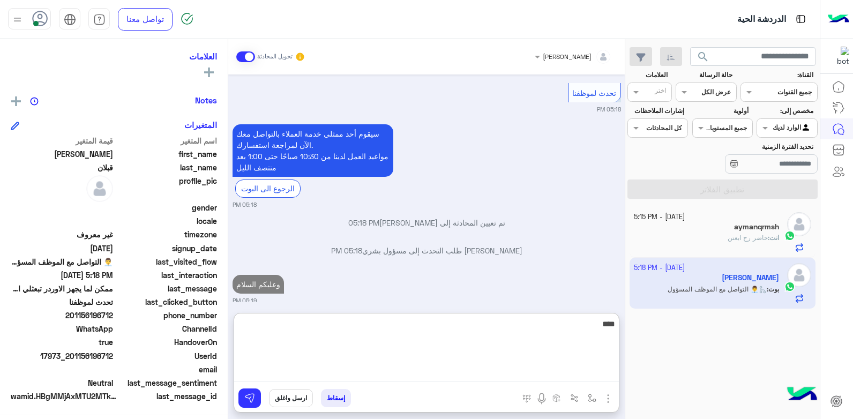
type textarea "****"
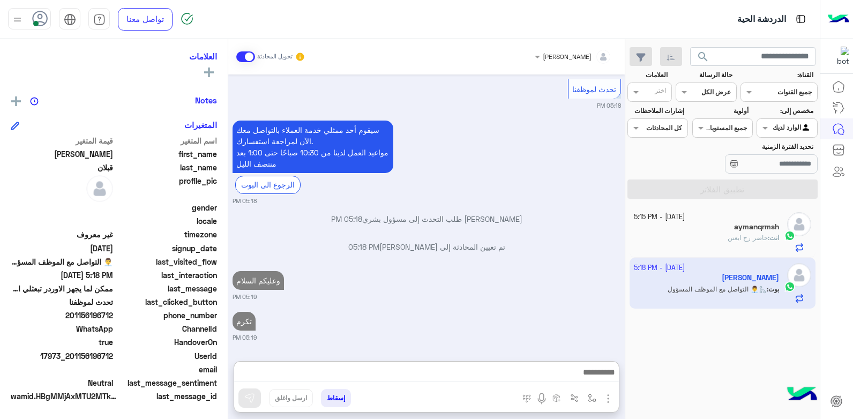
click at [708, 240] on div "انت : حاضر رح ابعتن" at bounding box center [707, 242] width 146 height 19
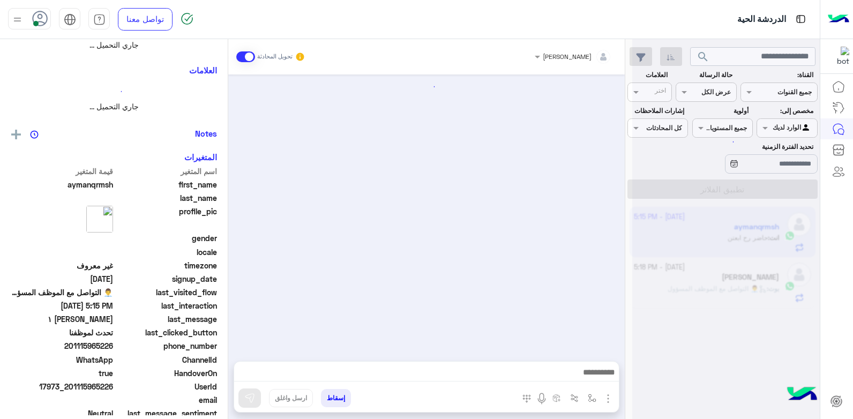
scroll to position [214, 0]
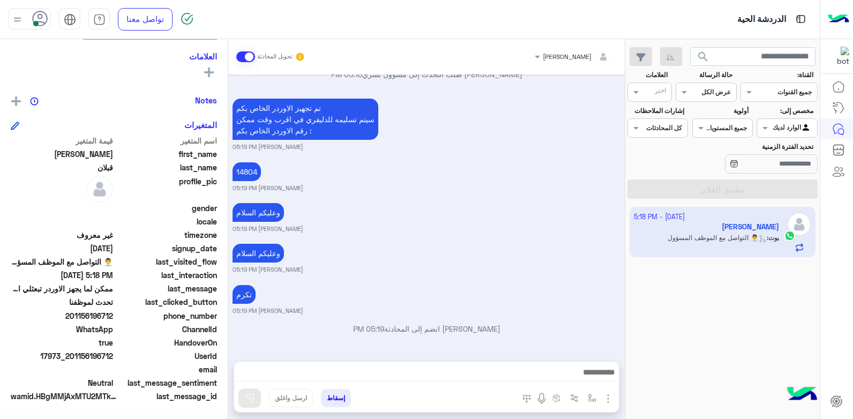
scroll to position [1711, 0]
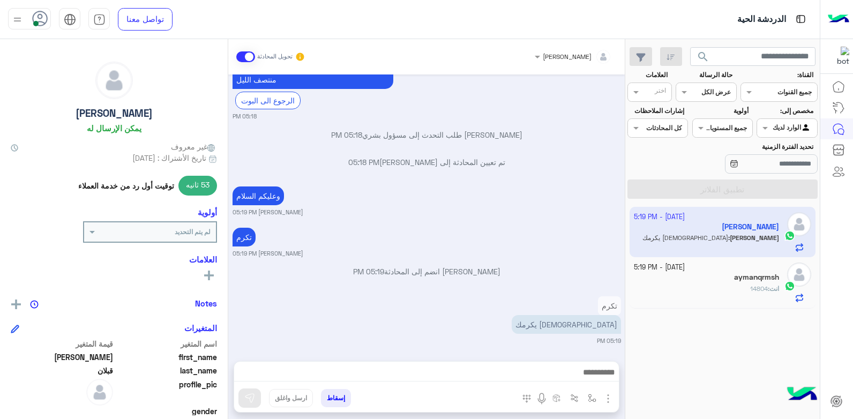
scroll to position [916, 0]
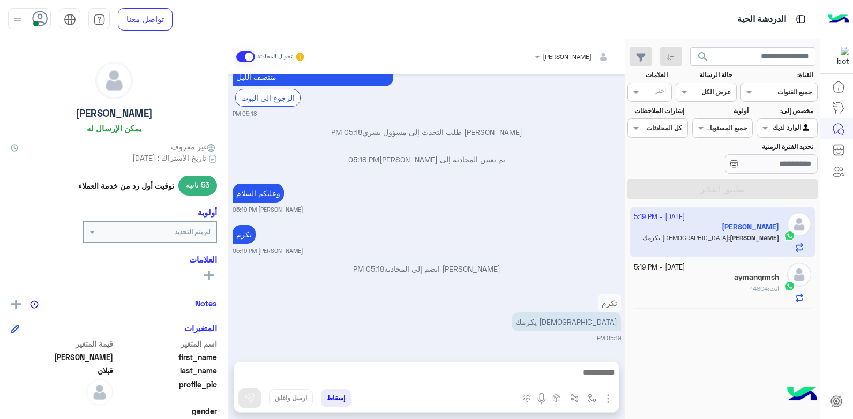
click at [685, 265] on small "[DATE] - 5:19 PM" at bounding box center [659, 268] width 51 height 10
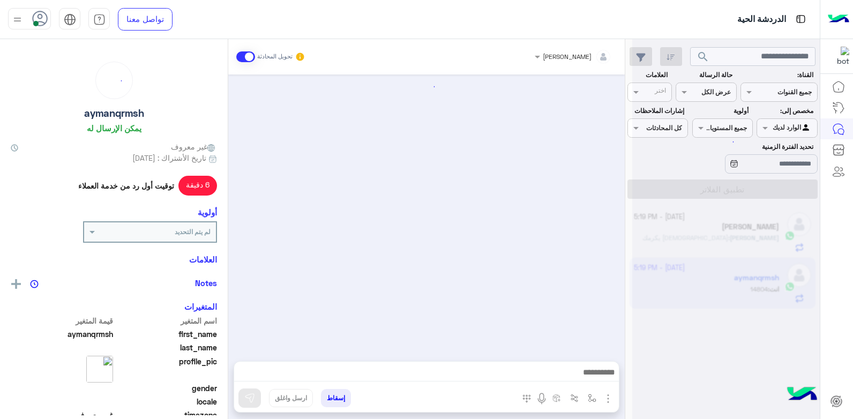
scroll to position [290, 0]
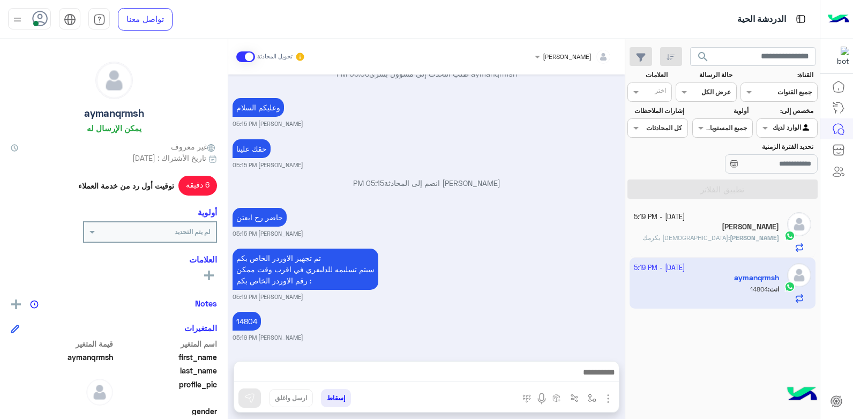
click at [343, 395] on button "إسقاط" at bounding box center [336, 398] width 30 height 18
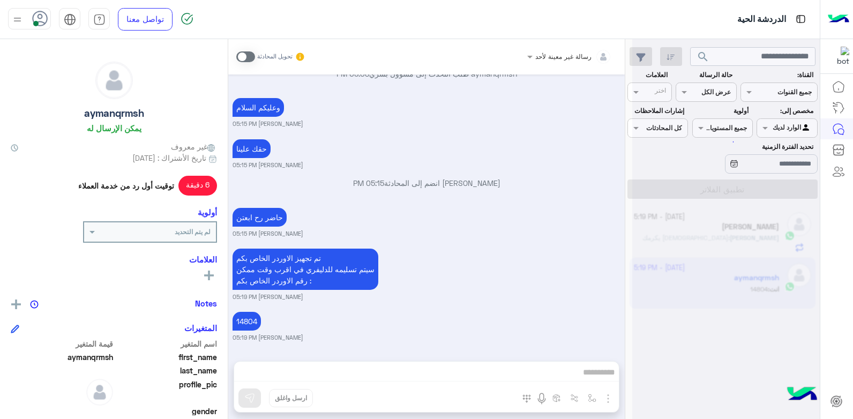
scroll to position [318, 0]
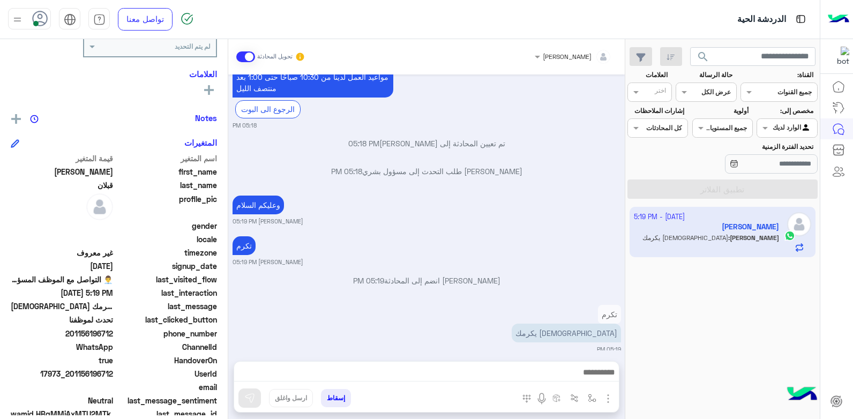
scroll to position [203, 0]
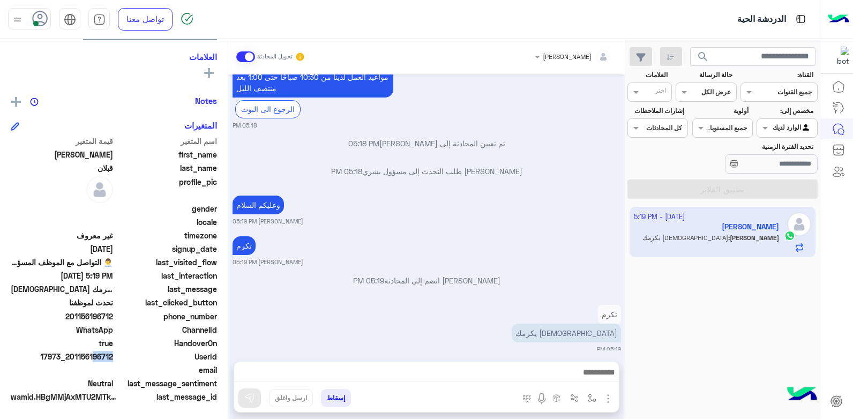
drag, startPoint x: 112, startPoint y: 357, endPoint x: 96, endPoint y: 360, distance: 16.3
click at [96, 360] on span "17973_201156196712" at bounding box center [62, 356] width 102 height 11
drag, startPoint x: 96, startPoint y: 360, endPoint x: 89, endPoint y: 360, distance: 7.0
click at [89, 360] on span "17973_201156196712" at bounding box center [62, 356] width 102 height 11
copy span "6196712"
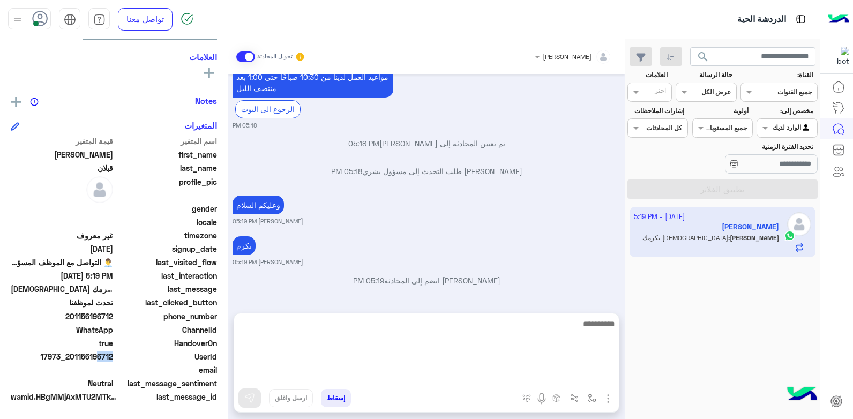
click at [602, 370] on textarea at bounding box center [426, 349] width 385 height 64
type textarea "**********"
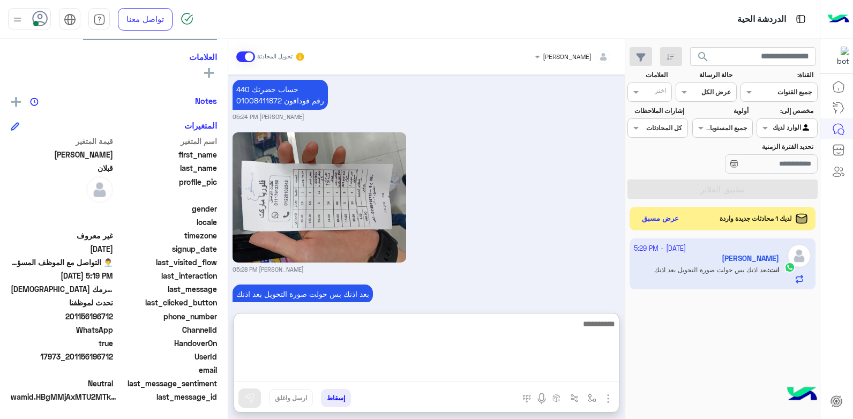
scroll to position [1631, 0]
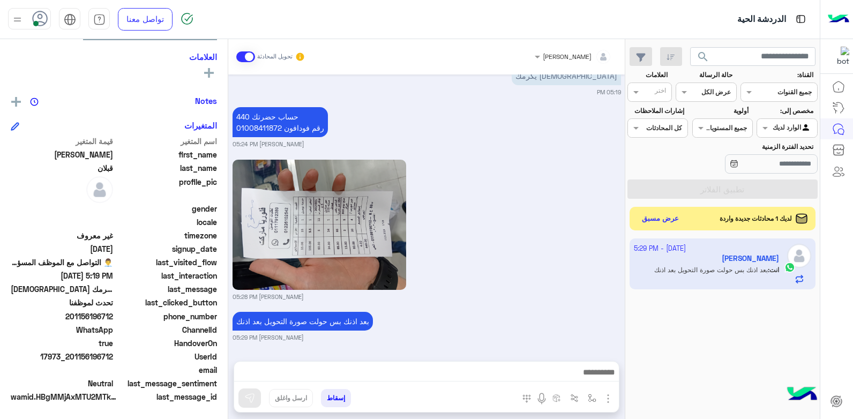
click at [722, 271] on app-inbox-user "[DATE] - 5:29 PM [PERSON_NAME] انت : بعد اذنك بس حولت صورة التحويل بعد اذنك" at bounding box center [723, 263] width 186 height 50
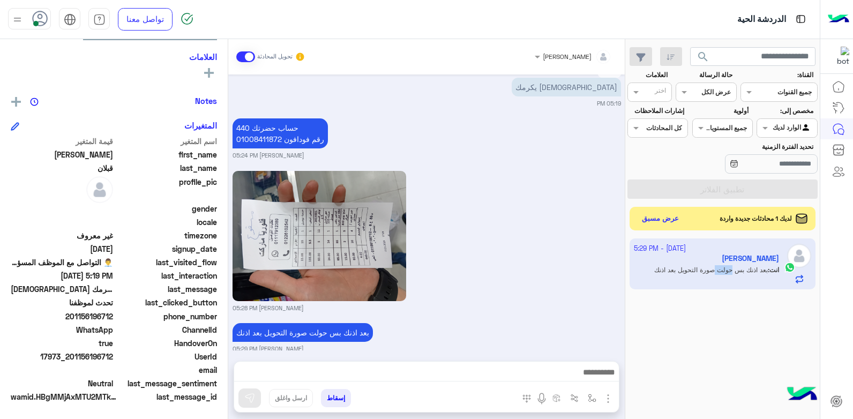
click at [722, 271] on app-inbox-user "[DATE] - 5:29 PM [PERSON_NAME] انت : بعد اذنك بس حولت صورة التحويل بعد اذنك" at bounding box center [723, 263] width 186 height 50
drag, startPoint x: 722, startPoint y: 271, endPoint x: 763, endPoint y: 289, distance: 43.9
click at [763, 289] on app-inbox-user "[DATE] - 5:29 PM [PERSON_NAME] انت : بعد اذنك بس حولت صورة التحويل بعد اذنك" at bounding box center [723, 263] width 186 height 50
click at [775, 221] on span "لديك 1 محادثات جديدة واردة" at bounding box center [756, 219] width 72 height 10
click at [664, 220] on button "عرض مسبق" at bounding box center [660, 218] width 45 height 14
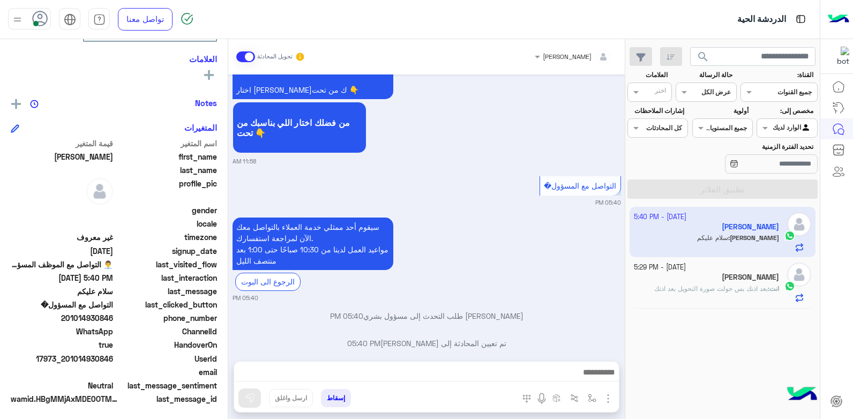
scroll to position [184, 0]
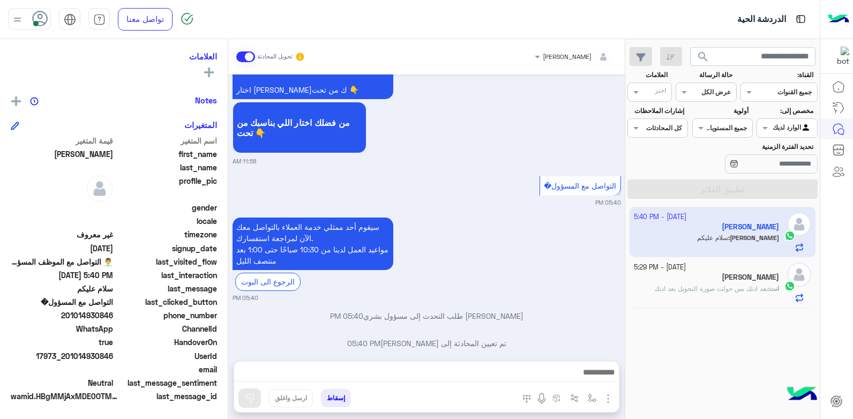
click at [751, 284] on p "انت : بعد اذنك بس حولت صورة التحويل بعد اذنك" at bounding box center [716, 289] width 125 height 10
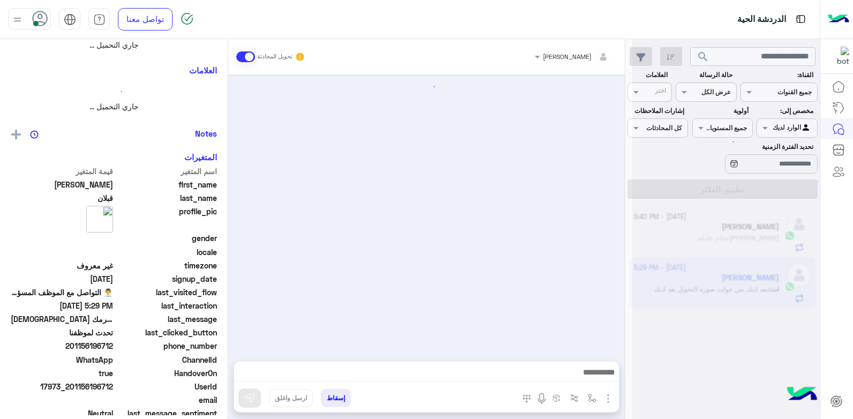
click at [751, 283] on div at bounding box center [726, 213] width 188 height 419
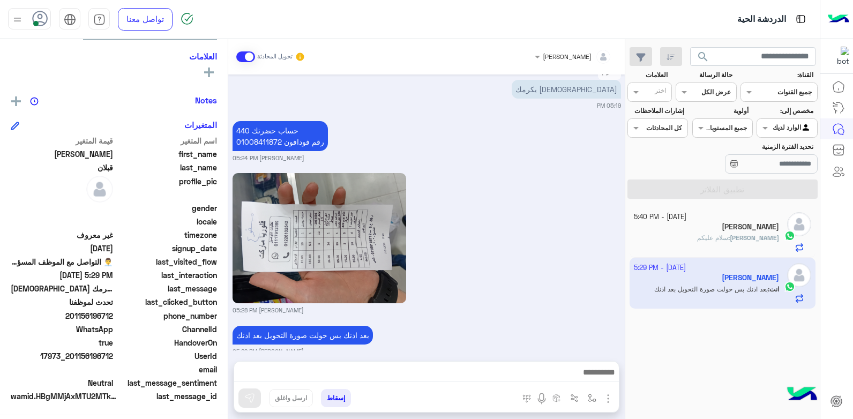
scroll to position [804, 0]
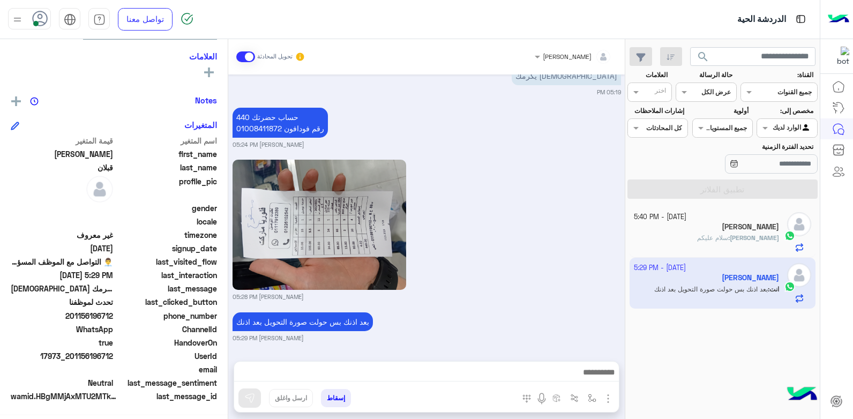
click at [719, 242] on div "[PERSON_NAME] : سلام عليكم" at bounding box center [707, 242] width 146 height 19
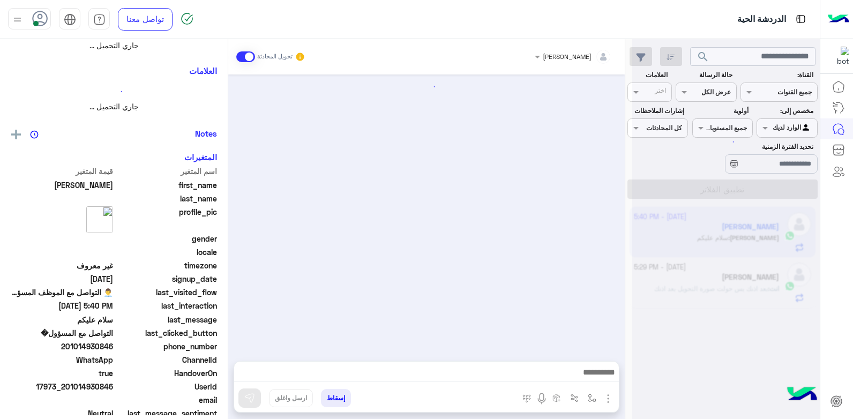
click at [719, 242] on div at bounding box center [726, 213] width 188 height 419
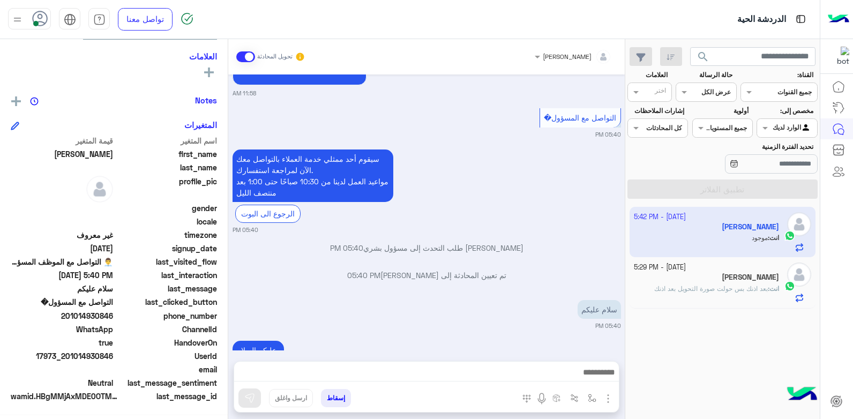
scroll to position [1513, 0]
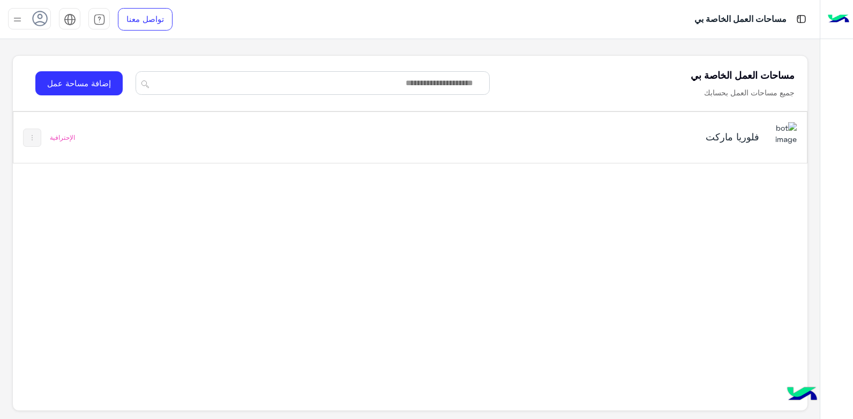
click at [542, 145] on div "فلوريا ماركت" at bounding box center [620, 137] width 279 height 15
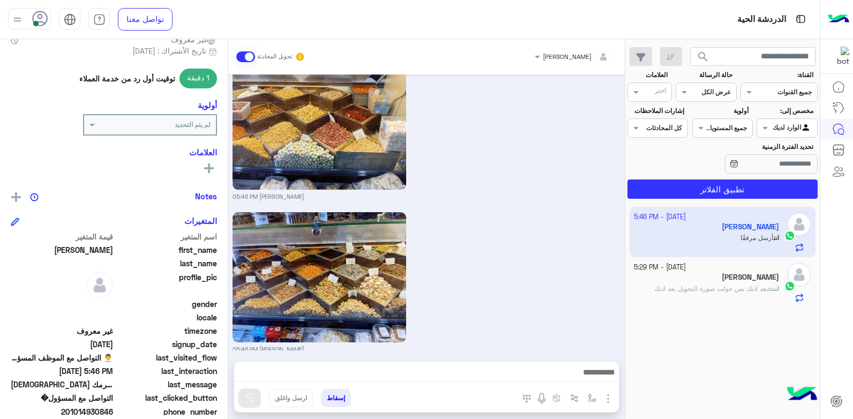
scroll to position [161, 0]
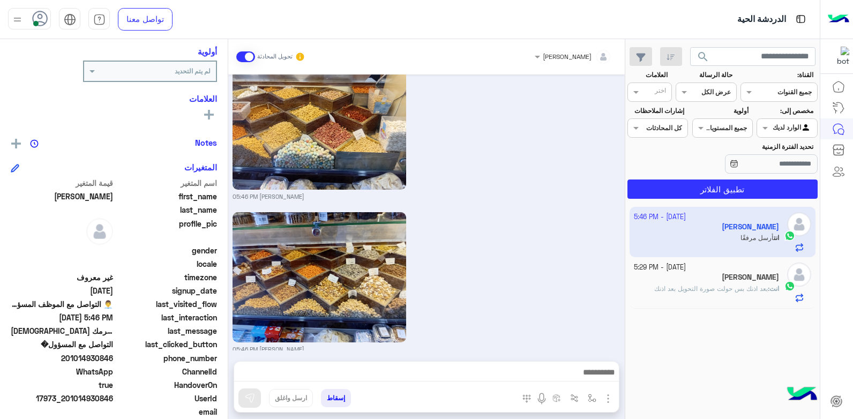
drag, startPoint x: 113, startPoint y: 357, endPoint x: 89, endPoint y: 358, distance: 23.6
click at [89, 358] on span "201014930846" at bounding box center [62, 358] width 102 height 11
copy span "930846"
click at [490, 250] on div "[PERSON_NAME] 05:46 PM" at bounding box center [427, 282] width 389 height 144
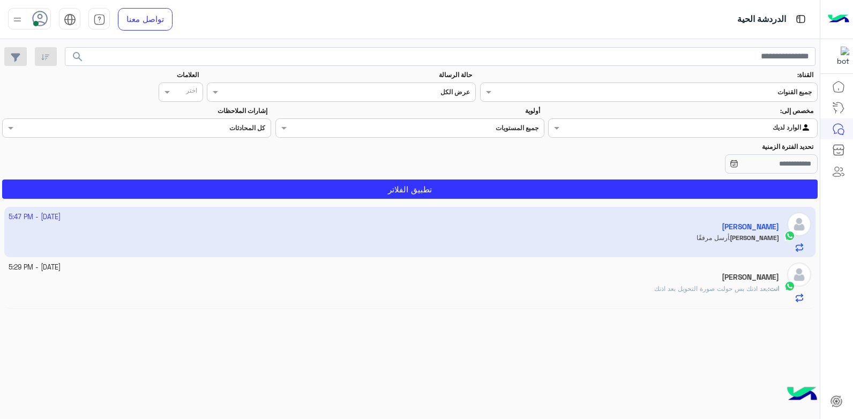
click at [755, 252] on app-inbox-user "[DATE] - 5:47 PM [PERSON_NAME] مرفقًا" at bounding box center [410, 232] width 812 height 50
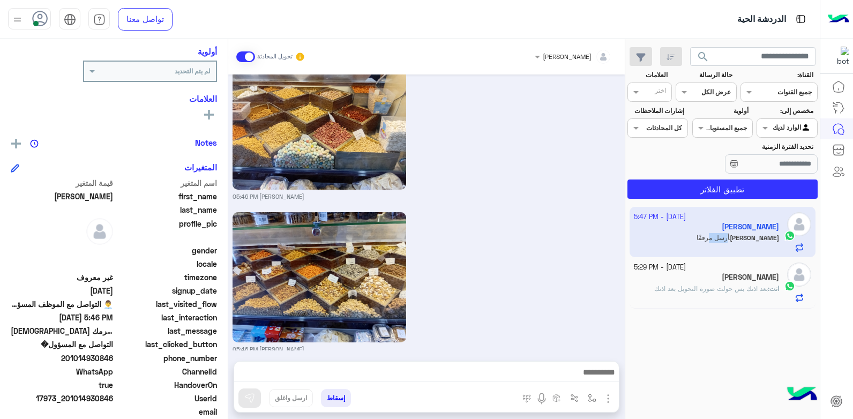
click at [755, 252] on app-inbox-user "[DATE] - 5:47 PM [PERSON_NAME] مرفقًا" at bounding box center [723, 232] width 186 height 50
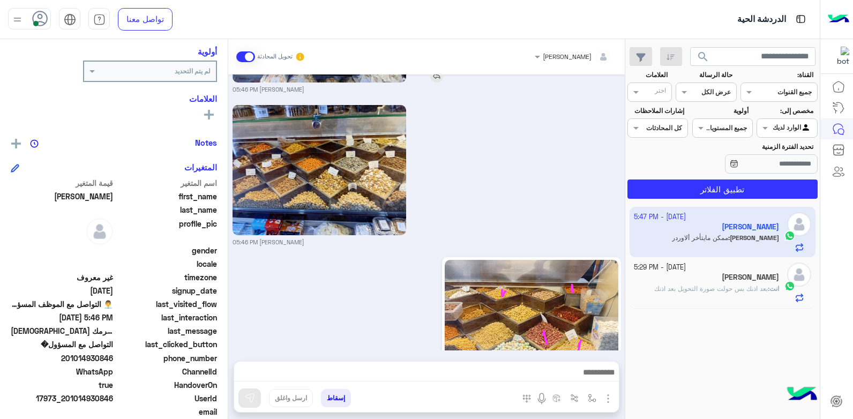
scroll to position [1130, 0]
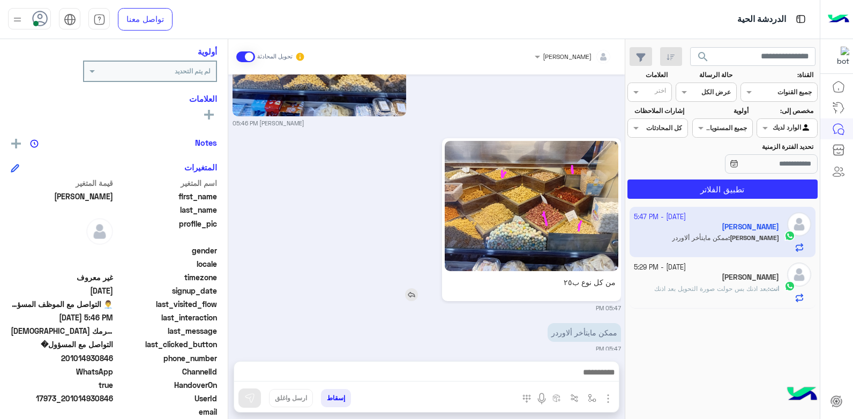
click at [576, 221] on div "[DATE] [PERSON_NAME] طلب التحدث إلى مسؤول بشري 05:40 PM تم تعيين المحادثة إلى […" at bounding box center [426, 212] width 397 height 276
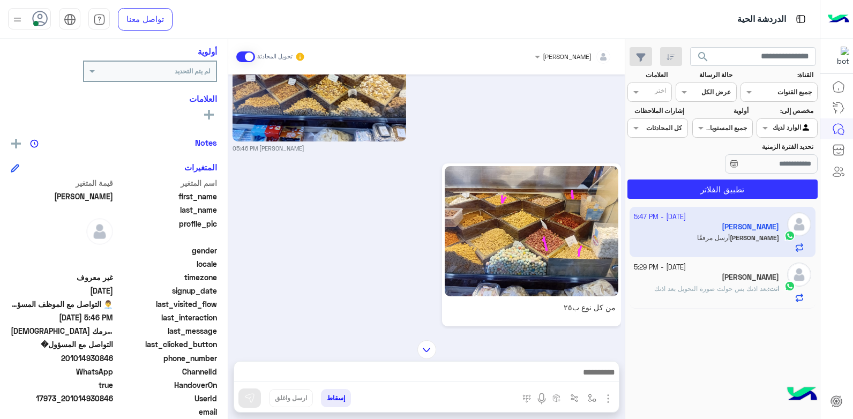
scroll to position [1101, 0]
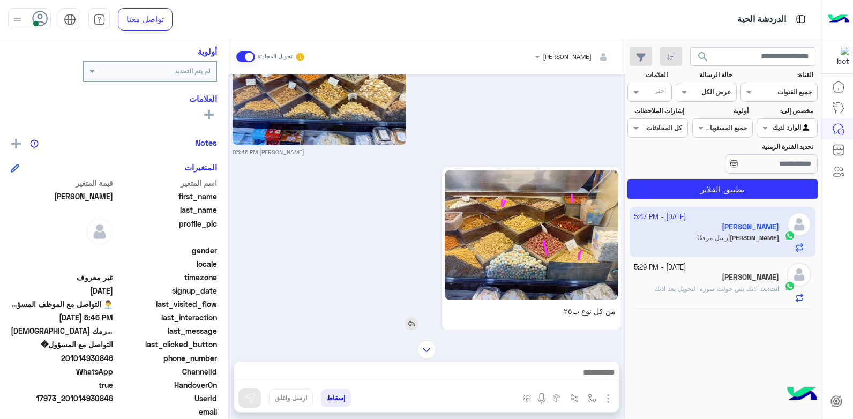
click at [568, 242] on img at bounding box center [532, 235] width 174 height 130
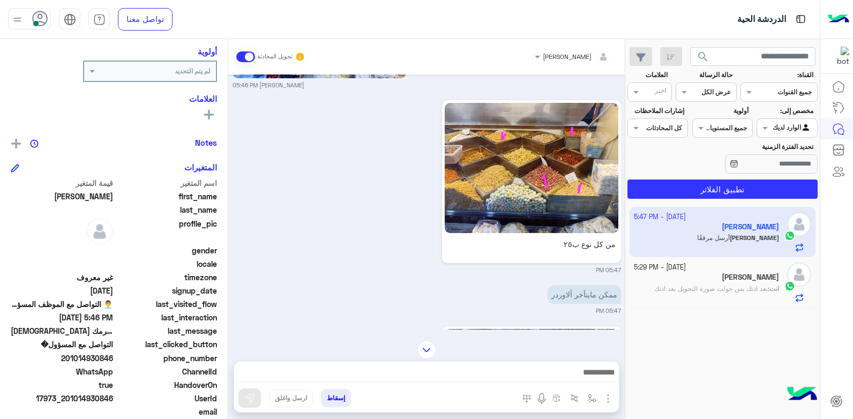
scroll to position [1154, 0]
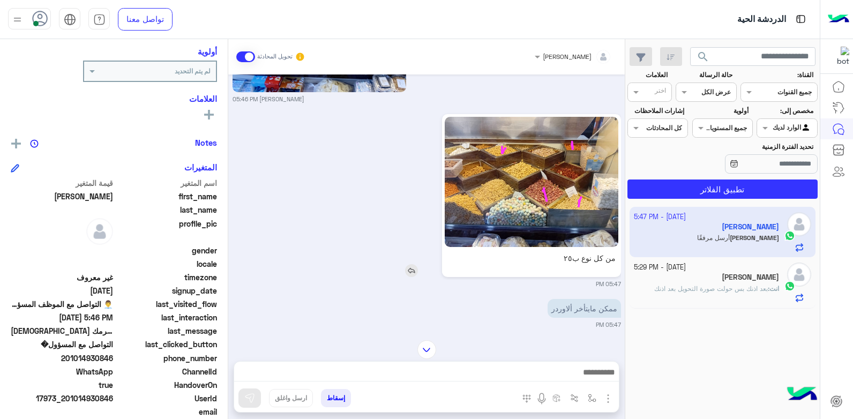
click at [578, 193] on img at bounding box center [532, 182] width 174 height 130
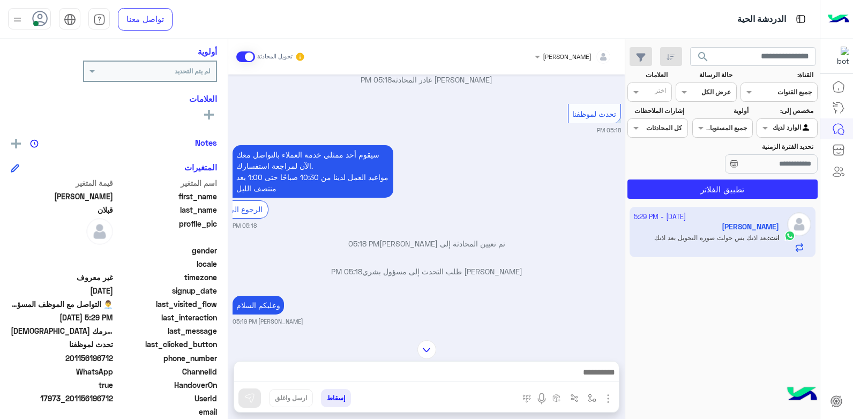
scroll to position [1590, 0]
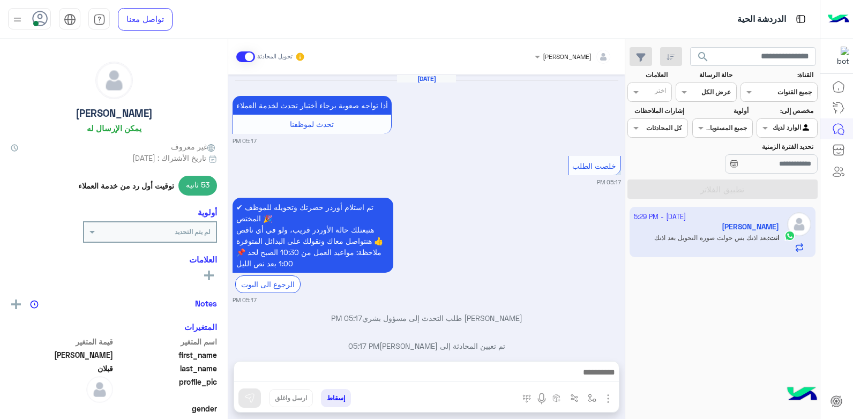
scroll to position [804, 0]
